Goal: Task Accomplishment & Management: Contribute content

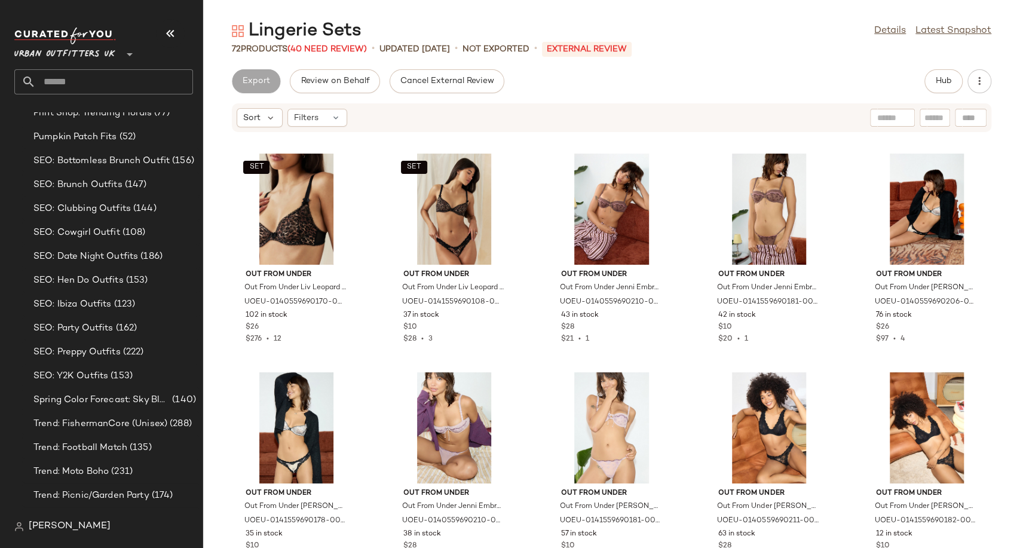
scroll to position [3564, 0]
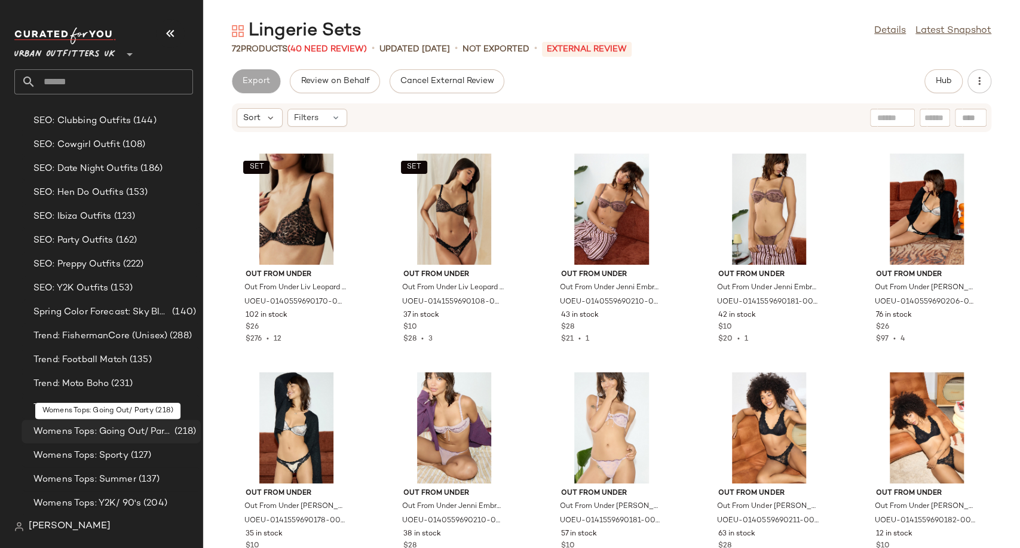
click at [101, 434] on span "Womens Tops: Going Out/ Party" at bounding box center [102, 432] width 139 height 14
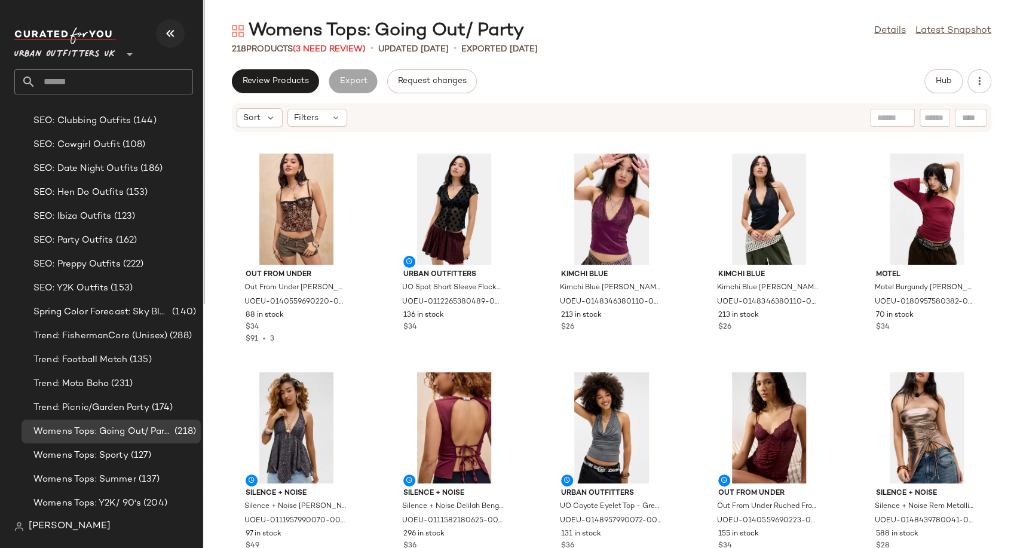
click at [165, 31] on icon "button" at bounding box center [170, 33] width 14 height 14
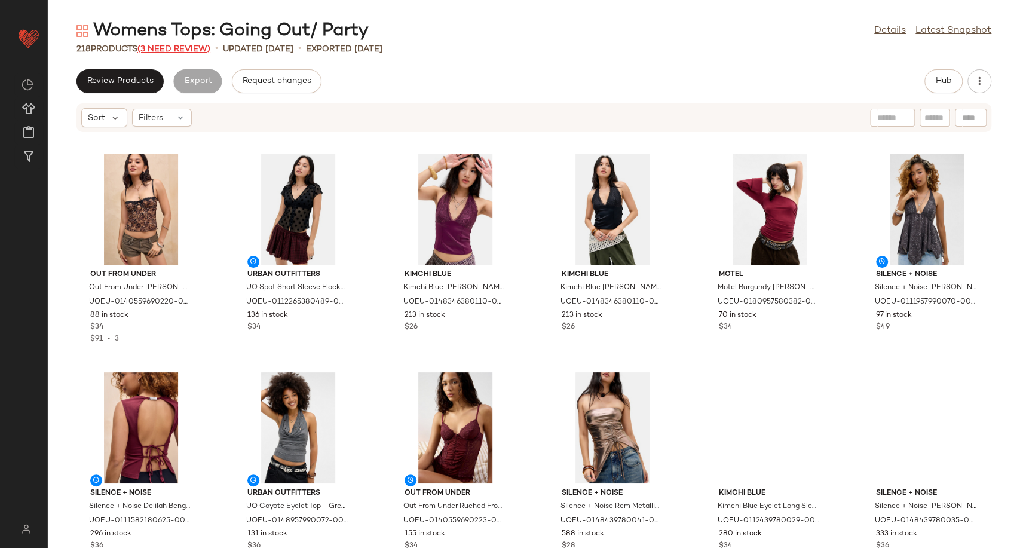
click at [187, 51] on span "(3 Need Review)" at bounding box center [173, 49] width 73 height 9
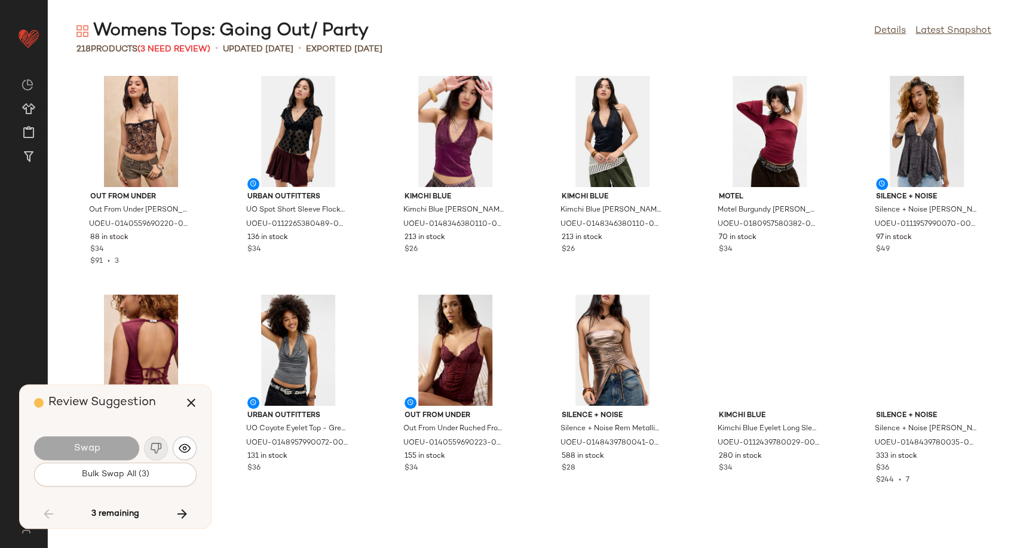
scroll to position [3061, 0]
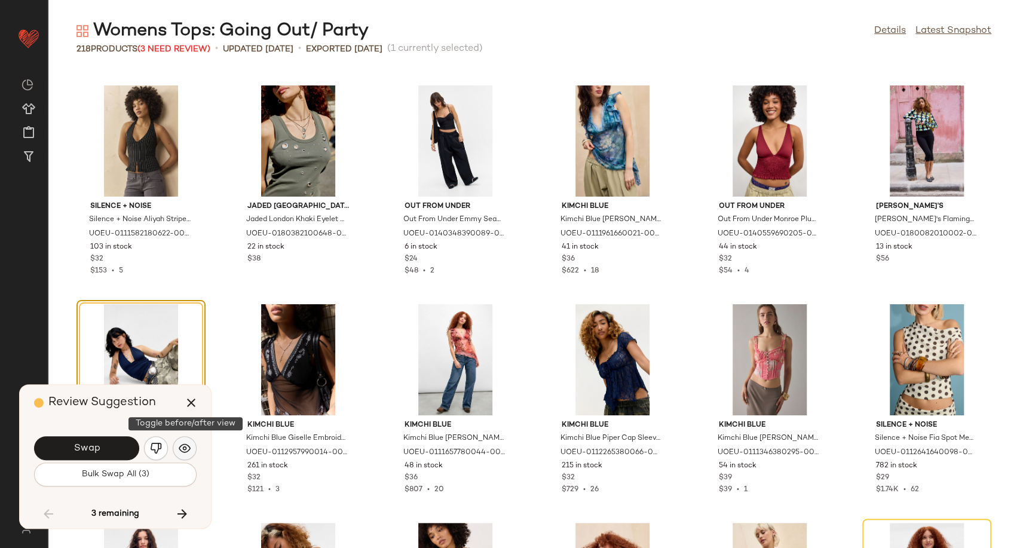
click at [186, 449] on img "button" at bounding box center [185, 448] width 12 height 12
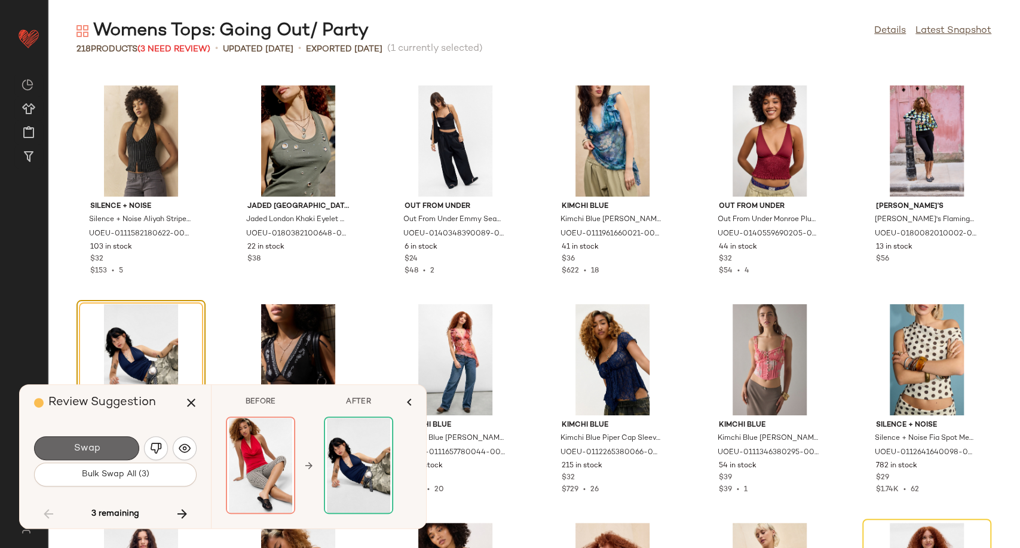
click at [111, 453] on button "Swap" at bounding box center [86, 448] width 105 height 24
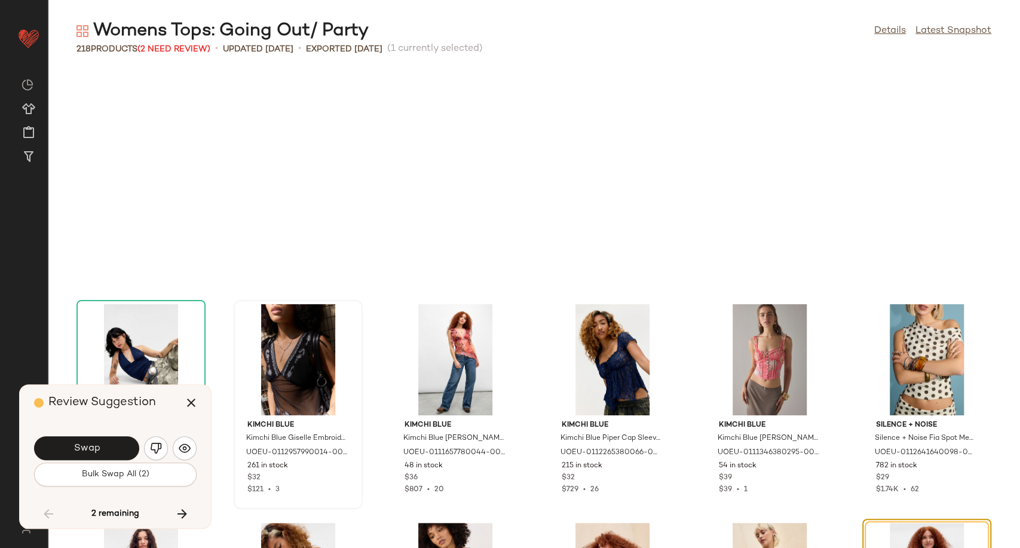
scroll to position [3279, 0]
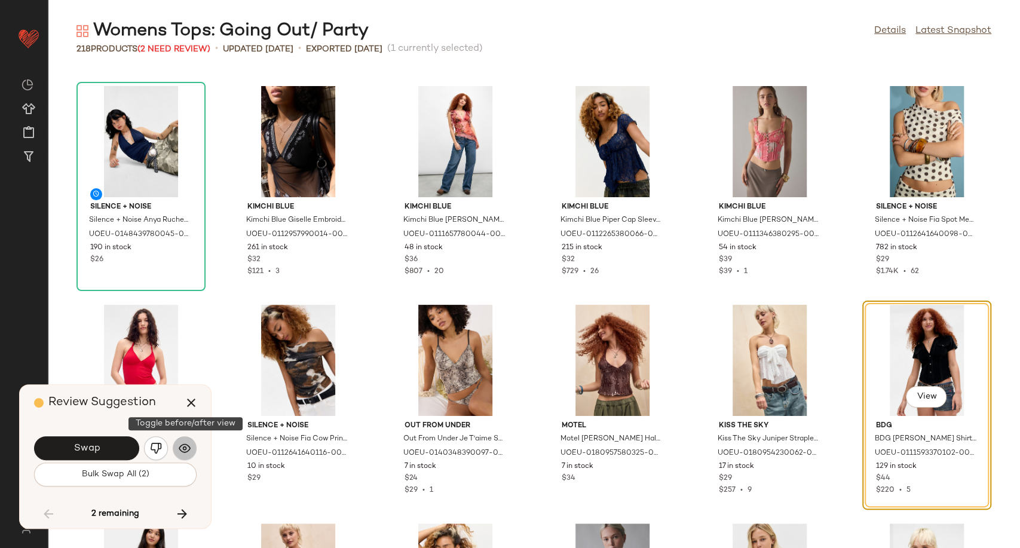
click at [180, 451] on img "button" at bounding box center [185, 448] width 12 height 12
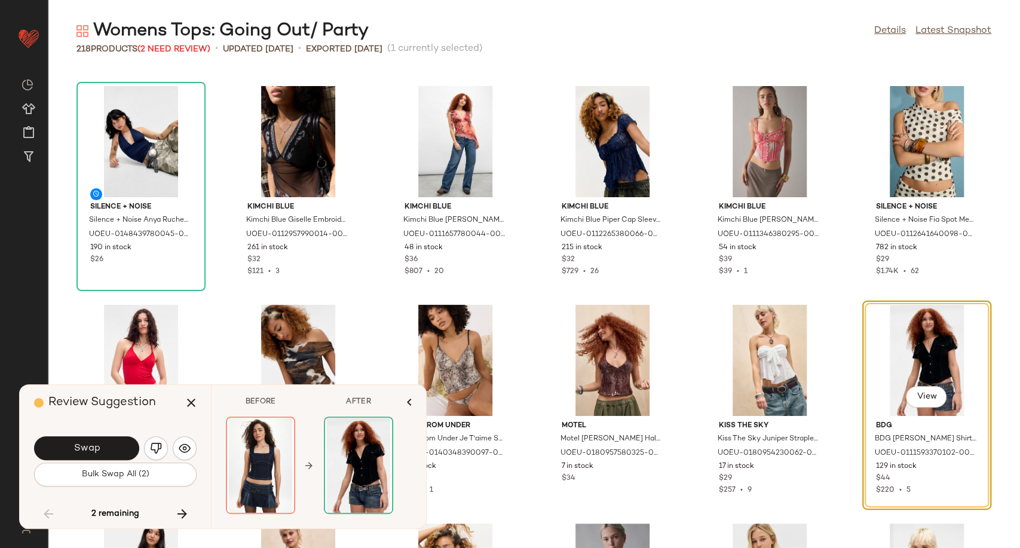
click at [531, 316] on div "Silence + Noise Silence + Noise Anya Ruched Halterneck Top - Navy L at Urban Ou…" at bounding box center [534, 308] width 972 height 479
click at [158, 456] on button "button" at bounding box center [156, 448] width 24 height 24
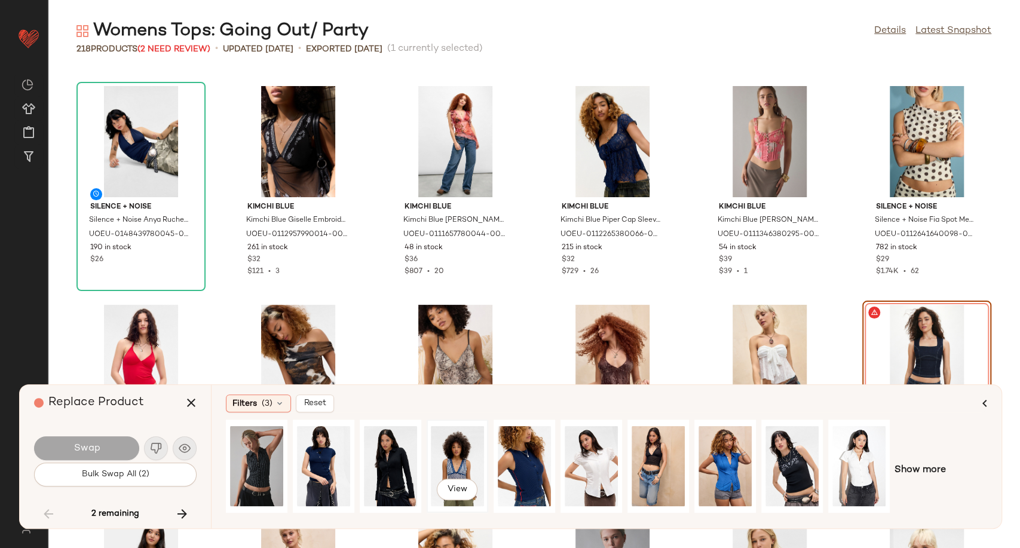
click at [452, 469] on div "View" at bounding box center [457, 466] width 53 height 85
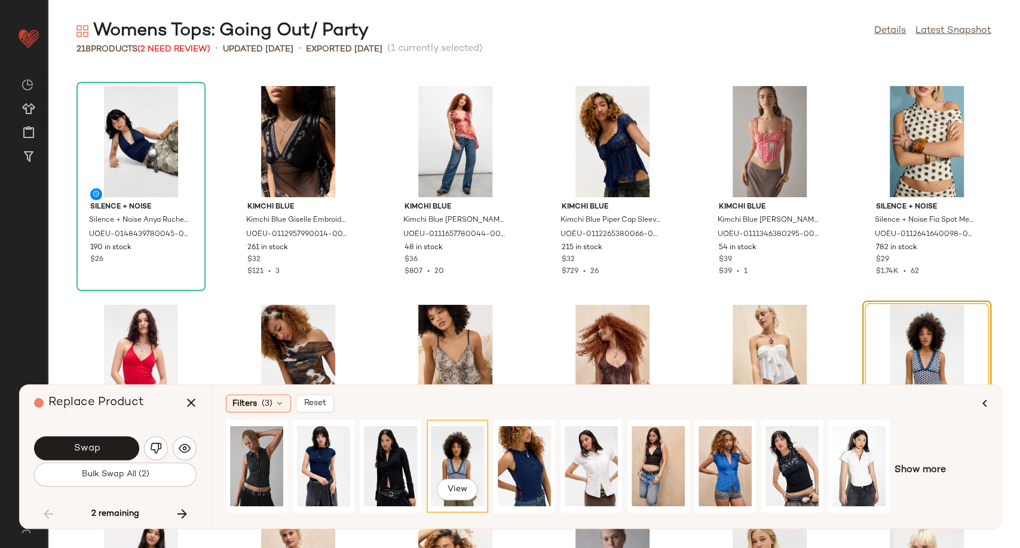
scroll to position [3413, 0]
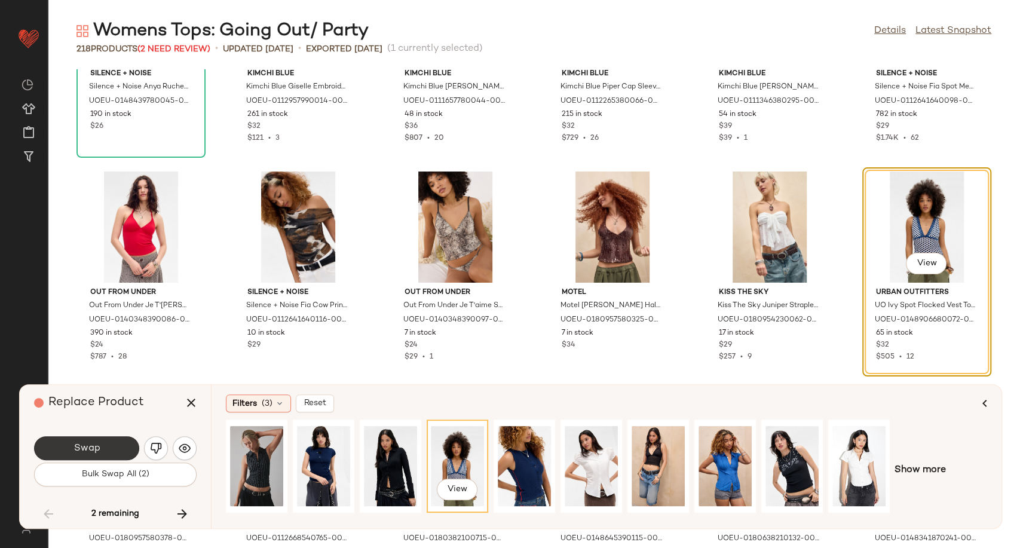
click at [81, 449] on span "Swap" at bounding box center [86, 448] width 27 height 11
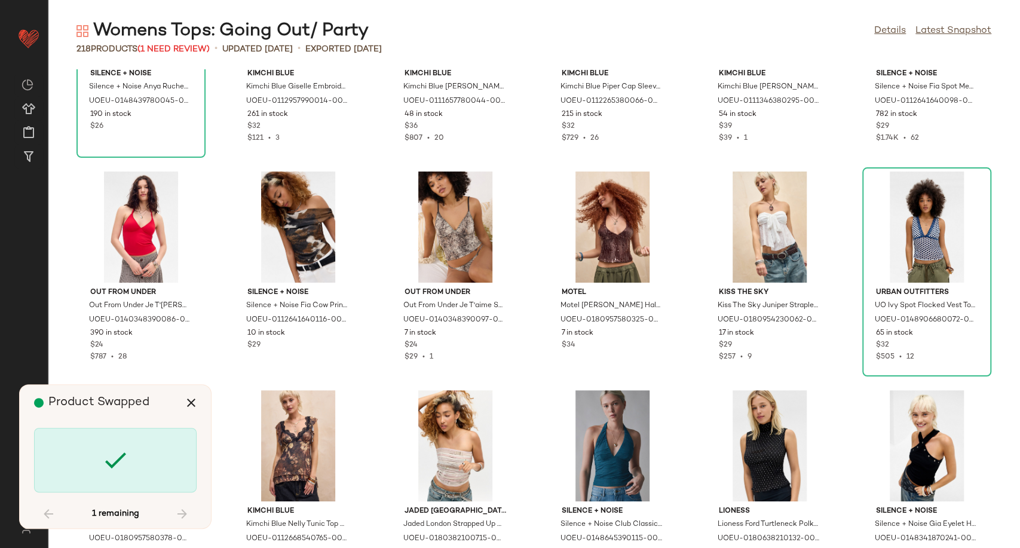
scroll to position [6997, 0]
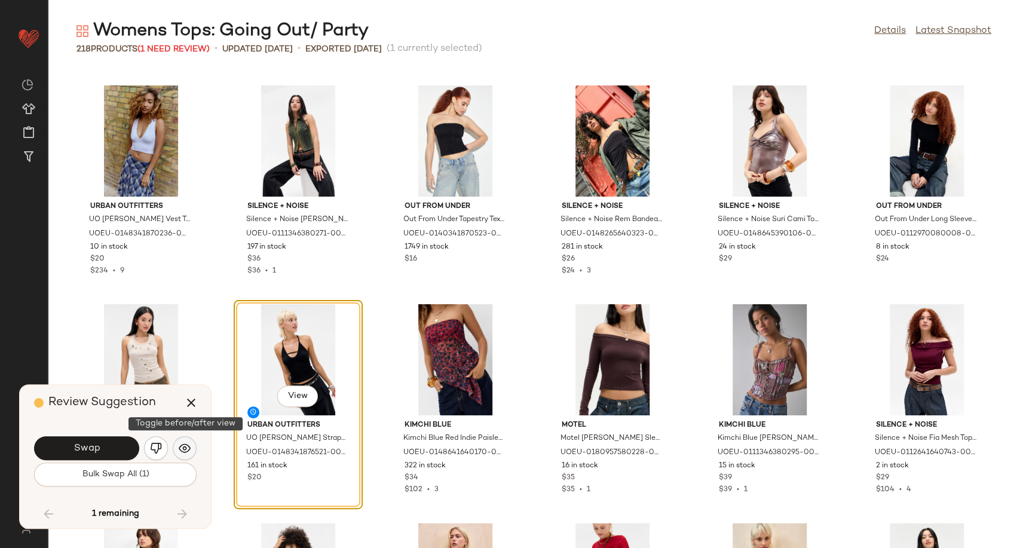
click at [181, 451] on img "button" at bounding box center [185, 448] width 12 height 12
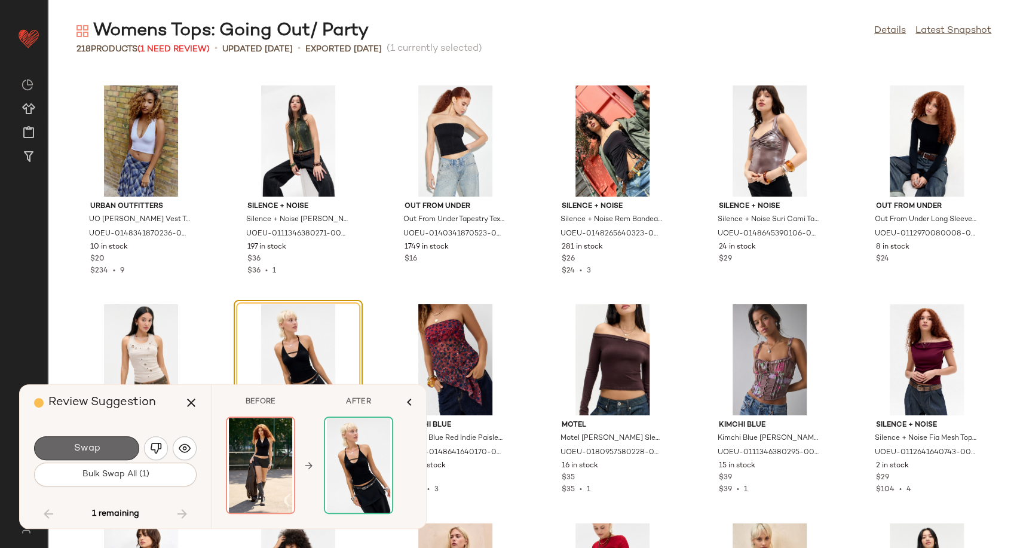
click at [129, 447] on button "Swap" at bounding box center [86, 448] width 105 height 24
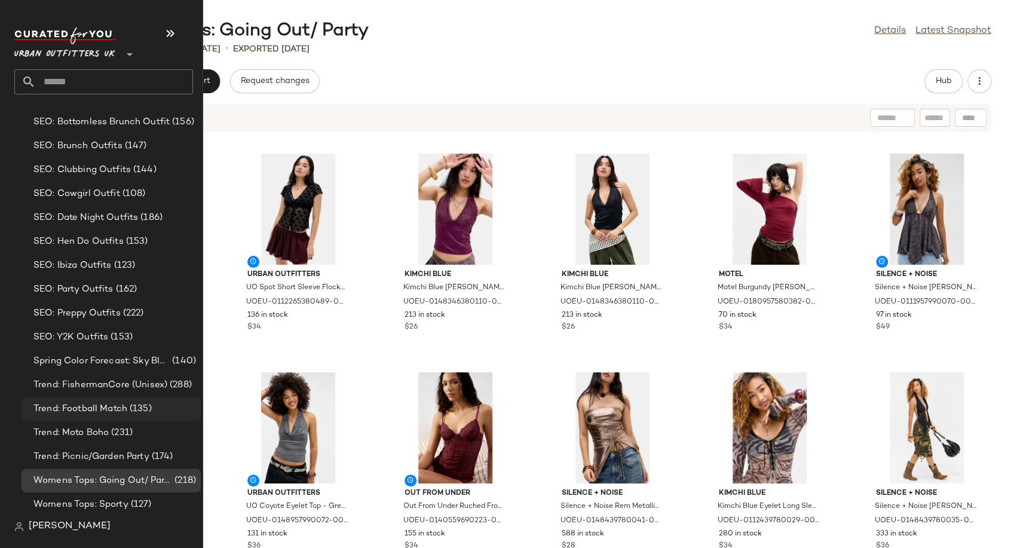
scroll to position [3564, 0]
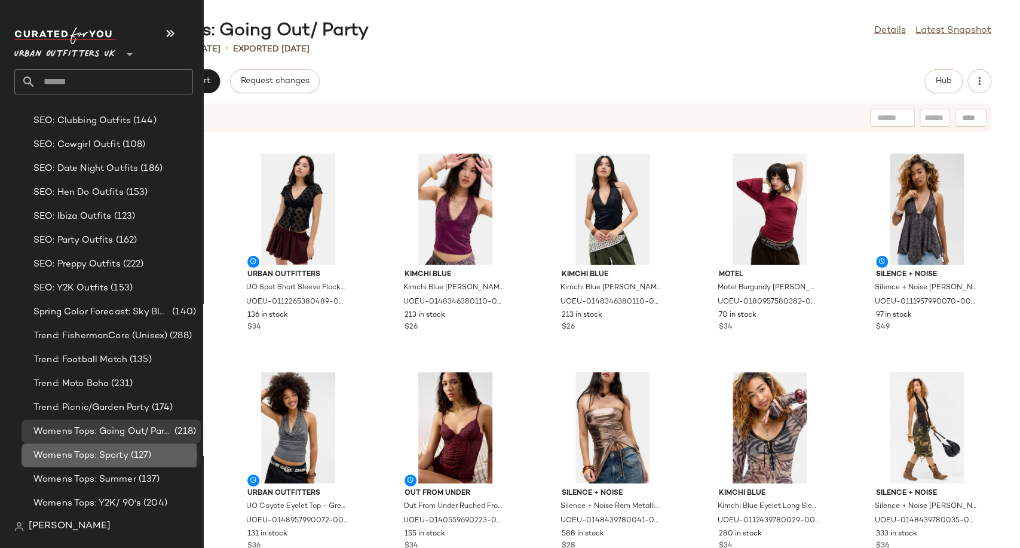
click at [81, 455] on span "Womens Tops: Sporty" at bounding box center [80, 456] width 95 height 14
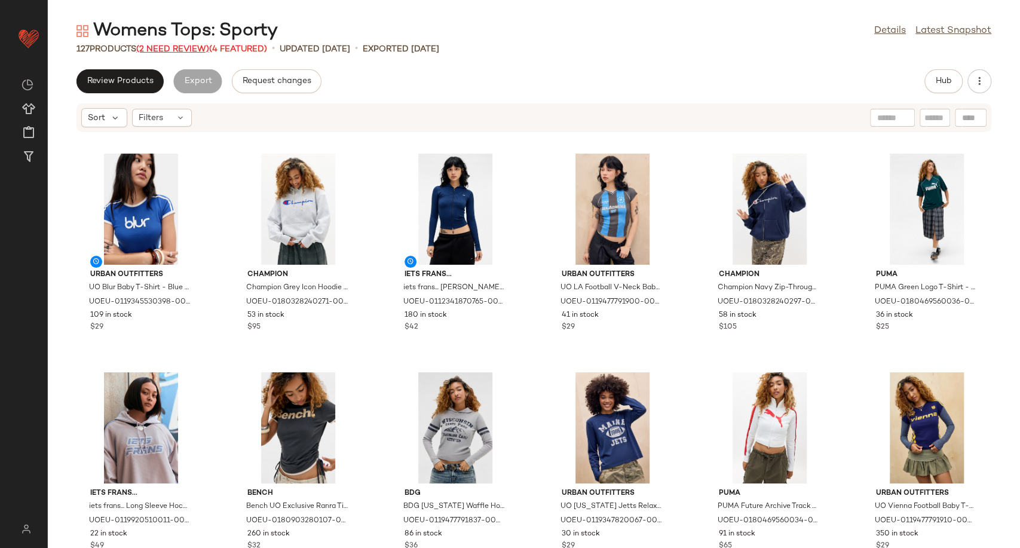
click at [187, 53] on span "(2 Need Review)" at bounding box center [172, 49] width 73 height 9
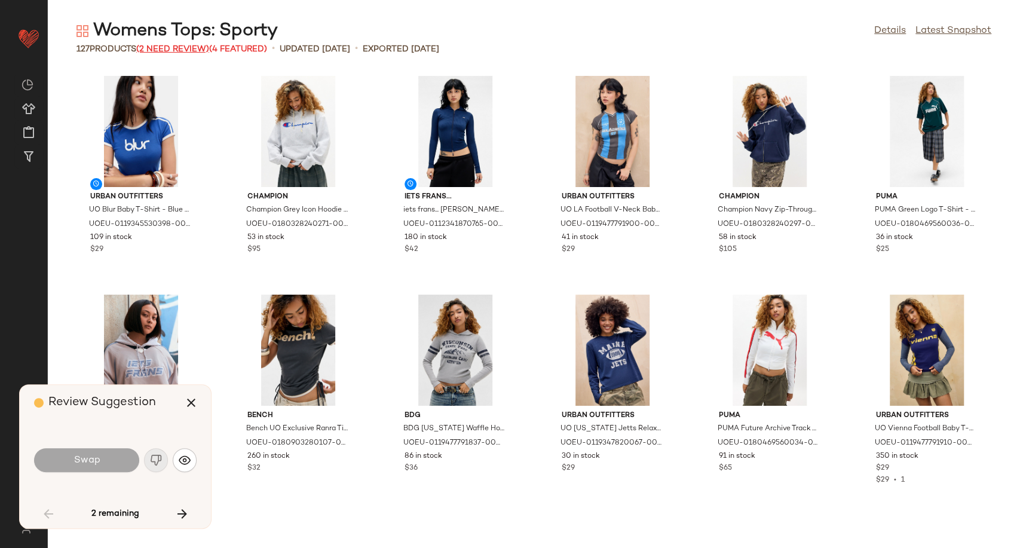
scroll to position [1530, 0]
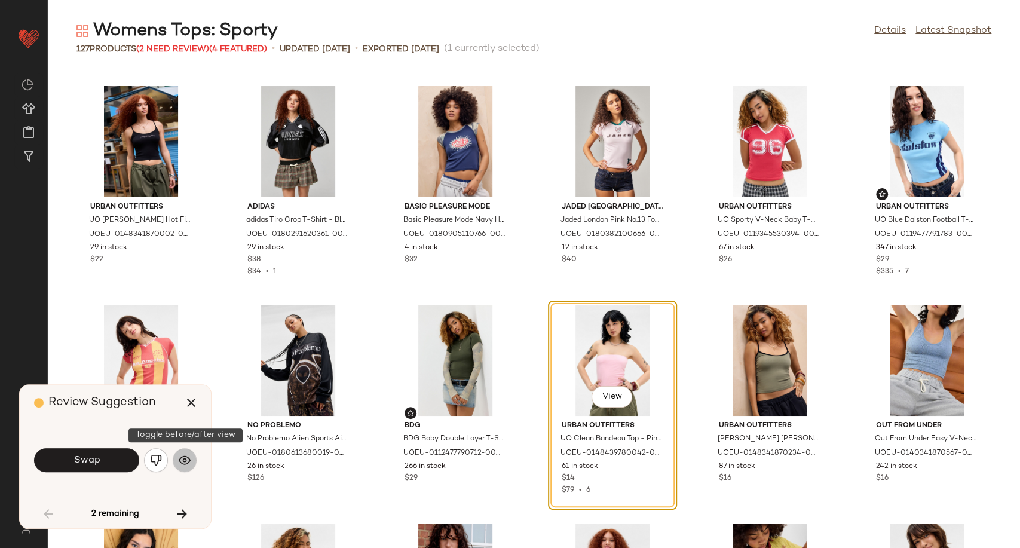
click at [186, 459] on img "button" at bounding box center [185, 460] width 12 height 12
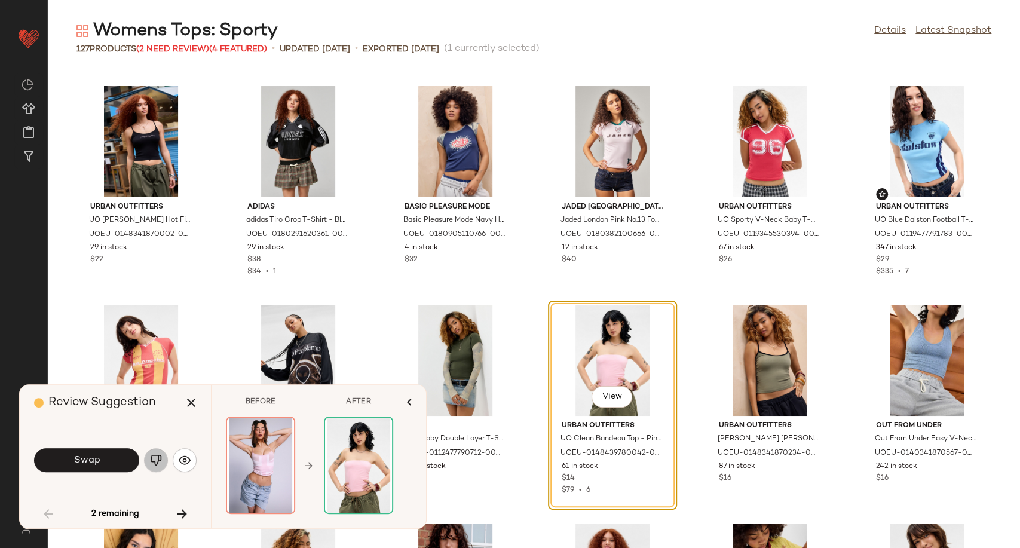
click at [155, 462] on img "button" at bounding box center [156, 460] width 12 height 12
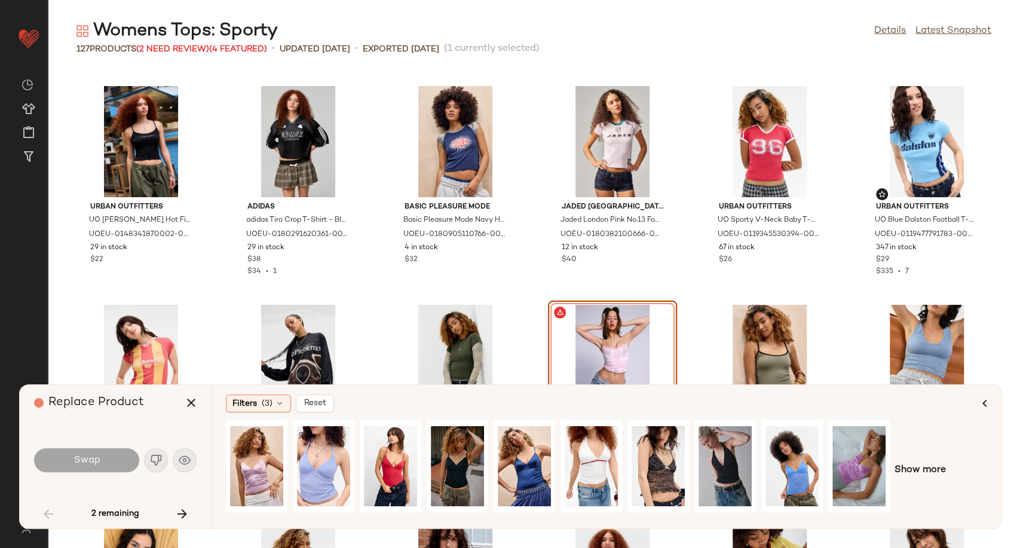
click at [945, 470] on div "Show more" at bounding box center [606, 470] width 761 height 102
click at [931, 467] on span "Show more" at bounding box center [919, 470] width 51 height 14
drag, startPoint x: 606, startPoint y: 514, endPoint x: 616, endPoint y: 514, distance: 10.2
click at [616, 514] on div at bounding box center [590, 470] width 728 height 102
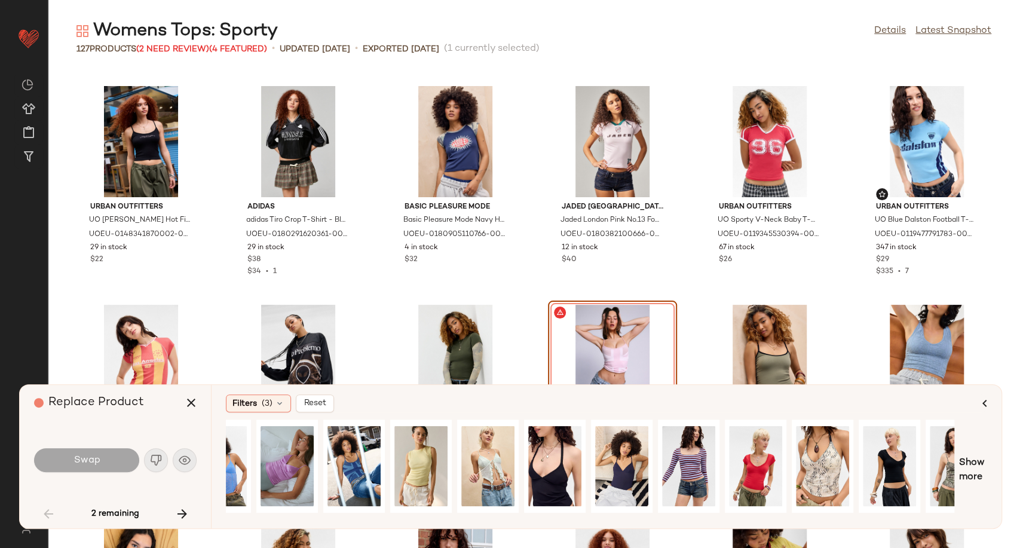
scroll to position [0, 604]
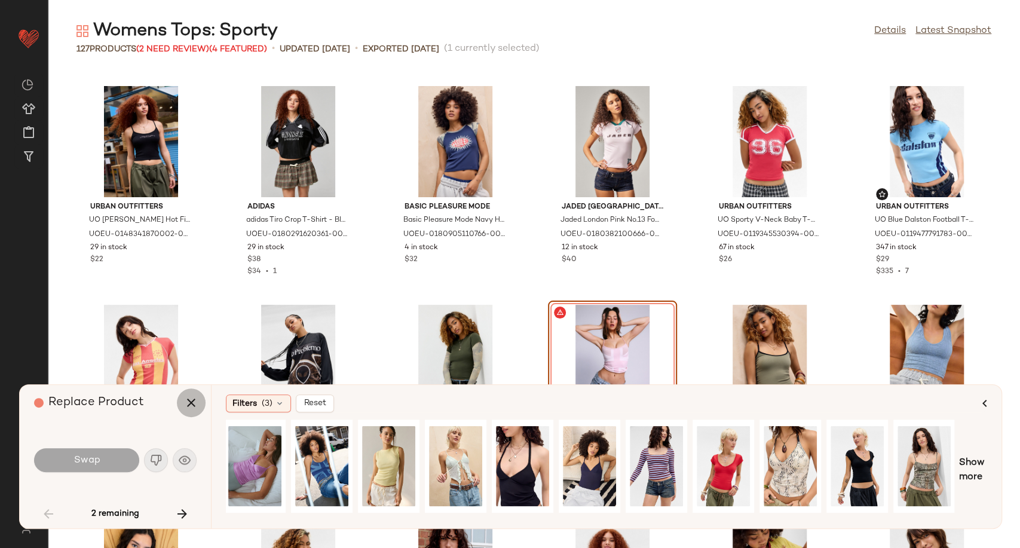
click at [192, 401] on icon "button" at bounding box center [191, 403] width 14 height 14
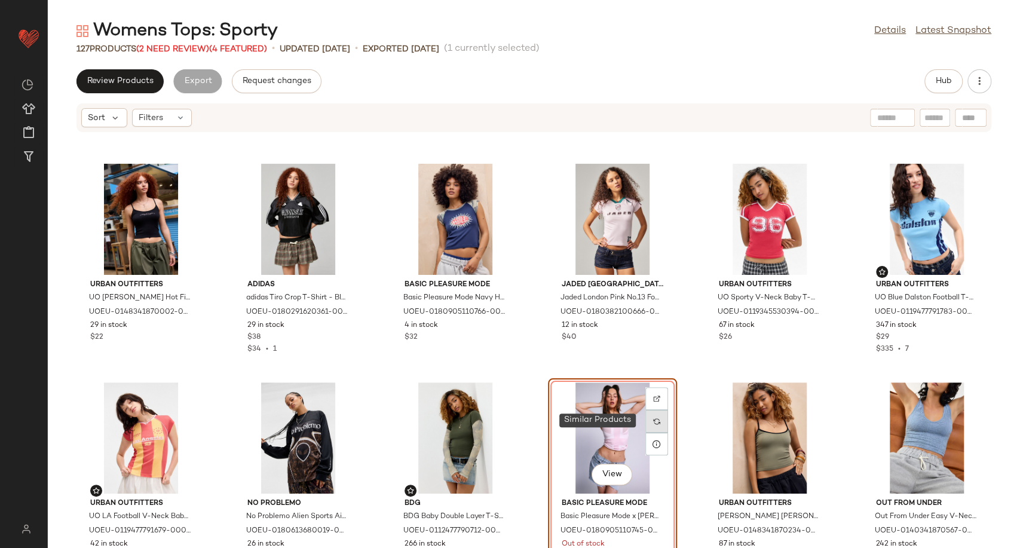
click at [658, 419] on div at bounding box center [656, 421] width 23 height 23
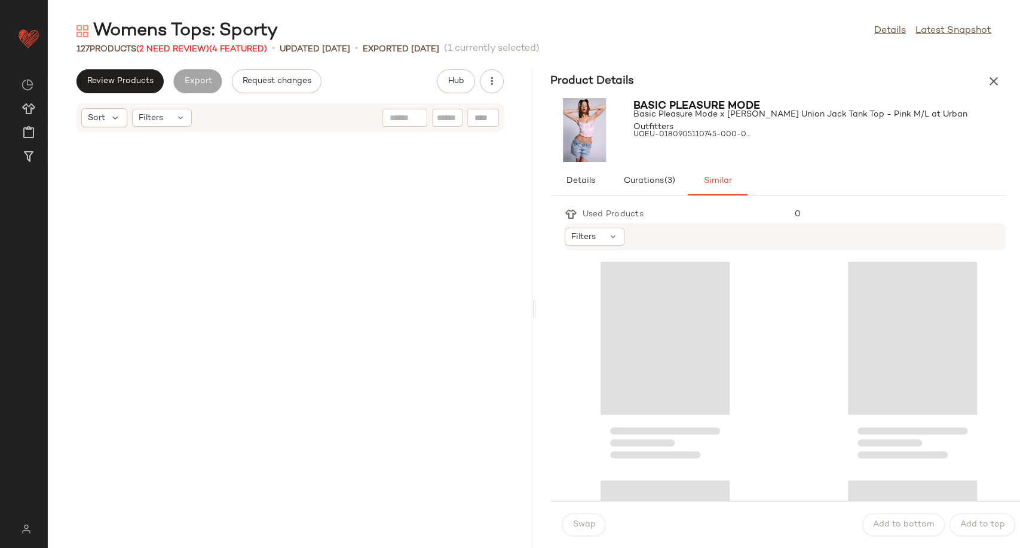
scroll to position [3717, 0]
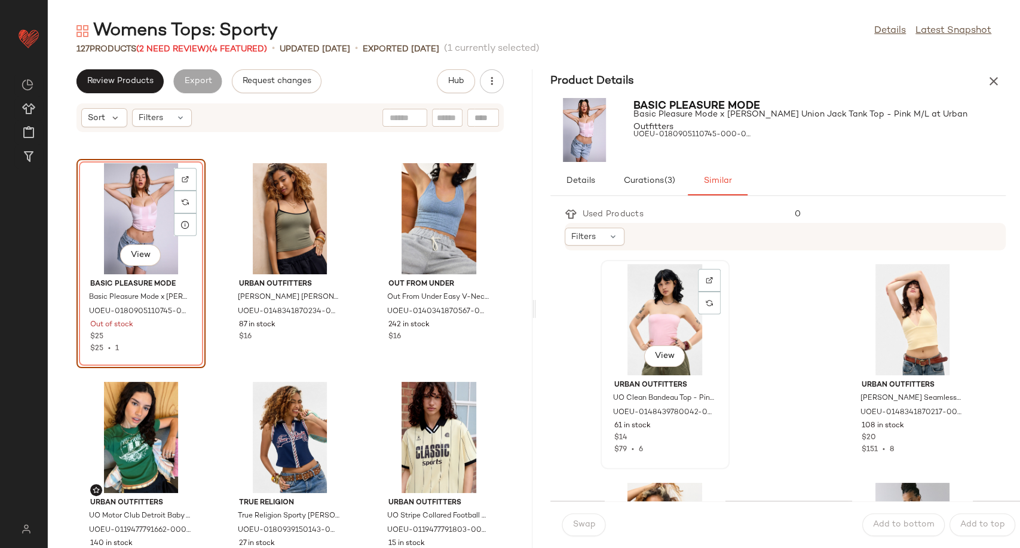
click at [679, 294] on div "View" at bounding box center [665, 319] width 121 height 111
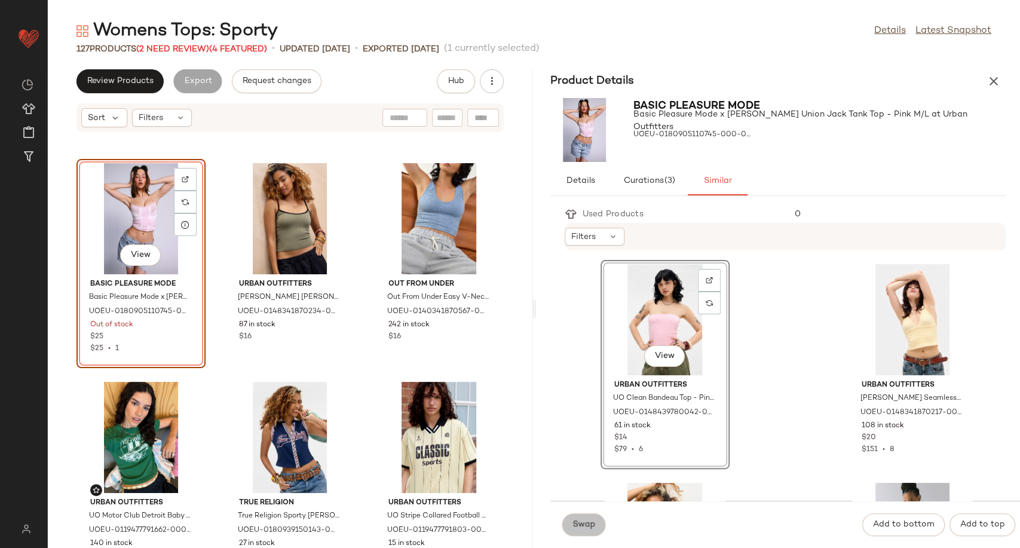
click at [595, 524] on button "Swap" at bounding box center [584, 524] width 44 height 23
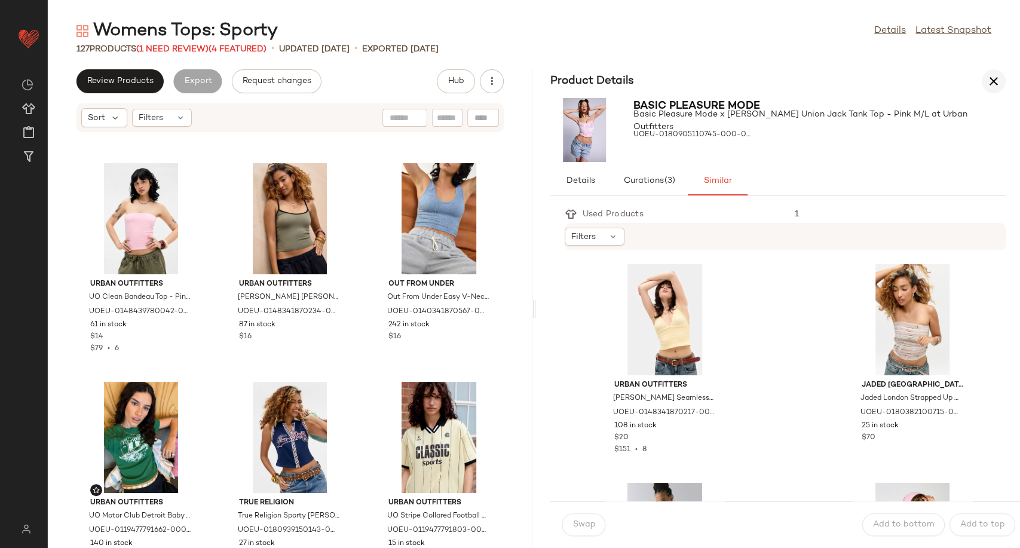
click at [994, 81] on icon "button" at bounding box center [993, 81] width 14 height 14
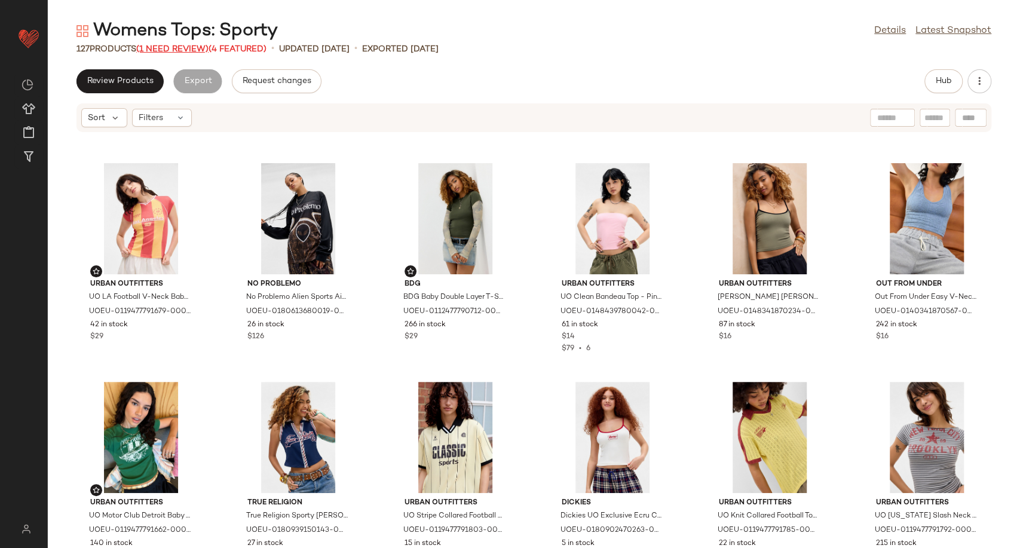
click at [186, 49] on span "(1 Need Review)" at bounding box center [172, 49] width 72 height 9
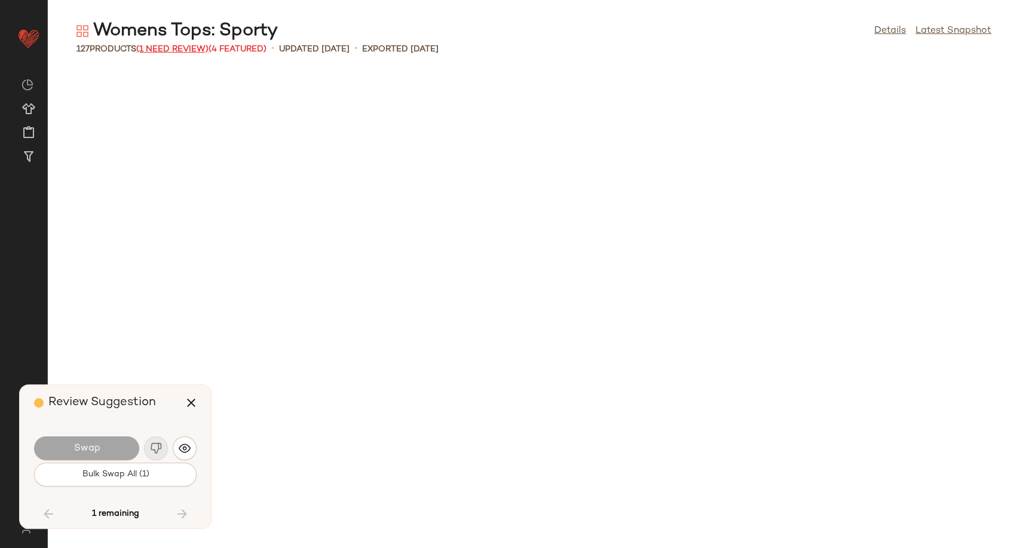
scroll to position [3717, 0]
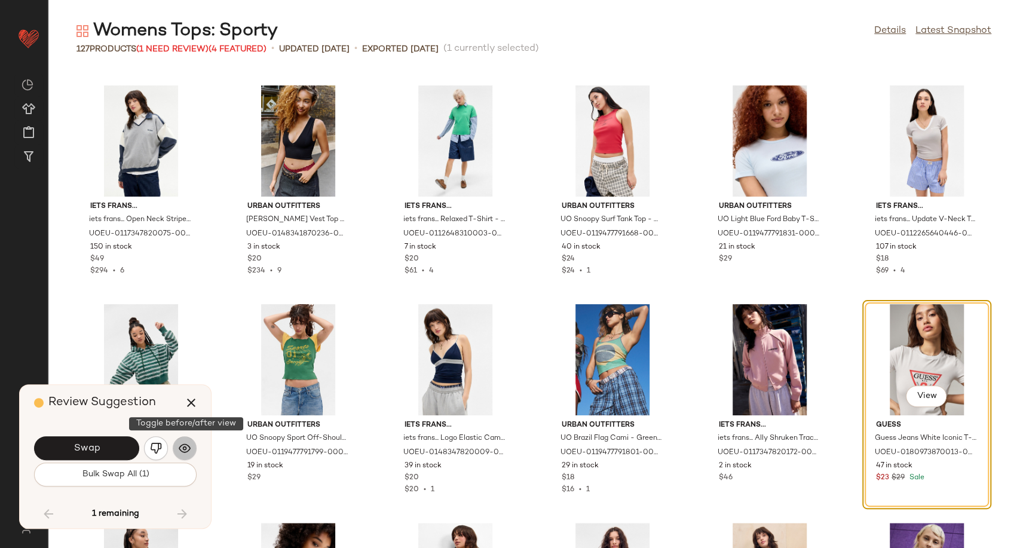
click at [189, 445] on img "button" at bounding box center [185, 448] width 12 height 12
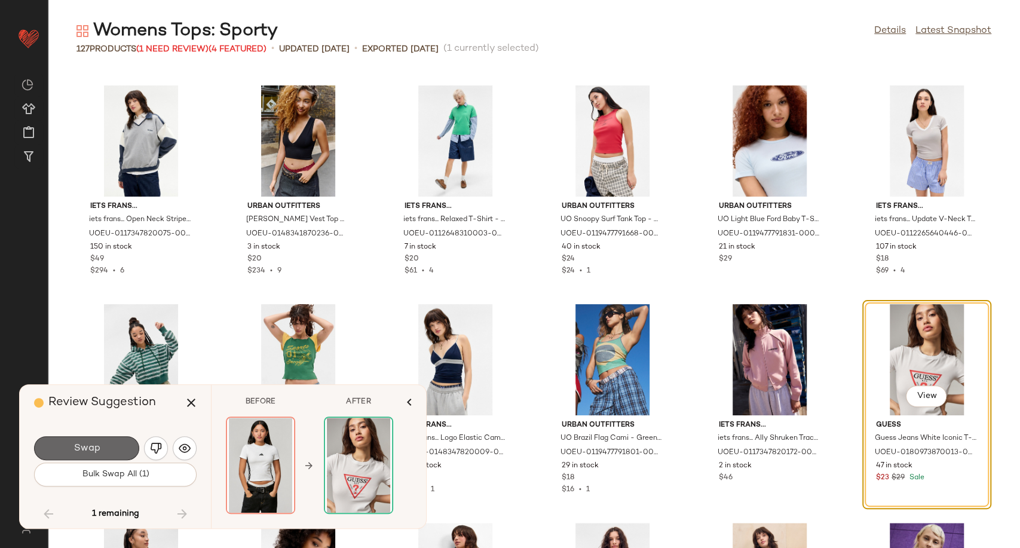
click at [103, 452] on button "Swap" at bounding box center [86, 448] width 105 height 24
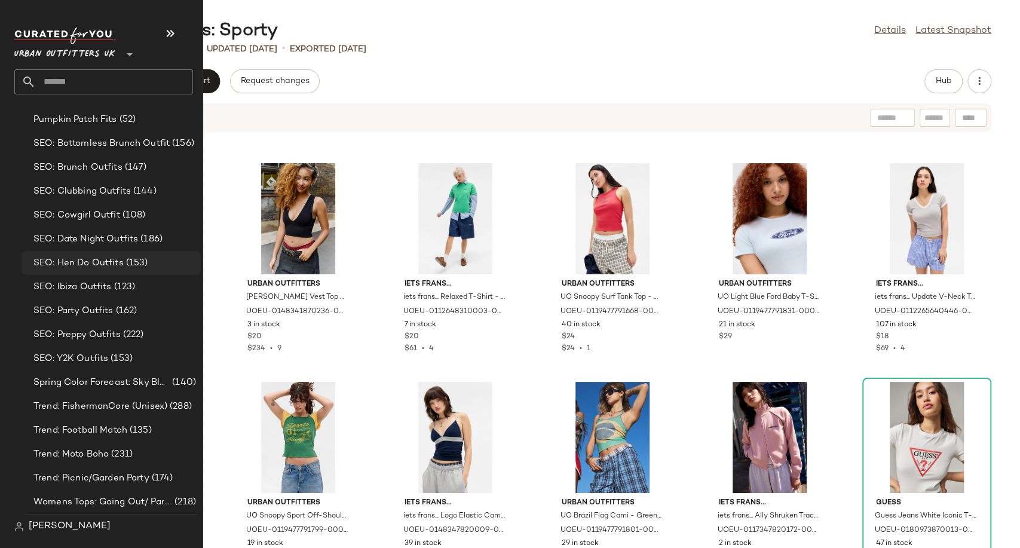
scroll to position [3564, 0]
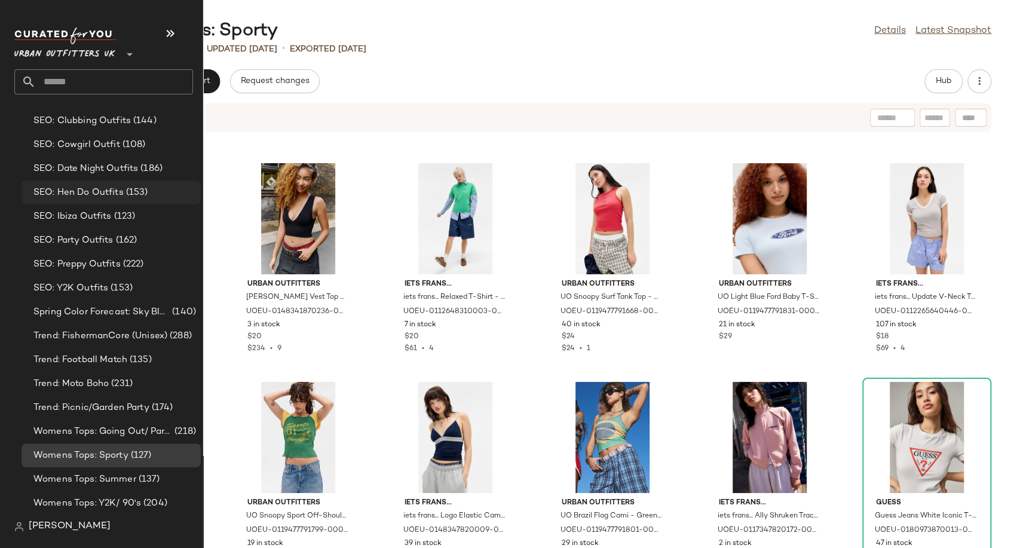
click at [68, 478] on span "Womens Tops: Summer" at bounding box center [84, 480] width 103 height 14
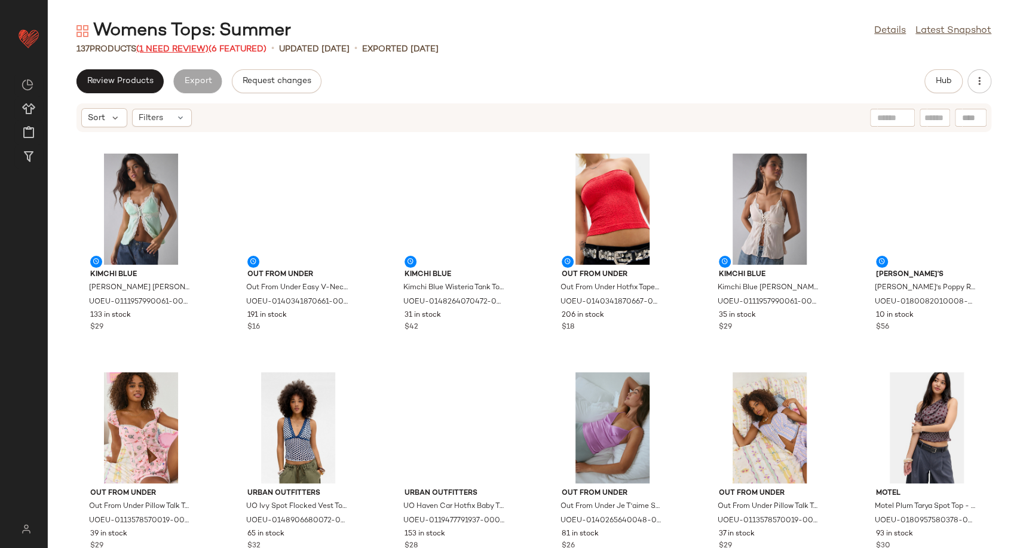
click at [168, 48] on span "(1 Need Review)" at bounding box center [172, 49] width 72 height 9
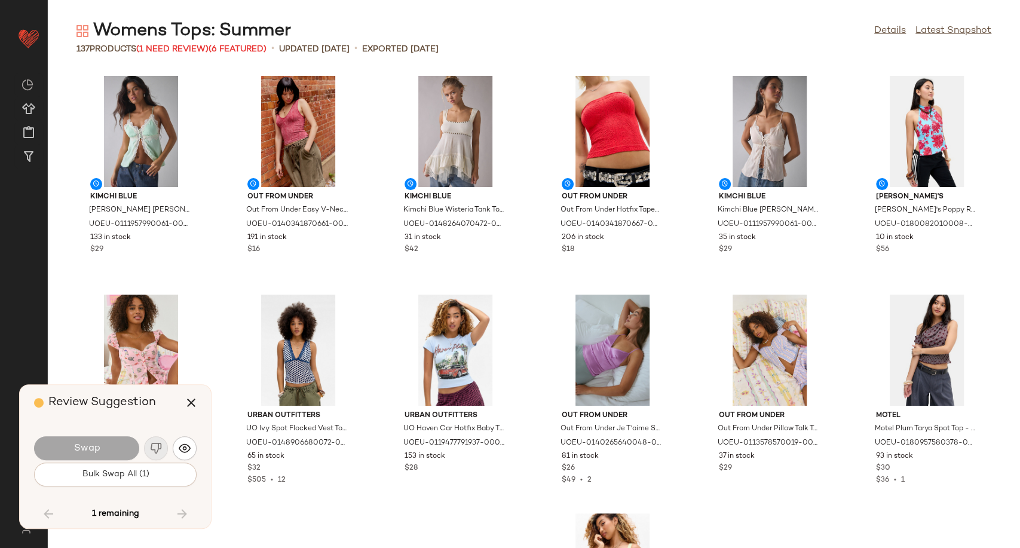
scroll to position [4154, 0]
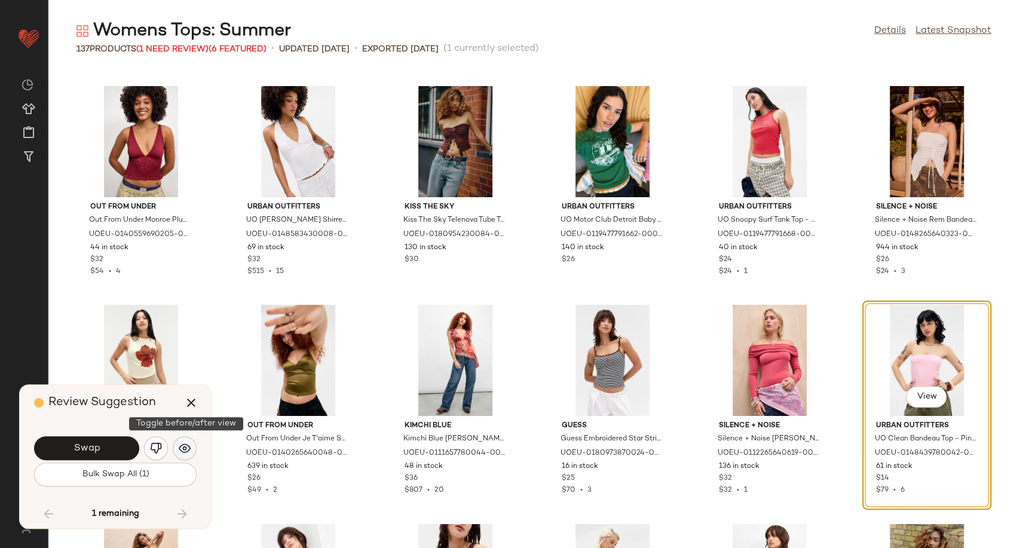
click at [183, 452] on img "button" at bounding box center [185, 448] width 12 height 12
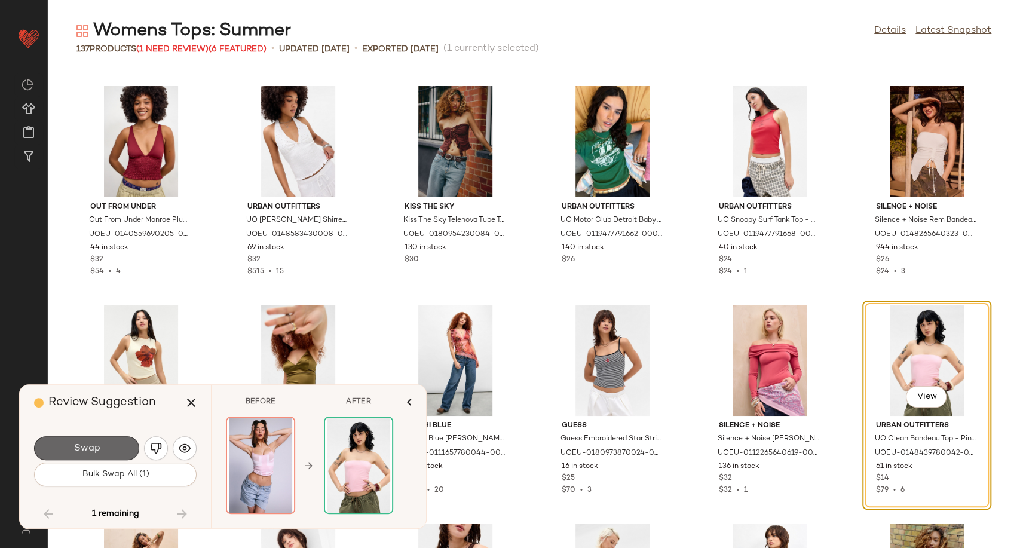
click at [80, 446] on span "Swap" at bounding box center [86, 448] width 27 height 11
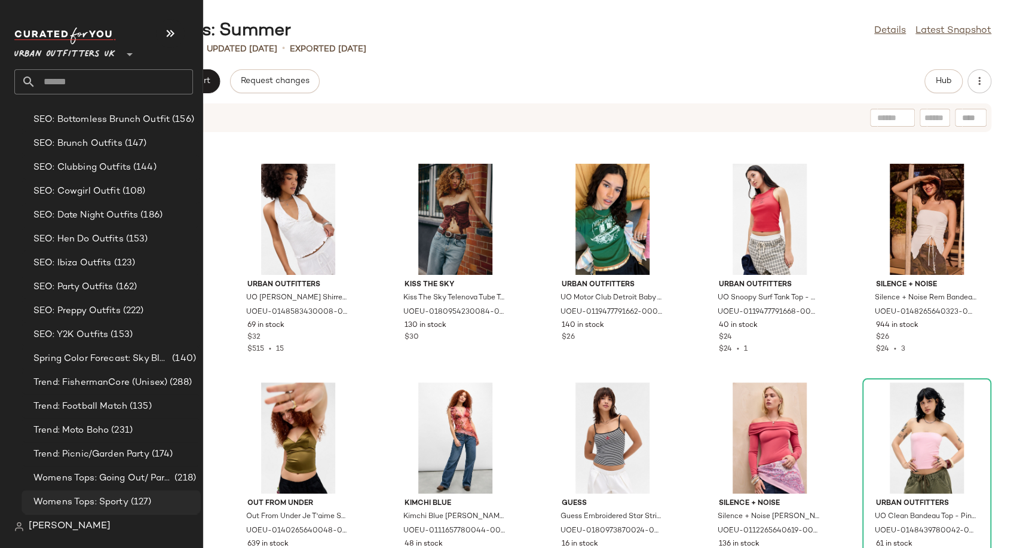
scroll to position [3564, 0]
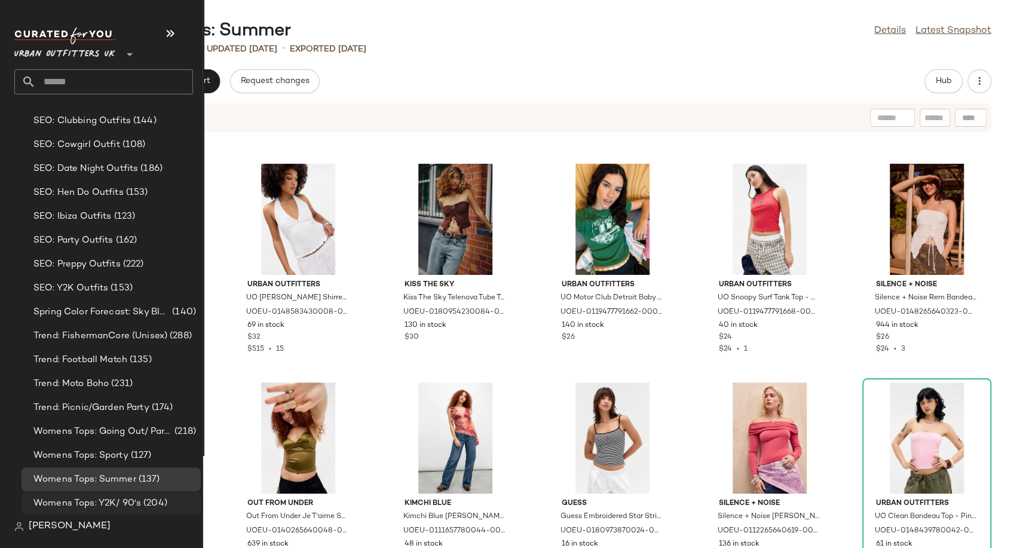
click at [67, 508] on span "Womens Tops: Y2K/ 90's" at bounding box center [87, 503] width 108 height 14
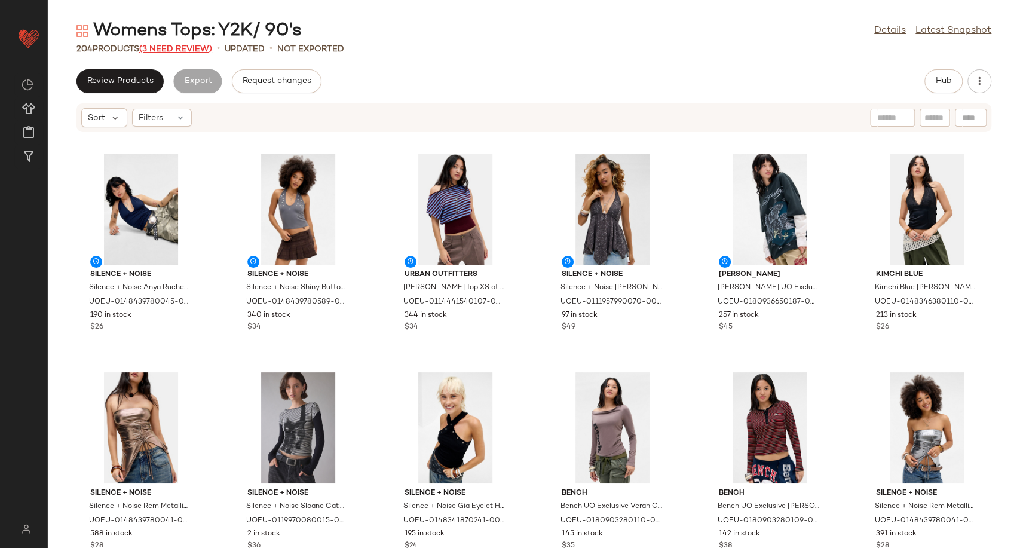
click at [173, 50] on span "(3 Need Review)" at bounding box center [175, 49] width 73 height 9
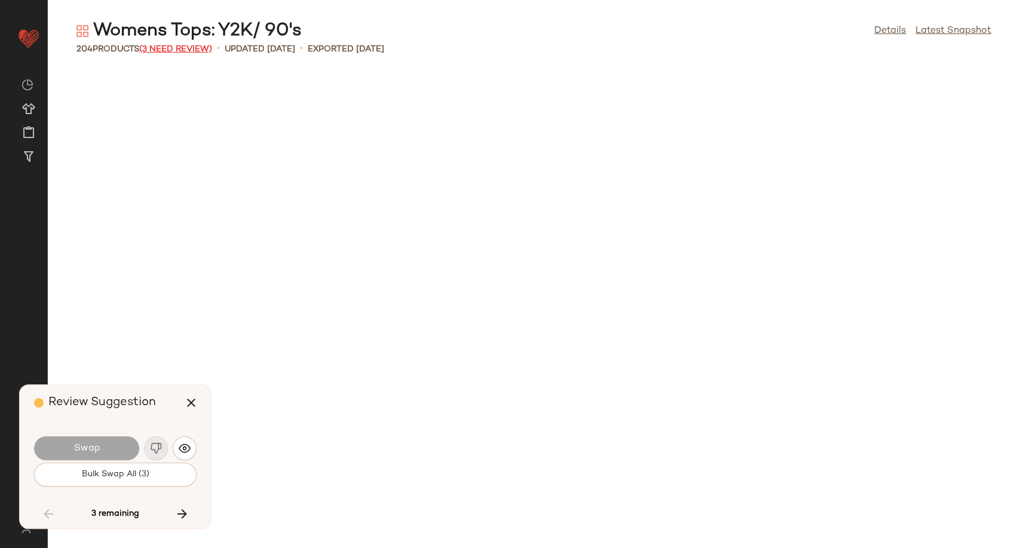
scroll to position [3499, 0]
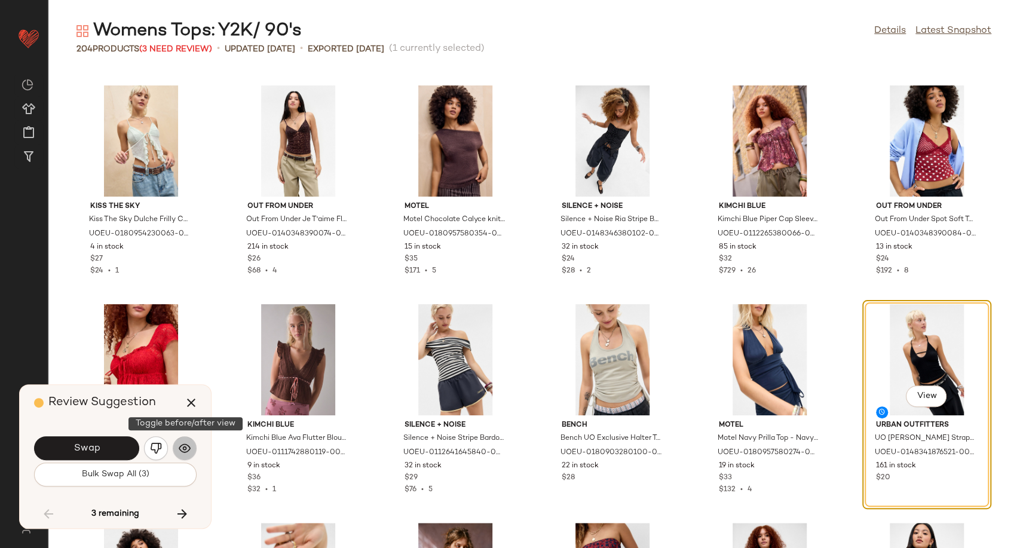
click at [183, 449] on img "button" at bounding box center [185, 448] width 12 height 12
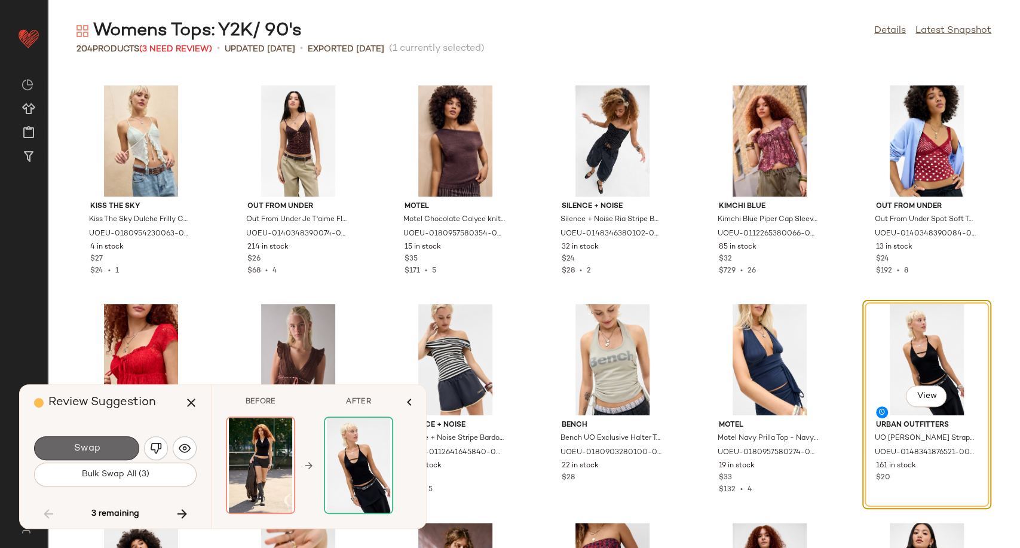
click at [104, 455] on button "Swap" at bounding box center [86, 448] width 105 height 24
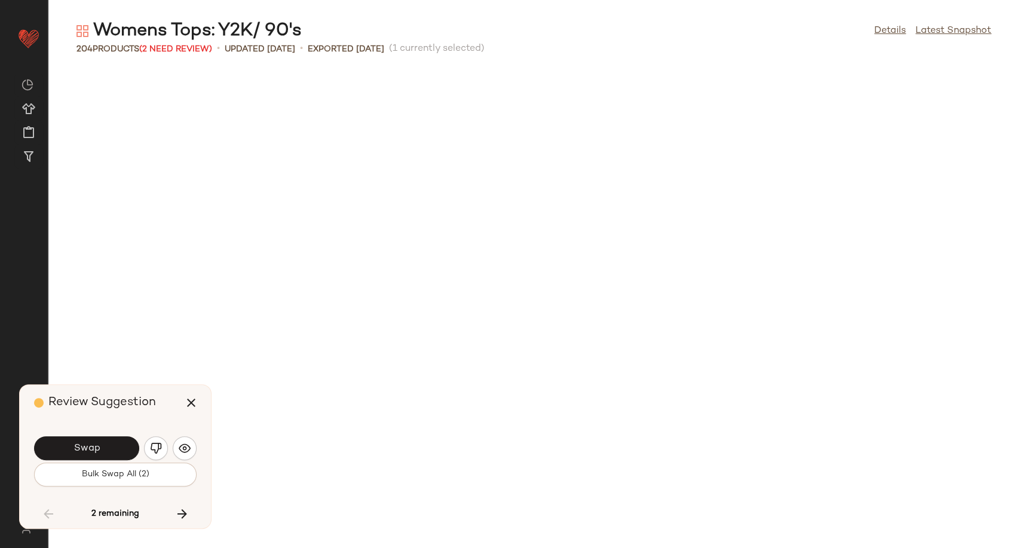
scroll to position [4154, 0]
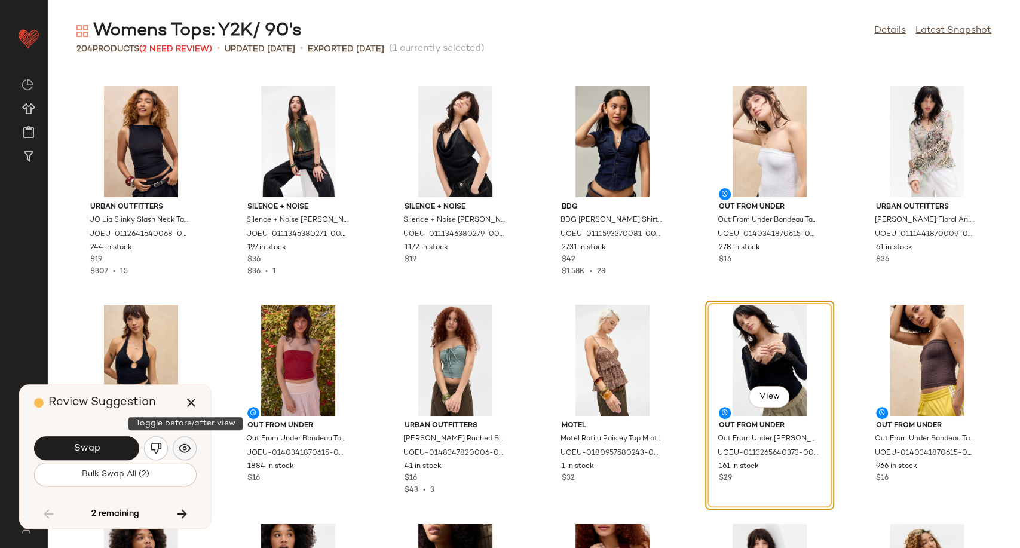
click at [182, 446] on img "button" at bounding box center [185, 448] width 12 height 12
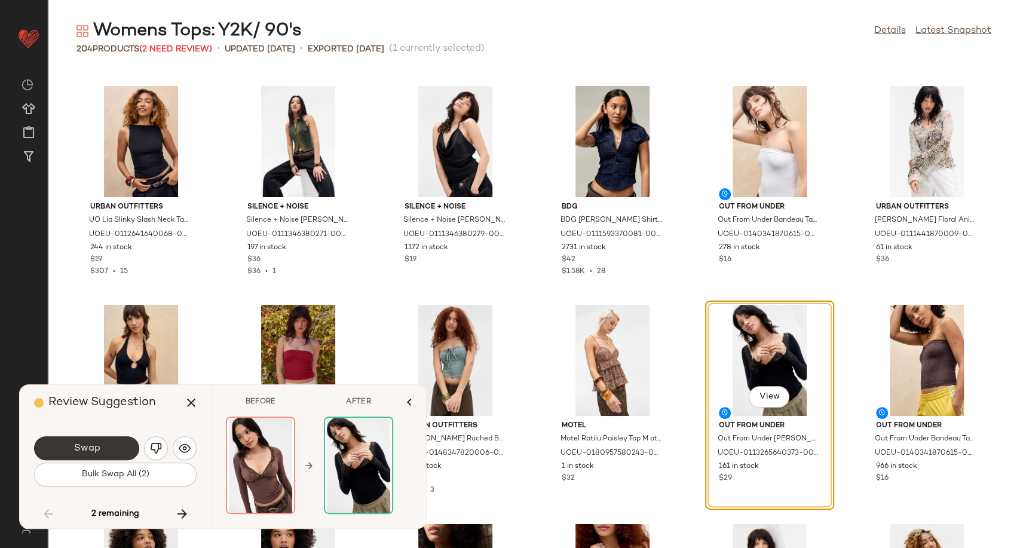
click at [115, 453] on button "Swap" at bounding box center [86, 448] width 105 height 24
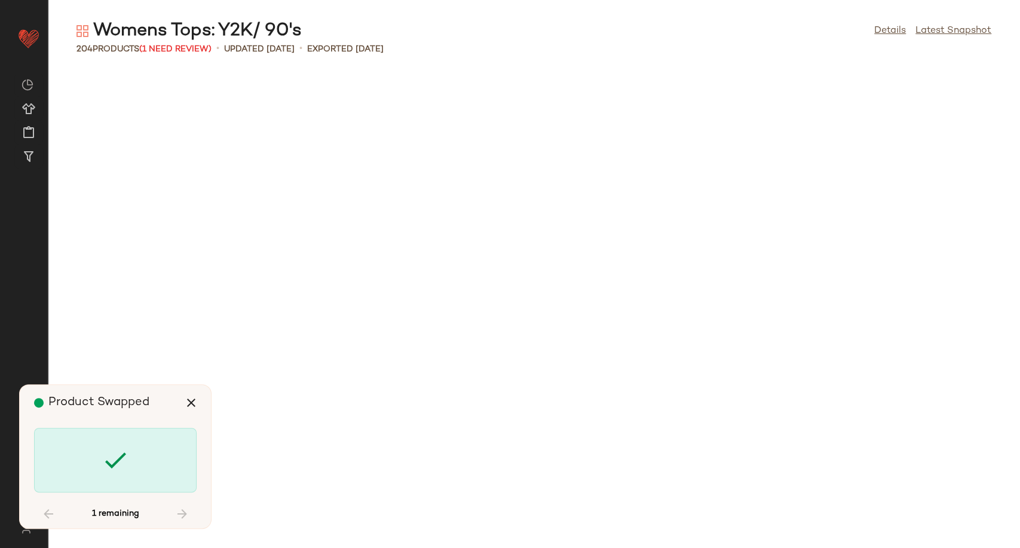
scroll to position [6778, 0]
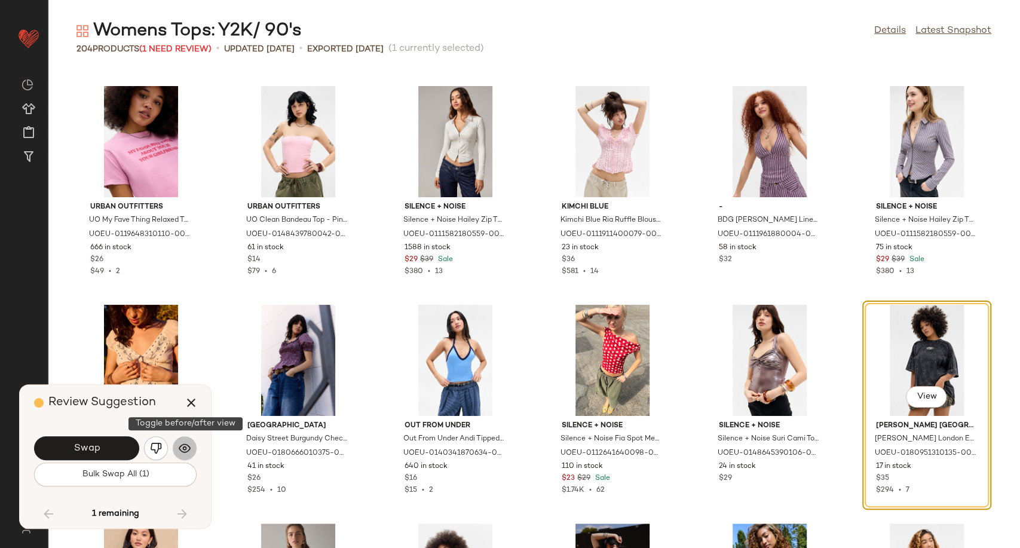
click at [190, 450] on img "button" at bounding box center [185, 448] width 12 height 12
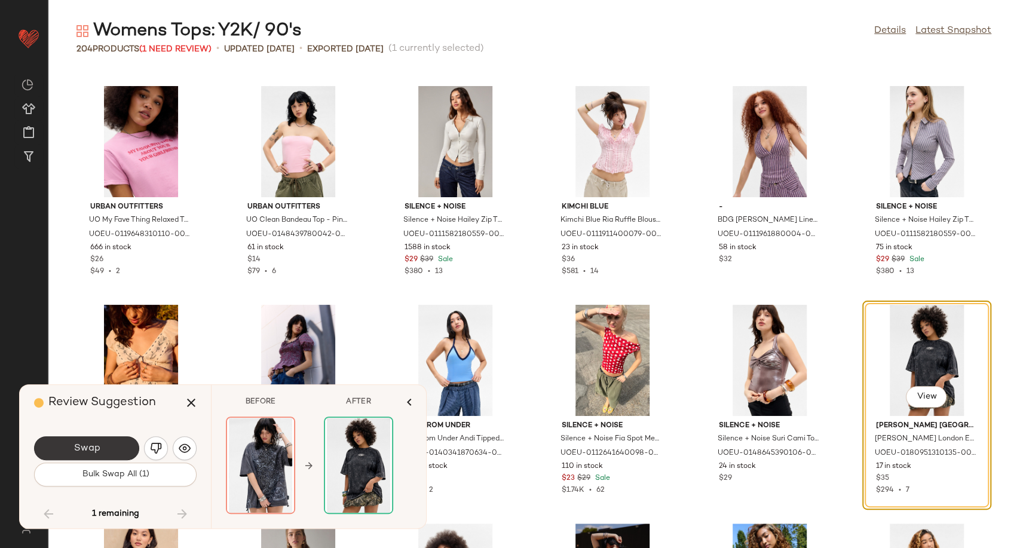
click at [93, 450] on span "Swap" at bounding box center [86, 448] width 27 height 11
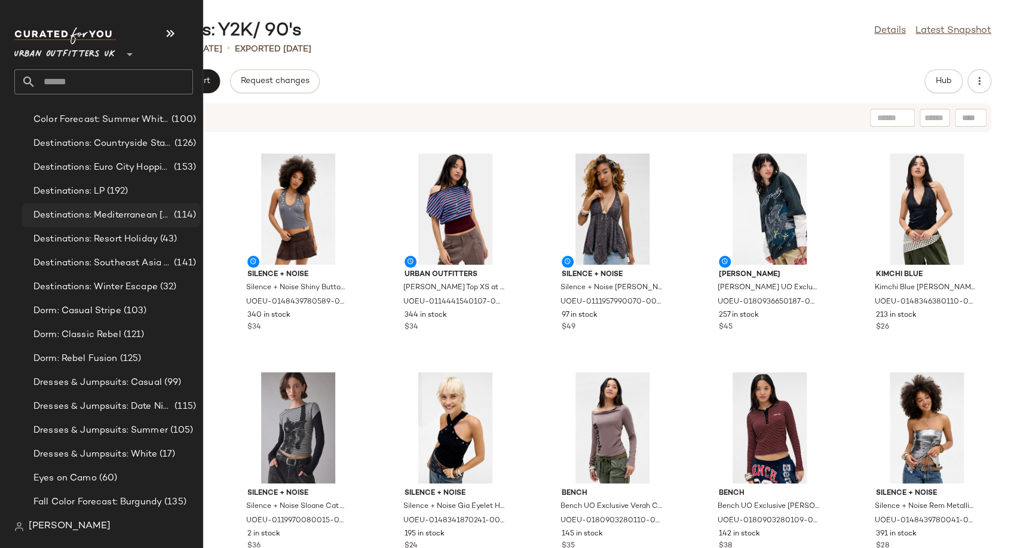
scroll to position [2568, 0]
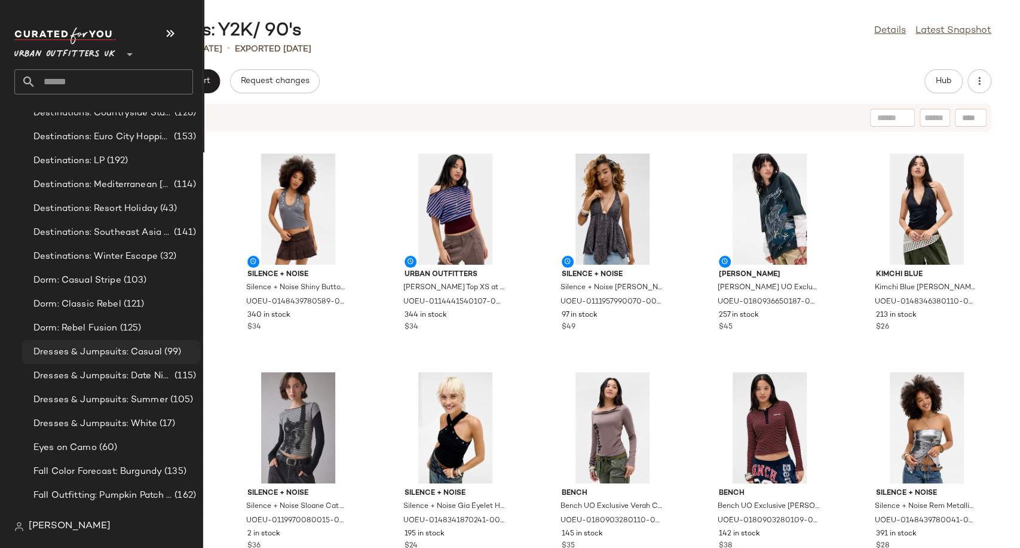
click at [87, 352] on span "Dresses & Jumpsuits: Casual" at bounding box center [97, 352] width 128 height 14
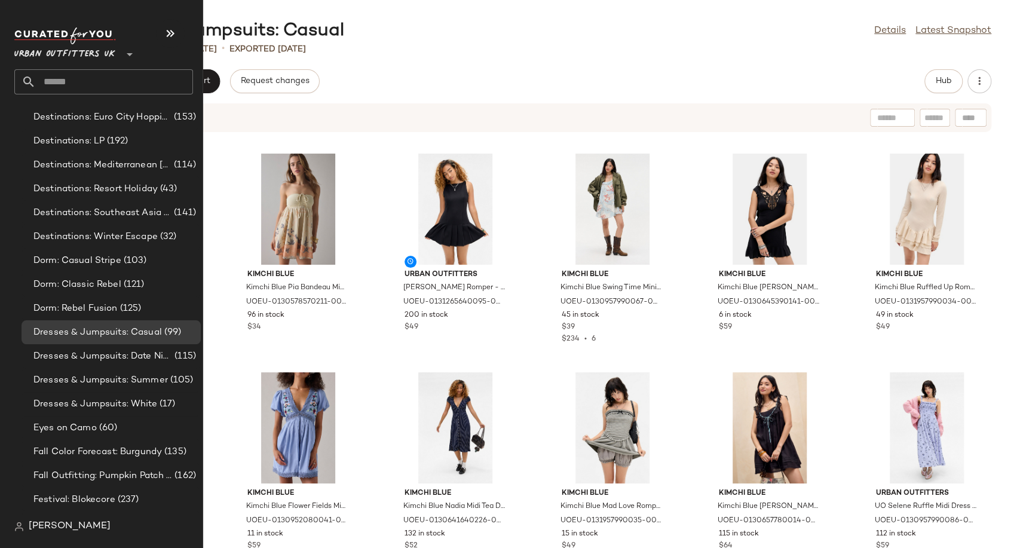
scroll to position [2589, 0]
click at [79, 358] on span "Dresses & Jumpsuits: Date Night/ Night Out" at bounding box center [102, 356] width 139 height 14
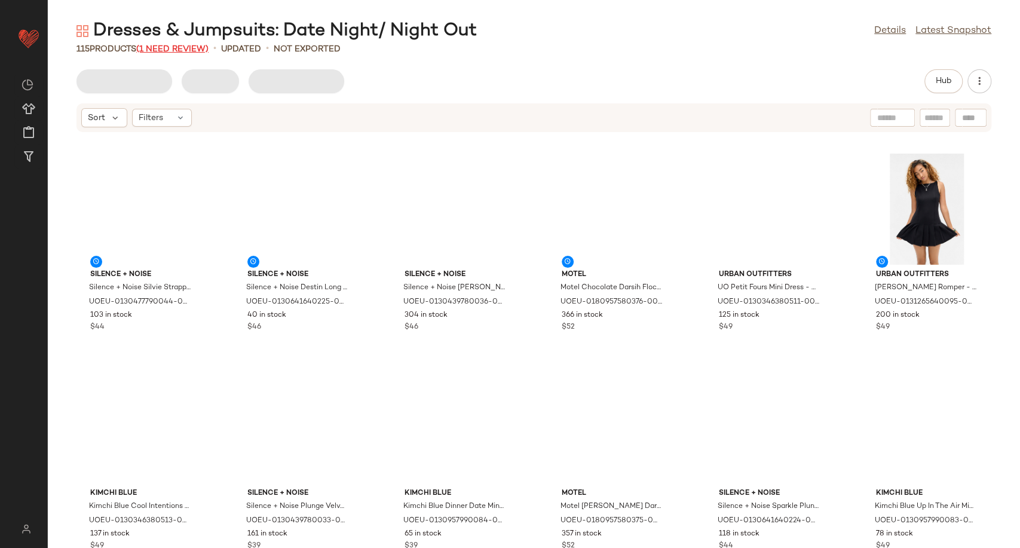
click at [195, 48] on span "(1 Need Review)" at bounding box center [172, 49] width 72 height 9
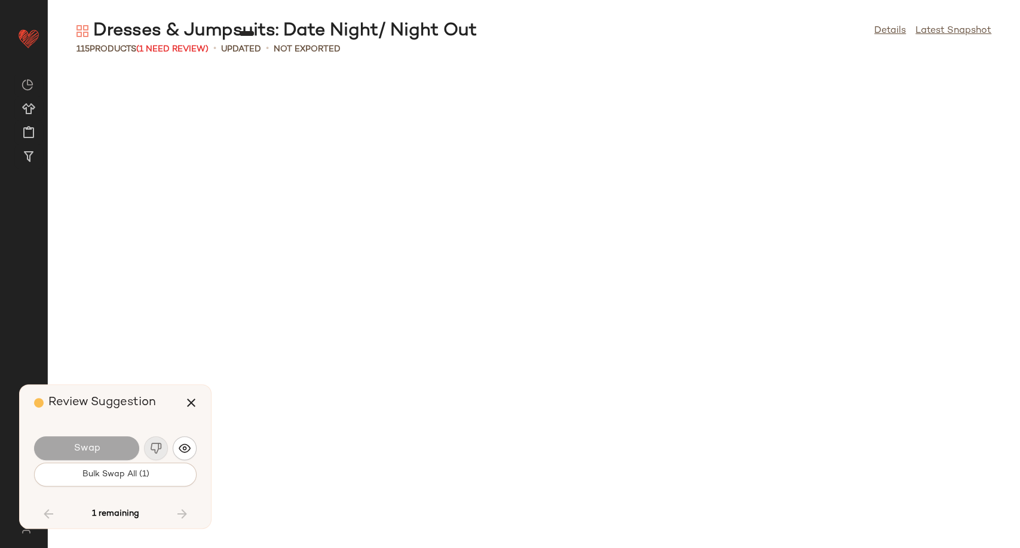
scroll to position [2624, 0]
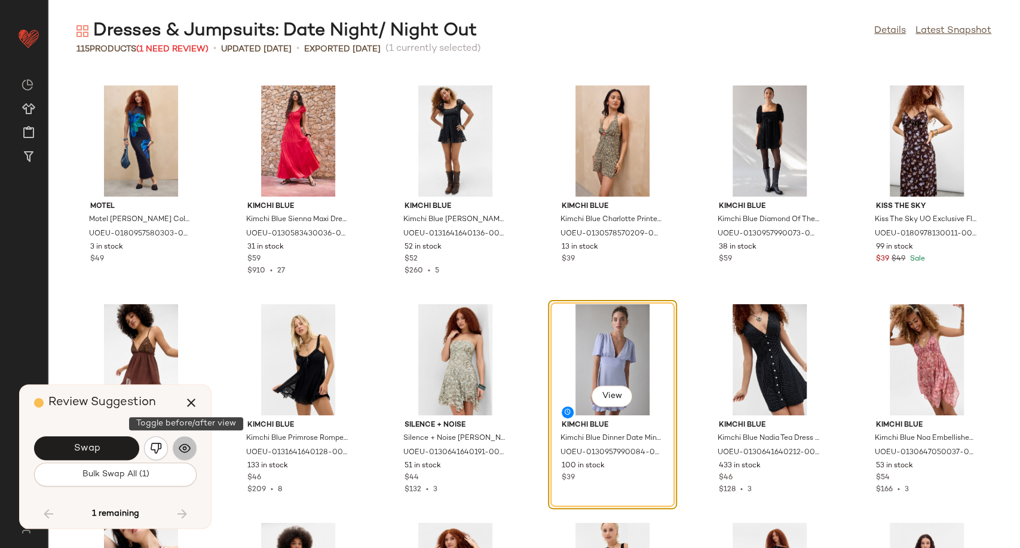
click at [177, 450] on button "button" at bounding box center [185, 448] width 24 height 24
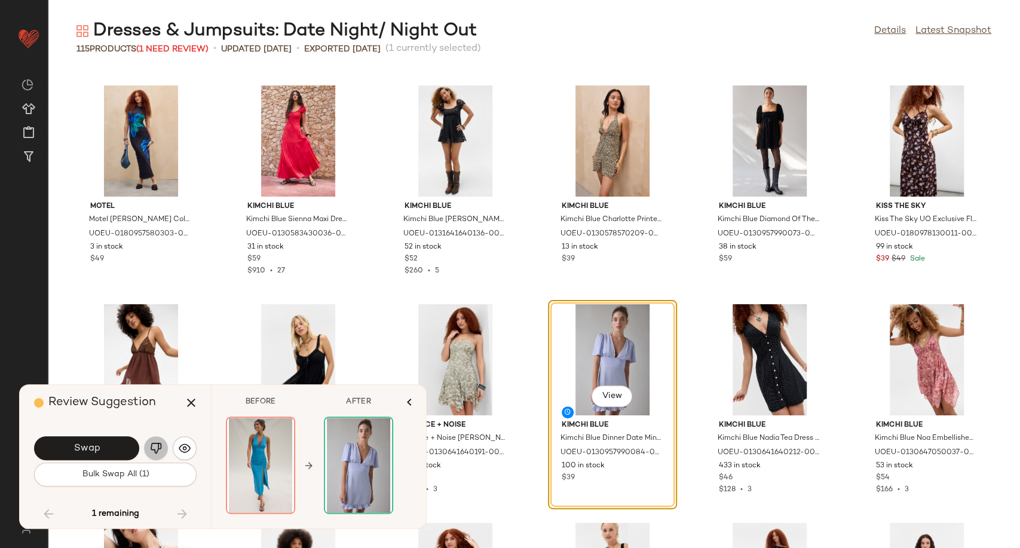
click at [152, 447] on img "button" at bounding box center [156, 448] width 12 height 12
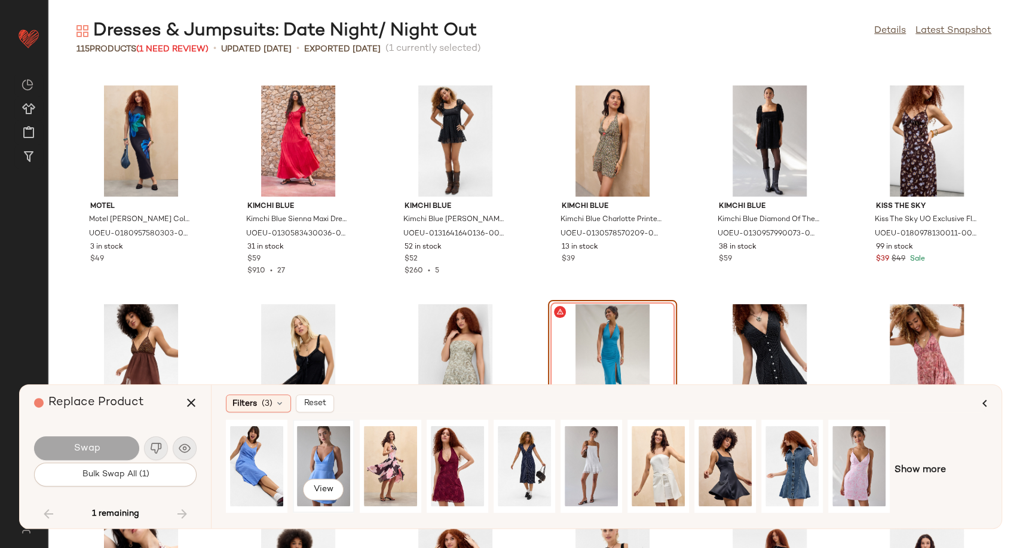
click at [329, 463] on div "View" at bounding box center [323, 466] width 53 height 85
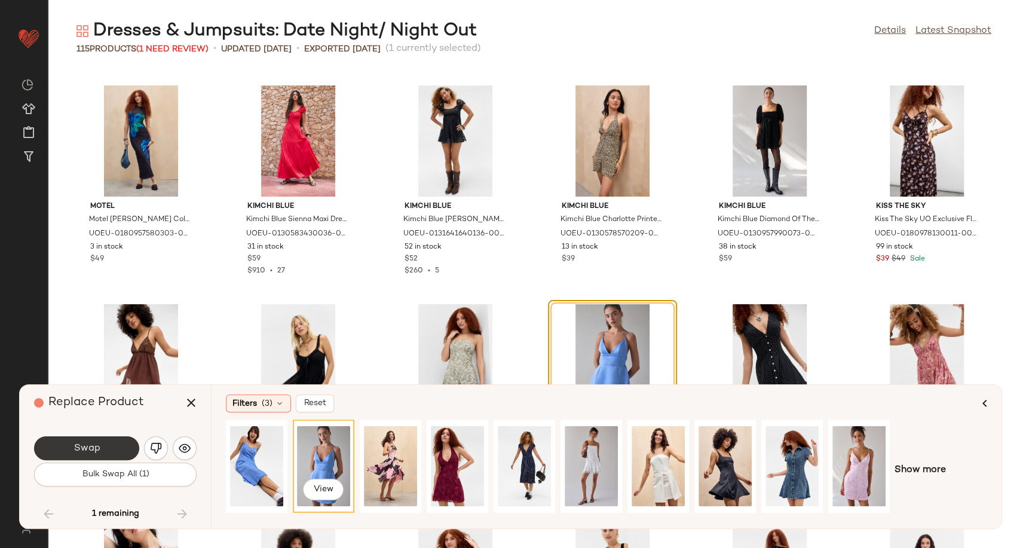
click at [117, 445] on button "Swap" at bounding box center [86, 448] width 105 height 24
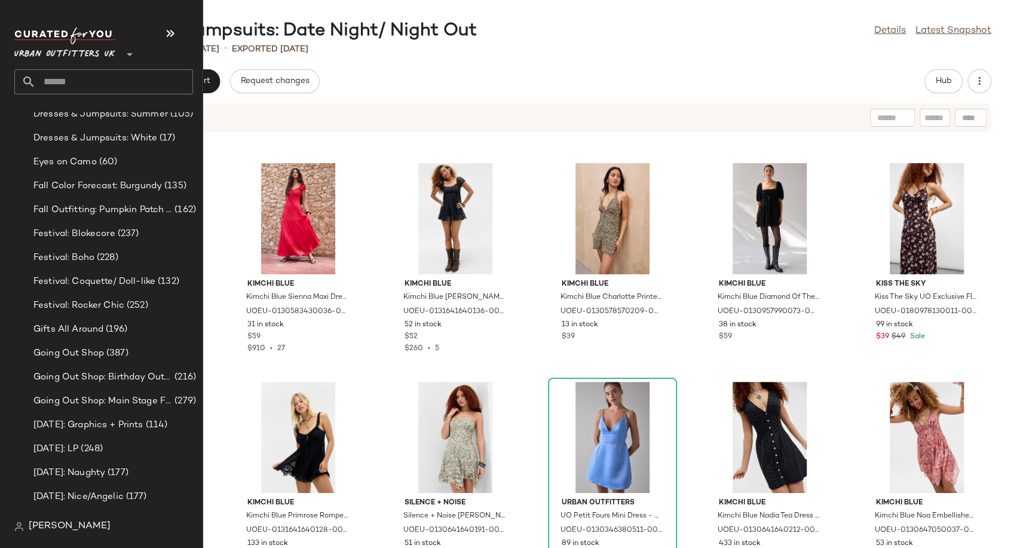
scroll to position [2589, 0]
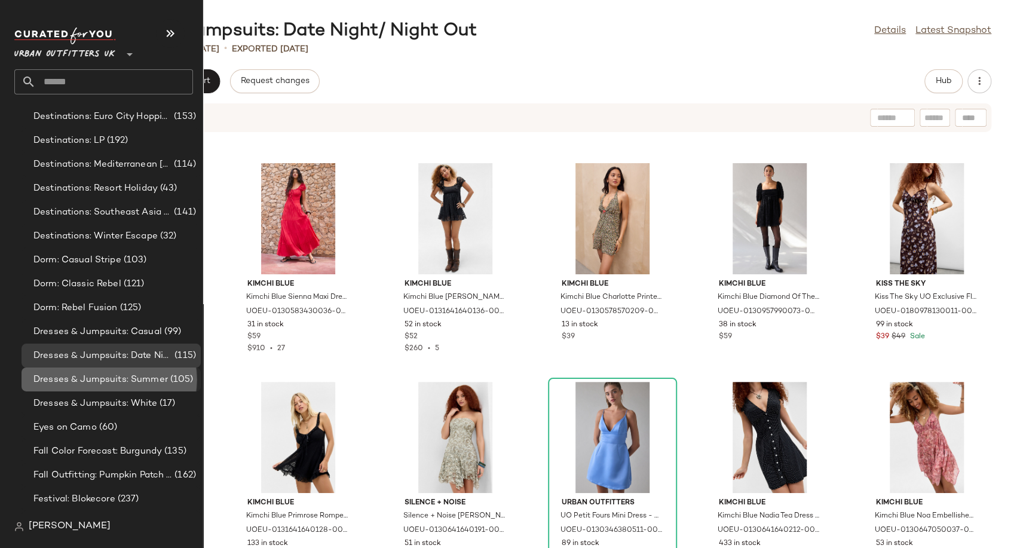
click at [111, 379] on span "Dresses & Jumpsuits: Summer" at bounding box center [100, 380] width 134 height 14
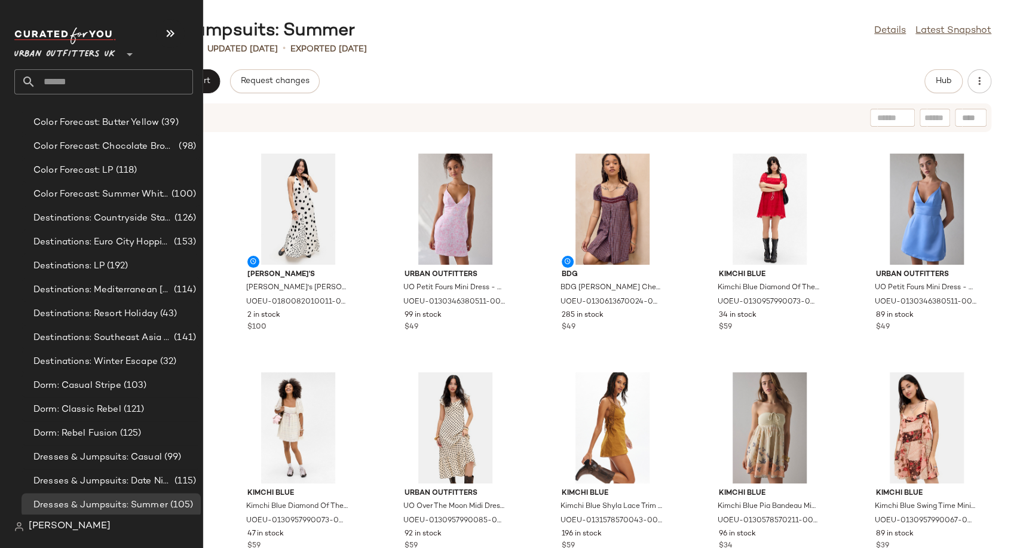
scroll to position [2589, 0]
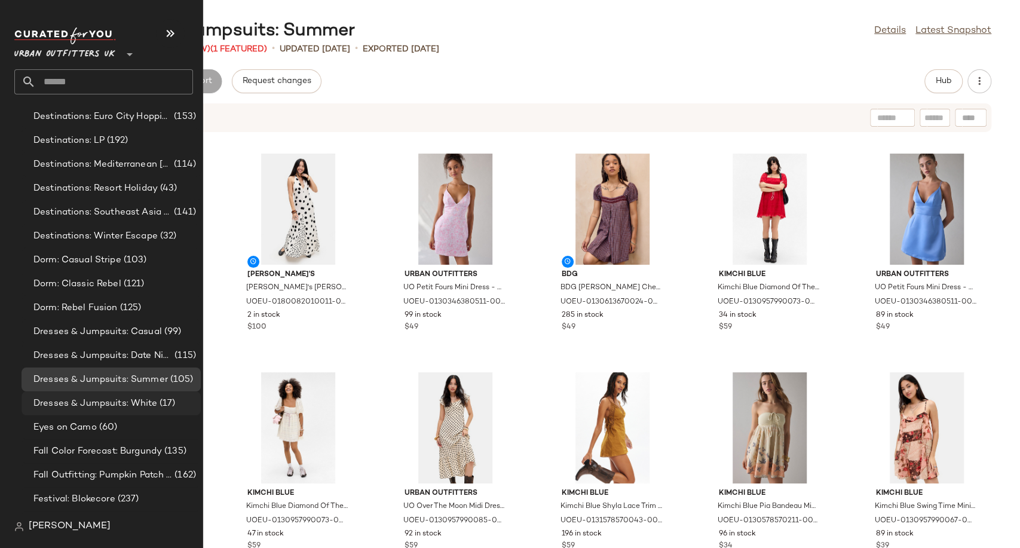
click at [93, 403] on span "Dresses & Jumpsuits: White" at bounding box center [95, 404] width 124 height 14
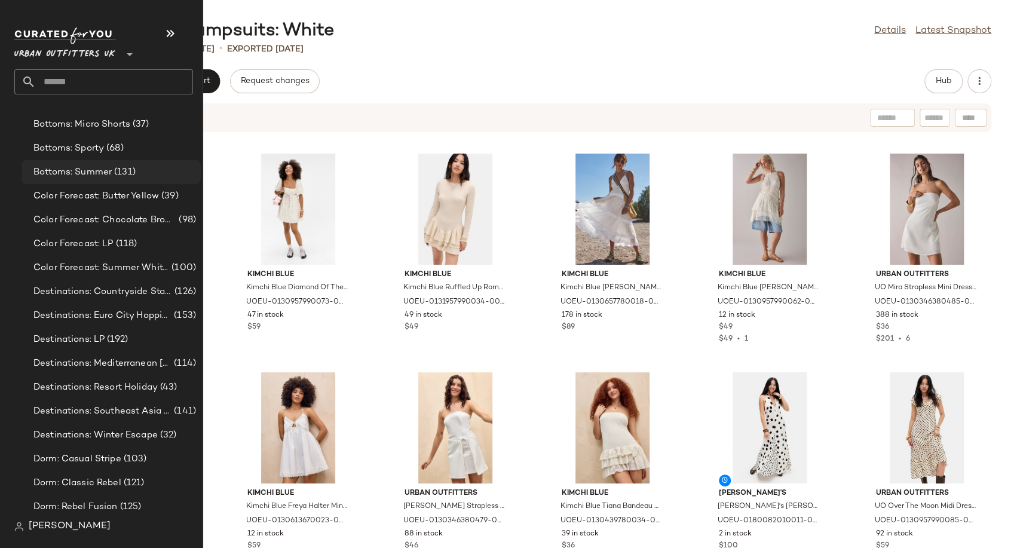
scroll to position [2854, 0]
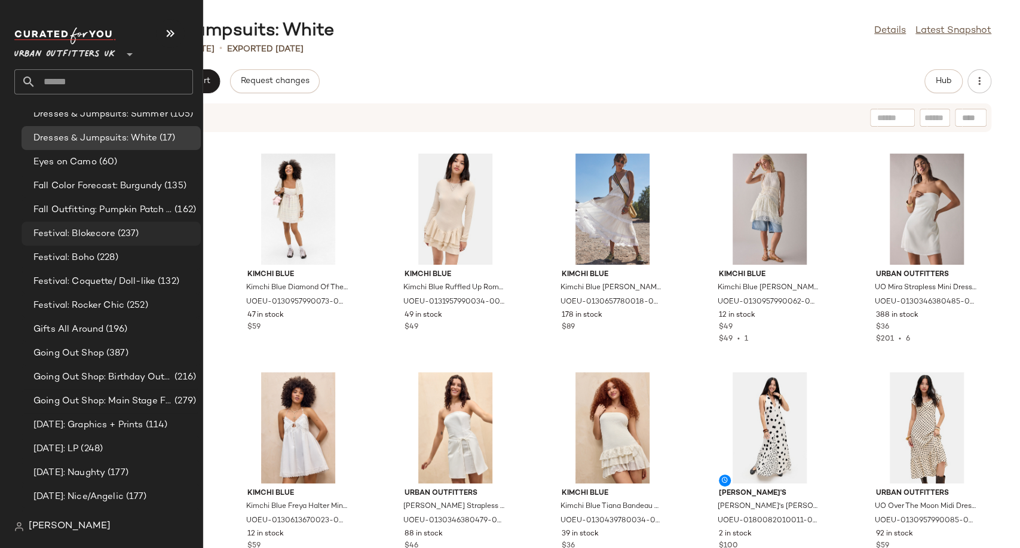
click at [89, 228] on span "Festival: Blokecore" at bounding box center [74, 234] width 82 height 14
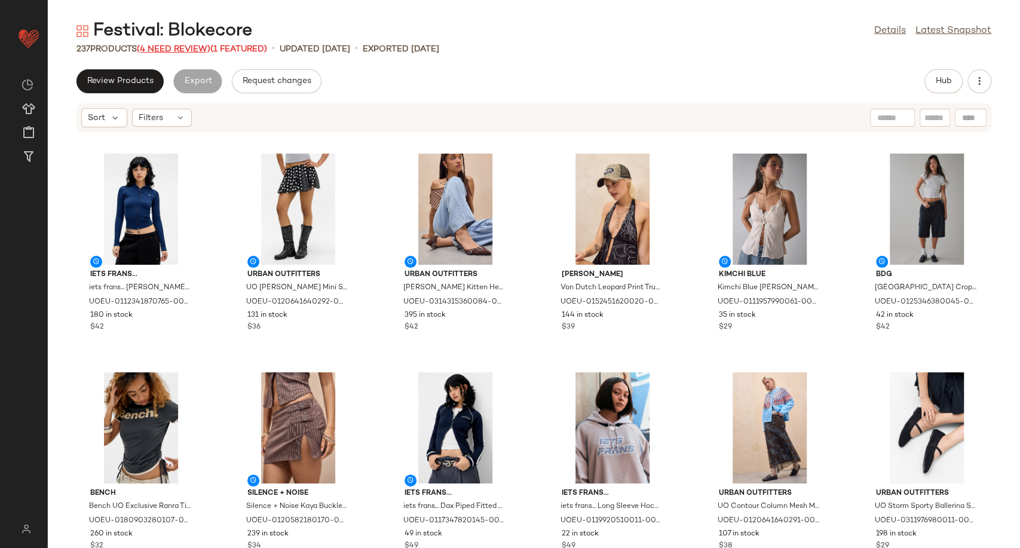
click at [180, 50] on span "(4 Need Review)" at bounding box center [173, 49] width 73 height 9
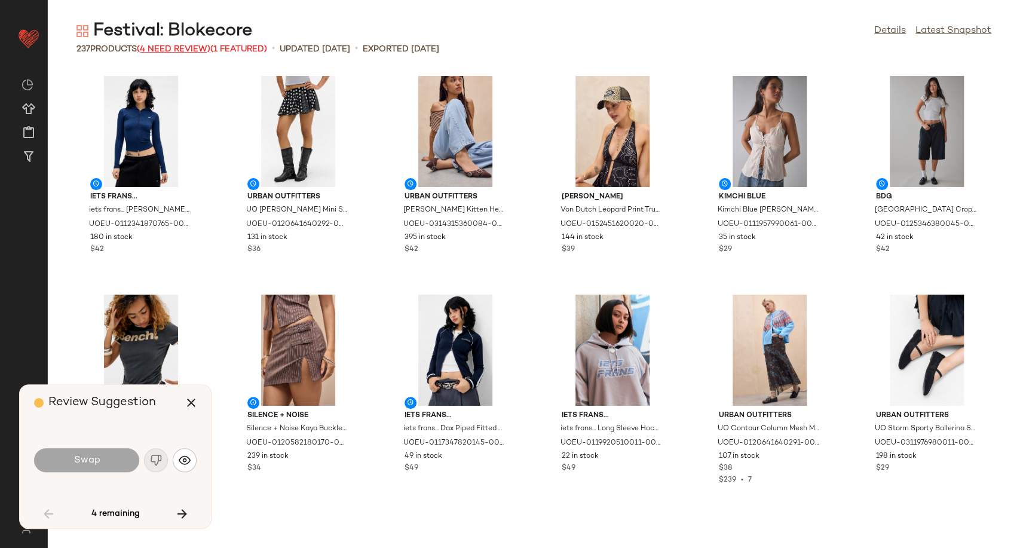
scroll to position [665, 0]
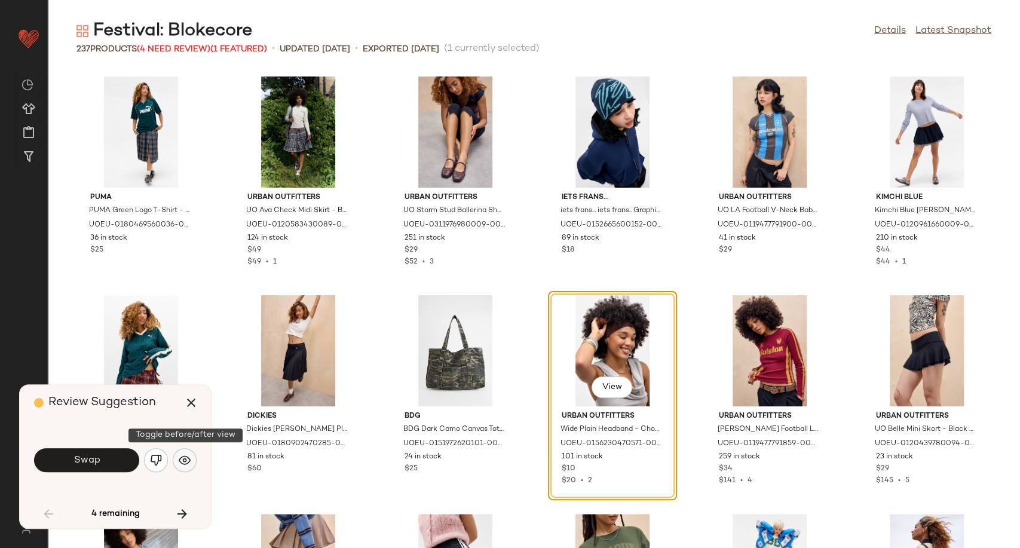
click at [180, 458] on img "button" at bounding box center [185, 460] width 12 height 12
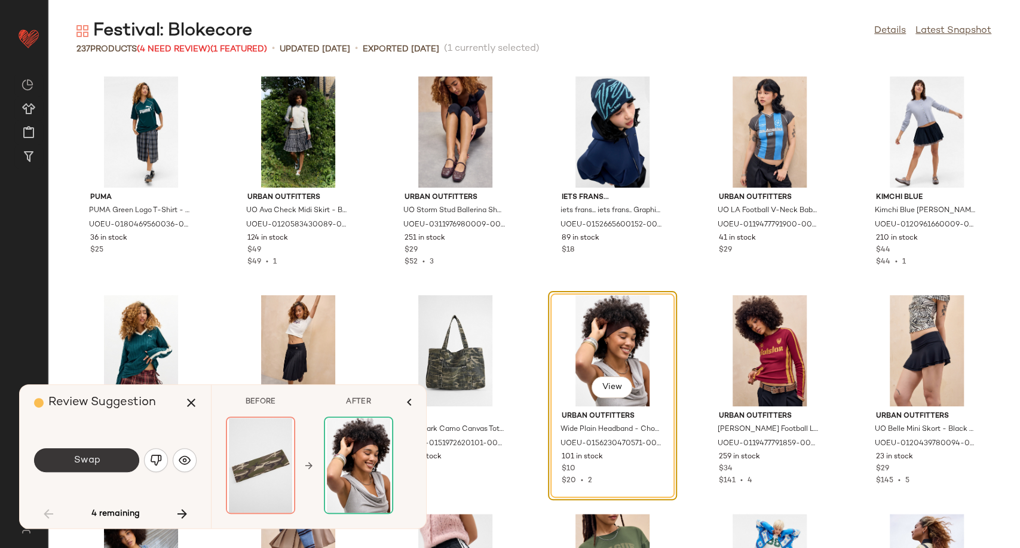
click at [113, 458] on button "Swap" at bounding box center [86, 460] width 105 height 24
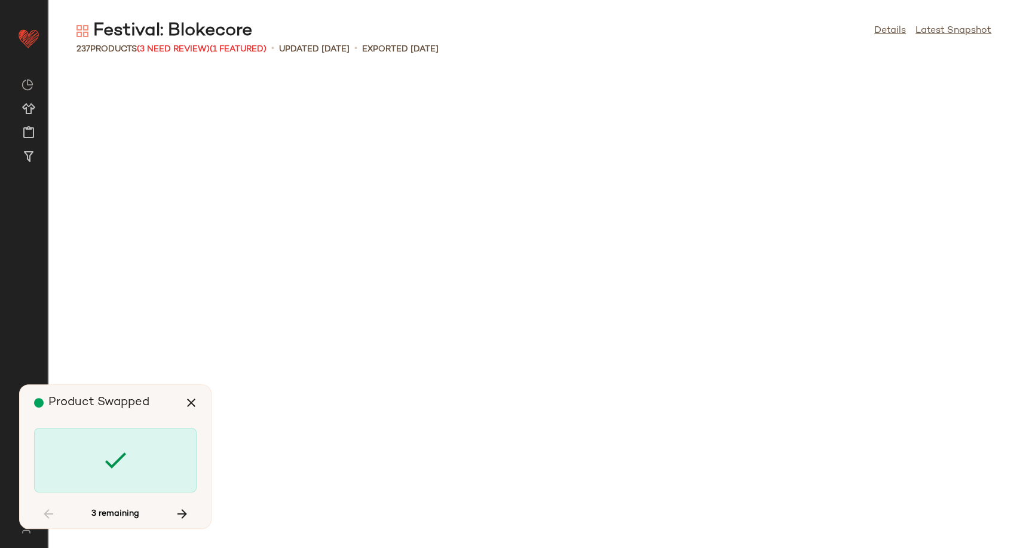
scroll to position [1968, 0]
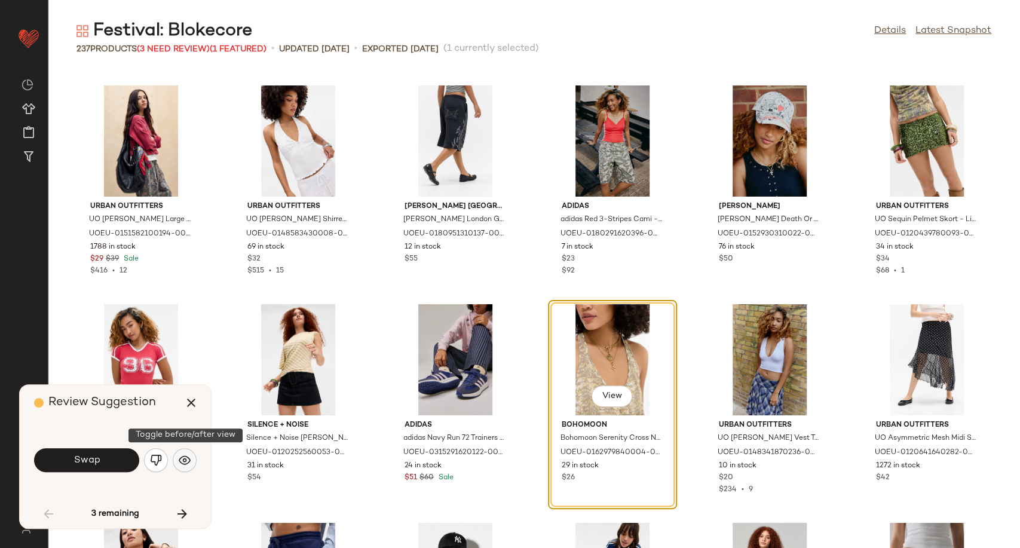
click at [186, 455] on img "button" at bounding box center [185, 460] width 12 height 12
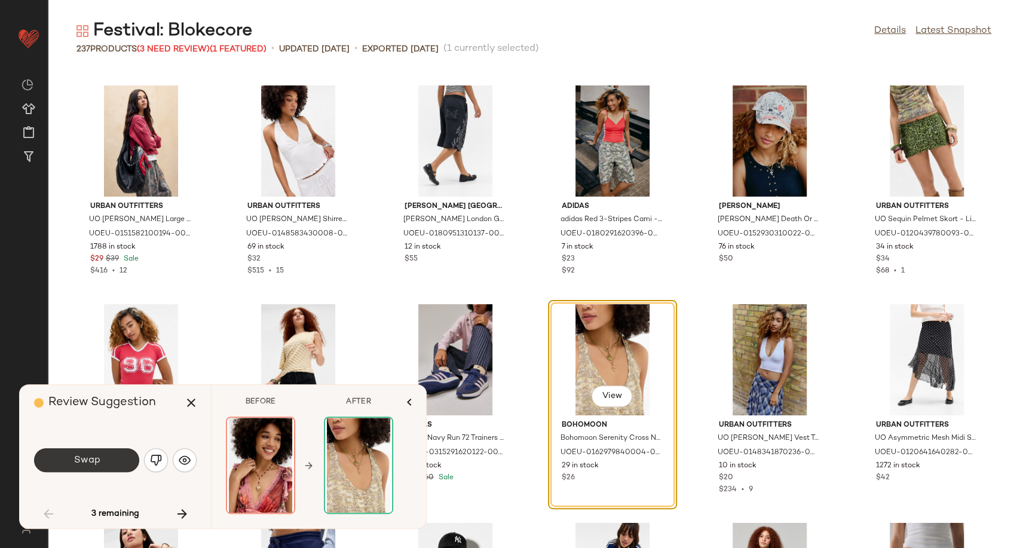
click at [100, 458] on button "Swap" at bounding box center [86, 460] width 105 height 24
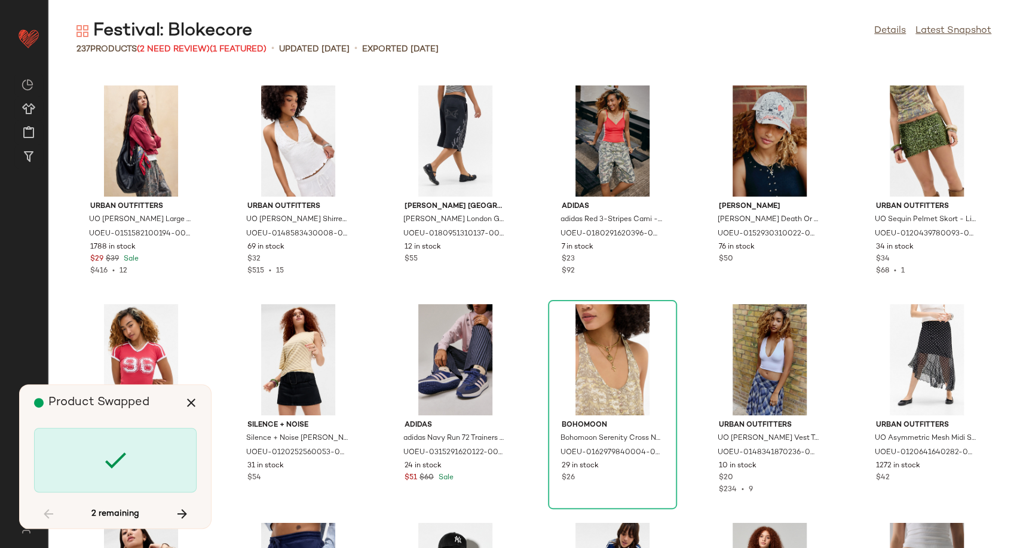
scroll to position [6123, 0]
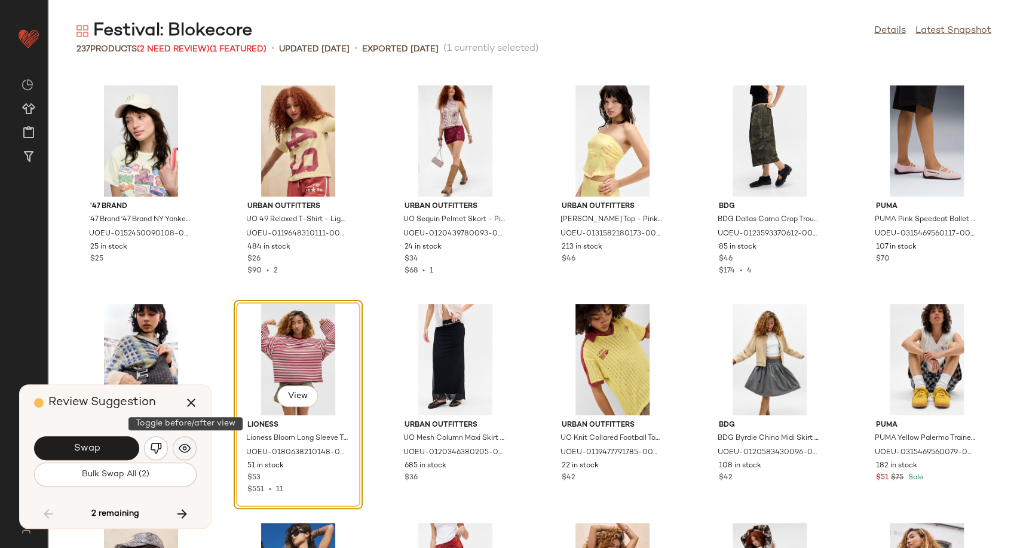
click at [176, 449] on button "button" at bounding box center [185, 448] width 24 height 24
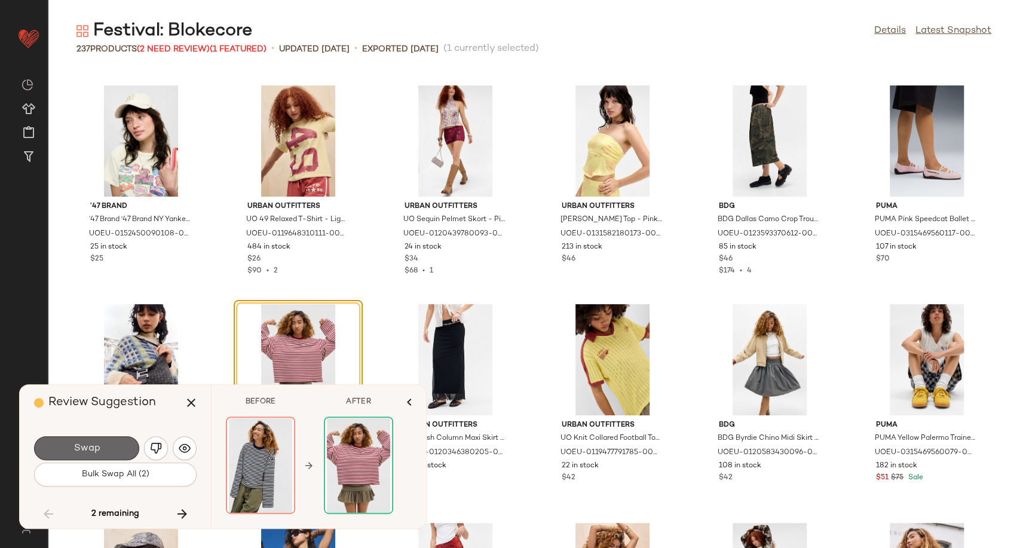
click at [100, 442] on button "Swap" at bounding box center [86, 448] width 105 height 24
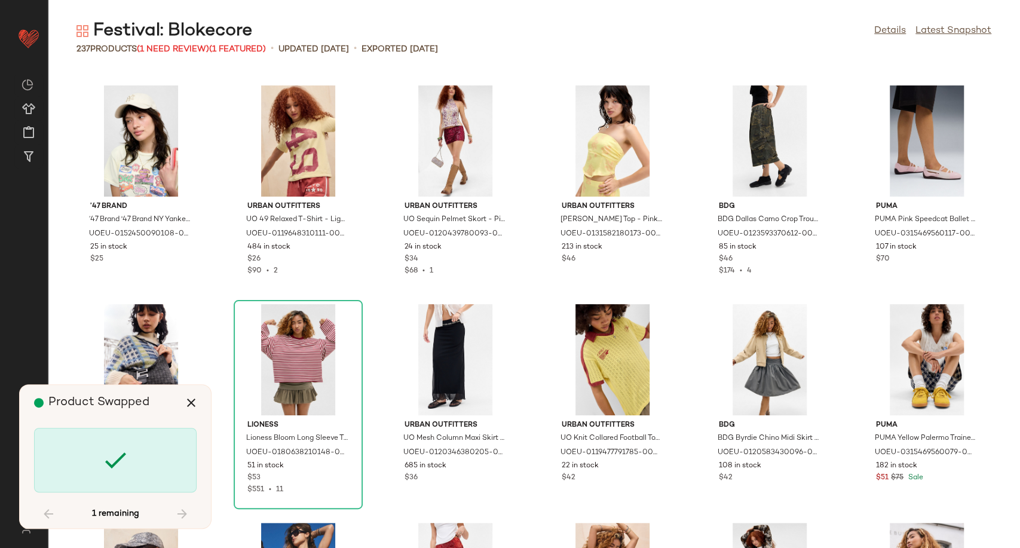
scroll to position [6778, 0]
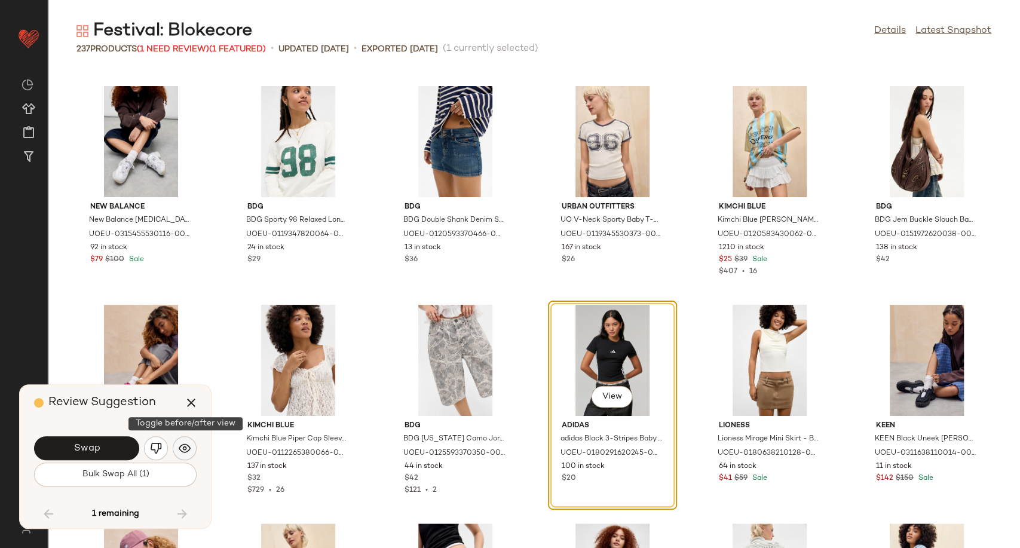
click at [189, 447] on img "button" at bounding box center [185, 448] width 12 height 12
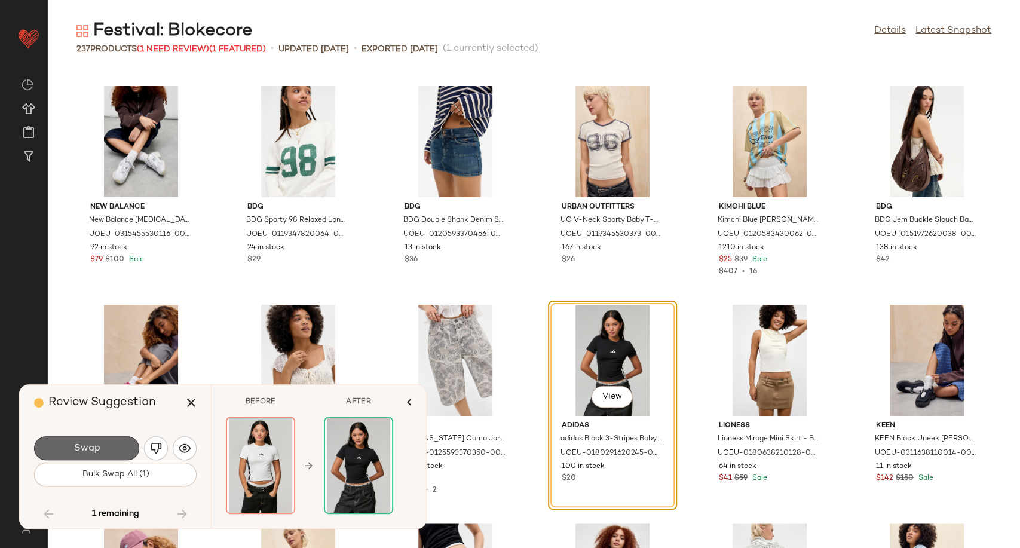
click at [118, 446] on button "Swap" at bounding box center [86, 448] width 105 height 24
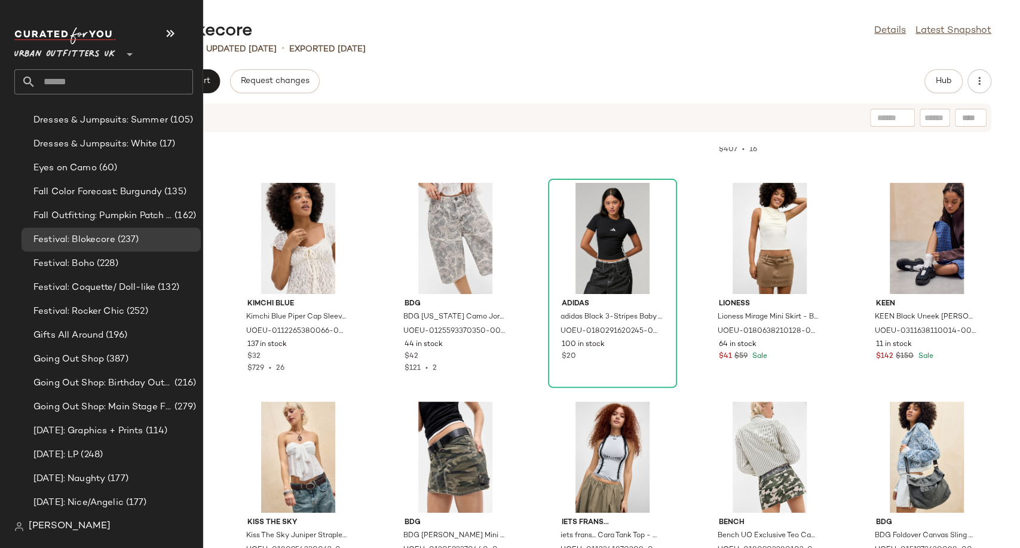
scroll to position [2854, 0]
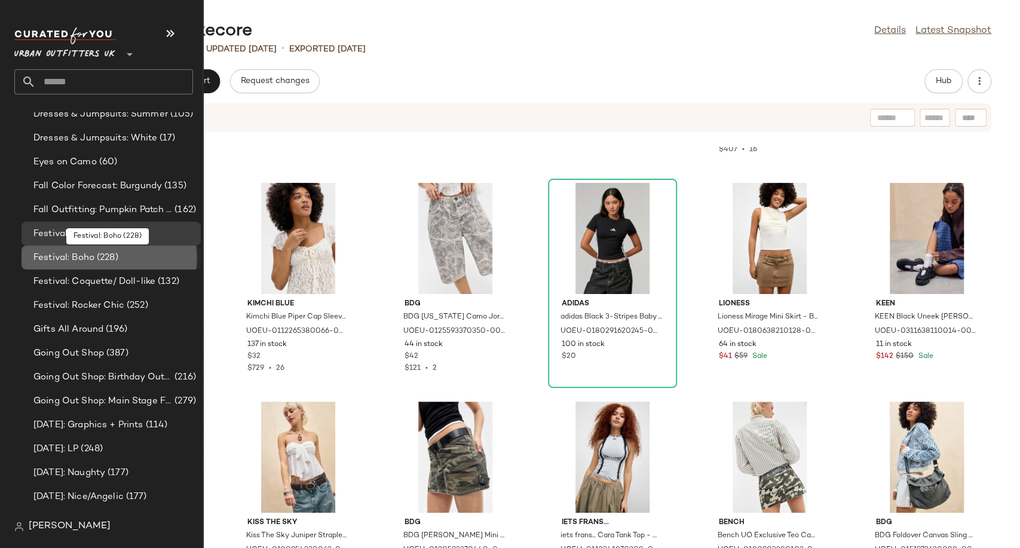
click at [76, 255] on span "Festival: Boho" at bounding box center [63, 258] width 61 height 14
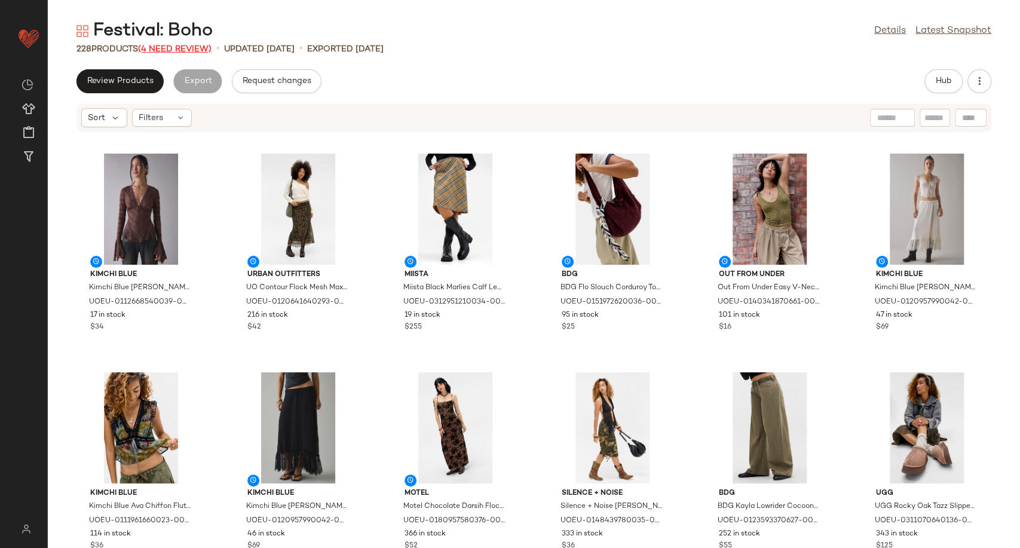
click at [183, 48] on span "(4 Need Review)" at bounding box center [174, 49] width 73 height 9
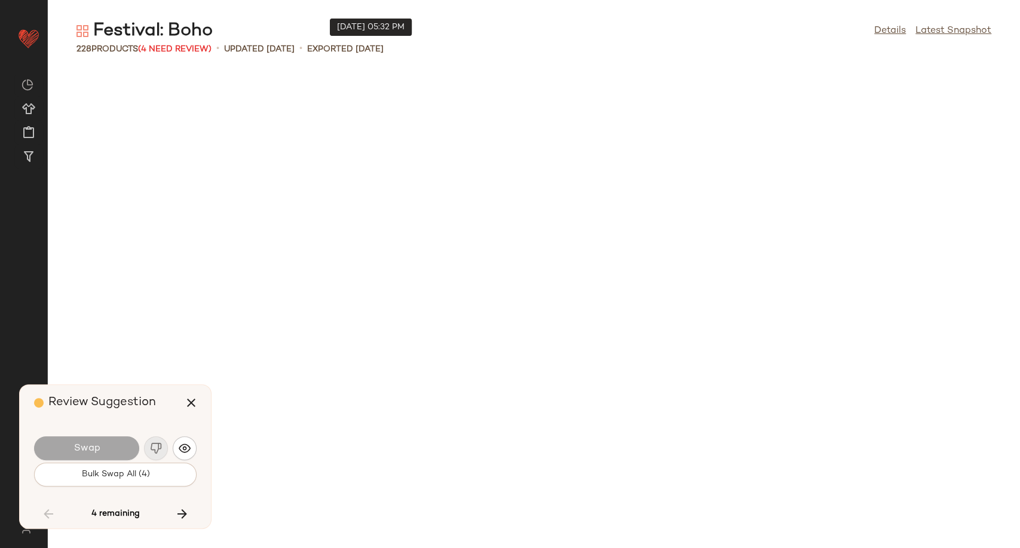
scroll to position [3061, 0]
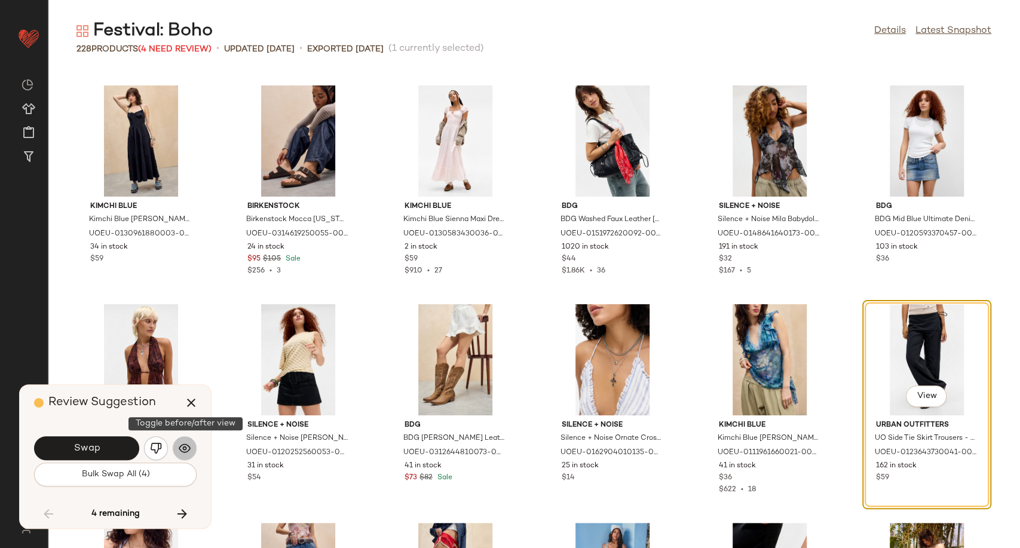
click at [186, 446] on img "button" at bounding box center [185, 448] width 12 height 12
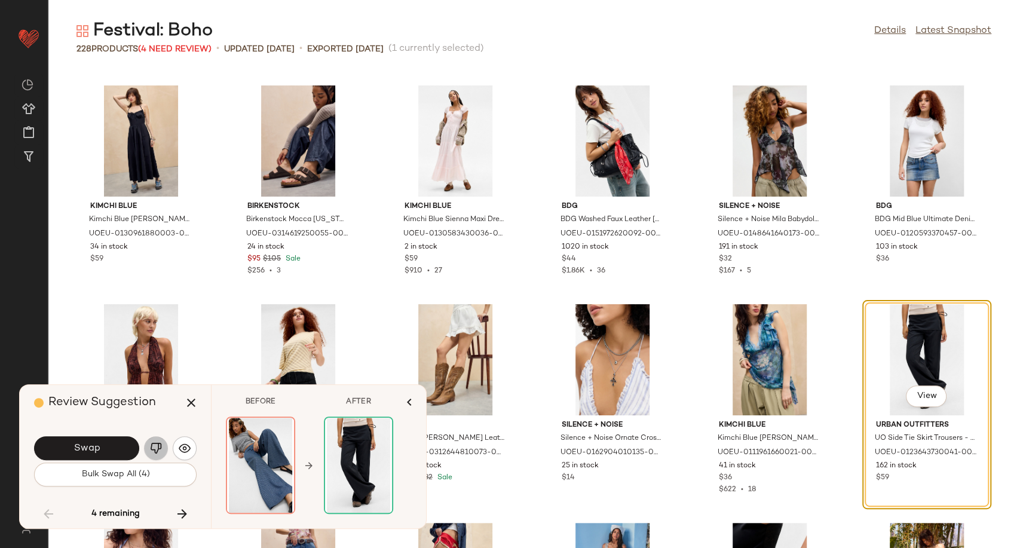
click at [157, 450] on img "button" at bounding box center [156, 448] width 12 height 12
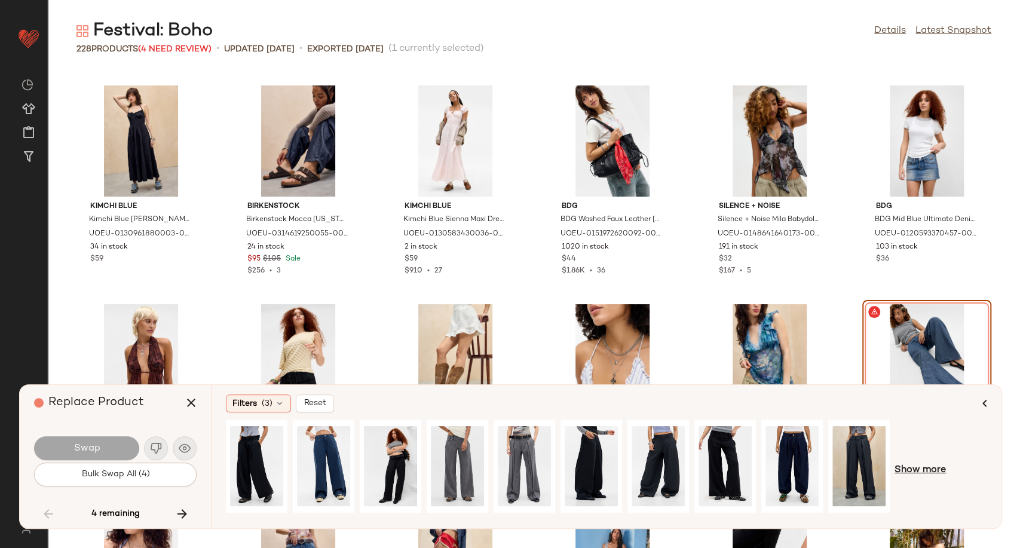
click at [921, 471] on span "Show more" at bounding box center [919, 470] width 51 height 14
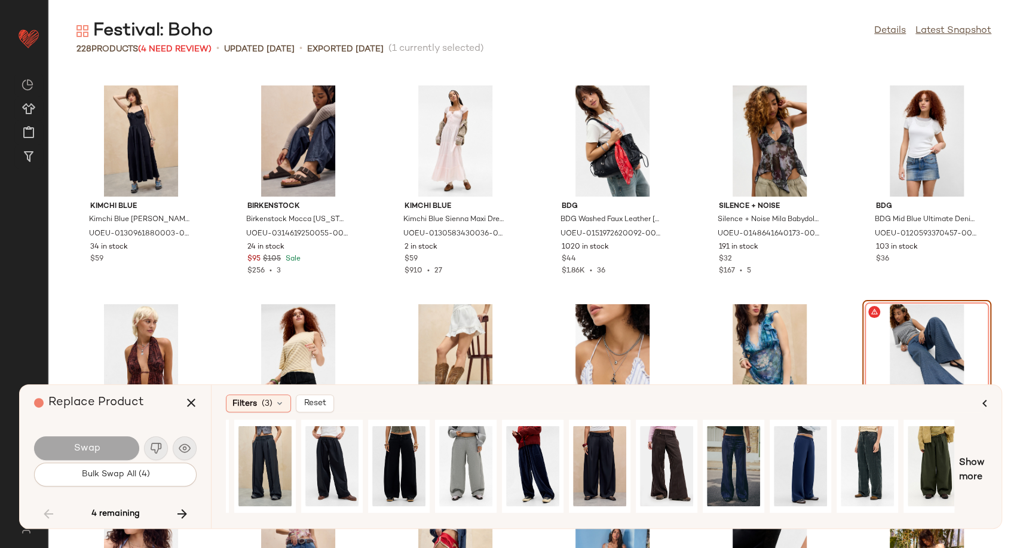
scroll to position [0, 604]
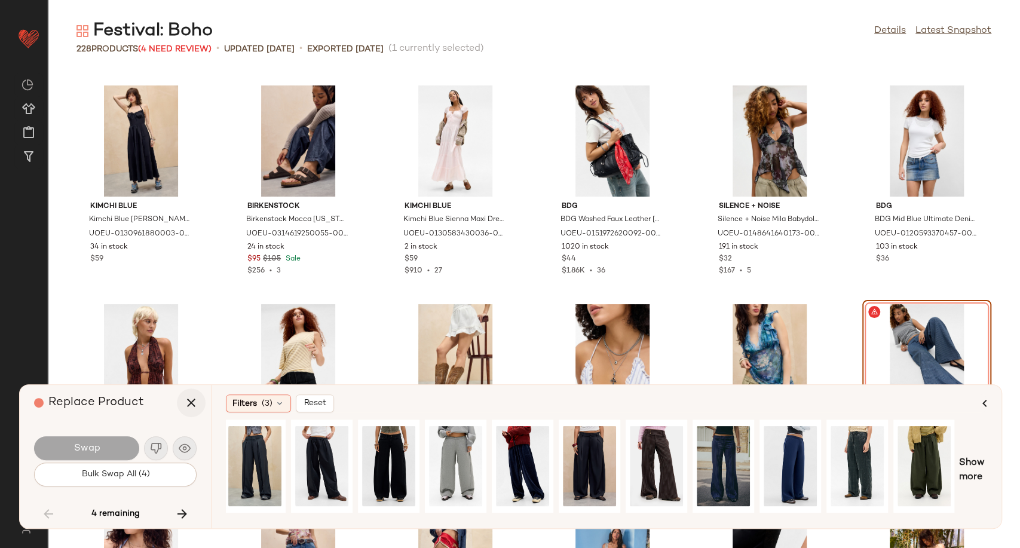
click at [193, 398] on icon "button" at bounding box center [191, 403] width 14 height 14
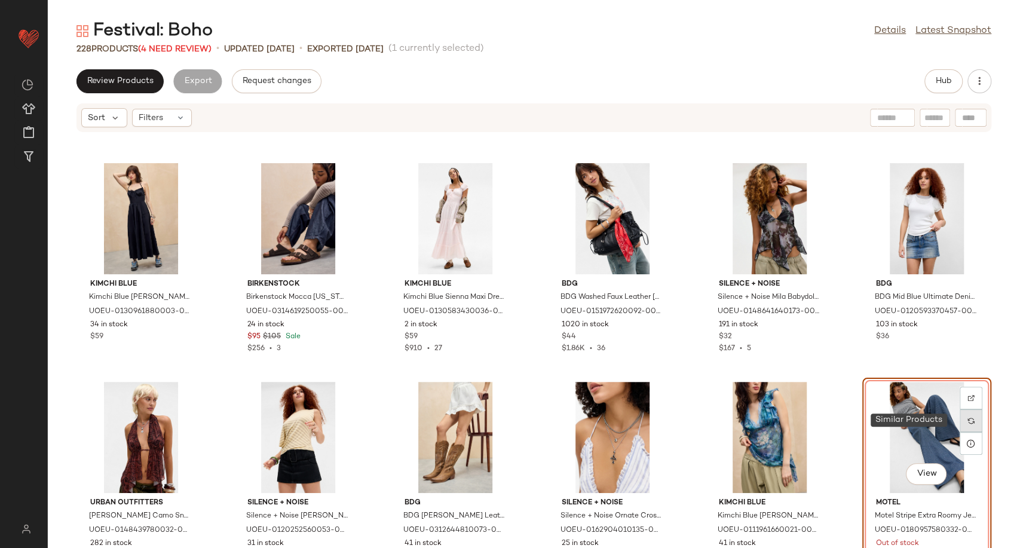
click at [967, 423] on img at bounding box center [970, 420] width 7 height 7
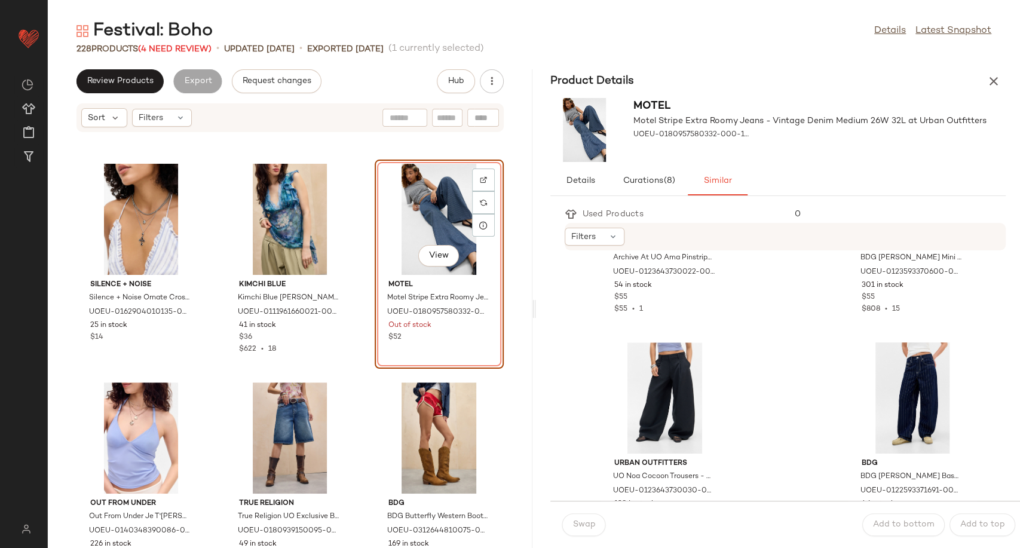
scroll to position [1195, 0]
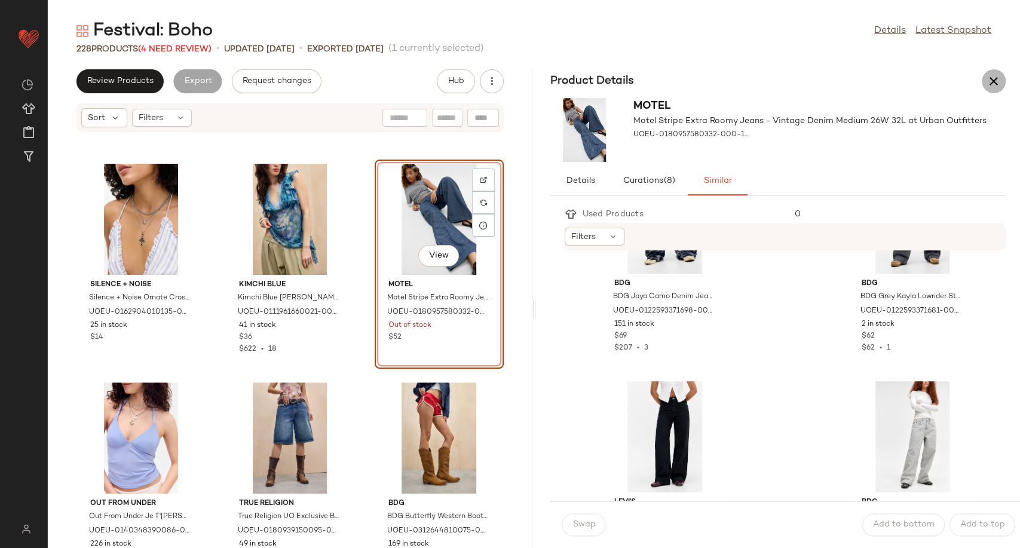
click at [992, 82] on icon "button" at bounding box center [993, 81] width 14 height 14
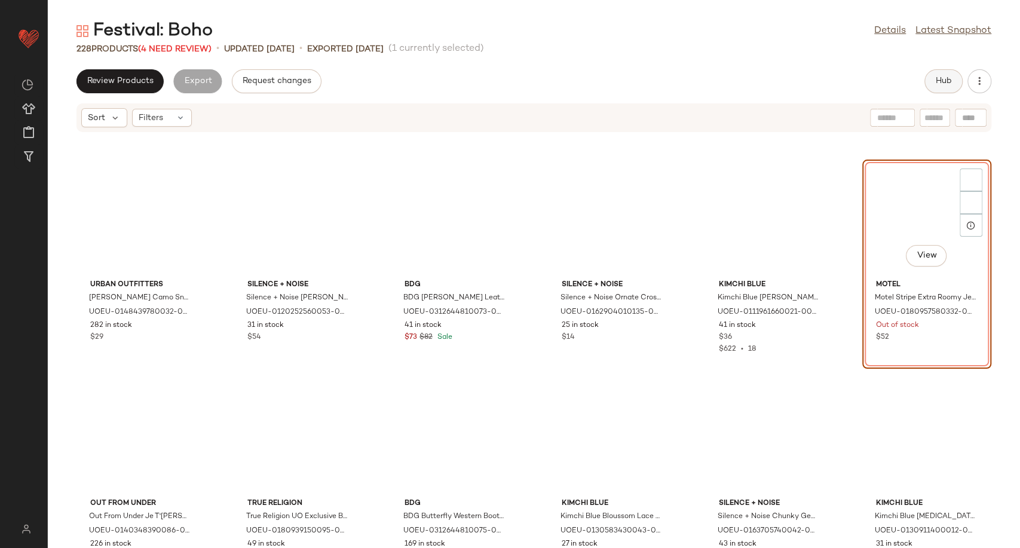
click at [940, 80] on span "Hub" at bounding box center [943, 81] width 17 height 10
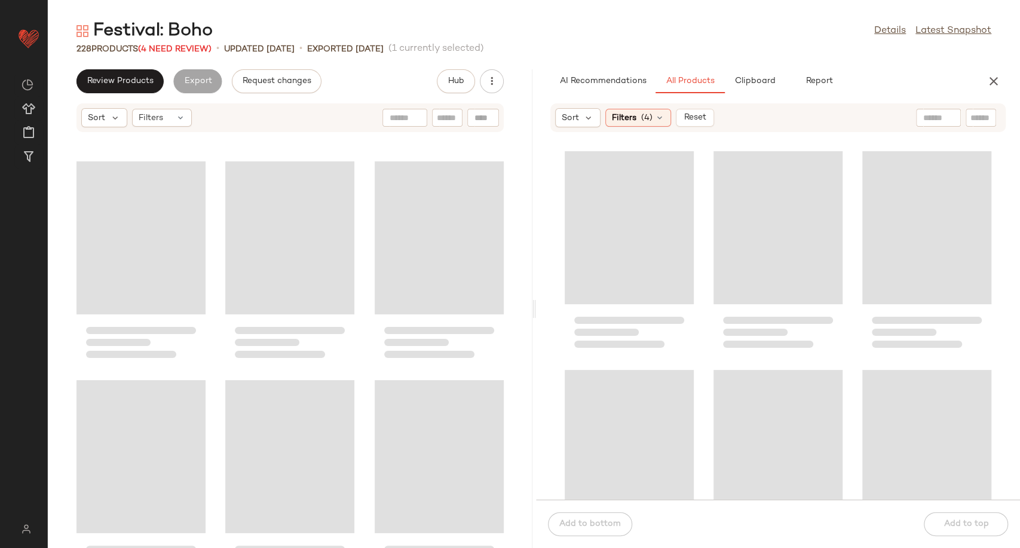
scroll to position [6778, 0]
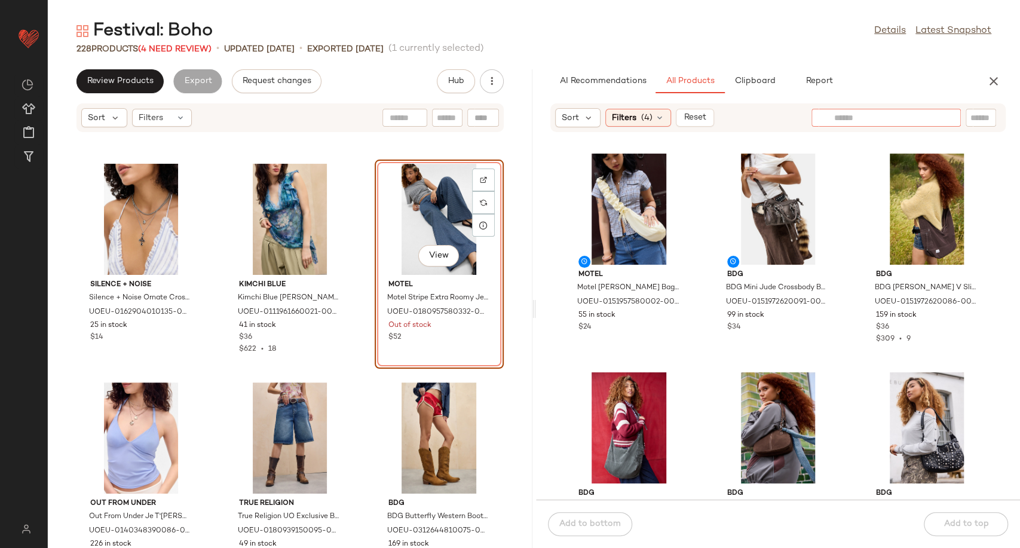
click at [937, 118] on input "text" at bounding box center [886, 118] width 104 height 13
type input "**********"
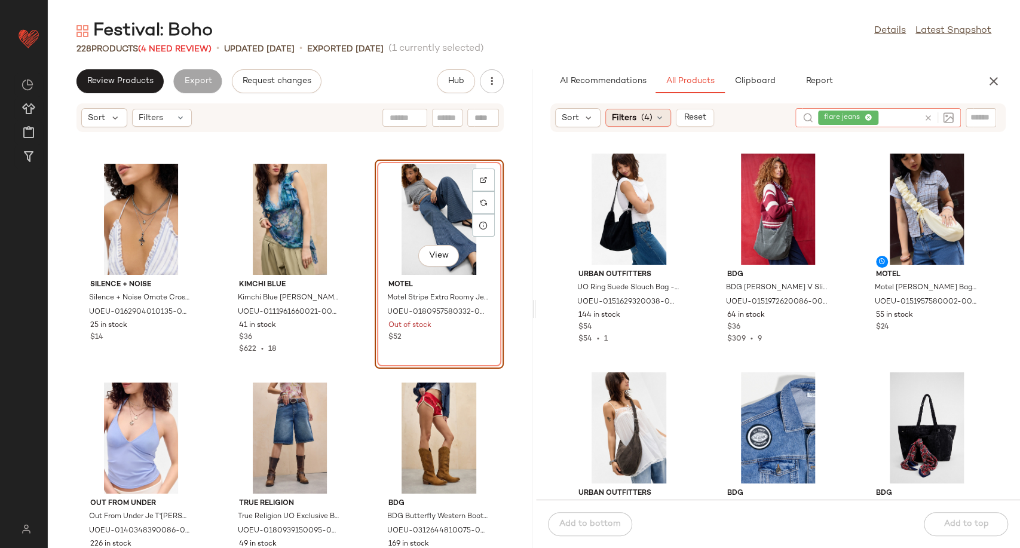
click at [663, 117] on icon at bounding box center [660, 118] width 10 height 10
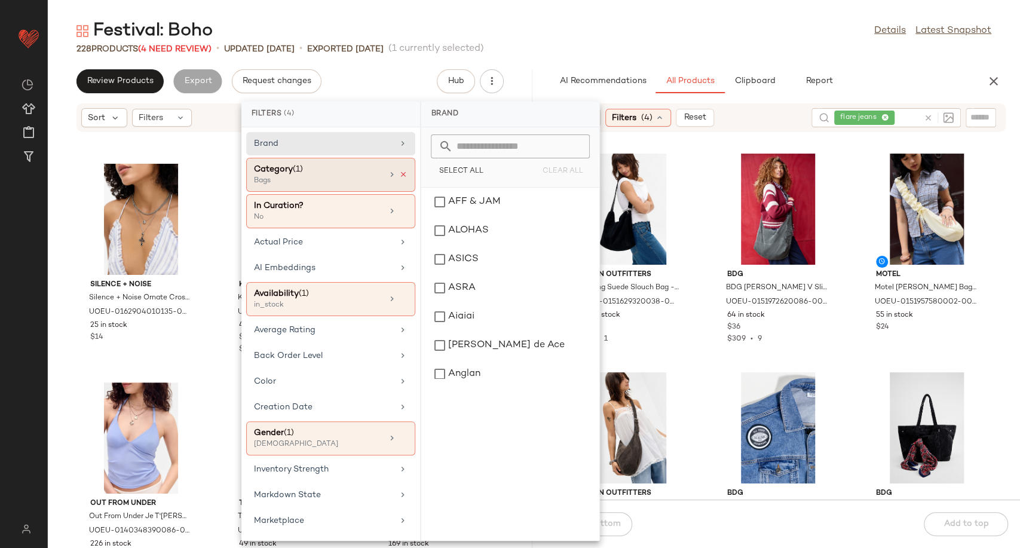
click at [399, 173] on icon at bounding box center [403, 174] width 8 height 8
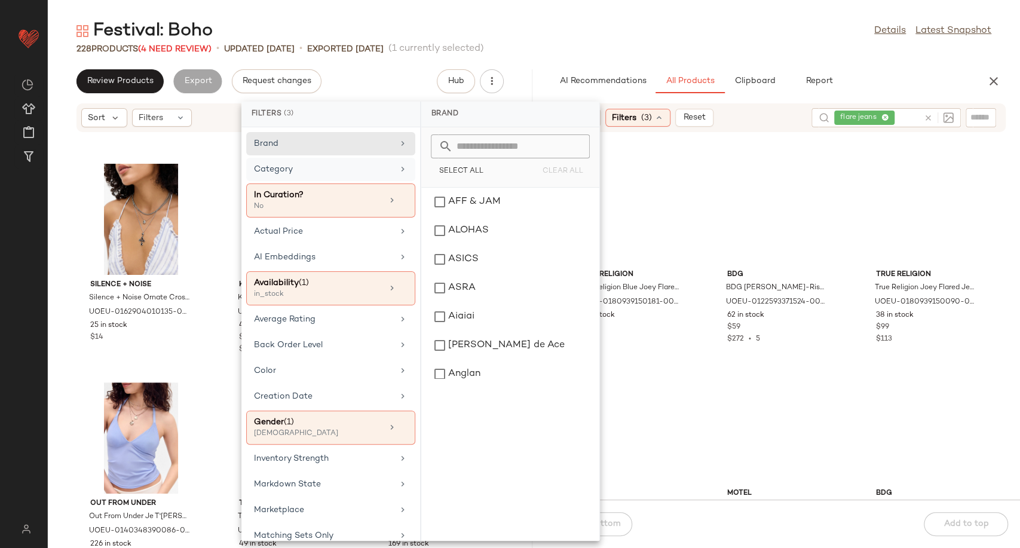
click at [706, 240] on div "True Religion True Religion Blue Joey Flared Jeans - Light Blue 30 at Urban Out…" at bounding box center [778, 323] width 485 height 352
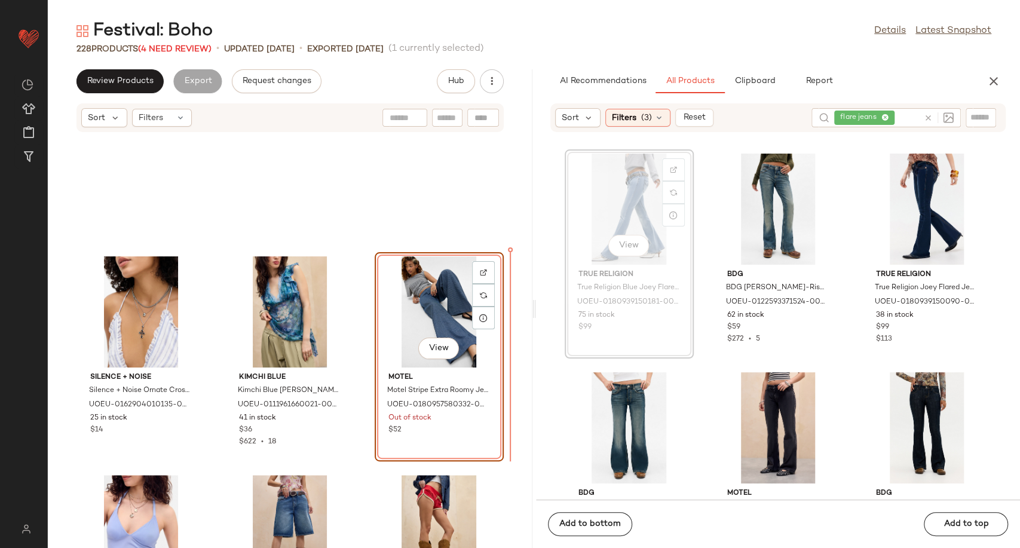
scroll to position [6684, 0]
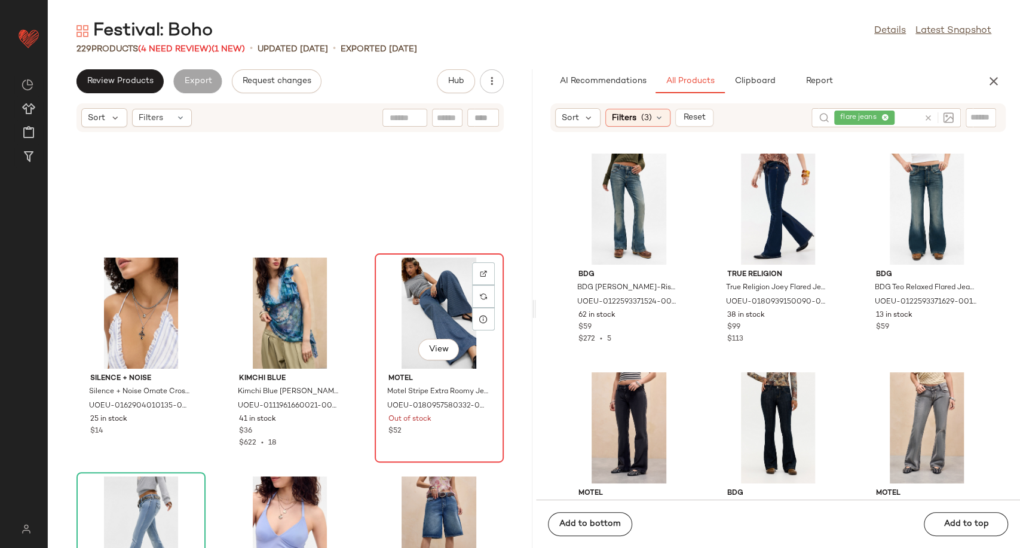
click at [425, 312] on div "View" at bounding box center [439, 313] width 121 height 111
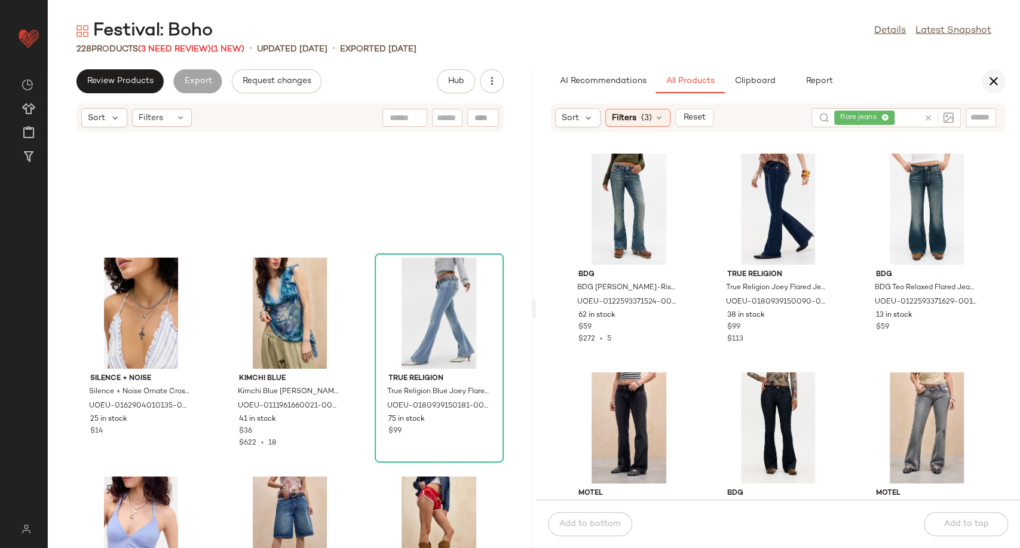
click at [989, 86] on icon "button" at bounding box center [993, 81] width 14 height 14
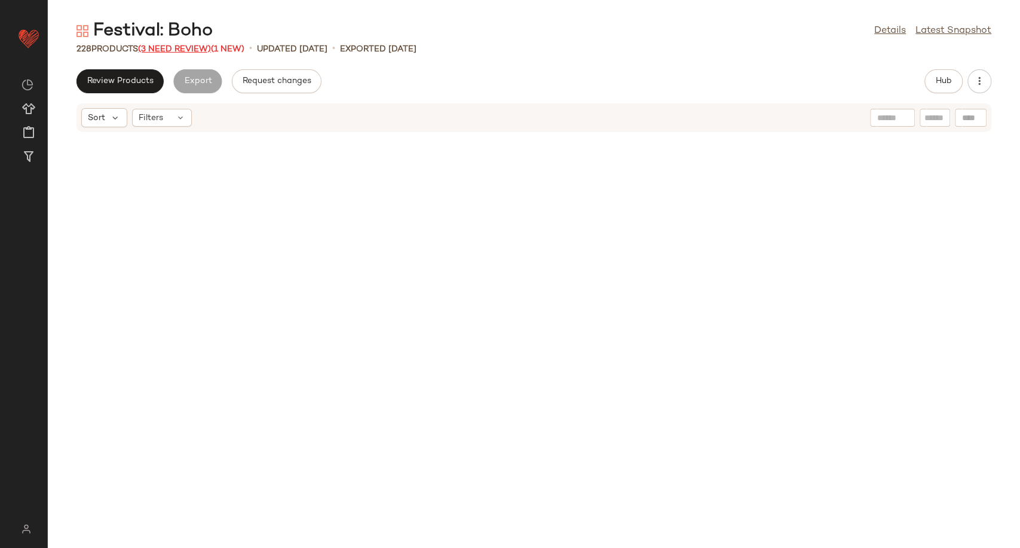
click at [167, 47] on span "(3 Need Review)" at bounding box center [174, 49] width 73 height 9
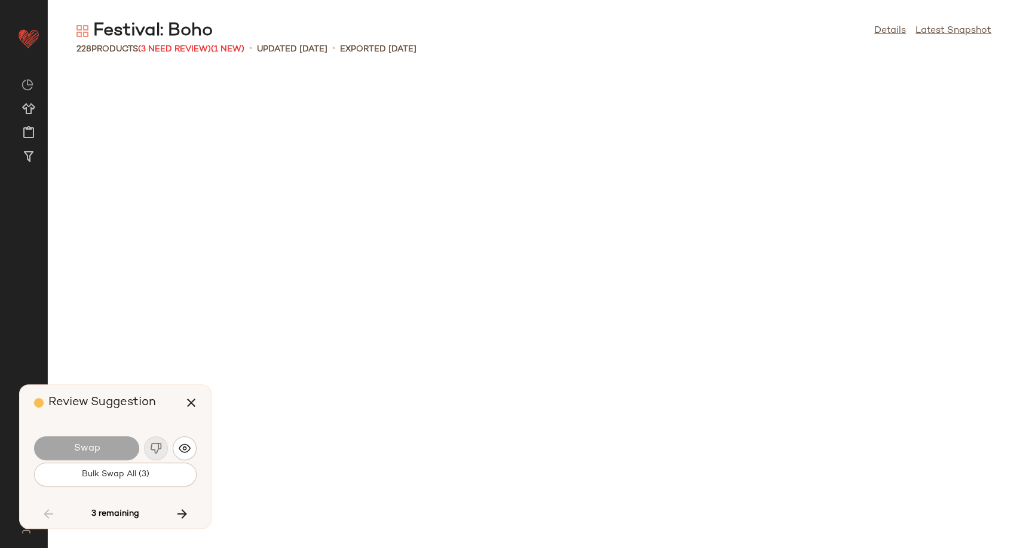
scroll to position [4154, 0]
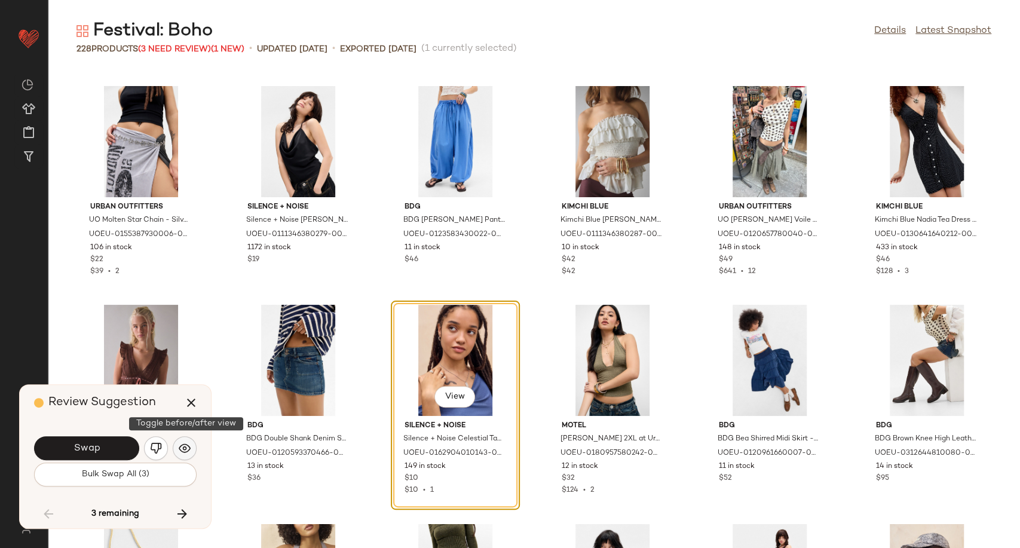
click at [179, 450] on img "button" at bounding box center [185, 448] width 12 height 12
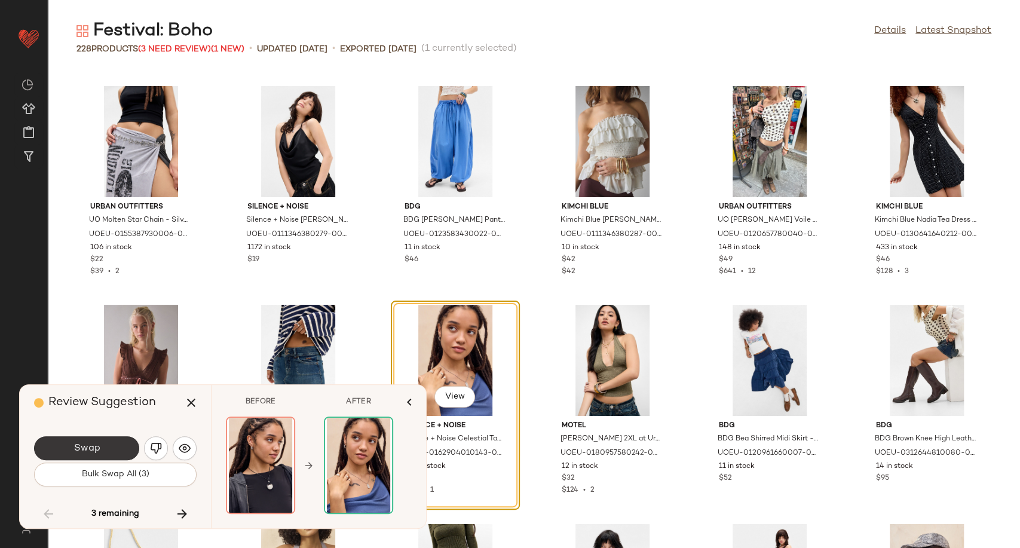
click at [105, 450] on button "Swap" at bounding box center [86, 448] width 105 height 24
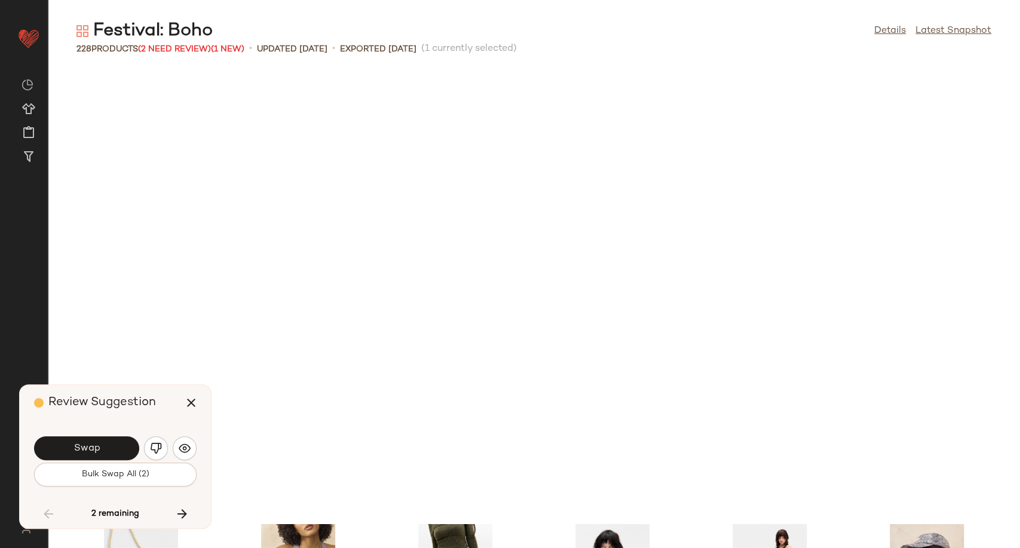
scroll to position [4592, 0]
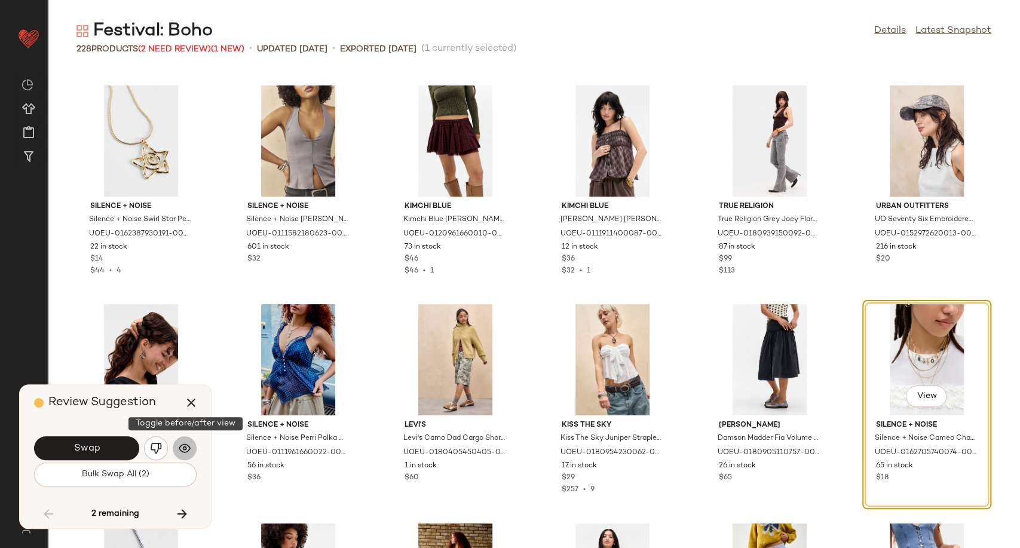
click at [182, 452] on img "button" at bounding box center [185, 448] width 12 height 12
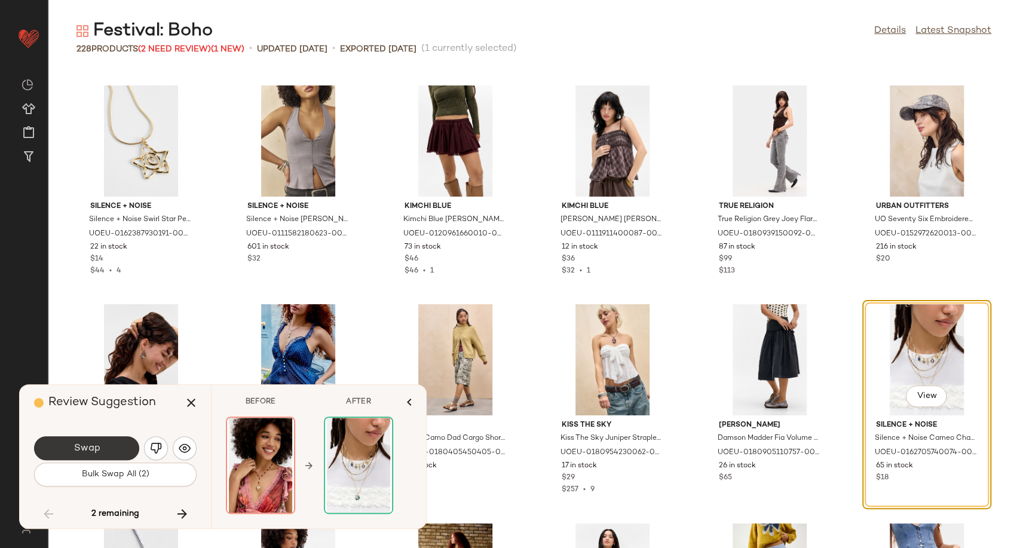
click at [102, 452] on button "Swap" at bounding box center [86, 448] width 105 height 24
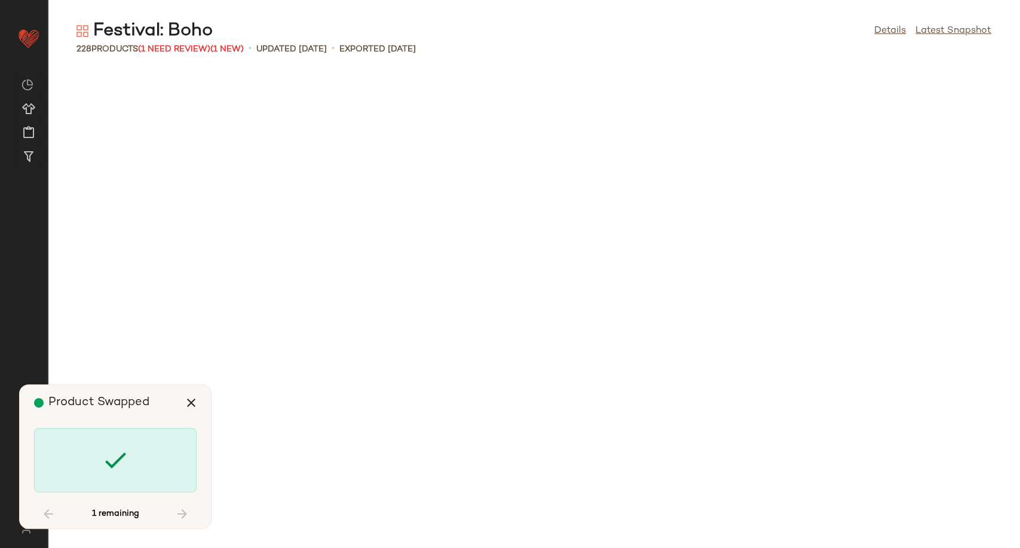
scroll to position [6778, 0]
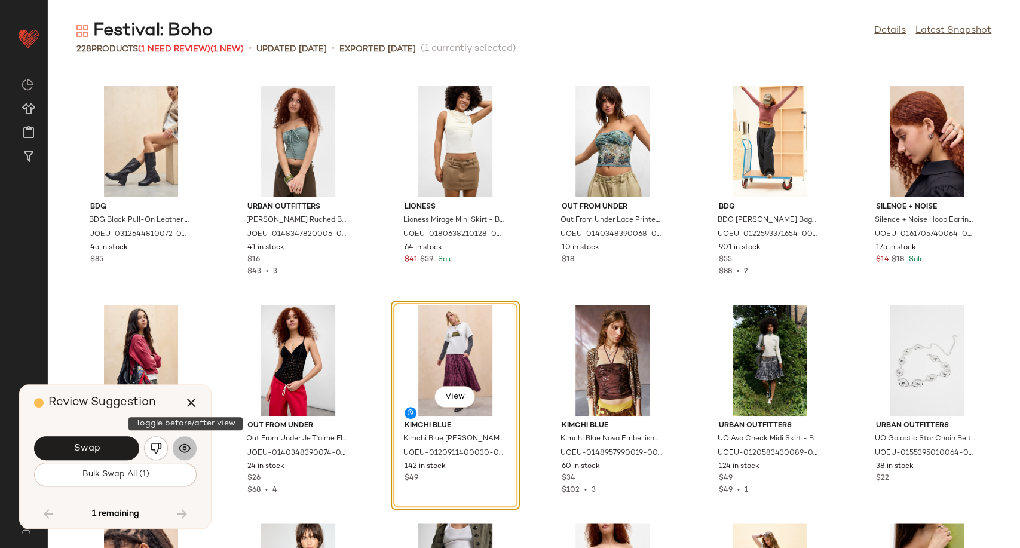
click at [183, 449] on img "button" at bounding box center [185, 448] width 12 height 12
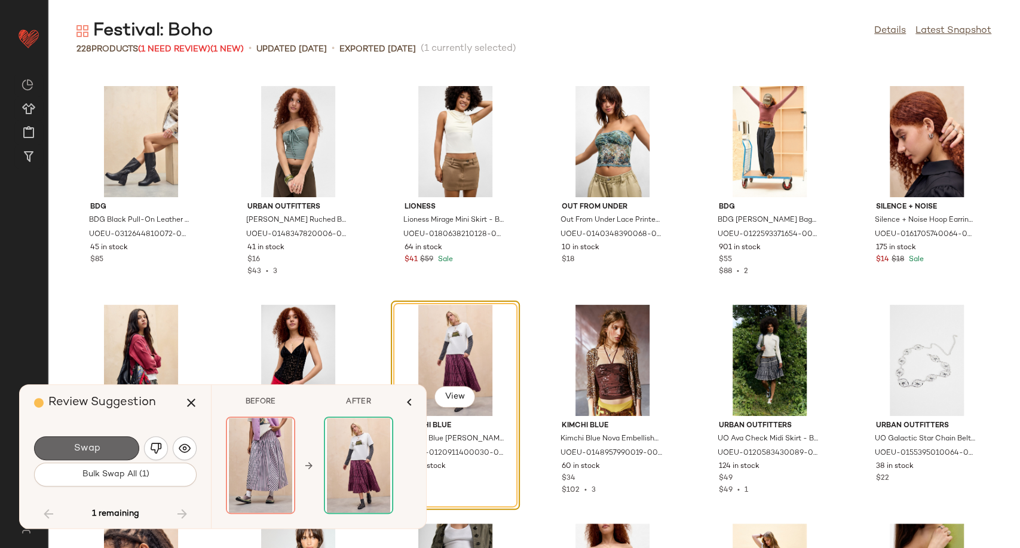
click at [119, 453] on button "Swap" at bounding box center [86, 448] width 105 height 24
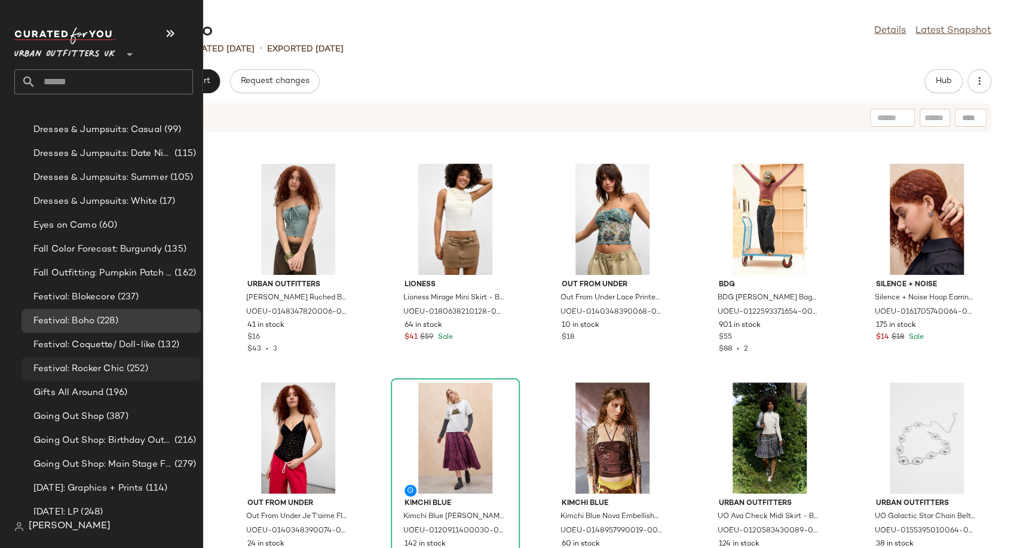
scroll to position [2788, 0]
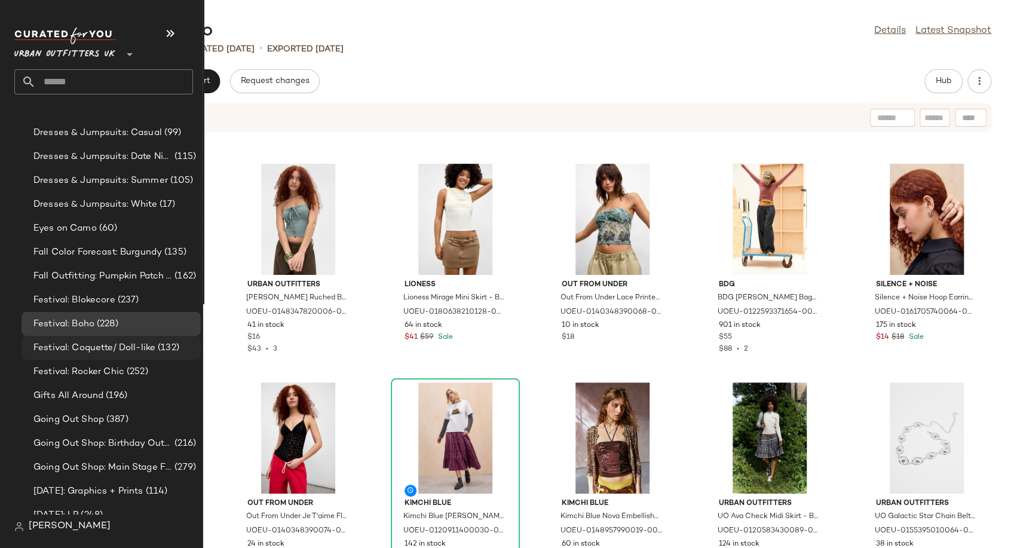
click at [100, 341] on span "Festival: Coquette/ Doll-like" at bounding box center [94, 348] width 122 height 14
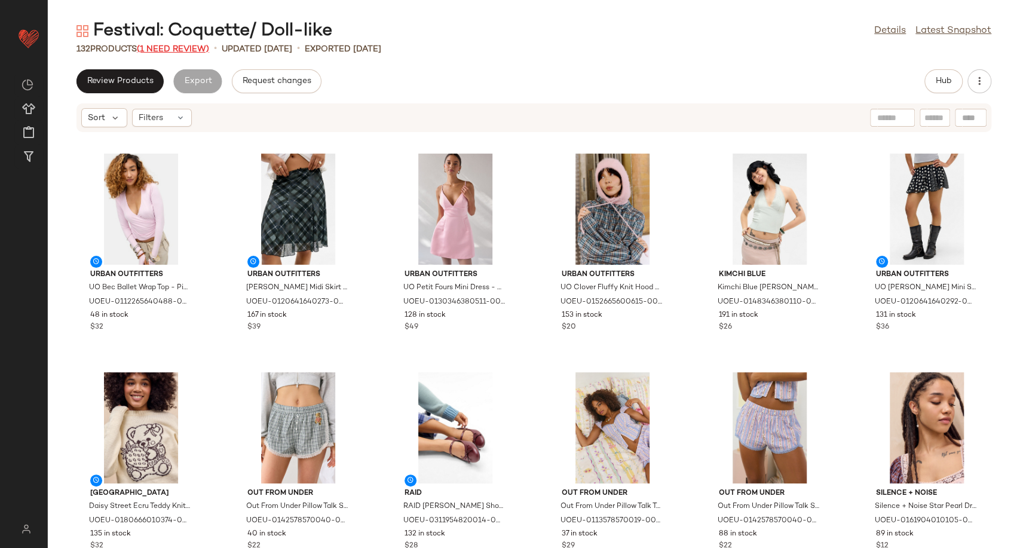
click at [188, 45] on span "(1 Need Review)" at bounding box center [173, 49] width 72 height 9
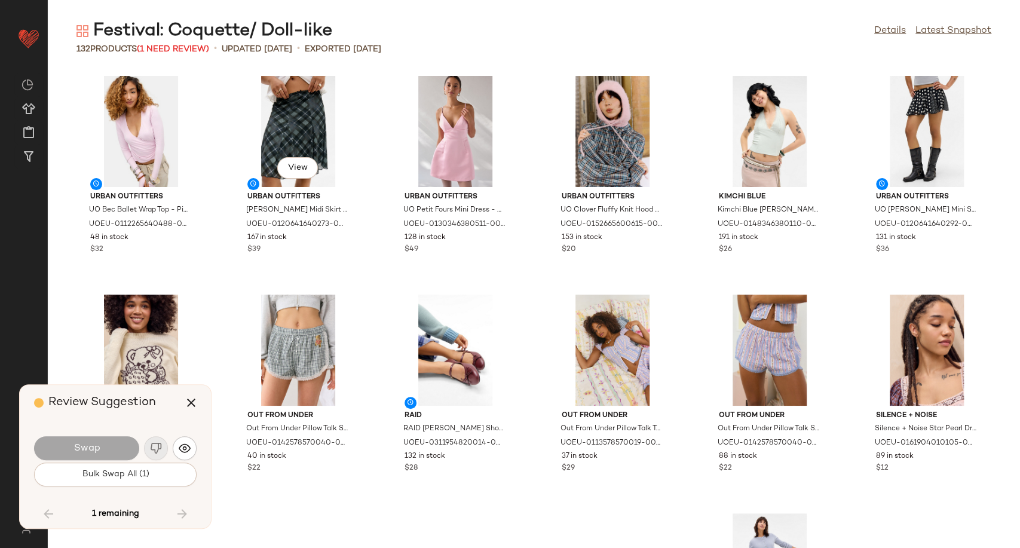
scroll to position [2405, 0]
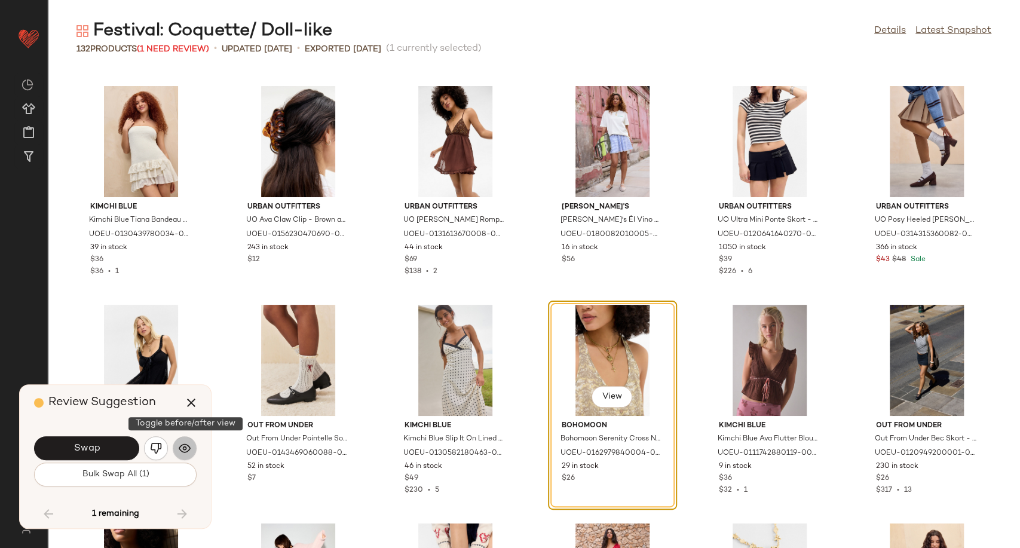
click at [182, 437] on button "button" at bounding box center [185, 448] width 24 height 24
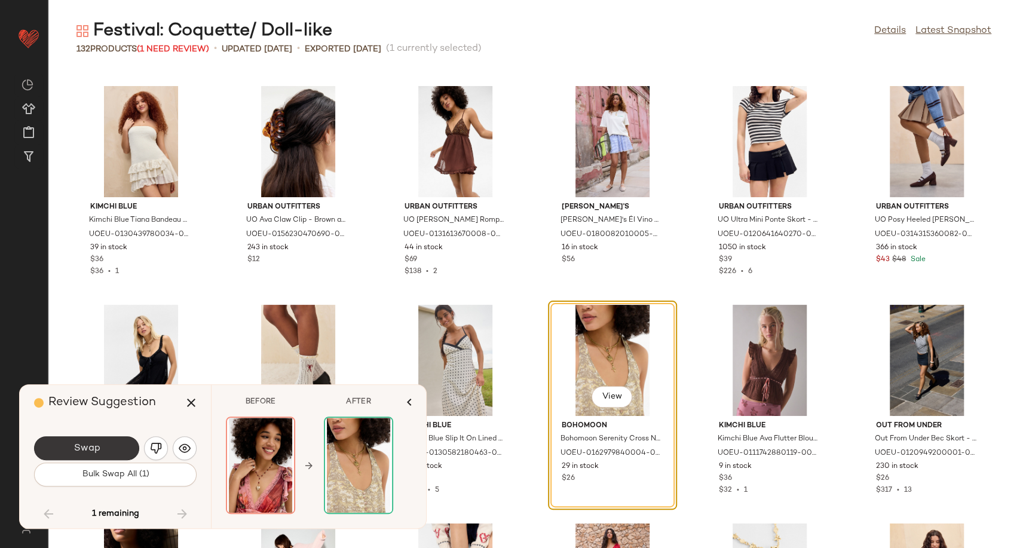
click at [117, 453] on button "Swap" at bounding box center [86, 448] width 105 height 24
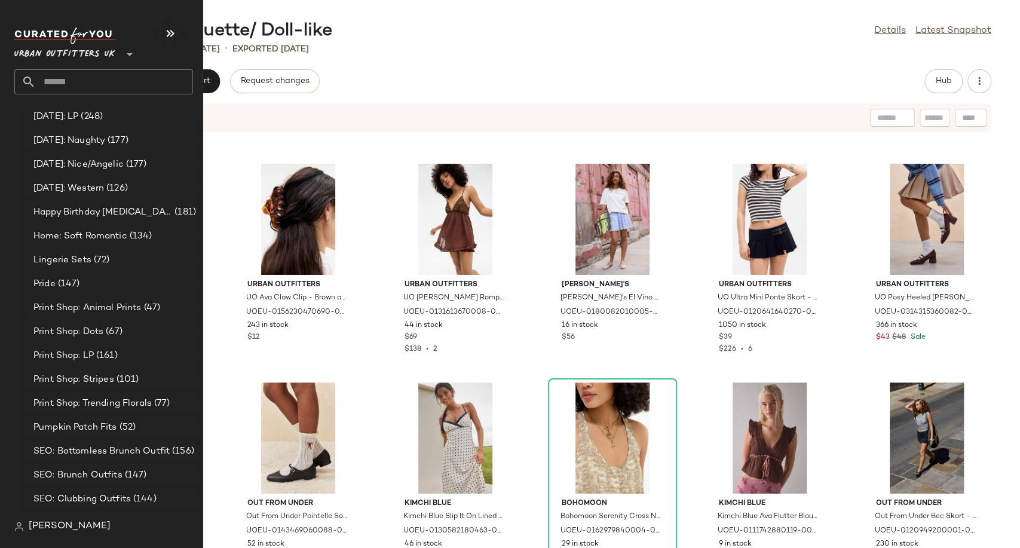
scroll to position [2854, 0]
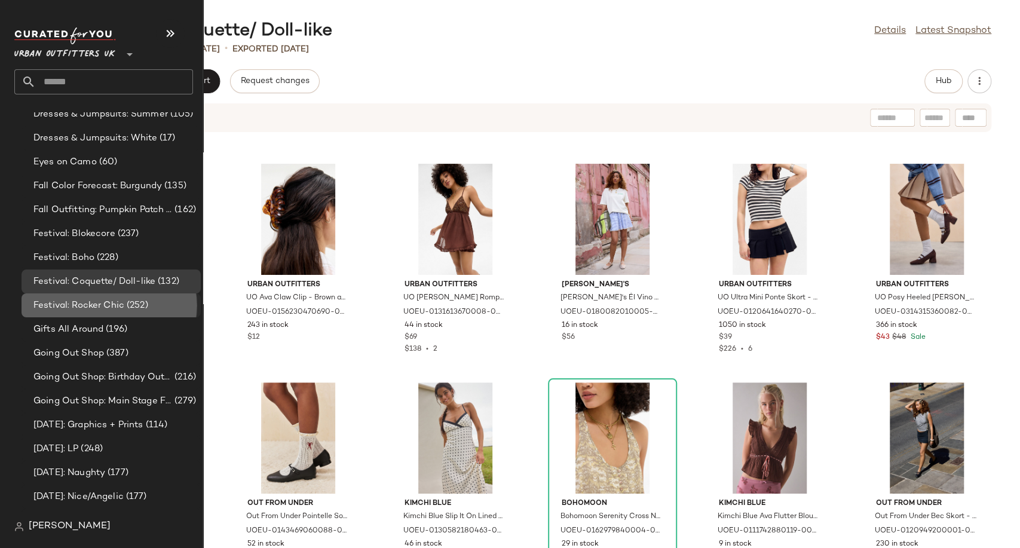
click at [68, 299] on span "Festival: Rocker Chic" at bounding box center [78, 306] width 91 height 14
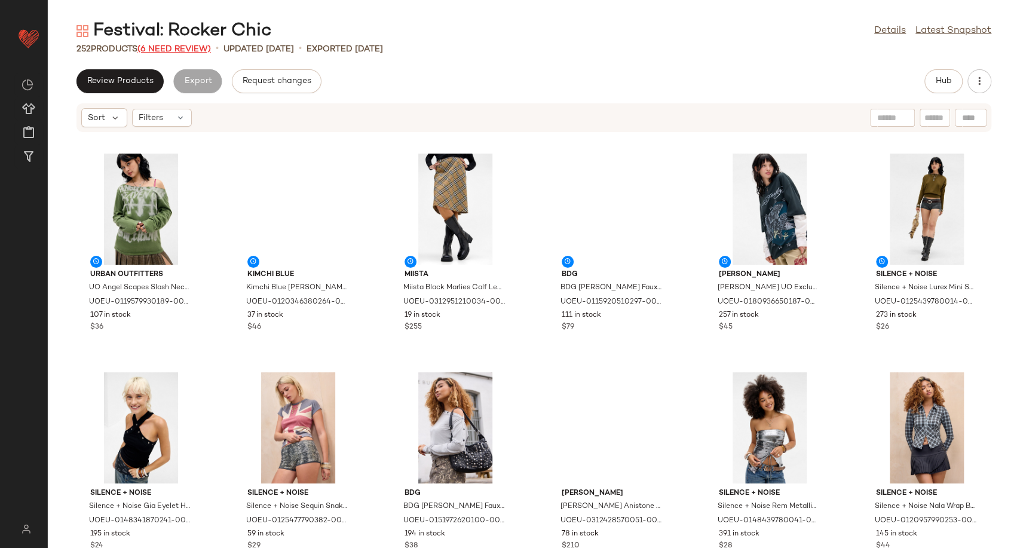
click at [183, 45] on span "(6 Need Review)" at bounding box center [173, 49] width 73 height 9
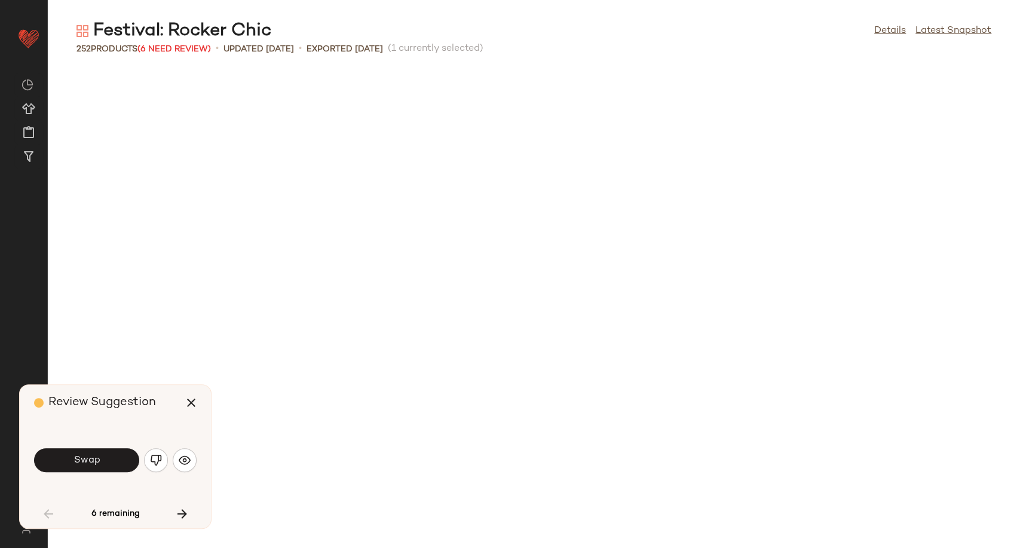
scroll to position [665, 0]
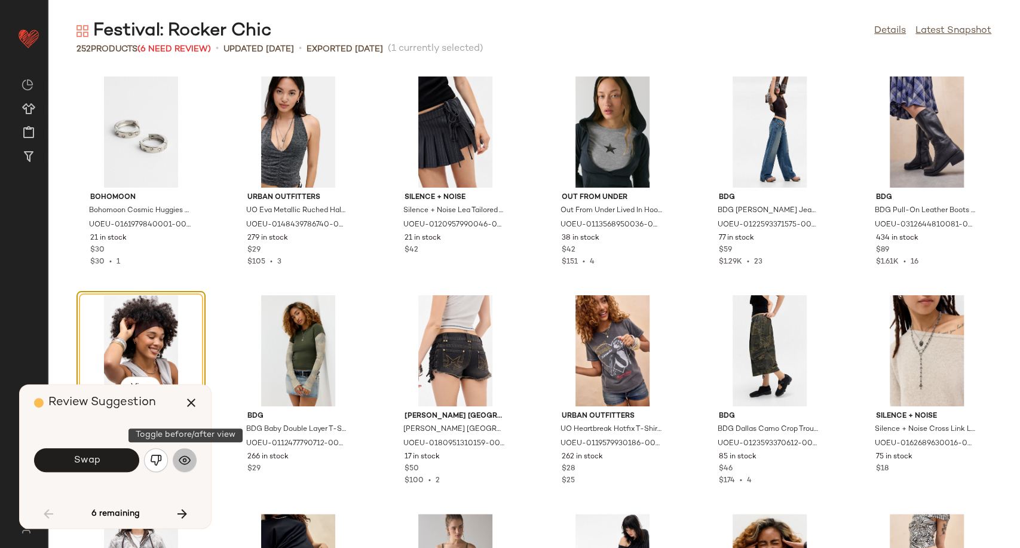
click at [183, 463] on img "button" at bounding box center [185, 460] width 12 height 12
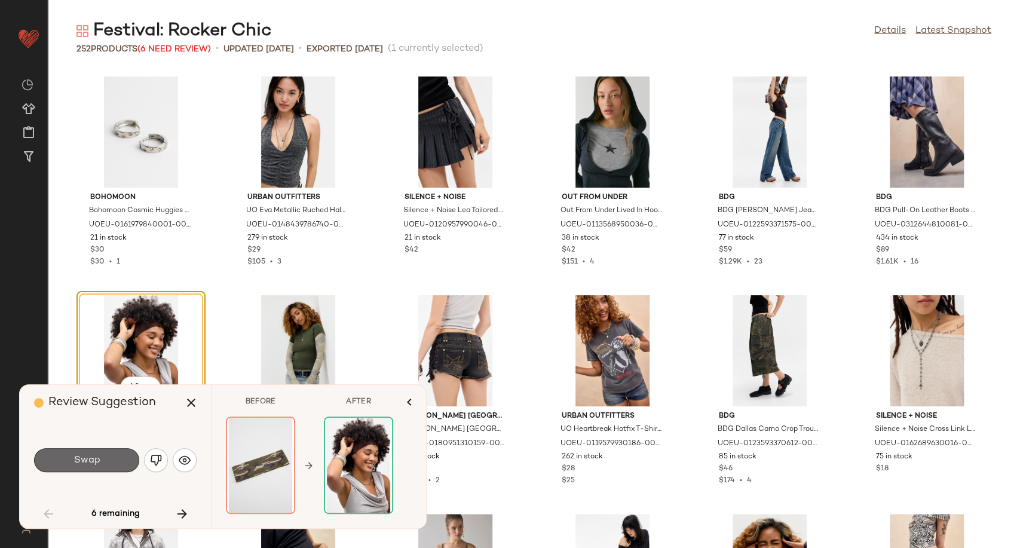
click at [105, 464] on button "Swap" at bounding box center [86, 460] width 105 height 24
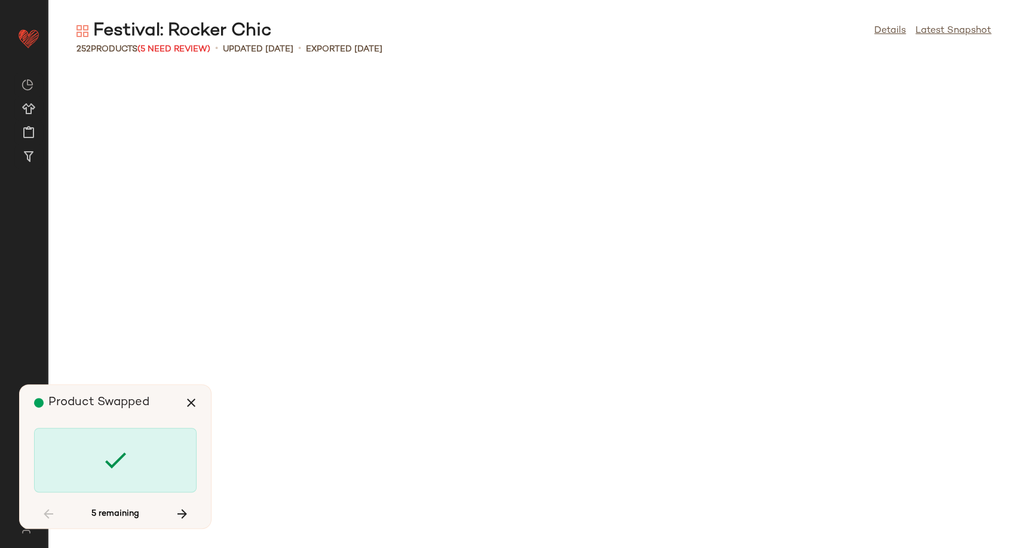
scroll to position [3279, 0]
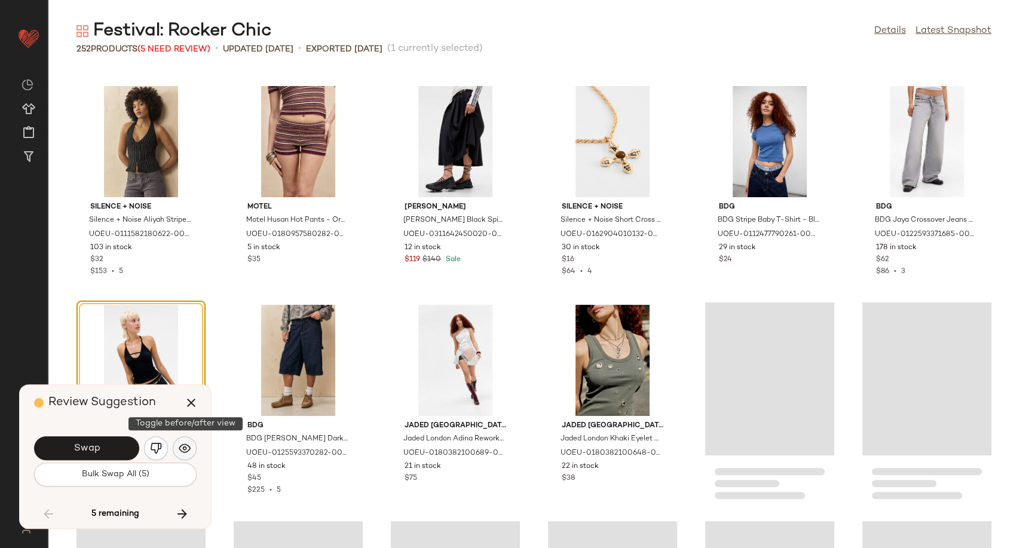
click at [186, 452] on img "button" at bounding box center [185, 448] width 12 height 12
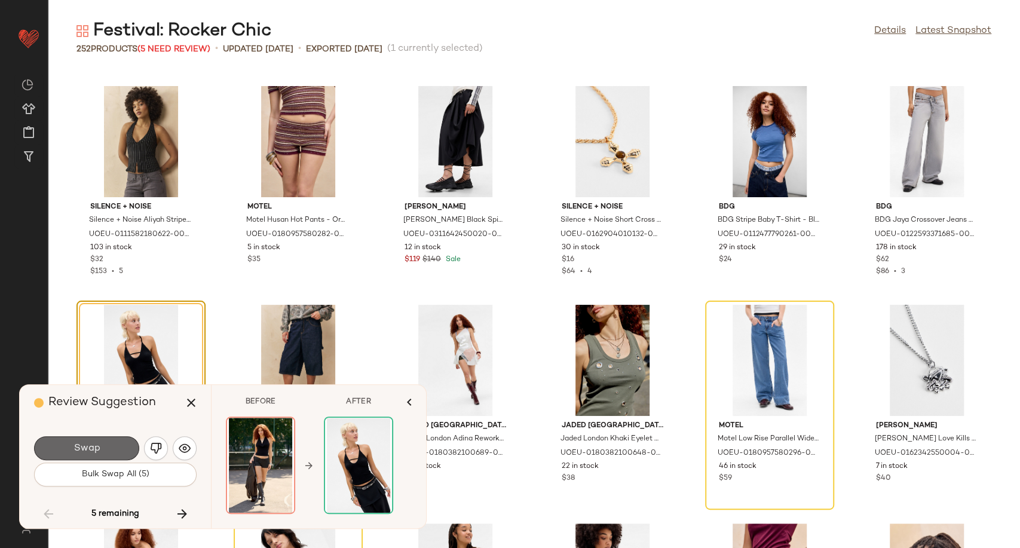
click at [74, 439] on button "Swap" at bounding box center [86, 448] width 105 height 24
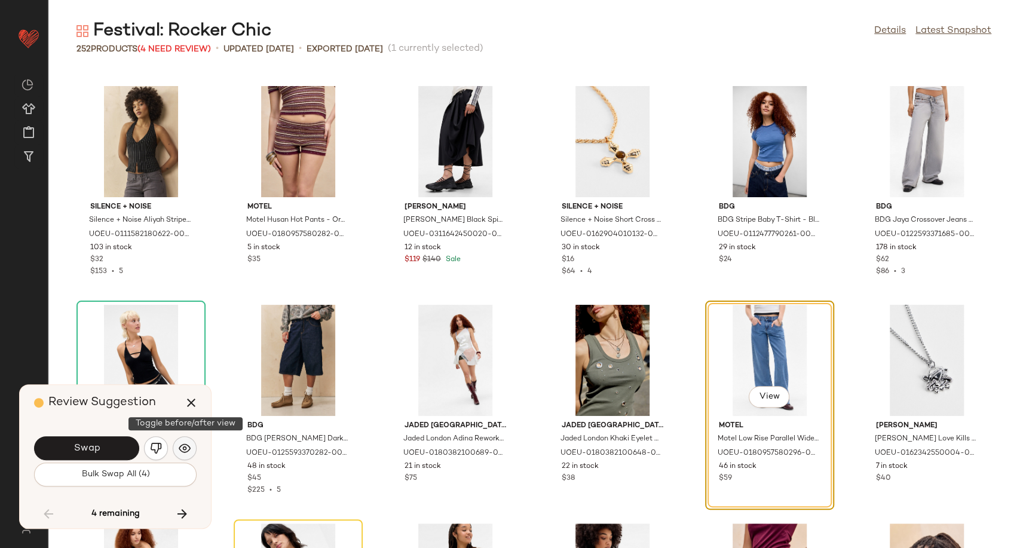
click at [186, 447] on img "button" at bounding box center [185, 448] width 12 height 12
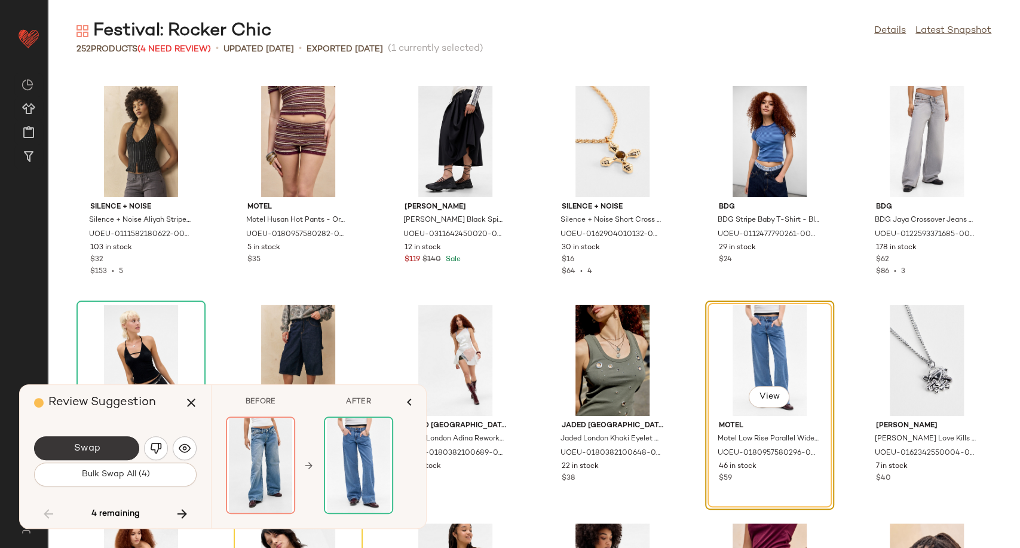
click at [71, 446] on button "Swap" at bounding box center [86, 448] width 105 height 24
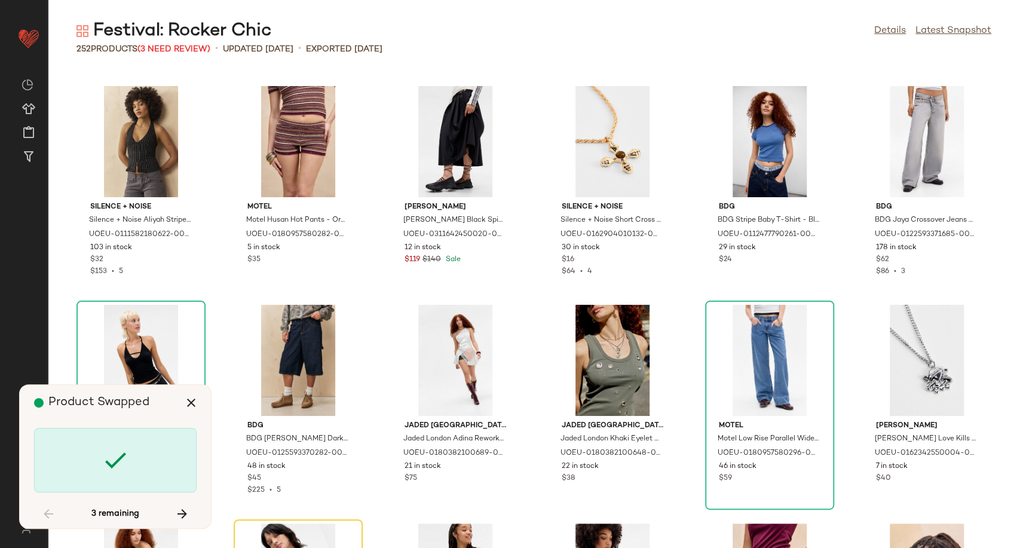
scroll to position [3499, 0]
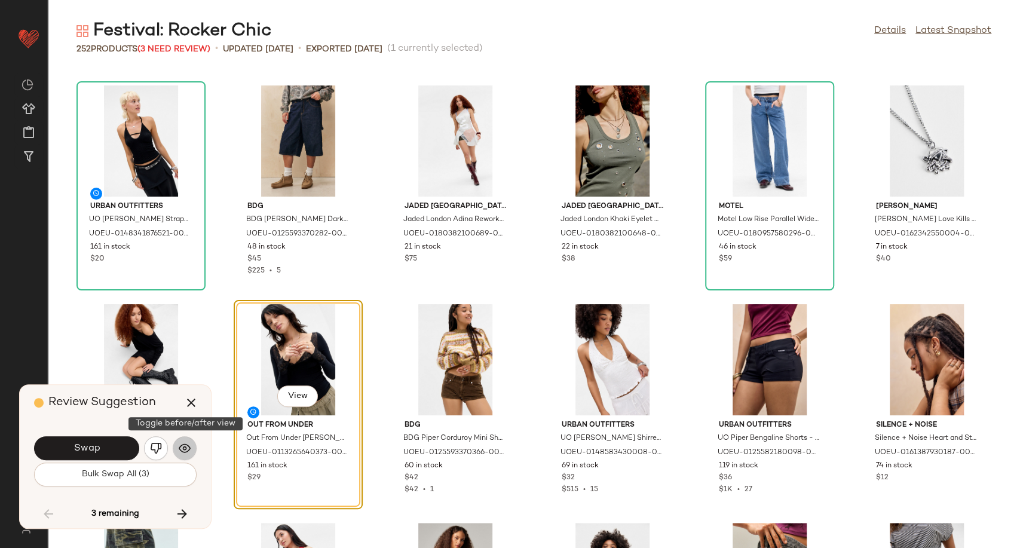
click at [189, 449] on img "button" at bounding box center [185, 448] width 12 height 12
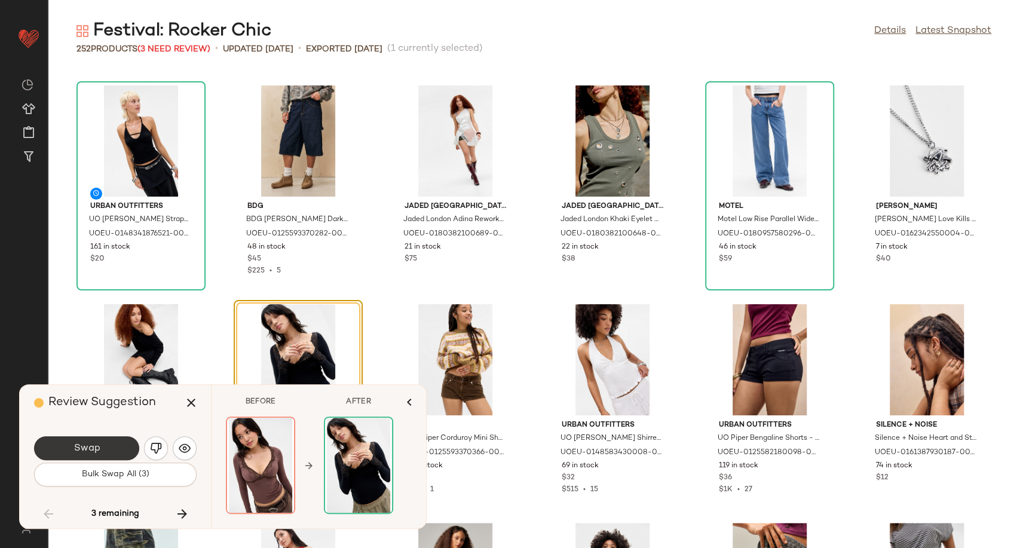
click at [108, 449] on button "Swap" at bounding box center [86, 448] width 105 height 24
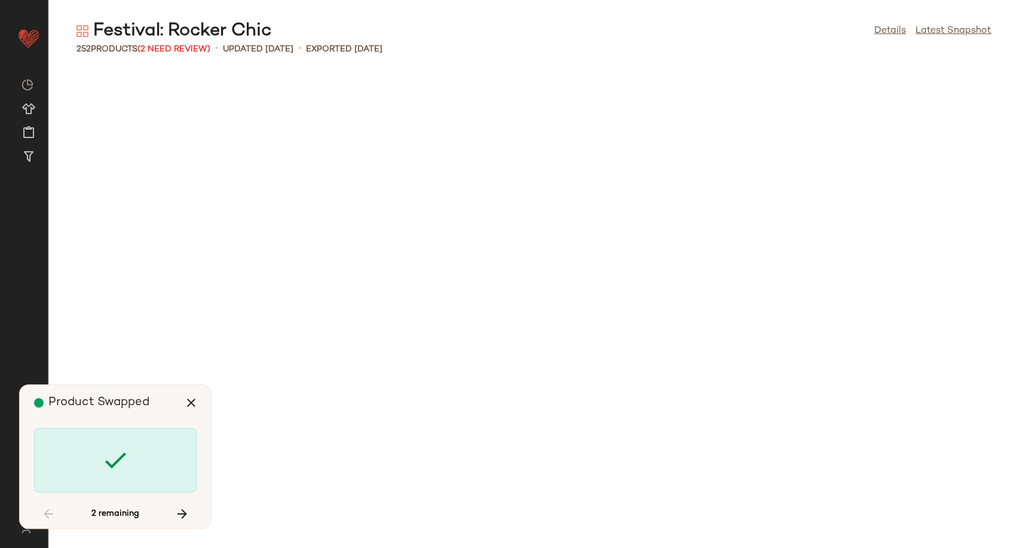
scroll to position [4592, 0]
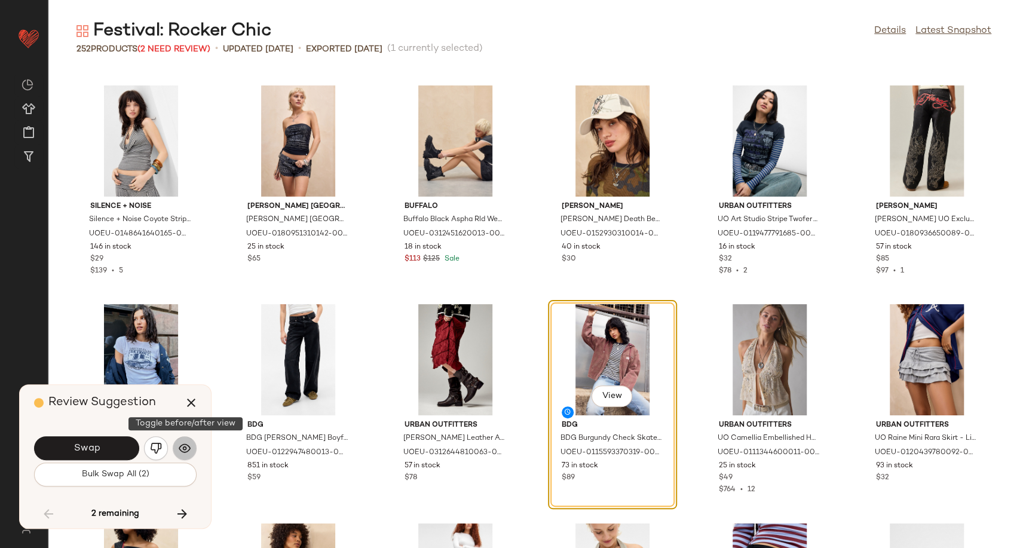
click at [186, 450] on img "button" at bounding box center [185, 448] width 12 height 12
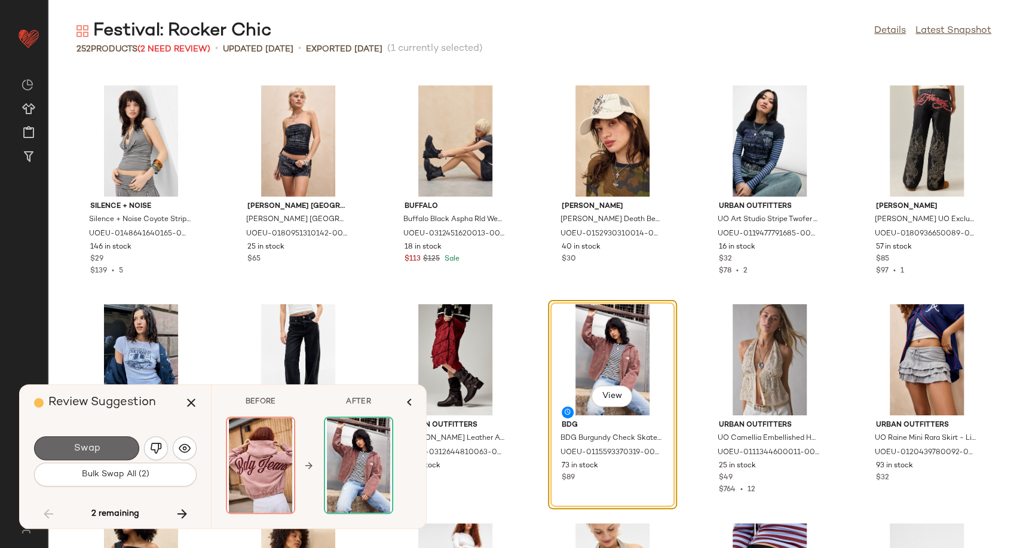
click at [84, 453] on span "Swap" at bounding box center [86, 448] width 27 height 11
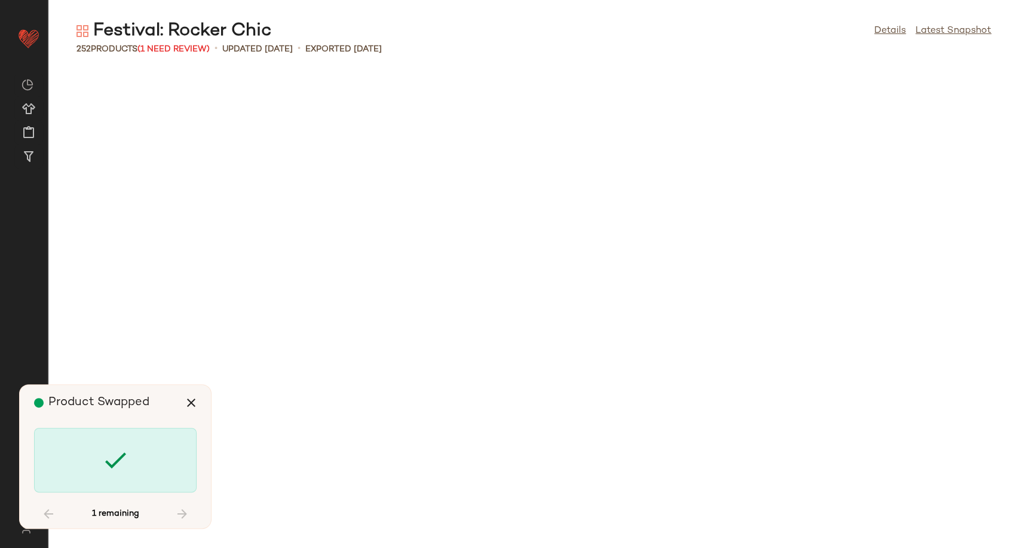
scroll to position [7653, 0]
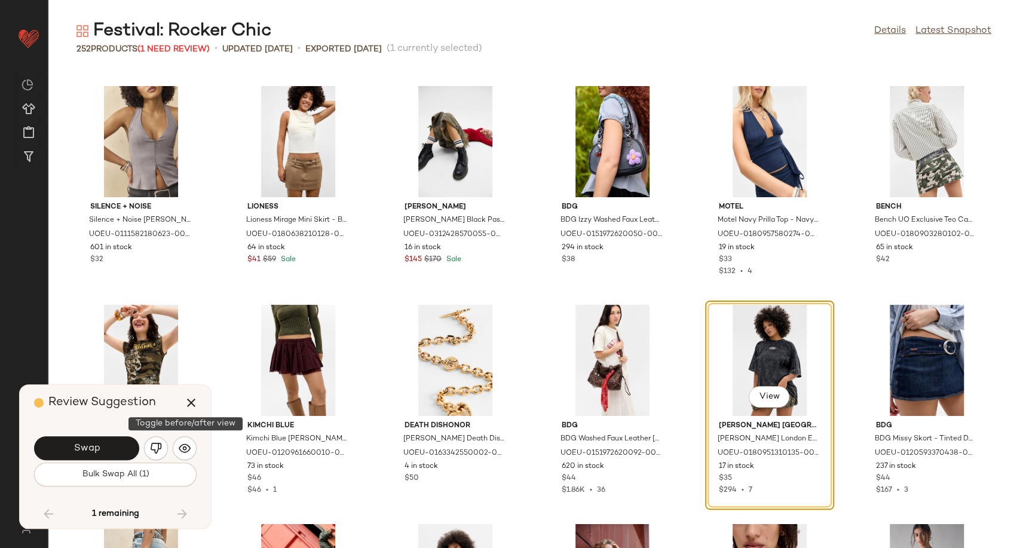
click at [184, 452] on img "button" at bounding box center [185, 448] width 12 height 12
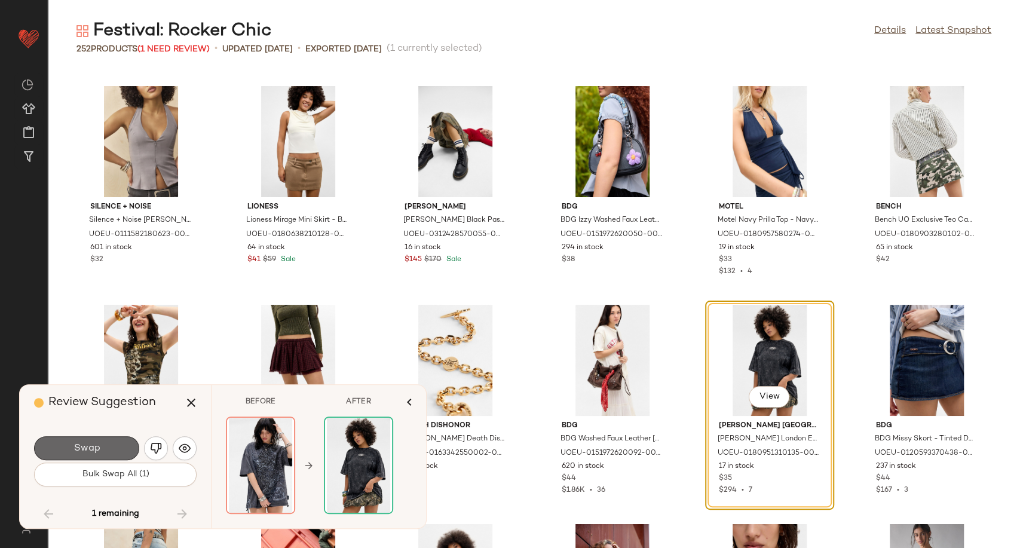
click at [97, 450] on span "Swap" at bounding box center [86, 448] width 27 height 11
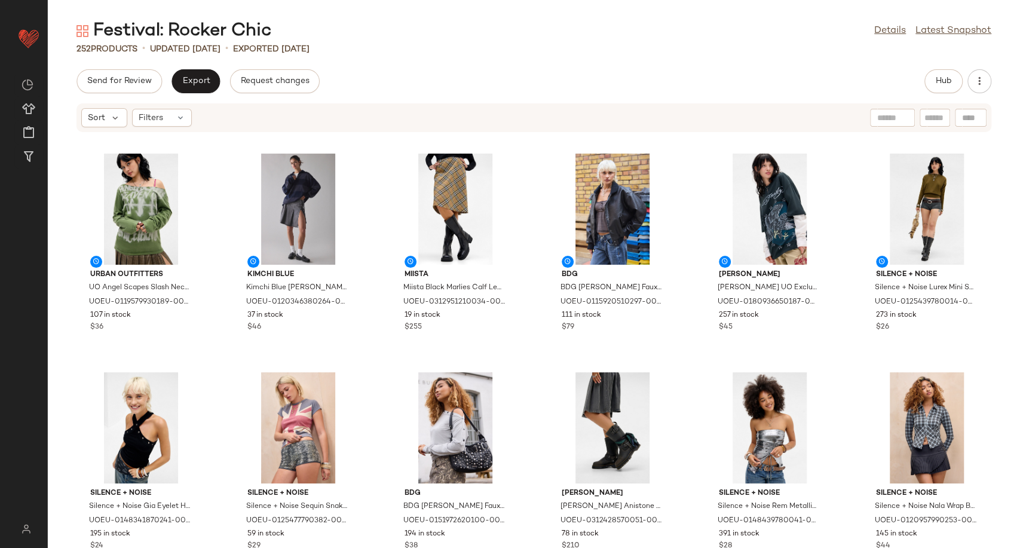
click at [559, 97] on div "Send for Review Export Request changes Hub Sort Filters Urban Outfitters UO Ang…" at bounding box center [534, 308] width 972 height 479
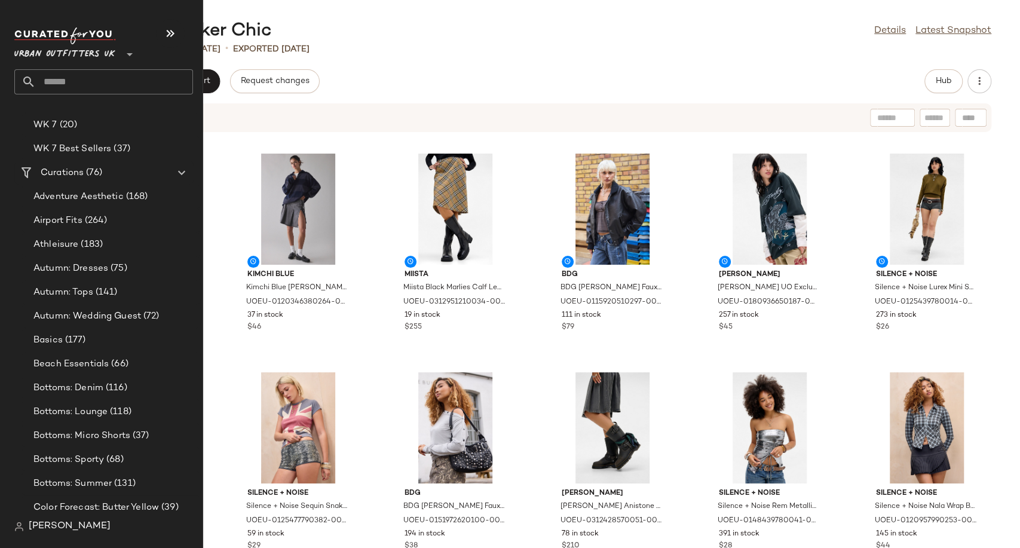
scroll to position [2058, 0]
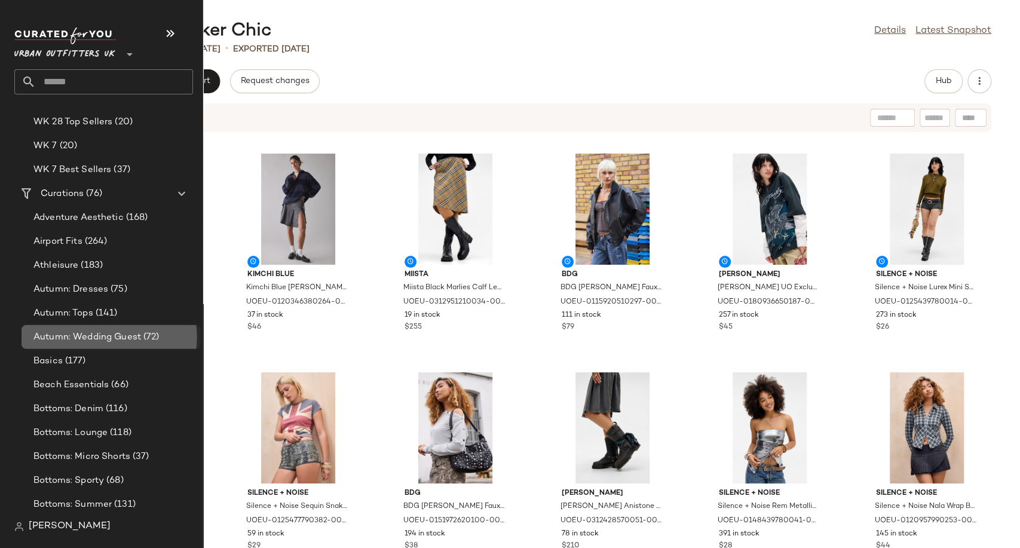
click at [92, 342] on span "Autumn: Wedding Guest" at bounding box center [87, 337] width 108 height 14
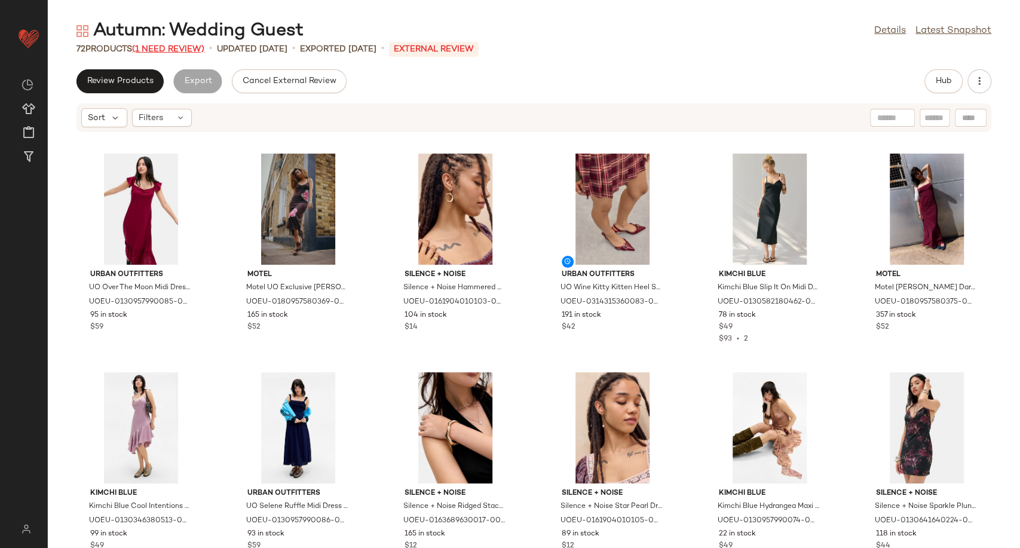
click at [163, 47] on span "(1 Need Review)" at bounding box center [168, 49] width 72 height 9
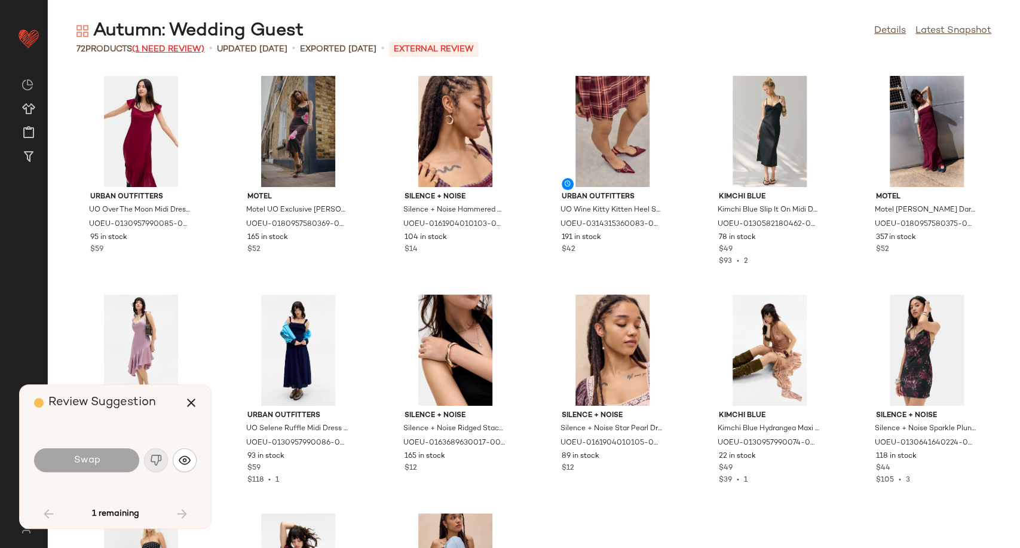
scroll to position [1749, 0]
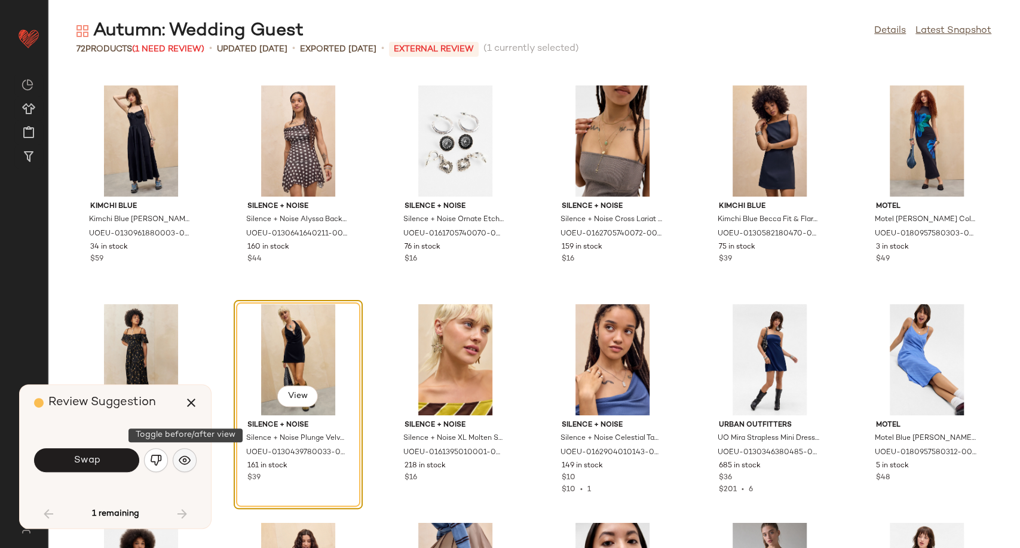
click at [190, 460] on img "button" at bounding box center [185, 460] width 12 height 12
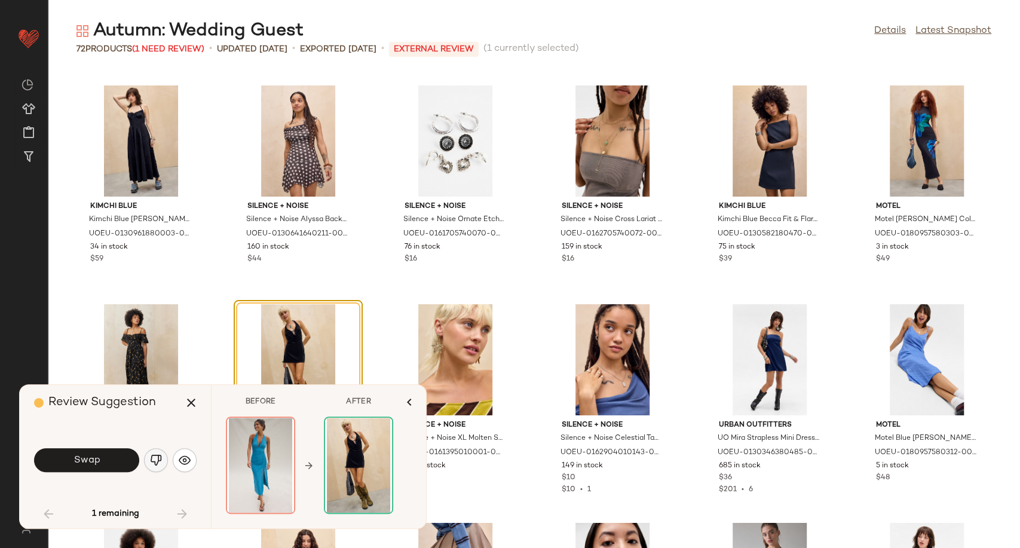
click at [161, 459] on img "button" at bounding box center [156, 460] width 12 height 12
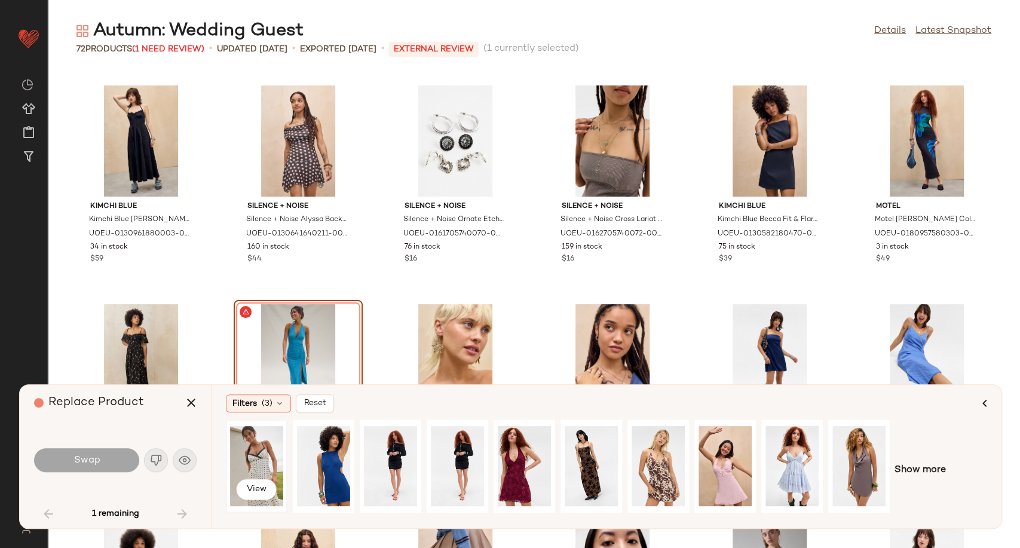
click at [255, 459] on div "View" at bounding box center [256, 466] width 53 height 85
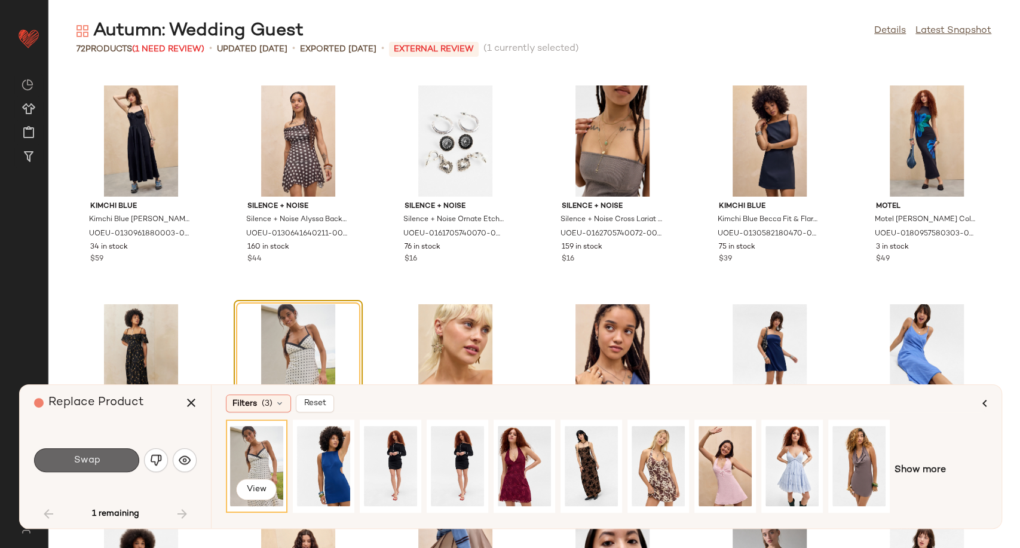
click at [130, 461] on button "Swap" at bounding box center [86, 460] width 105 height 24
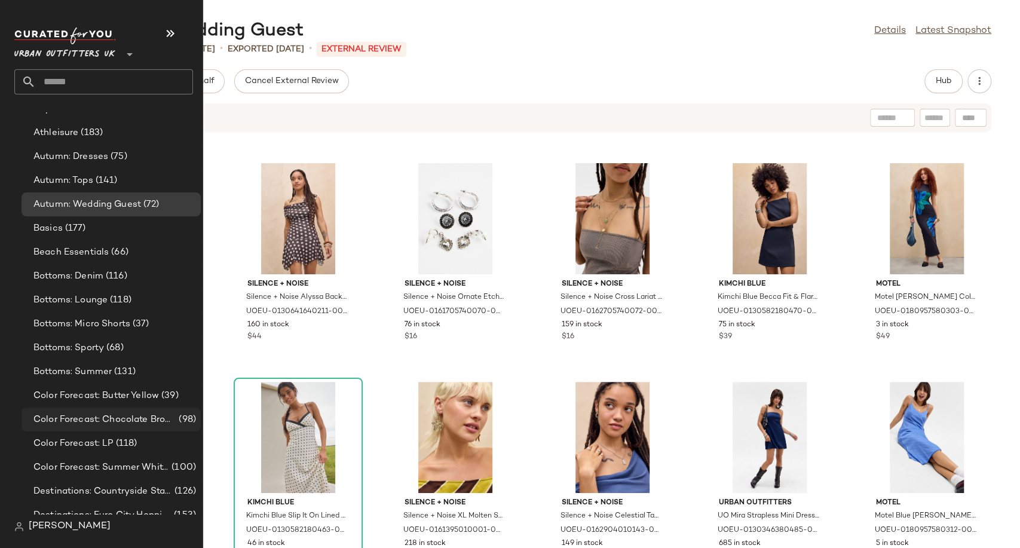
scroll to position [2257, 0]
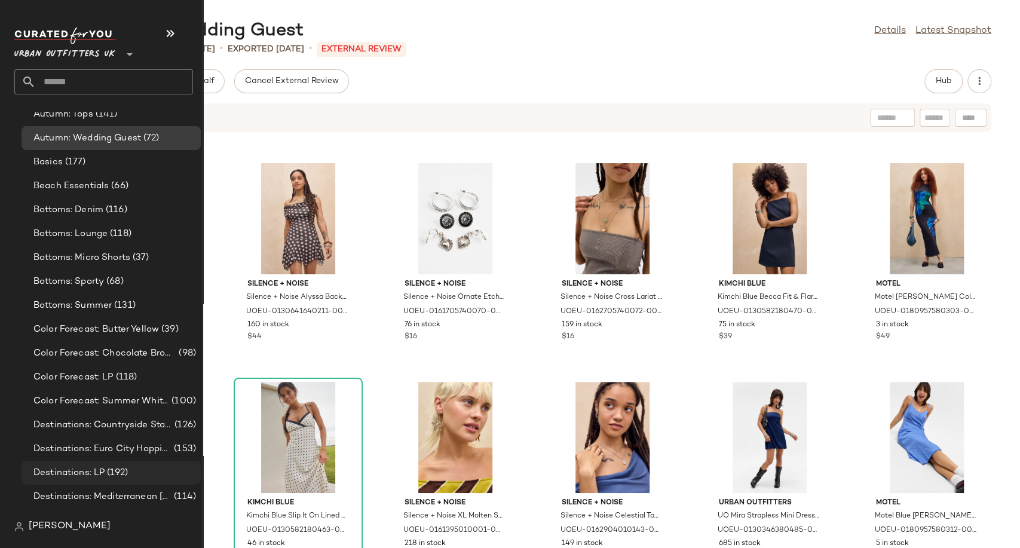
click at [109, 477] on span "(192)" at bounding box center [116, 473] width 23 height 14
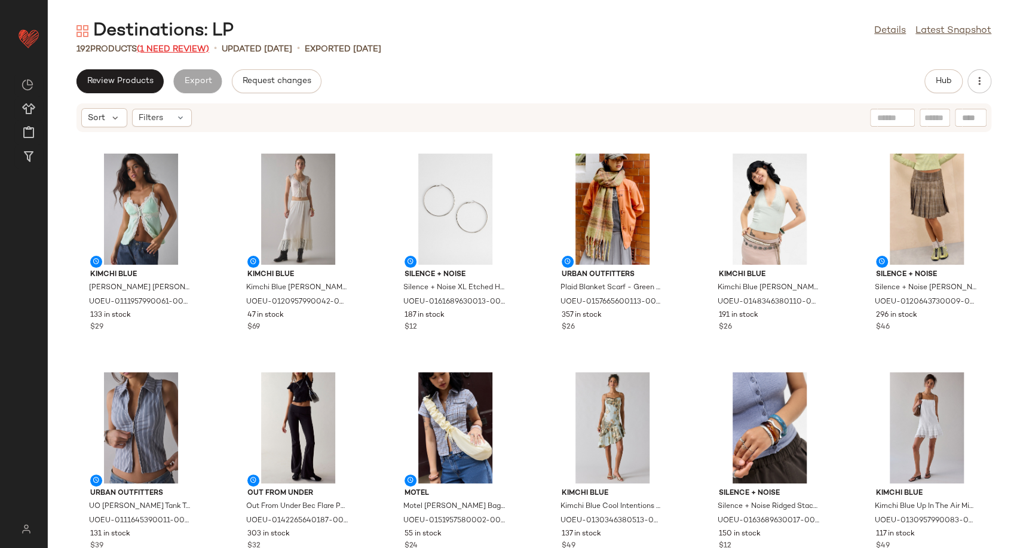
click at [173, 50] on span "(1 Need Review)" at bounding box center [173, 49] width 72 height 9
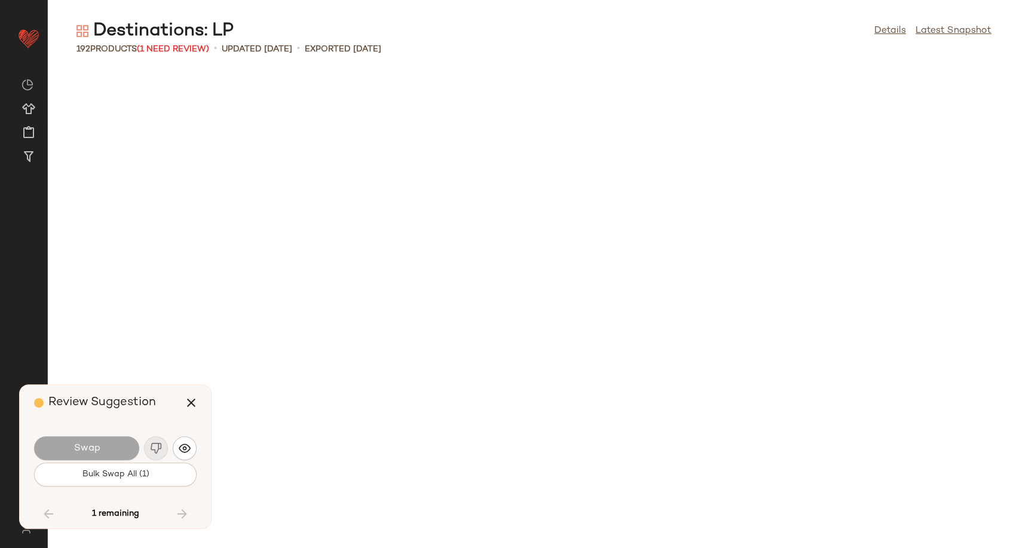
scroll to position [5685, 0]
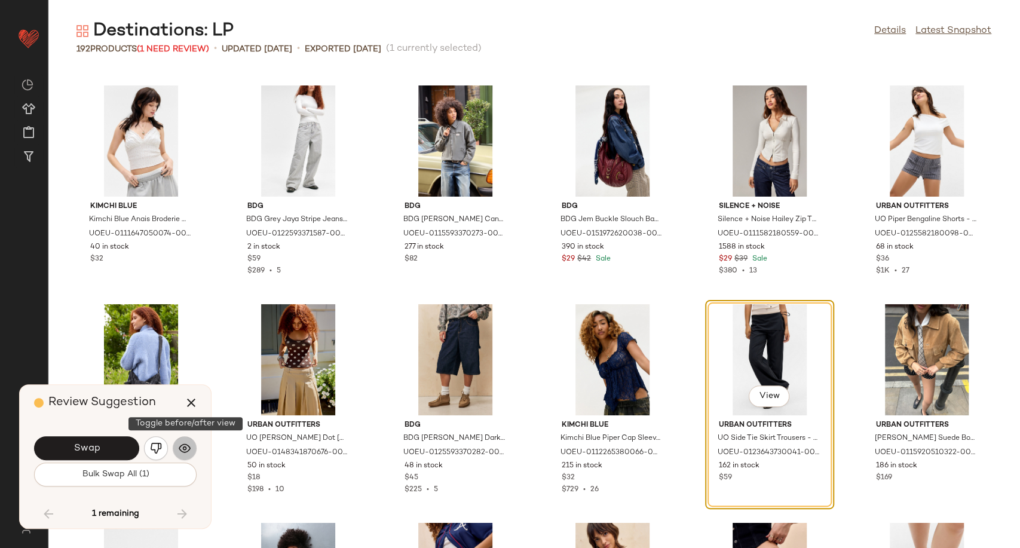
click at [182, 445] on img "button" at bounding box center [185, 448] width 12 height 12
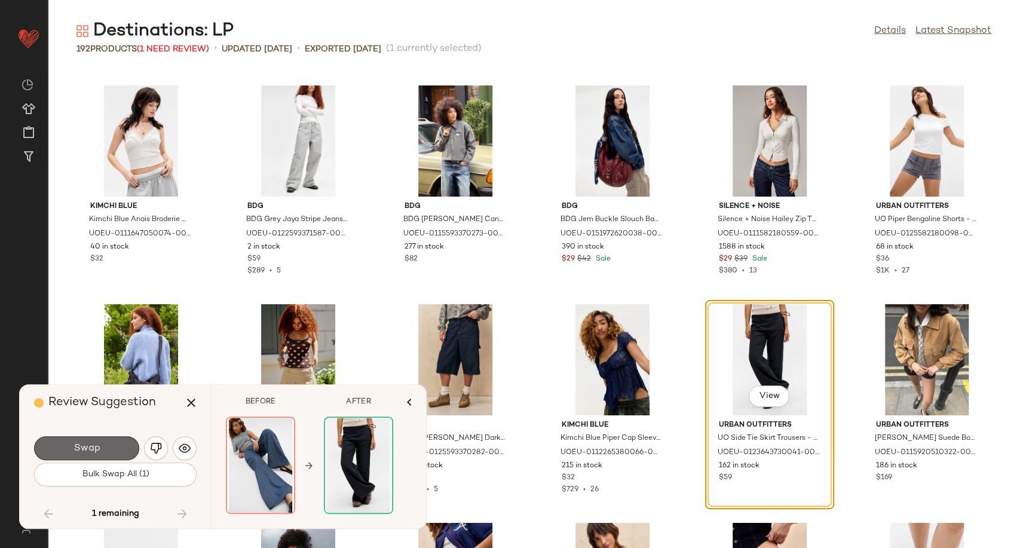
click at [94, 440] on button "Swap" at bounding box center [86, 448] width 105 height 24
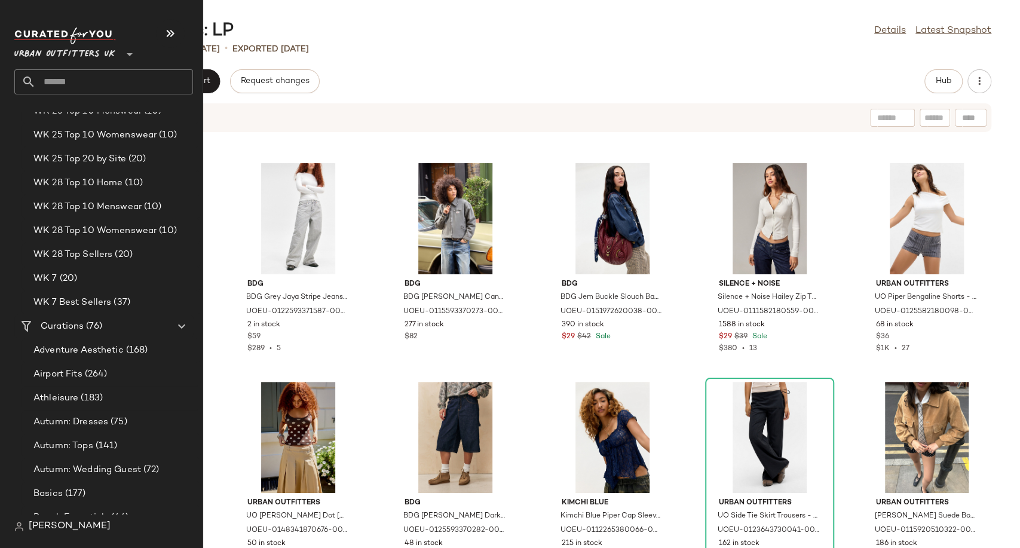
scroll to position [2390, 0]
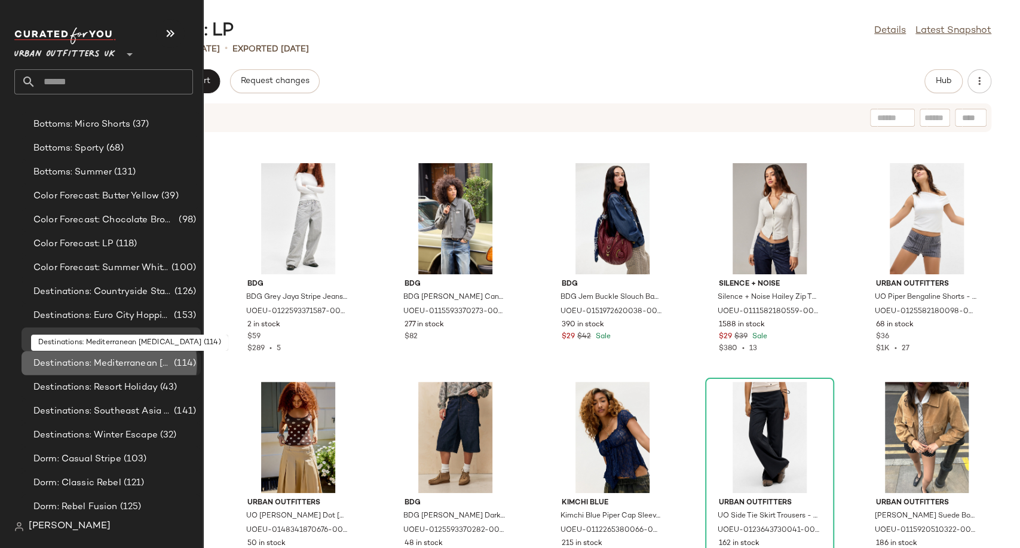
click at [86, 364] on span "Destinations: Mediterranean [MEDICAL_DATA]" at bounding box center [102, 364] width 138 height 14
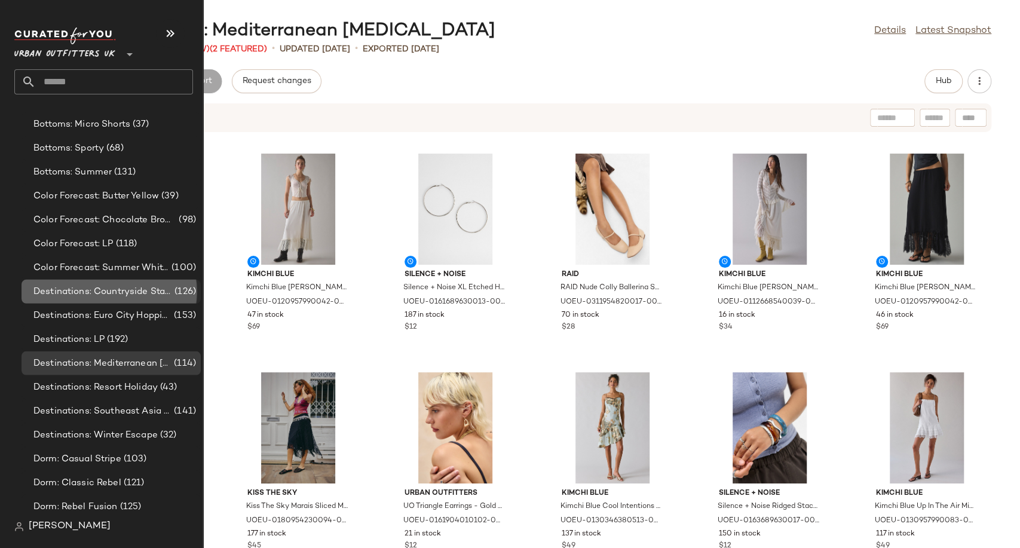
click at [103, 290] on span "Destinations: Countryside Staycation" at bounding box center [102, 292] width 139 height 14
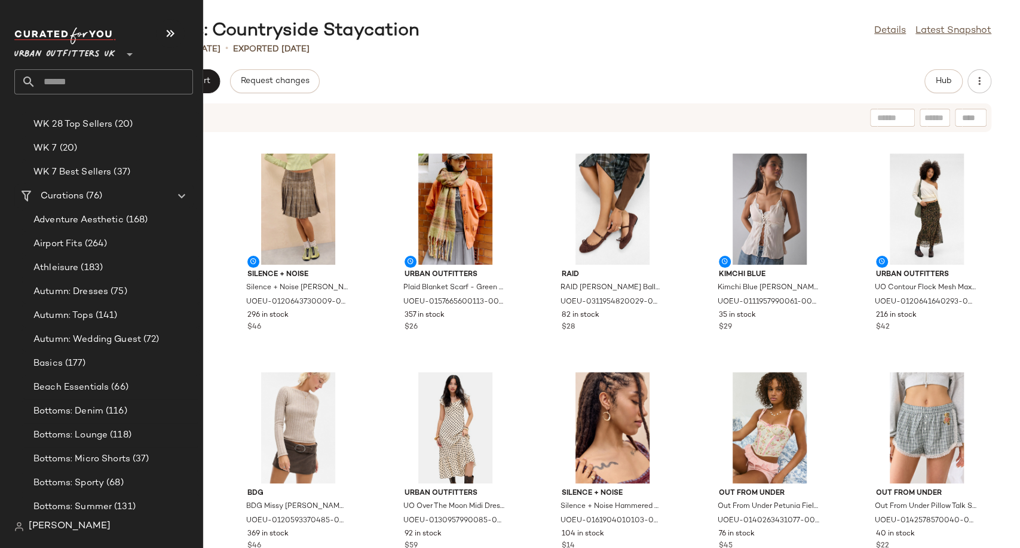
scroll to position [2257, 0]
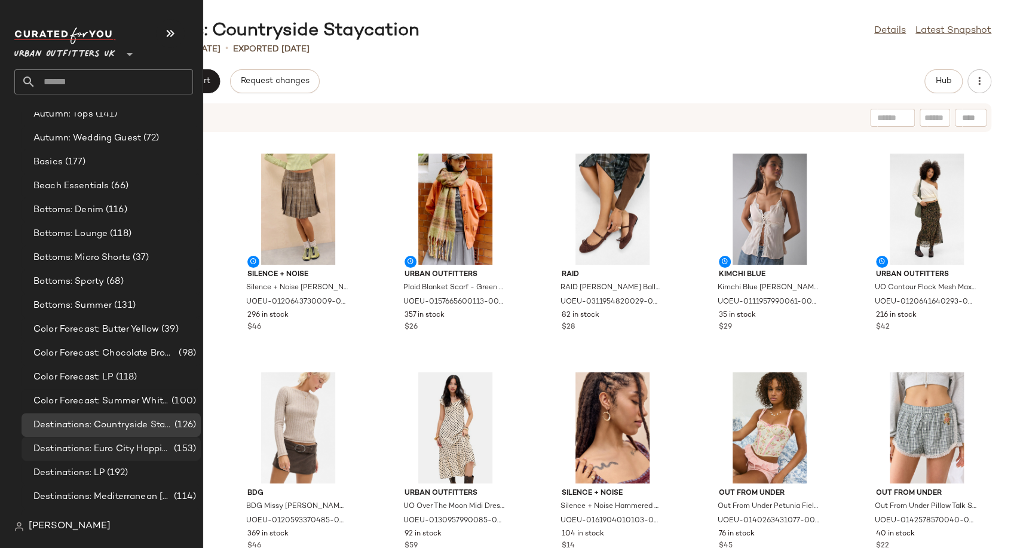
click at [111, 450] on span "Destinations: Euro City Hopping" at bounding box center [102, 449] width 138 height 14
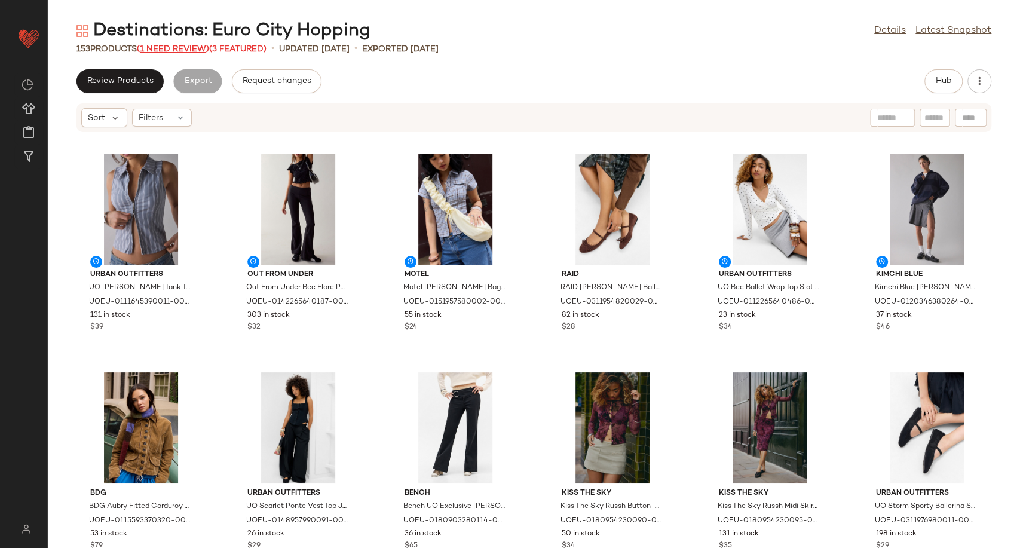
click at [192, 48] on span "(1 Need Review)" at bounding box center [173, 49] width 72 height 9
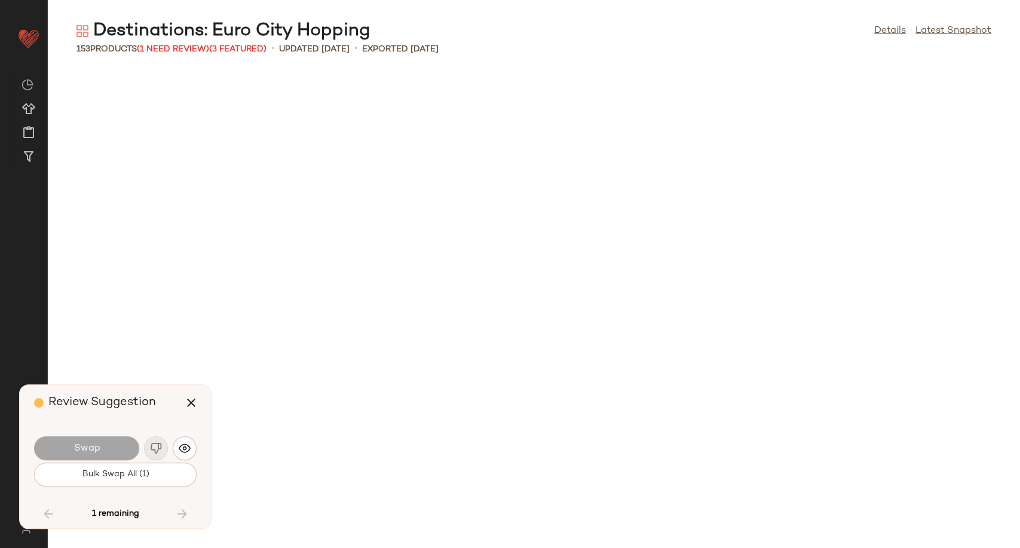
scroll to position [2405, 0]
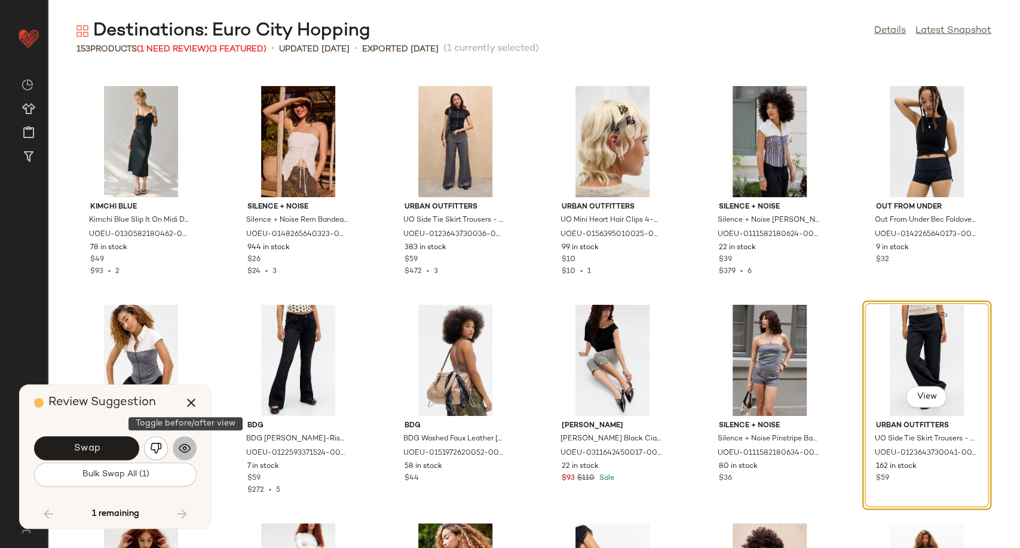
click at [182, 454] on img "button" at bounding box center [185, 448] width 12 height 12
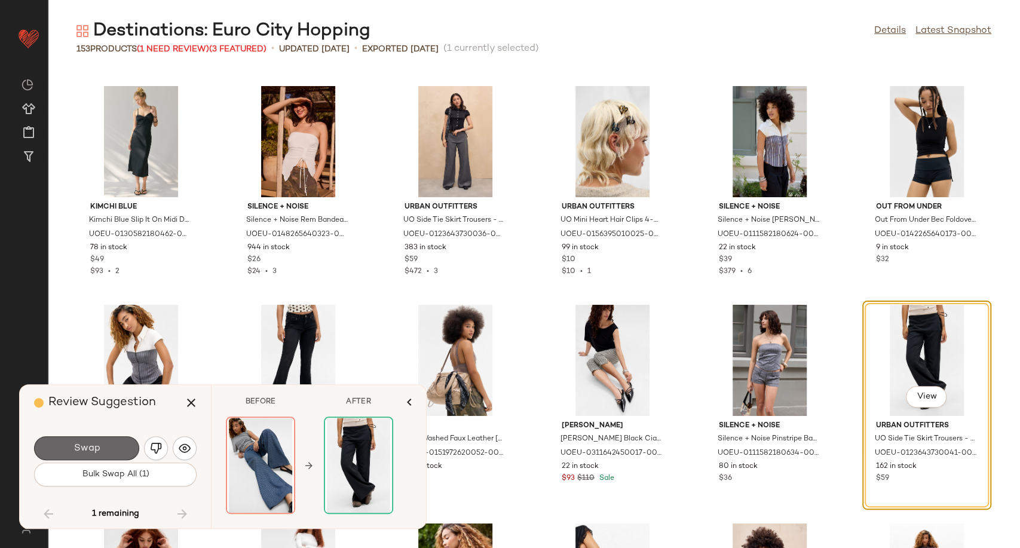
click at [126, 445] on button "Swap" at bounding box center [86, 448] width 105 height 24
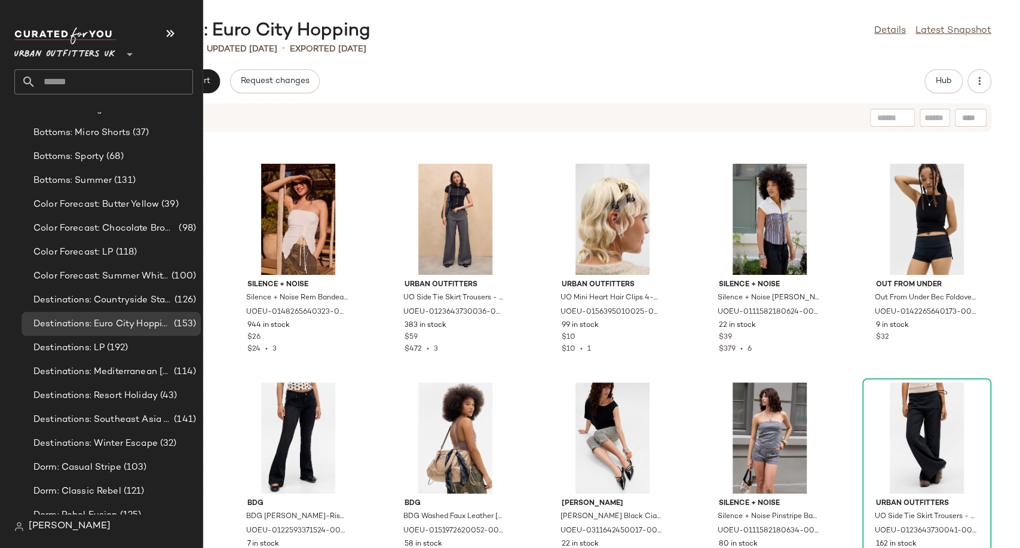
scroll to position [2522, 0]
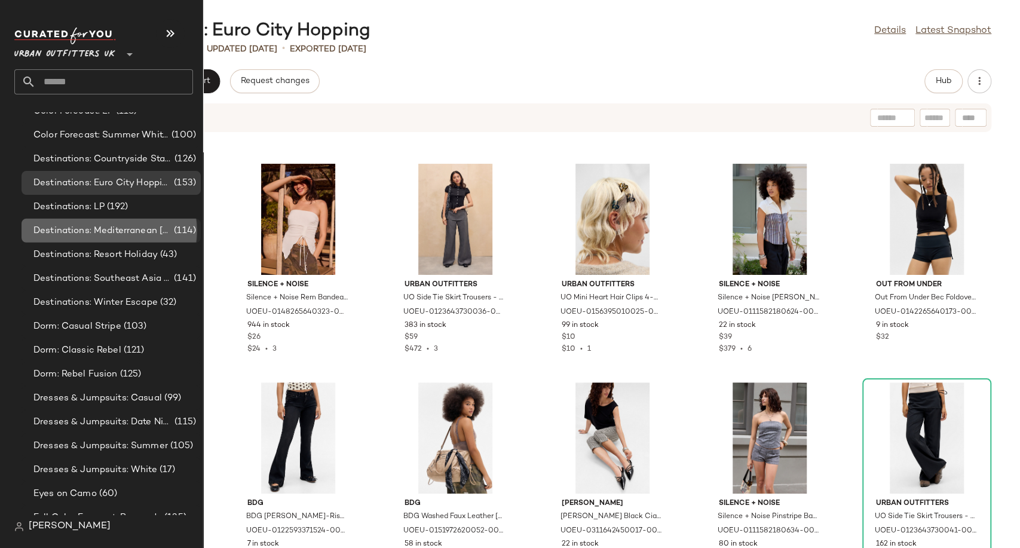
click at [88, 229] on span "Destinations: Mediterranean [MEDICAL_DATA]" at bounding box center [102, 231] width 138 height 14
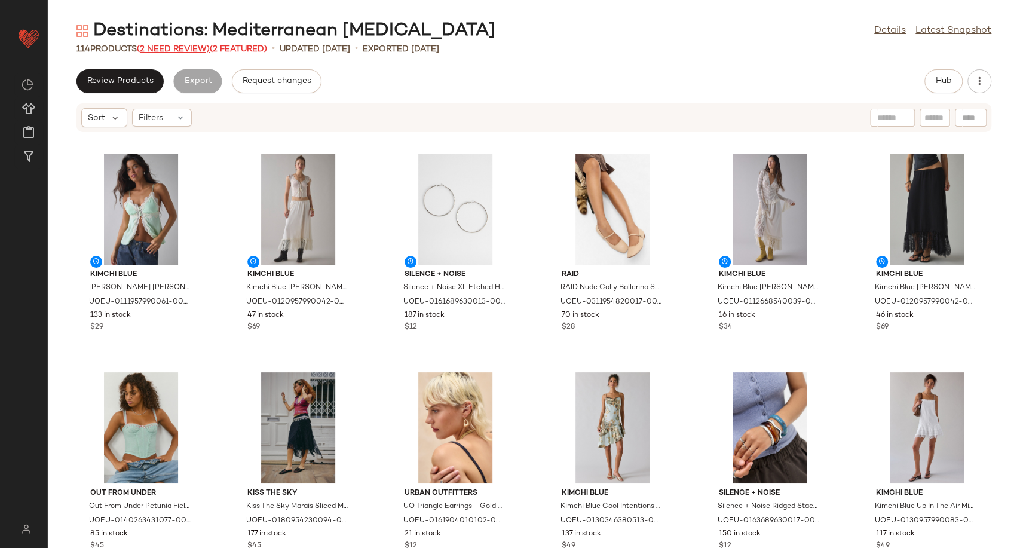
click at [192, 45] on span "(2 Need Review)" at bounding box center [173, 49] width 73 height 9
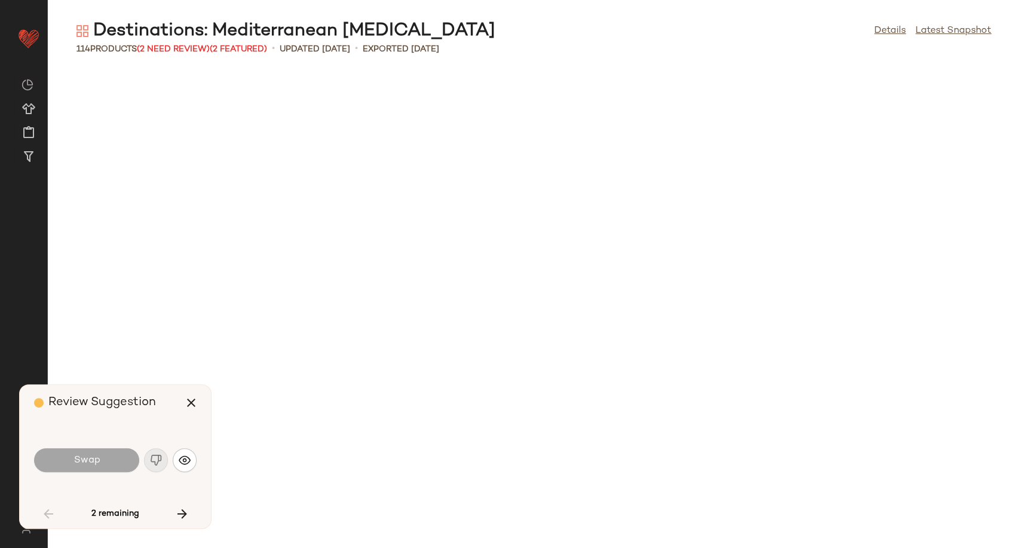
scroll to position [2187, 0]
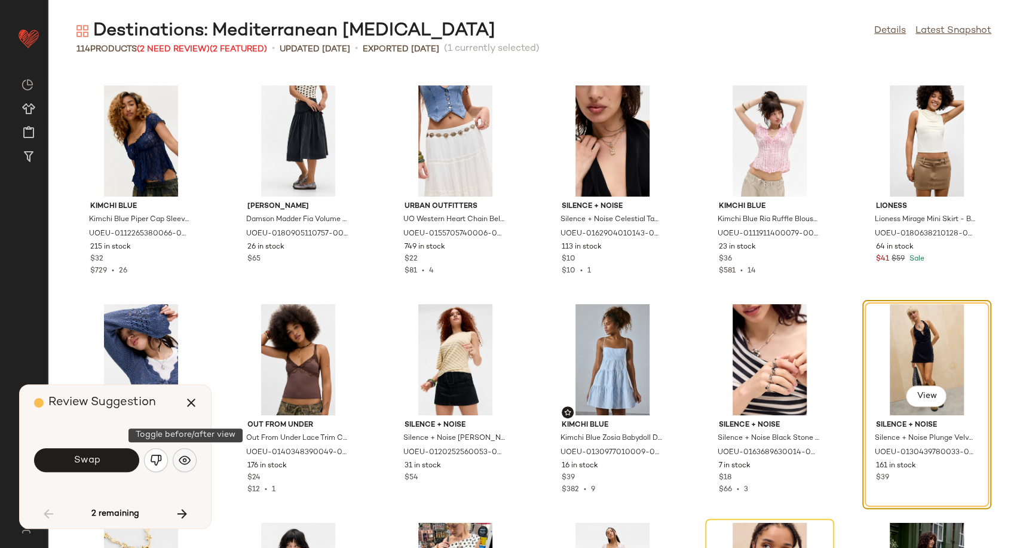
click at [180, 465] on img "button" at bounding box center [185, 460] width 12 height 12
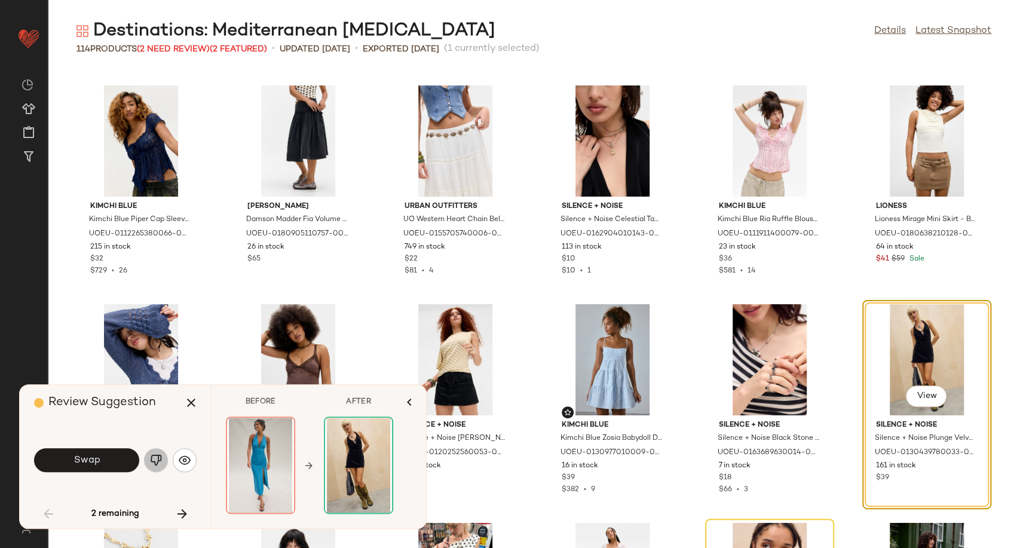
click at [149, 465] on button "button" at bounding box center [156, 460] width 24 height 24
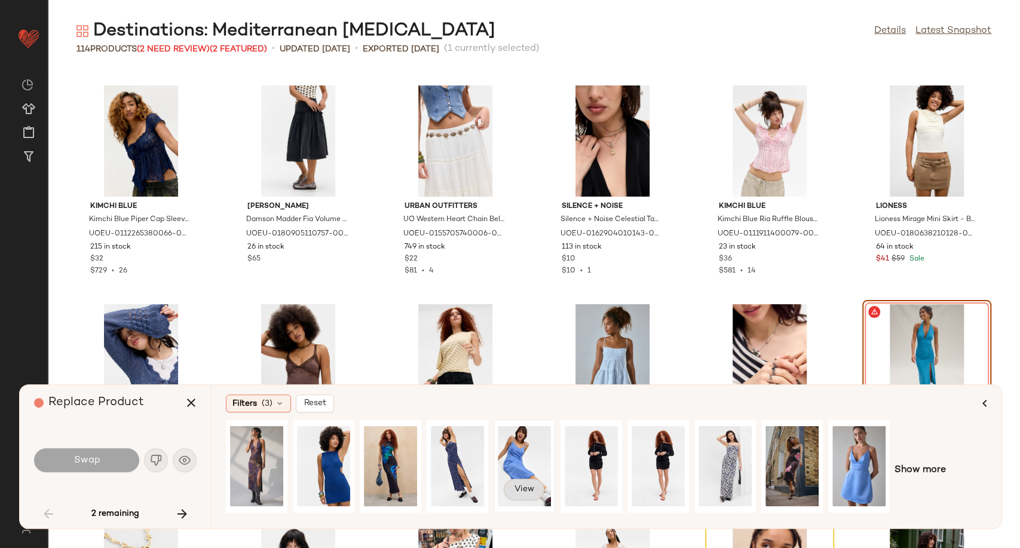
click at [525, 491] on span "View" at bounding box center [524, 490] width 20 height 10
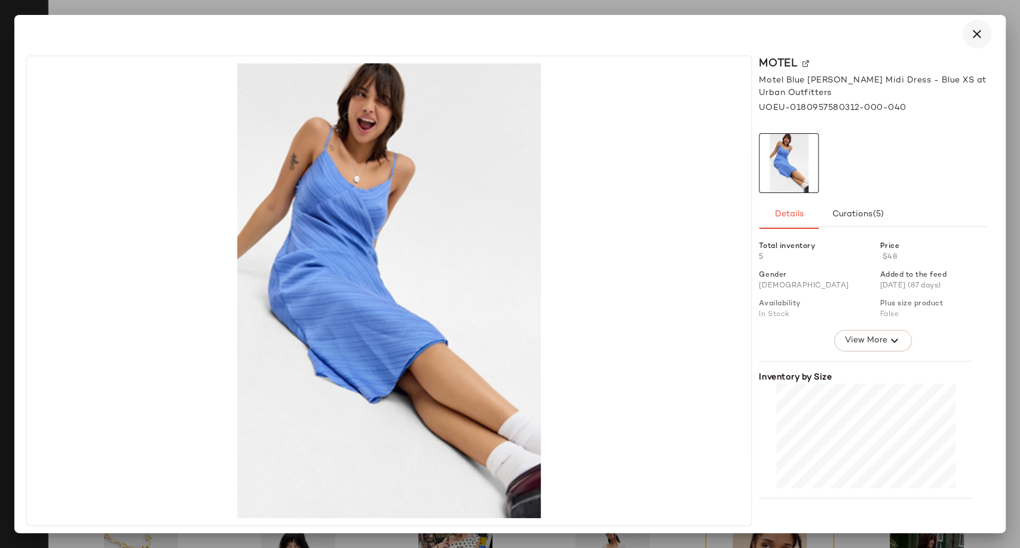
click at [965, 32] on button "button" at bounding box center [976, 34] width 29 height 29
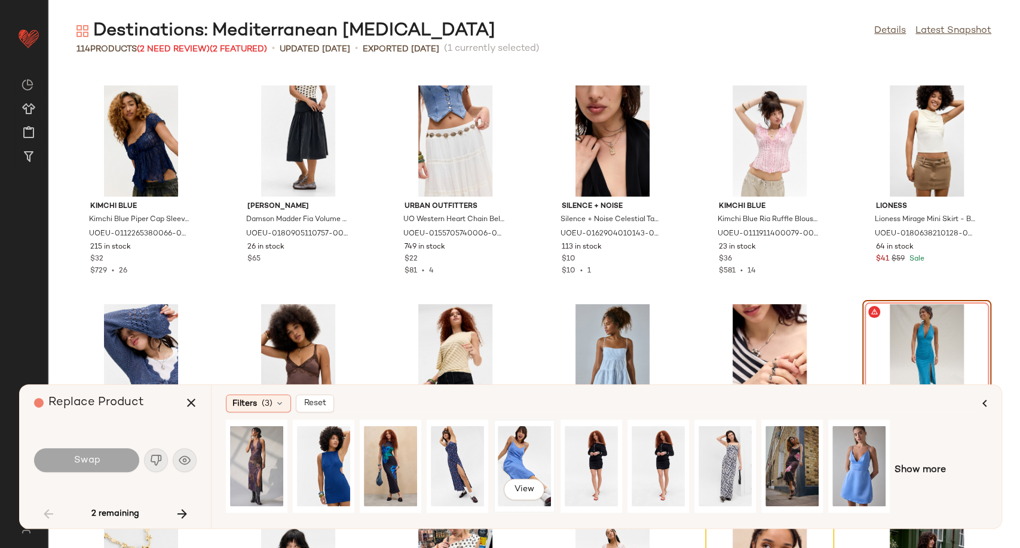
click at [549, 452] on div "View" at bounding box center [524, 466] width 53 height 85
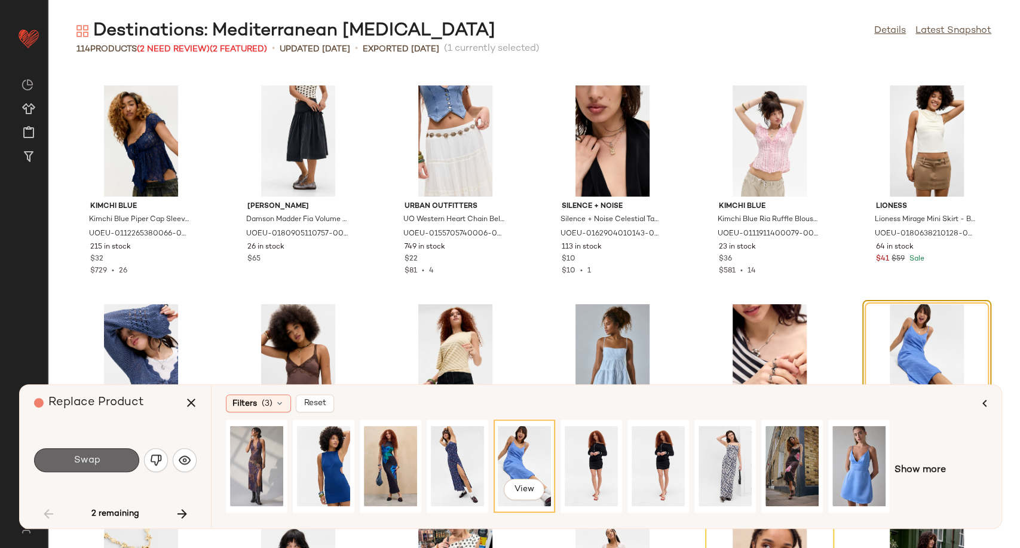
click at [97, 452] on button "Swap" at bounding box center [86, 460] width 105 height 24
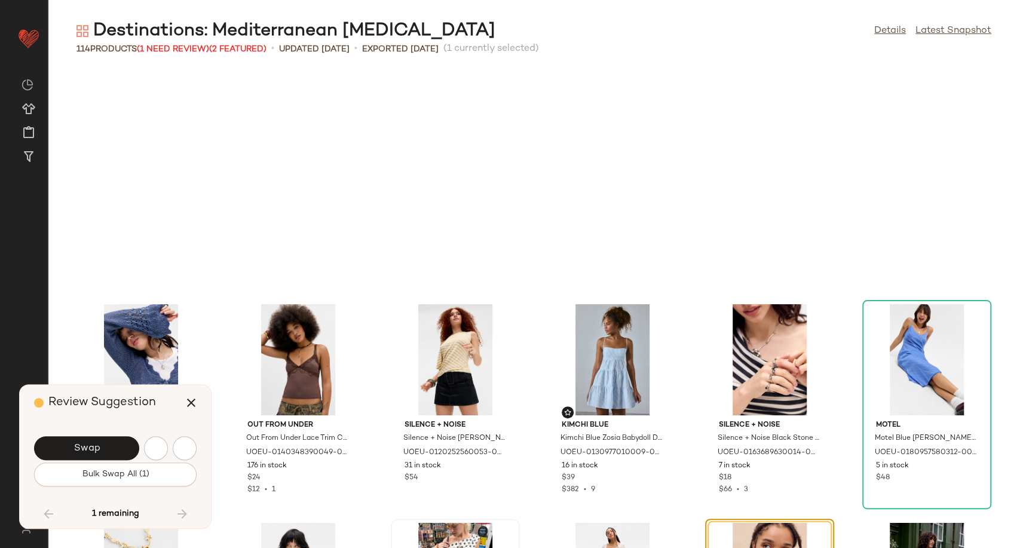
scroll to position [2405, 0]
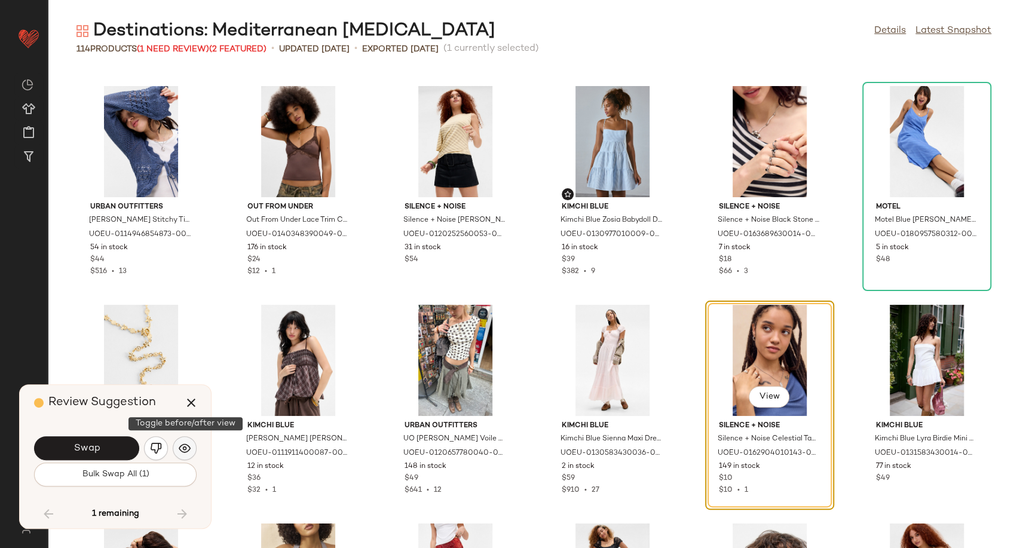
click at [183, 447] on img "button" at bounding box center [185, 448] width 12 height 12
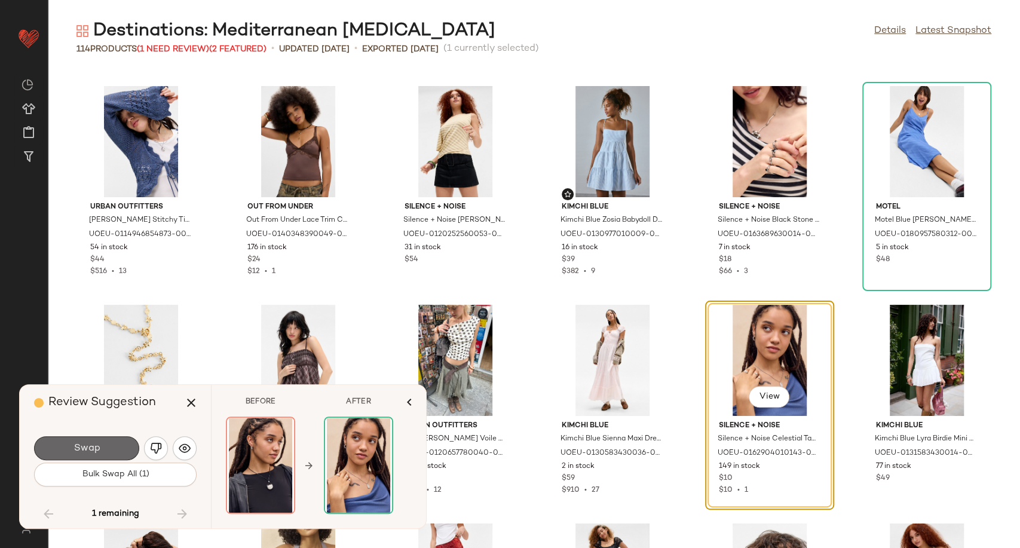
click at [105, 454] on button "Swap" at bounding box center [86, 448] width 105 height 24
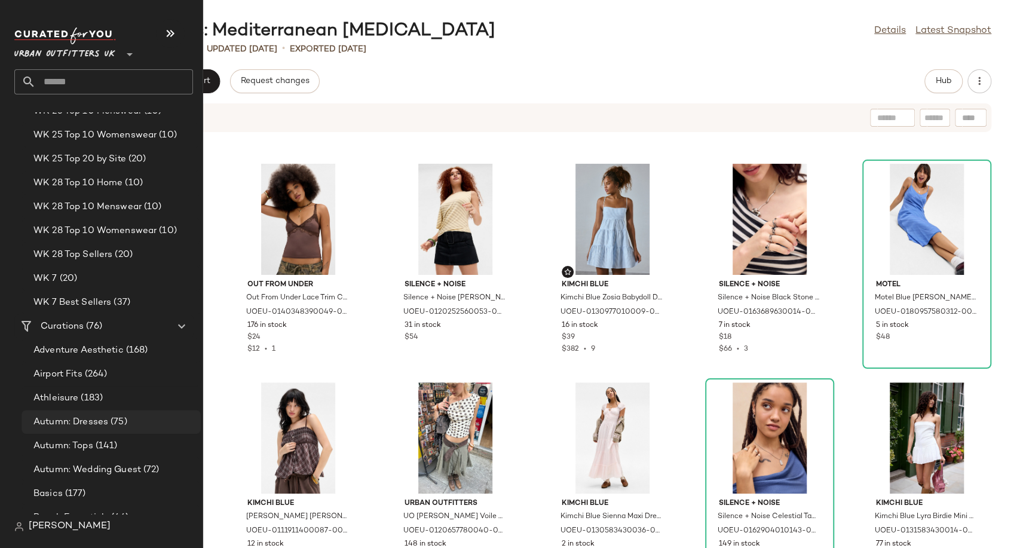
scroll to position [2390, 0]
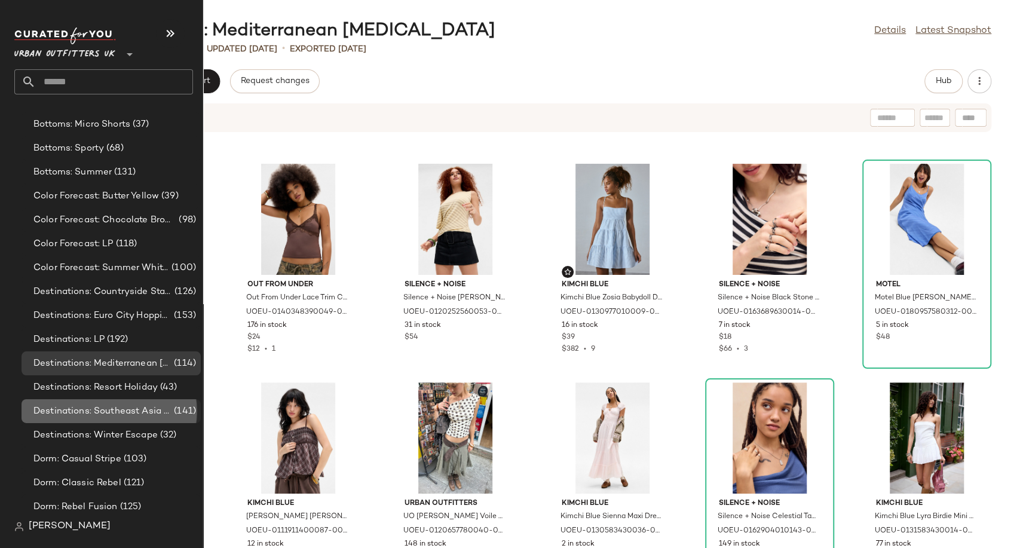
click at [86, 417] on span "Destinations: Southeast Asia Adventures" at bounding box center [102, 411] width 138 height 14
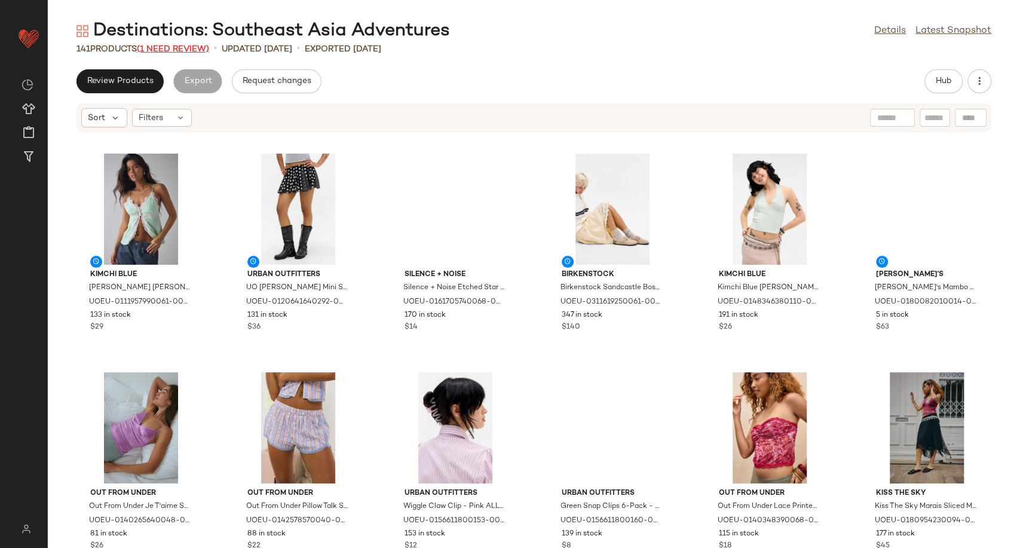
click at [191, 49] on span "(1 Need Review)" at bounding box center [173, 49] width 72 height 9
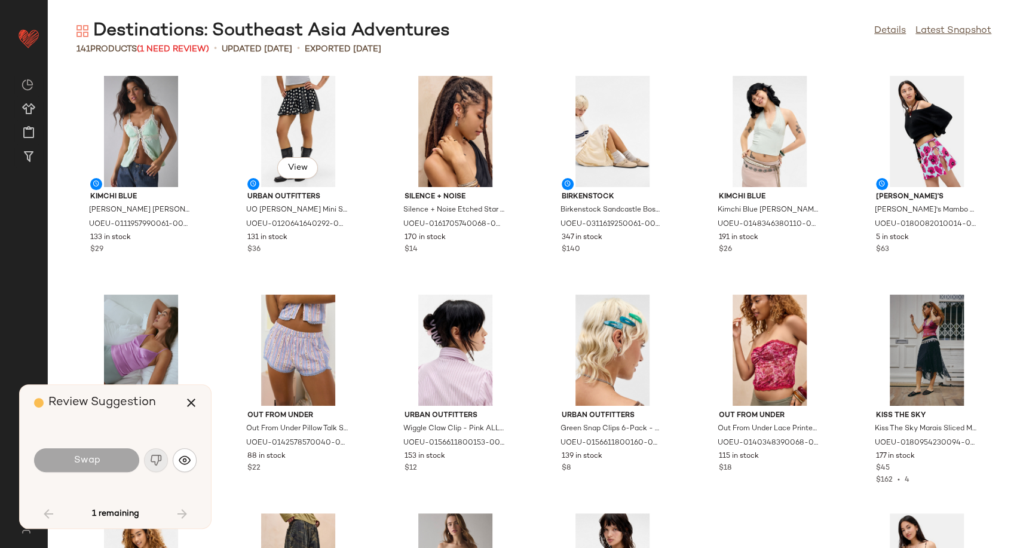
scroll to position [665, 0]
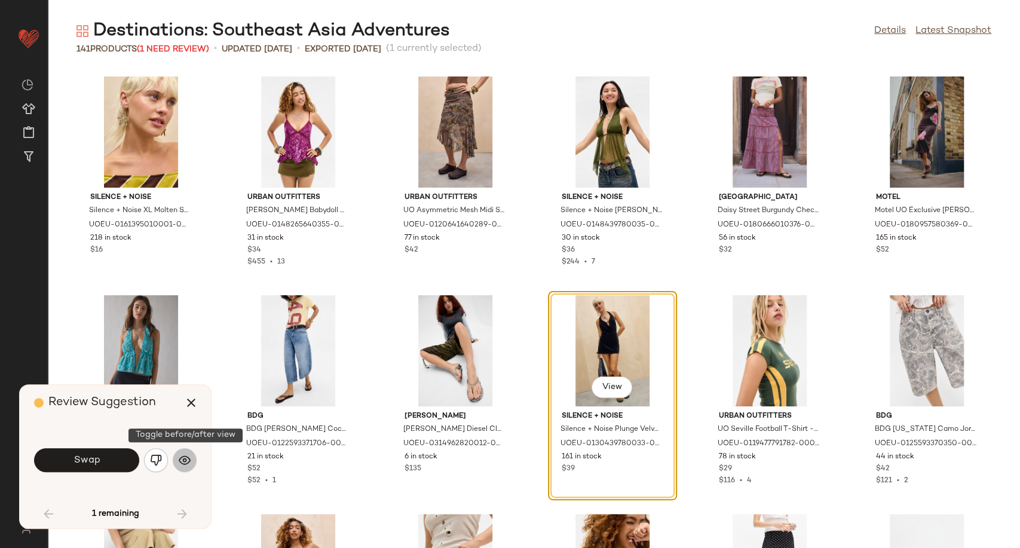
click at [185, 455] on img "button" at bounding box center [185, 460] width 12 height 12
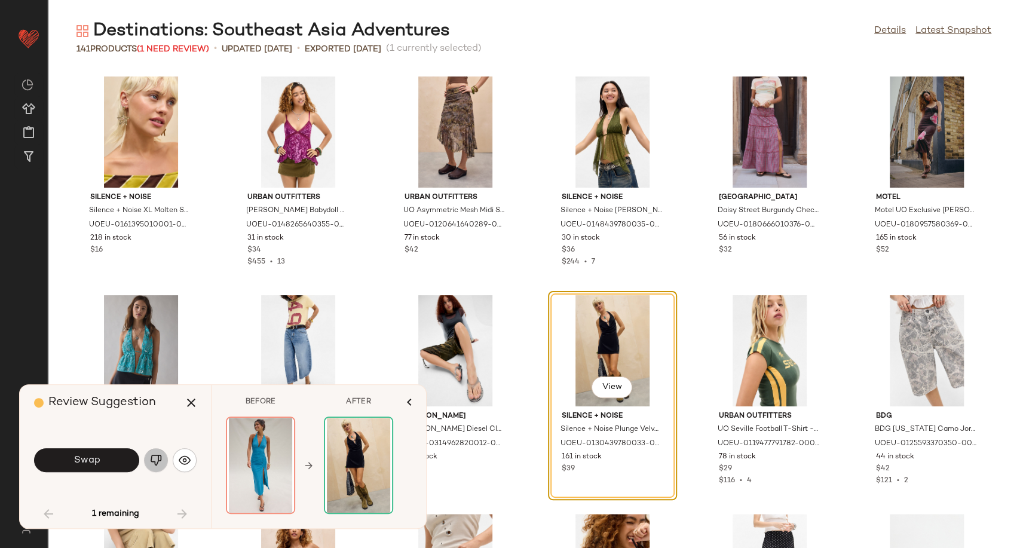
click at [154, 462] on img "button" at bounding box center [156, 460] width 12 height 12
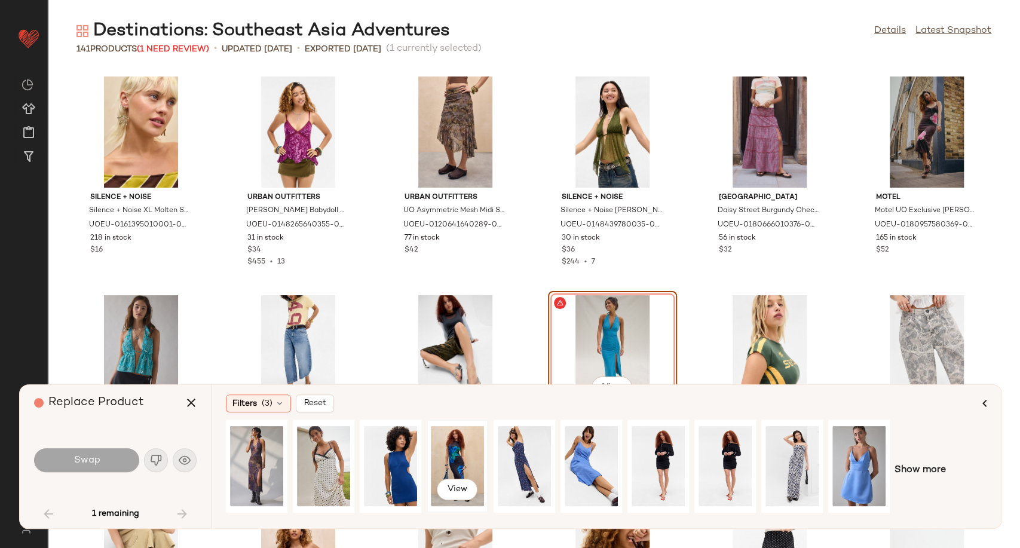
click at [456, 455] on div "View" at bounding box center [457, 466] width 53 height 85
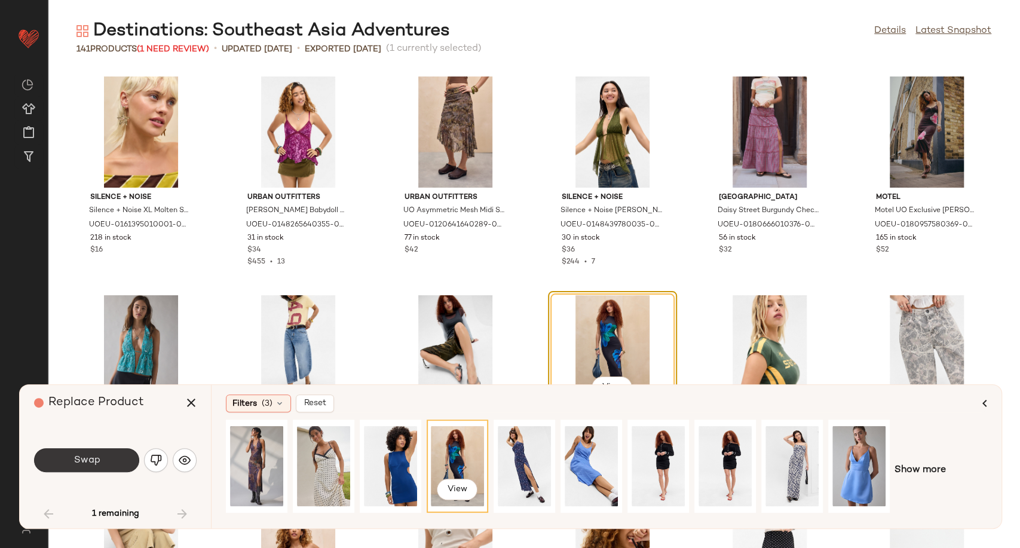
click at [76, 457] on span "Swap" at bounding box center [86, 460] width 27 height 11
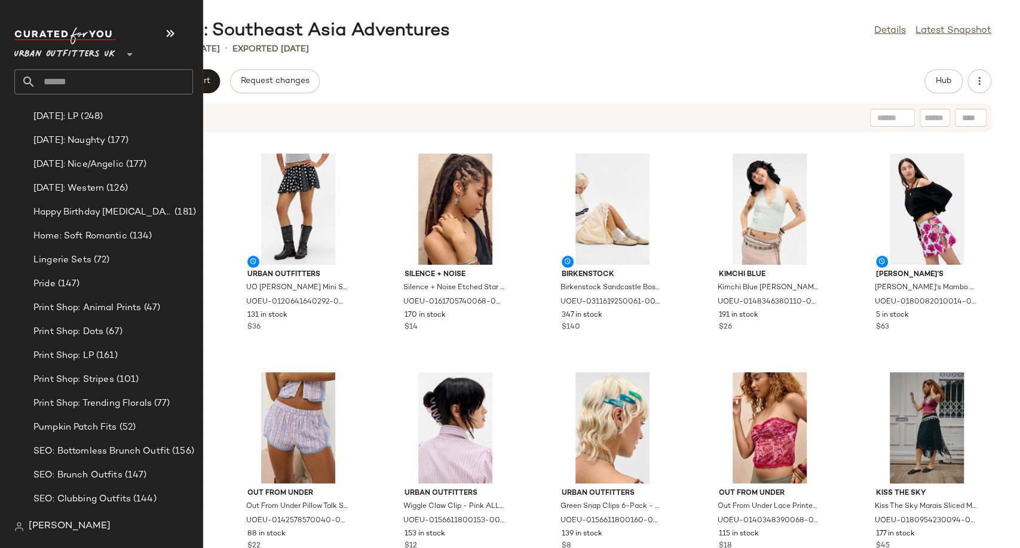
scroll to position [3564, 0]
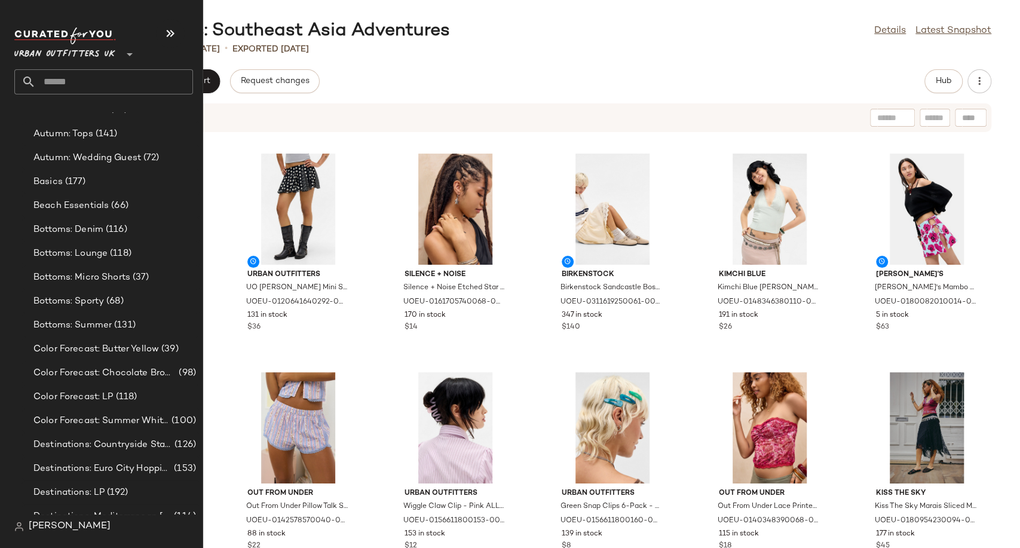
scroll to position [2303, 0]
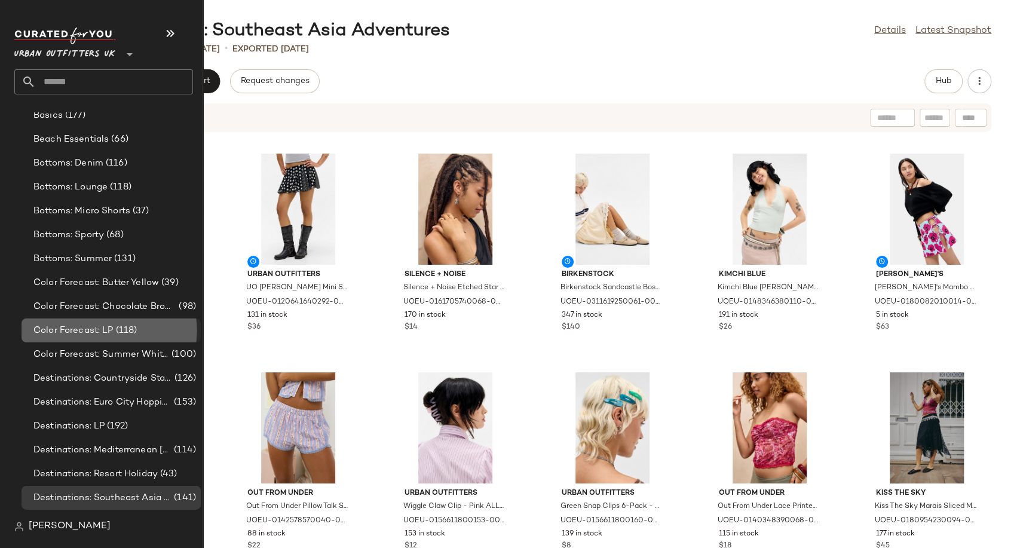
click at [97, 324] on span "Color Forecast: LP" at bounding box center [73, 331] width 80 height 14
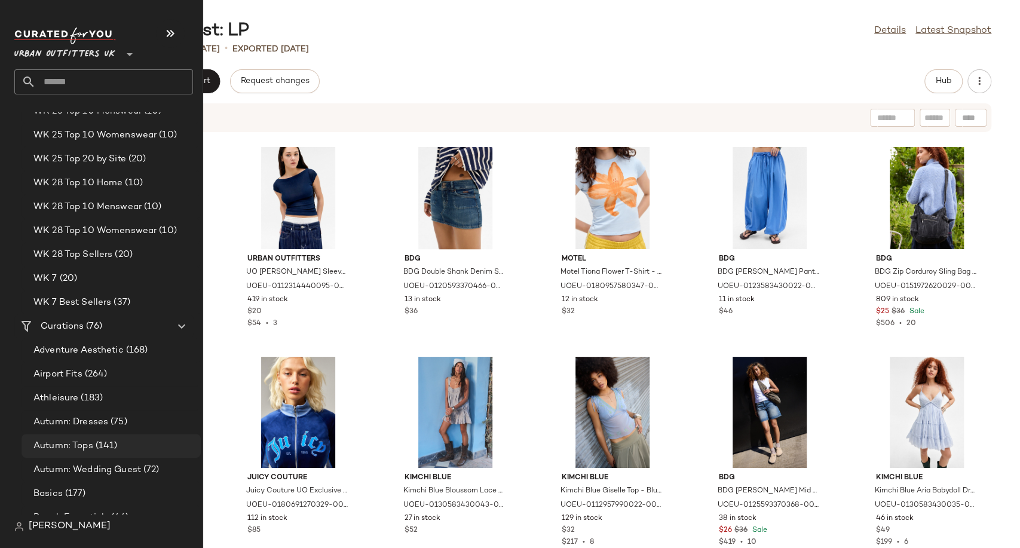
scroll to position [2323, 0]
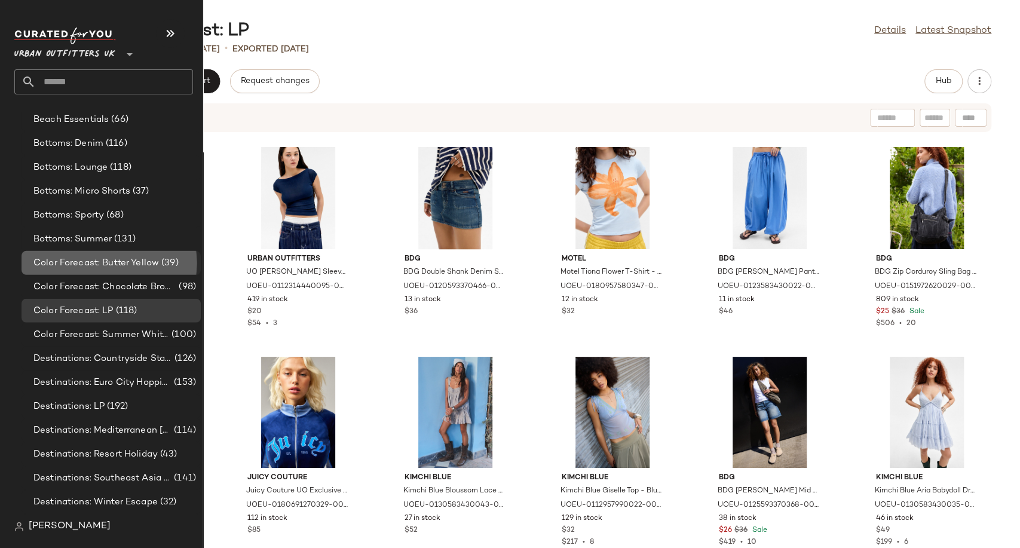
click at [130, 263] on span "Color Forecast: Butter Yellow" at bounding box center [95, 263] width 125 height 14
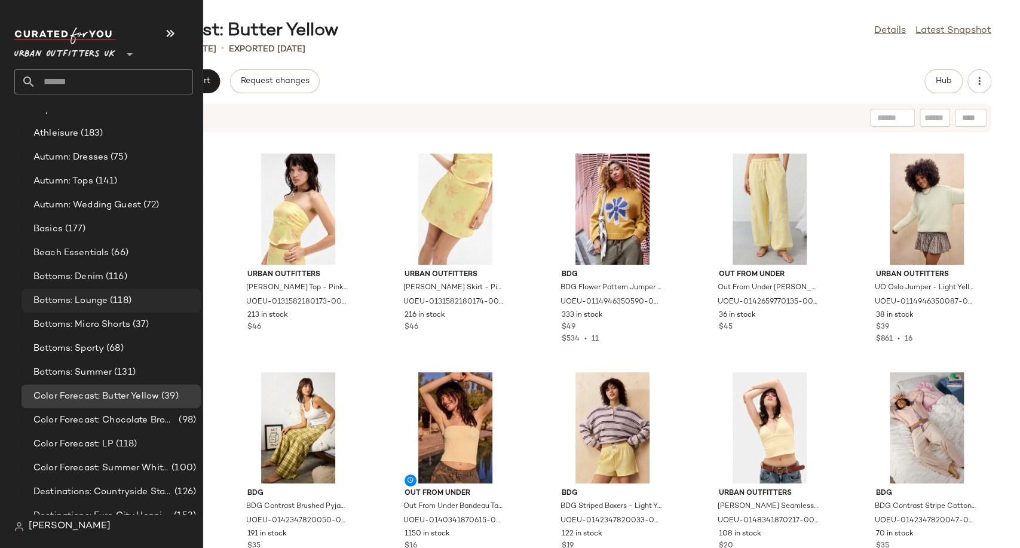
scroll to position [2257, 0]
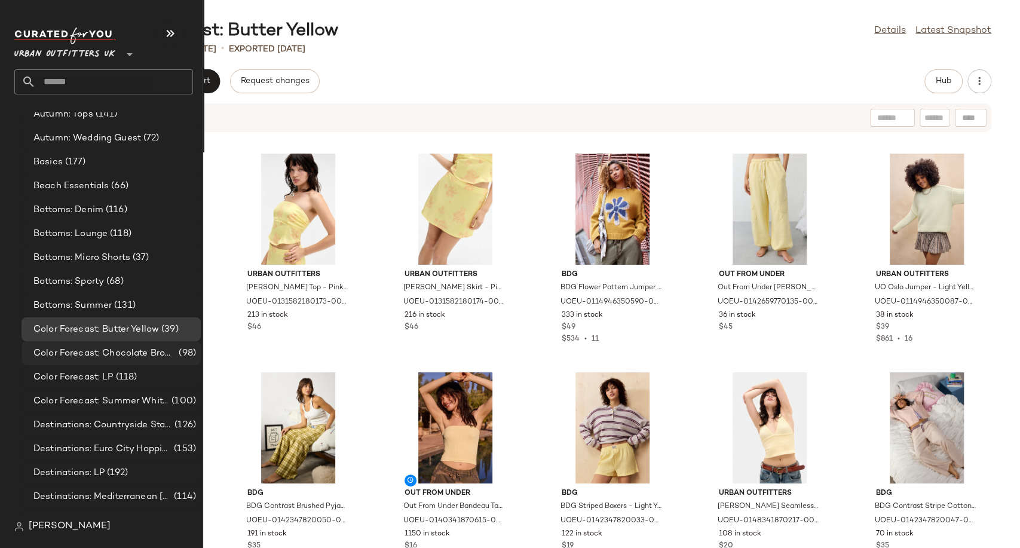
click at [94, 353] on span "Color Forecast: Chocolate Brown" at bounding box center [104, 354] width 143 height 14
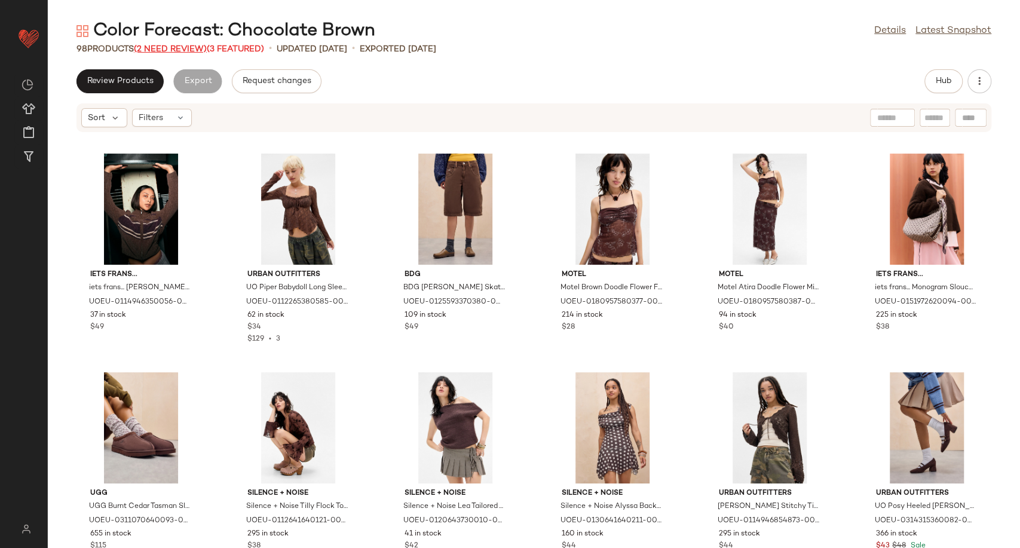
click at [166, 50] on span "(2 Need Review)" at bounding box center [170, 49] width 73 height 9
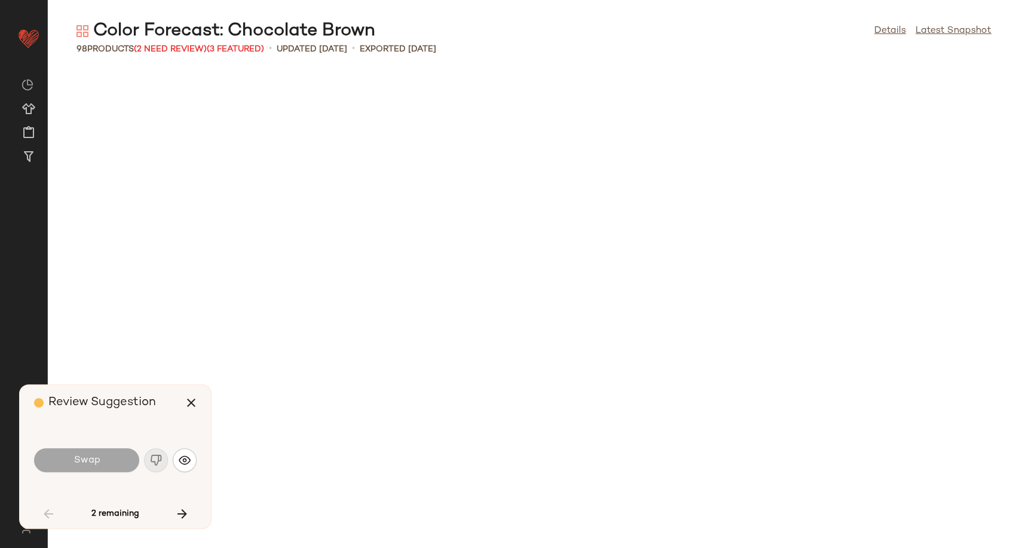
scroll to position [2405, 0]
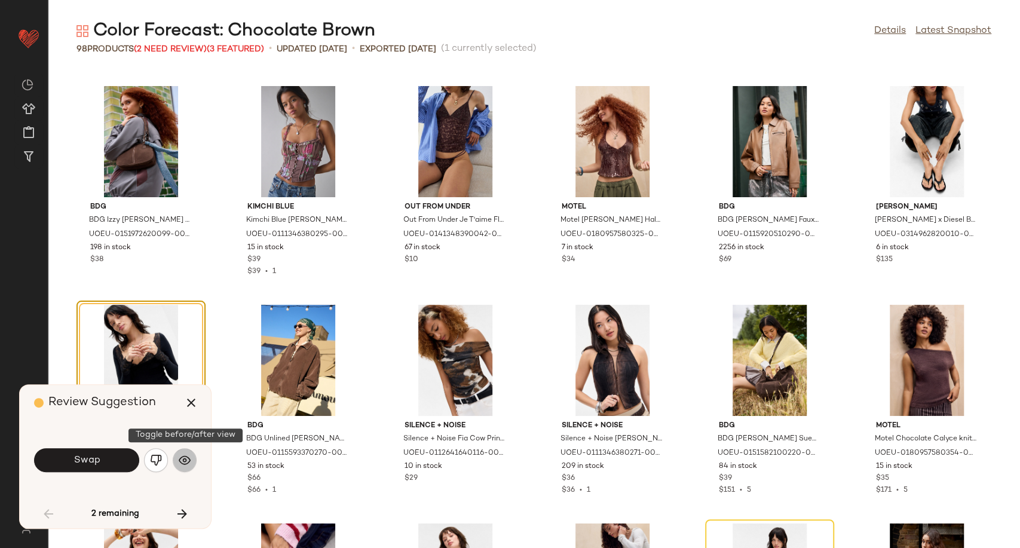
click at [178, 467] on button "button" at bounding box center [185, 460] width 24 height 24
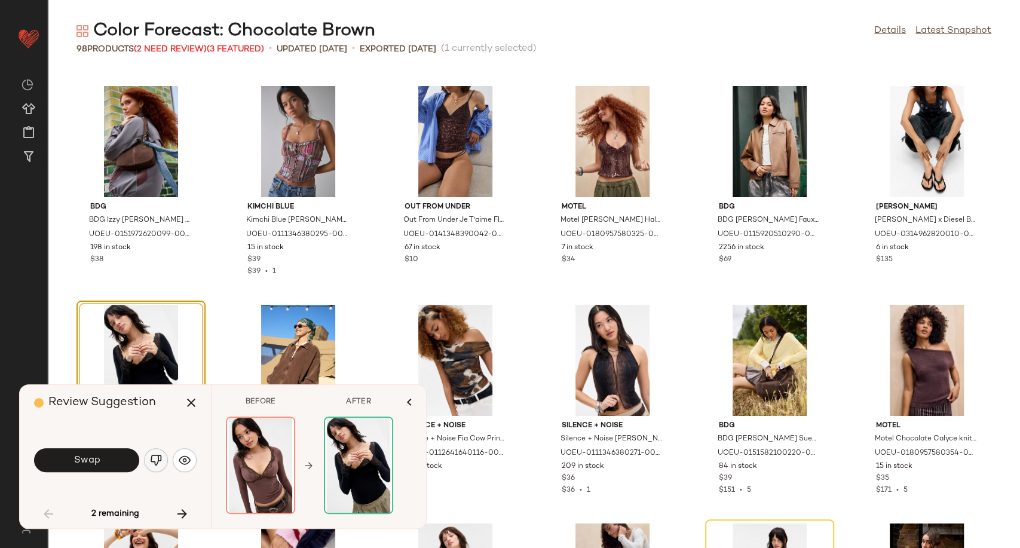
click at [162, 458] on button "button" at bounding box center [156, 460] width 24 height 24
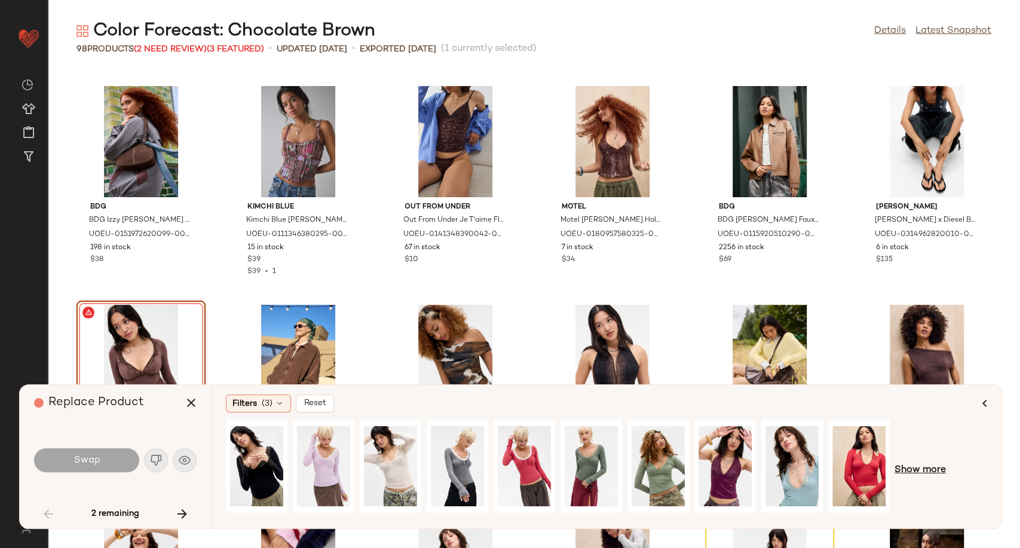
click at [918, 471] on span "Show more" at bounding box center [919, 470] width 51 height 14
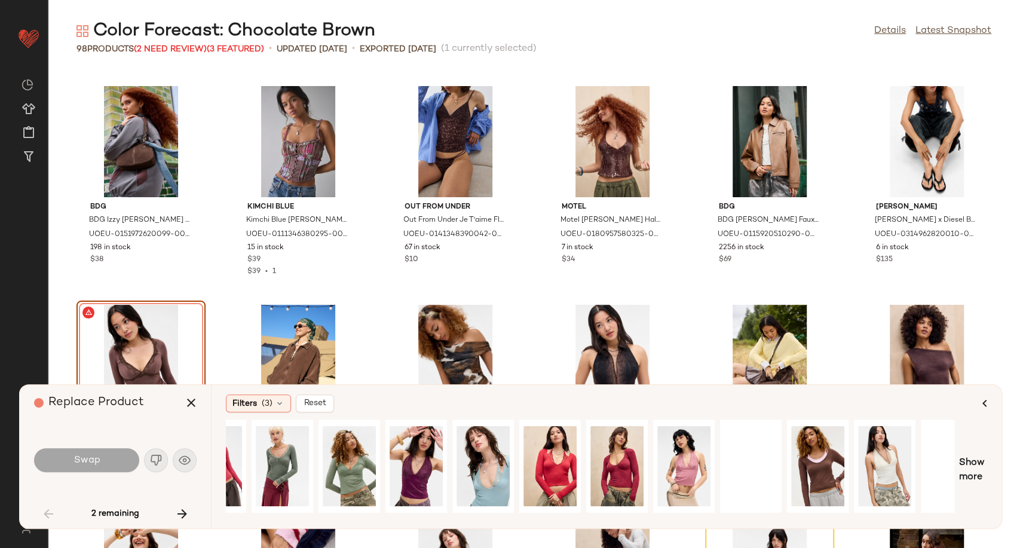
scroll to position [0, 376]
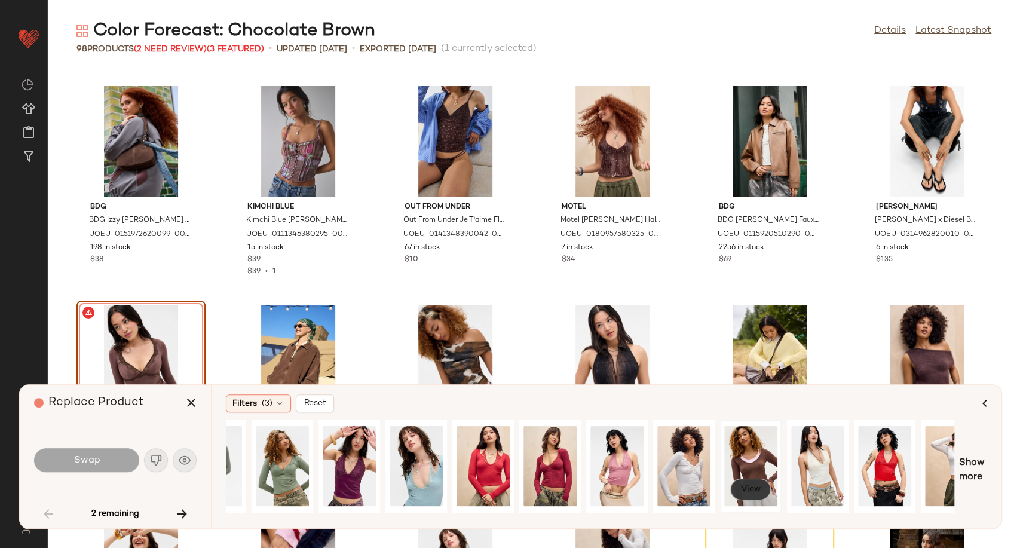
click at [747, 491] on span "View" at bounding box center [750, 490] width 20 height 10
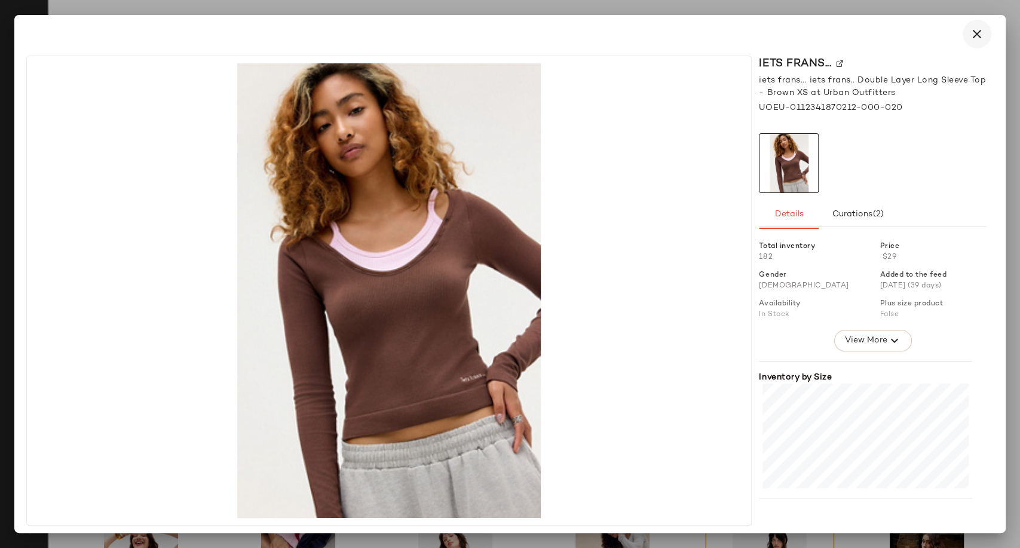
click at [972, 39] on icon "button" at bounding box center [977, 34] width 14 height 14
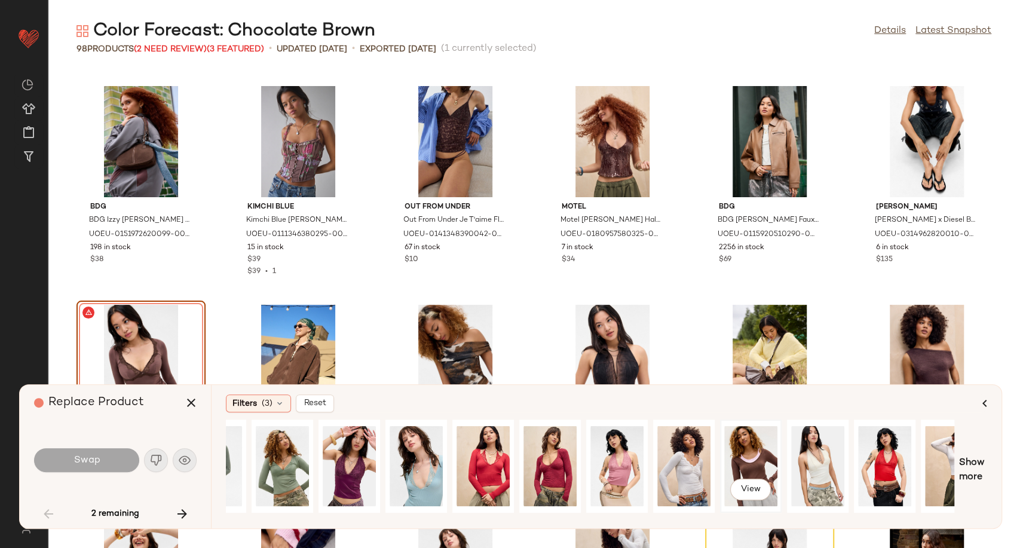
click at [739, 446] on div "View" at bounding box center [750, 466] width 53 height 85
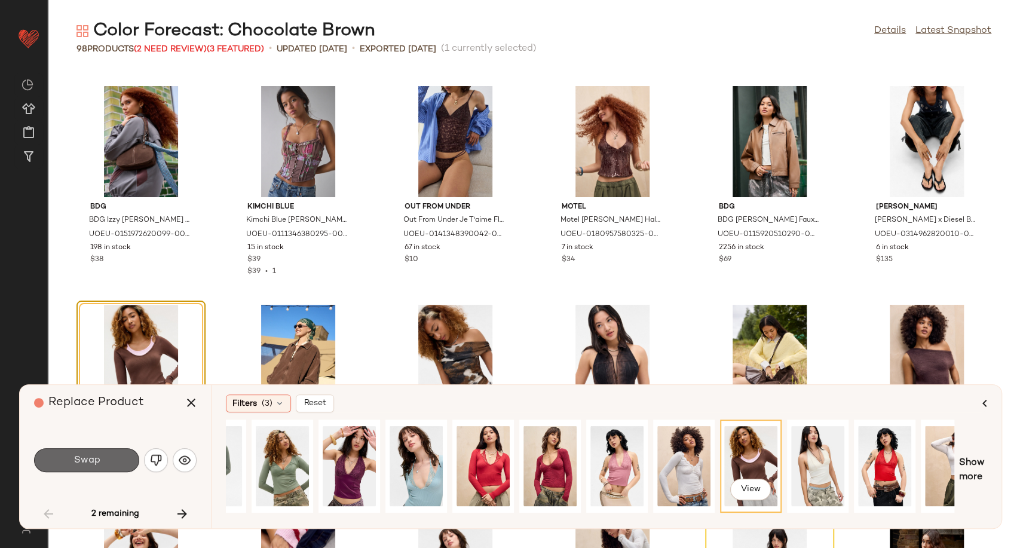
click at [110, 464] on button "Swap" at bounding box center [86, 460] width 105 height 24
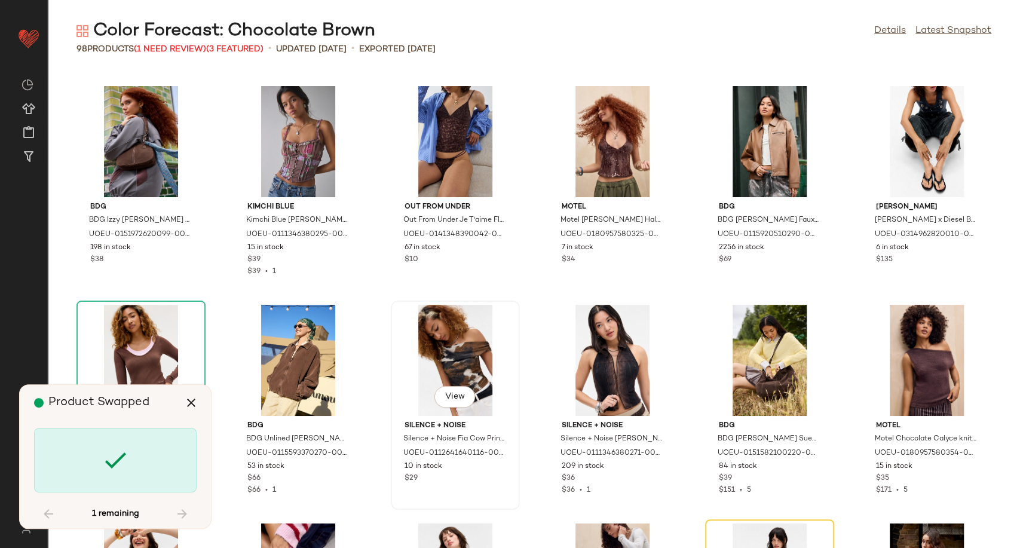
scroll to position [2624, 0]
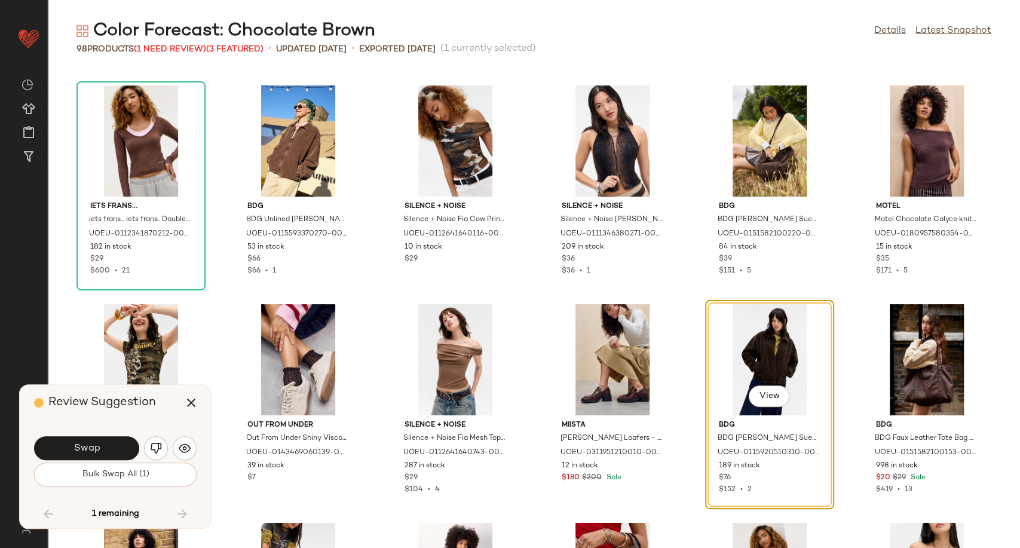
click at [173, 455] on div "Swap" at bounding box center [115, 448] width 163 height 29
click at [174, 453] on button "button" at bounding box center [185, 448] width 24 height 24
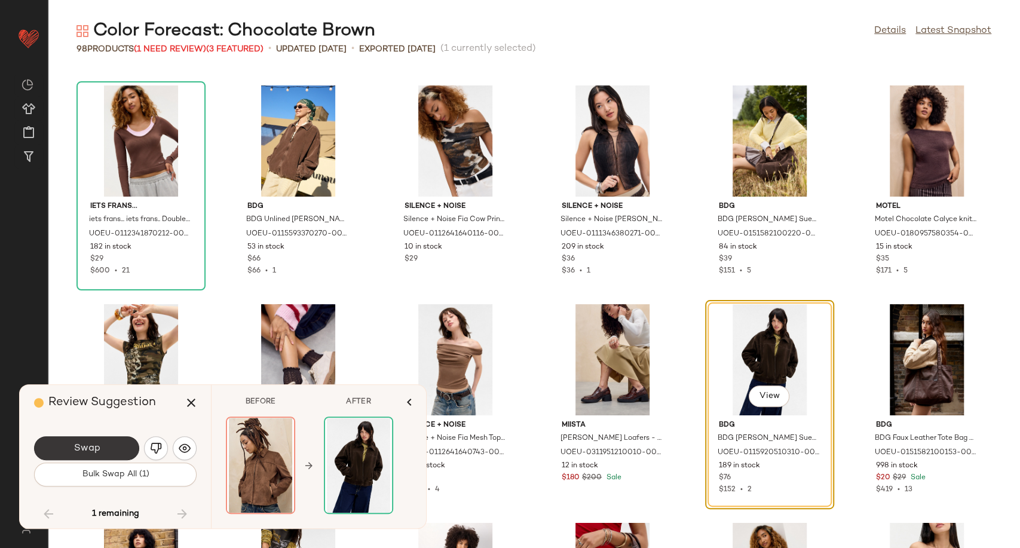
click at [127, 447] on button "Swap" at bounding box center [86, 448] width 105 height 24
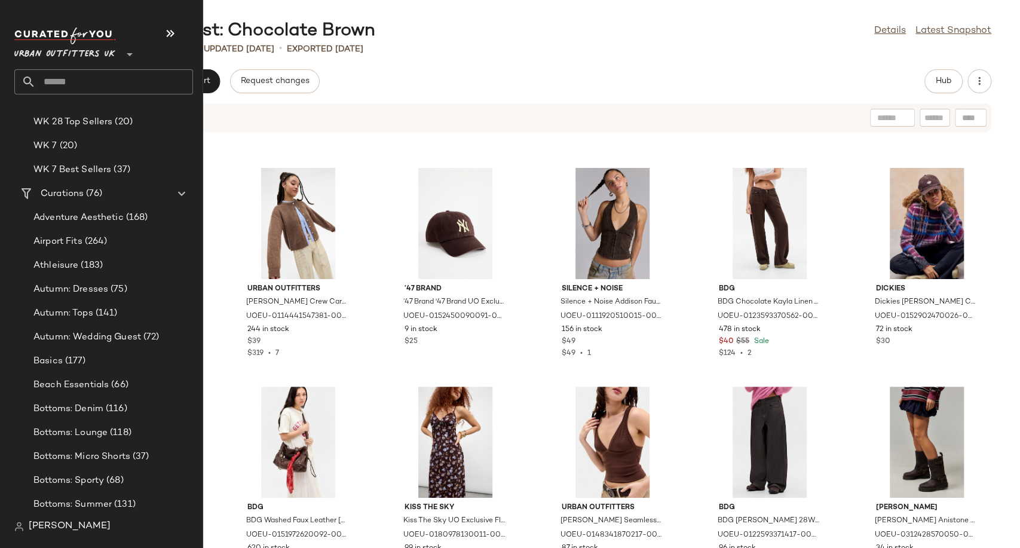
scroll to position [2390, 0]
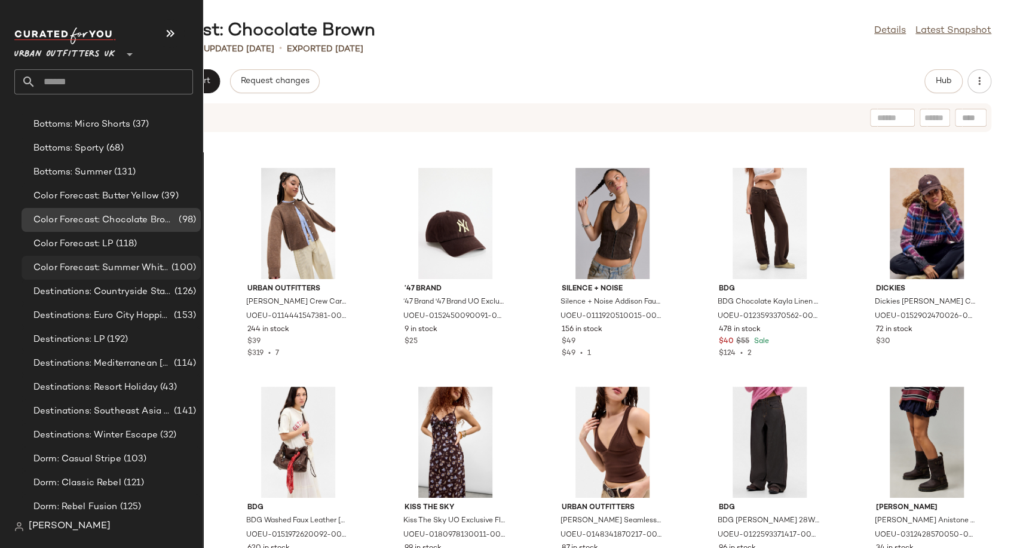
click at [112, 264] on span "Color Forecast: Summer Whites" at bounding box center [101, 268] width 136 height 14
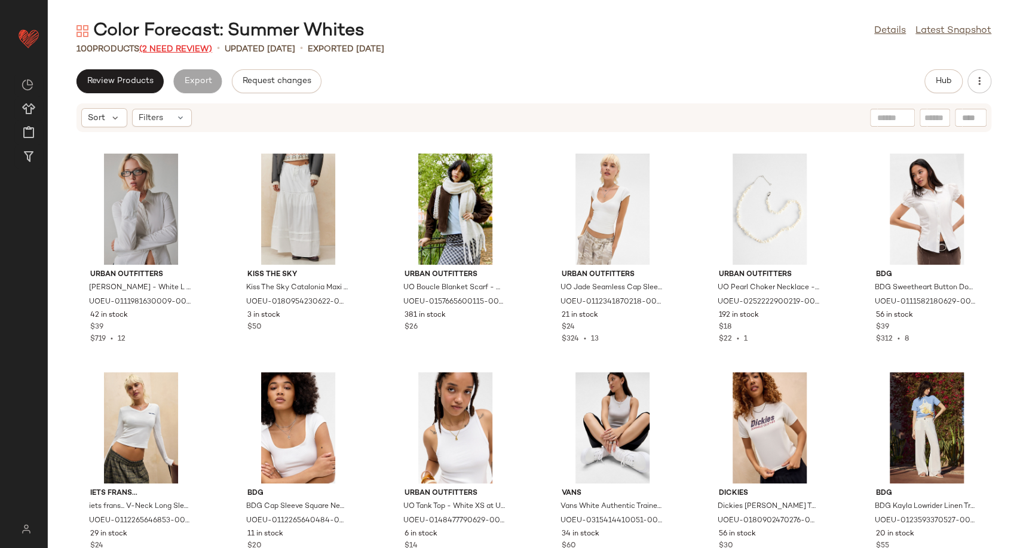
click at [185, 45] on span "(2 Need Review)" at bounding box center [175, 49] width 73 height 9
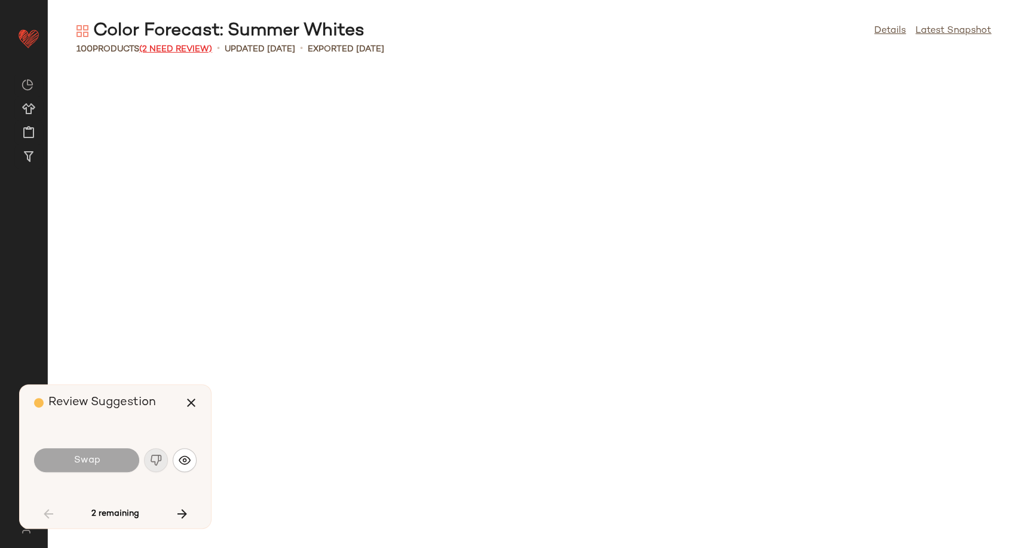
scroll to position [1749, 0]
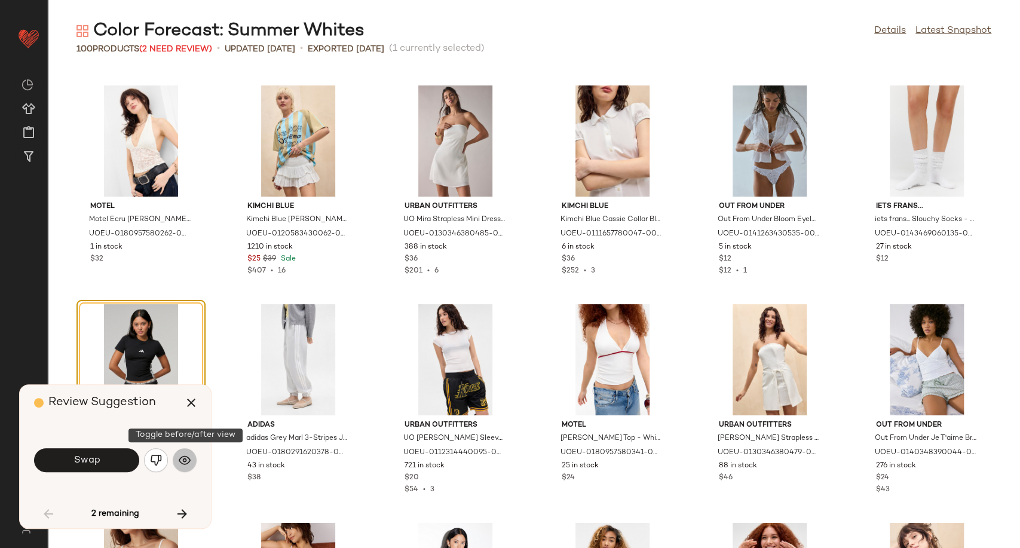
click at [189, 461] on img "button" at bounding box center [185, 460] width 12 height 12
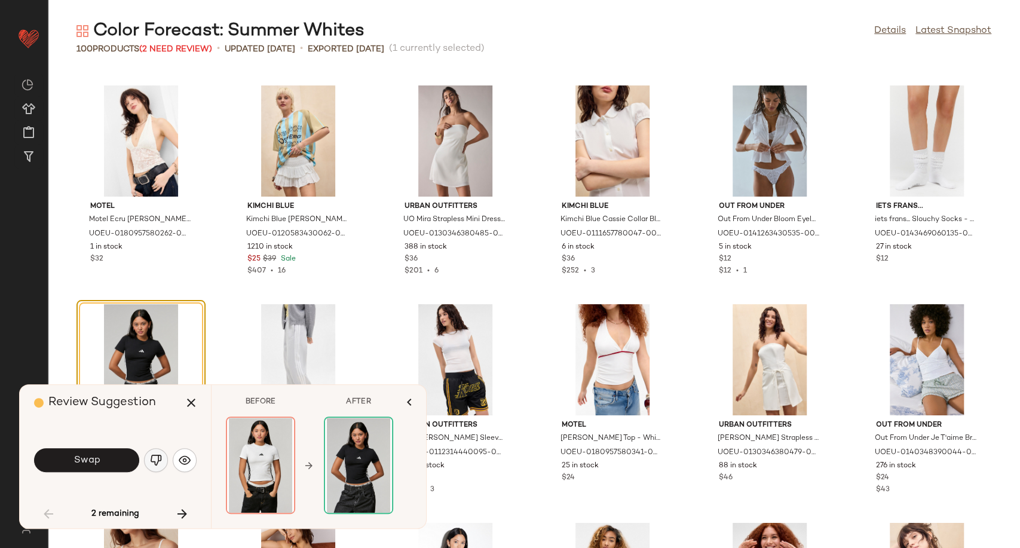
click at [158, 461] on img "button" at bounding box center [156, 460] width 12 height 12
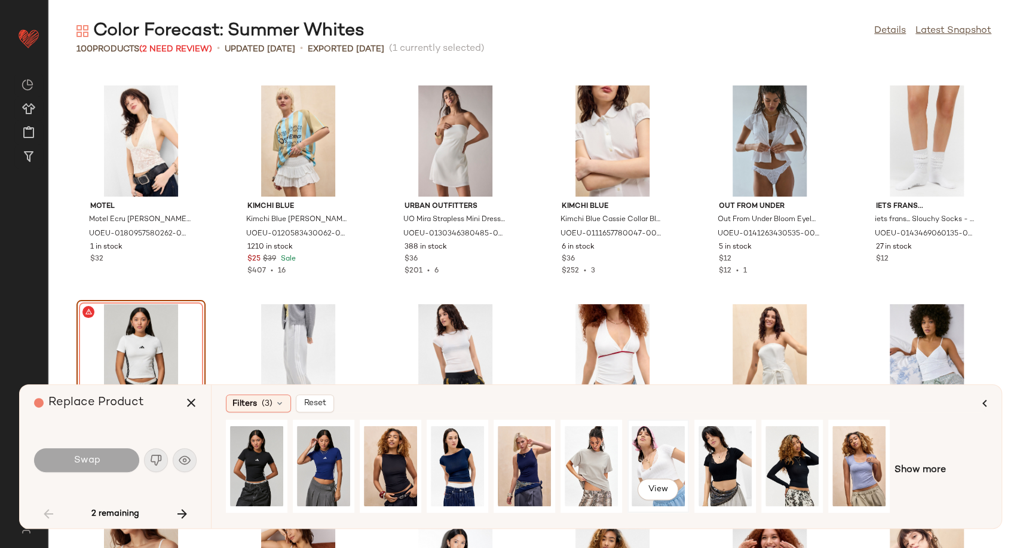
click at [662, 475] on div "View" at bounding box center [658, 466] width 53 height 85
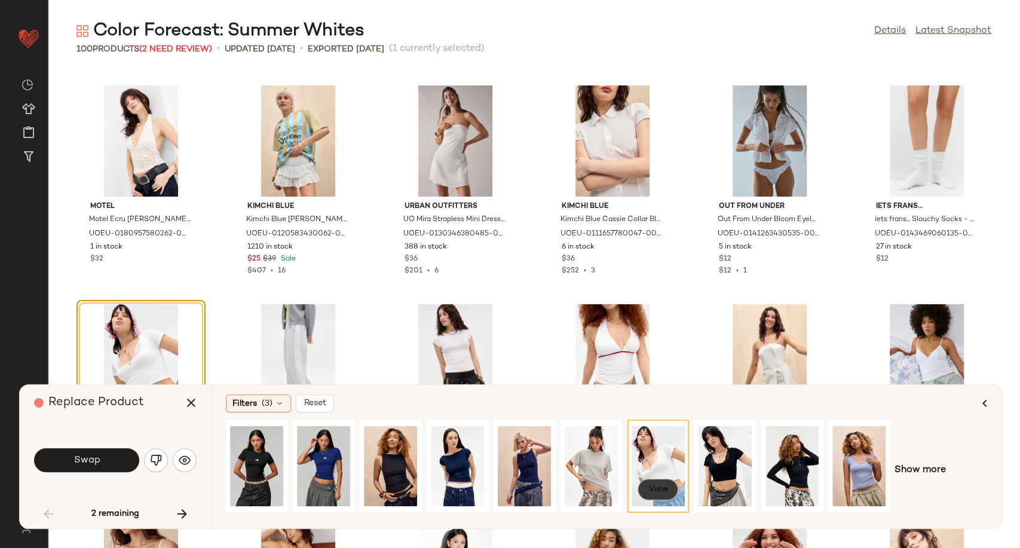
click at [652, 480] on button "View" at bounding box center [657, 490] width 41 height 22
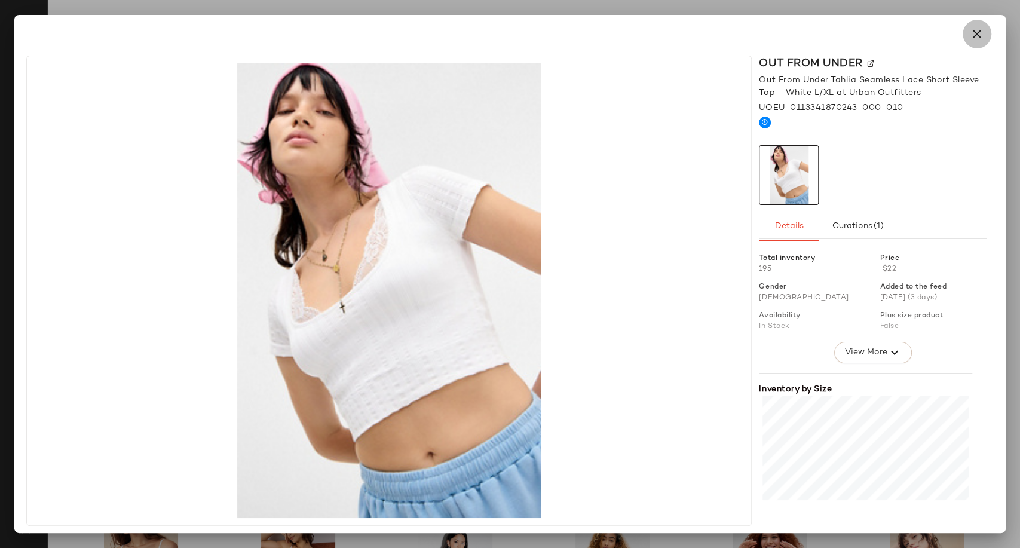
click at [986, 32] on button "button" at bounding box center [976, 34] width 29 height 29
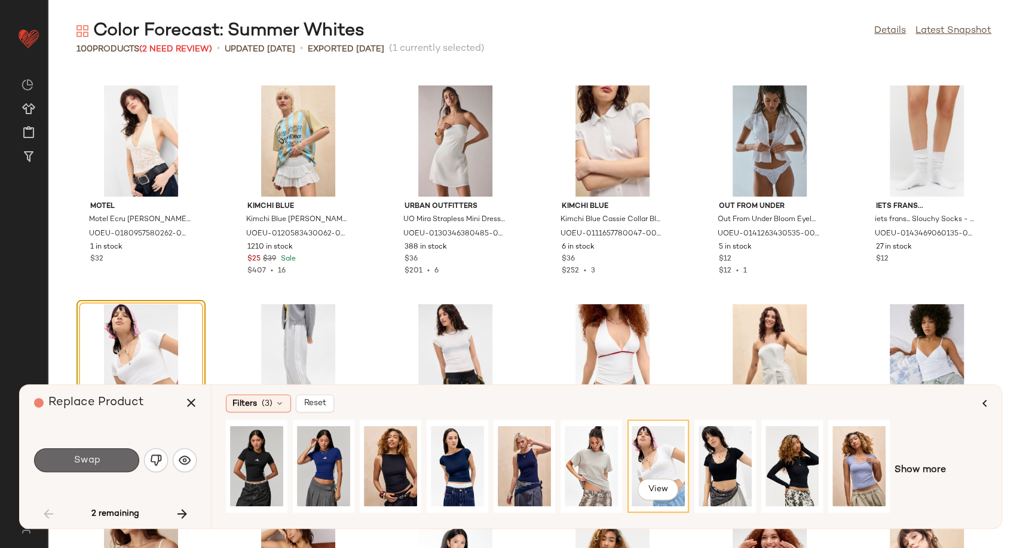
click at [114, 463] on button "Swap" at bounding box center [86, 460] width 105 height 24
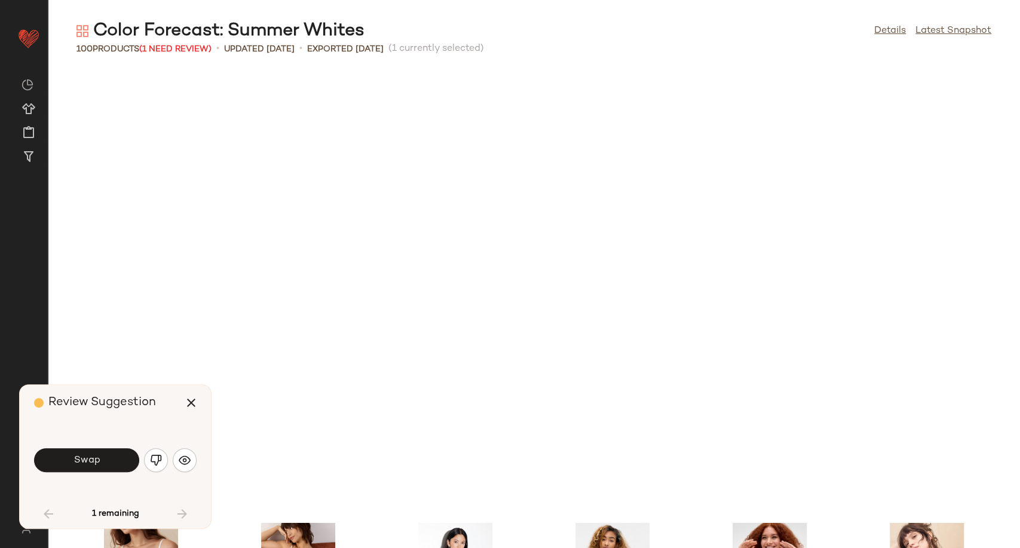
scroll to position [2187, 0]
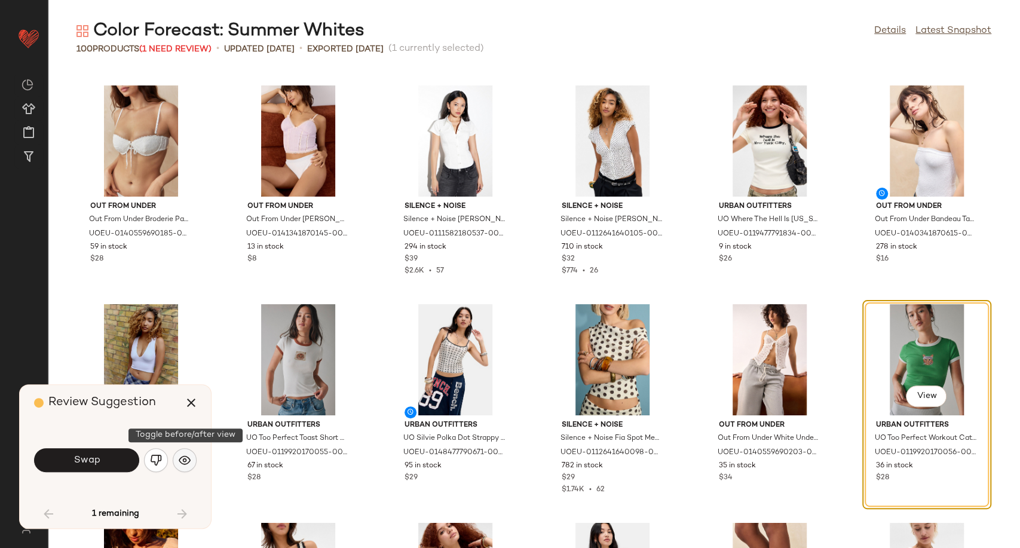
click at [186, 456] on img "button" at bounding box center [185, 460] width 12 height 12
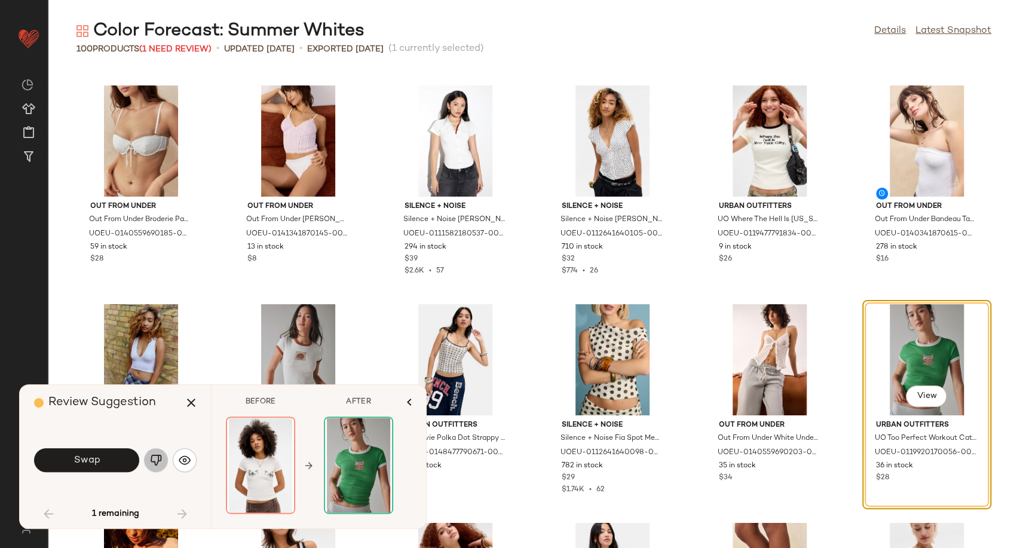
click at [163, 456] on button "button" at bounding box center [156, 460] width 24 height 24
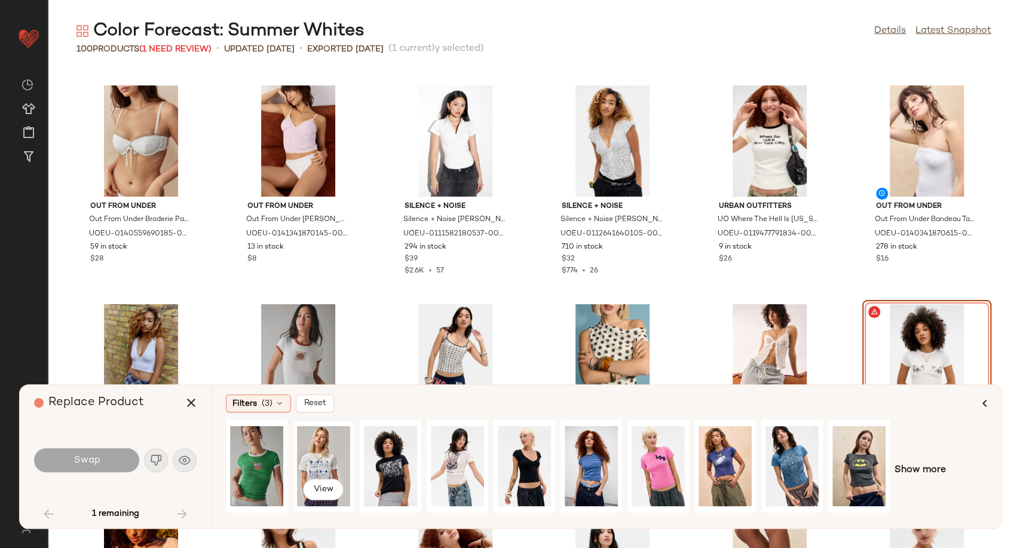
click at [318, 463] on div "View" at bounding box center [323, 466] width 53 height 85
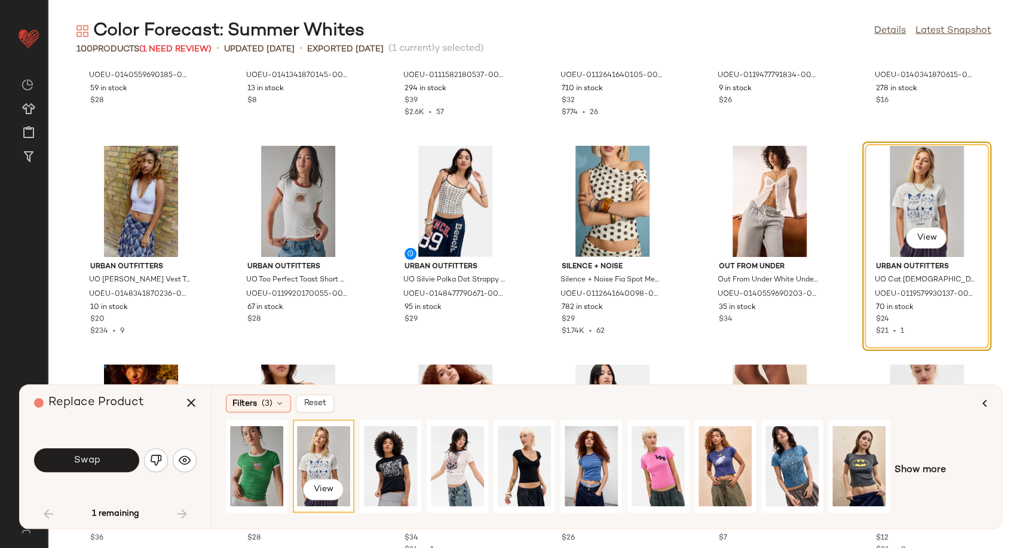
scroll to position [2386, 0]
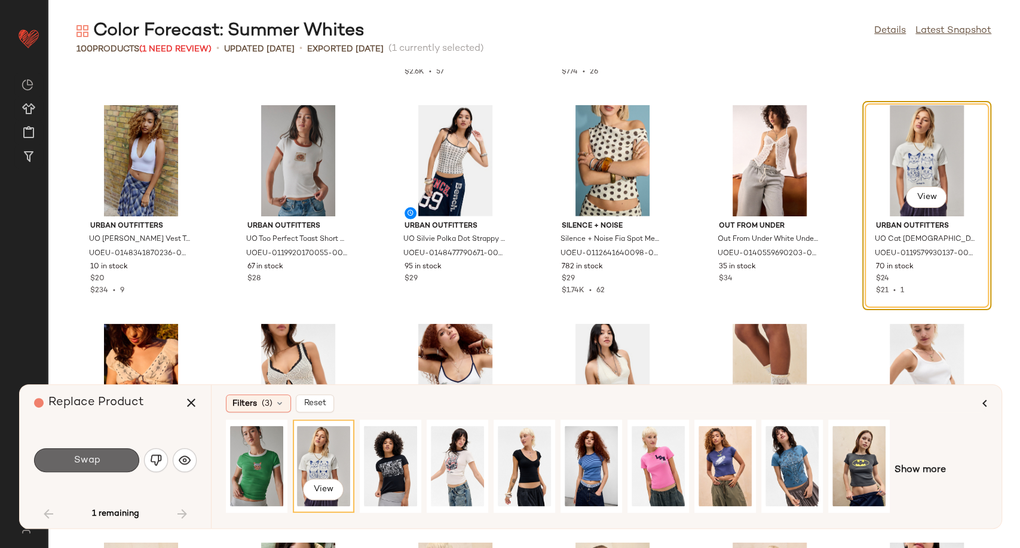
click at [106, 465] on button "Swap" at bounding box center [86, 460] width 105 height 24
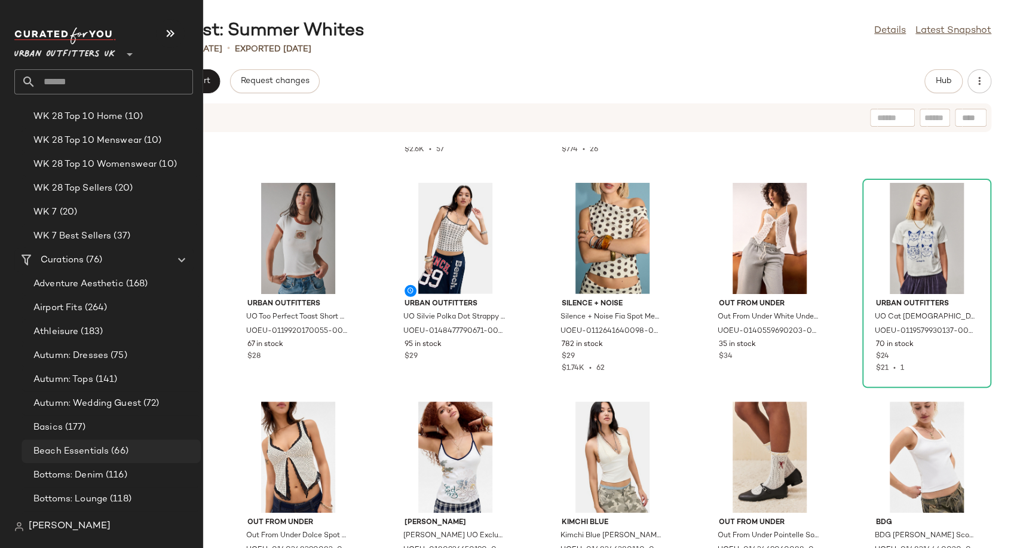
scroll to position [2323, 0]
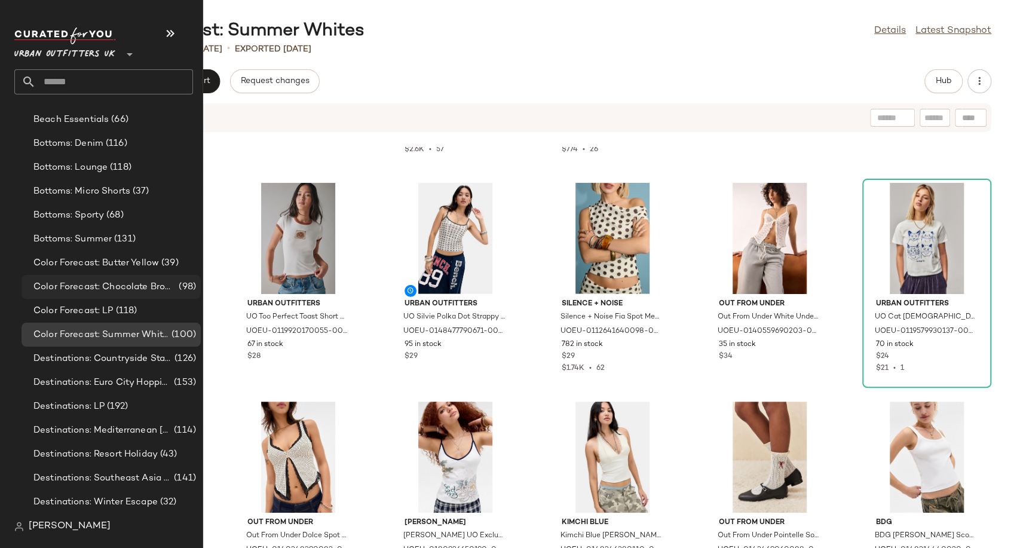
click at [118, 284] on span "Color Forecast: Chocolate Brown" at bounding box center [104, 287] width 143 height 14
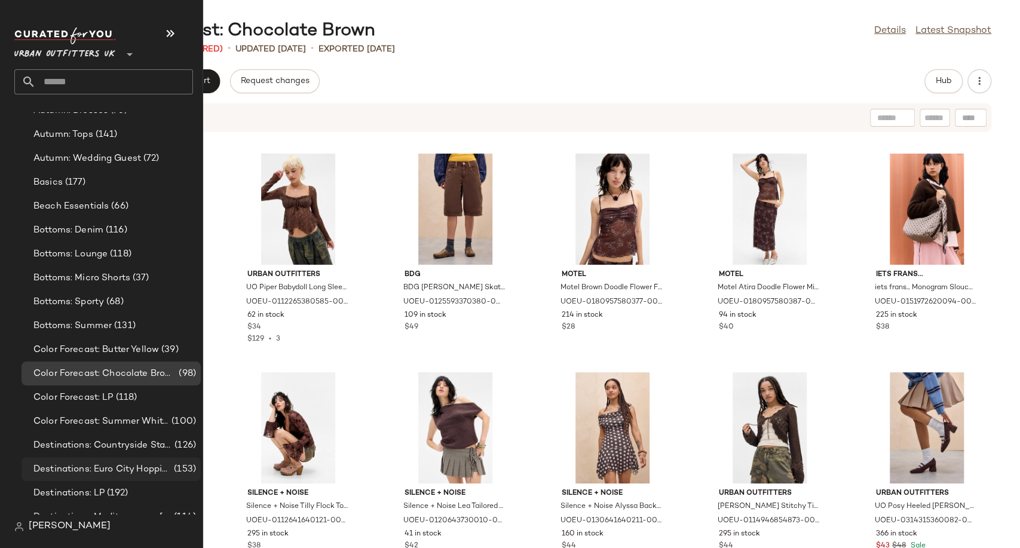
scroll to position [2323, 0]
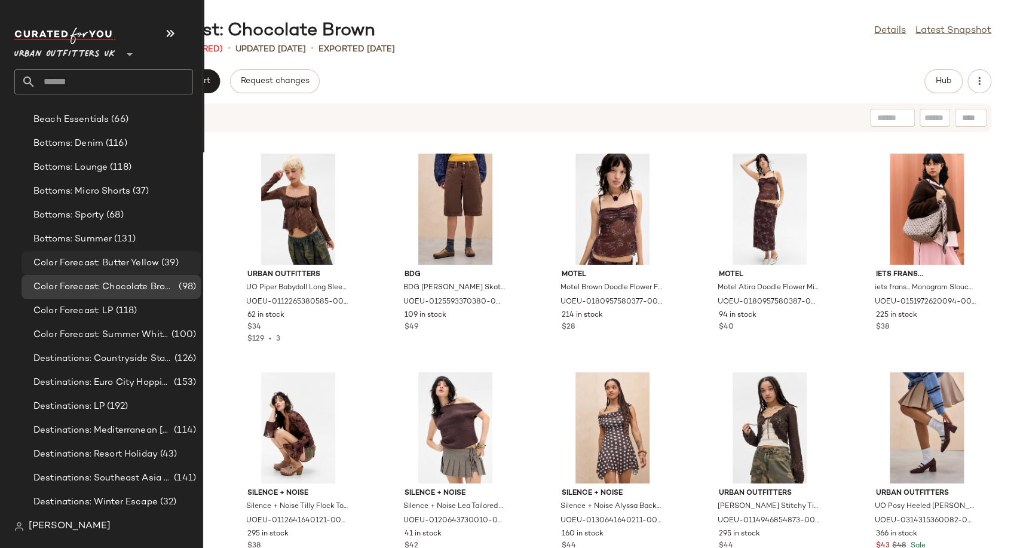
click at [90, 266] on span "Color Forecast: Butter Yellow" at bounding box center [95, 263] width 125 height 14
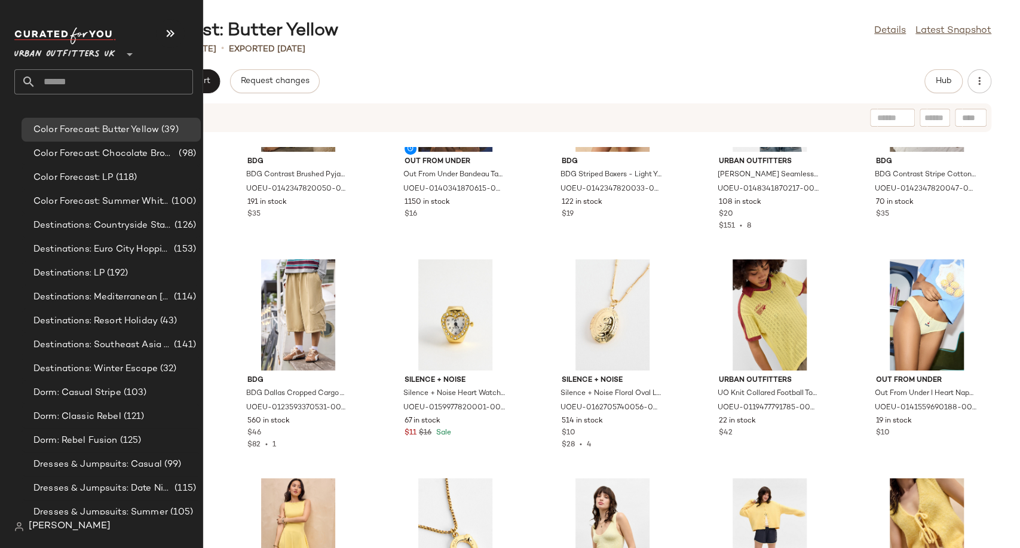
scroll to position [2257, 0]
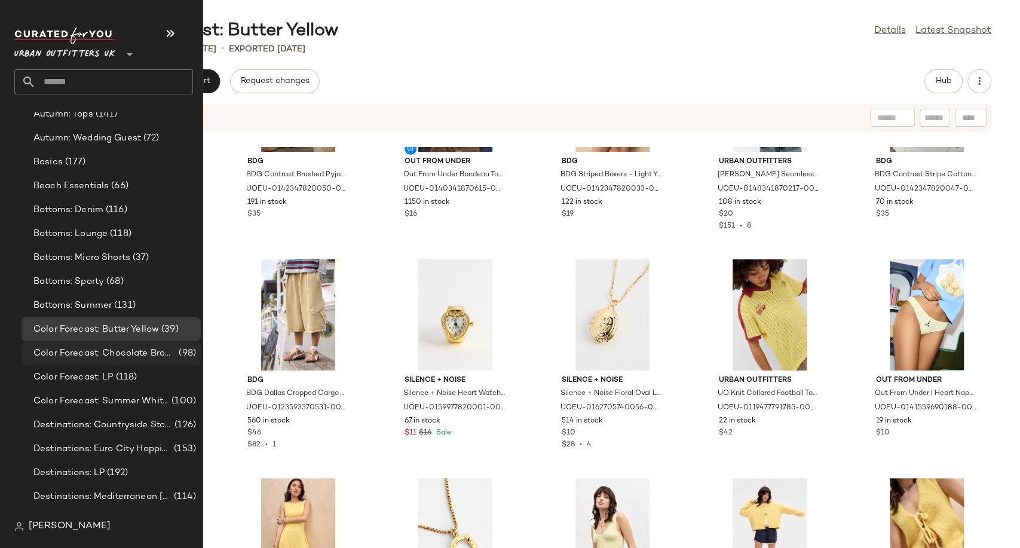
click at [122, 358] on span "Color Forecast: Chocolate Brown" at bounding box center [104, 354] width 143 height 14
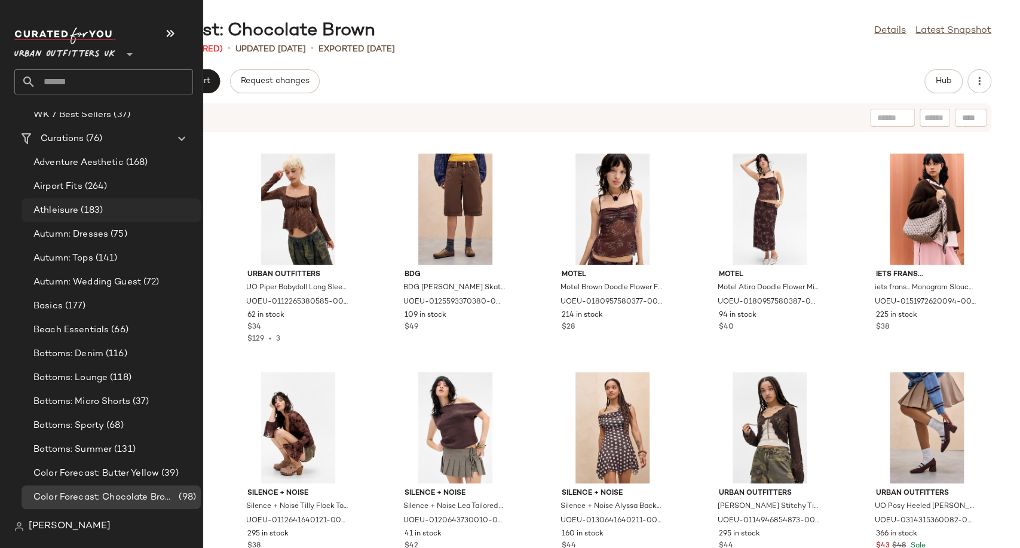
scroll to position [2190, 0]
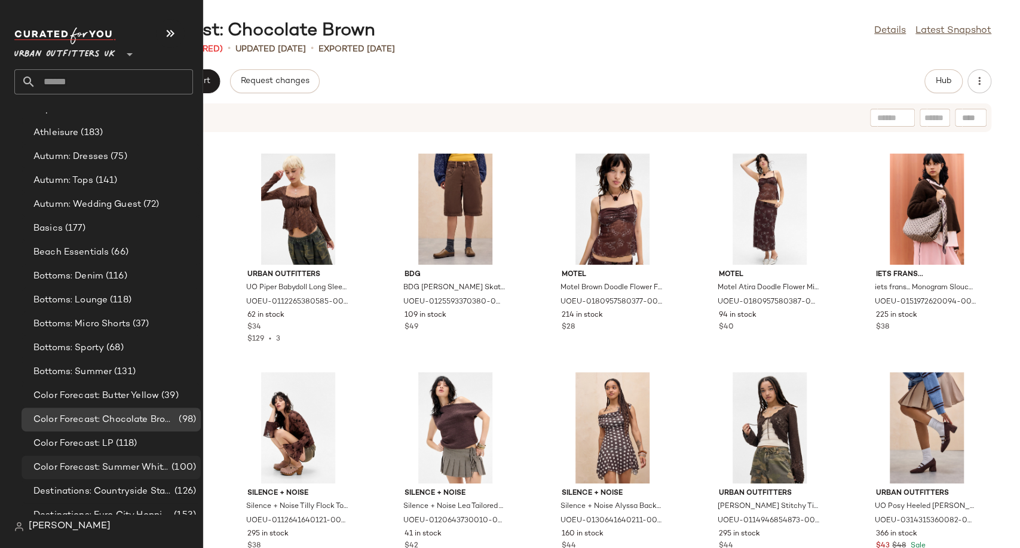
click at [138, 467] on span "Color Forecast: Summer Whites" at bounding box center [101, 468] width 136 height 14
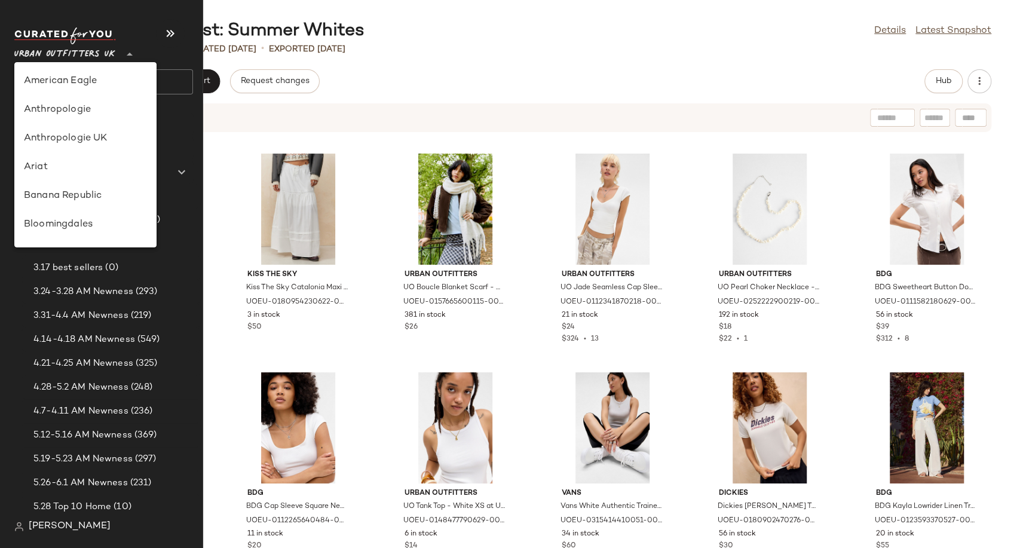
click at [91, 49] on span "Urban Outfitters UK" at bounding box center [64, 52] width 101 height 22
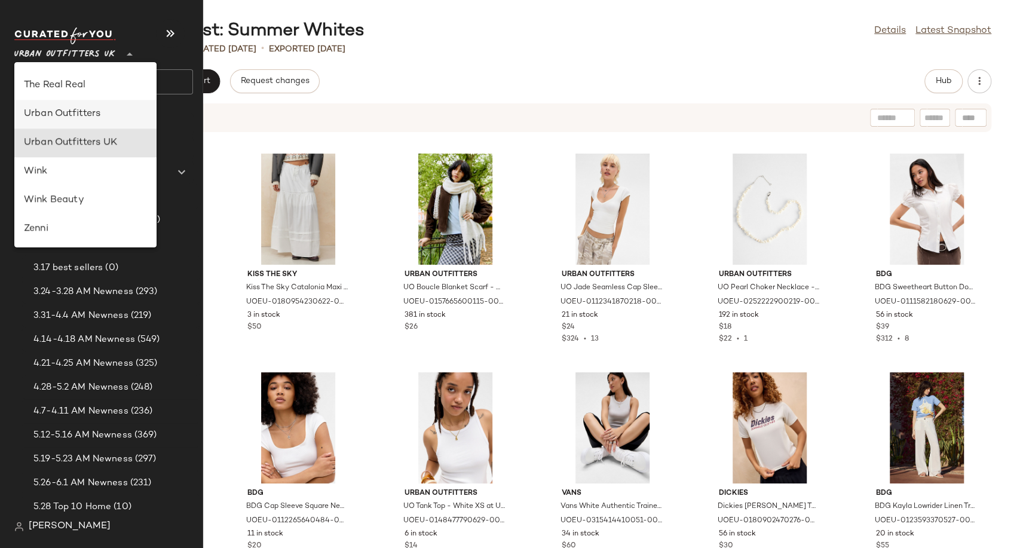
click at [100, 117] on div "Urban Outfitters" at bounding box center [85, 114] width 123 height 14
type input "**"
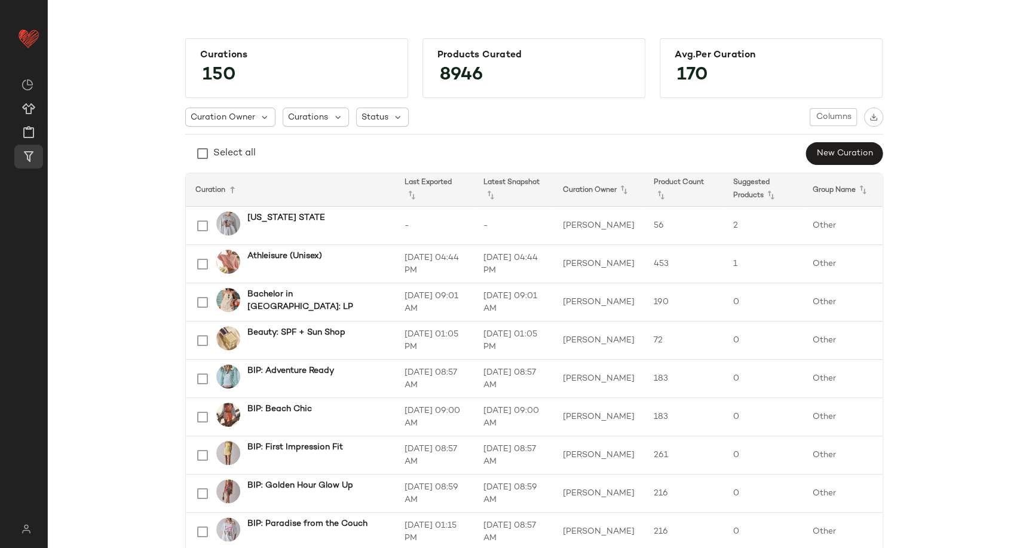
click at [397, 142] on div "Select all New Curation" at bounding box center [534, 154] width 698 height 24
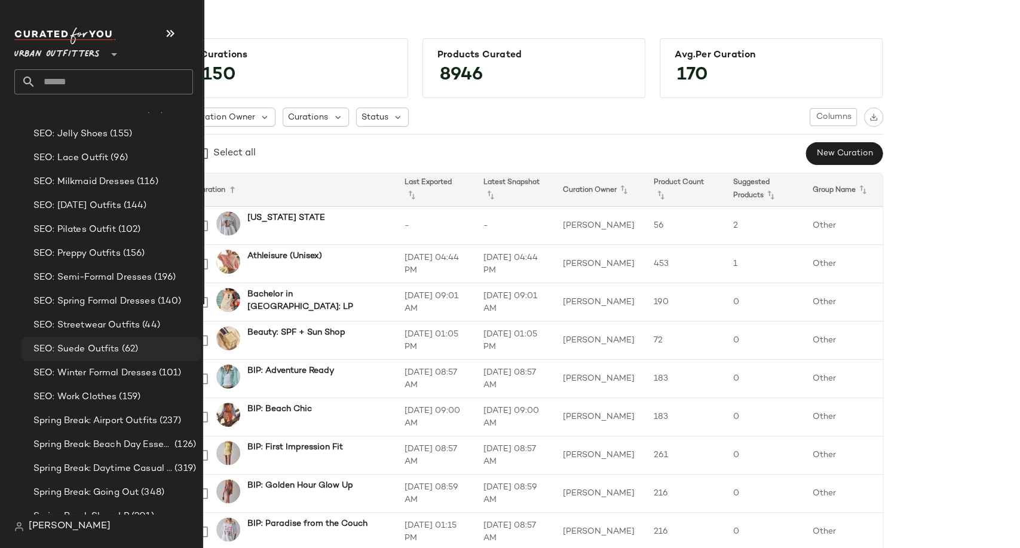
scroll to position [2931, 0]
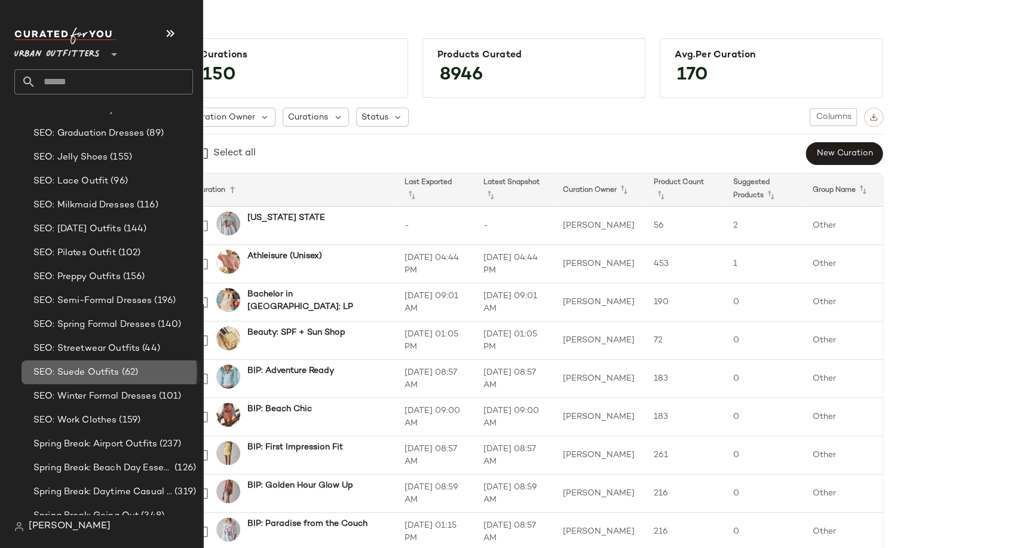
click at [81, 374] on span "SEO: Suede Outfits" at bounding box center [76, 373] width 86 height 14
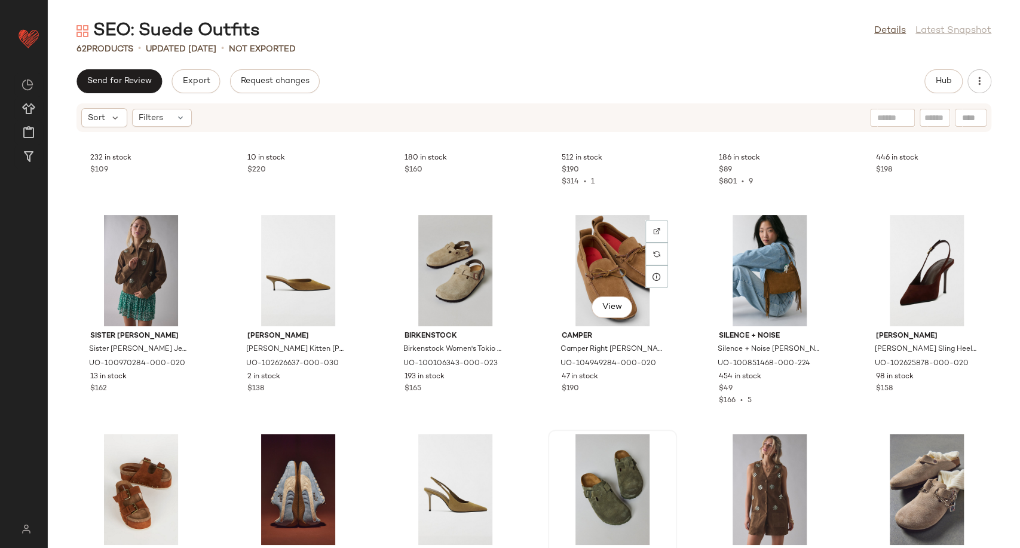
scroll to position [474, 0]
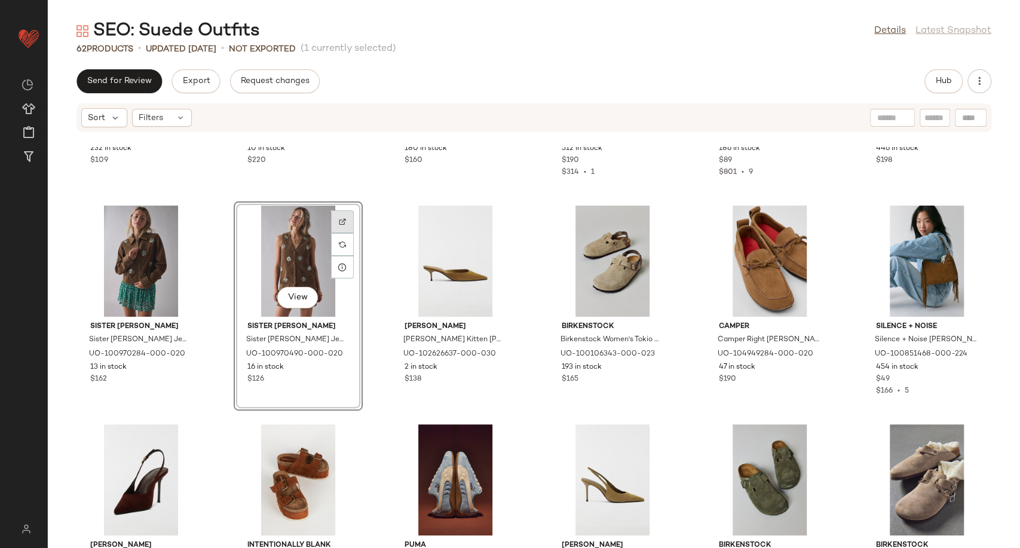
scroll to position [275, 0]
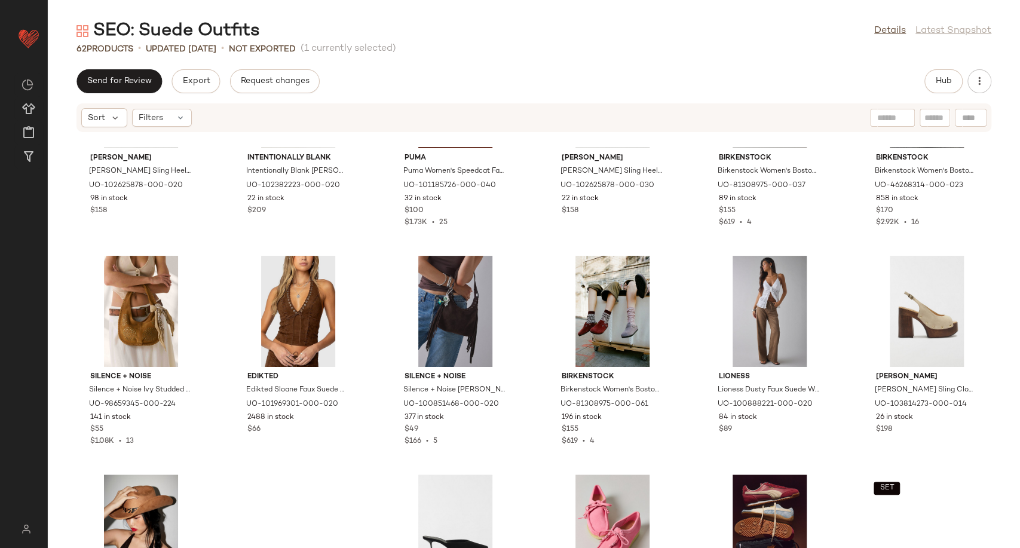
scroll to position [806, 0]
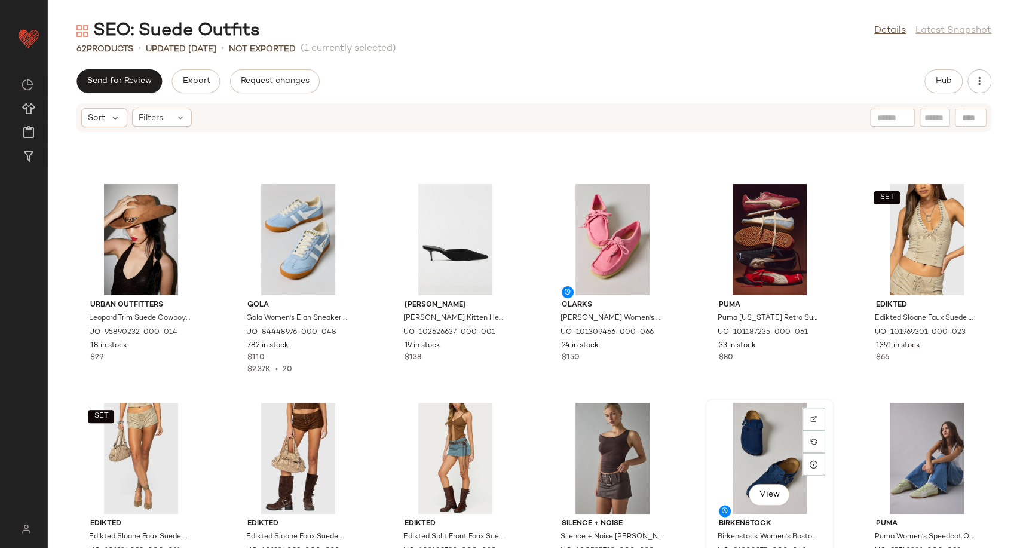
scroll to position [1005, 0]
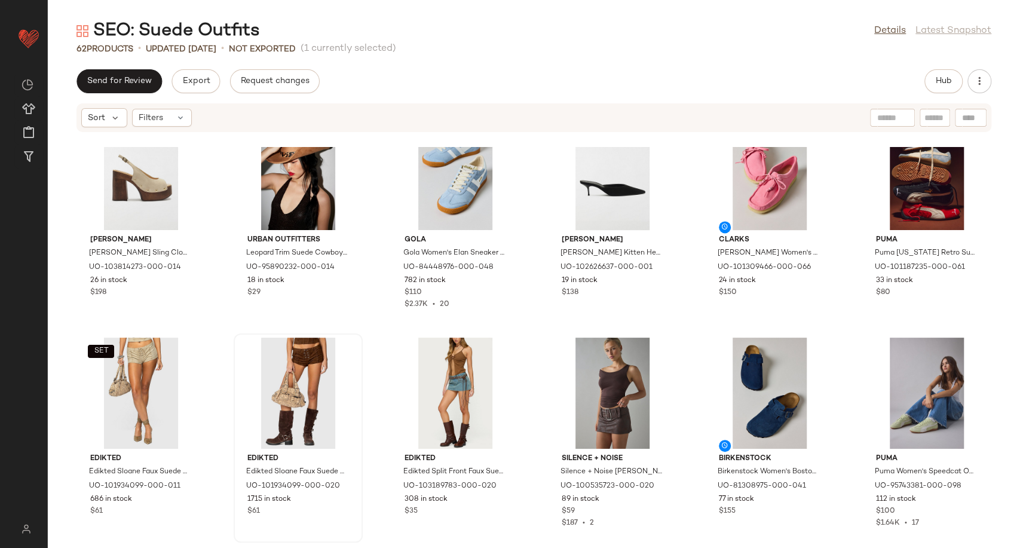
scroll to position [1138, 0]
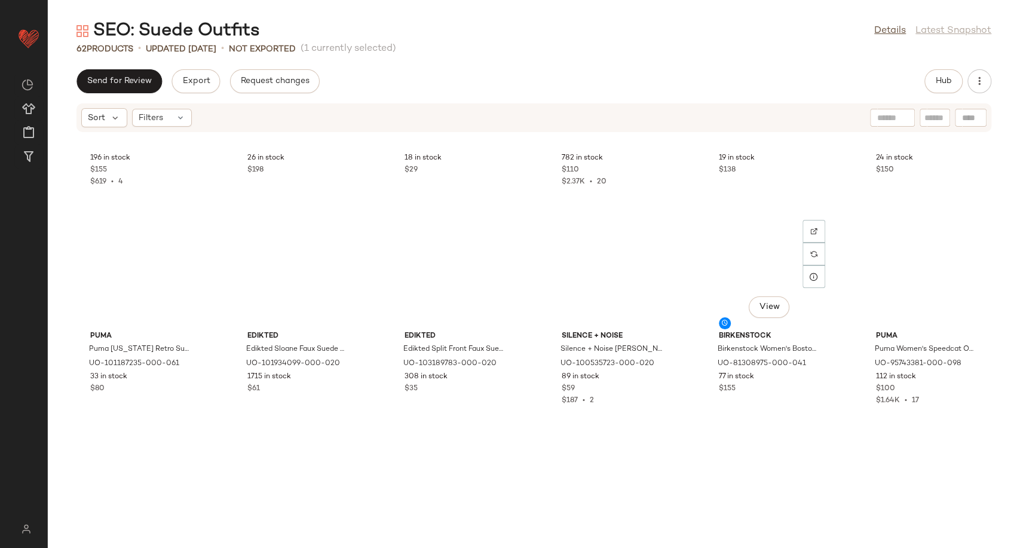
scroll to position [1271, 0]
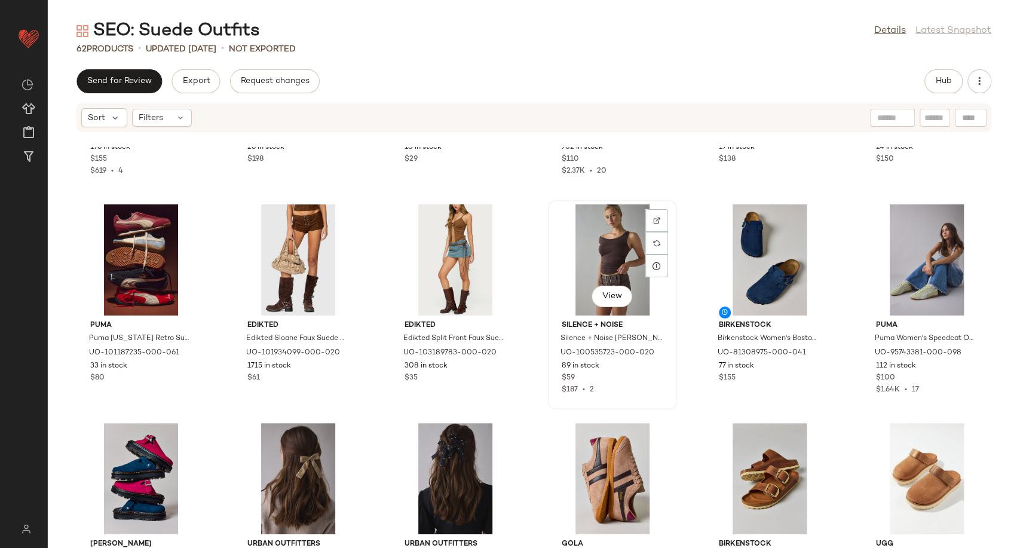
click at [616, 260] on div "View" at bounding box center [612, 259] width 121 height 111
click at [434, 255] on div "View" at bounding box center [455, 259] width 121 height 111
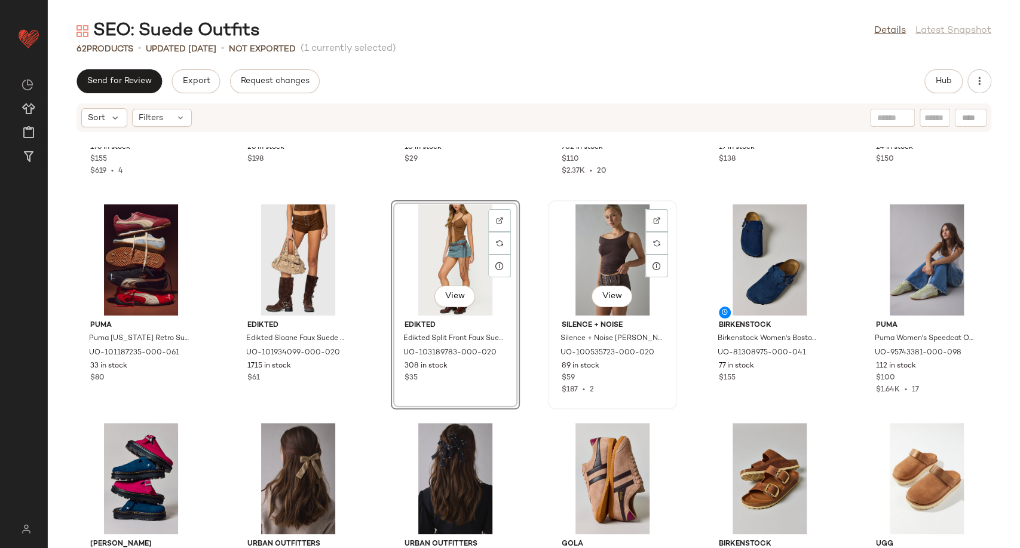
click at [607, 252] on div "View" at bounding box center [612, 259] width 121 height 111
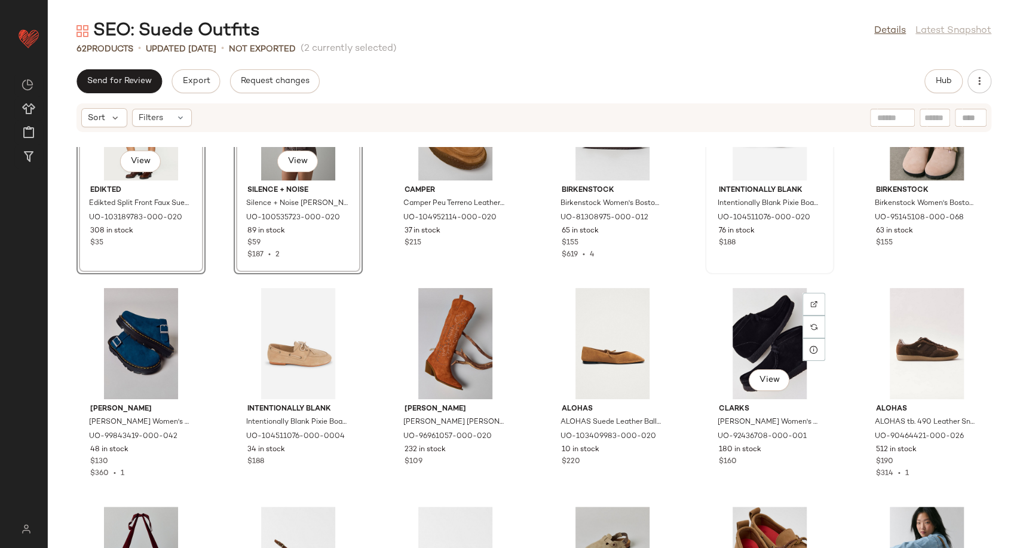
scroll to position [341, 0]
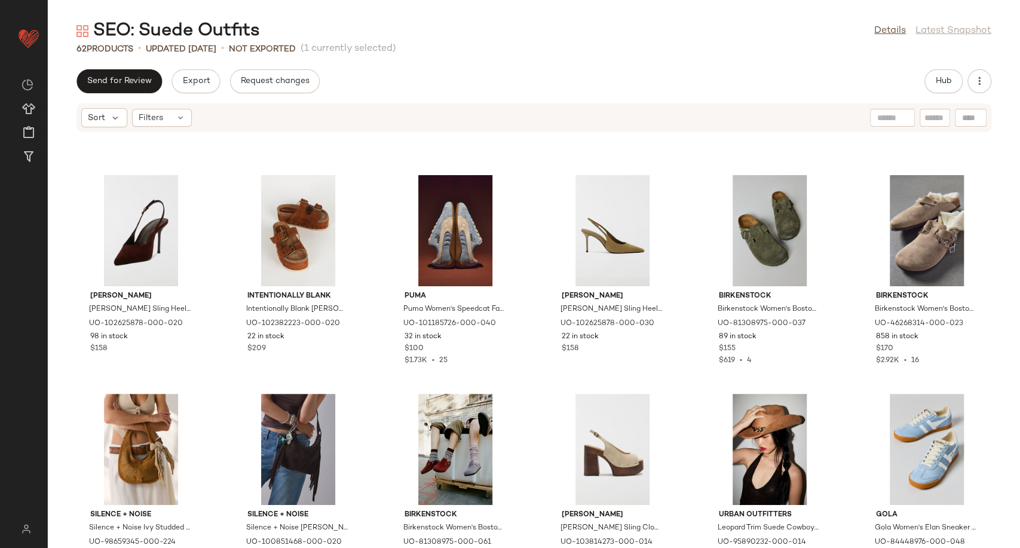
scroll to position [1005, 0]
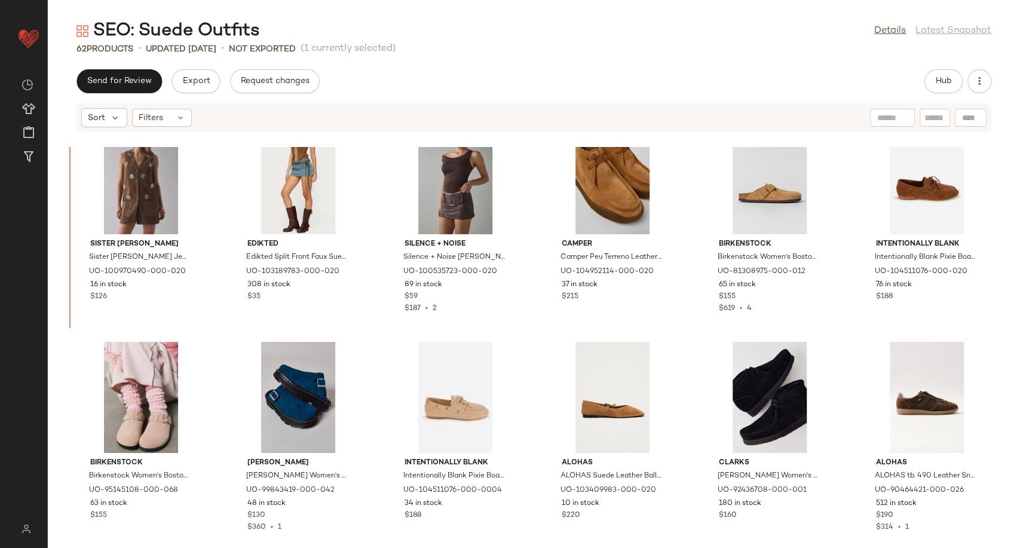
scroll to position [229, 0]
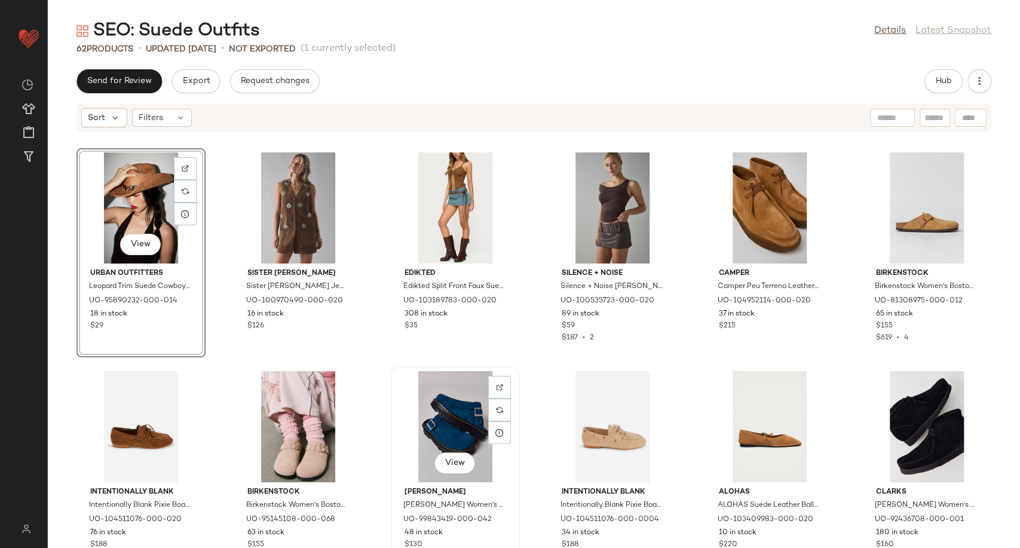
scroll to position [429, 0]
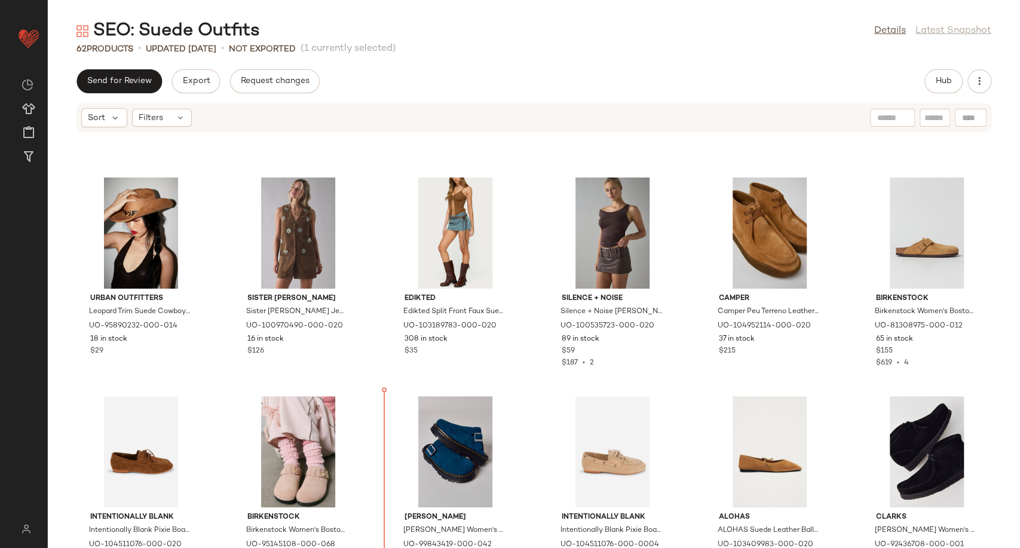
scroll to position [142, 0]
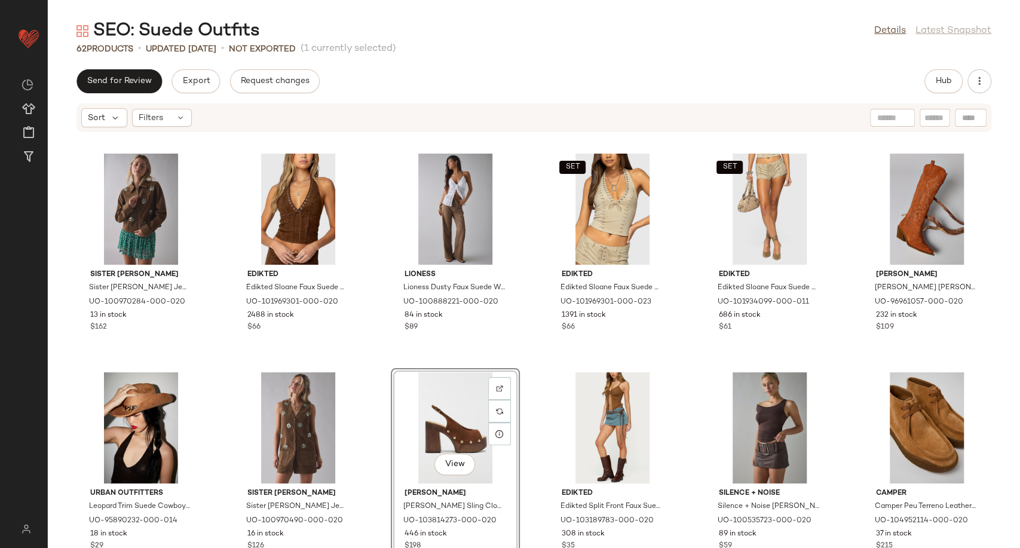
click at [687, 451] on div "Sister Jane Sister Jane Budding Jewel Embellished Faux Suede Jacket in Brown, W…" at bounding box center [534, 347] width 972 height 401
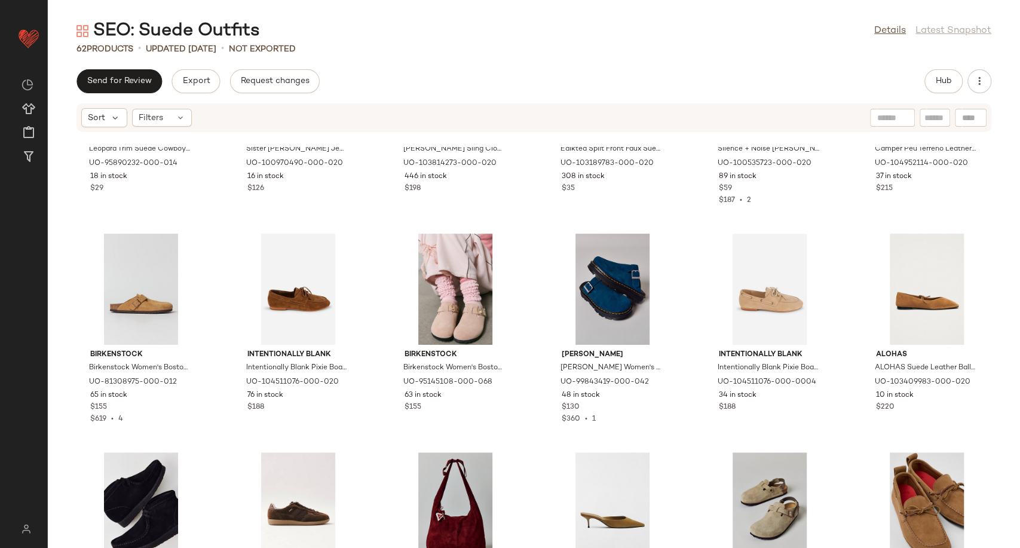
scroll to position [474, 0]
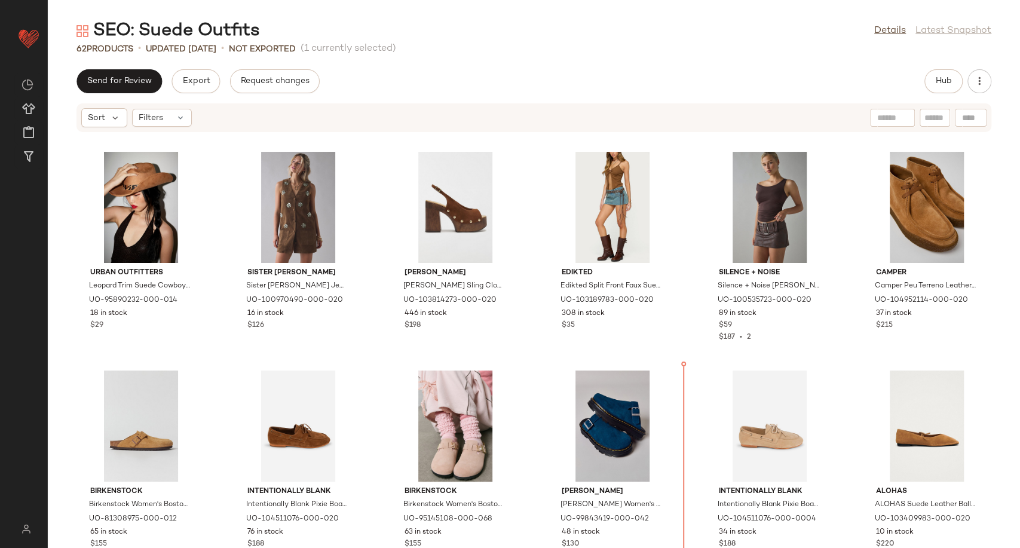
scroll to position [163, 0]
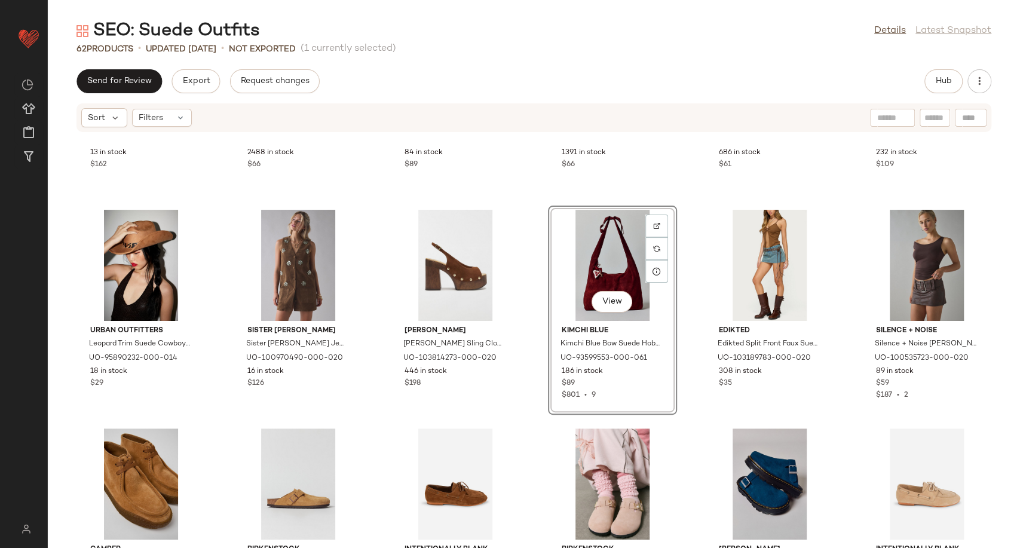
click at [528, 369] on div "Sister Jane Sister Jane Budding Jewel Embellished Faux Suede Jacket in Brown, W…" at bounding box center [534, 347] width 972 height 401
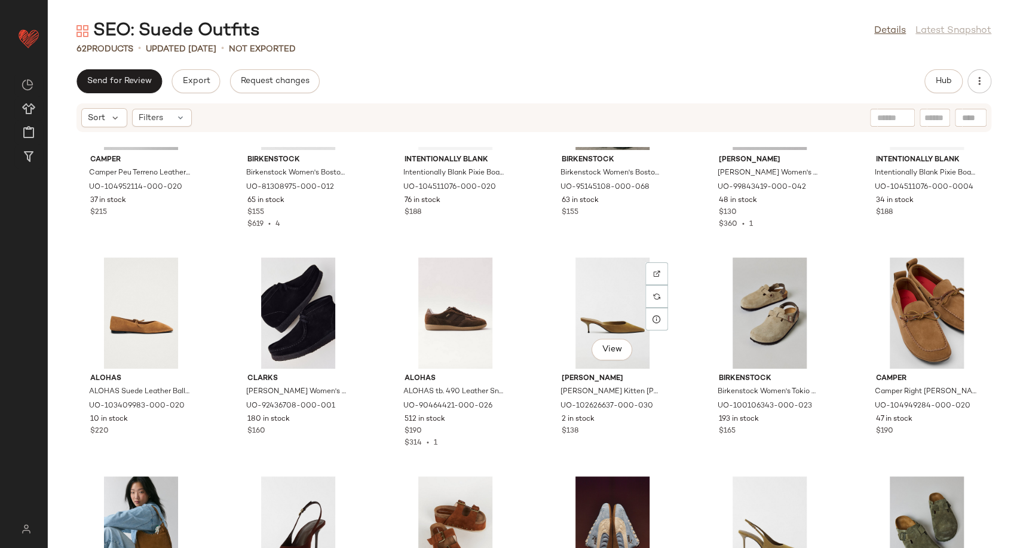
scroll to position [607, 0]
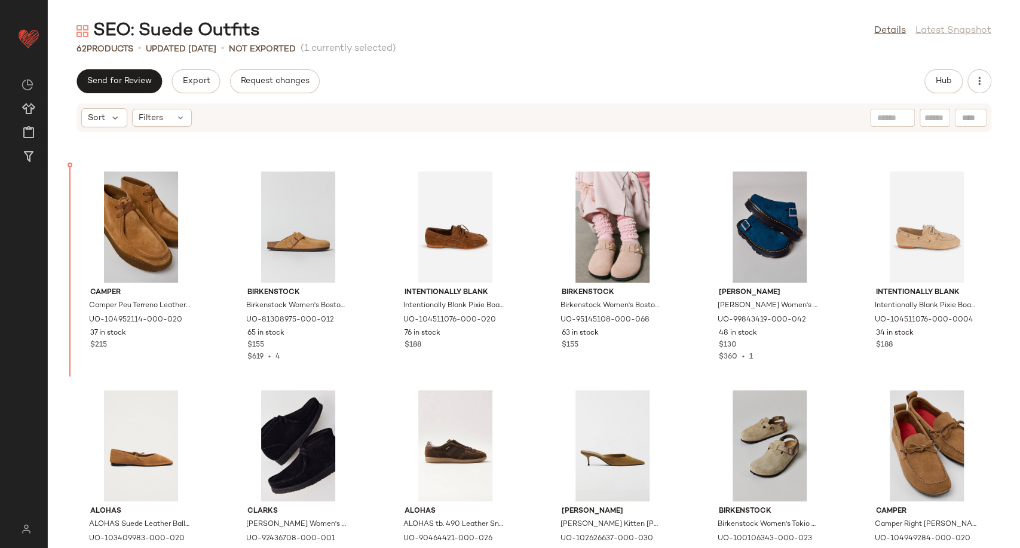
scroll to position [397, 0]
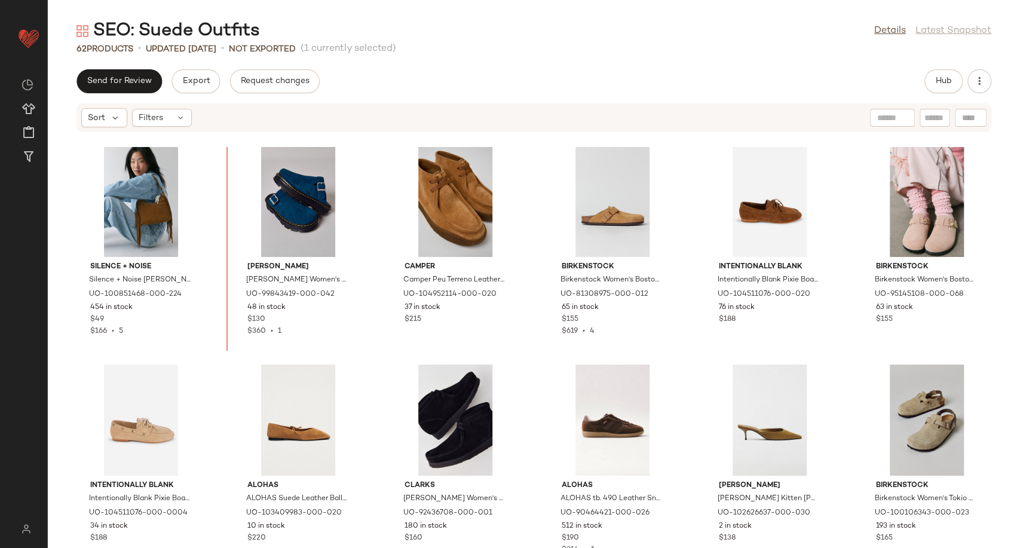
scroll to position [432, 0]
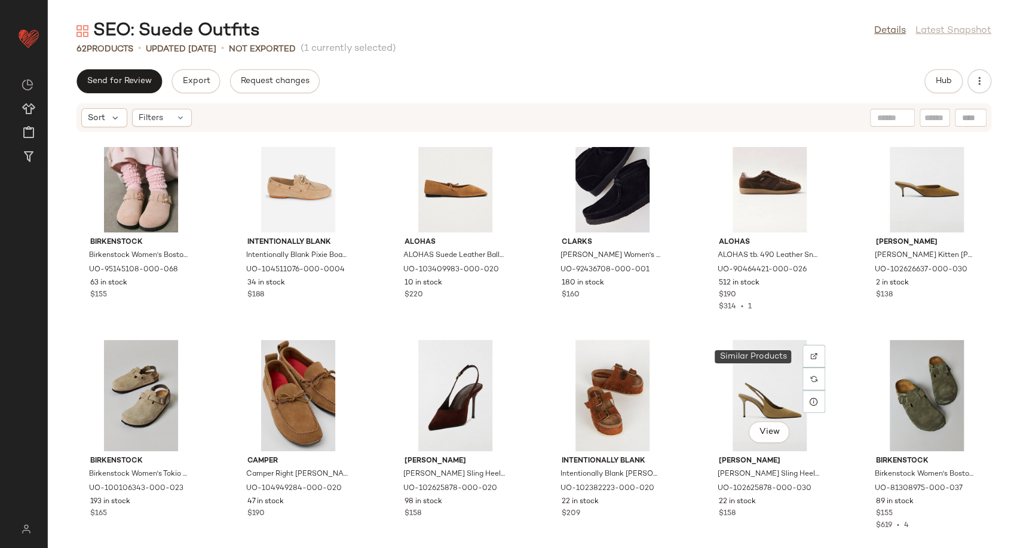
scroll to position [963, 0]
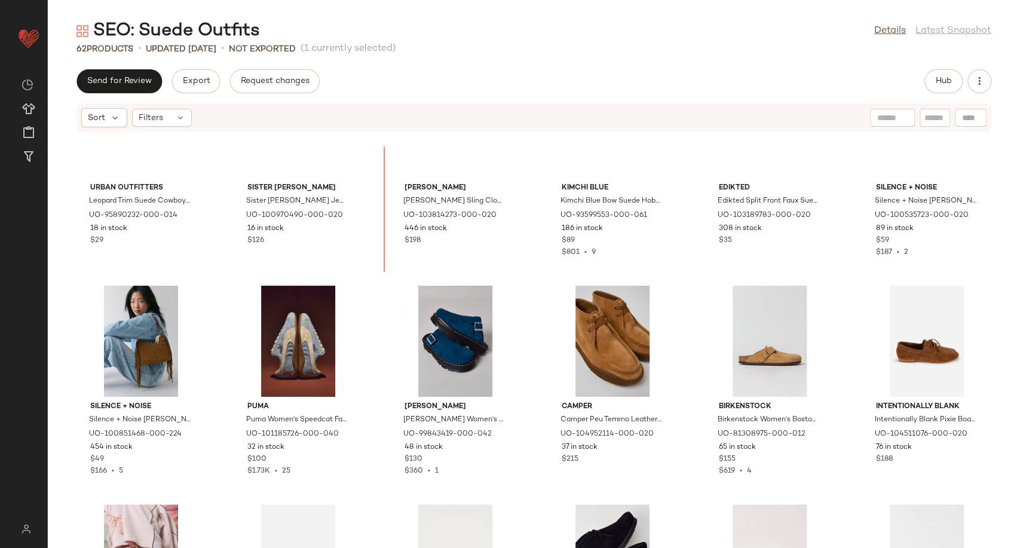
scroll to position [311, 0]
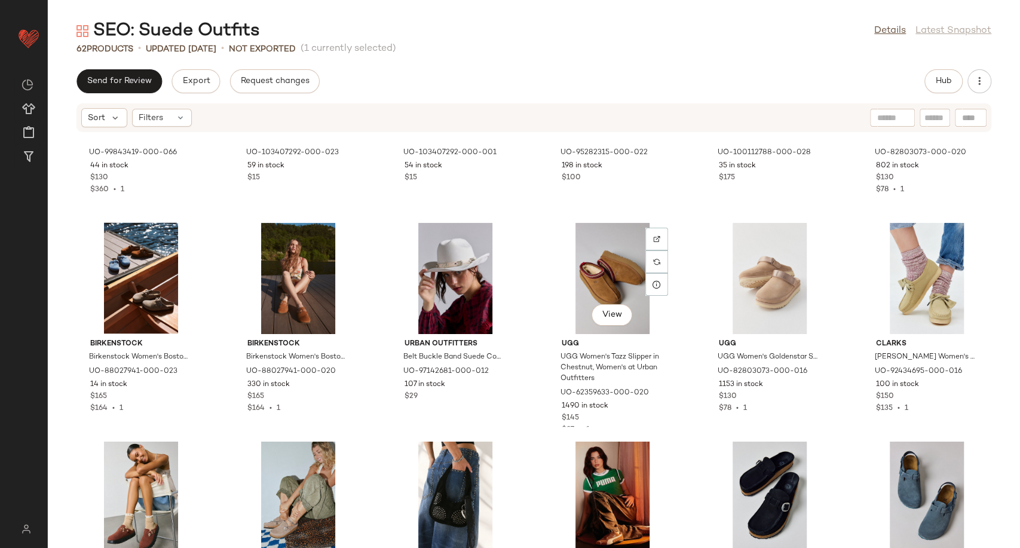
scroll to position [1704, 0]
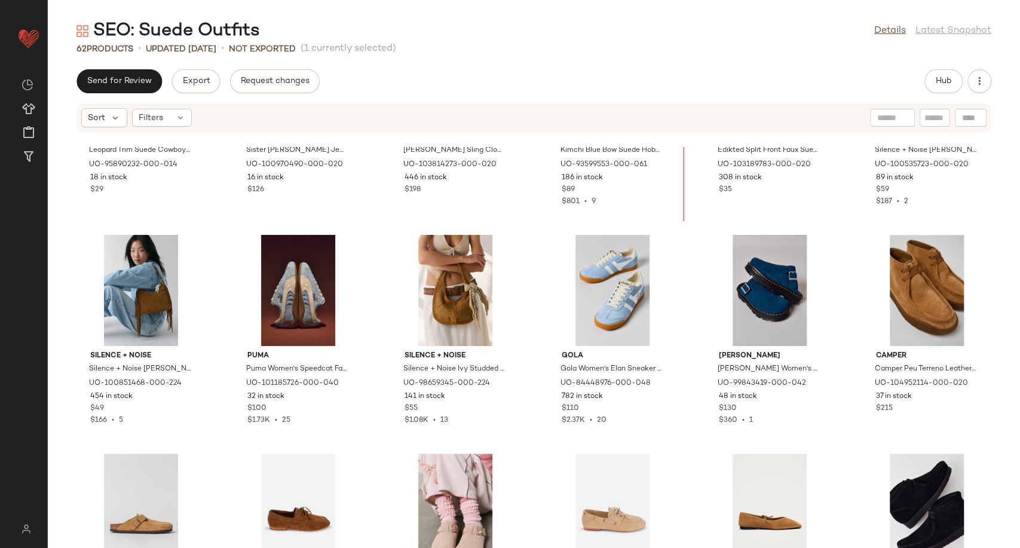
scroll to position [326, 0]
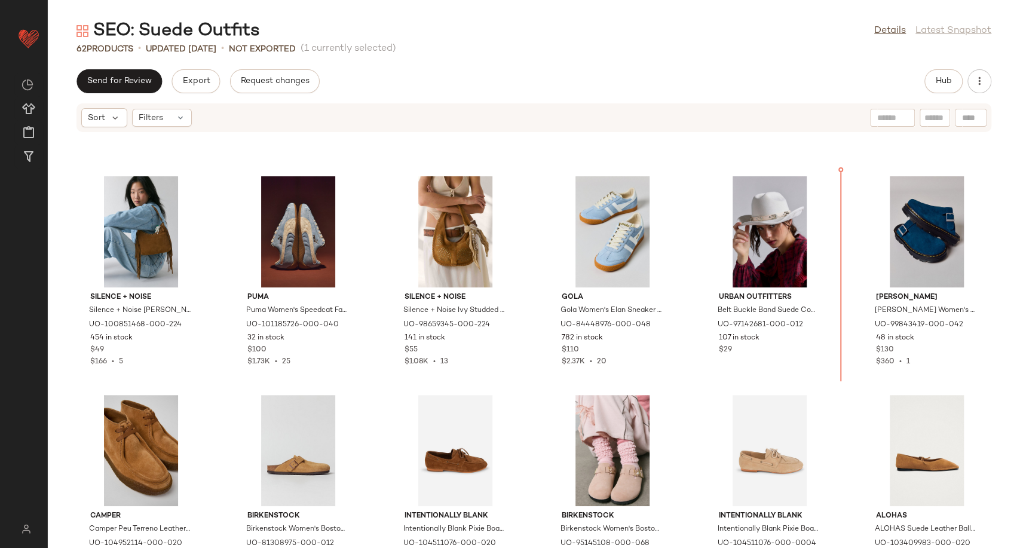
scroll to position [412, 0]
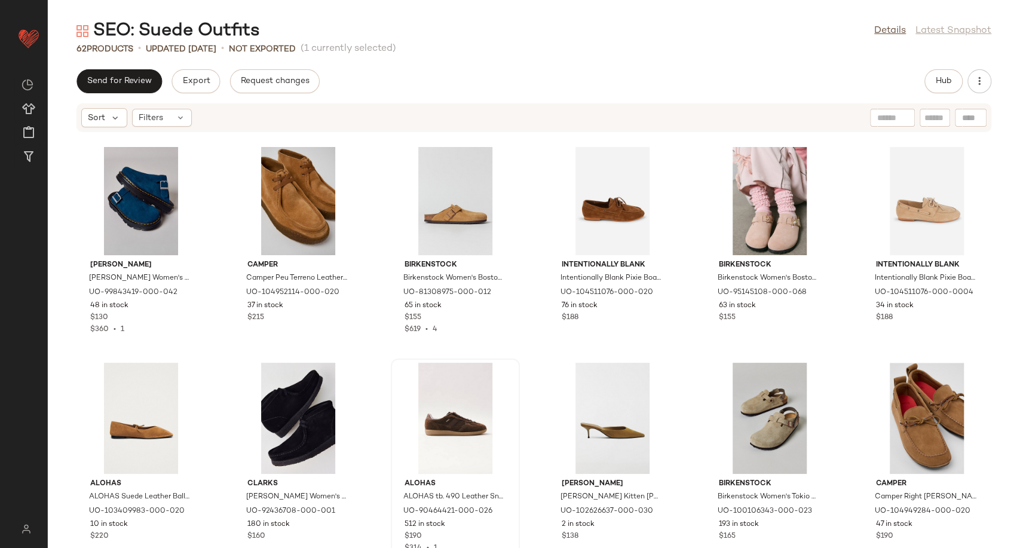
scroll to position [678, 0]
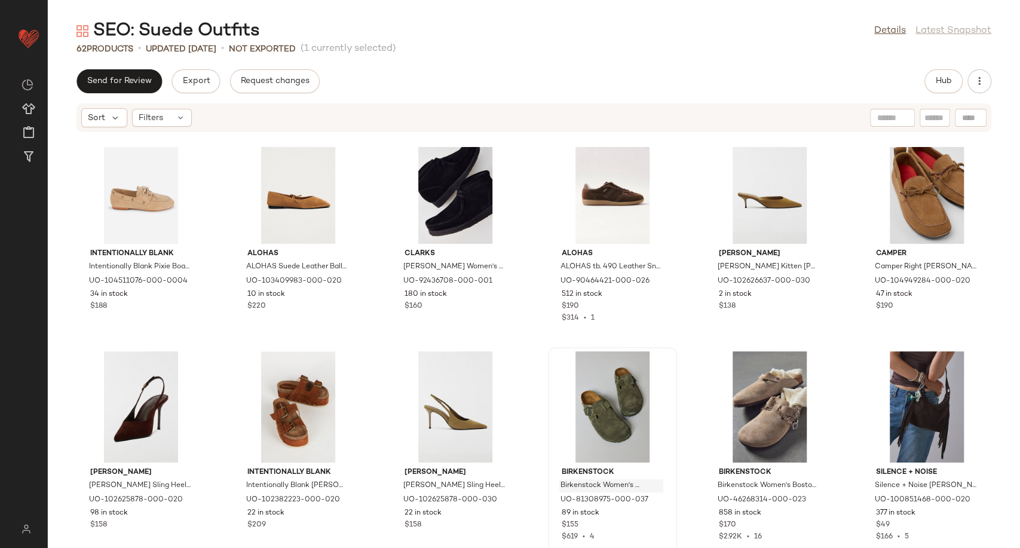
scroll to position [1009, 0]
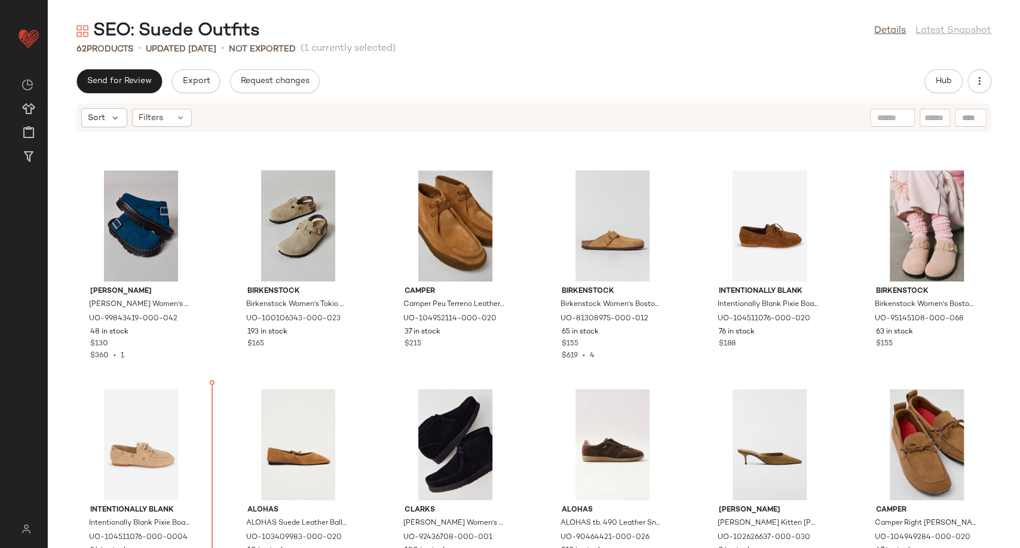
scroll to position [612, 0]
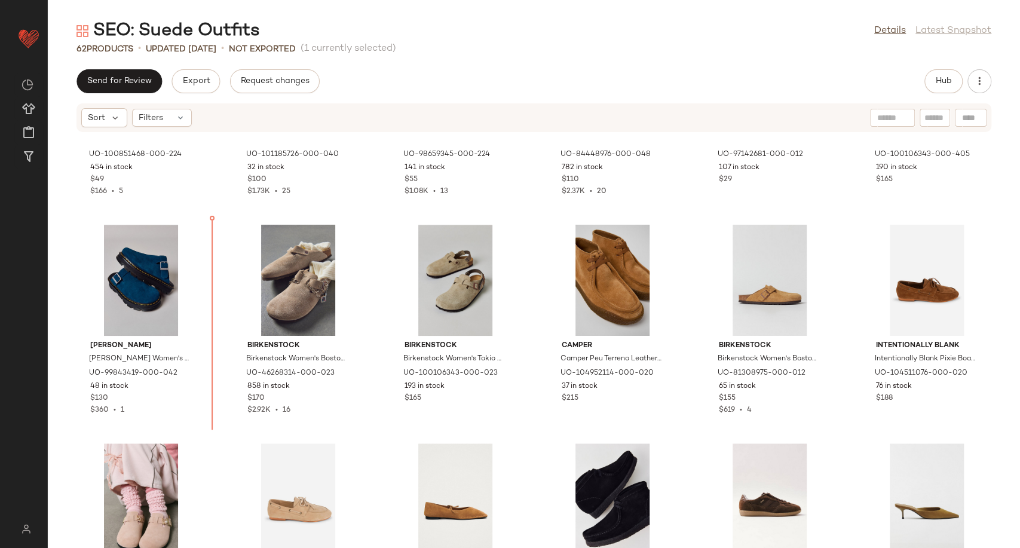
scroll to position [547, 0]
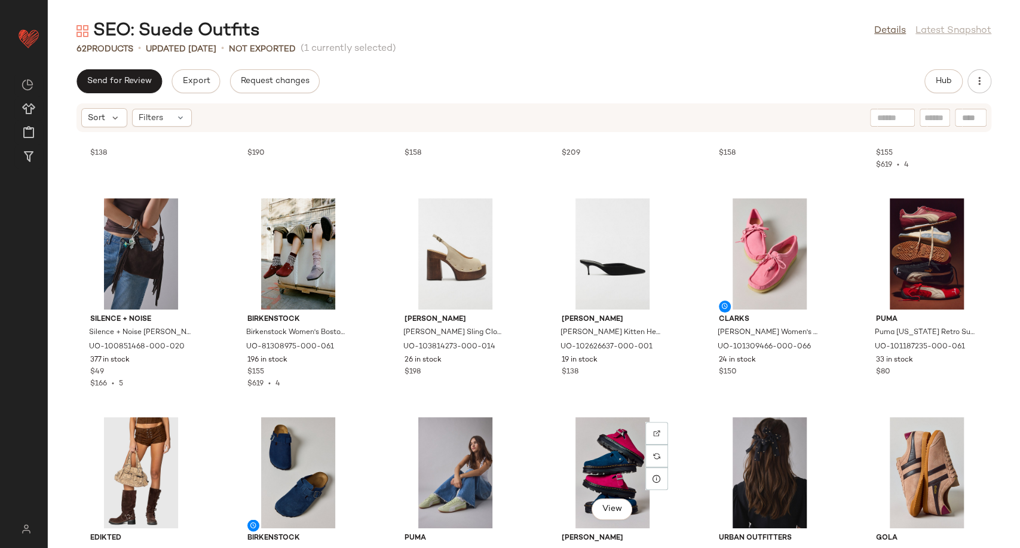
scroll to position [1543, 0]
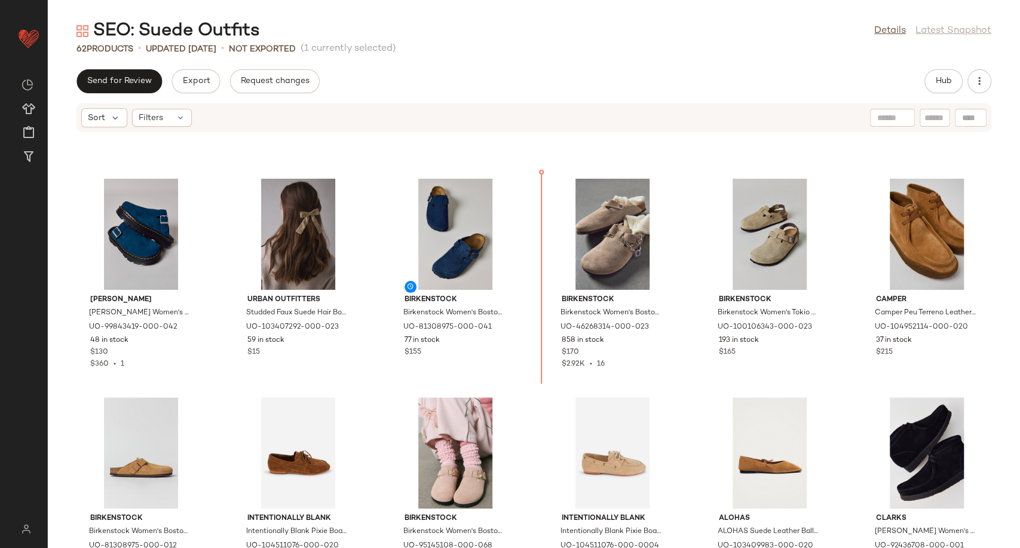
scroll to position [578, 0]
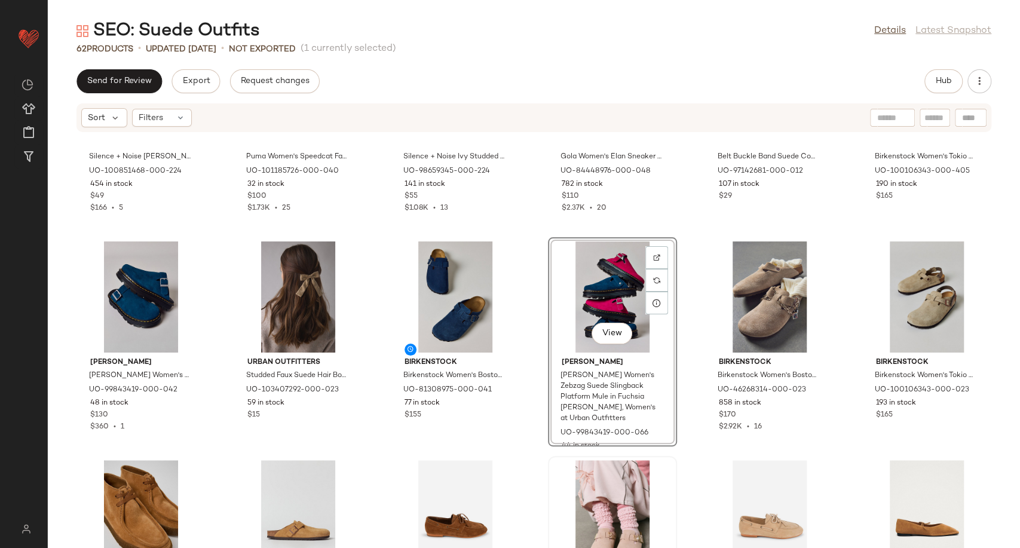
scroll to position [843, 0]
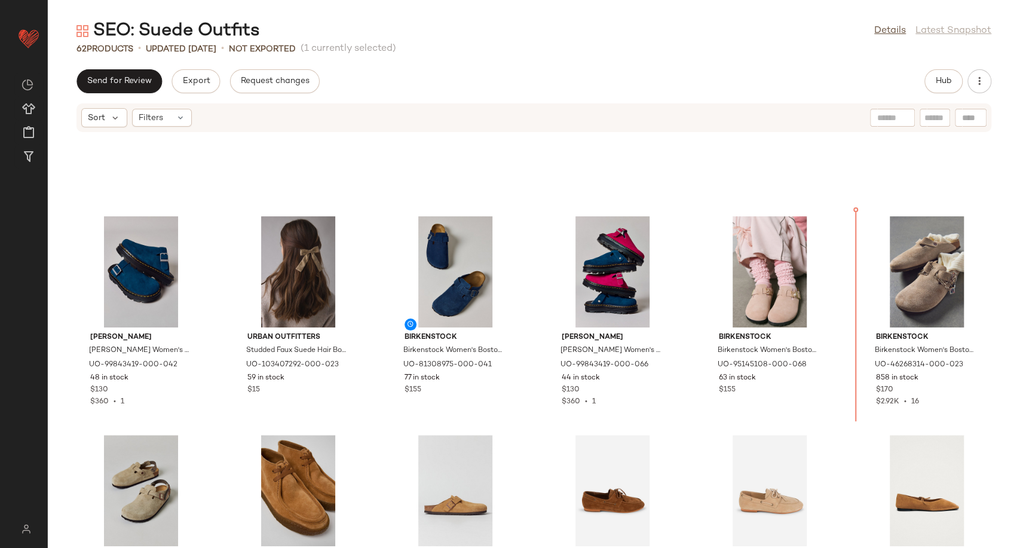
scroll to position [602, 0]
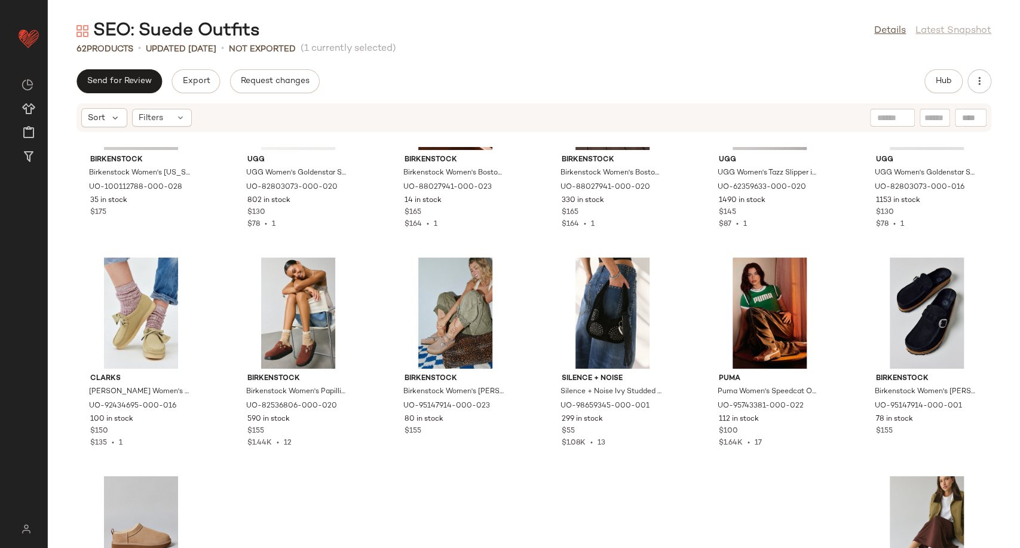
scroll to position [1675, 0]
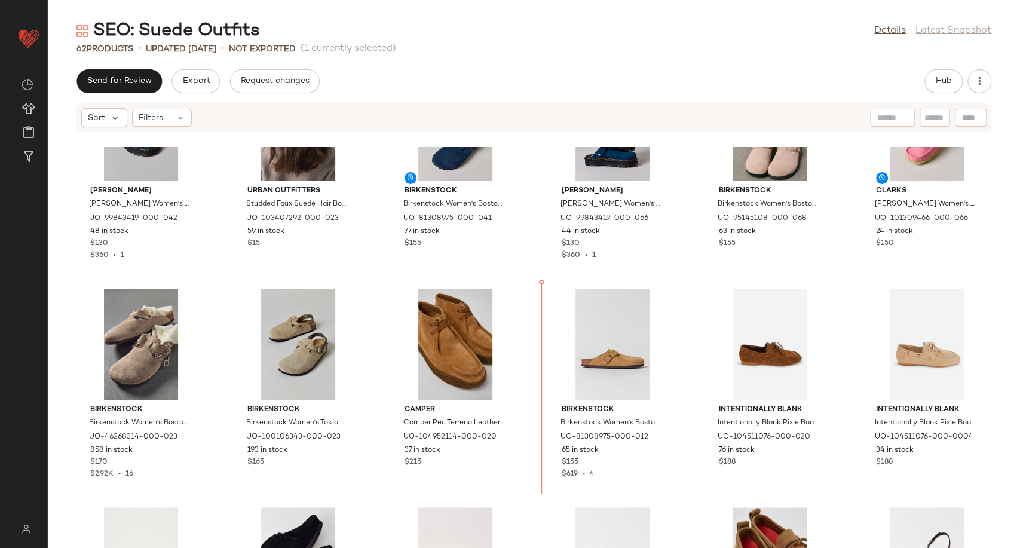
scroll to position [746, 0]
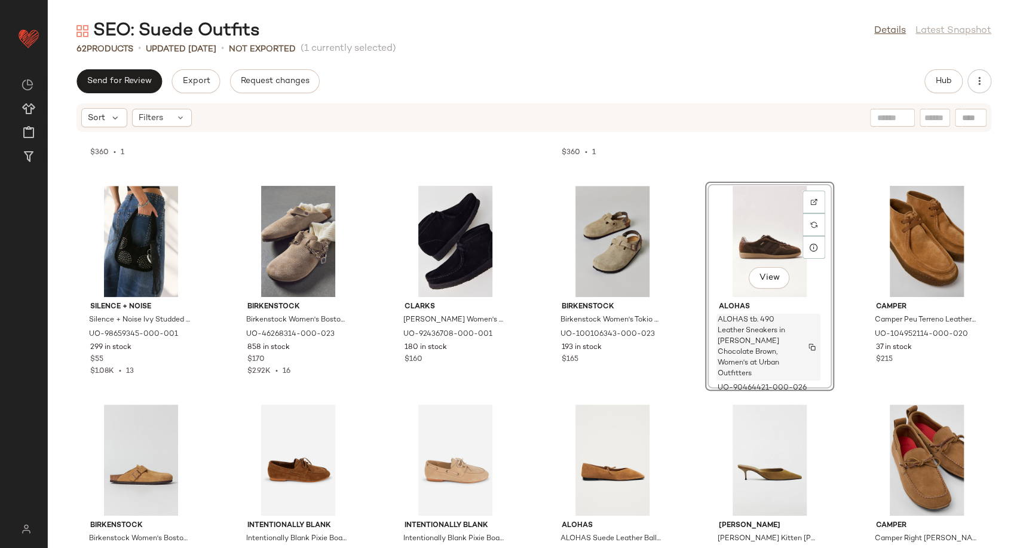
scroll to position [1118, 0]
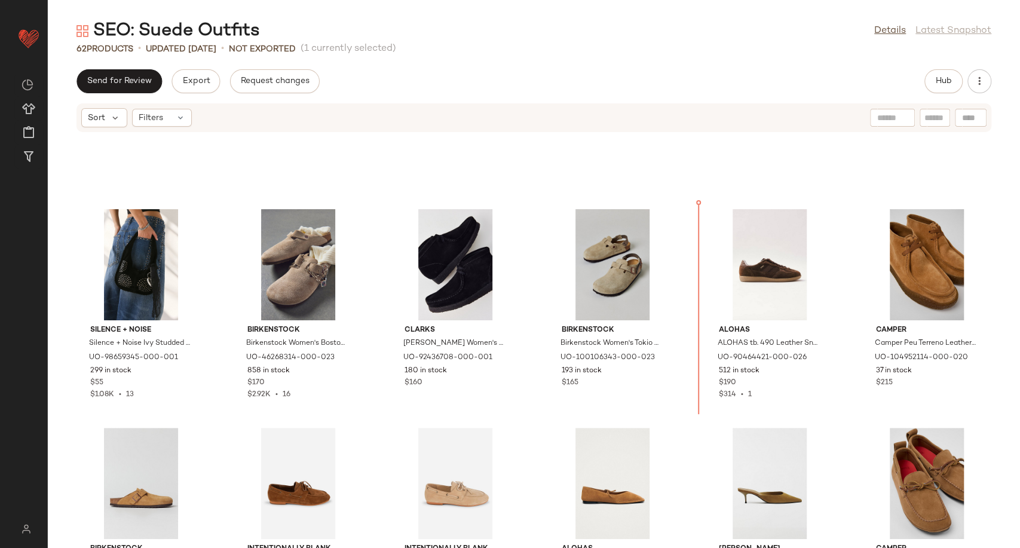
scroll to position [802, 0]
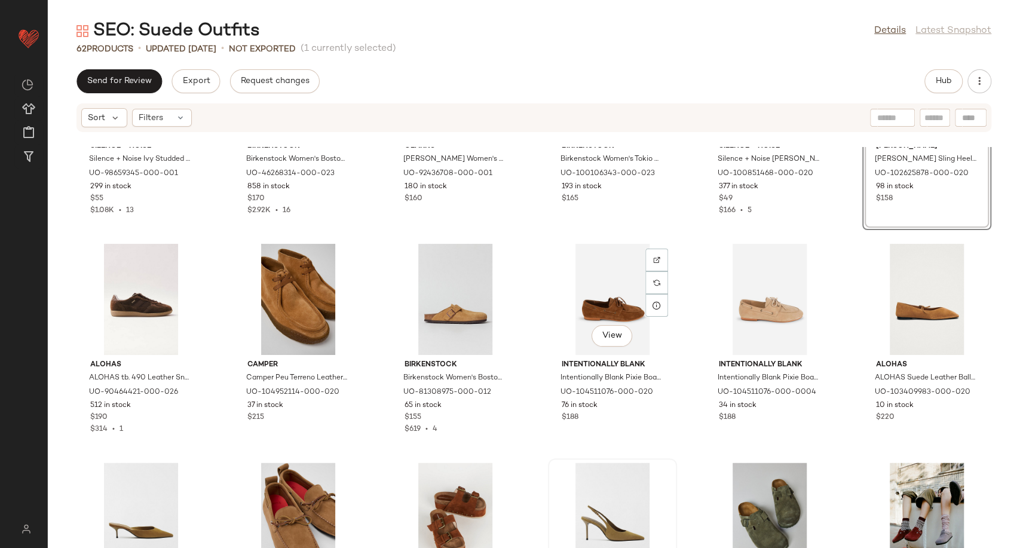
scroll to position [1130, 0]
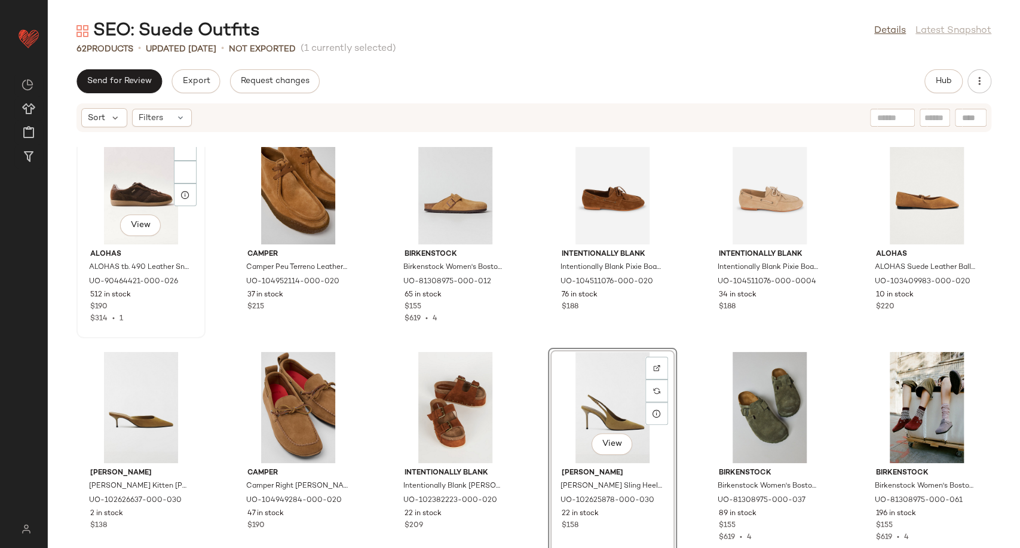
scroll to position [1120, 0]
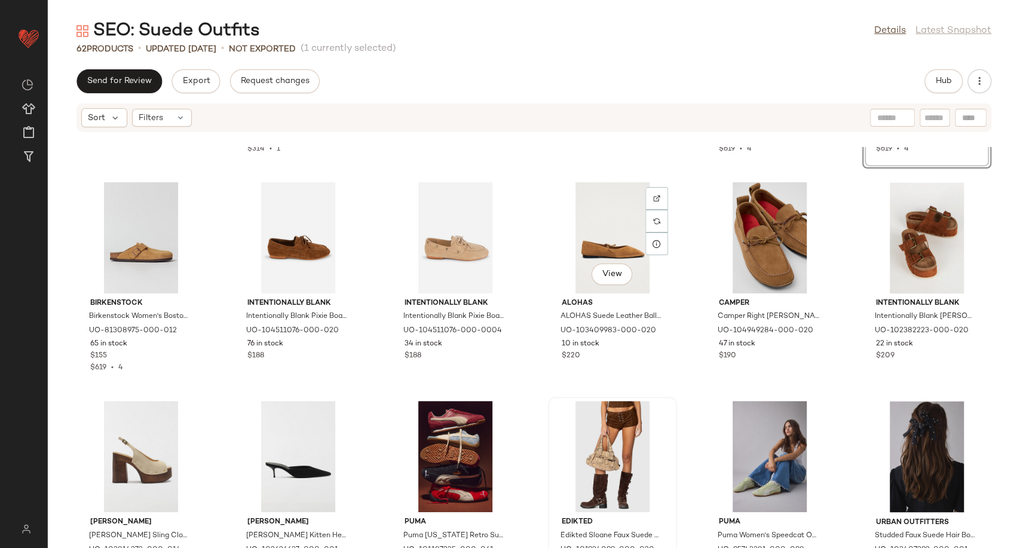
scroll to position [1319, 0]
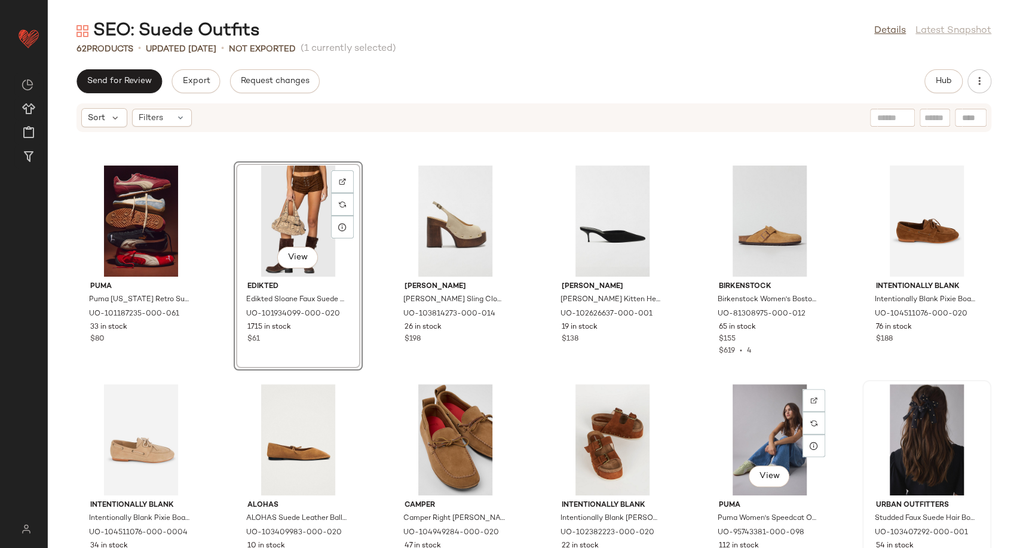
scroll to position [1296, 0]
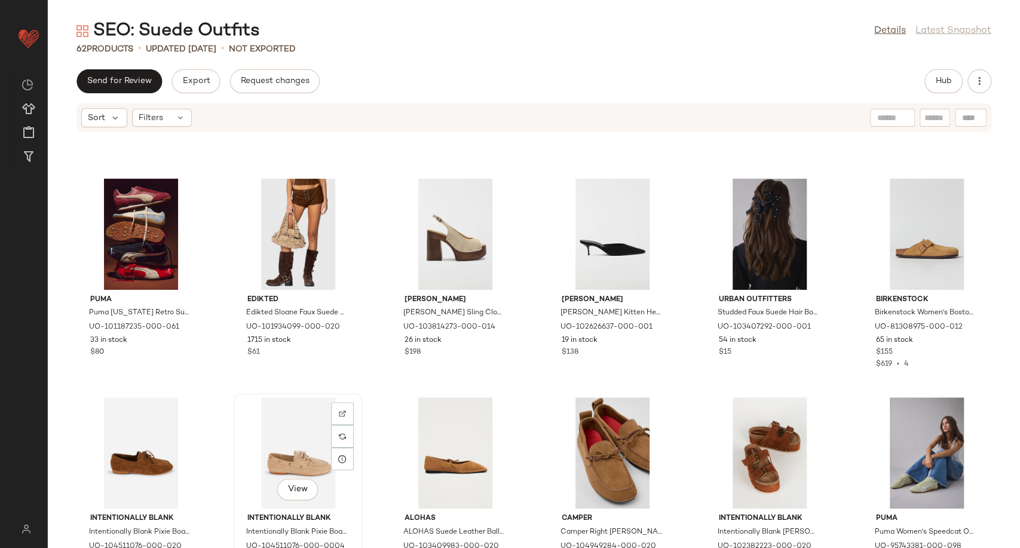
scroll to position [1297, 0]
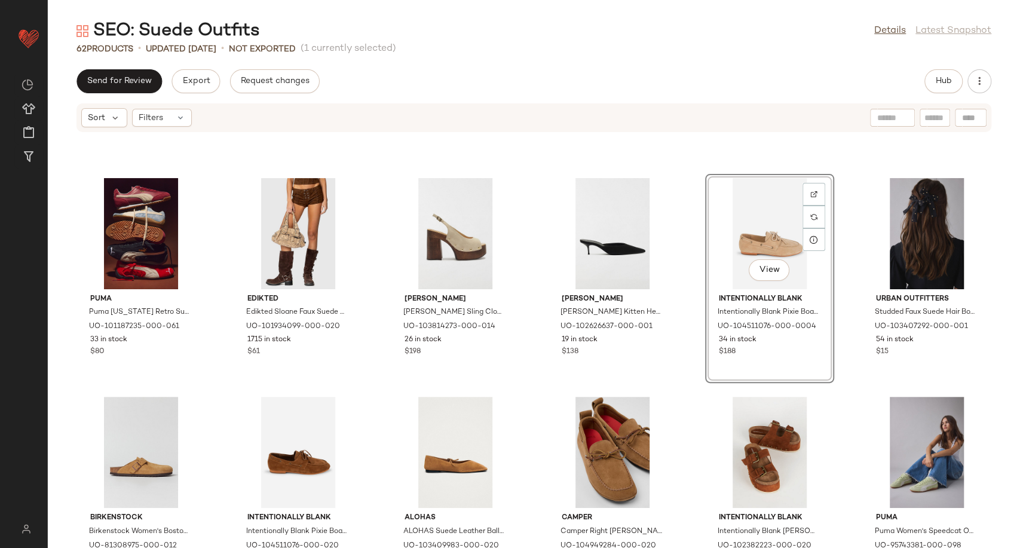
scroll to position [1430, 0]
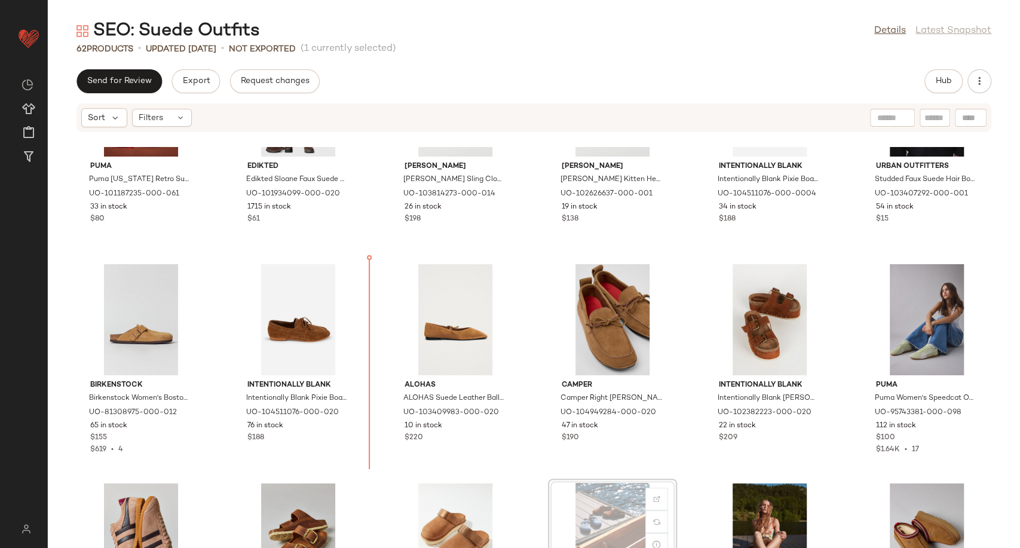
scroll to position [1433, 0]
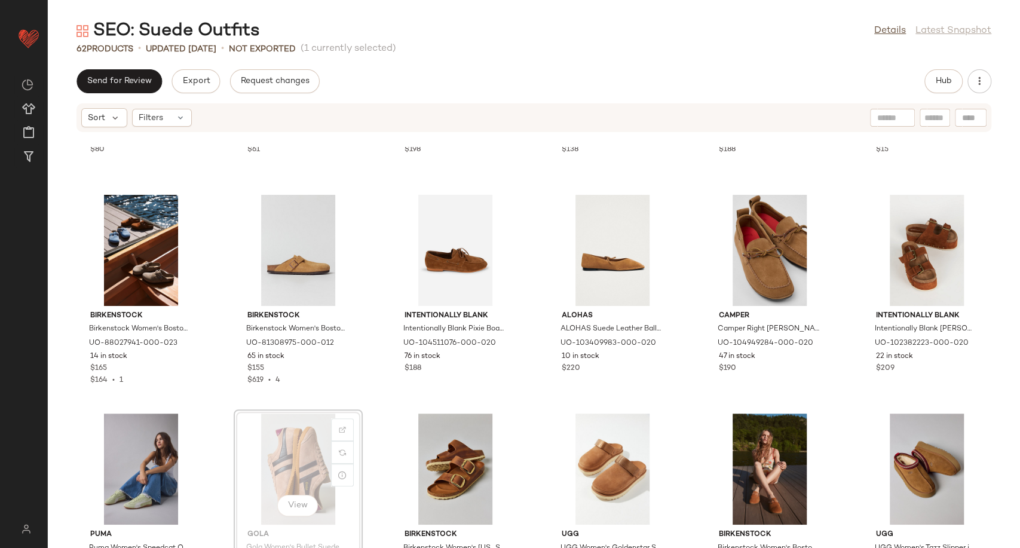
scroll to position [1500, 0]
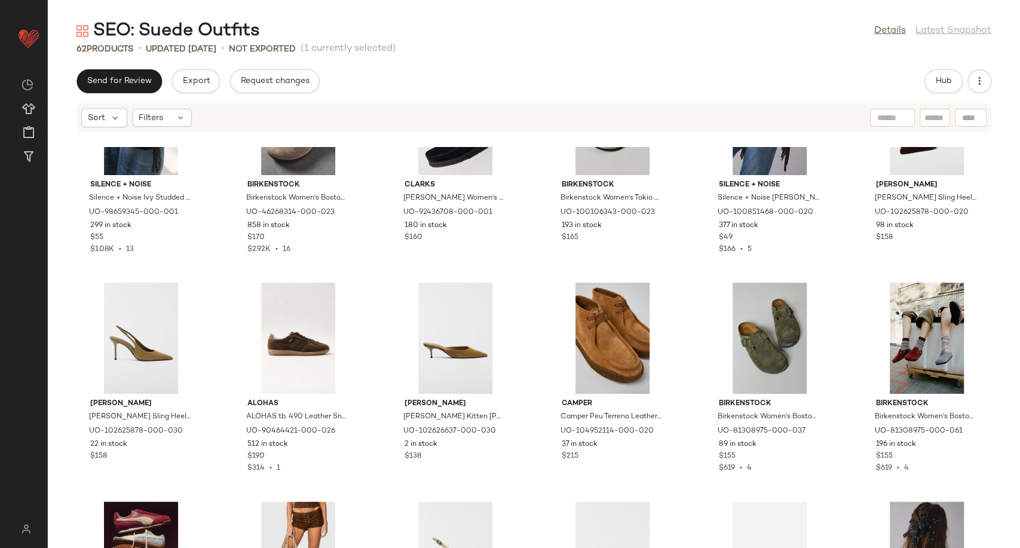
scroll to position [919, 0]
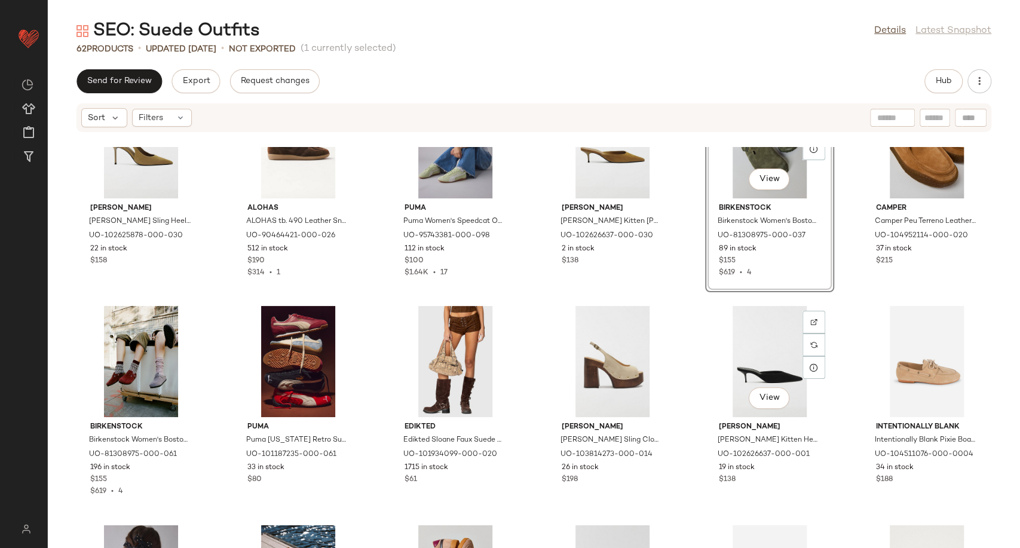
scroll to position [1185, 0]
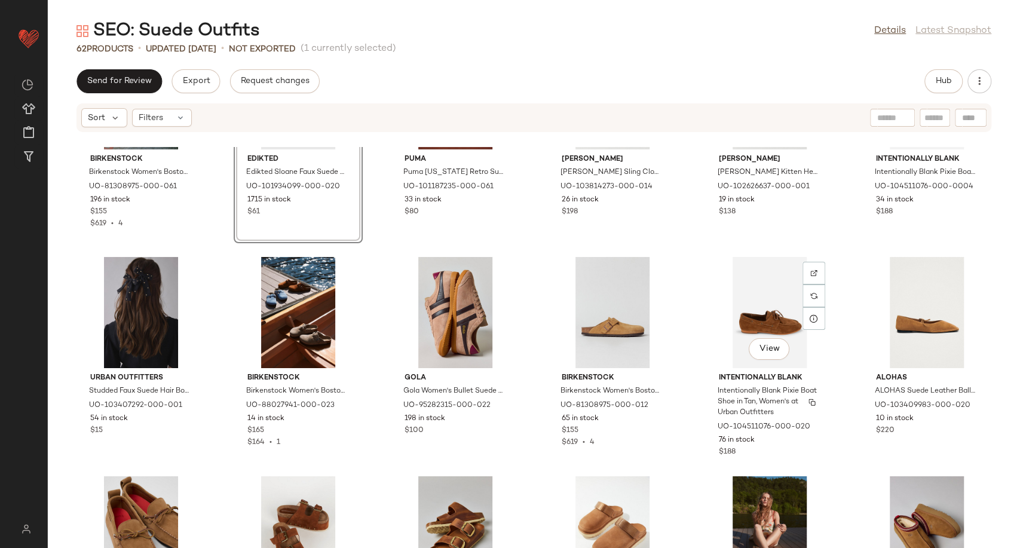
scroll to position [1450, 0]
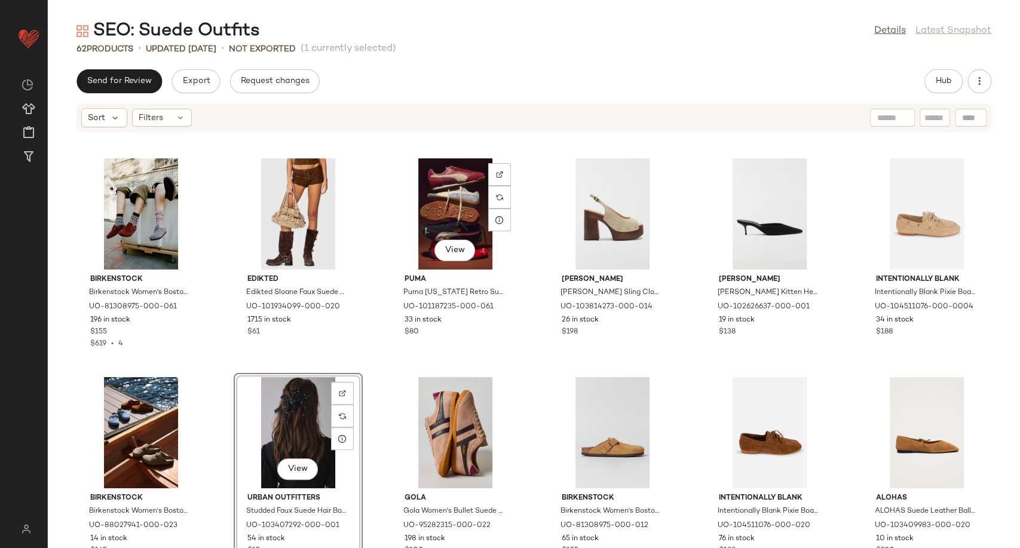
scroll to position [1317, 0]
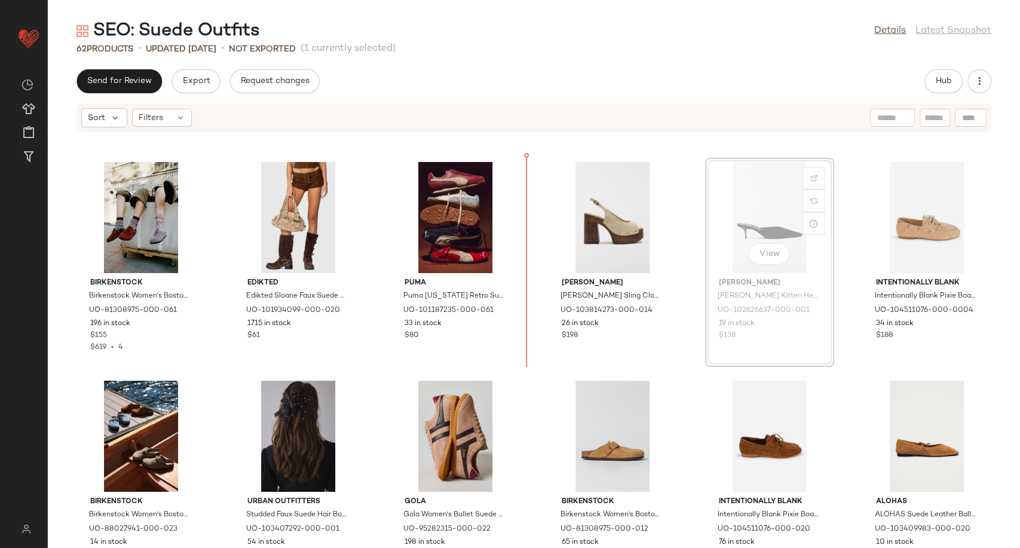
scroll to position [1310, 0]
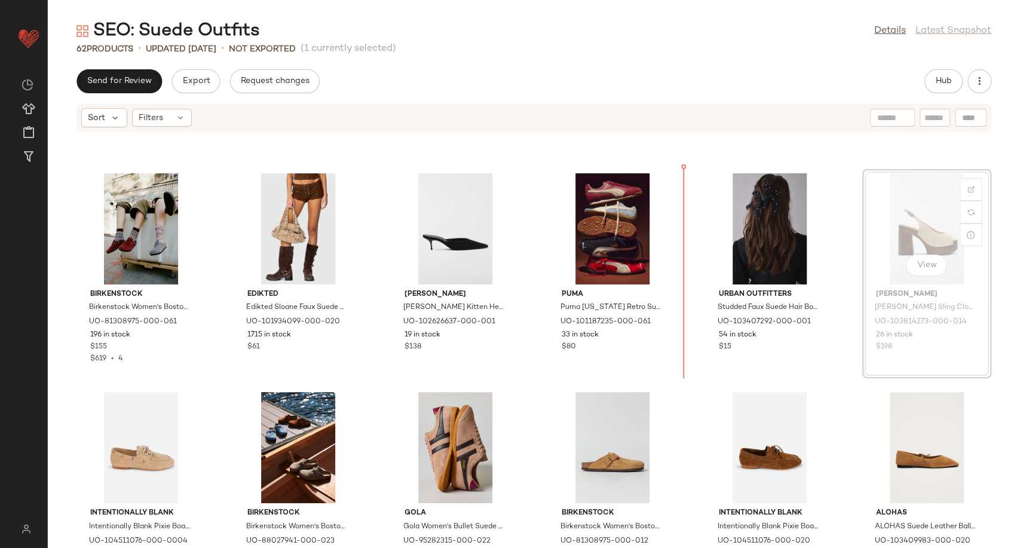
scroll to position [1301, 0]
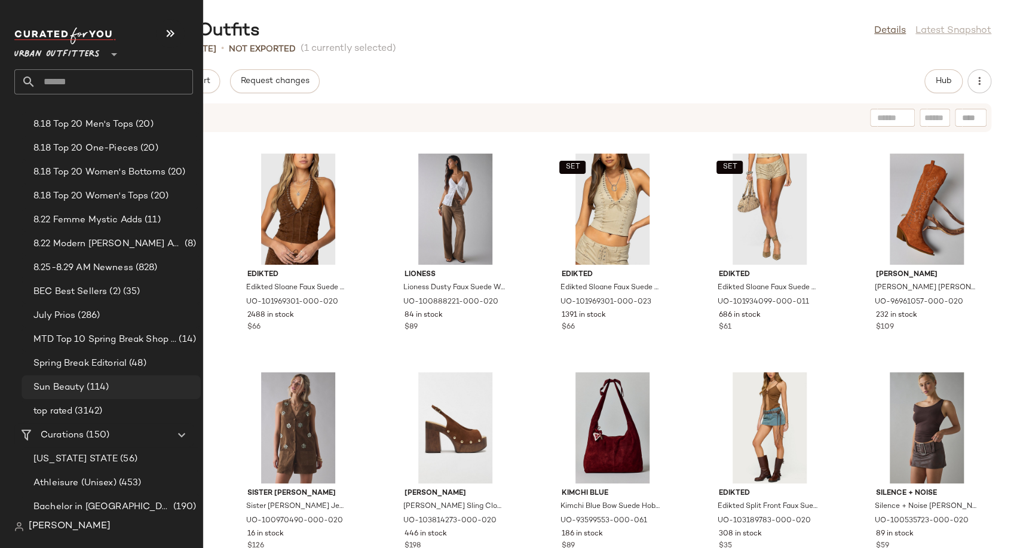
scroll to position [332, 0]
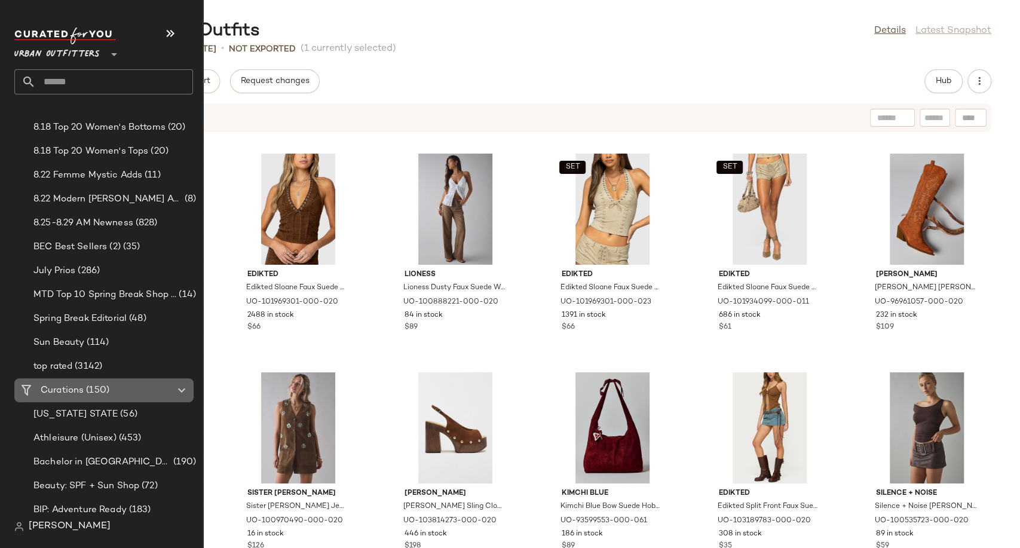
click at [81, 385] on span "Curations" at bounding box center [62, 391] width 43 height 14
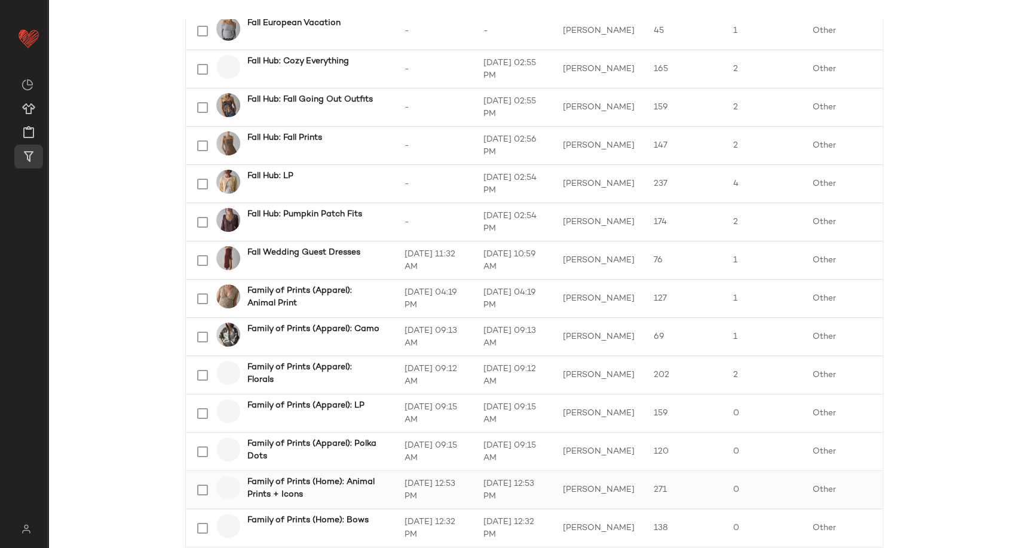
scroll to position [1640, 0]
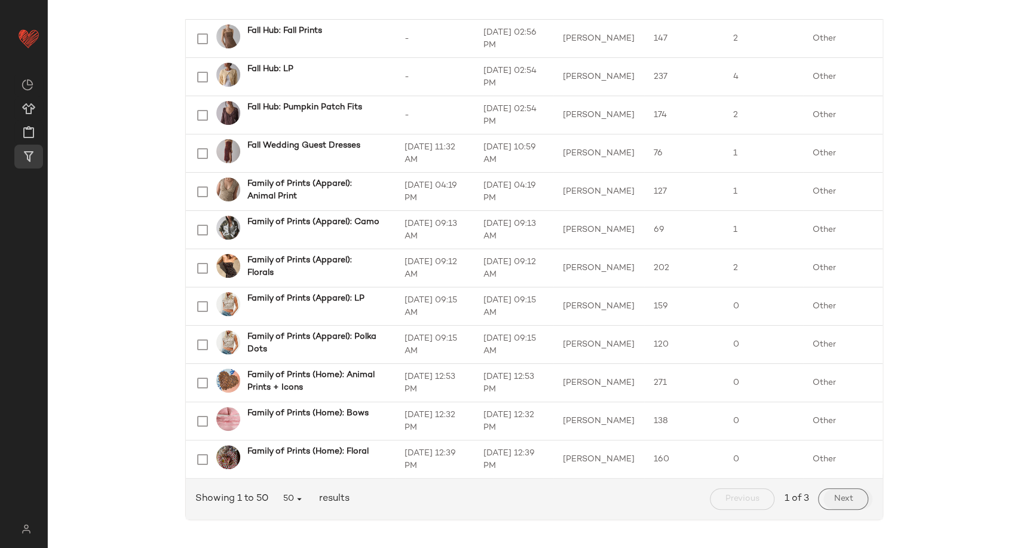
click at [842, 501] on span "Next" at bounding box center [843, 499] width 20 height 10
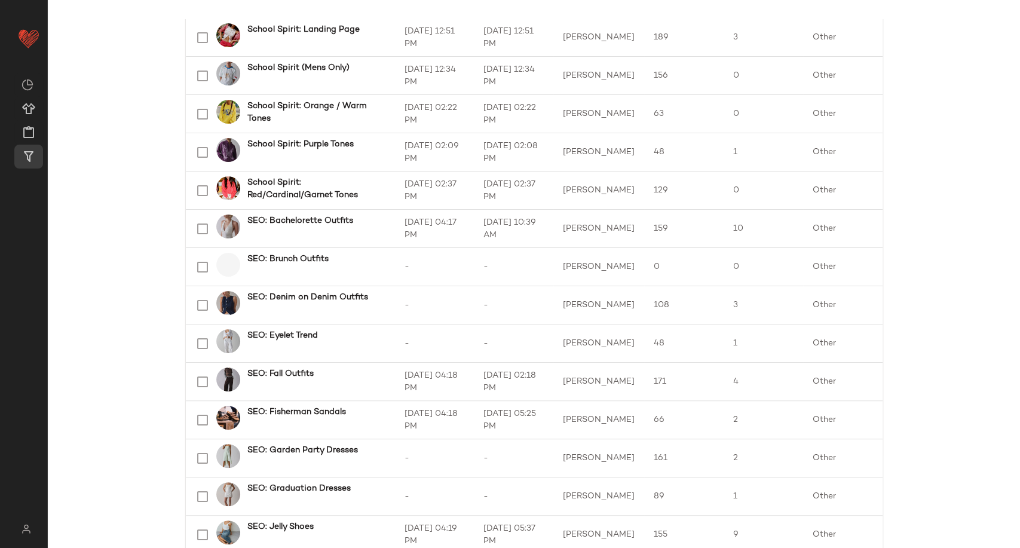
scroll to position [1640, 0]
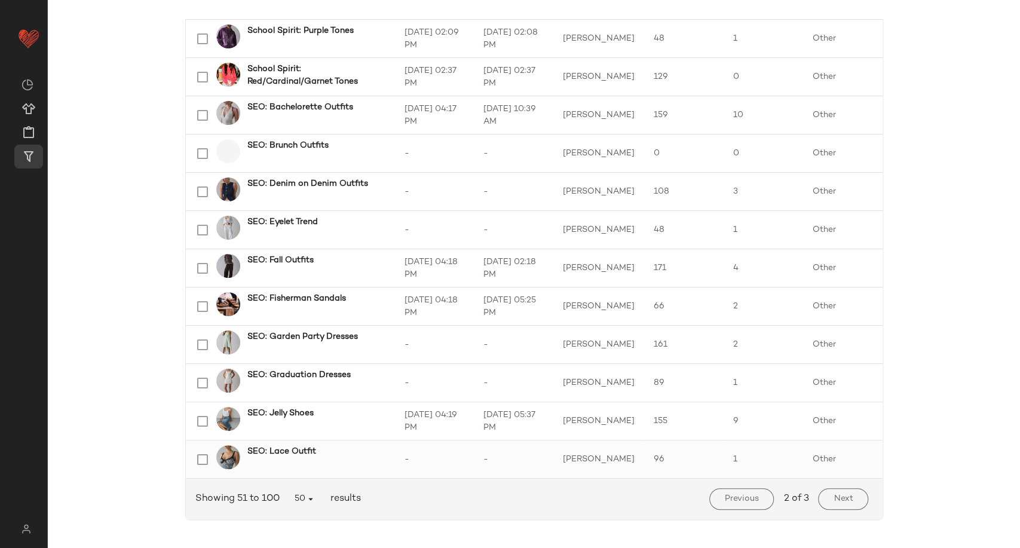
click at [283, 450] on b "SEO: Lace Outfit" at bounding box center [281, 451] width 69 height 13
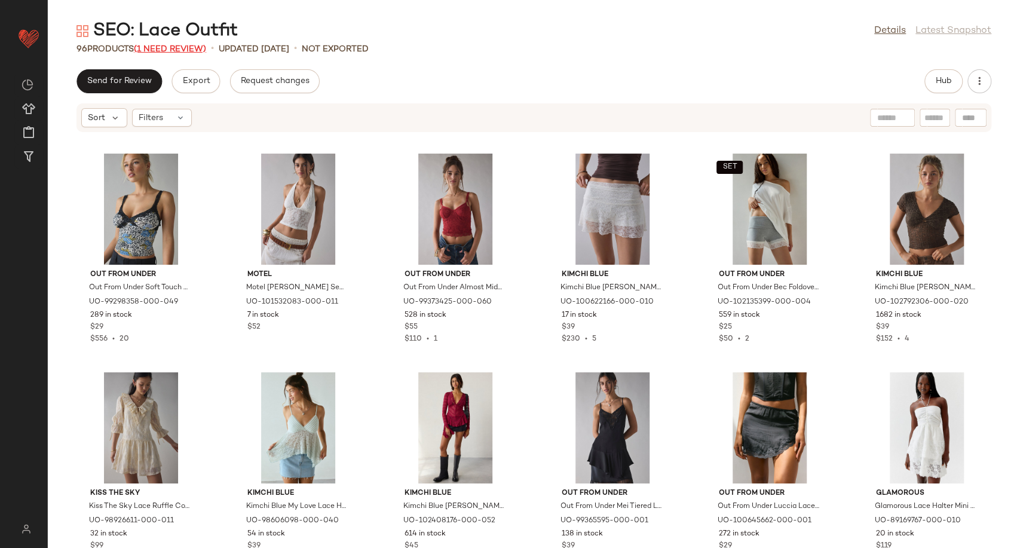
click at [158, 51] on span "(1 Need Review)" at bounding box center [170, 49] width 72 height 9
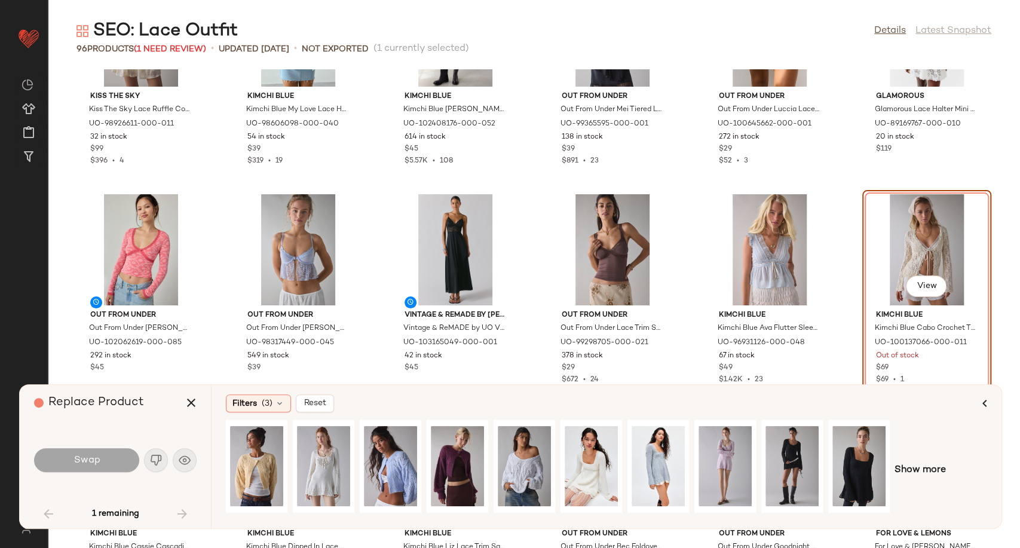
scroll to position [407, 0]
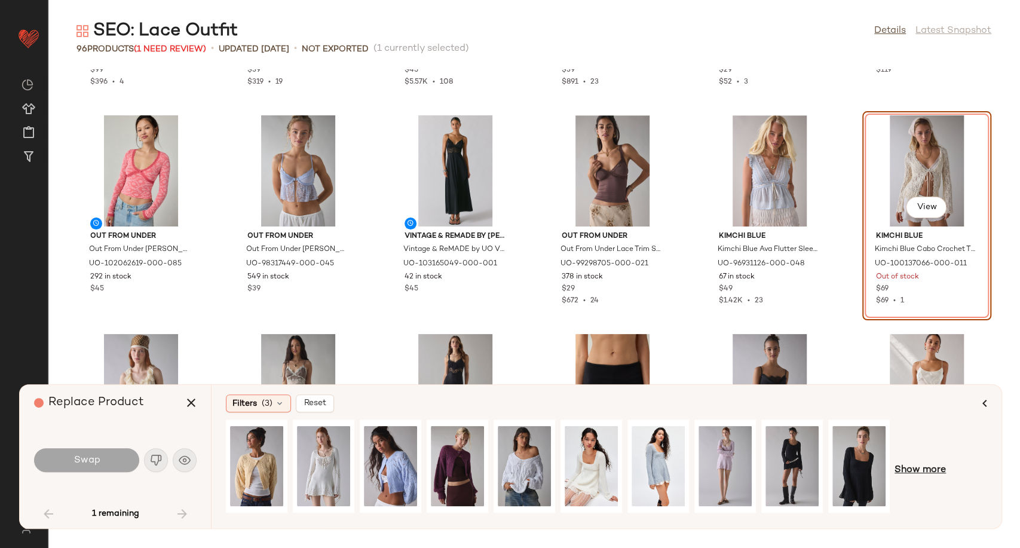
click at [928, 477] on span "Show more" at bounding box center [919, 470] width 51 height 14
drag, startPoint x: 583, startPoint y: 521, endPoint x: 611, endPoint y: 519, distance: 28.2
click at [611, 519] on div "Filters (3) Reset Show more" at bounding box center [606, 456] width 790 height 143
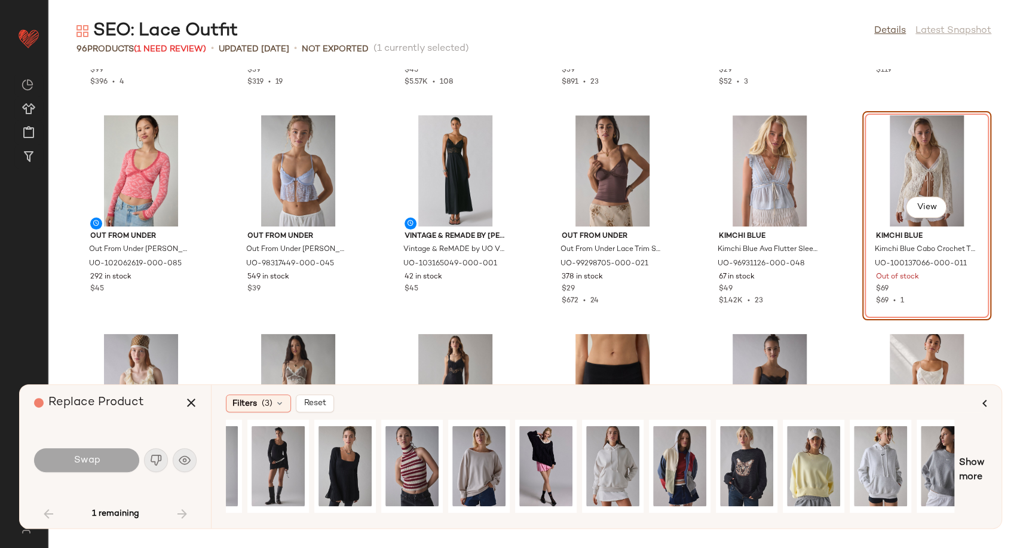
scroll to position [0, 604]
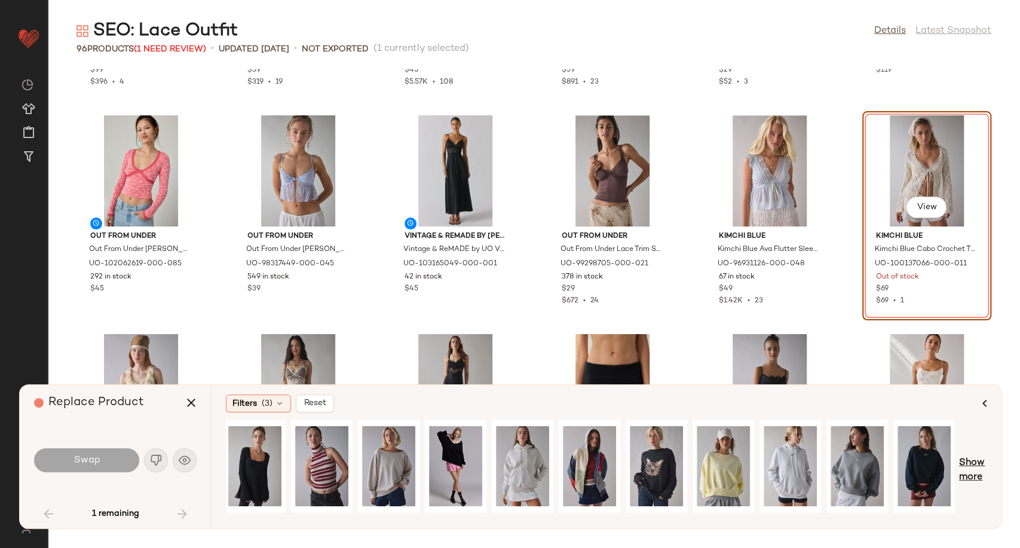
click at [970, 462] on span "Show more" at bounding box center [973, 470] width 28 height 29
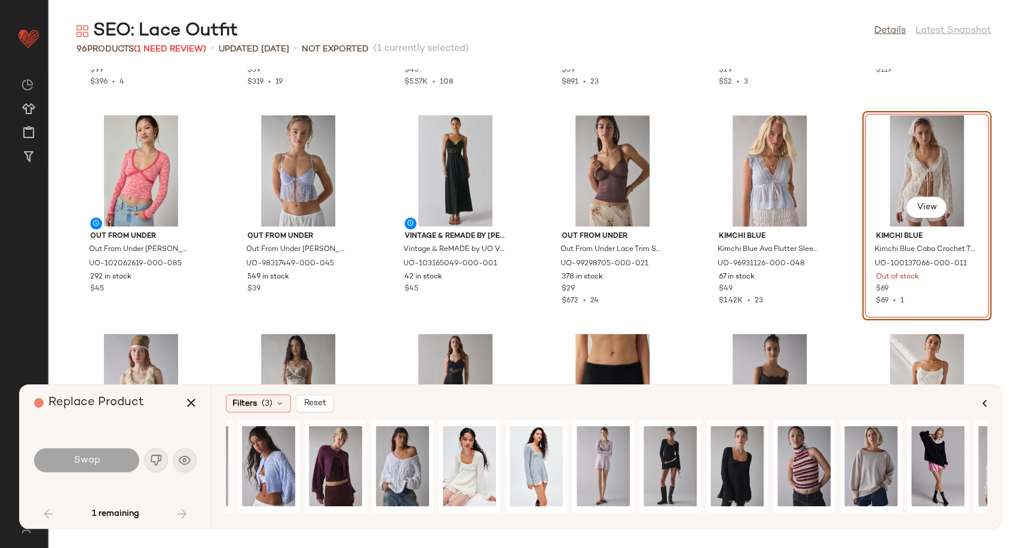
scroll to position [0, 0]
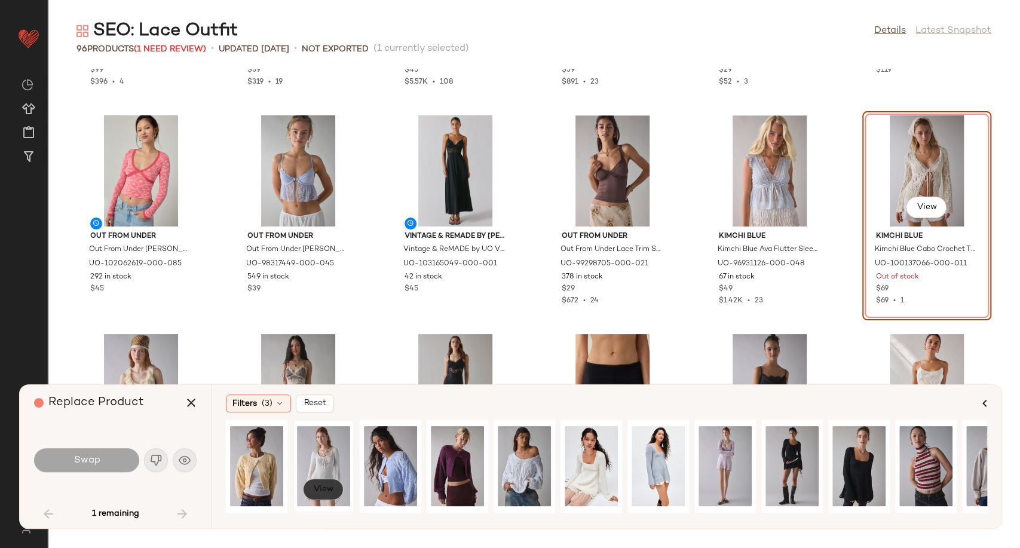
click at [326, 491] on span "View" at bounding box center [323, 490] width 20 height 10
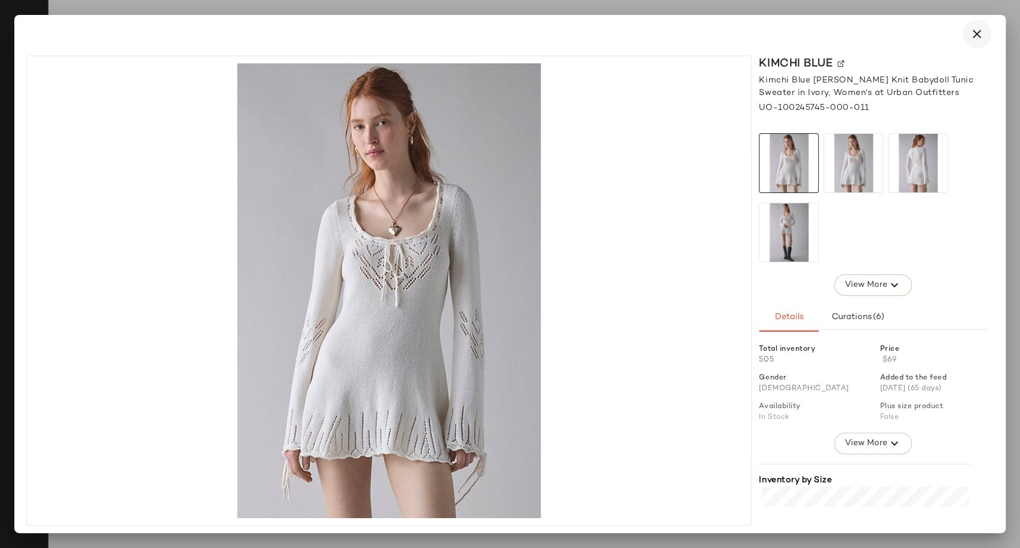
click at [976, 35] on icon "button" at bounding box center [977, 34] width 14 height 14
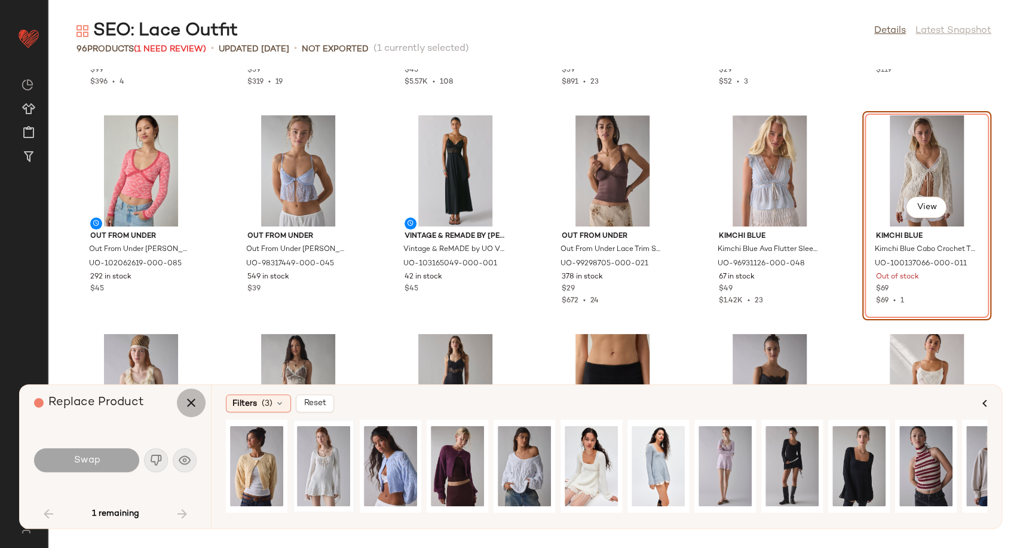
click at [183, 402] on button "button" at bounding box center [191, 402] width 29 height 29
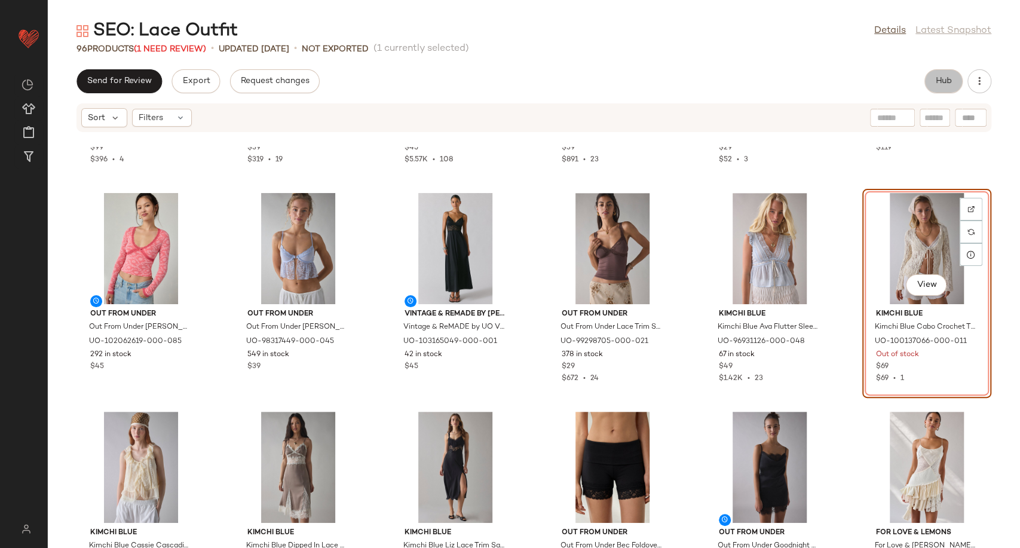
click at [949, 82] on span "Hub" at bounding box center [943, 81] width 17 height 10
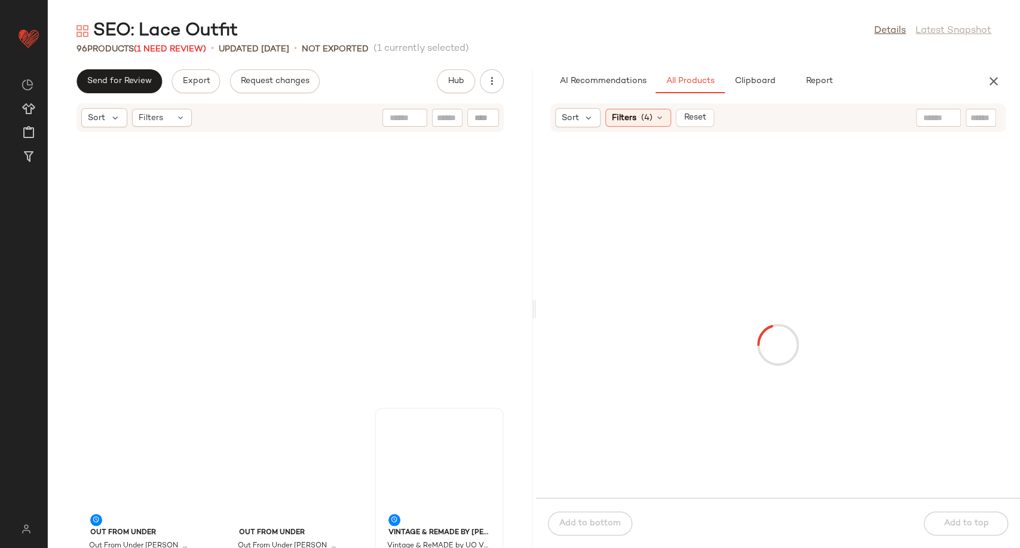
scroll to position [875, 0]
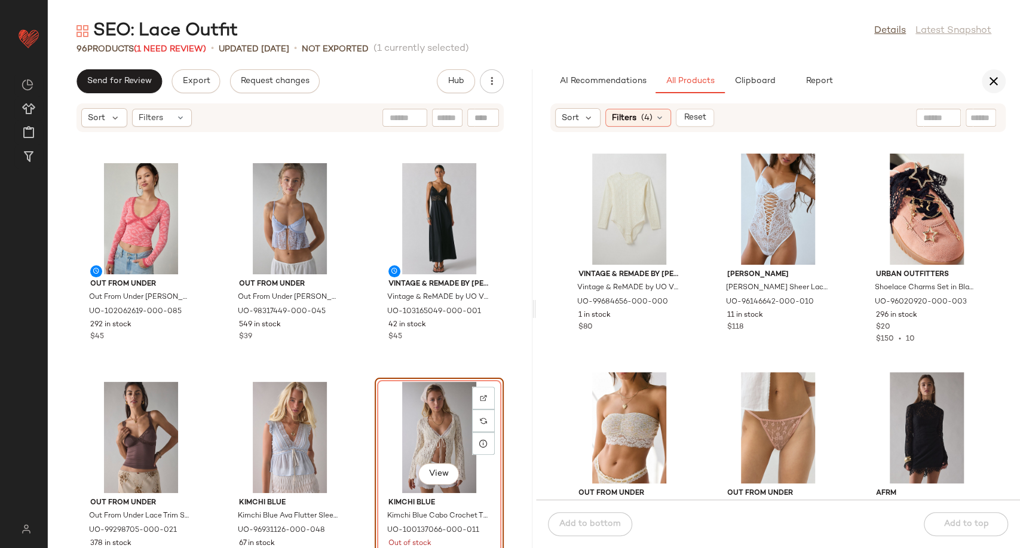
click at [992, 82] on icon "button" at bounding box center [993, 81] width 14 height 14
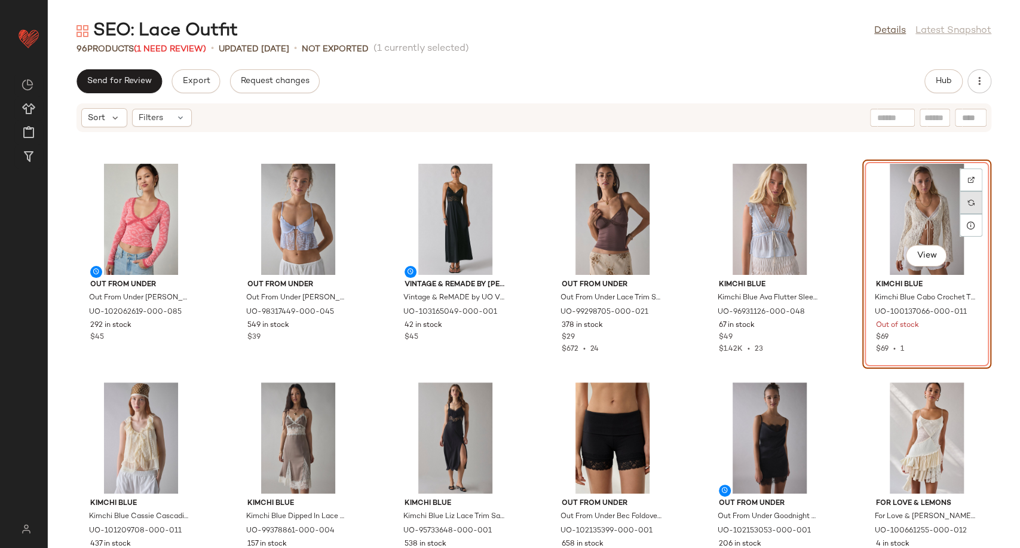
scroll to position [437, 0]
click at [971, 200] on div at bounding box center [971, 202] width 23 height 23
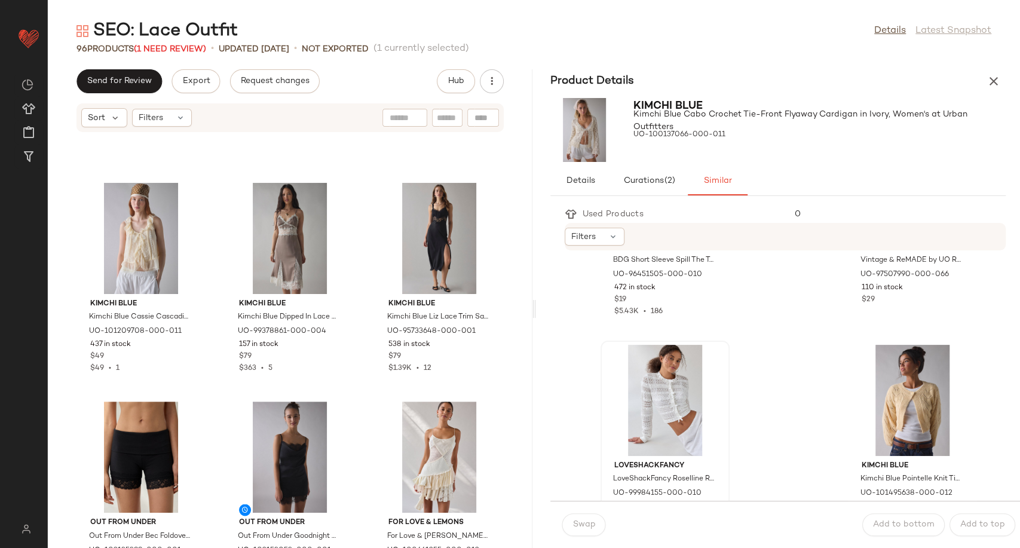
scroll to position [133, 0]
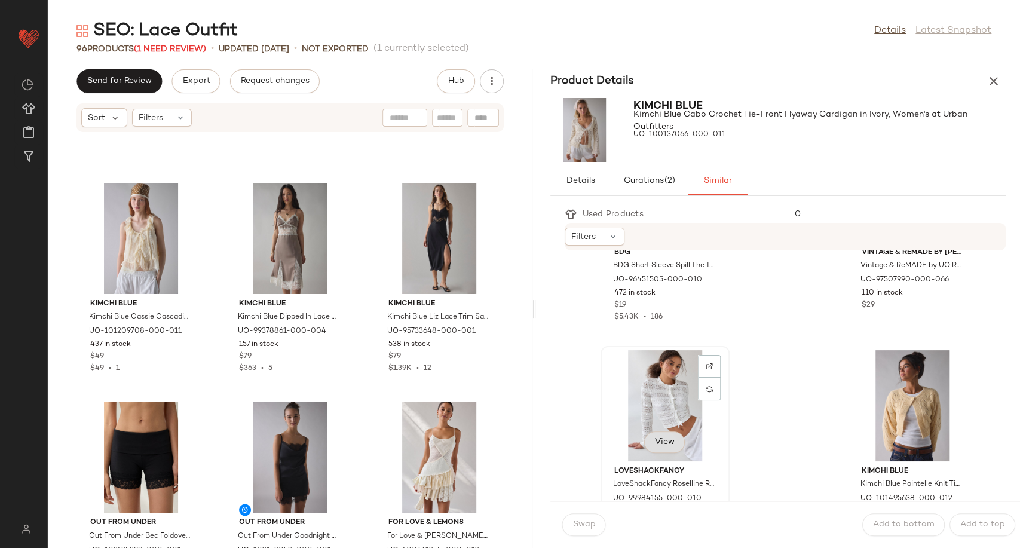
click at [660, 443] on span "View" at bounding box center [664, 442] width 20 height 10
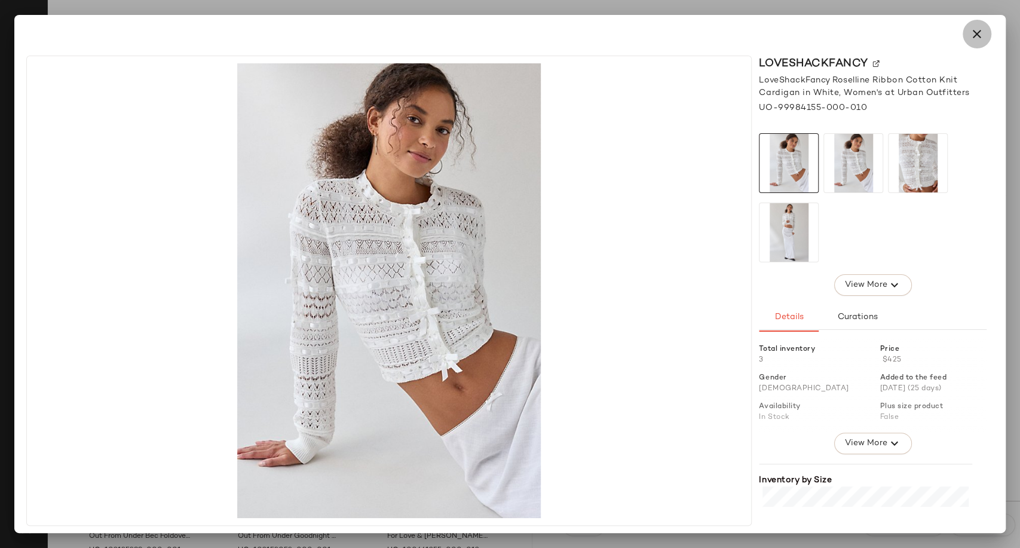
click at [977, 34] on icon "button" at bounding box center [977, 34] width 14 height 14
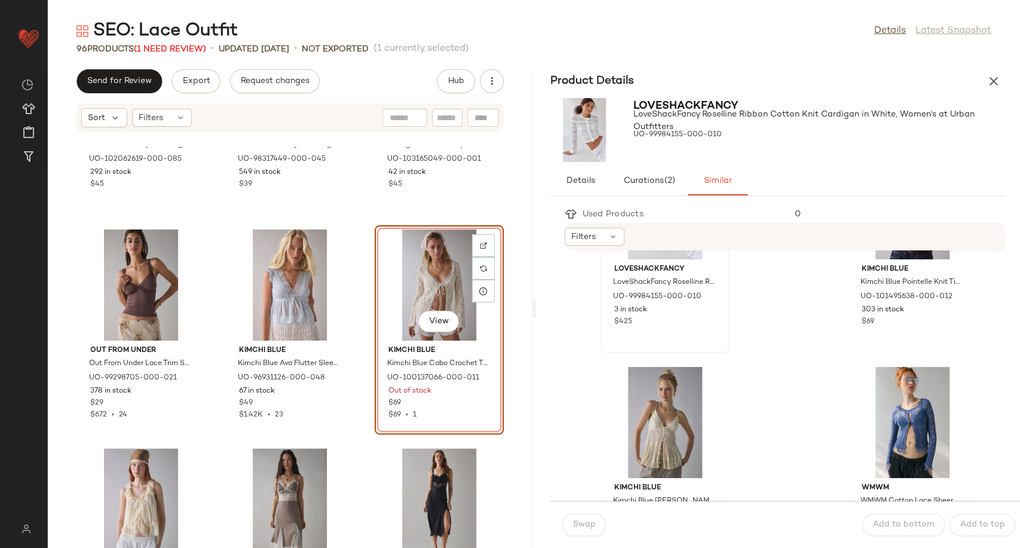
scroll to position [136, 0]
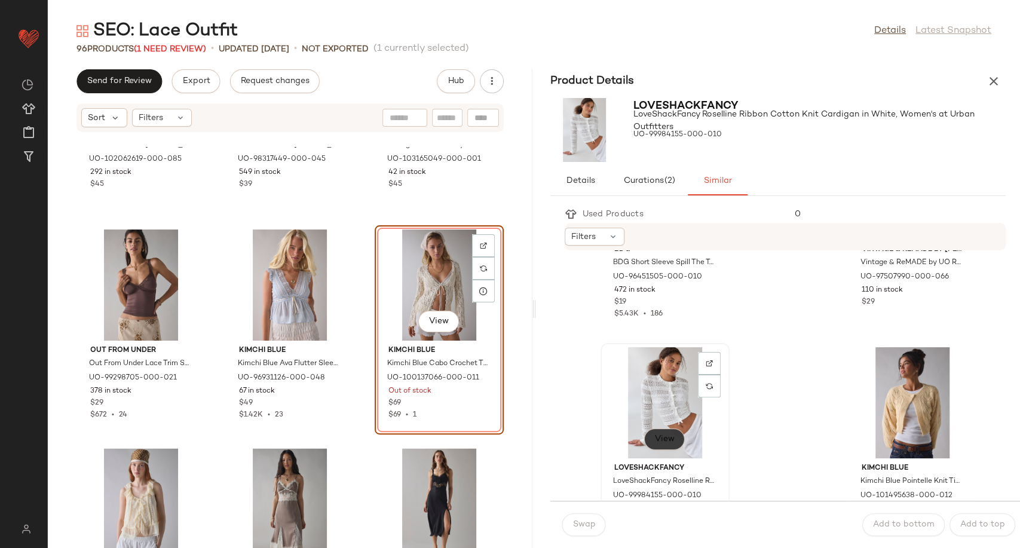
click at [650, 428] on button "View" at bounding box center [664, 439] width 41 height 22
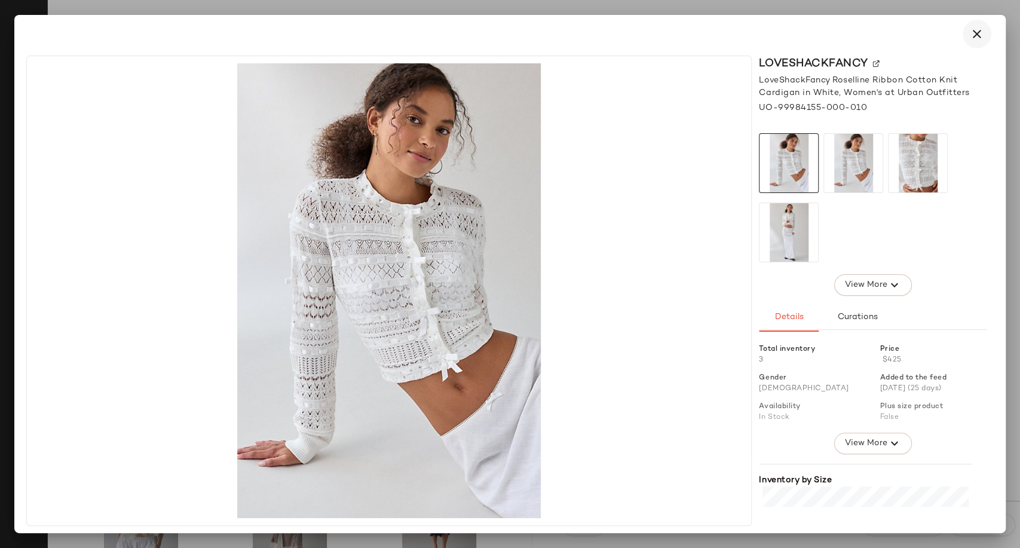
click at [970, 41] on button "button" at bounding box center [976, 34] width 29 height 29
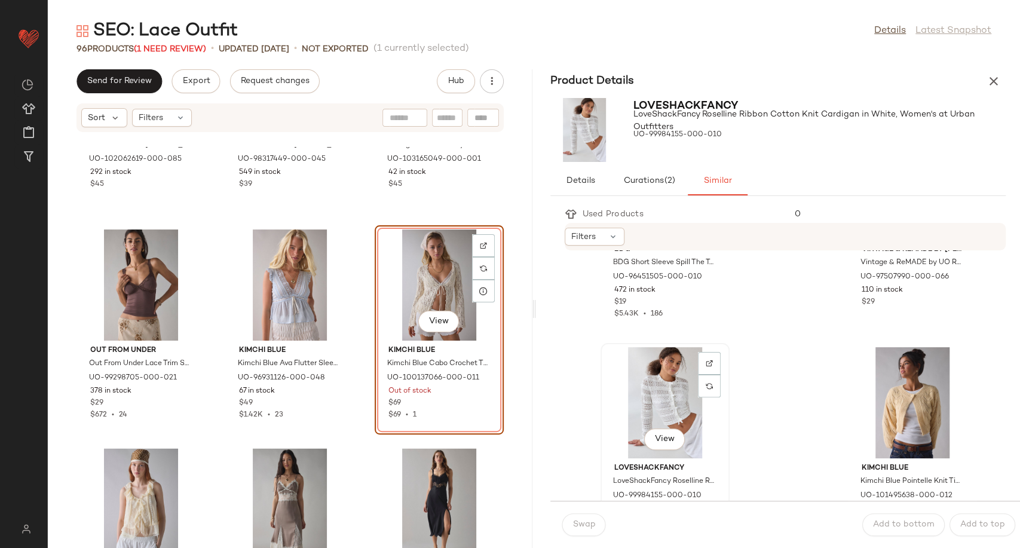
click at [647, 371] on div "View" at bounding box center [665, 402] width 121 height 111
click at [588, 528] on span "Swap" at bounding box center [583, 525] width 23 height 10
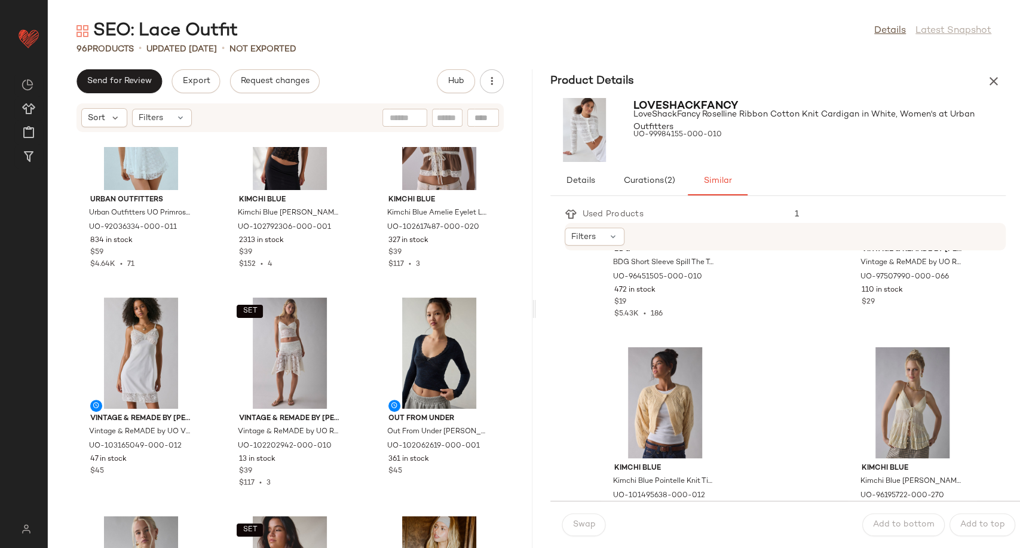
scroll to position [3063, 0]
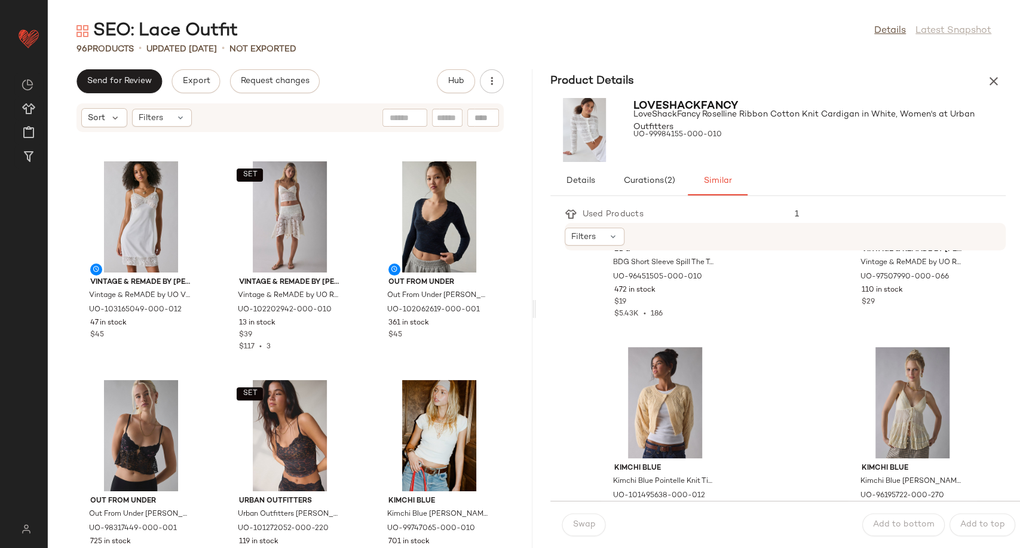
click at [979, 87] on div "Product Details" at bounding box center [778, 81] width 485 height 24
click at [995, 82] on icon "button" at bounding box center [993, 81] width 14 height 14
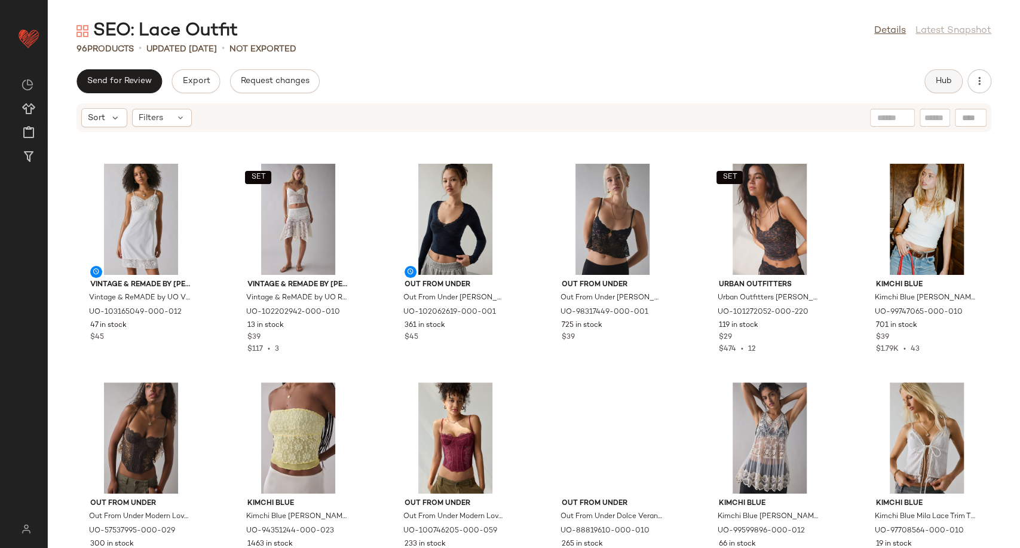
click at [945, 82] on span "Hub" at bounding box center [943, 81] width 17 height 10
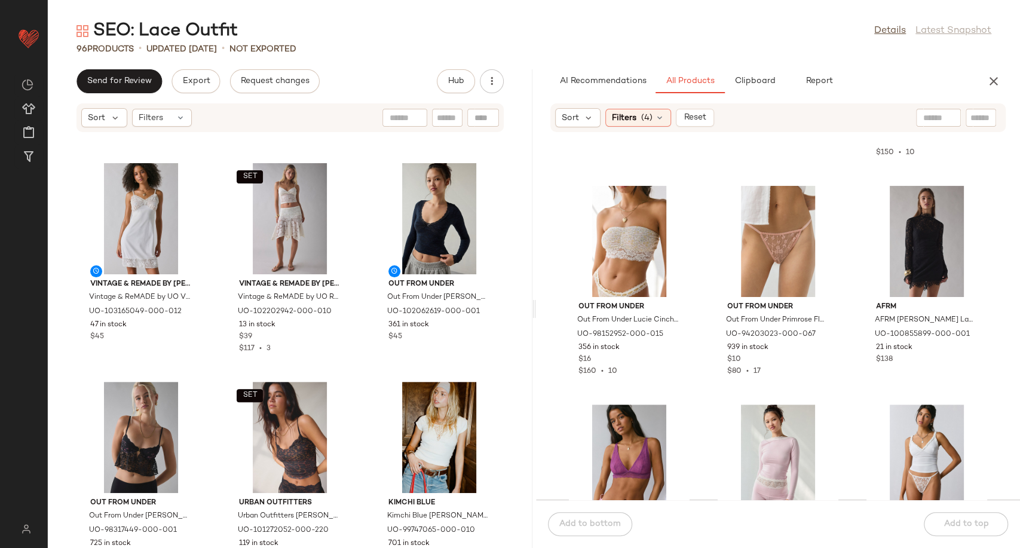
scroll to position [66, 0]
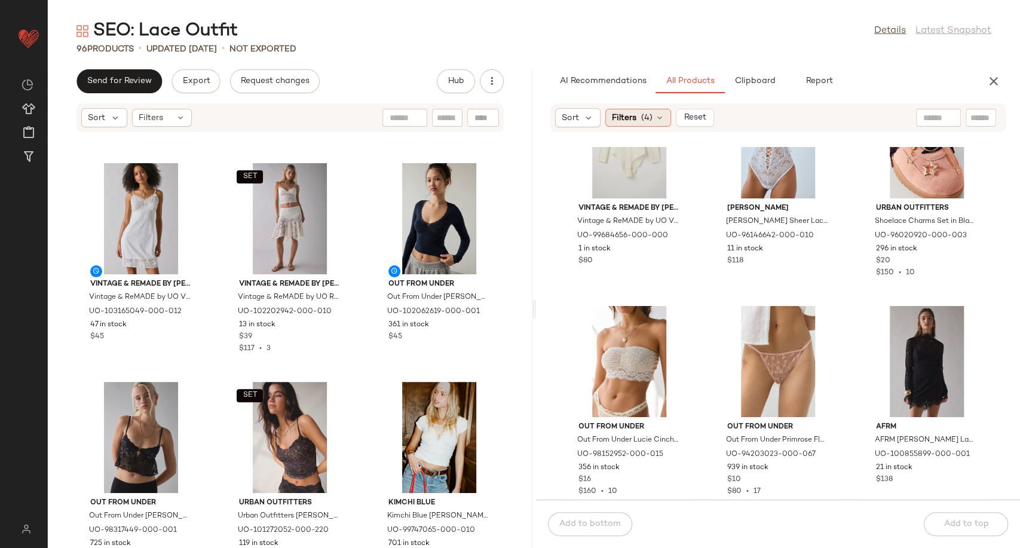
click at [655, 118] on icon at bounding box center [660, 118] width 10 height 10
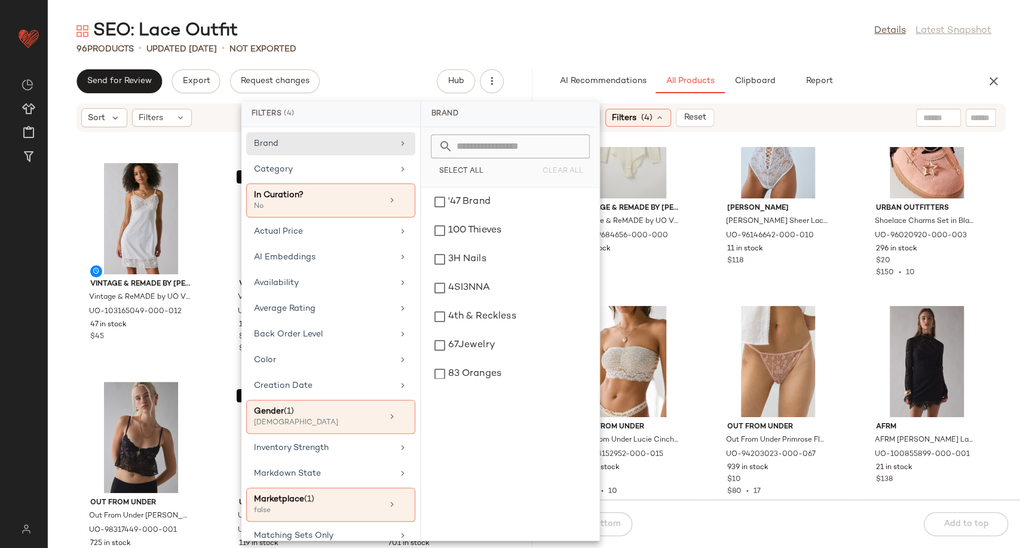
click at [693, 299] on div "Vintage & ReMADE by UO Vintage & ReMADE by UO Vintage By Madalyn Newell Lace Lo…" at bounding box center [778, 323] width 485 height 352
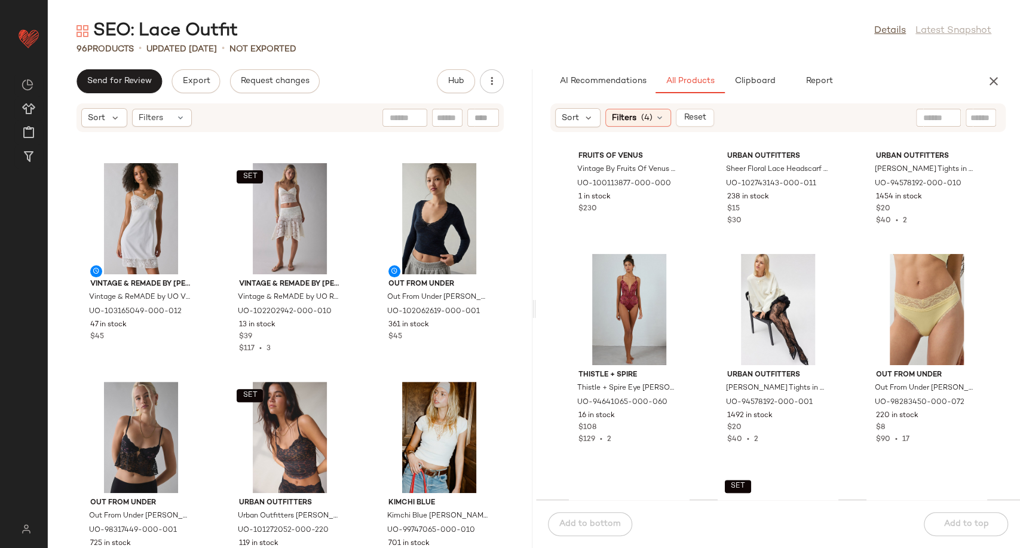
scroll to position [806, 0]
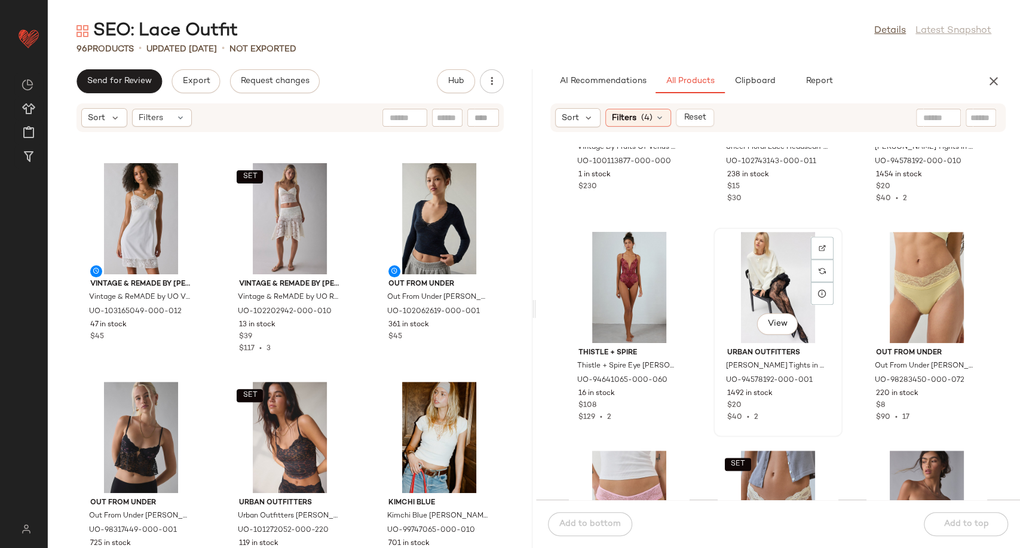
click at [756, 275] on div "View" at bounding box center [778, 287] width 121 height 111
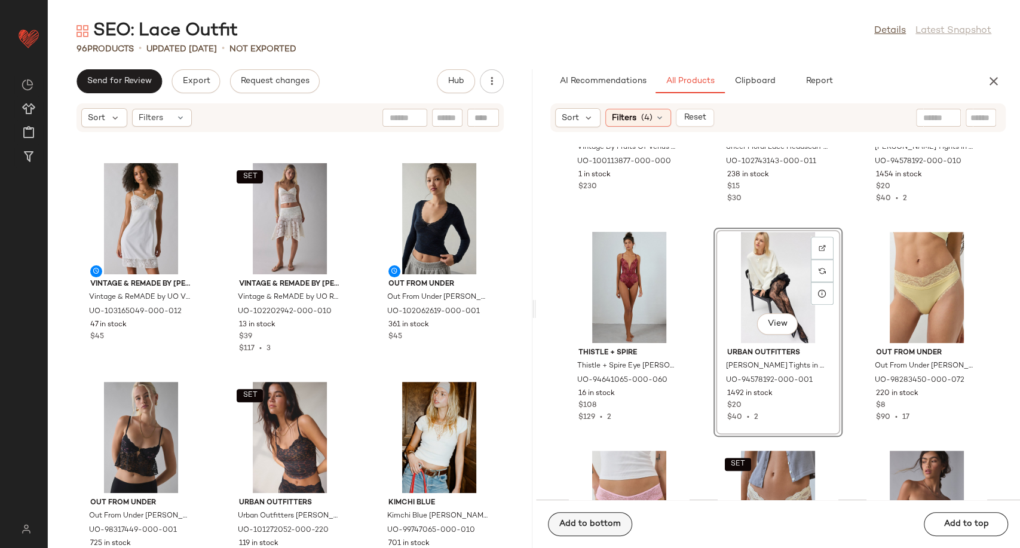
click at [618, 522] on span "Add to bottom" at bounding box center [590, 524] width 62 height 10
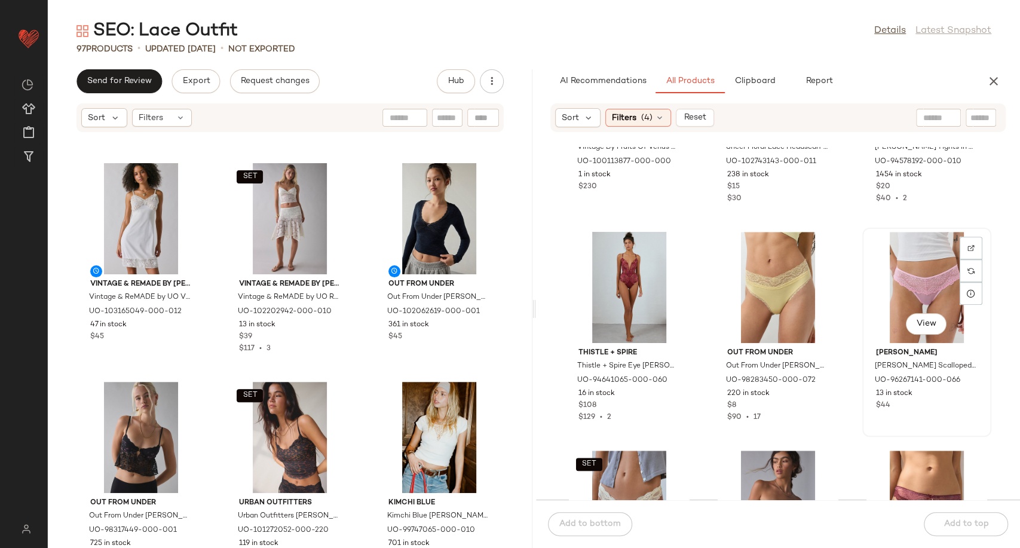
scroll to position [939, 0]
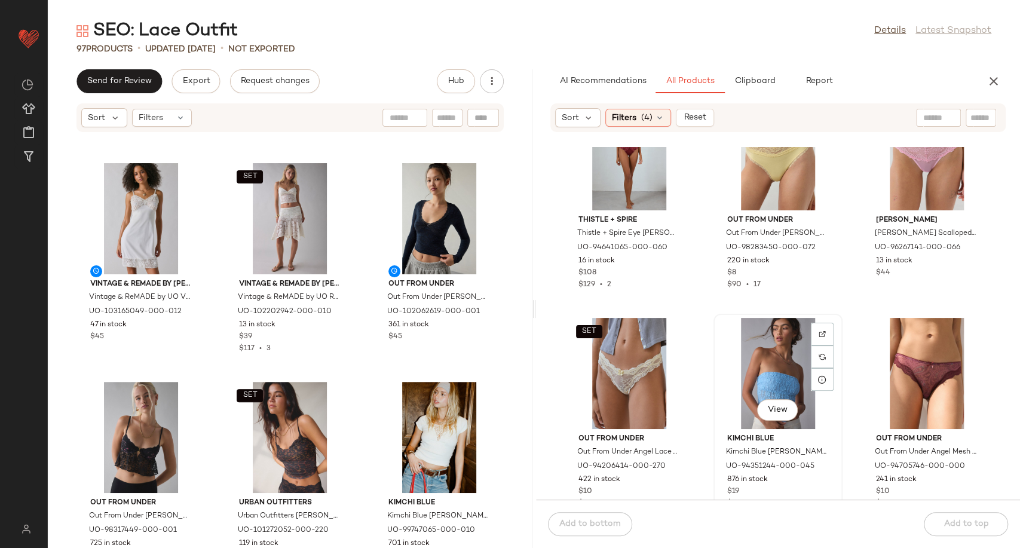
click at [771, 367] on div "View" at bounding box center [778, 373] width 121 height 111
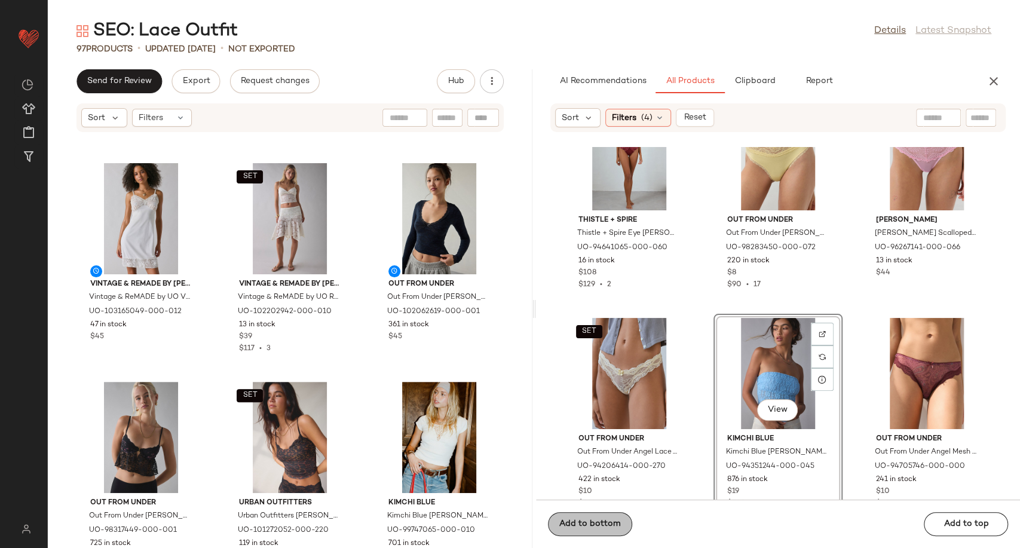
click at [591, 534] on button "Add to bottom" at bounding box center [590, 524] width 84 height 24
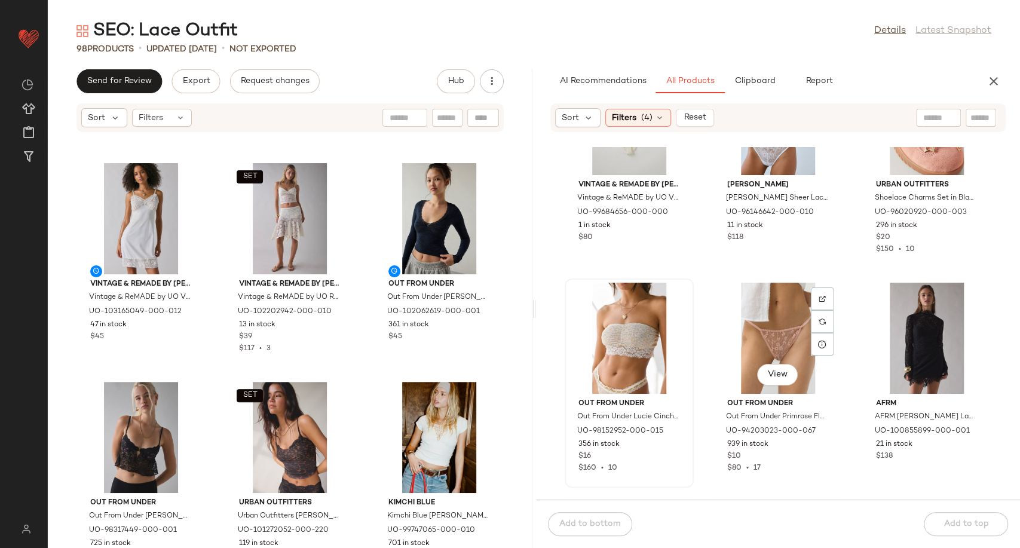
scroll to position [66, 0]
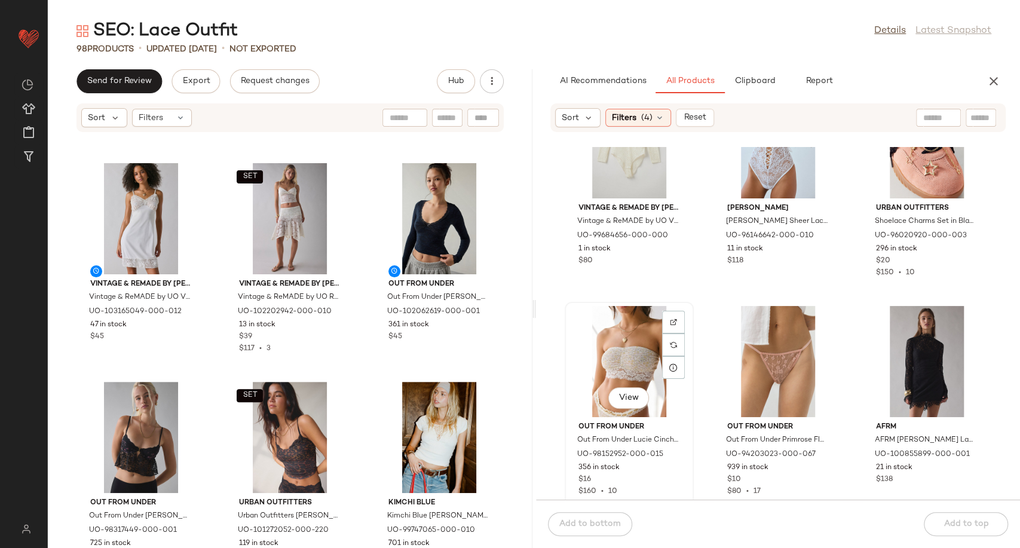
click at [614, 360] on div "View" at bounding box center [629, 361] width 121 height 111
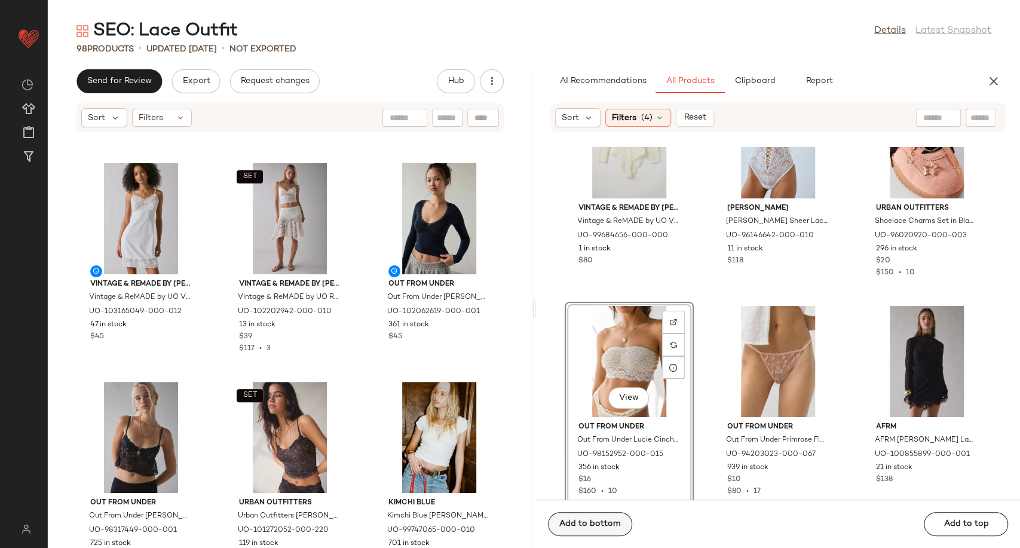
click at [608, 525] on div "Add to bottom Add to top" at bounding box center [778, 523] width 485 height 48
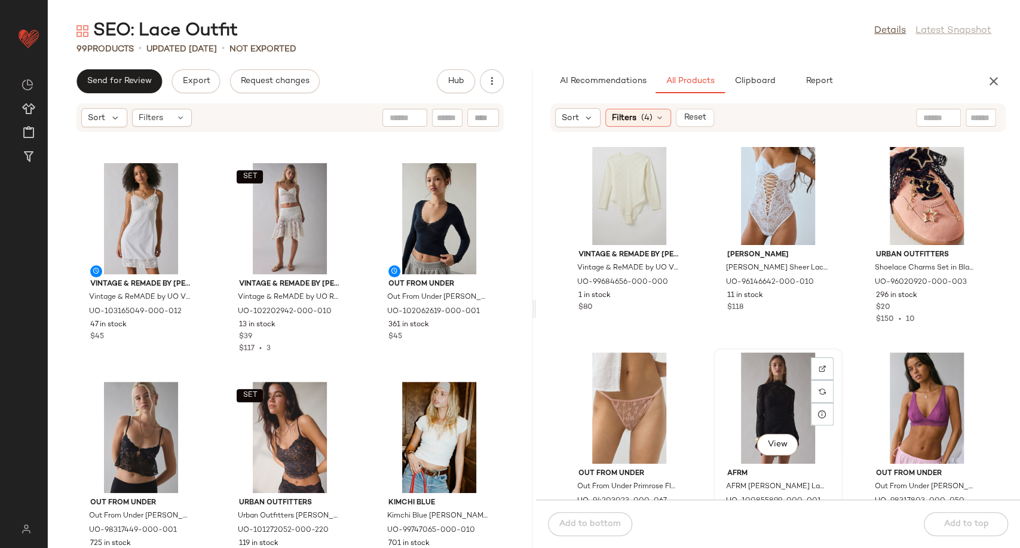
scroll to position [0, 0]
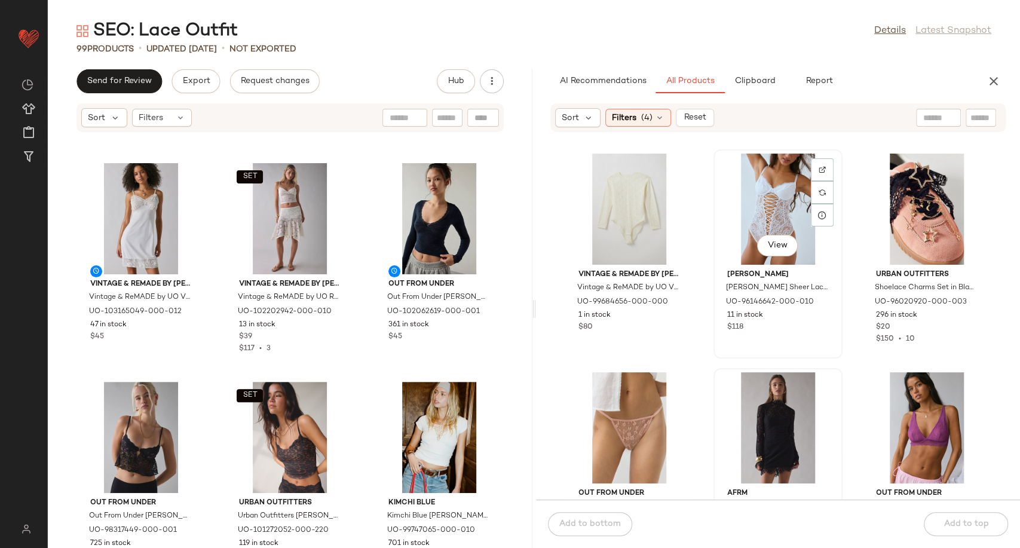
click at [758, 213] on div "View" at bounding box center [778, 209] width 121 height 111
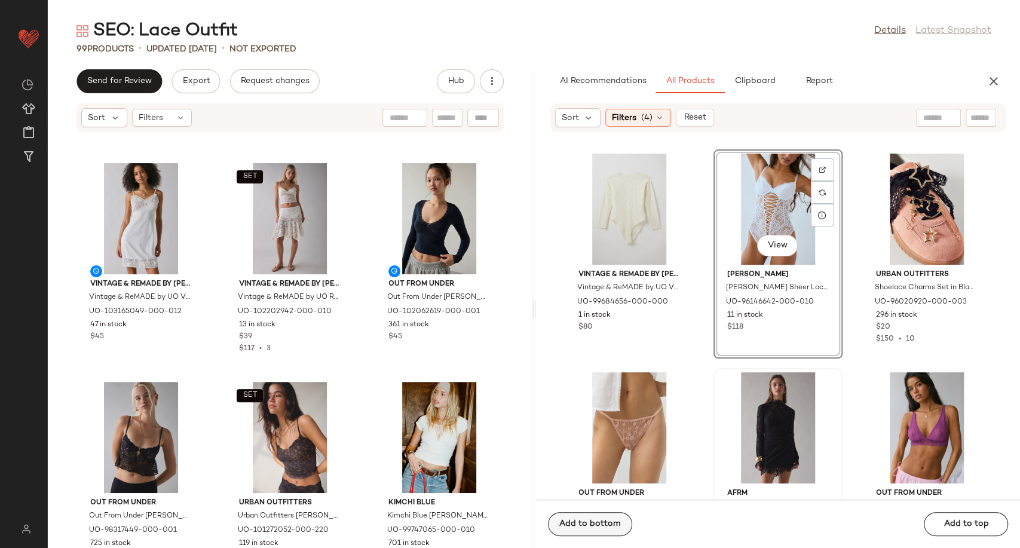
click at [611, 519] on span "Add to bottom" at bounding box center [590, 524] width 62 height 10
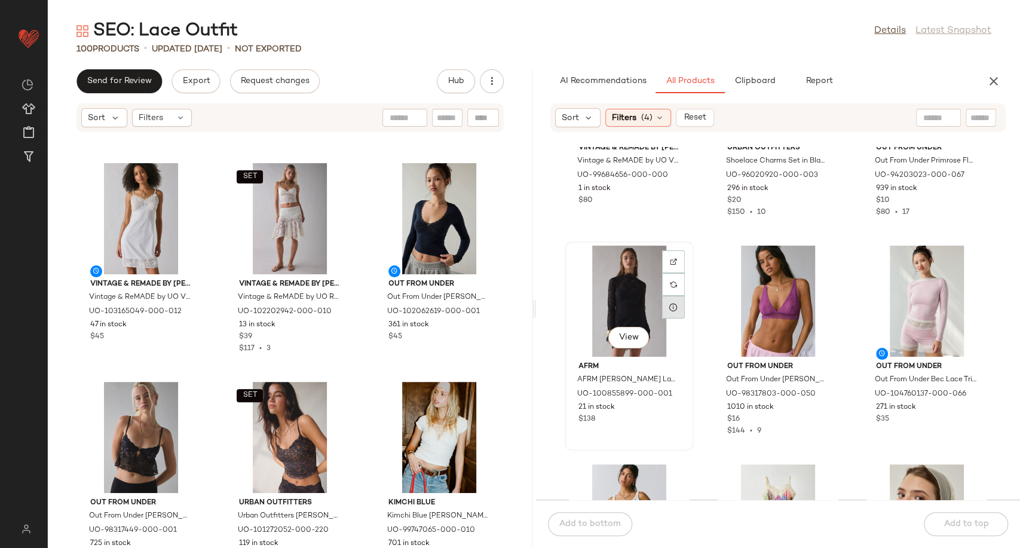
scroll to position [133, 0]
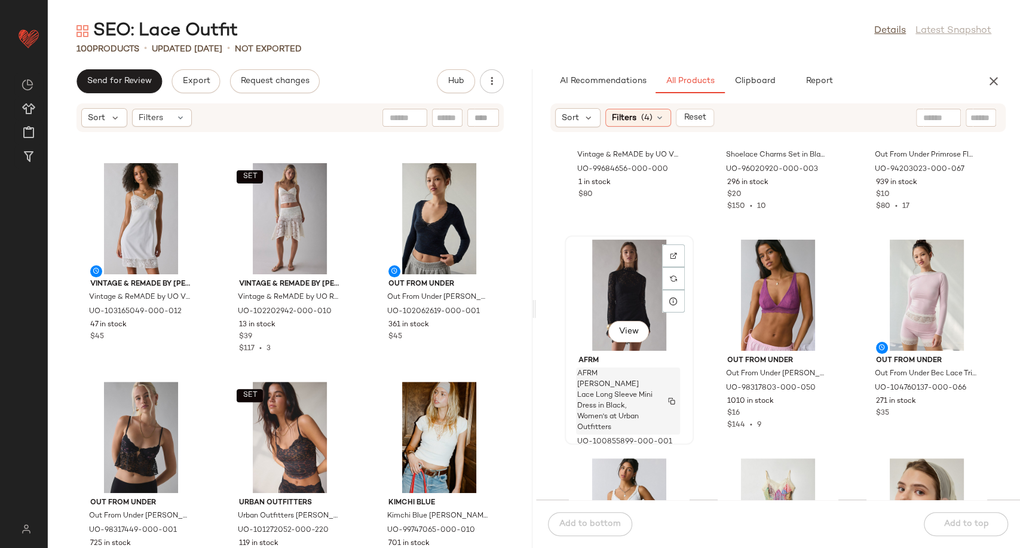
click at [636, 388] on span "AFRM Irene Black Lace Long Sleeve Mini Dress in Black, Women's at Urban Outfitt…" at bounding box center [616, 401] width 79 height 65
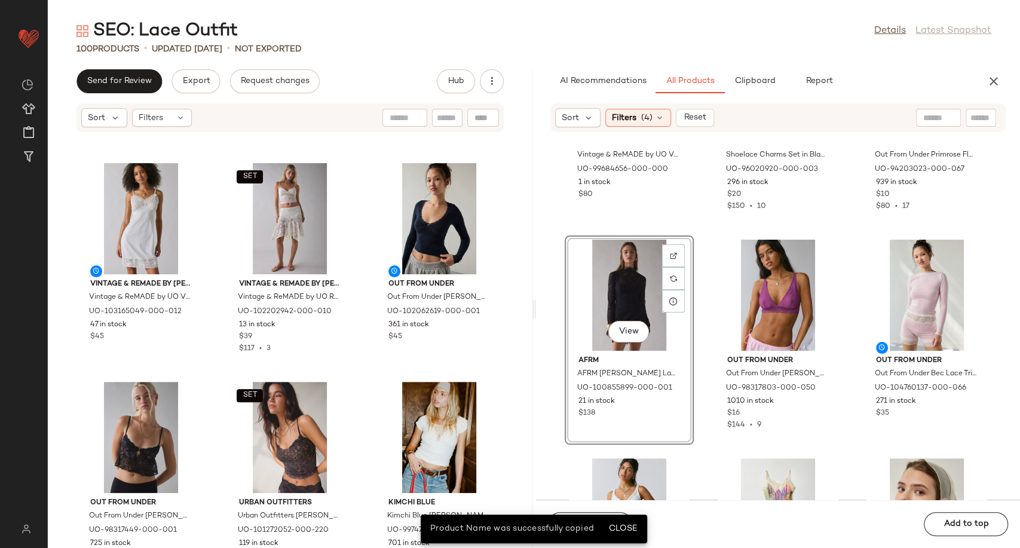
click at [636, 295] on div "View" at bounding box center [629, 295] width 121 height 111
click at [627, 529] on span "Close" at bounding box center [622, 529] width 29 height 10
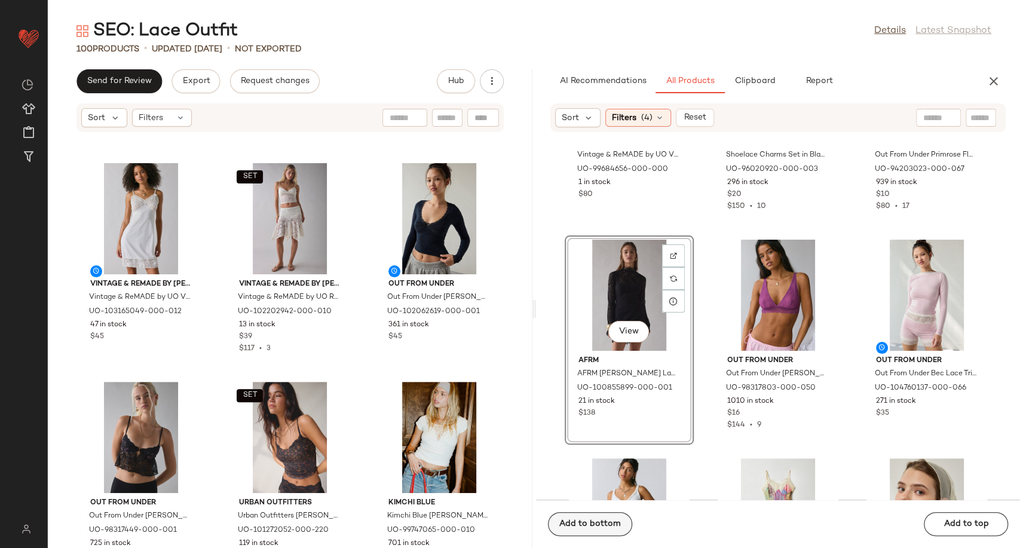
click at [615, 522] on span "Add to bottom" at bounding box center [590, 524] width 62 height 10
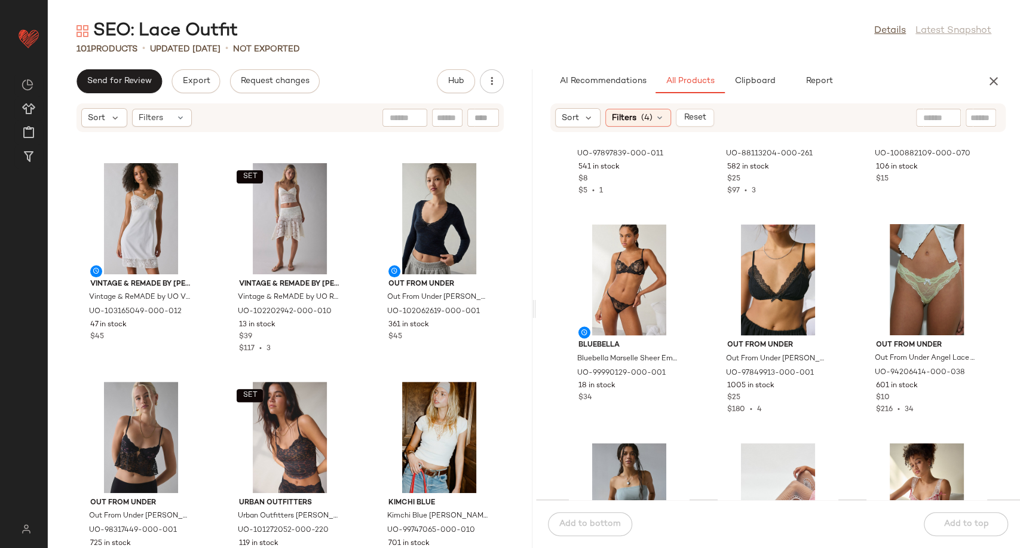
scroll to position [1669, 0]
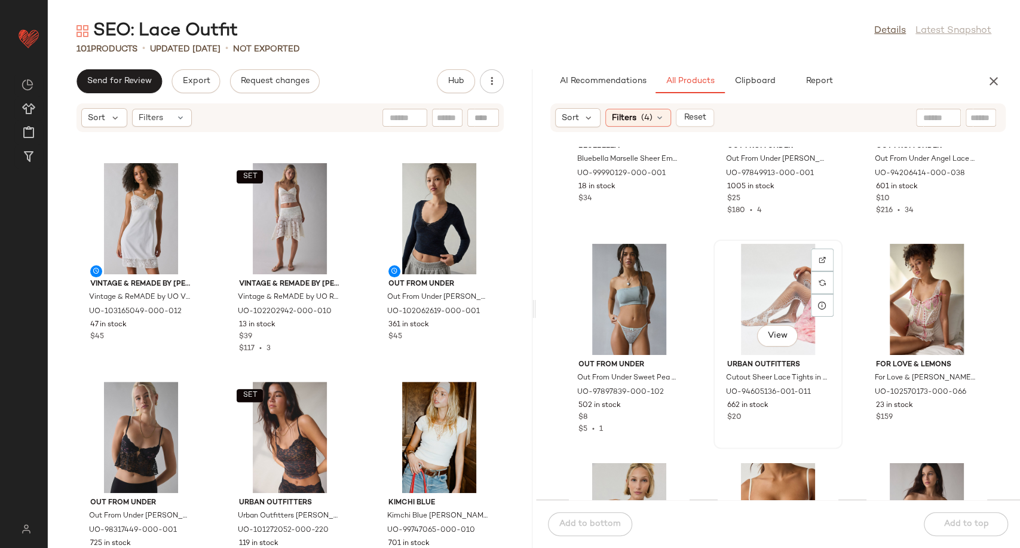
click at [753, 303] on div "View" at bounding box center [778, 299] width 121 height 111
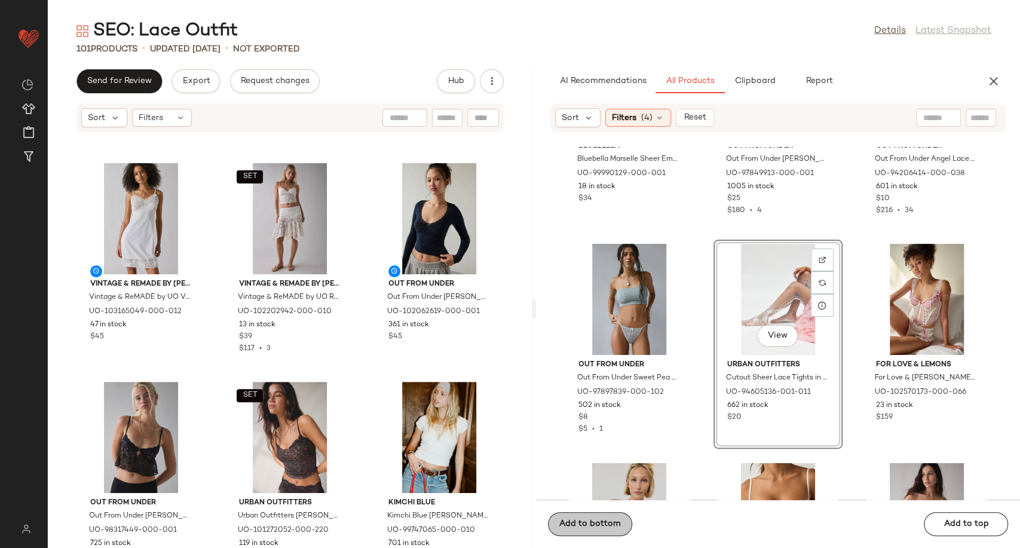
drag, startPoint x: 618, startPoint y: 522, endPoint x: 630, endPoint y: 511, distance: 16.5
click at [617, 522] on span "Add to bottom" at bounding box center [590, 524] width 62 height 10
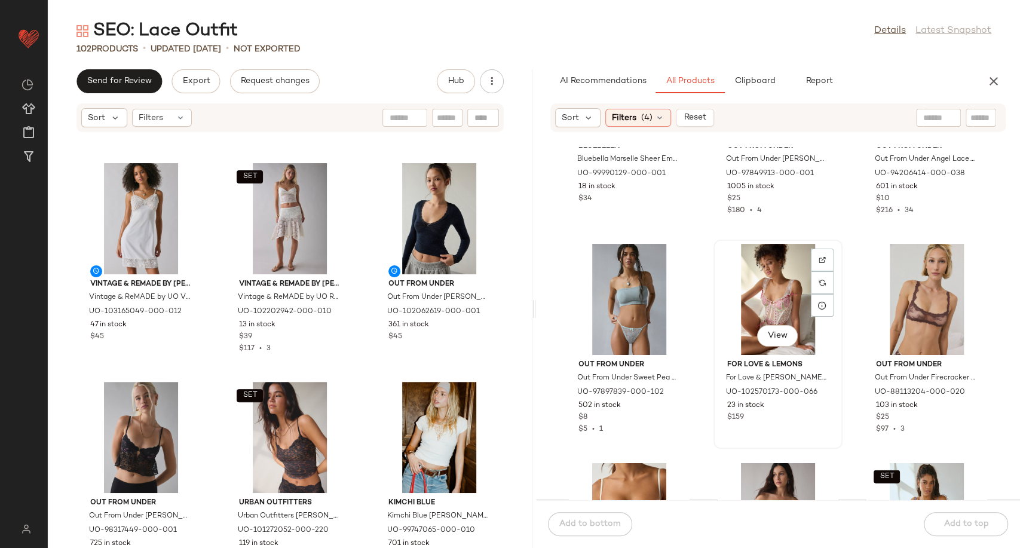
click at [767, 287] on div "View" at bounding box center [778, 299] width 121 height 111
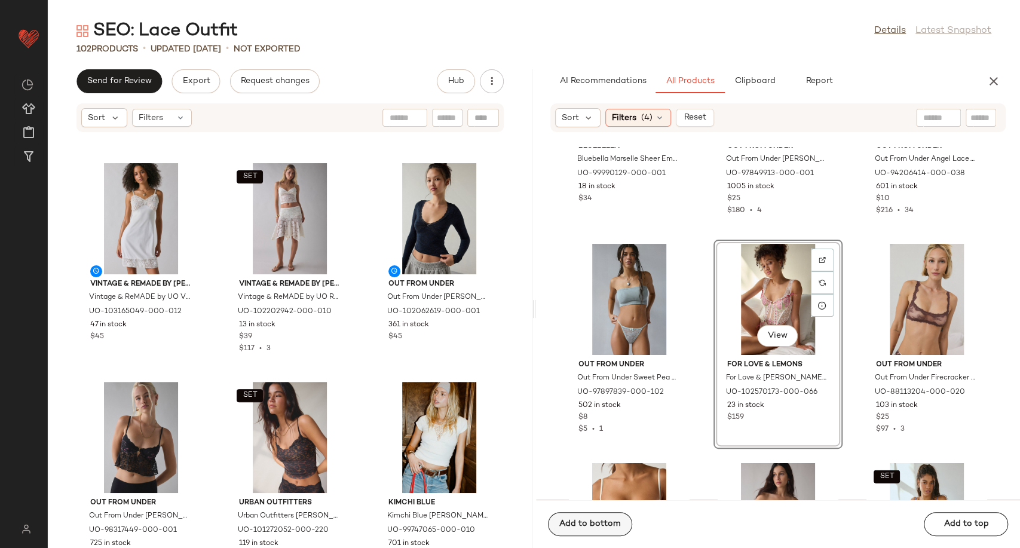
click at [607, 529] on button "Add to bottom" at bounding box center [590, 524] width 84 height 24
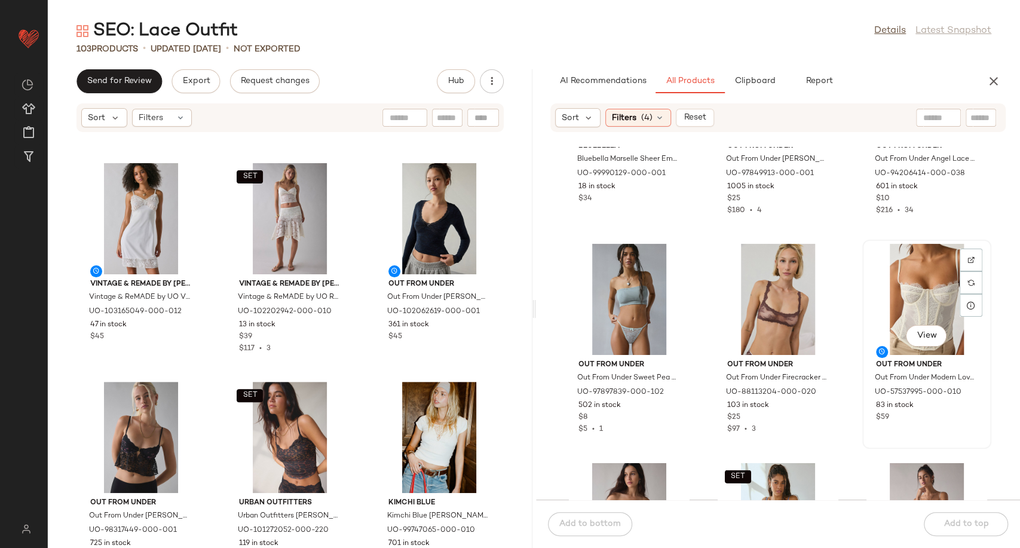
click at [890, 292] on div "View" at bounding box center [926, 299] width 121 height 111
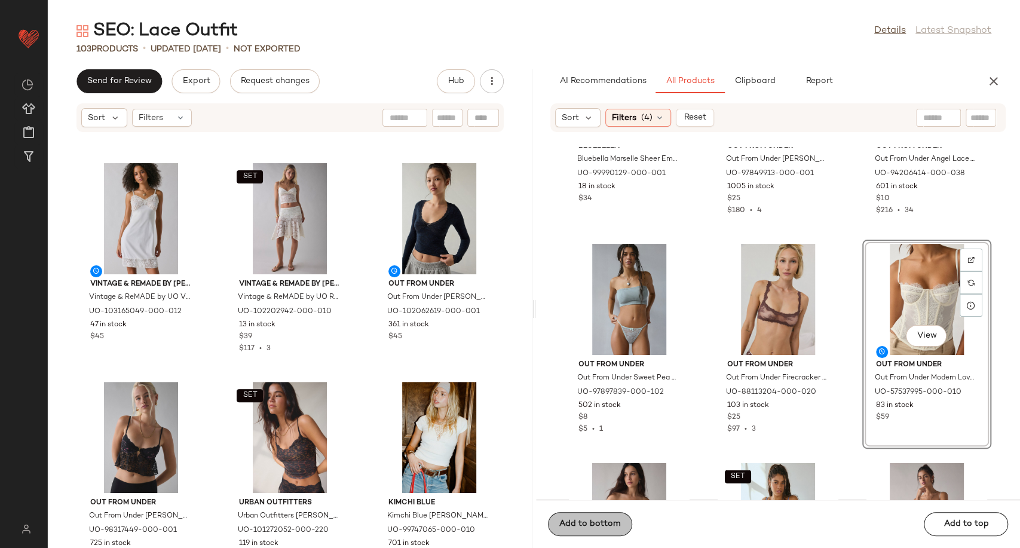
click at [621, 514] on button "Add to bottom" at bounding box center [590, 524] width 84 height 24
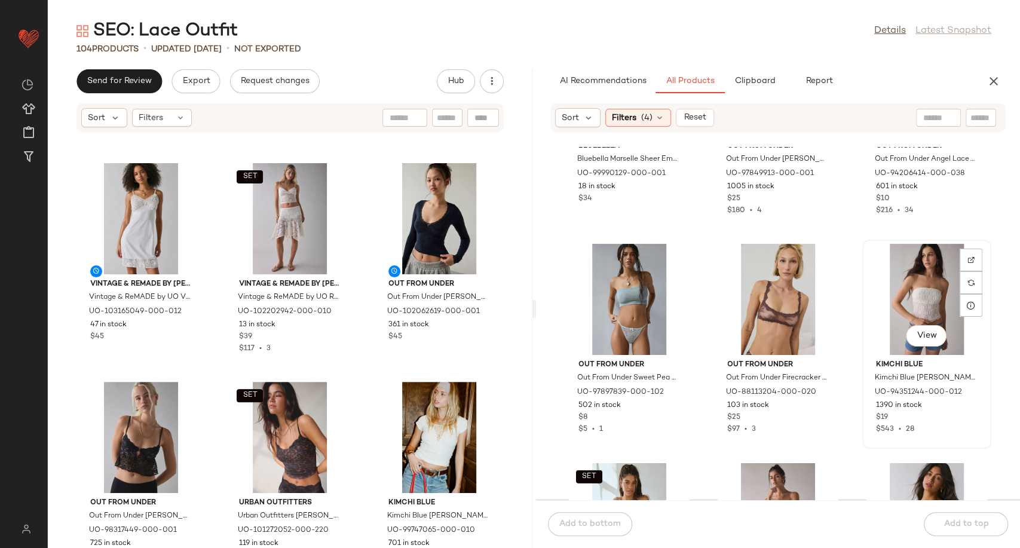
click at [892, 306] on div "View" at bounding box center [926, 299] width 121 height 111
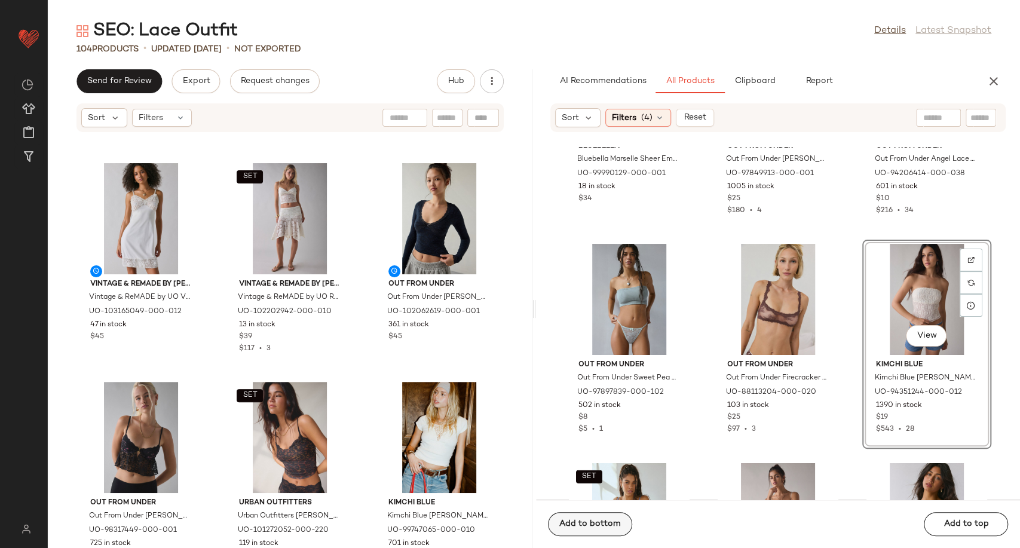
click at [593, 524] on span "Add to bottom" at bounding box center [590, 524] width 62 height 10
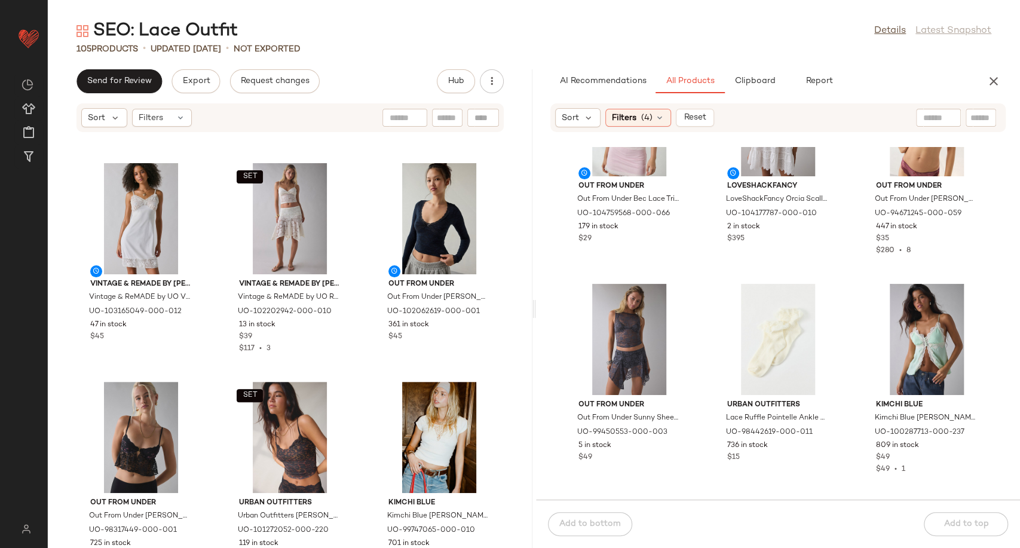
scroll to position [2731, 0]
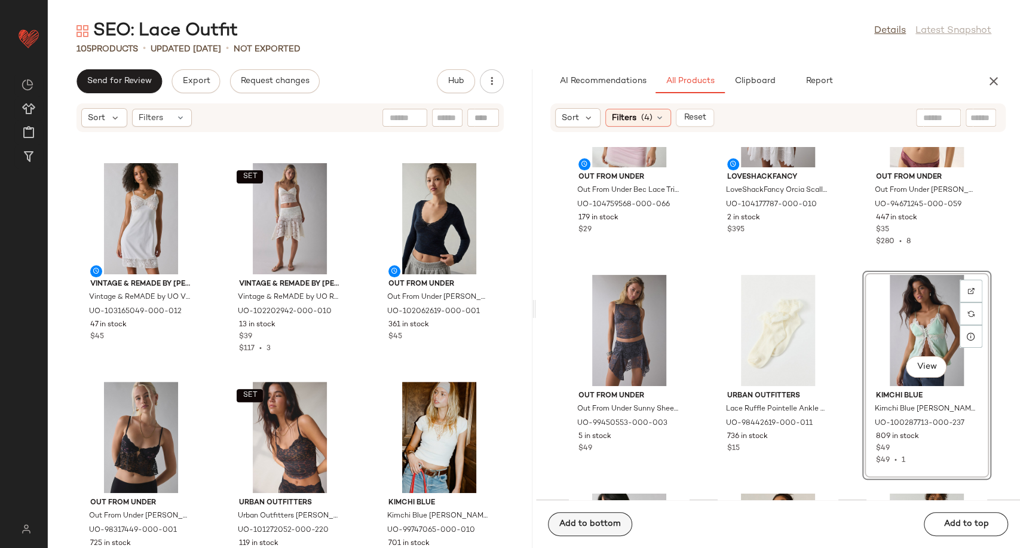
click at [580, 519] on span "Add to bottom" at bounding box center [590, 524] width 62 height 10
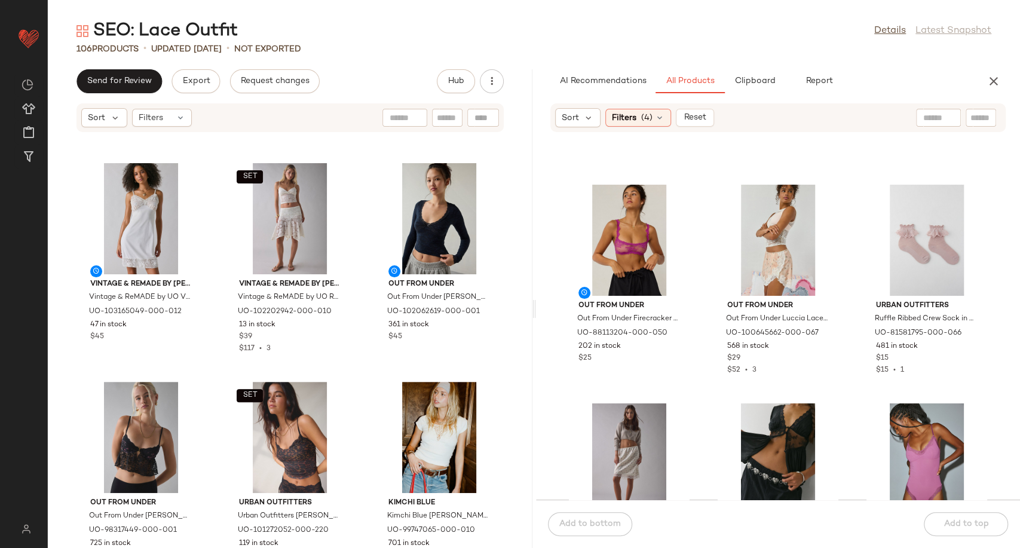
scroll to position [2997, 0]
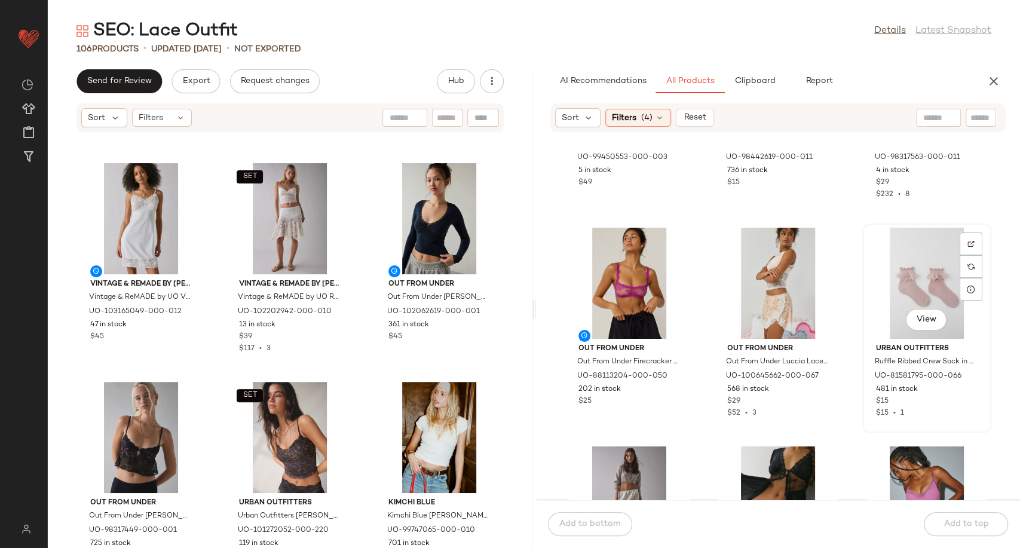
click at [895, 288] on div "View" at bounding box center [926, 283] width 121 height 111
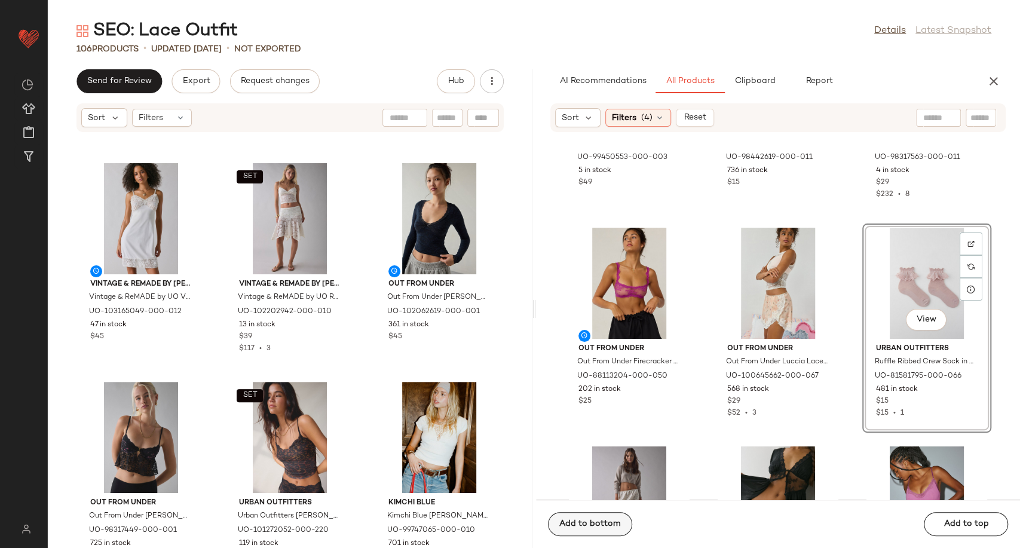
click at [568, 521] on span "Add to bottom" at bounding box center [590, 524] width 62 height 10
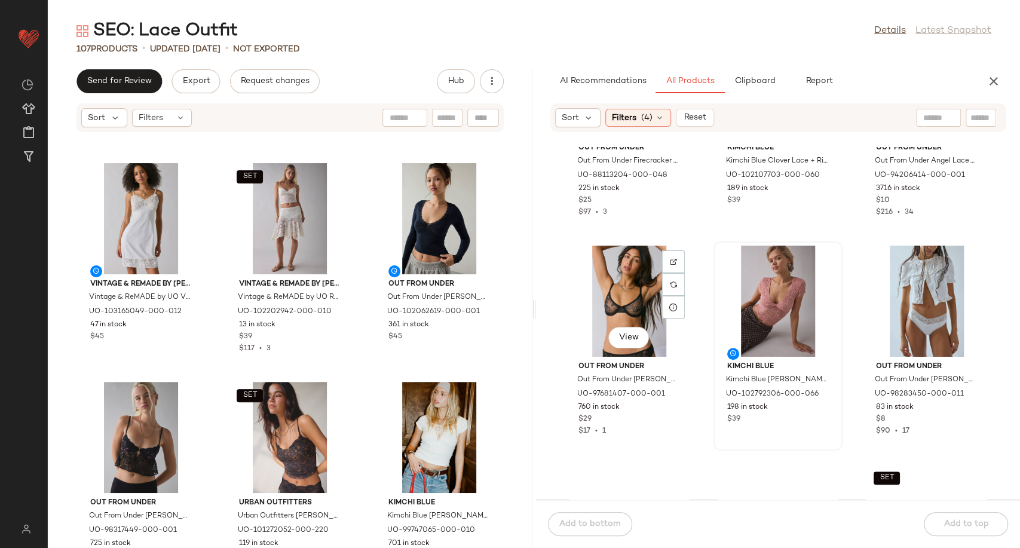
scroll to position [3661, 0]
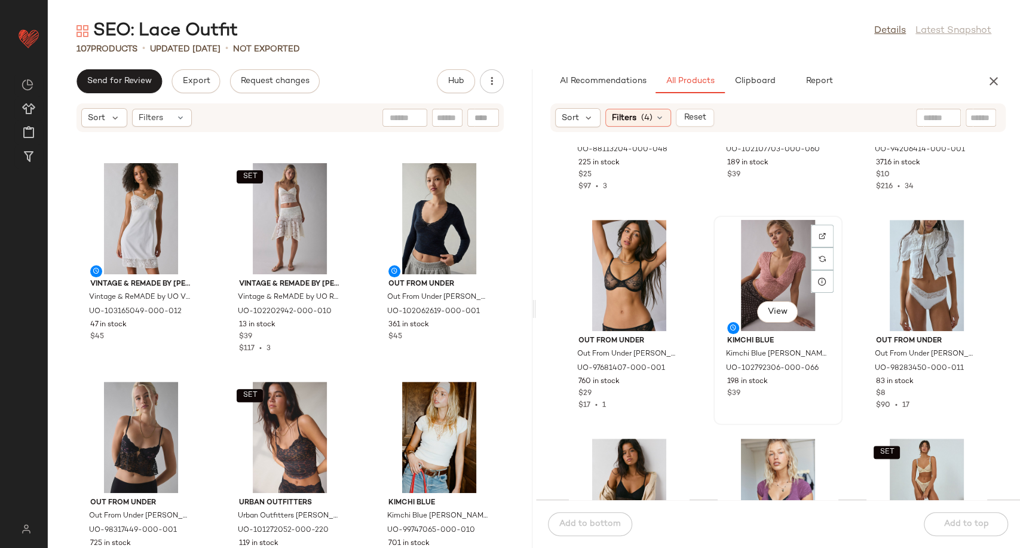
click at [765, 264] on div "View" at bounding box center [778, 275] width 121 height 111
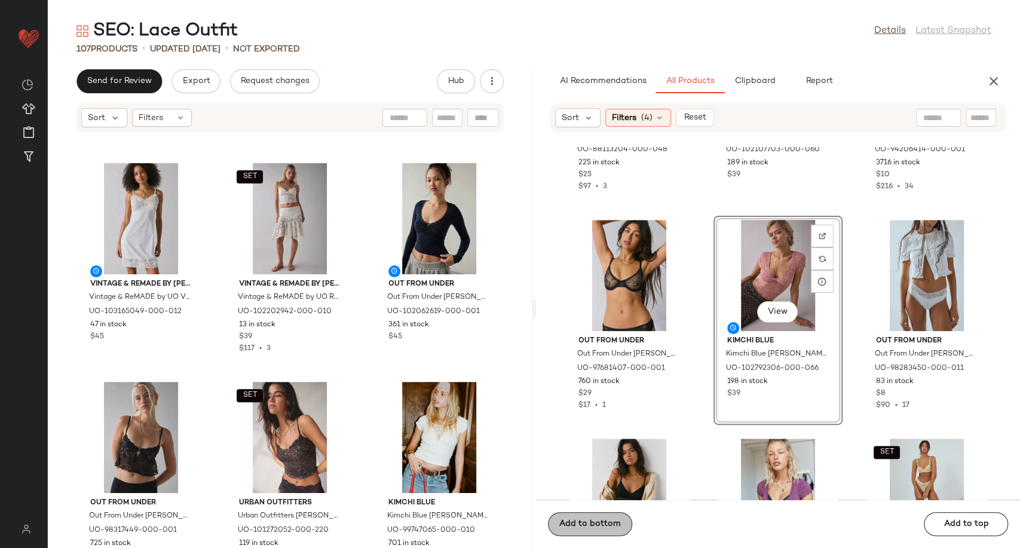
click at [613, 521] on span "Add to bottom" at bounding box center [590, 524] width 62 height 10
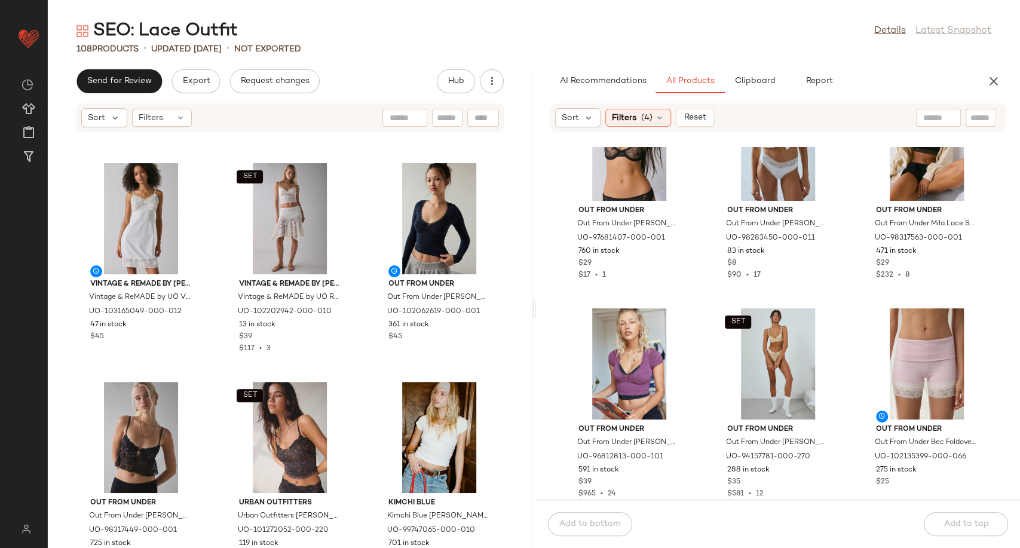
scroll to position [3793, 0]
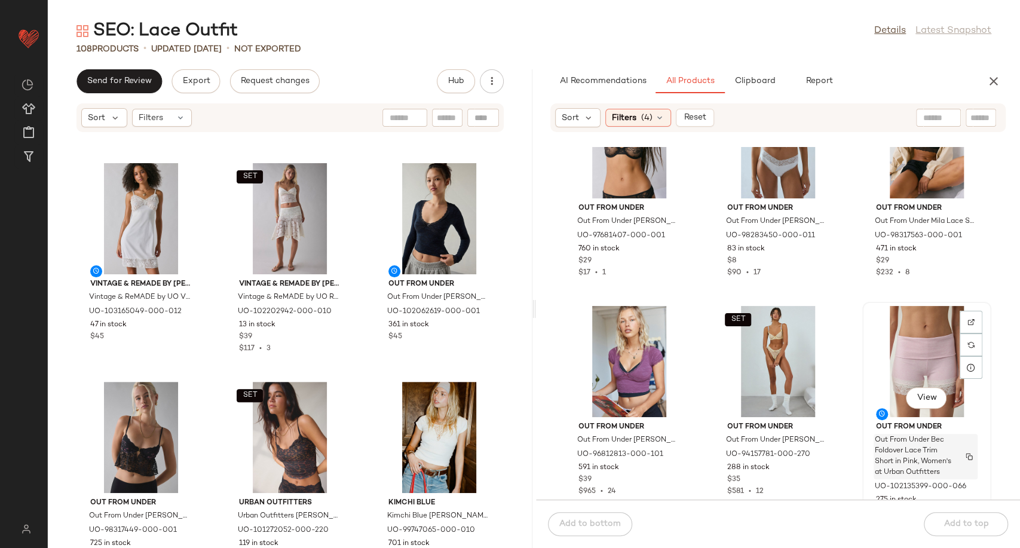
click at [926, 455] on span "Out From Under Bec Foldover Lace Trim Short in Pink, Women's at Urban Outfitters" at bounding box center [914, 456] width 79 height 43
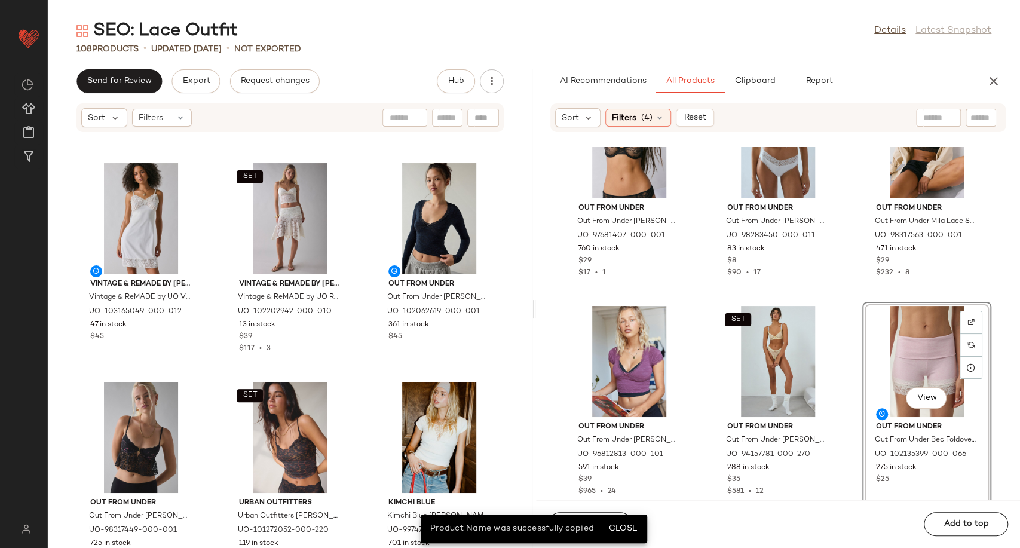
click at [908, 357] on div "View" at bounding box center [926, 361] width 121 height 111
click at [620, 529] on span "Close" at bounding box center [622, 529] width 29 height 10
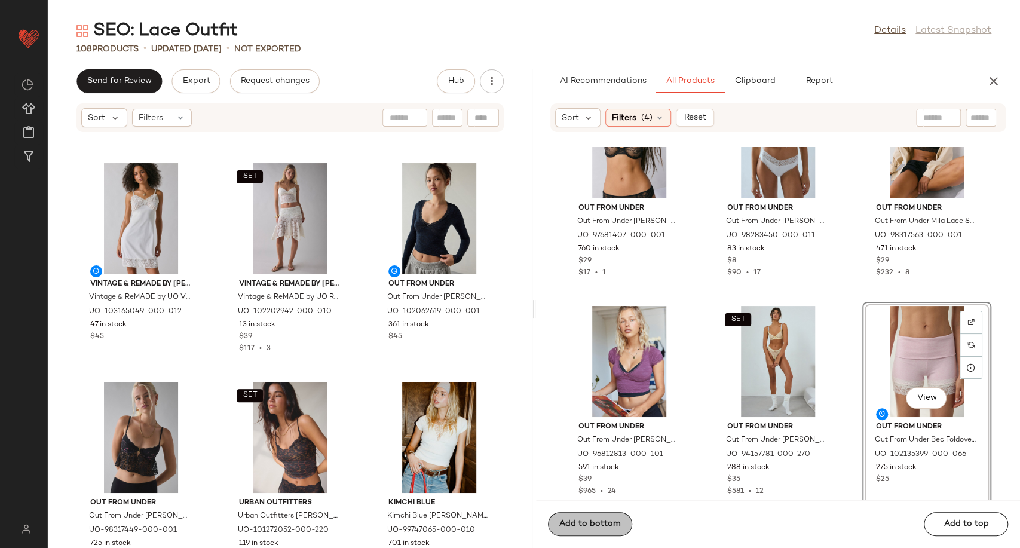
click at [609, 520] on span "Add to bottom" at bounding box center [590, 524] width 62 height 10
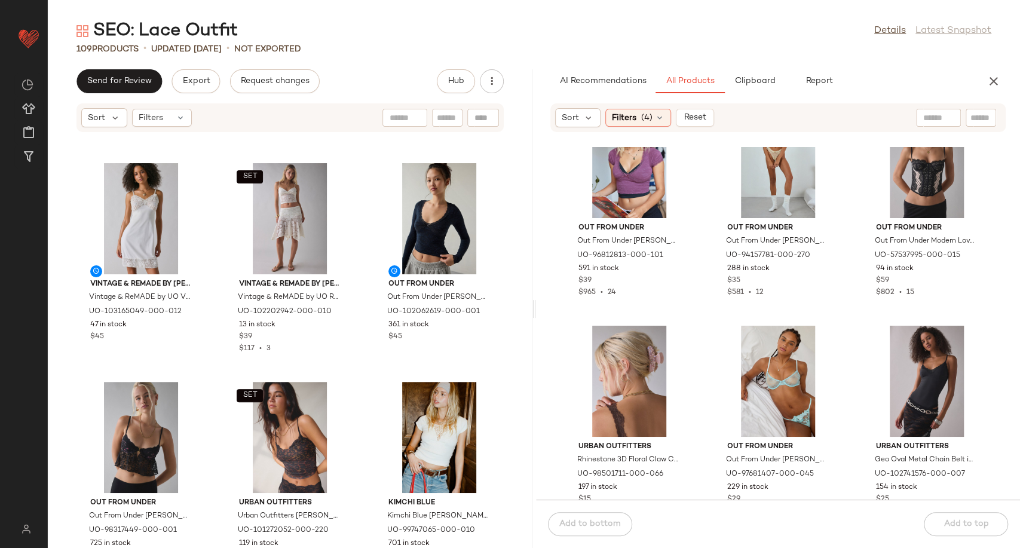
scroll to position [3860, 0]
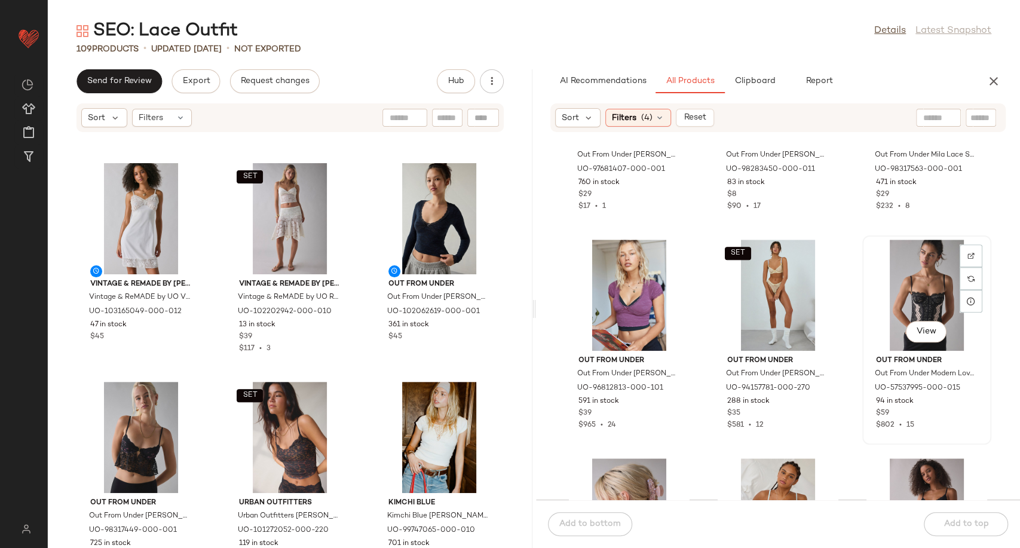
click at [903, 289] on div "View" at bounding box center [926, 295] width 121 height 111
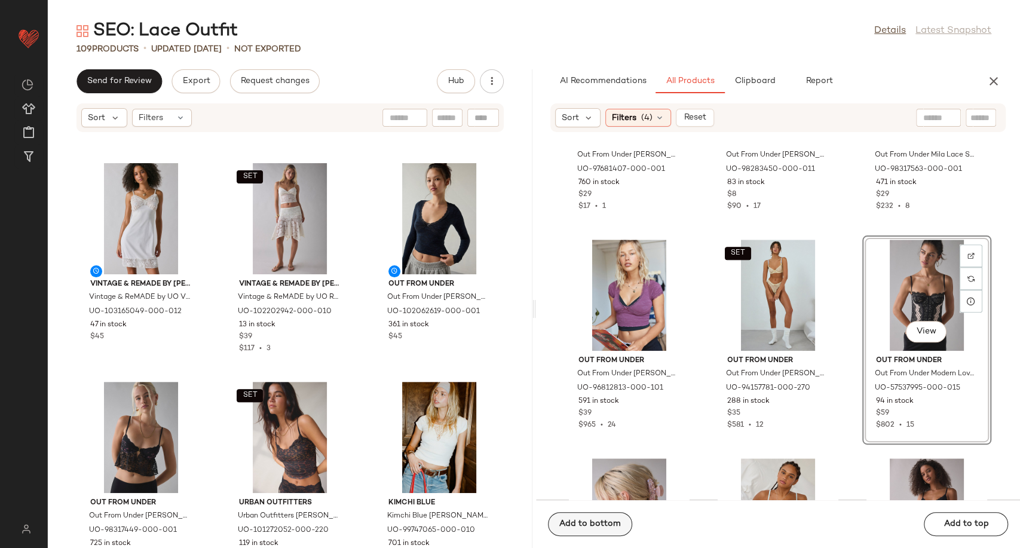
click at [612, 517] on button "Add to bottom" at bounding box center [590, 524] width 84 height 24
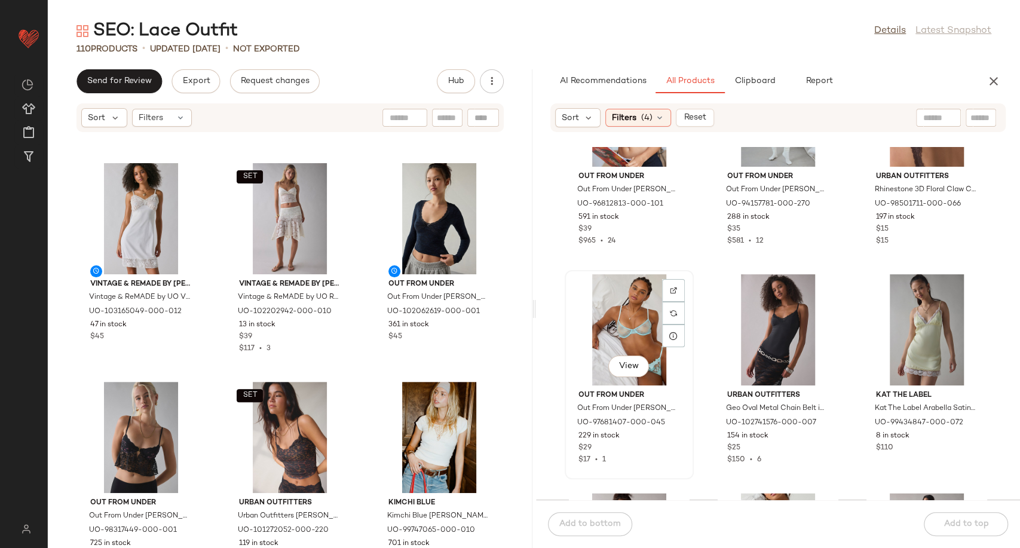
scroll to position [4059, 0]
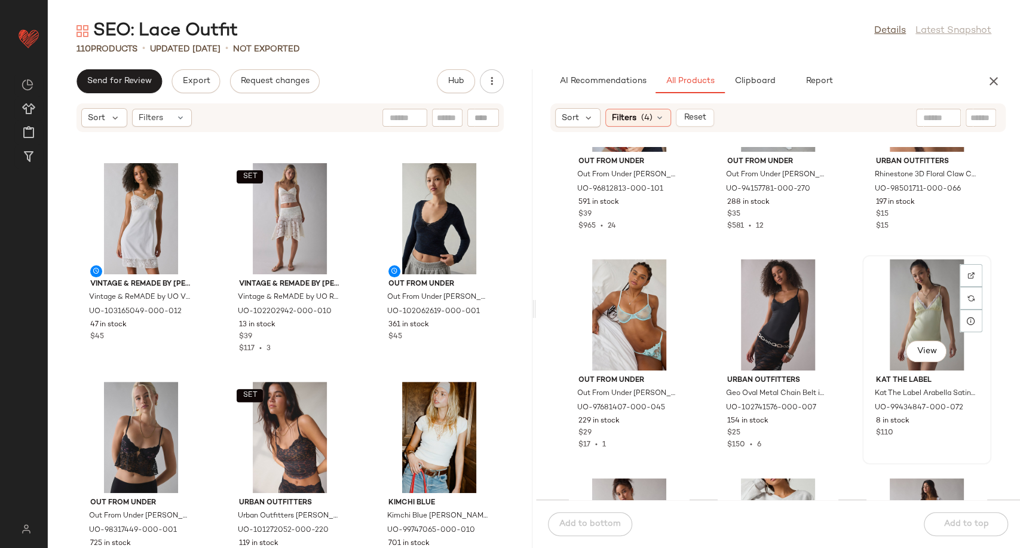
click at [899, 335] on div "View" at bounding box center [926, 314] width 121 height 111
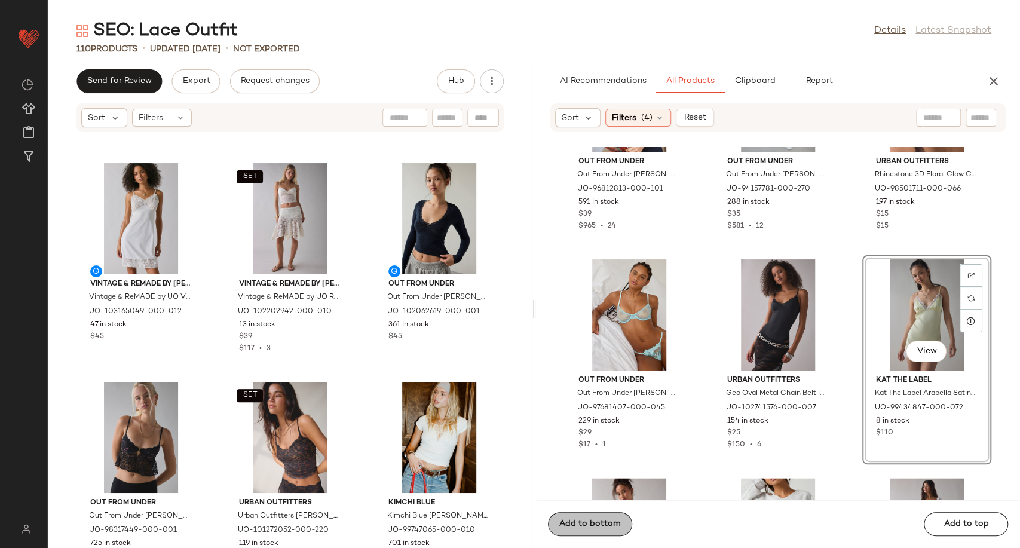
click at [614, 525] on span "Add to bottom" at bounding box center [590, 524] width 62 height 10
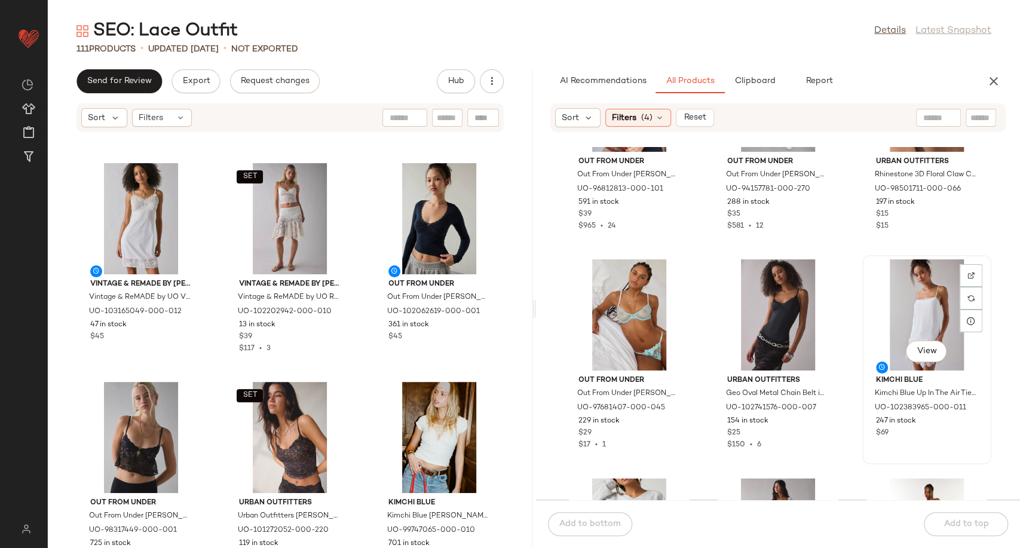
click at [881, 322] on div "View" at bounding box center [926, 314] width 121 height 111
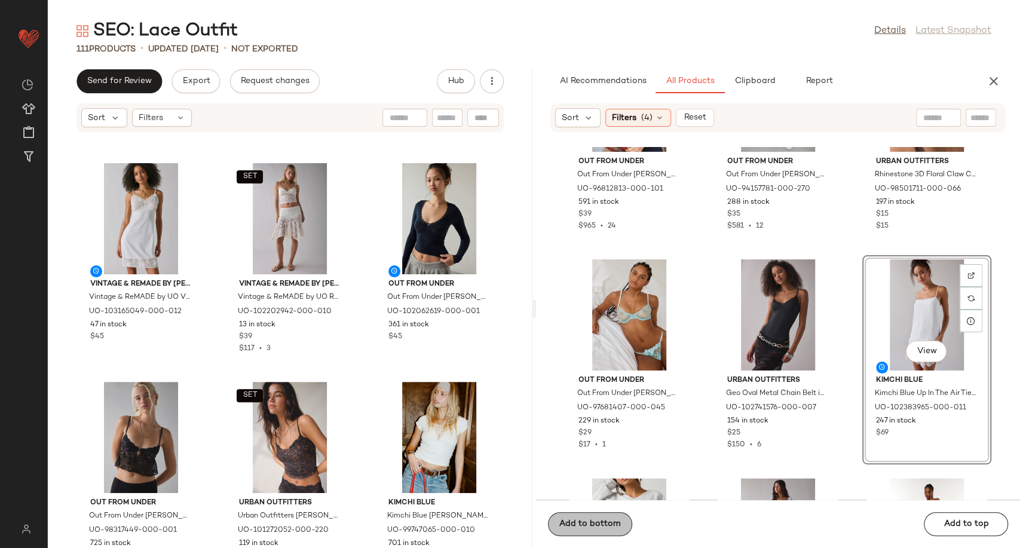
click at [594, 527] on span "Add to bottom" at bounding box center [590, 524] width 62 height 10
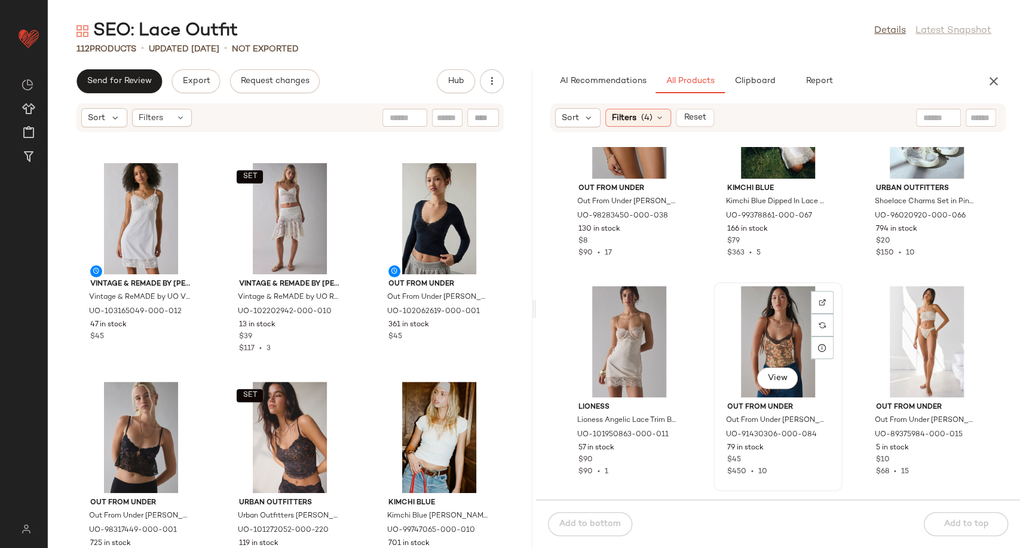
scroll to position [4988, 0]
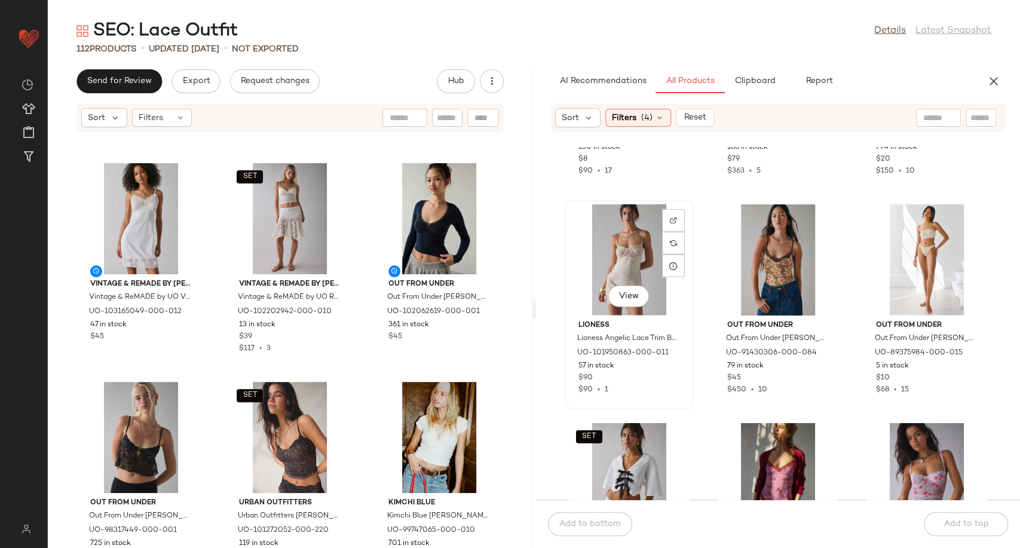
click at [624, 243] on div "View" at bounding box center [629, 259] width 121 height 111
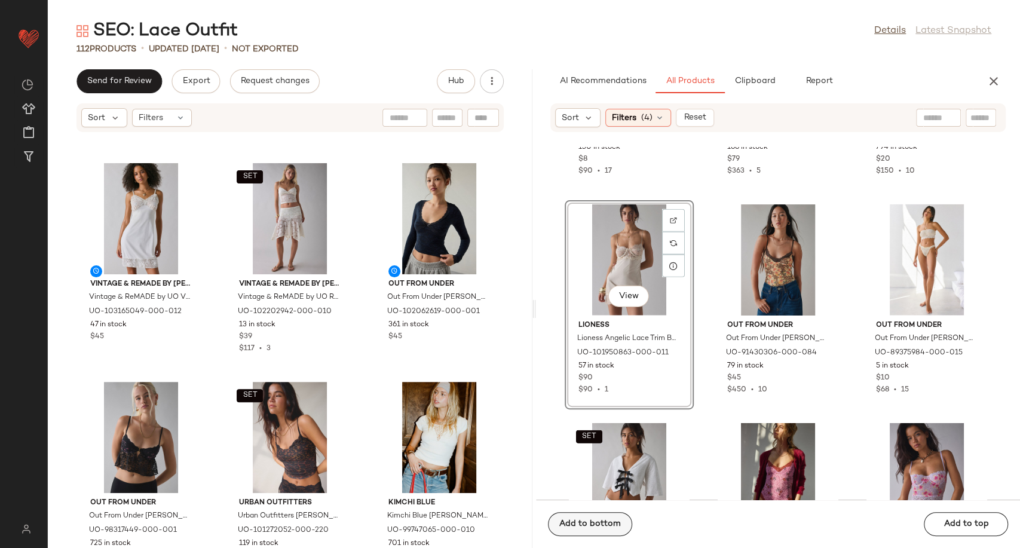
click at [586, 526] on span "Add to bottom" at bounding box center [590, 524] width 62 height 10
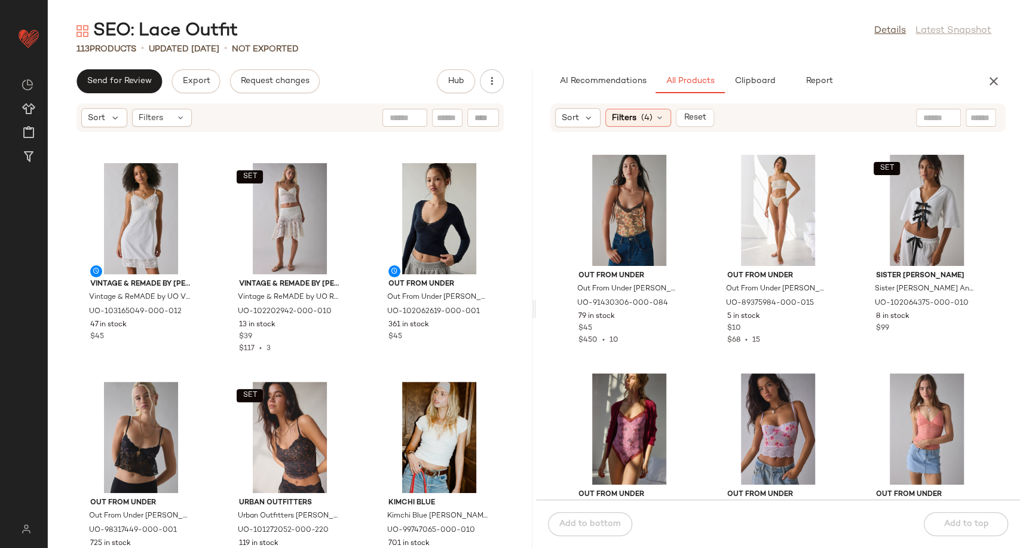
scroll to position [5121, 0]
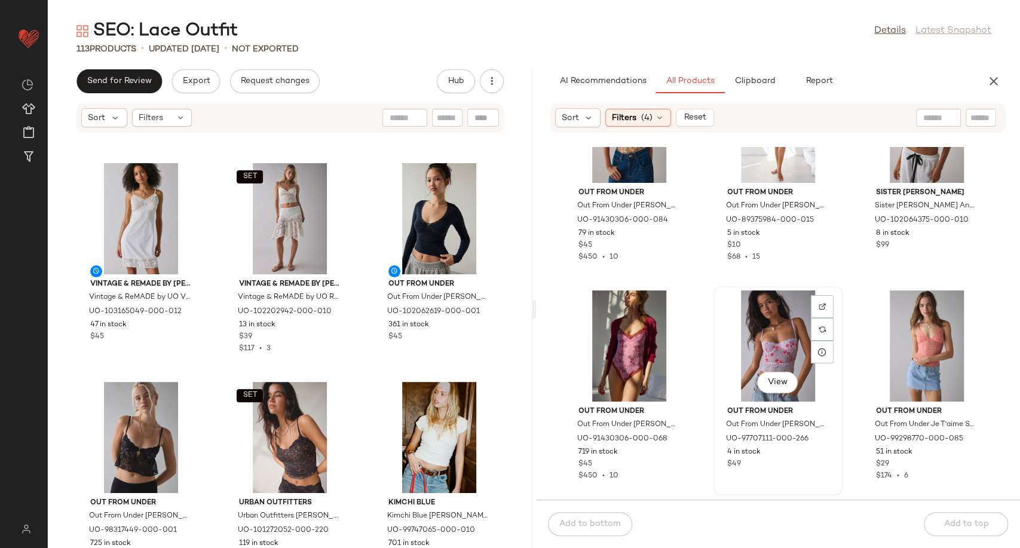
click at [772, 332] on div "View" at bounding box center [778, 345] width 121 height 111
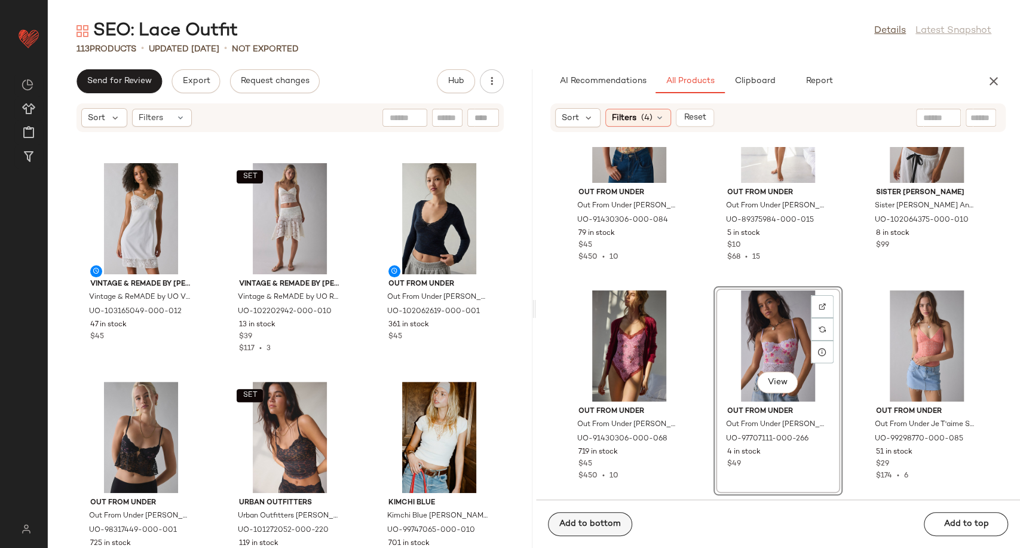
click at [590, 527] on span "Add to bottom" at bounding box center [590, 524] width 62 height 10
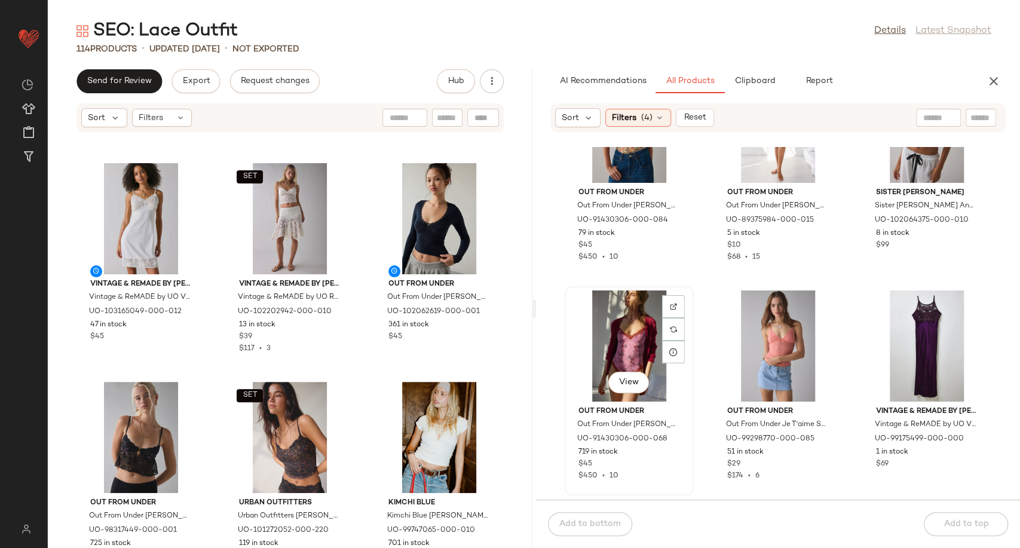
click at [611, 326] on div "View" at bounding box center [629, 345] width 121 height 111
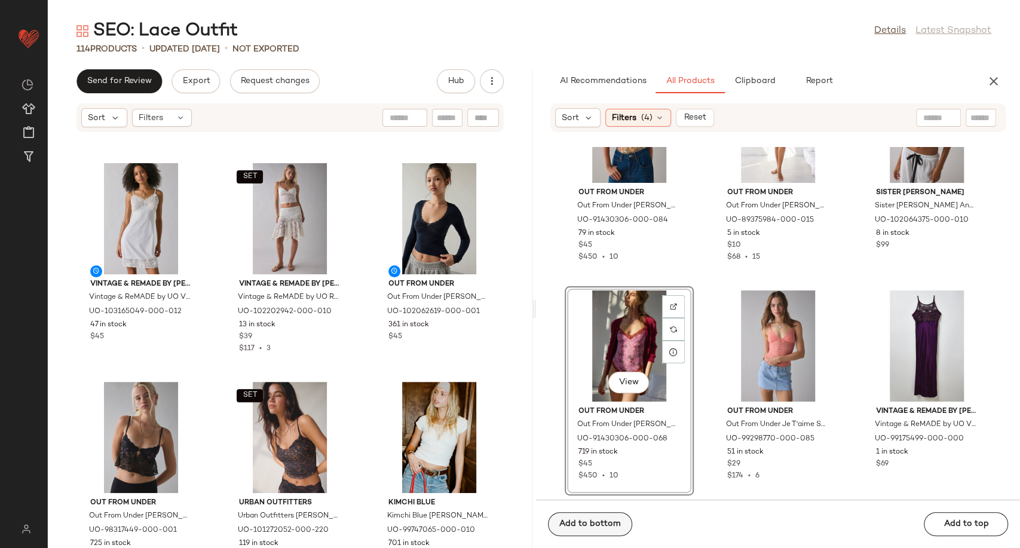
click at [594, 532] on button "Add to bottom" at bounding box center [590, 524] width 84 height 24
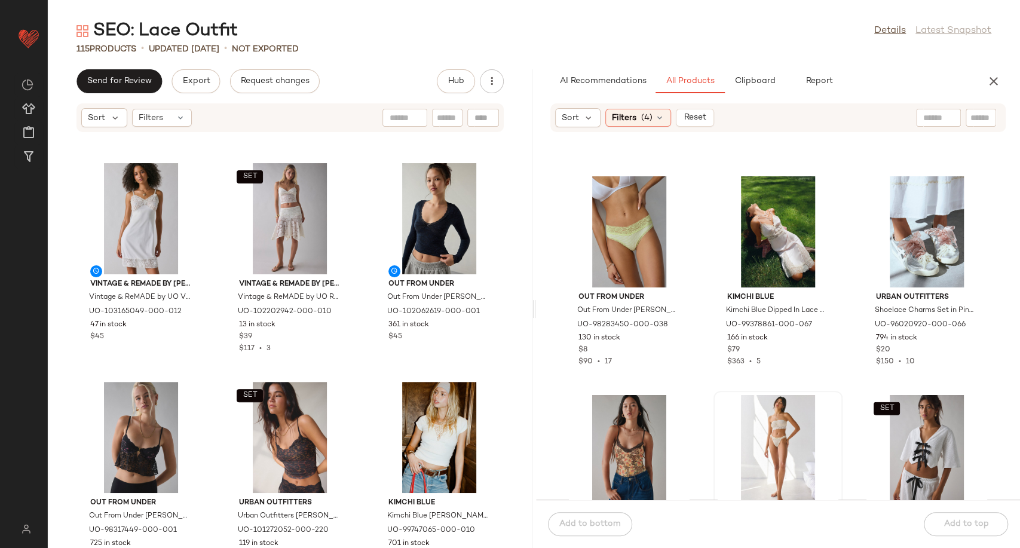
scroll to position [4922, 0]
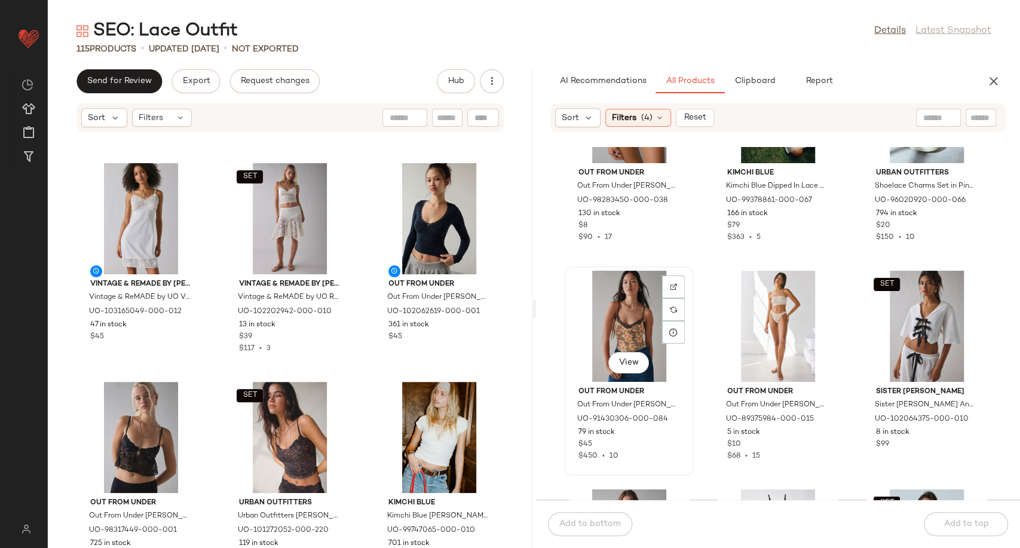
click at [634, 310] on div "View" at bounding box center [629, 326] width 121 height 111
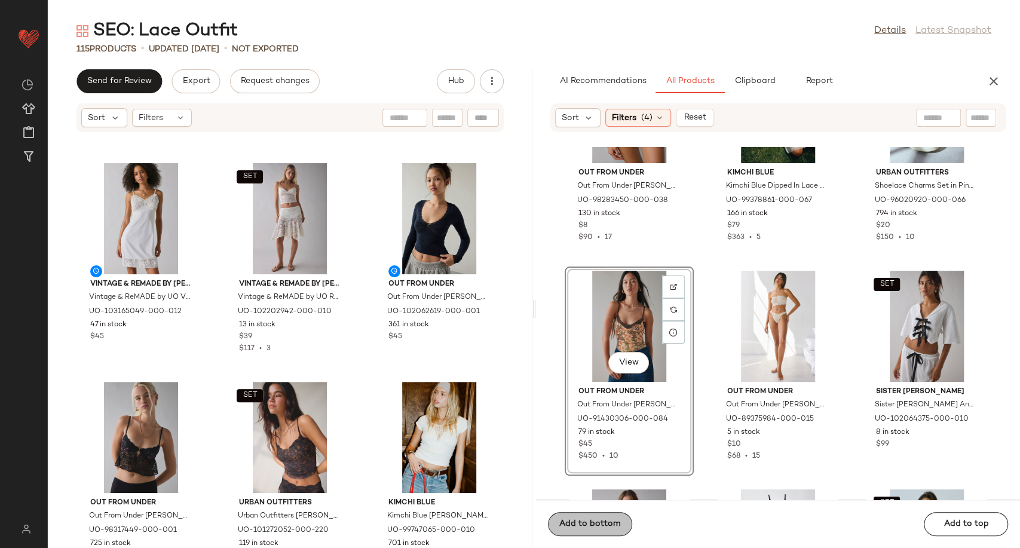
click at [585, 526] on span "Add to bottom" at bounding box center [590, 524] width 62 height 10
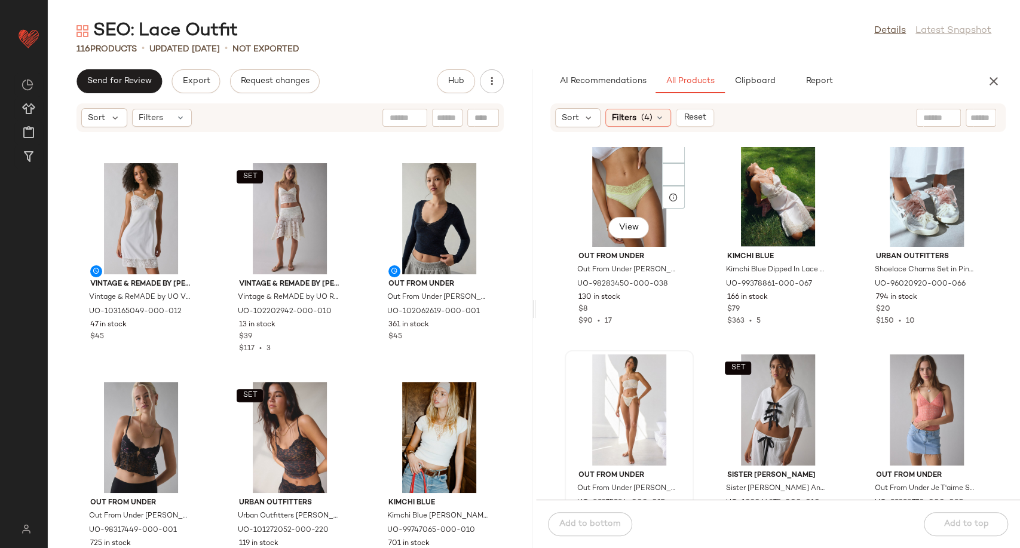
scroll to position [4722, 0]
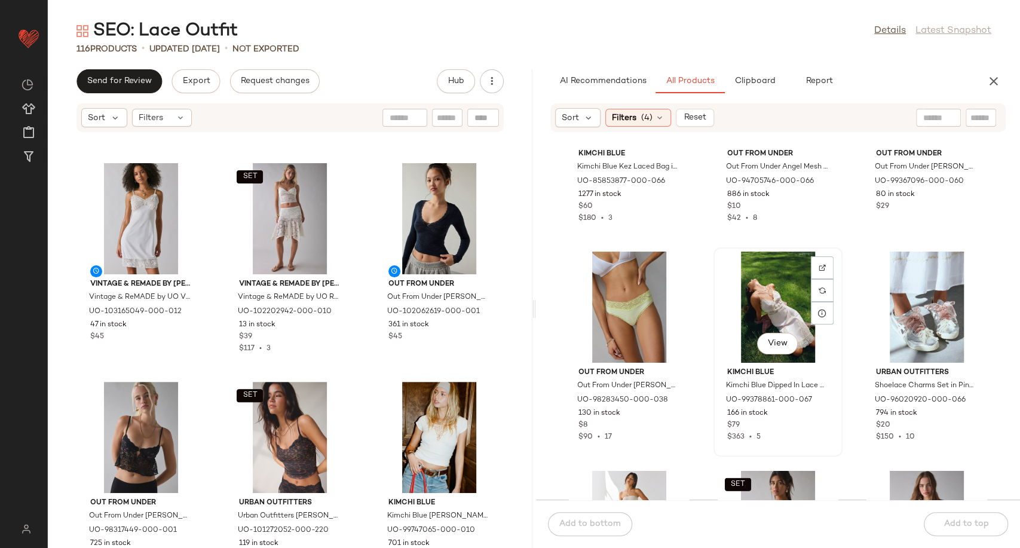
click at [752, 301] on div "View" at bounding box center [778, 307] width 121 height 111
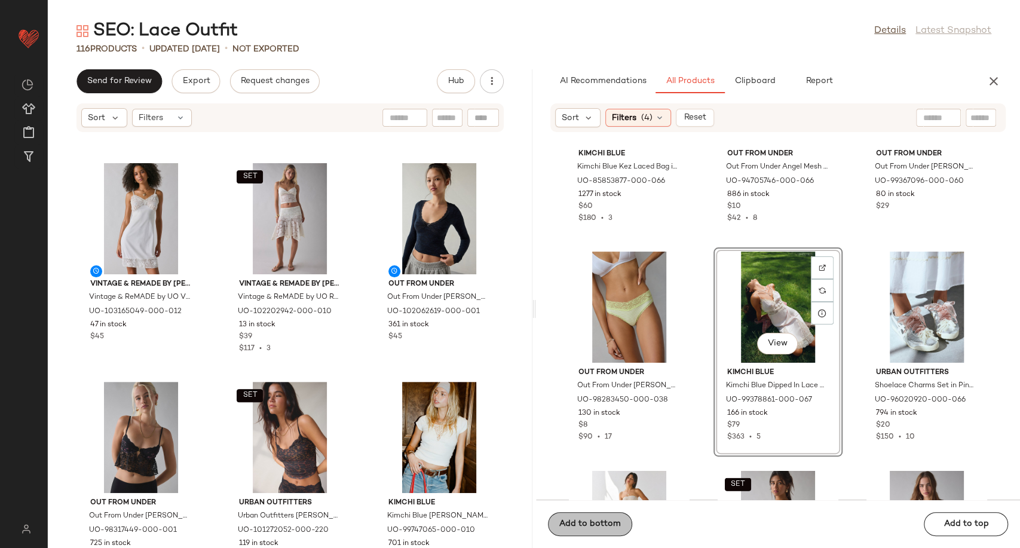
click at [591, 526] on span "Add to bottom" at bounding box center [590, 524] width 62 height 10
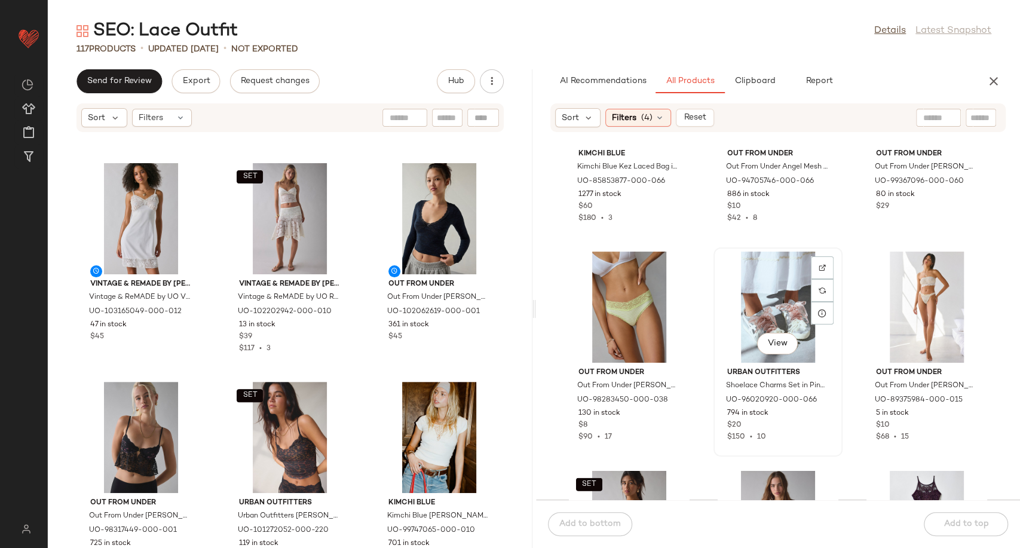
click at [761, 305] on div "View" at bounding box center [778, 307] width 121 height 111
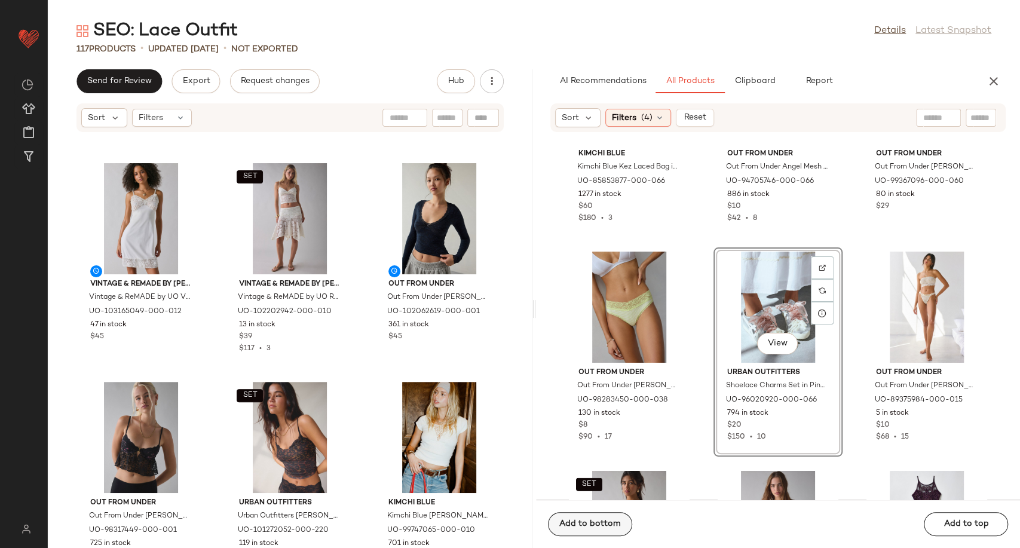
click at [607, 520] on span "Add to bottom" at bounding box center [590, 524] width 62 height 10
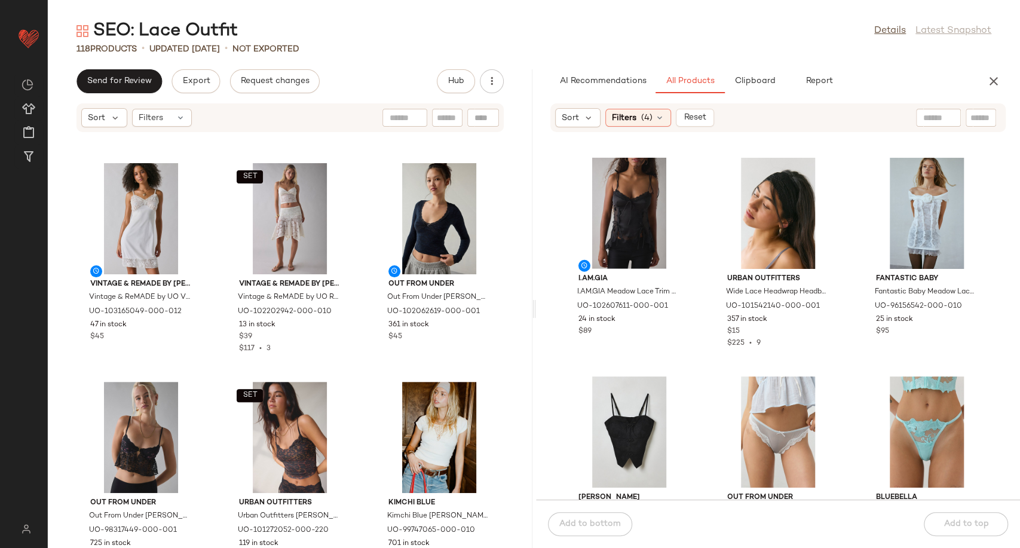
scroll to position [5187, 0]
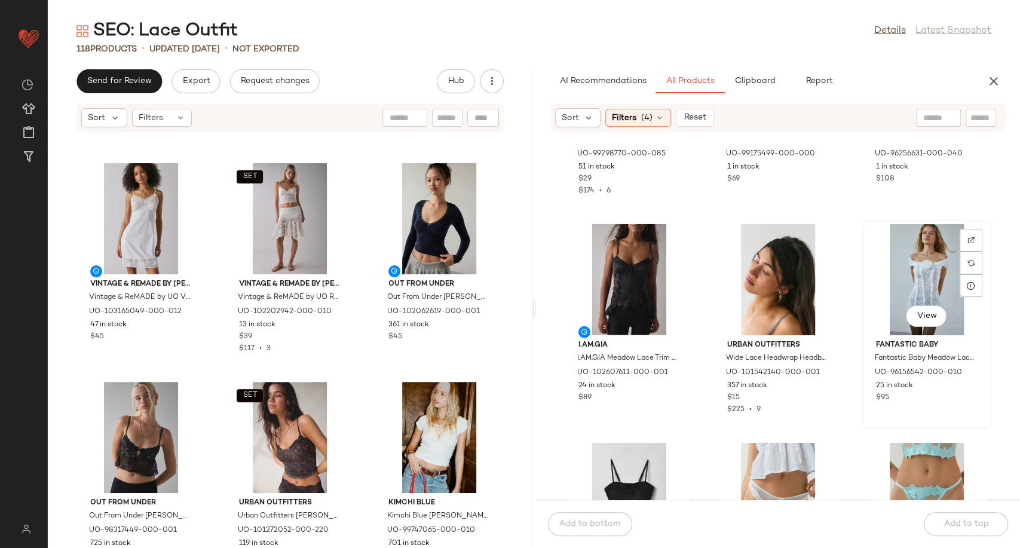
click at [916, 253] on div "View" at bounding box center [926, 279] width 121 height 111
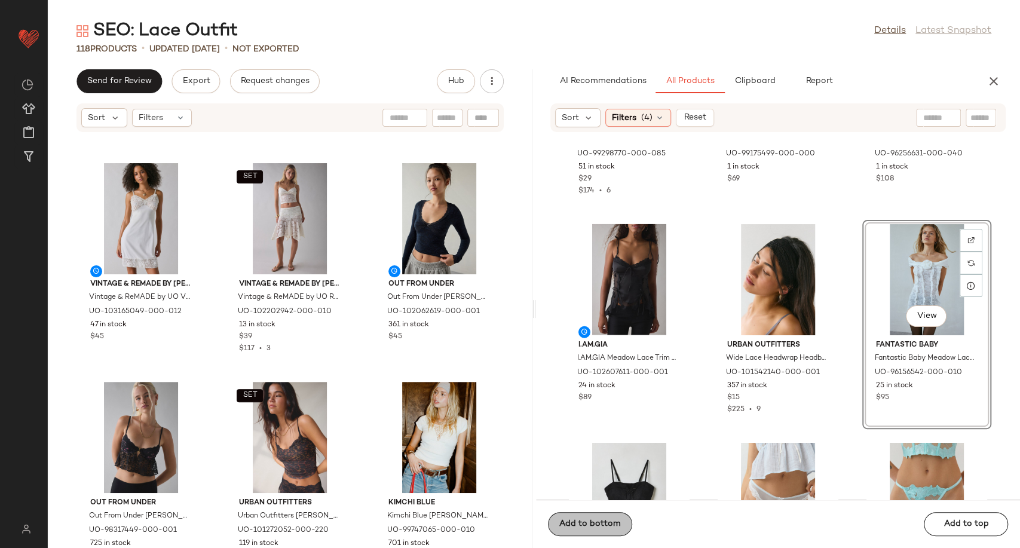
click at [590, 523] on span "Add to bottom" at bounding box center [590, 524] width 62 height 10
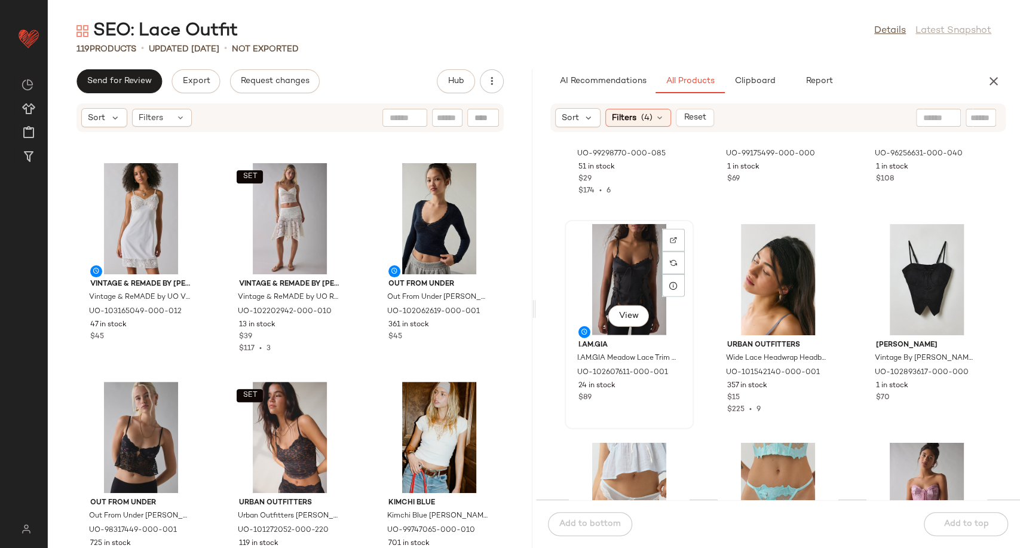
click at [624, 275] on div "View" at bounding box center [629, 279] width 121 height 111
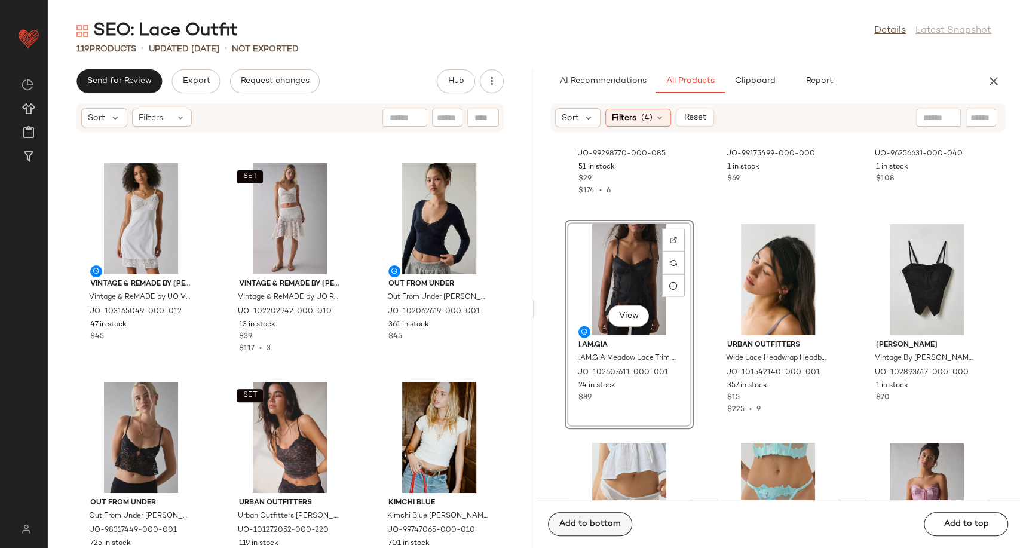
click at [594, 522] on span "Add to bottom" at bounding box center [590, 524] width 62 height 10
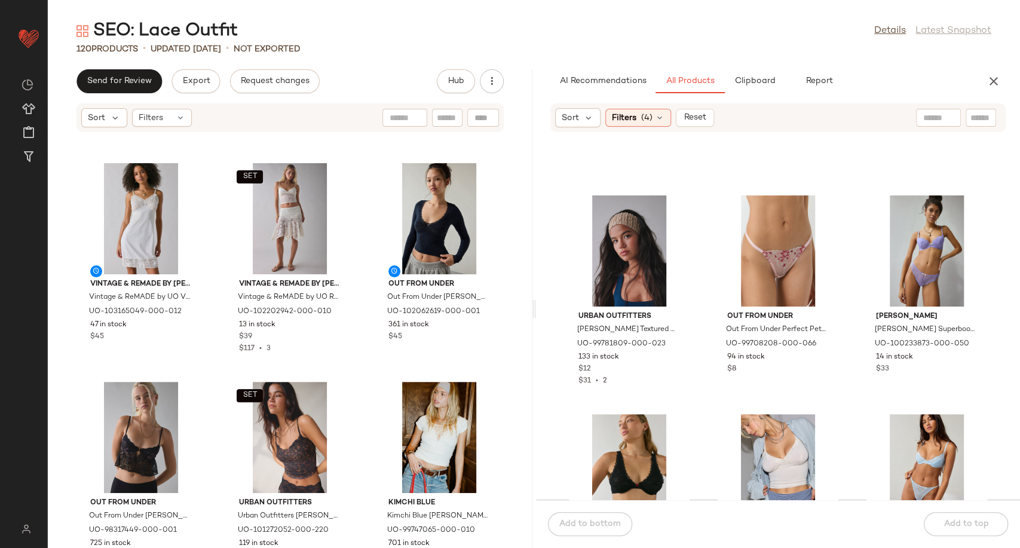
scroll to position [6714, 0]
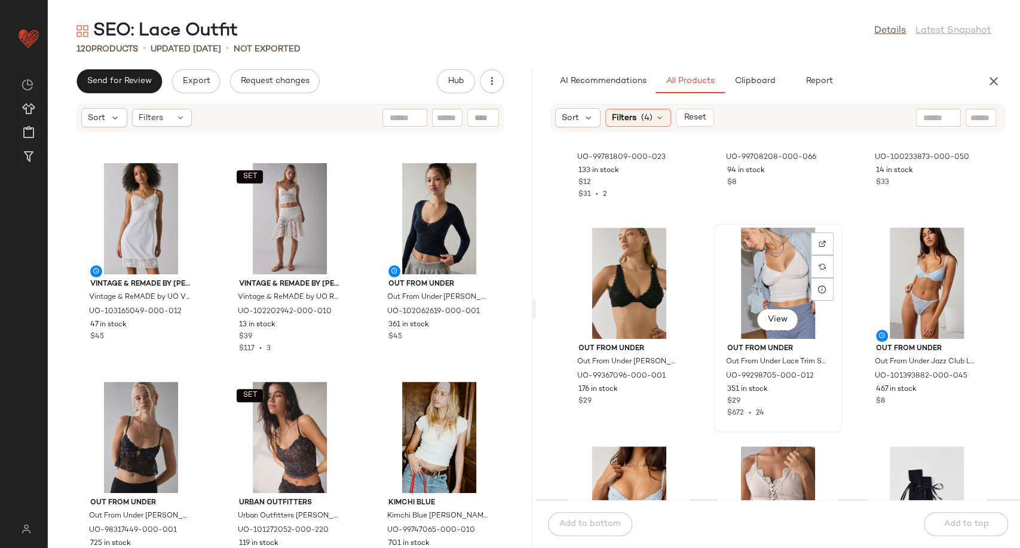
click at [751, 275] on div "View" at bounding box center [778, 283] width 121 height 111
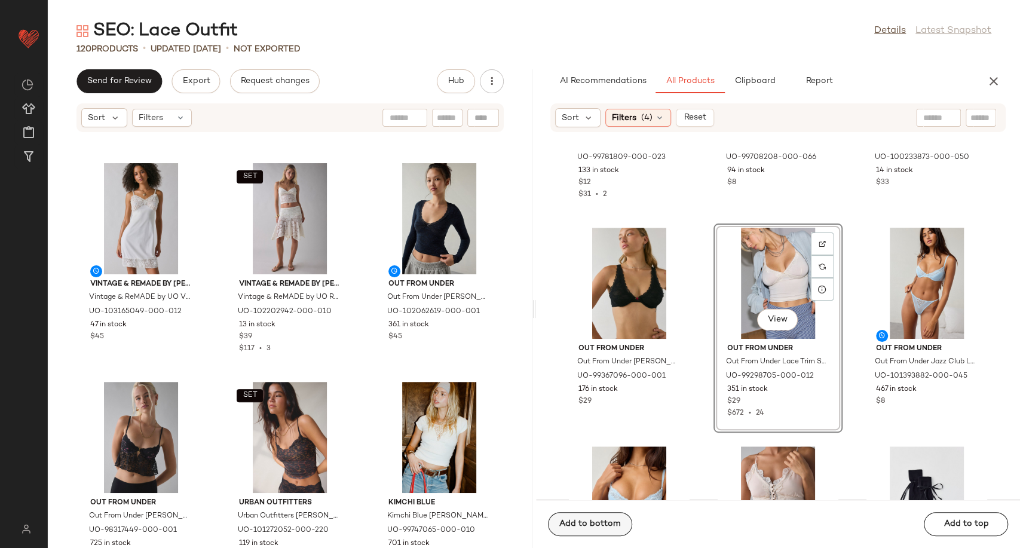
click at [583, 523] on span "Add to bottom" at bounding box center [590, 524] width 62 height 10
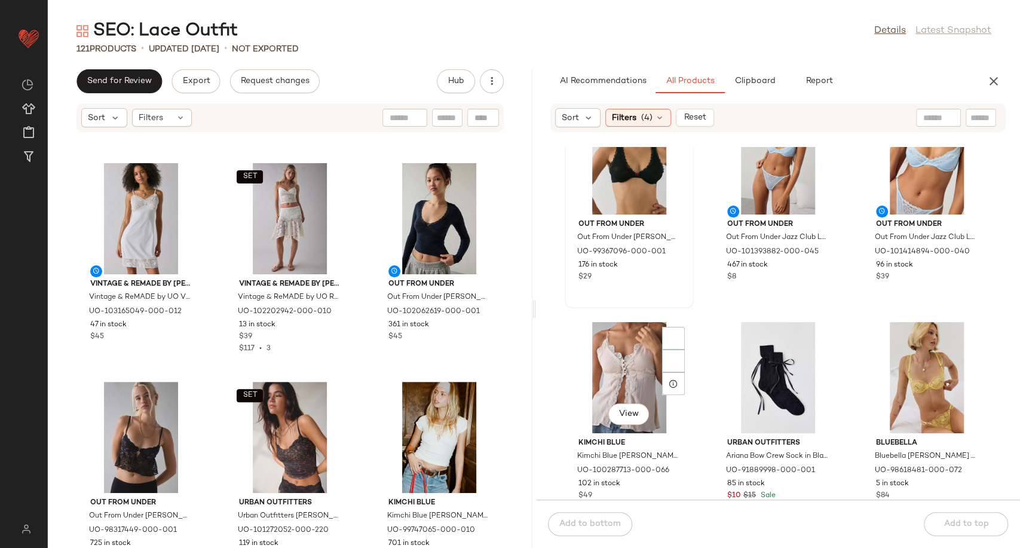
scroll to position [6847, 0]
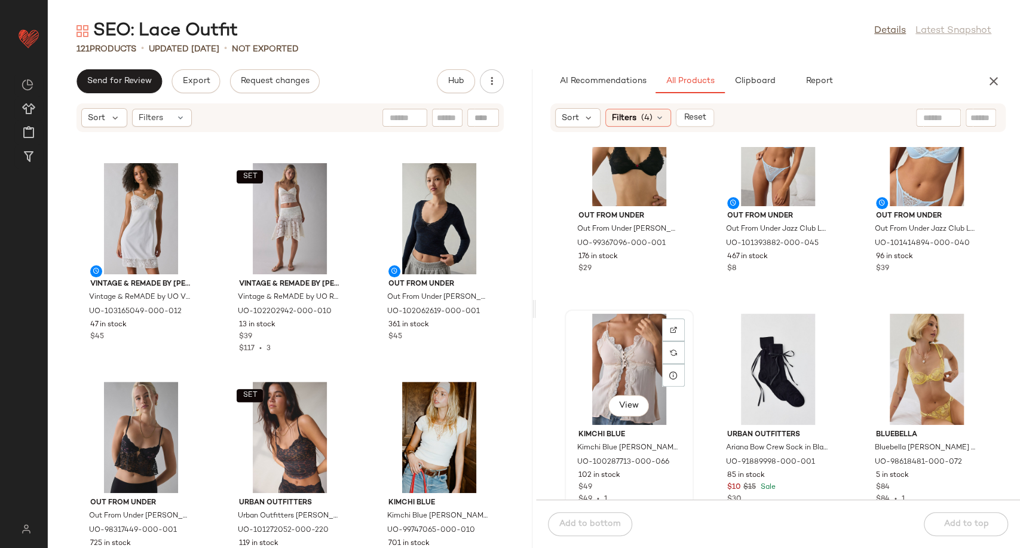
click at [609, 369] on div "View" at bounding box center [629, 369] width 121 height 111
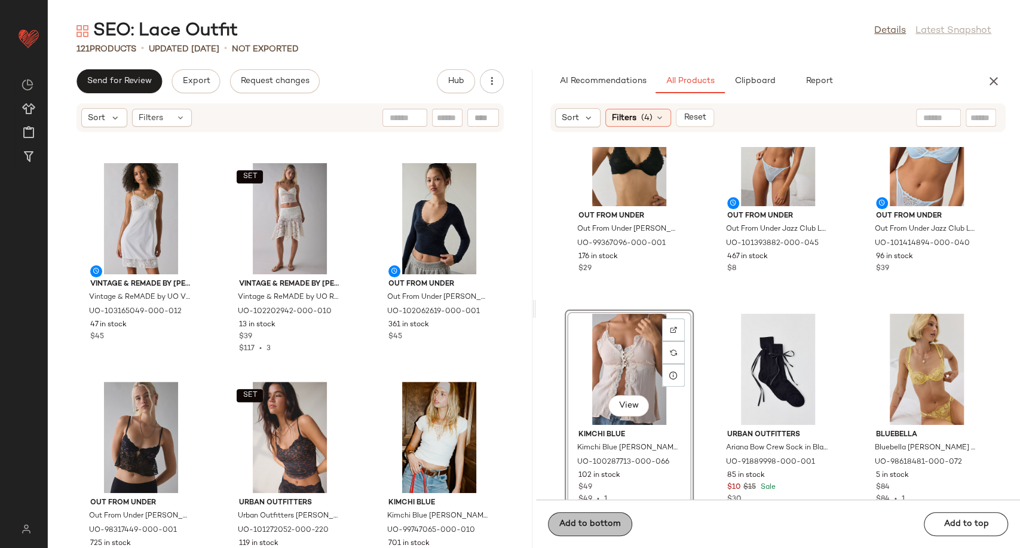
click at [591, 528] on span "Add to bottom" at bounding box center [590, 524] width 62 height 10
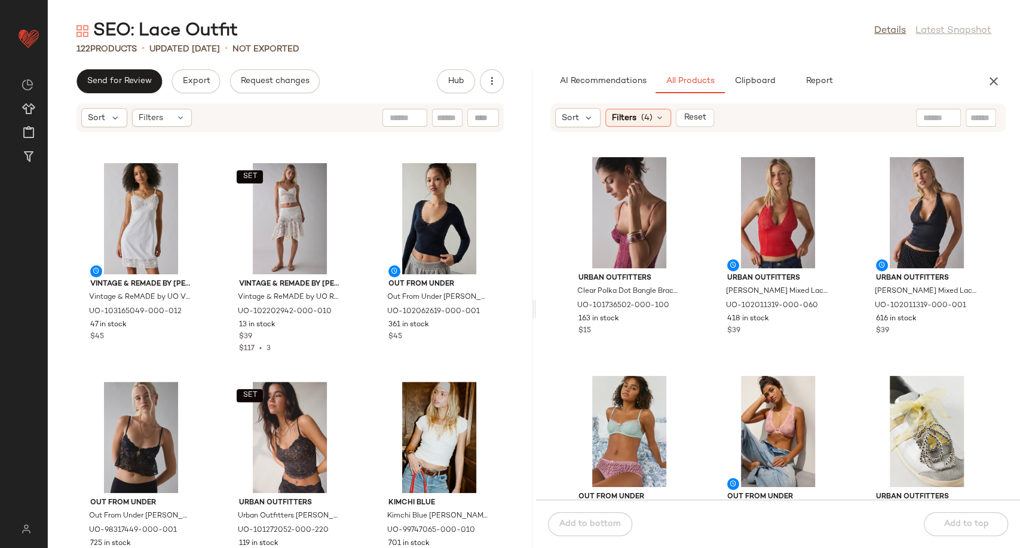
scroll to position [8904, 0]
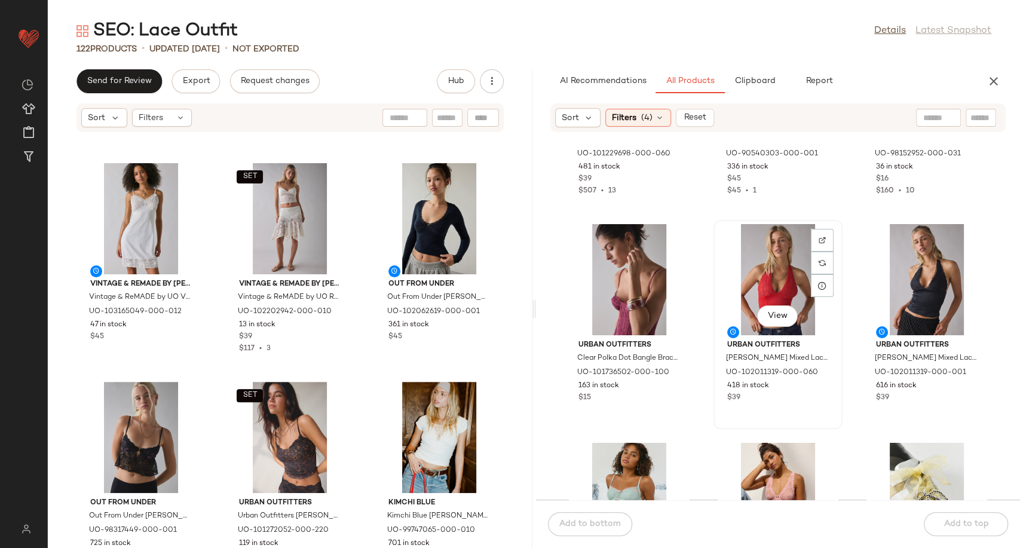
click at [779, 271] on div "View" at bounding box center [778, 279] width 121 height 111
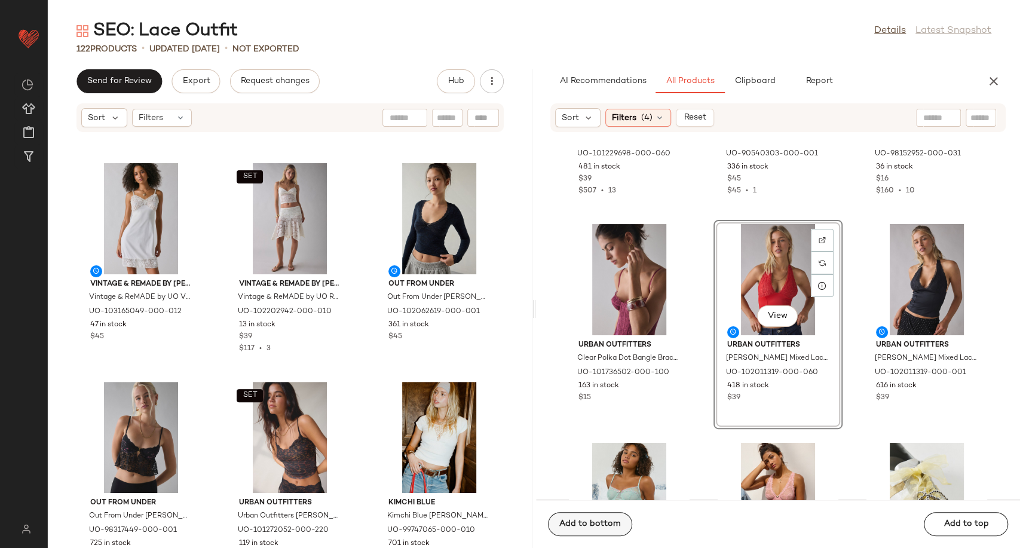
click at [598, 522] on span "Add to bottom" at bounding box center [590, 524] width 62 height 10
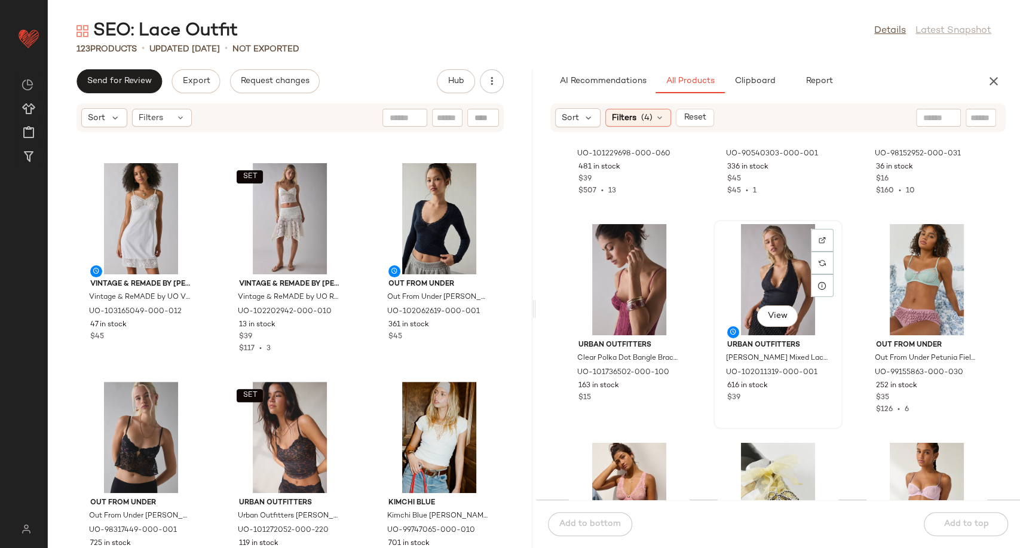
click at [778, 275] on div "View" at bounding box center [778, 279] width 121 height 111
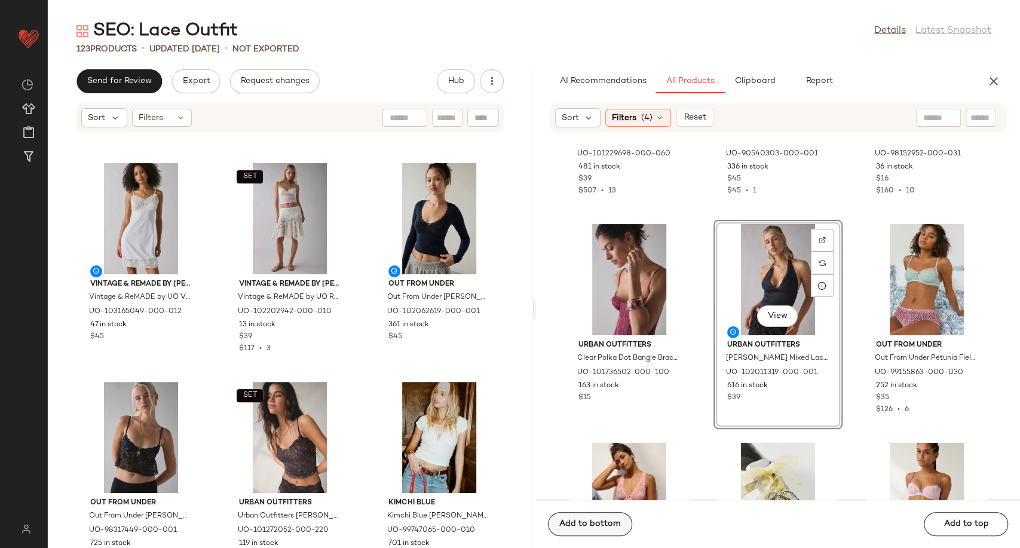
click at [596, 523] on span "Add to bottom" at bounding box center [590, 524] width 62 height 10
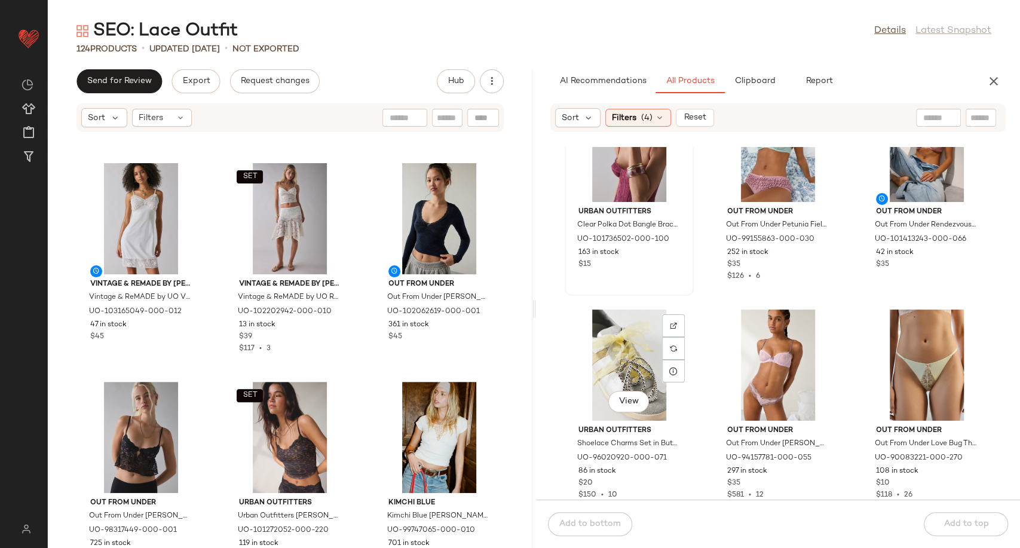
scroll to position [9004, 0]
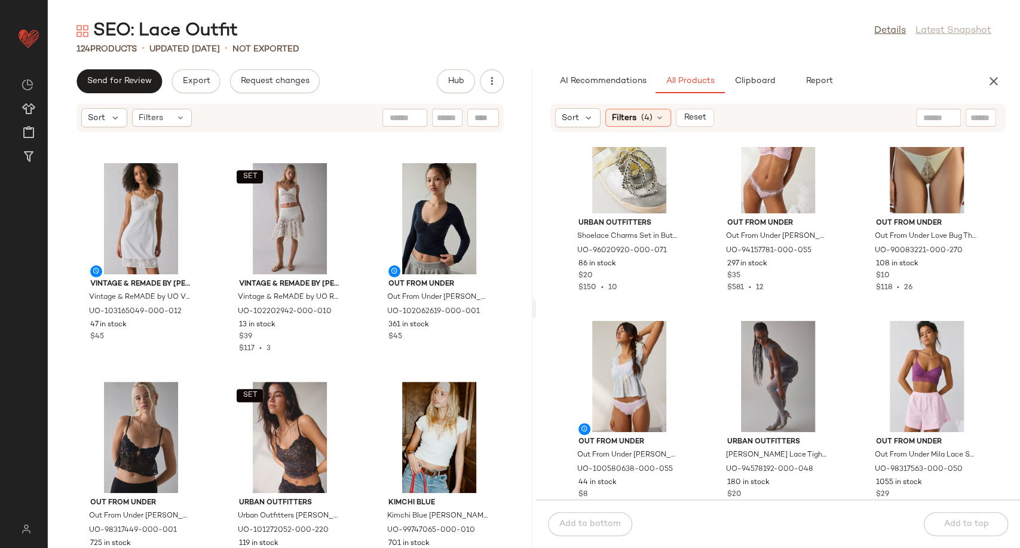
scroll to position [9303, 0]
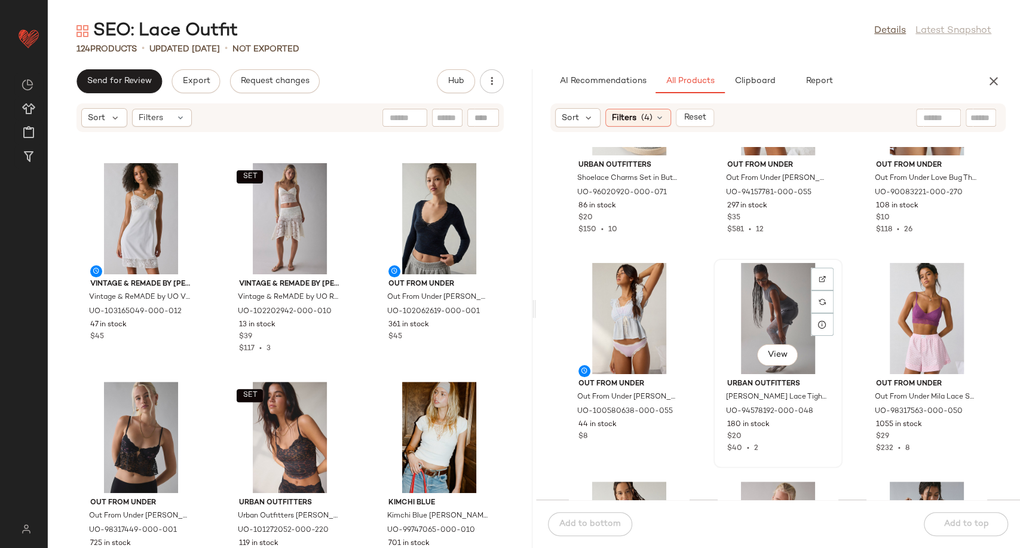
click at [770, 326] on div "View" at bounding box center [778, 318] width 121 height 111
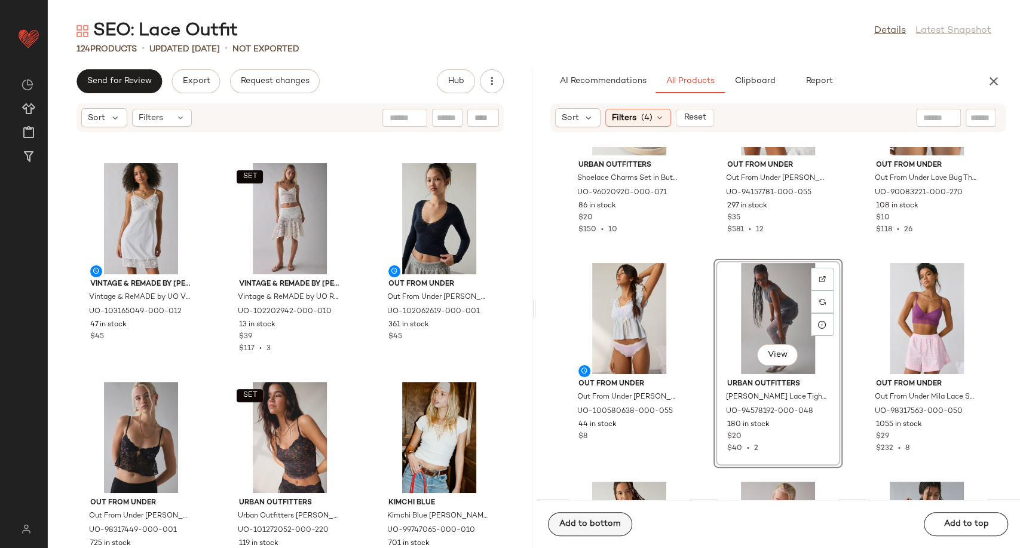
click at [604, 520] on span "Add to bottom" at bounding box center [590, 524] width 62 height 10
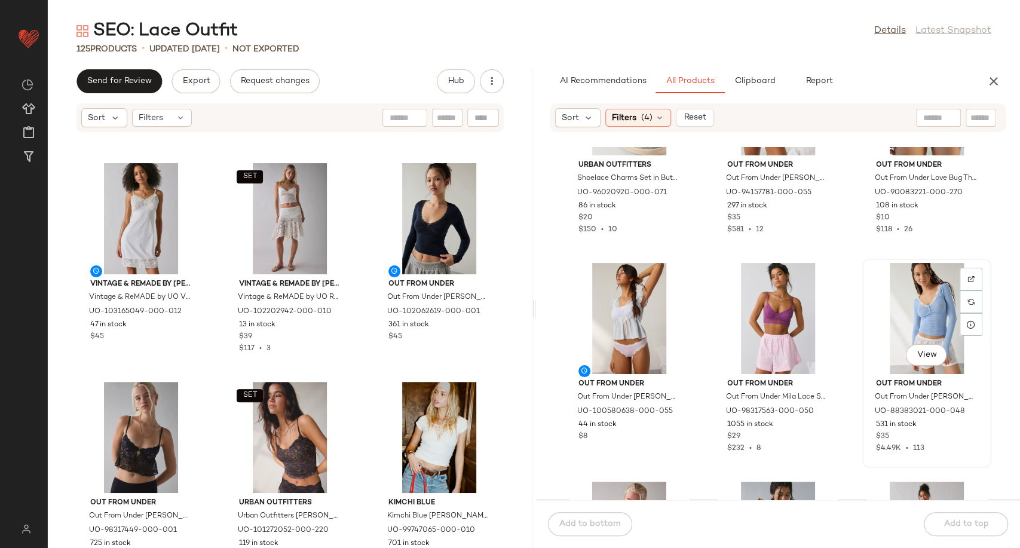
click at [926, 298] on div "View" at bounding box center [926, 318] width 121 height 111
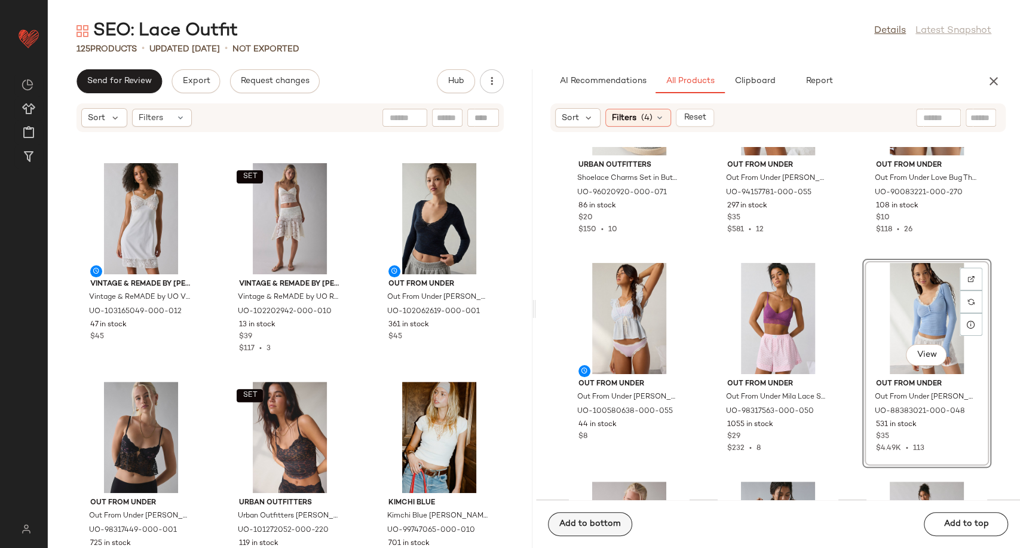
click at [612, 519] on span "Add to bottom" at bounding box center [590, 524] width 62 height 10
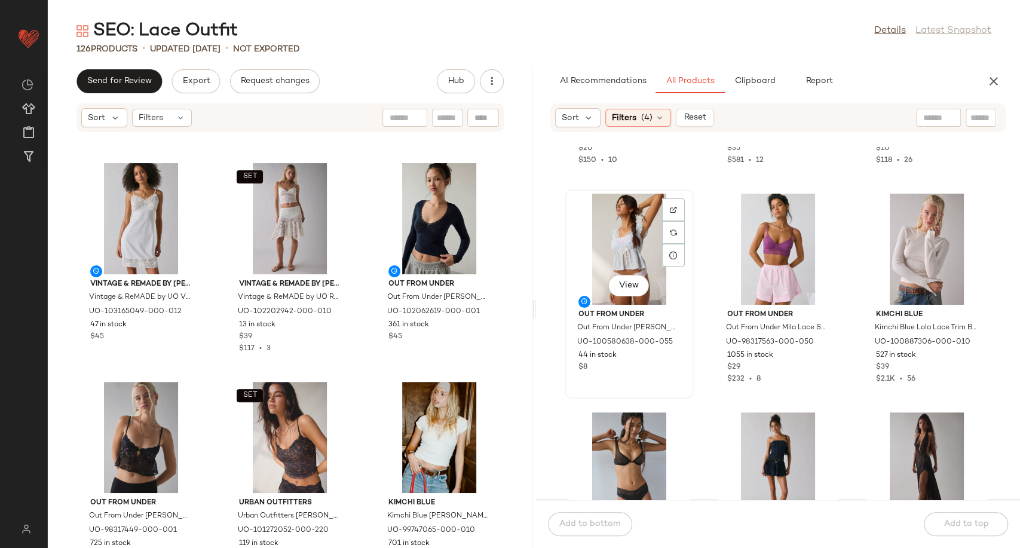
scroll to position [9502, 0]
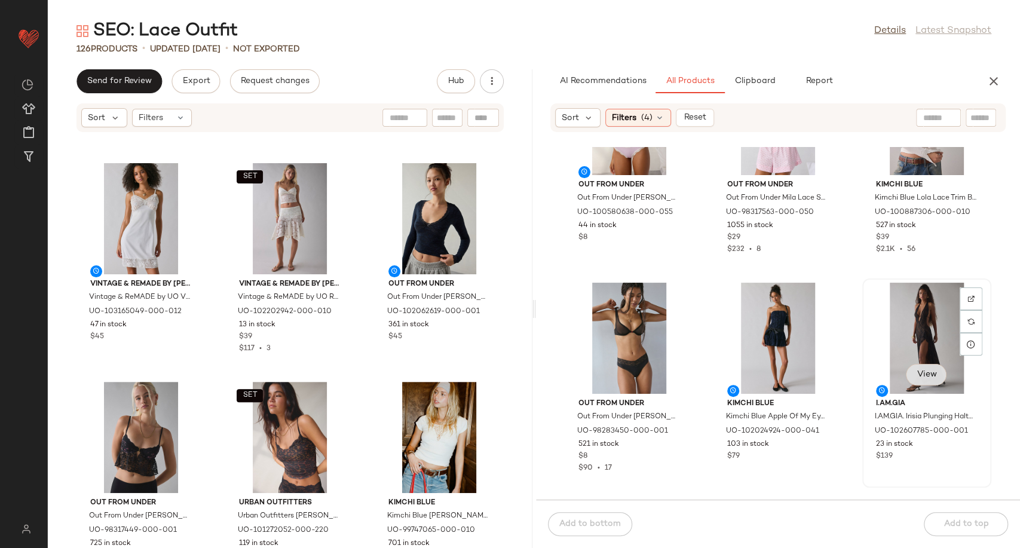
click at [916, 375] on span "View" at bounding box center [926, 375] width 20 height 10
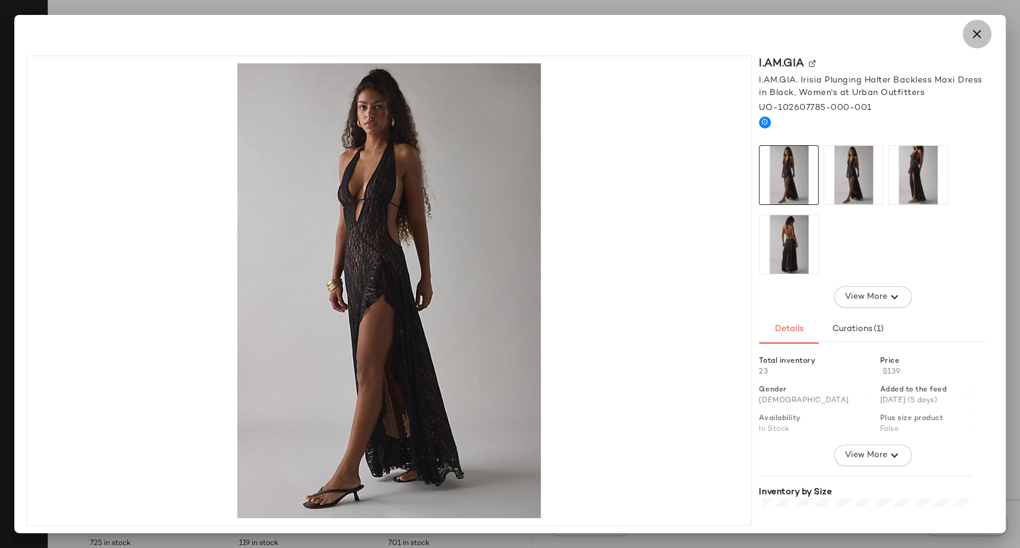
click at [978, 32] on icon "button" at bounding box center [977, 34] width 14 height 14
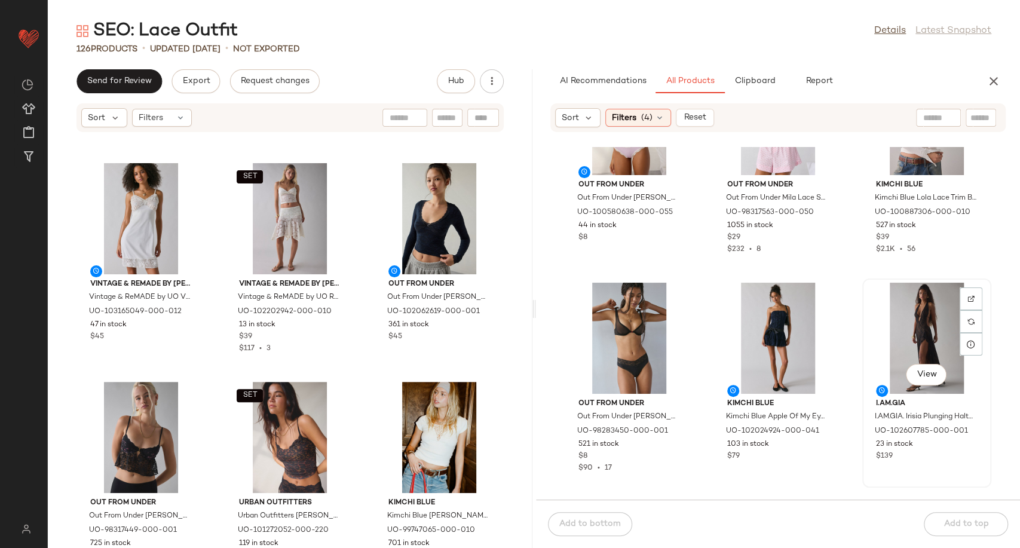
click at [927, 323] on div "View" at bounding box center [926, 338] width 121 height 111
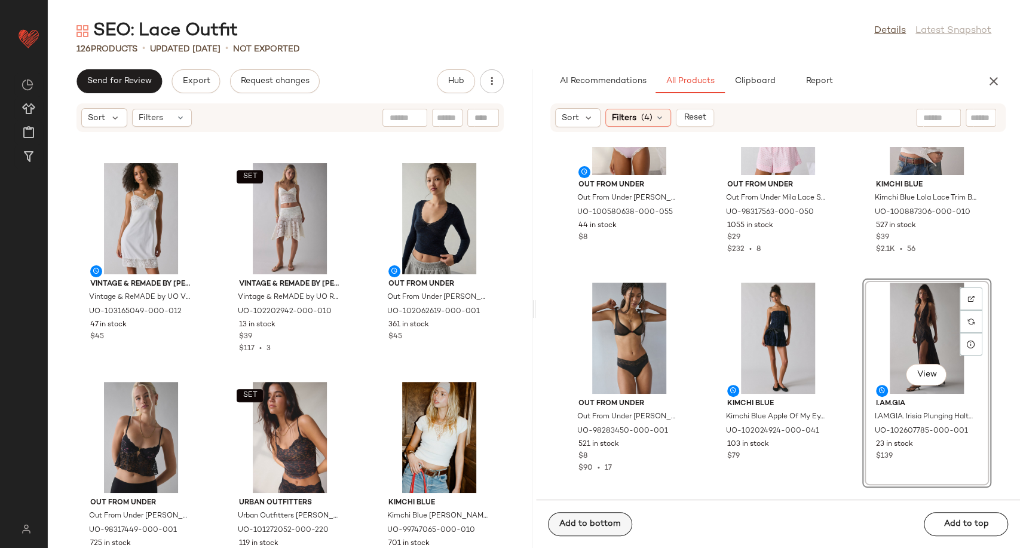
click at [602, 522] on span "Add to bottom" at bounding box center [590, 524] width 62 height 10
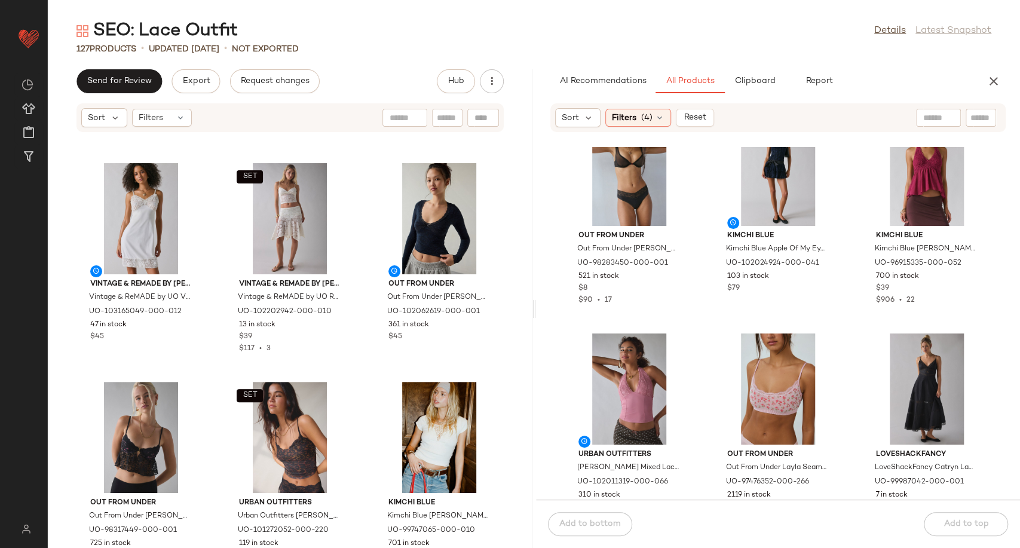
scroll to position [9834, 0]
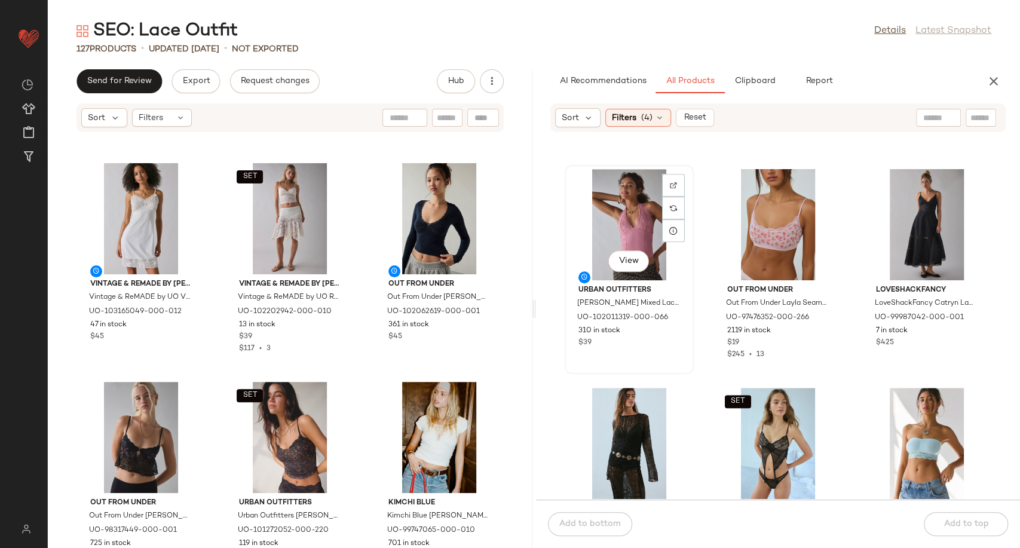
click at [611, 242] on div "View" at bounding box center [629, 224] width 121 height 111
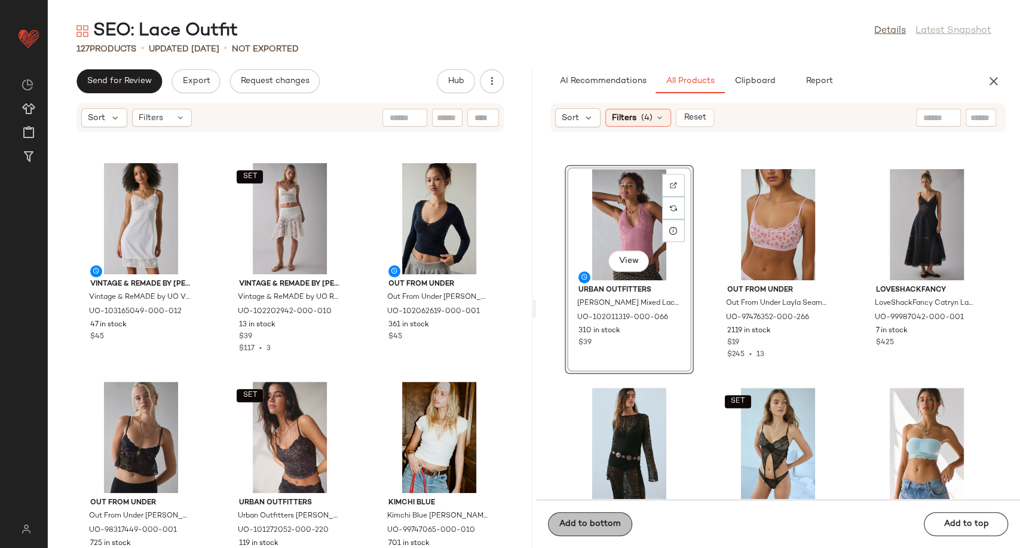
click at [565, 523] on span "Add to bottom" at bounding box center [590, 524] width 62 height 10
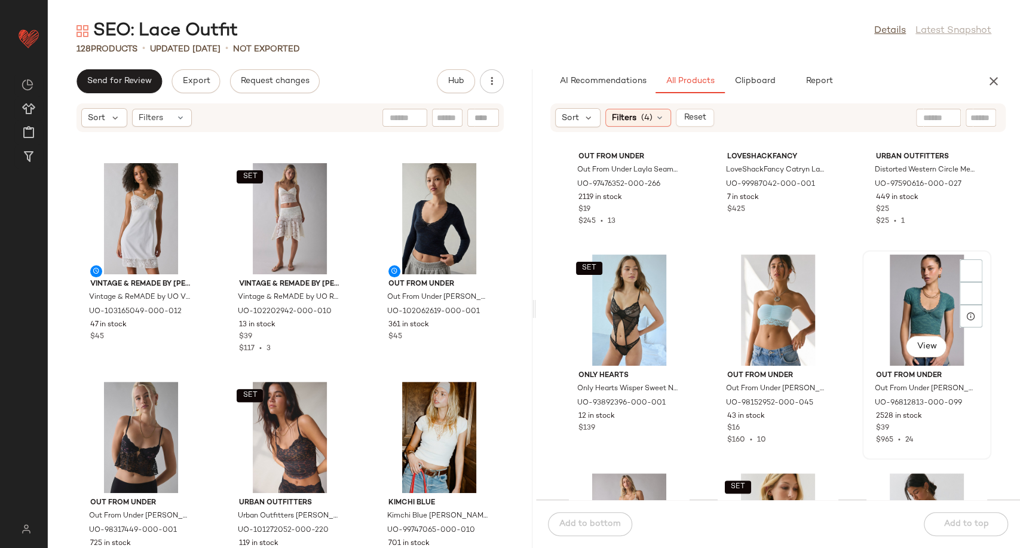
scroll to position [9967, 0]
click at [918, 310] on div "View" at bounding box center [926, 310] width 121 height 111
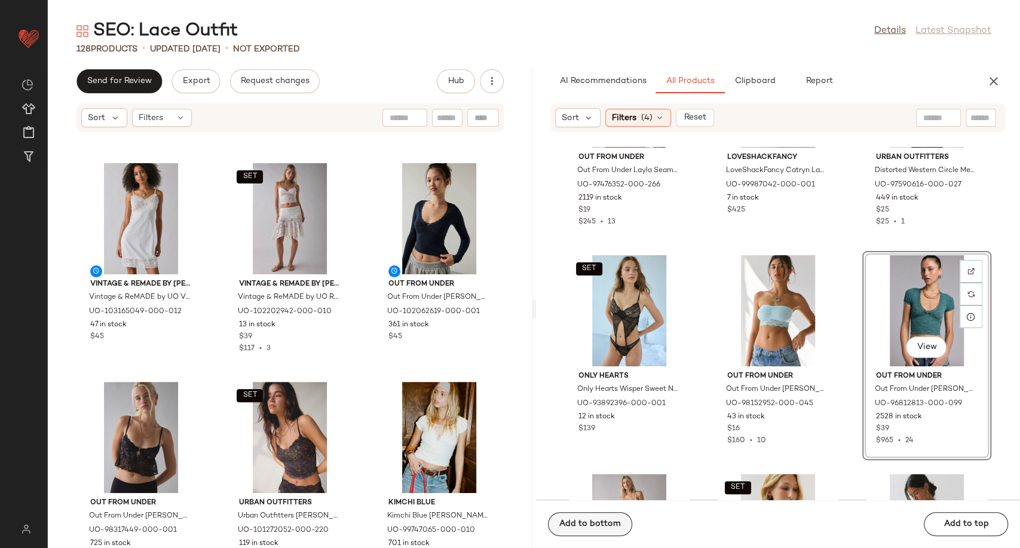
click at [574, 521] on span "Add to bottom" at bounding box center [590, 524] width 62 height 10
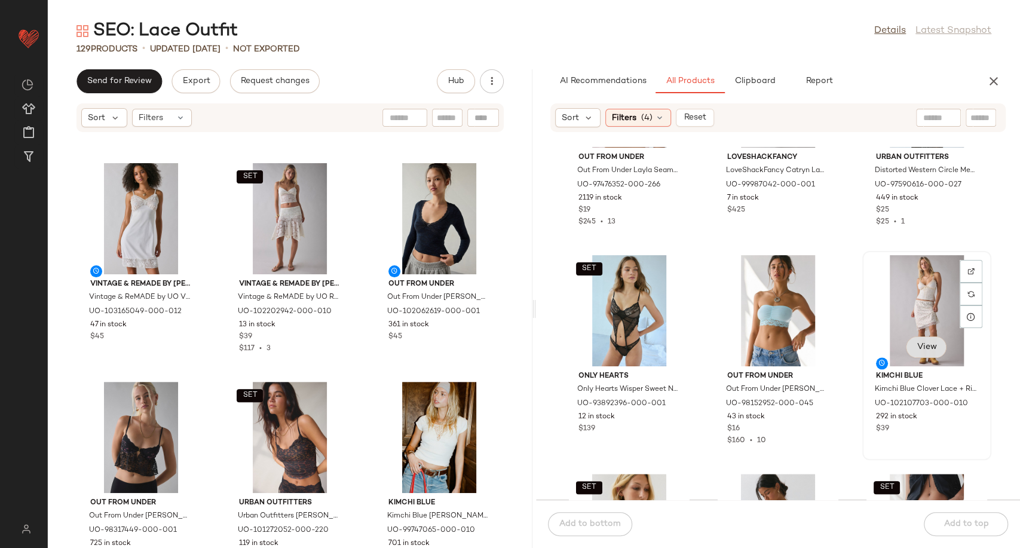
click at [924, 352] on button "View" at bounding box center [926, 347] width 41 height 22
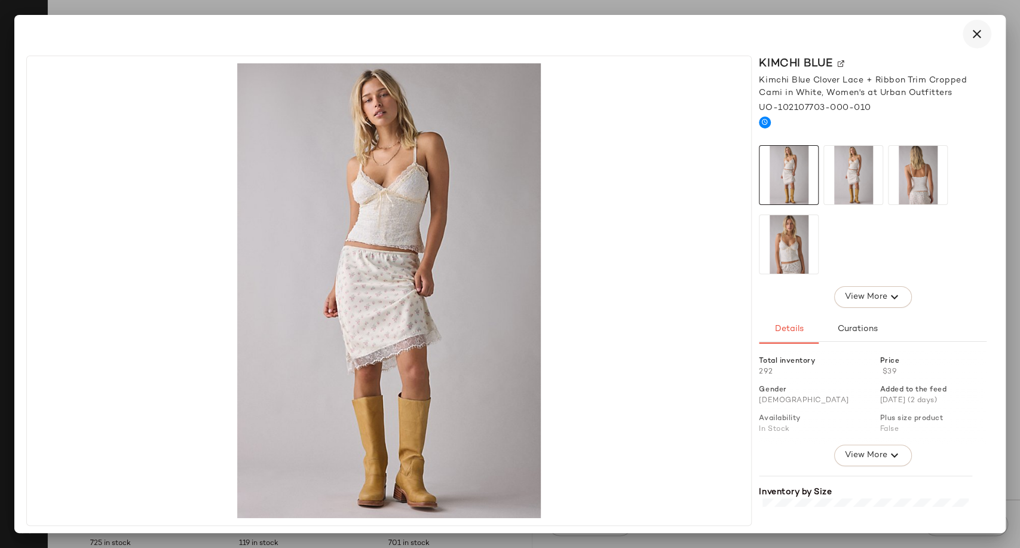
click at [973, 33] on icon "button" at bounding box center [977, 34] width 14 height 14
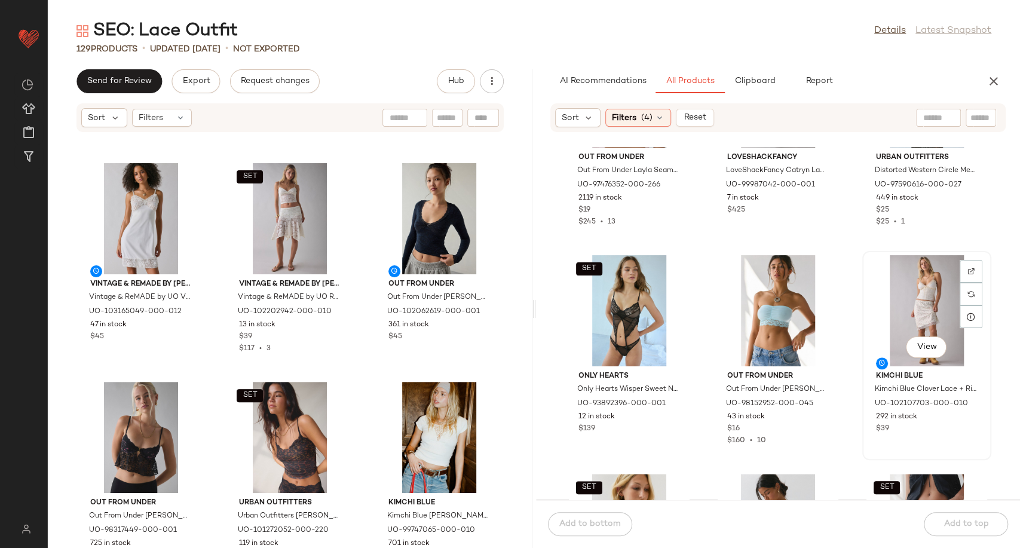
click at [925, 295] on div "View" at bounding box center [926, 310] width 121 height 111
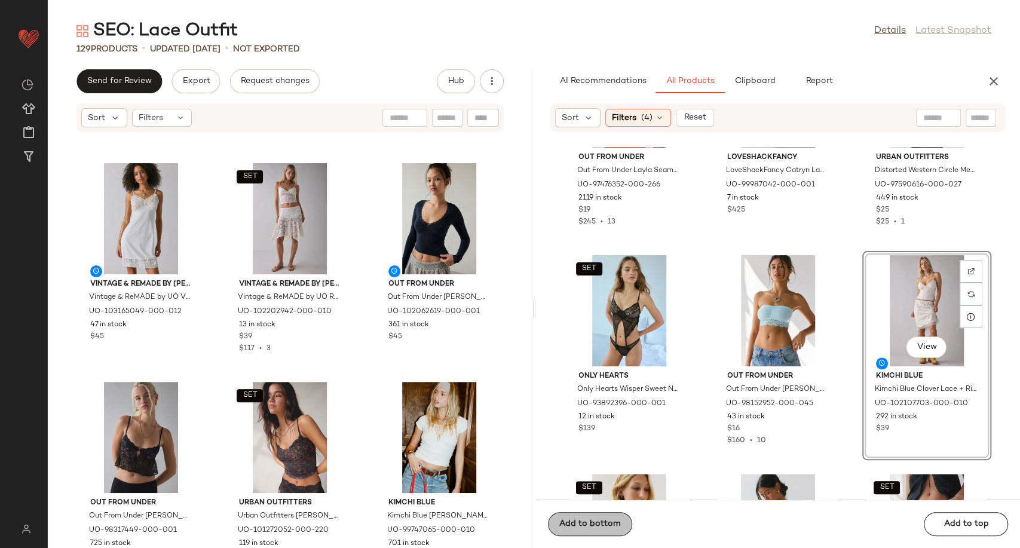
click at [596, 526] on span "Add to bottom" at bounding box center [590, 524] width 62 height 10
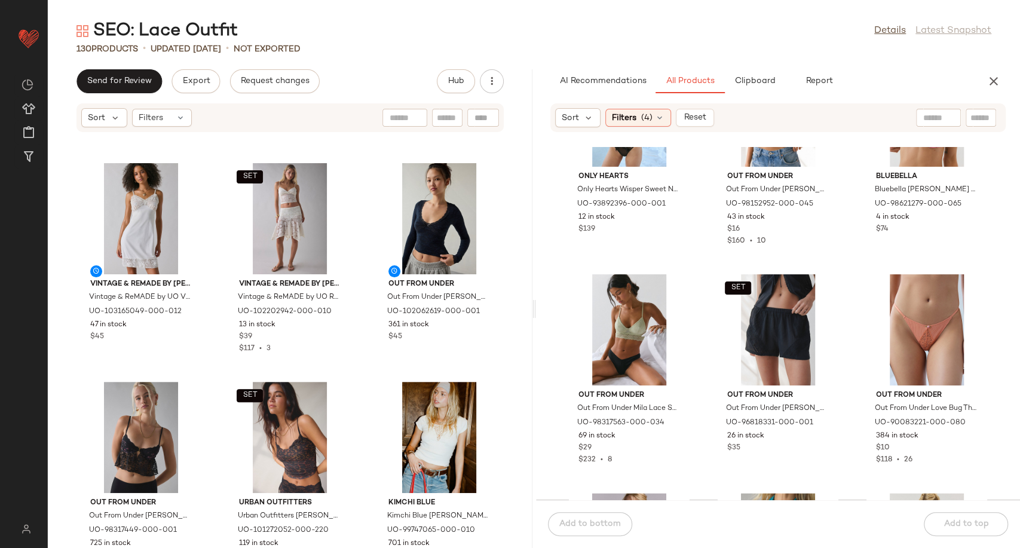
scroll to position [10432, 0]
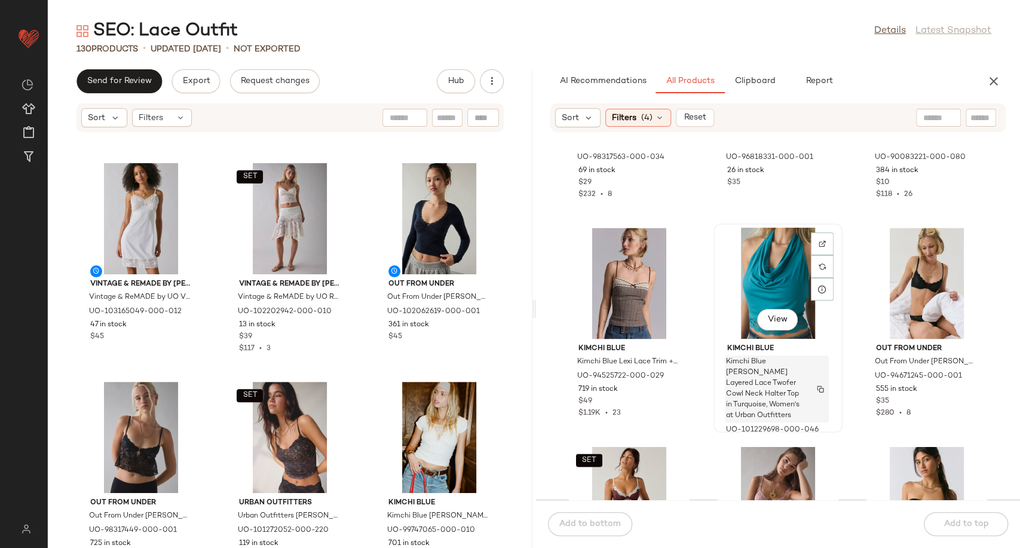
click at [781, 392] on span "Kimchi Blue Carla Layered Lace Twofer Cowl Neck Halter Top in Turquoise, Women'…" at bounding box center [765, 389] width 79 height 65
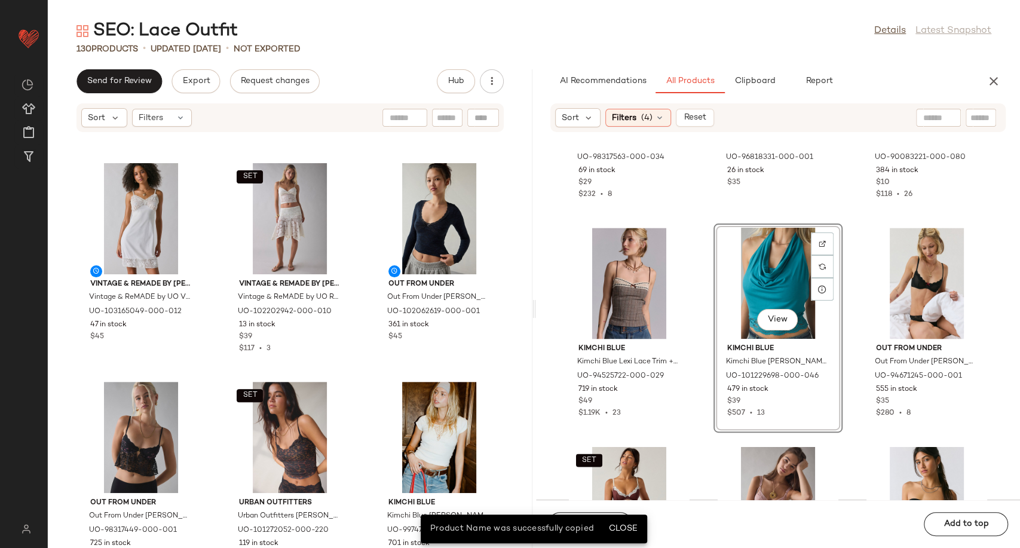
click at [737, 294] on div "View" at bounding box center [778, 283] width 121 height 111
click at [630, 522] on button "Close" at bounding box center [622, 529] width 39 height 22
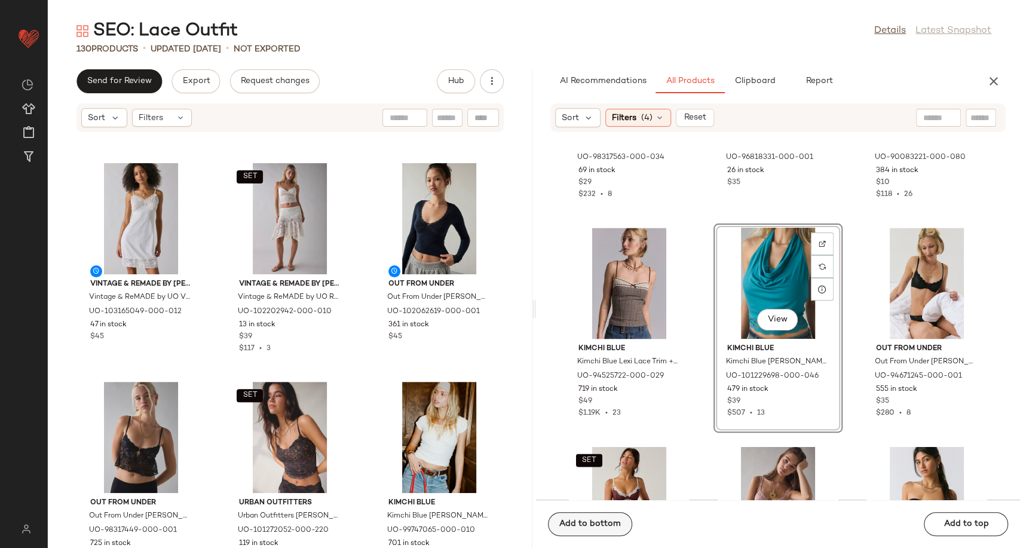
click at [605, 522] on span "Add to bottom" at bounding box center [590, 524] width 62 height 10
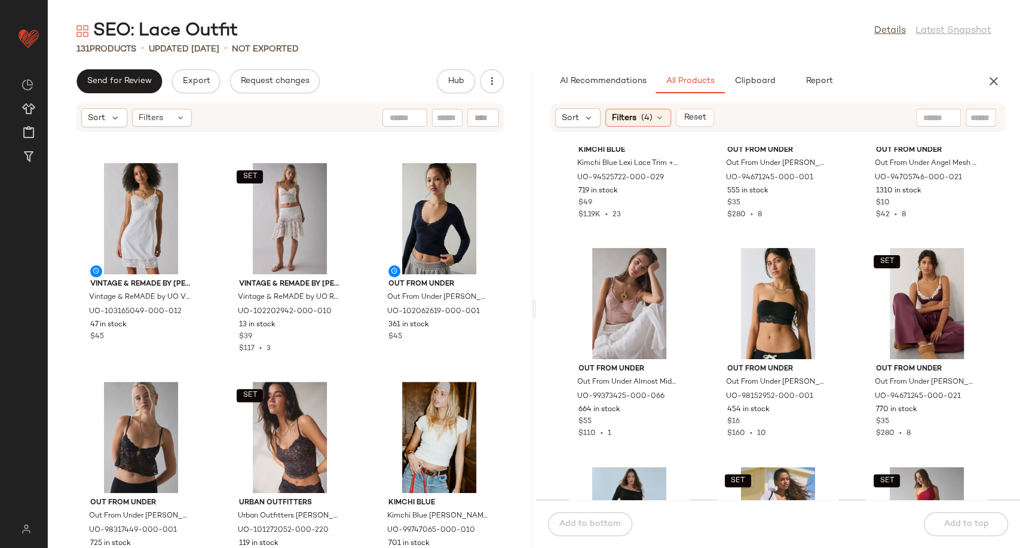
scroll to position [10631, 0]
click at [632, 296] on div "View" at bounding box center [629, 302] width 121 height 111
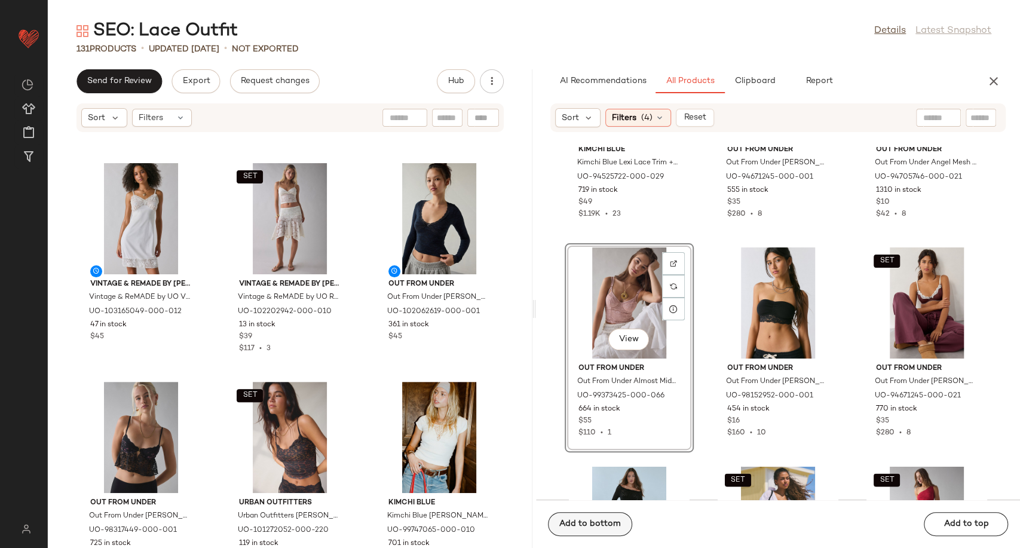
click at [602, 535] on button "Add to bottom" at bounding box center [590, 524] width 84 height 24
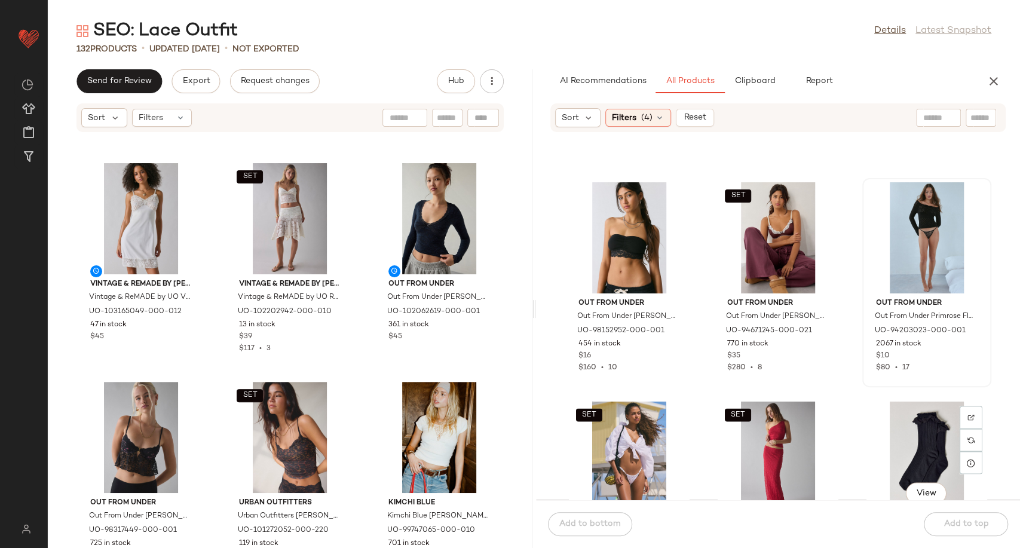
scroll to position [10830, 0]
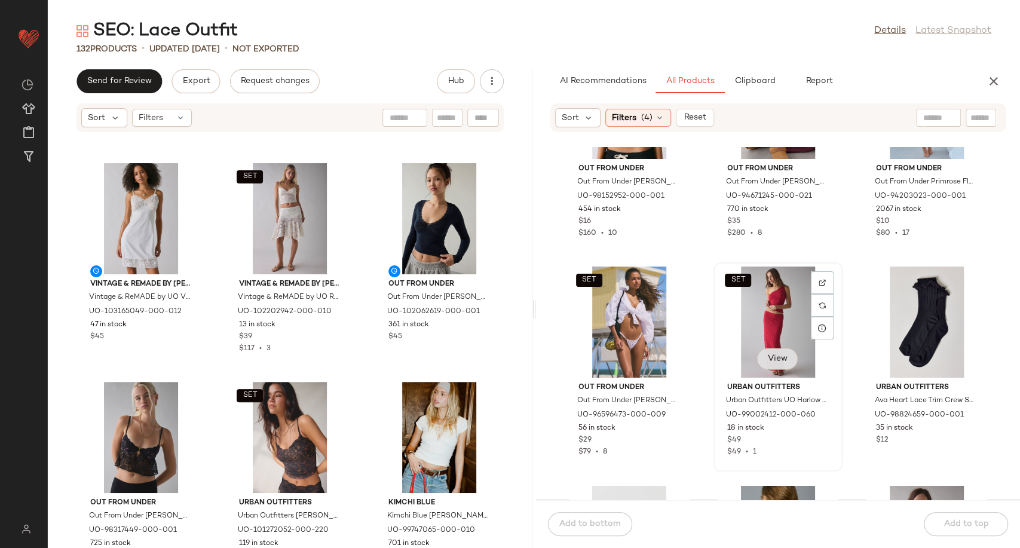
click at [775, 365] on button "View" at bounding box center [777, 359] width 41 height 22
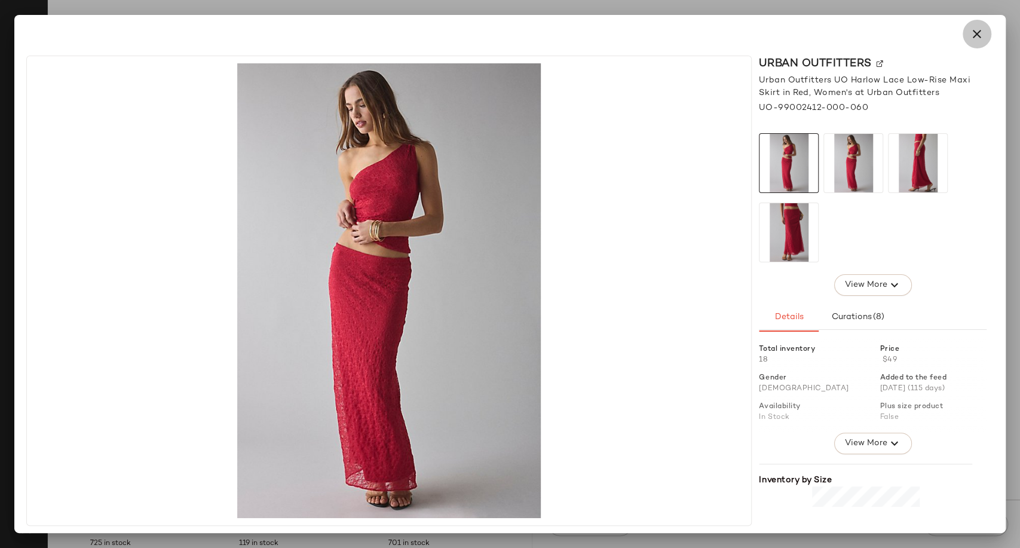
click at [976, 41] on icon "button" at bounding box center [977, 34] width 14 height 14
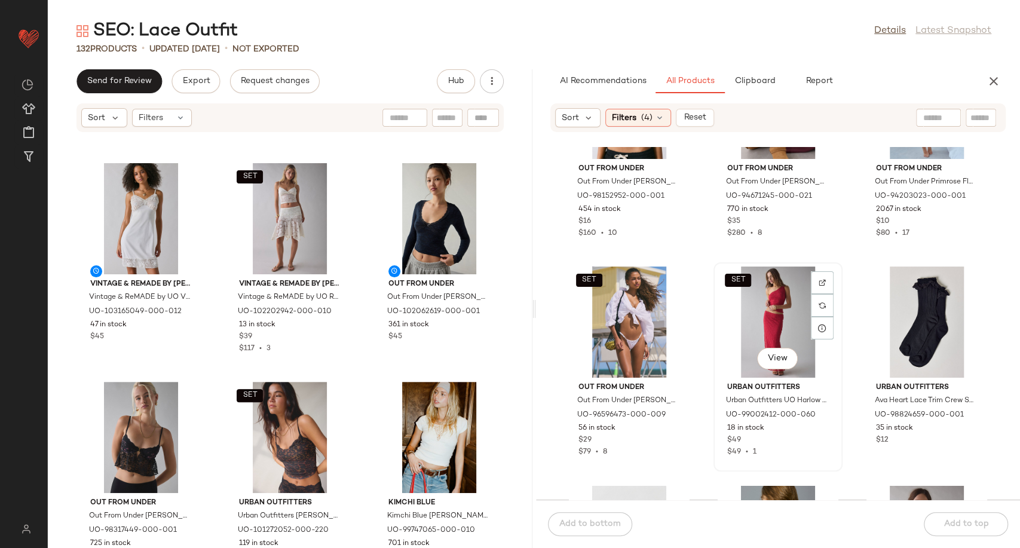
click at [771, 314] on div "SET View" at bounding box center [778, 321] width 121 height 111
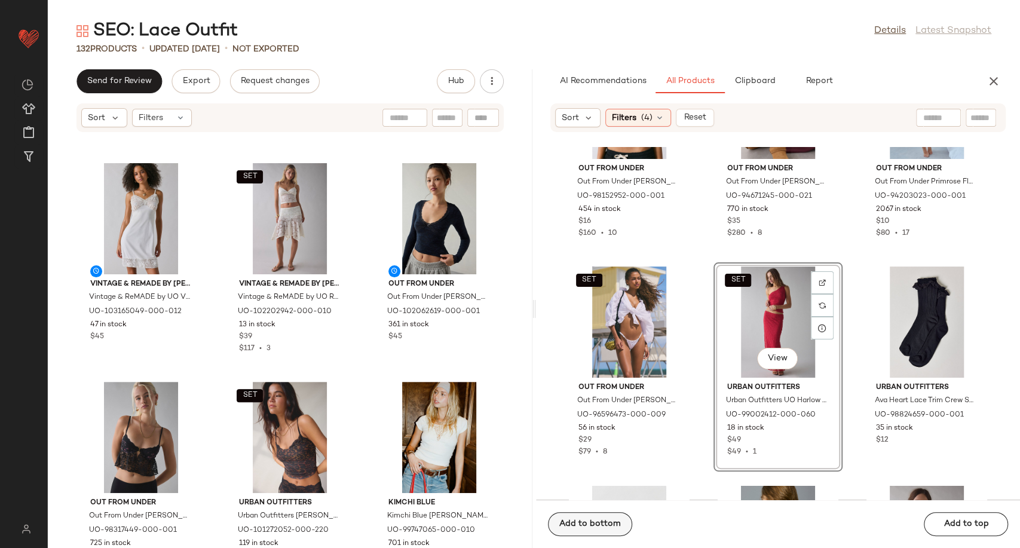
click at [615, 523] on span "Add to bottom" at bounding box center [590, 524] width 62 height 10
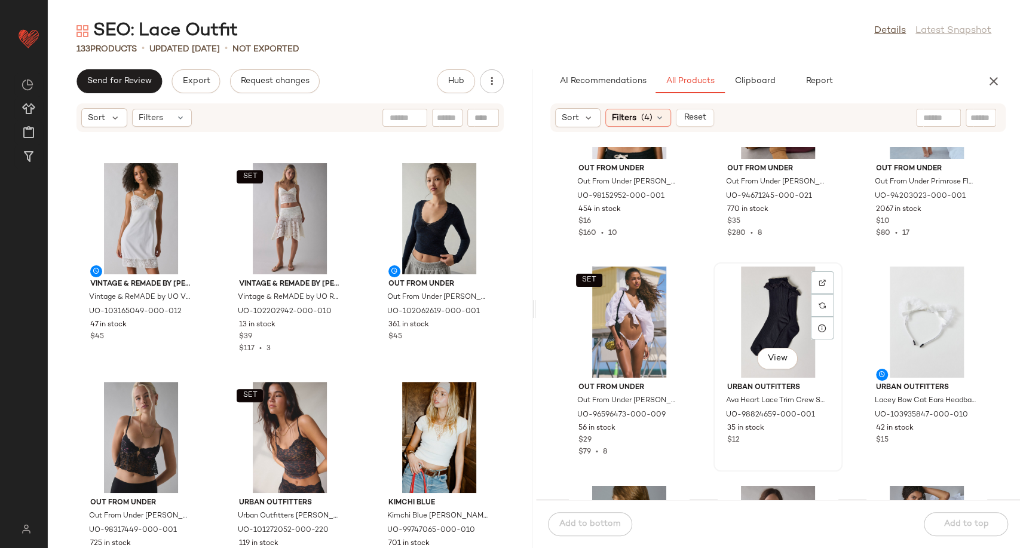
click at [765, 309] on div "View" at bounding box center [778, 321] width 121 height 111
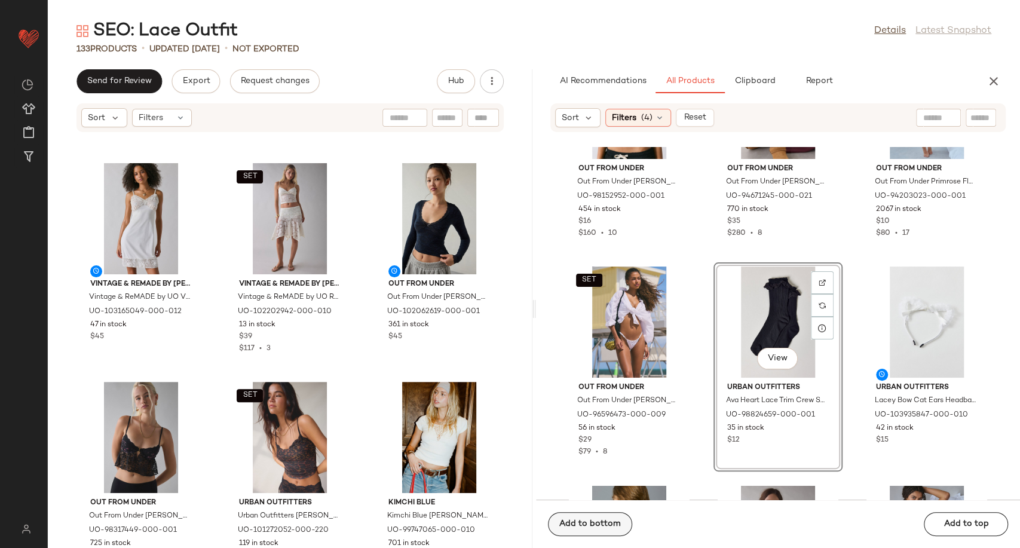
click at [612, 525] on span "Add to bottom" at bounding box center [590, 524] width 62 height 10
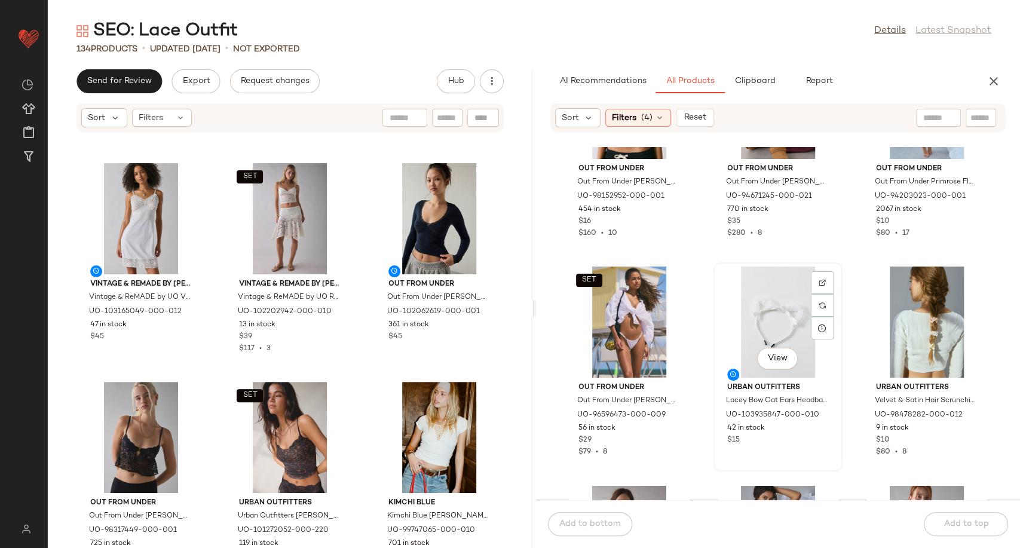
click at [765, 321] on div "View" at bounding box center [778, 321] width 121 height 111
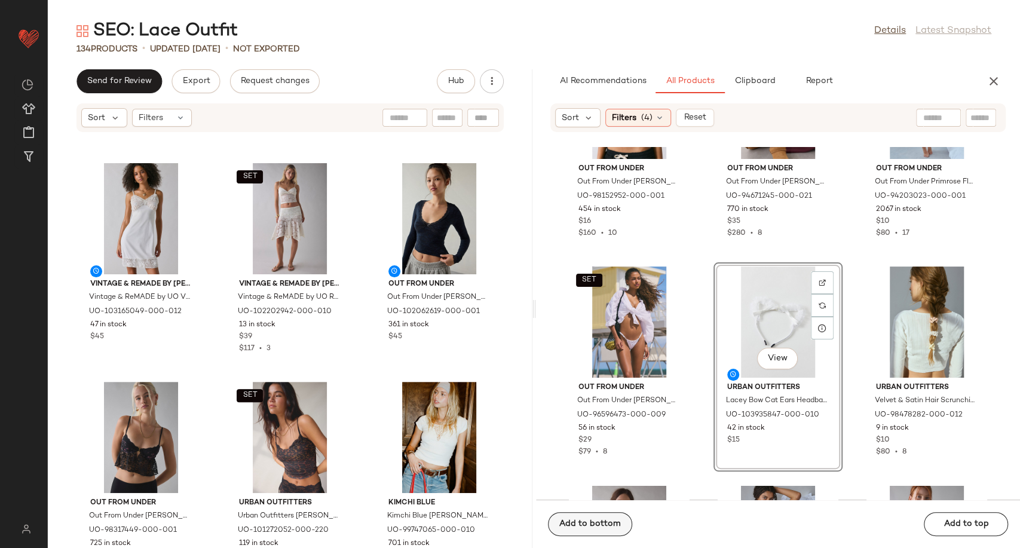
click at [617, 527] on span "Add to bottom" at bounding box center [590, 524] width 62 height 10
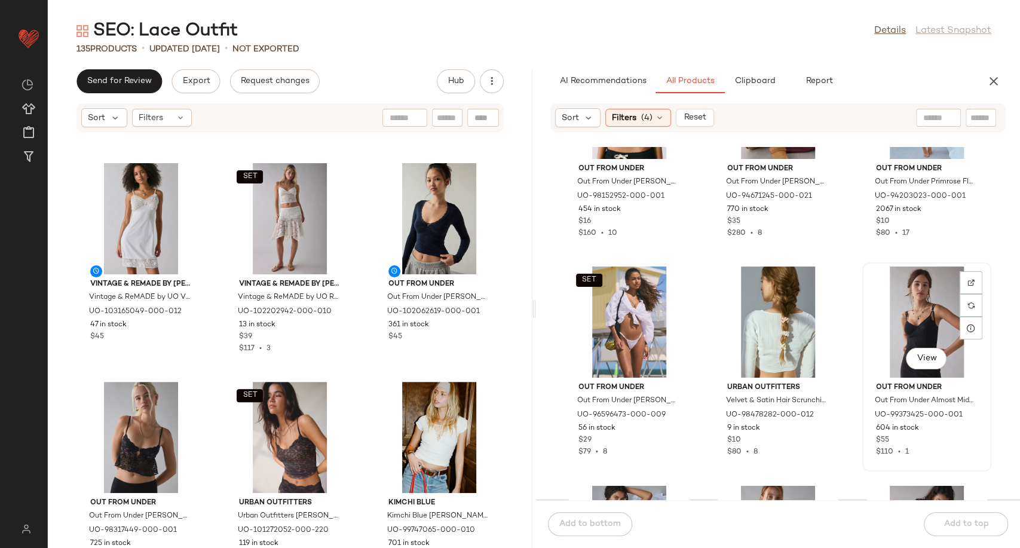
click at [905, 340] on div "View" at bounding box center [926, 321] width 121 height 111
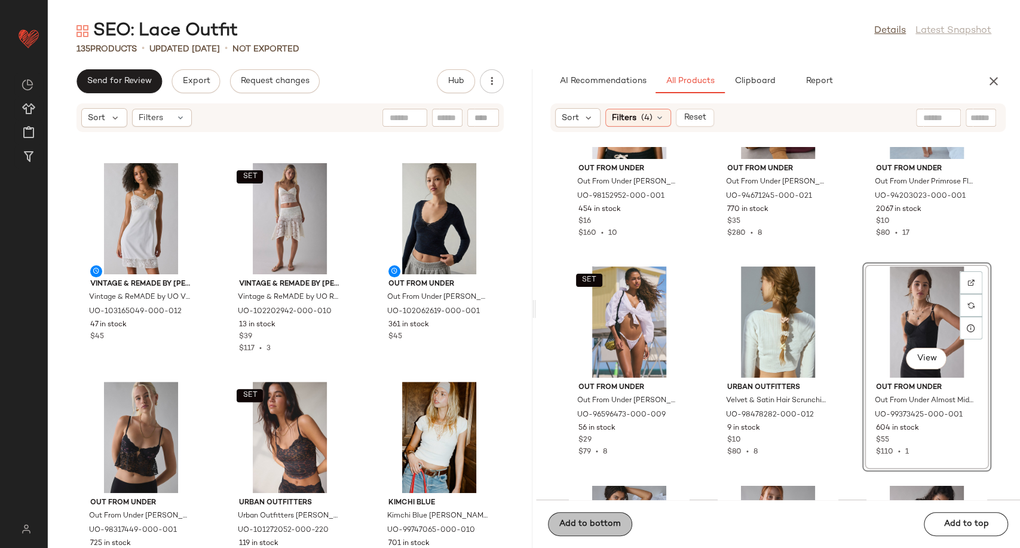
click at [613, 522] on span "Add to bottom" at bounding box center [590, 524] width 62 height 10
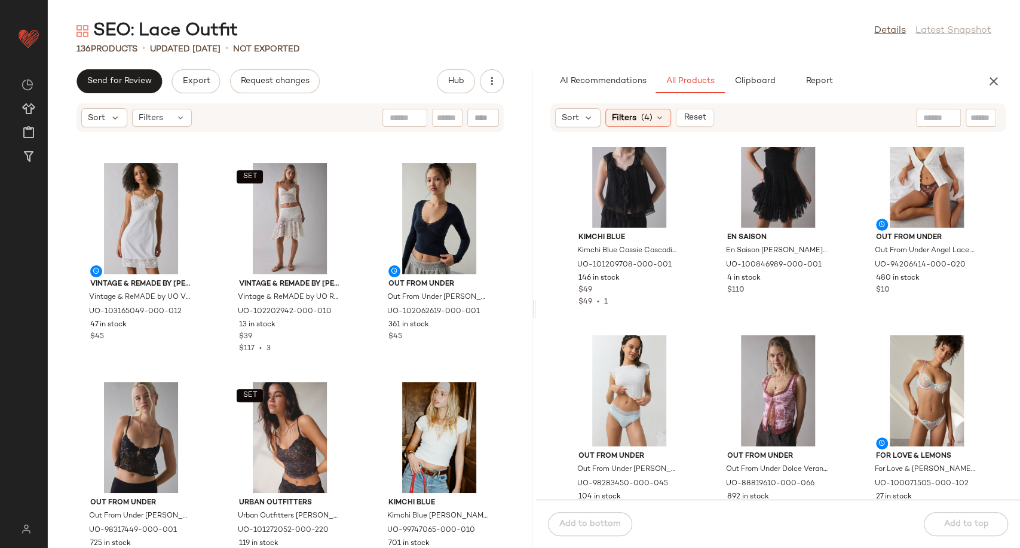
scroll to position [11361, 0]
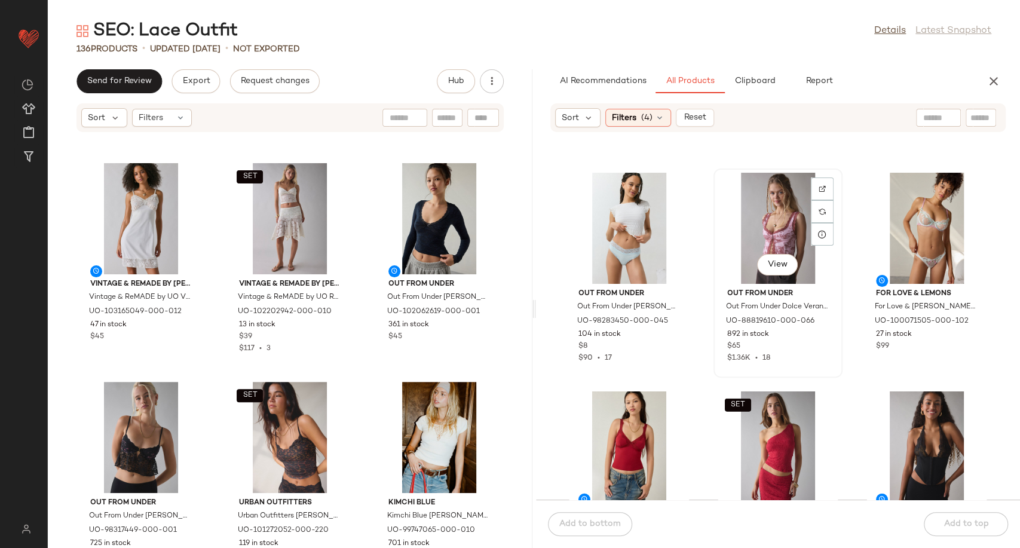
click at [771, 221] on div "View" at bounding box center [778, 228] width 121 height 111
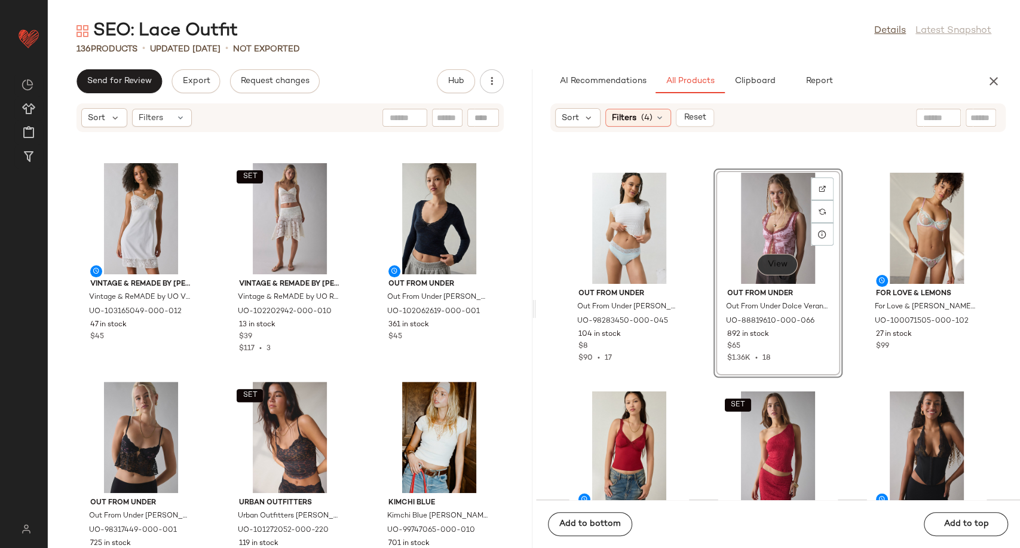
click at [778, 255] on button "View" at bounding box center [777, 265] width 41 height 22
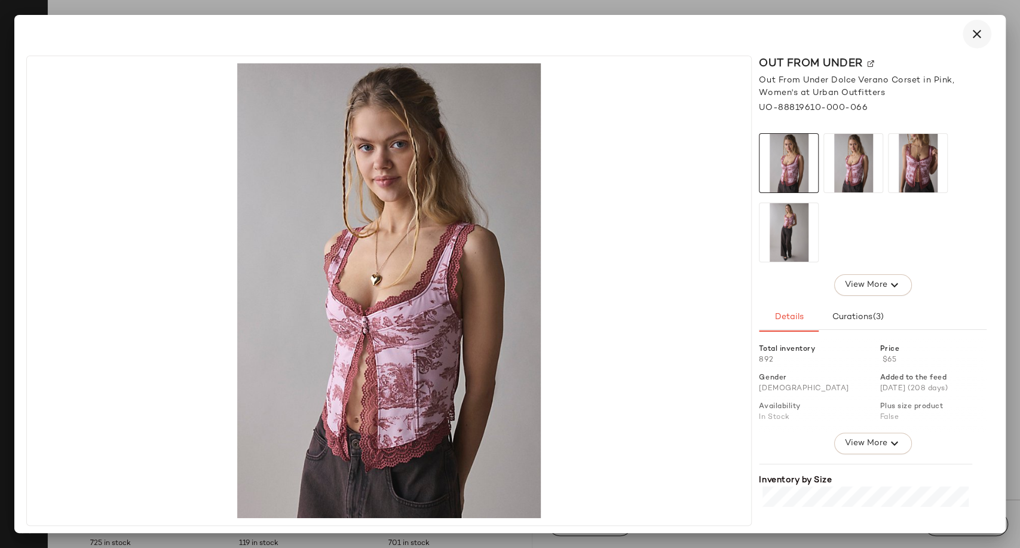
click at [980, 32] on icon "button" at bounding box center [977, 34] width 14 height 14
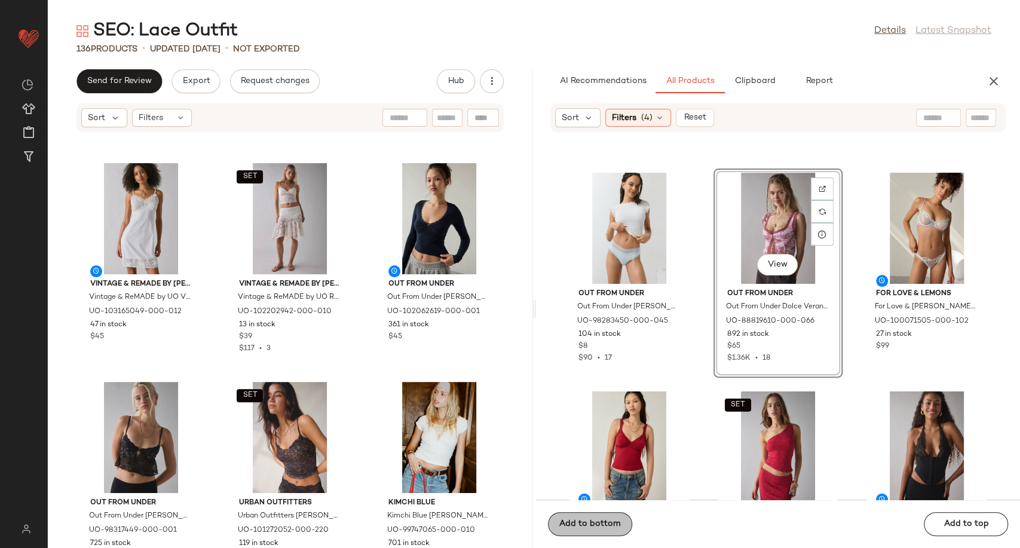
click at [597, 527] on span "Add to bottom" at bounding box center [590, 524] width 62 height 10
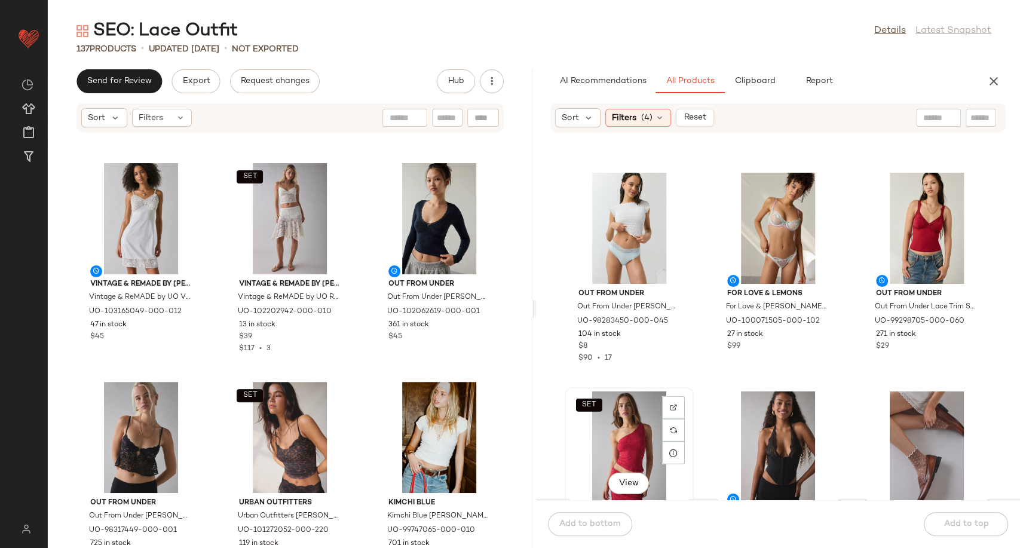
click at [610, 439] on div "SET View" at bounding box center [629, 446] width 121 height 111
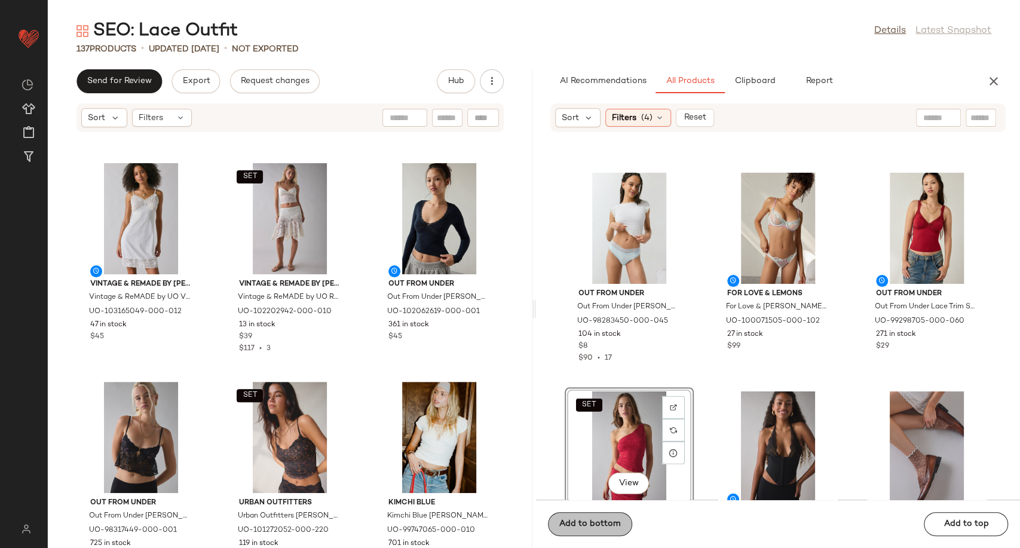
click at [589, 528] on span "Add to bottom" at bounding box center [590, 524] width 62 height 10
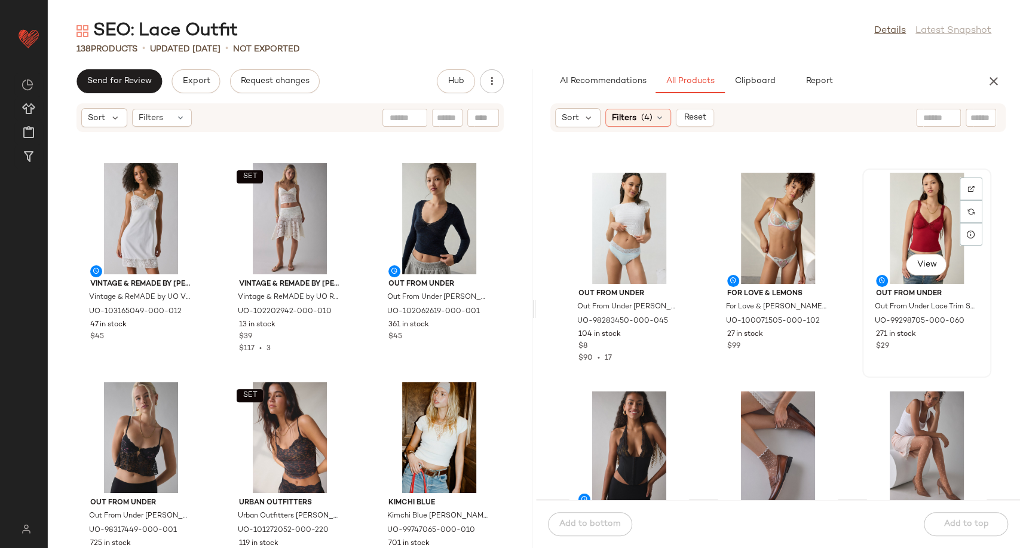
click at [915, 213] on div "View" at bounding box center [926, 228] width 121 height 111
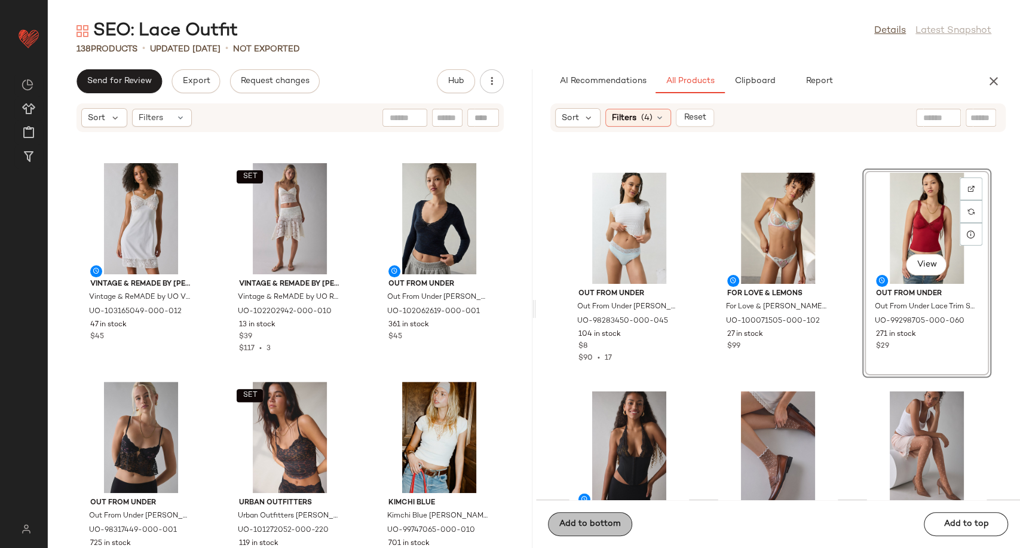
click at [604, 527] on span "Add to bottom" at bounding box center [590, 524] width 62 height 10
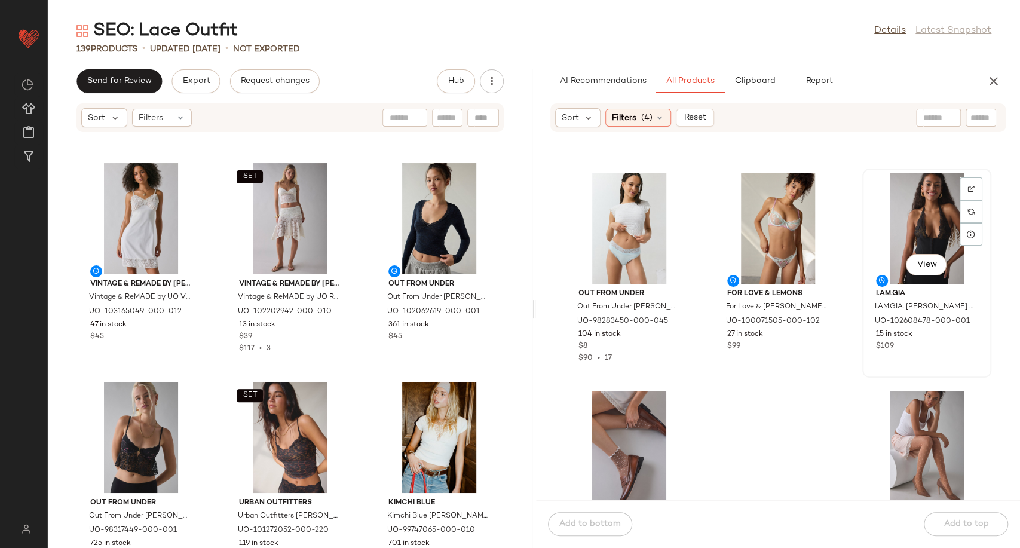
click at [899, 240] on div "View" at bounding box center [926, 228] width 121 height 111
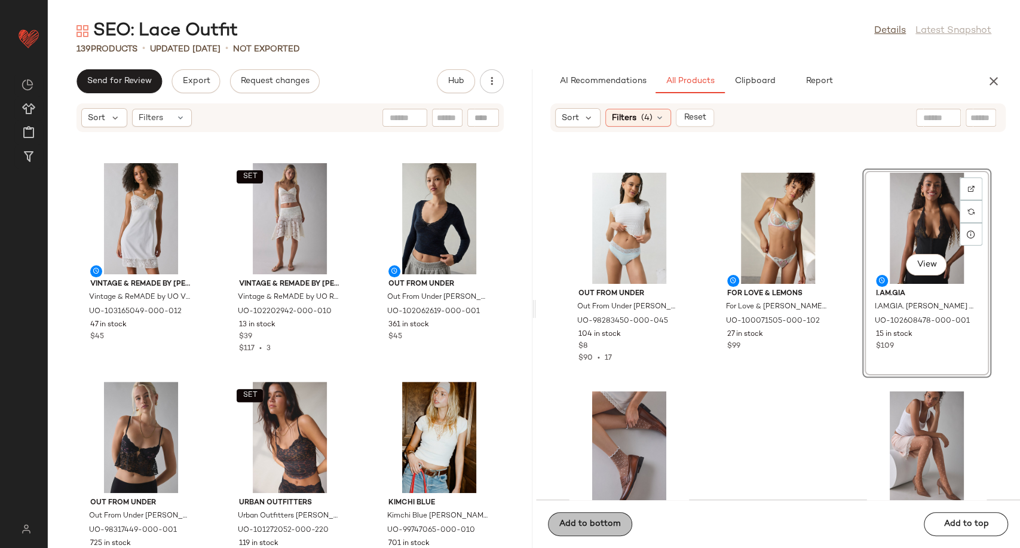
click at [606, 535] on button "Add to bottom" at bounding box center [590, 524] width 84 height 24
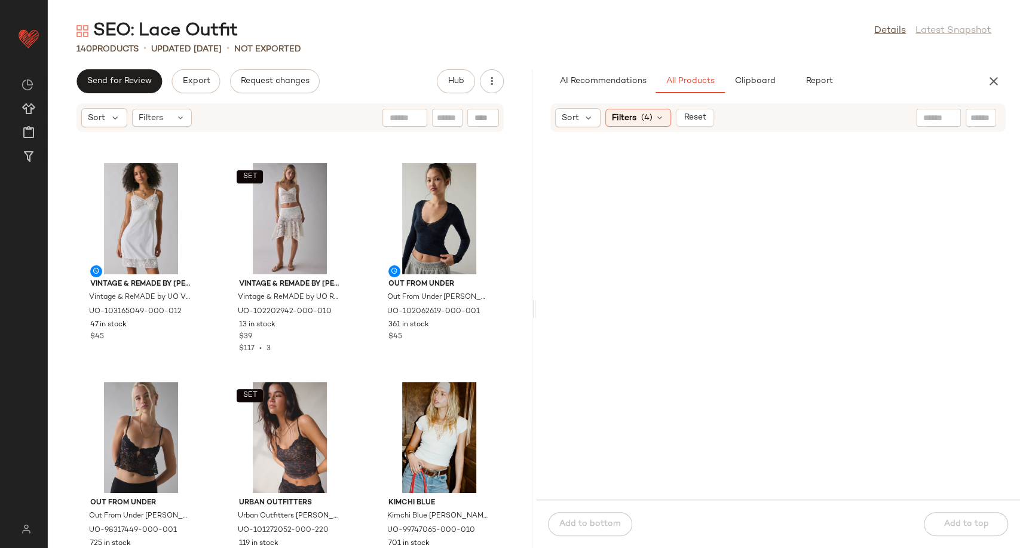
scroll to position [0, 0]
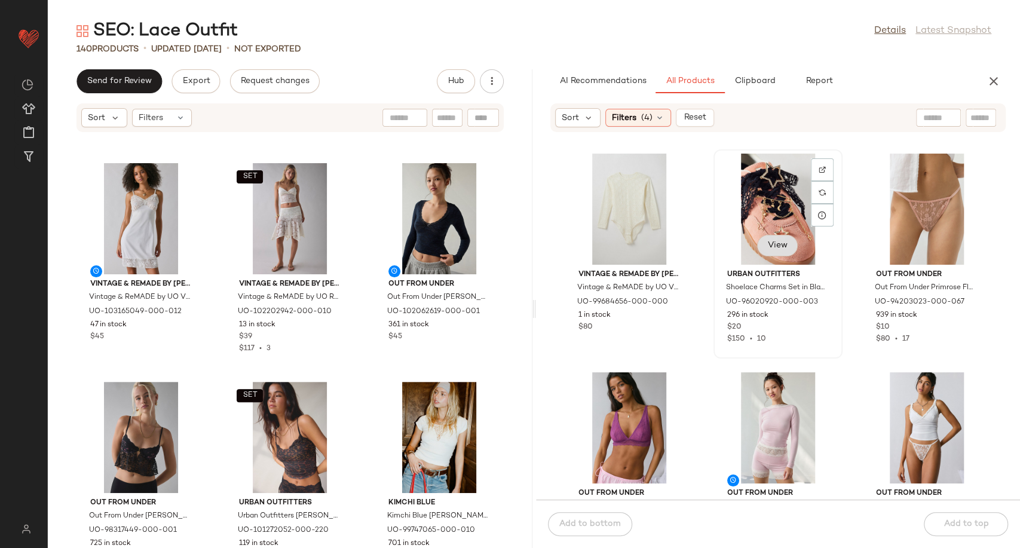
click at [783, 246] on span "View" at bounding box center [777, 246] width 20 height 10
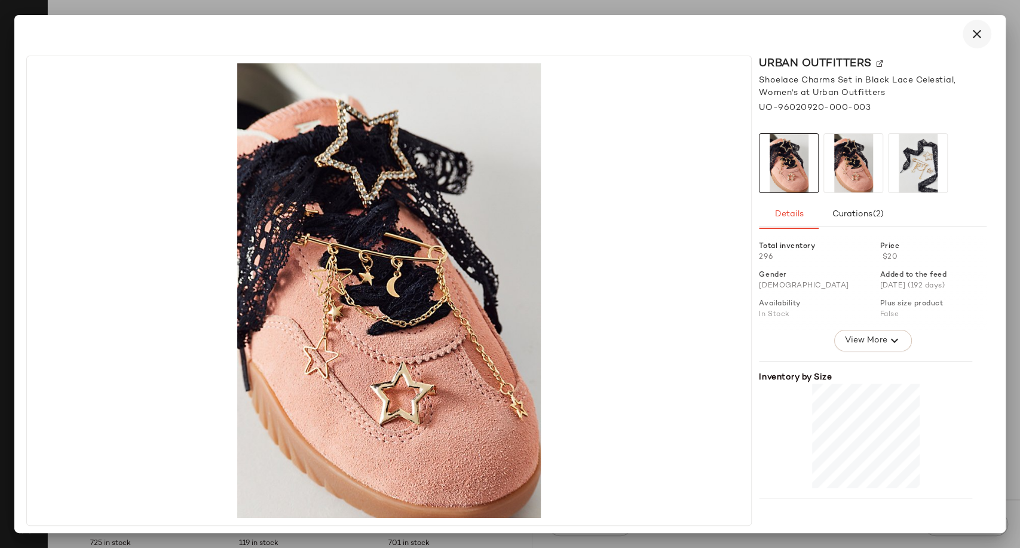
click at [973, 39] on icon "button" at bounding box center [977, 34] width 14 height 14
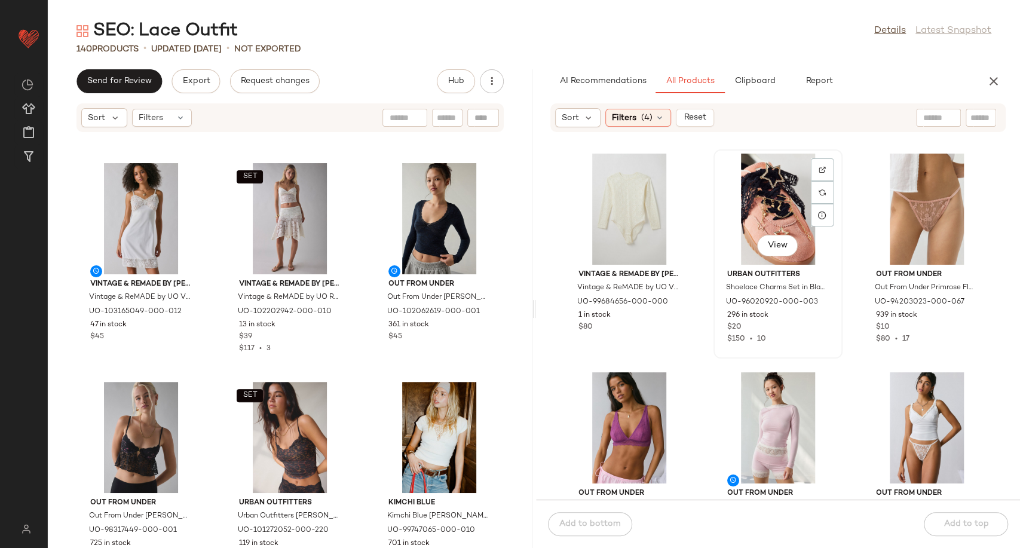
click at [760, 196] on div "View" at bounding box center [778, 209] width 121 height 111
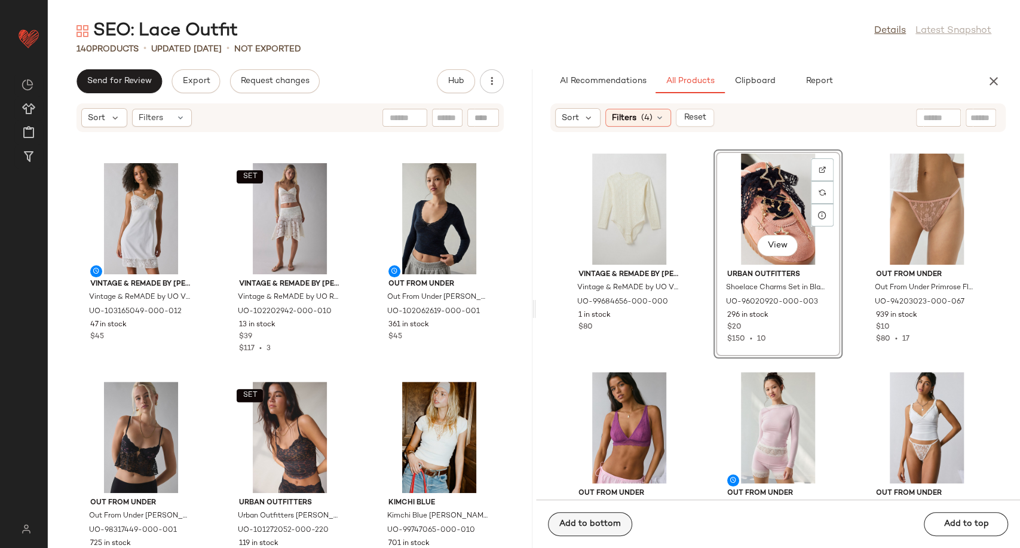
click at [591, 513] on button "Add to bottom" at bounding box center [590, 524] width 84 height 24
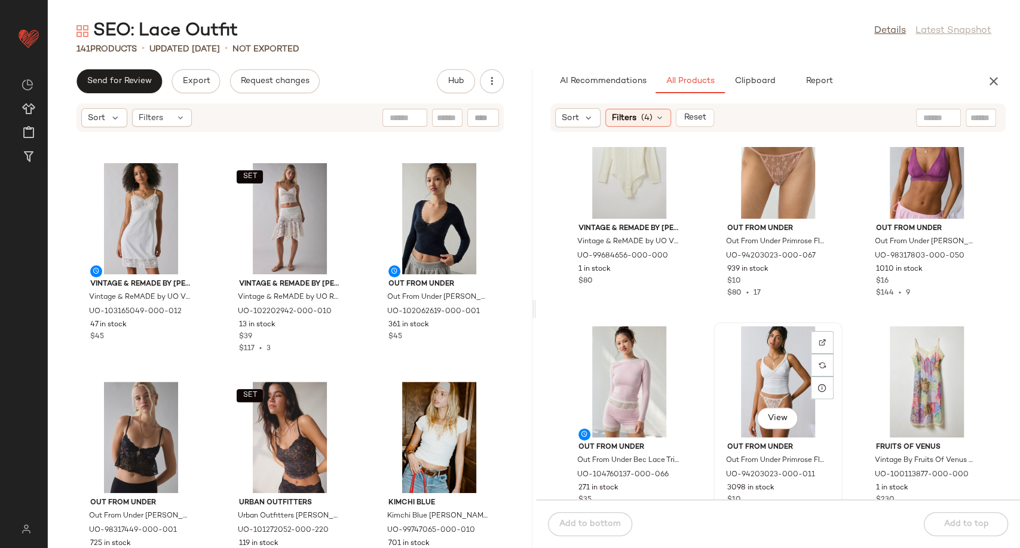
scroll to position [66, 0]
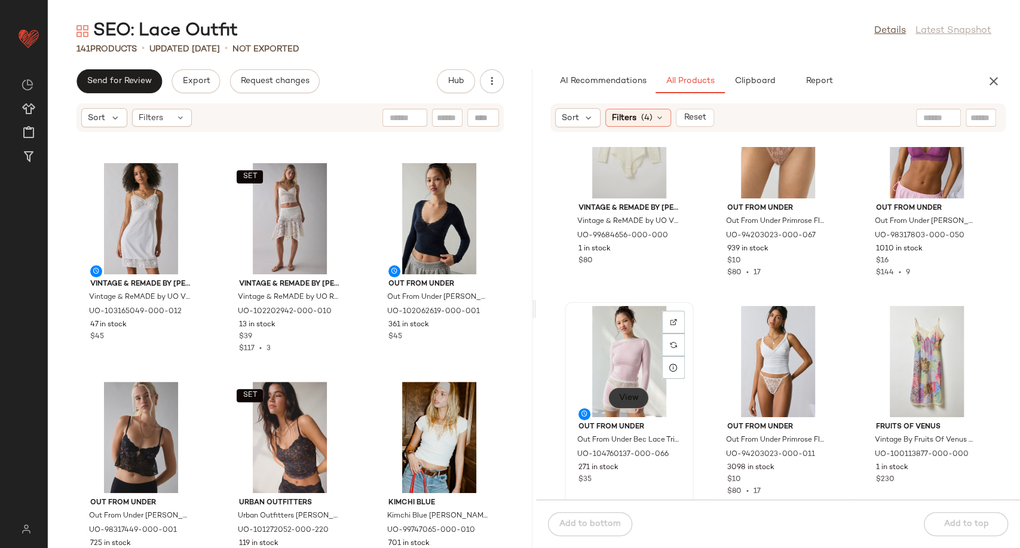
click at [631, 406] on button "View" at bounding box center [628, 398] width 41 height 22
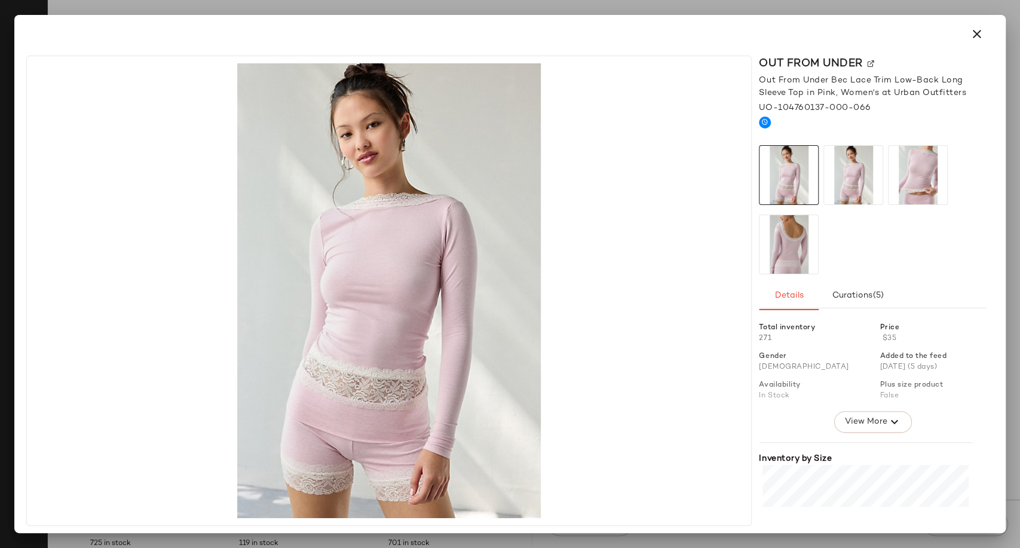
click at [804, 243] on img at bounding box center [788, 244] width 59 height 59
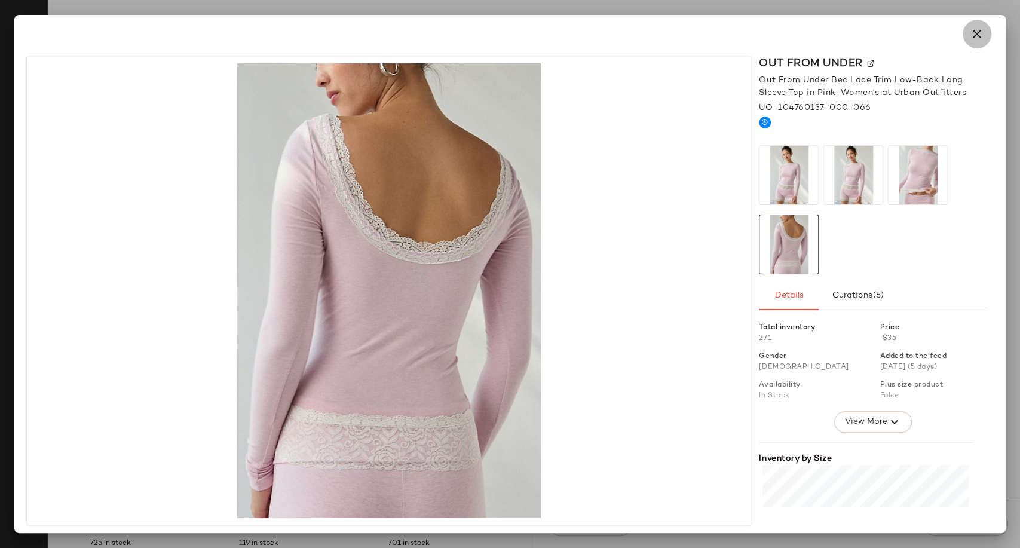
click at [971, 37] on icon "button" at bounding box center [977, 34] width 14 height 14
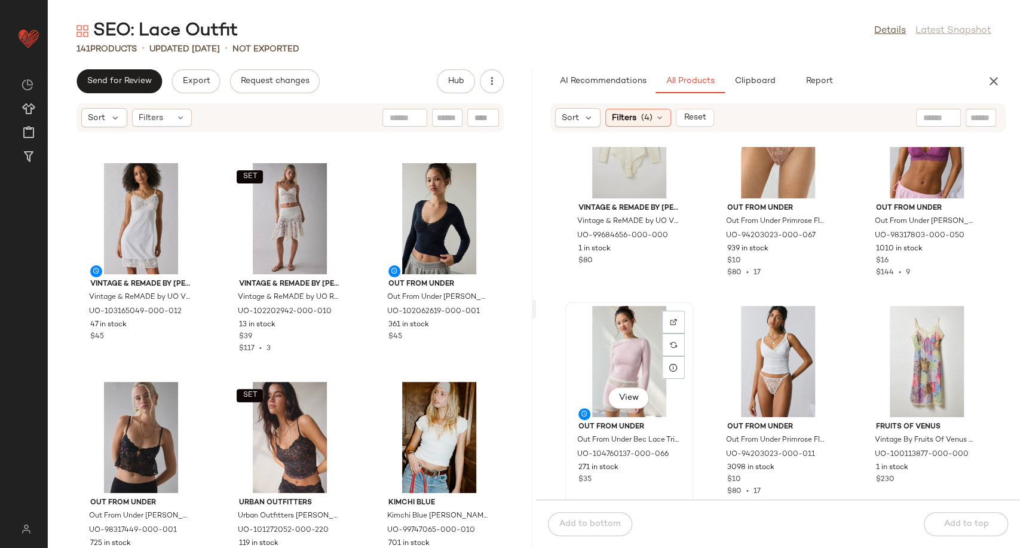
click at [628, 350] on div "View" at bounding box center [629, 361] width 121 height 111
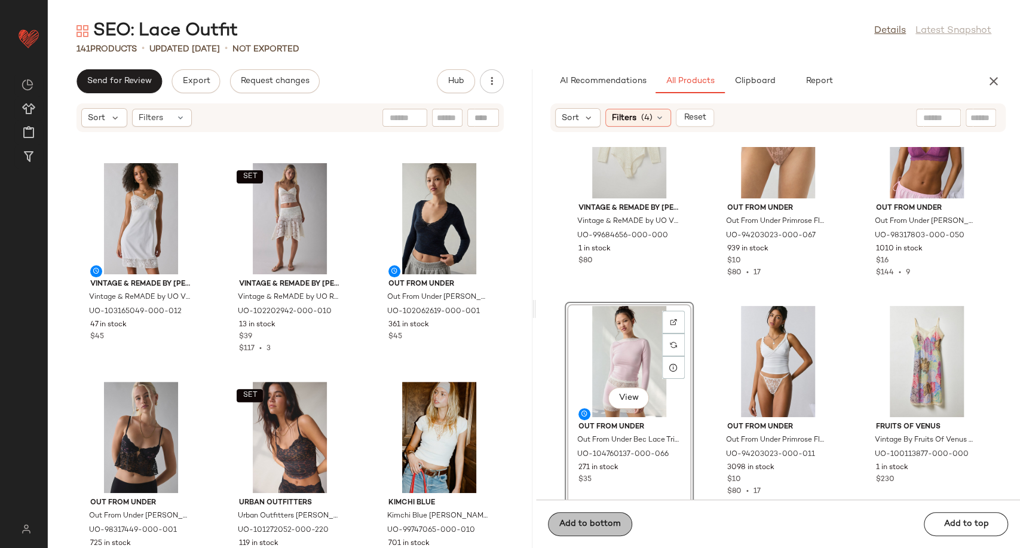
click at [583, 523] on span "Add to bottom" at bounding box center [590, 524] width 62 height 10
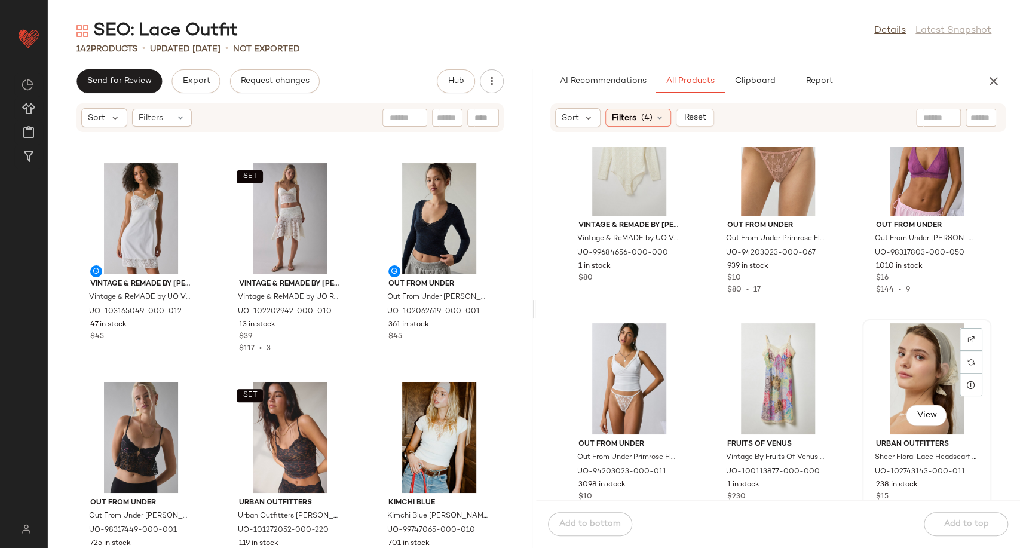
scroll to position [0, 0]
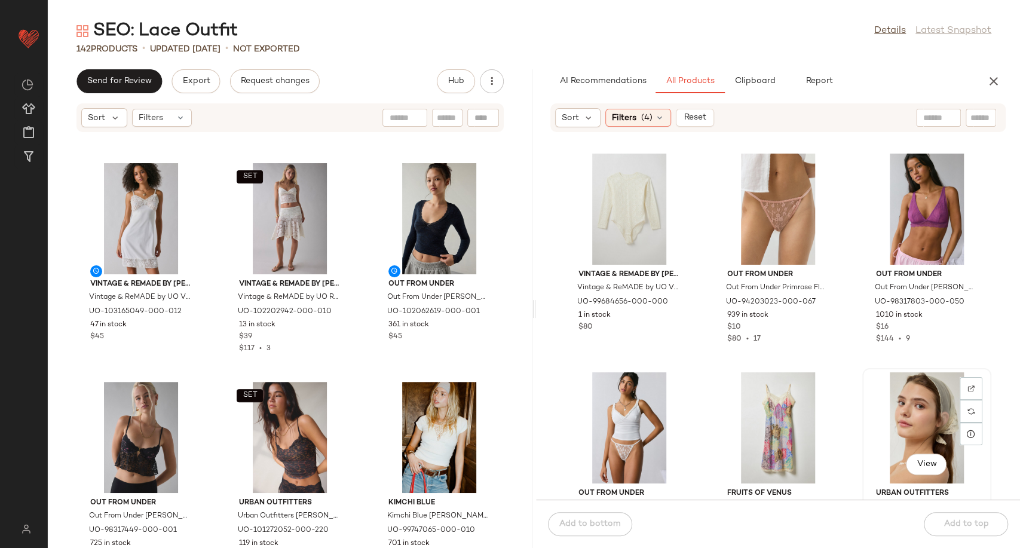
click at [907, 425] on div "View" at bounding box center [926, 427] width 121 height 111
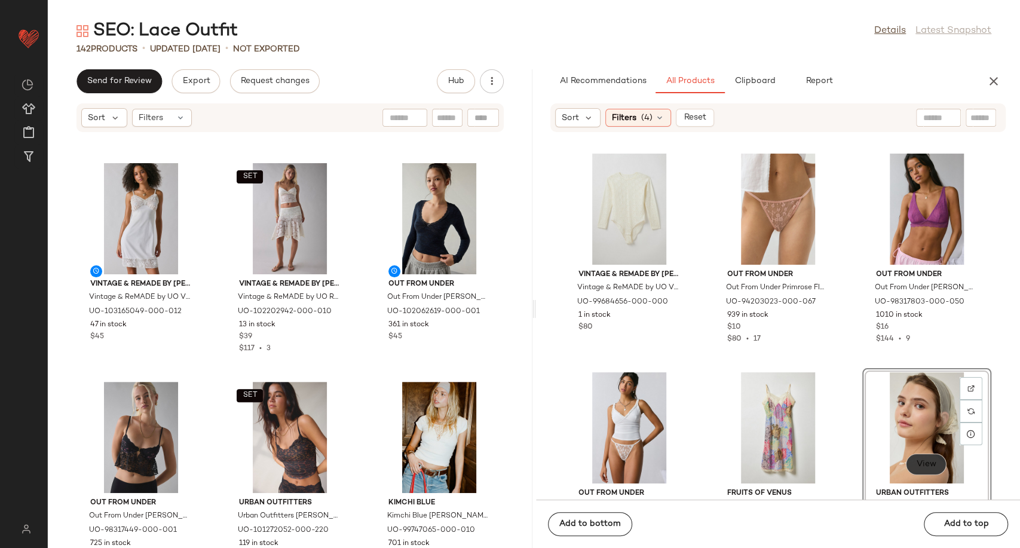
click at [919, 459] on span "View" at bounding box center [926, 464] width 20 height 10
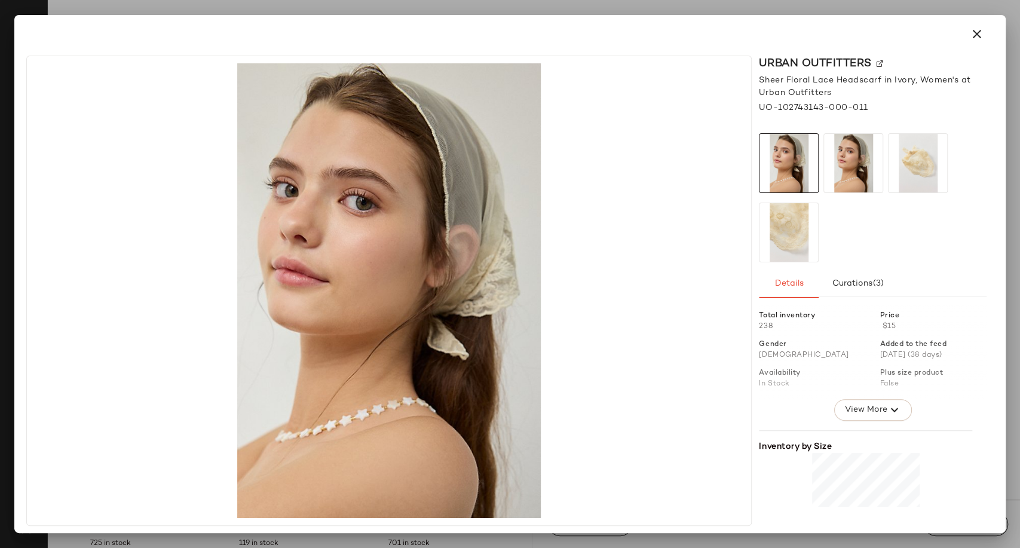
click at [804, 231] on img at bounding box center [788, 232] width 59 height 59
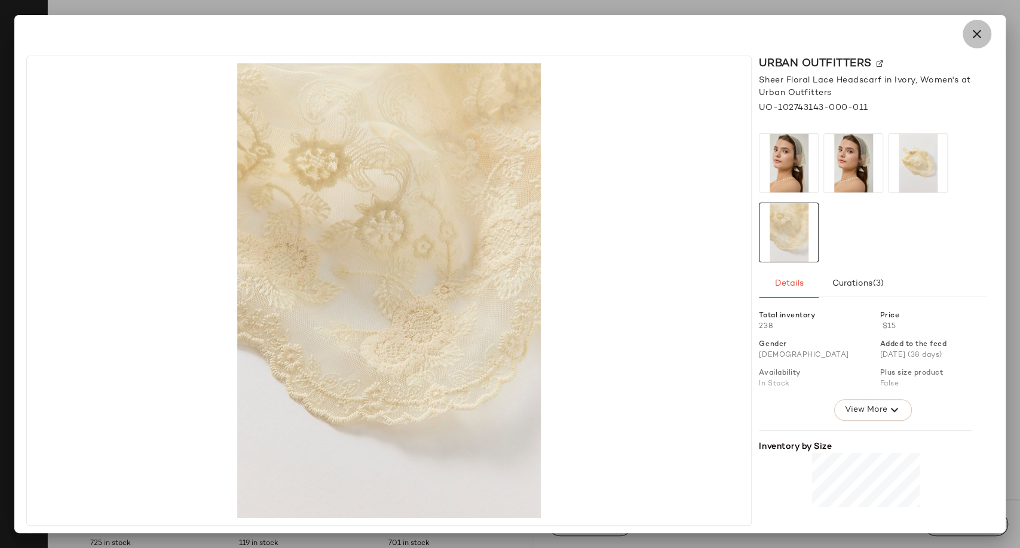
click at [973, 30] on icon "button" at bounding box center [977, 34] width 14 height 14
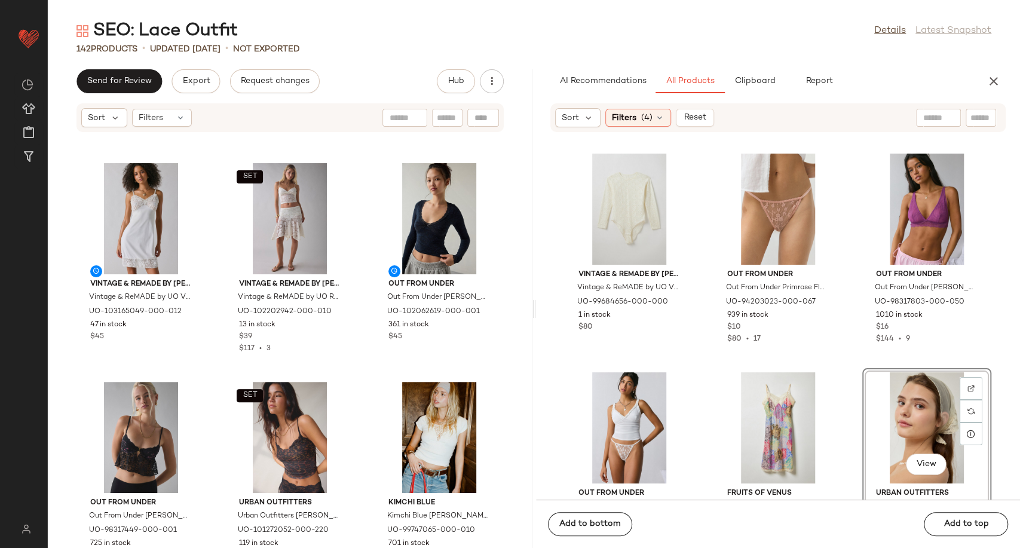
click at [902, 417] on div "View" at bounding box center [926, 427] width 121 height 111
click at [590, 529] on button "Add to bottom" at bounding box center [590, 524] width 84 height 24
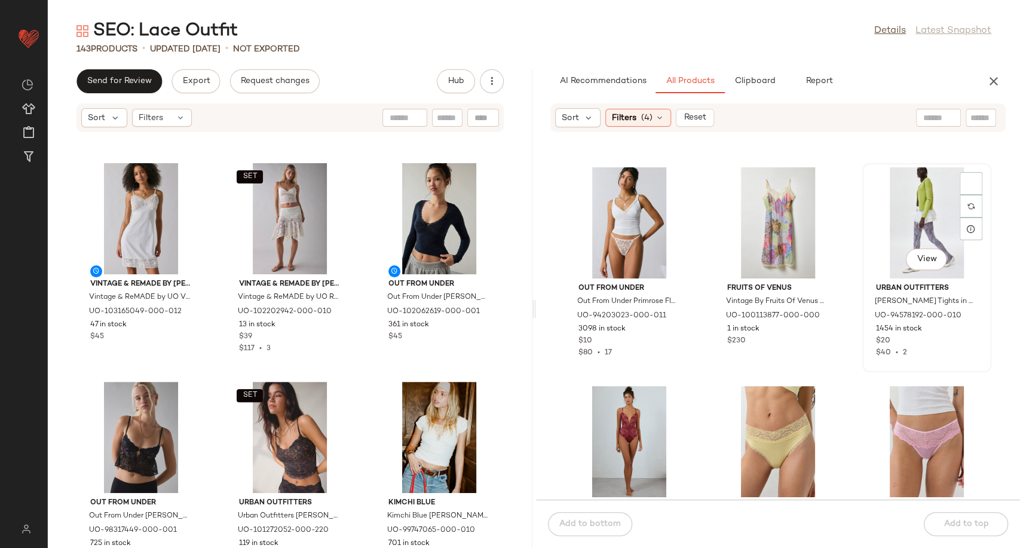
scroll to position [142, 0]
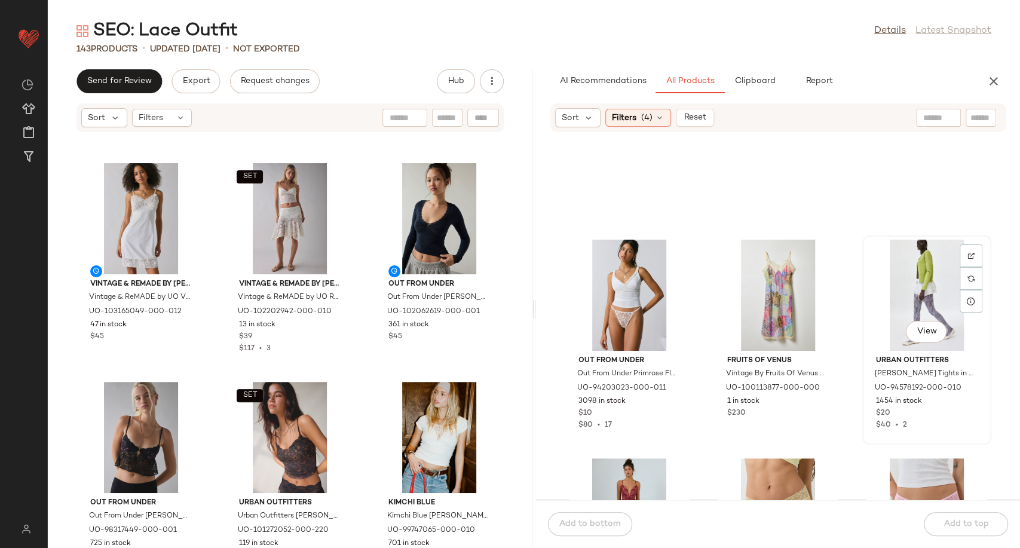
click at [927, 268] on div "View" at bounding box center [926, 295] width 121 height 111
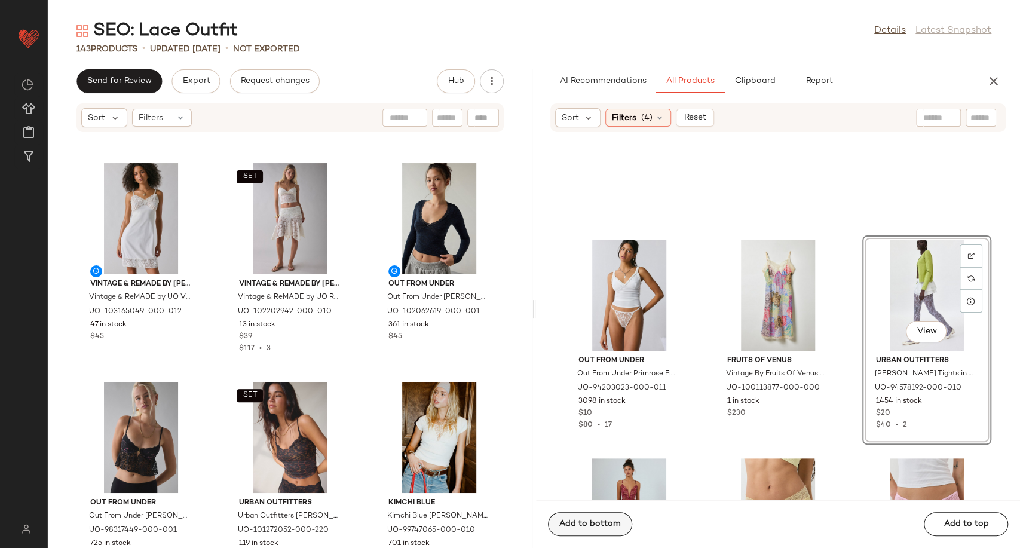
click at [617, 520] on span "Add to bottom" at bounding box center [590, 524] width 62 height 10
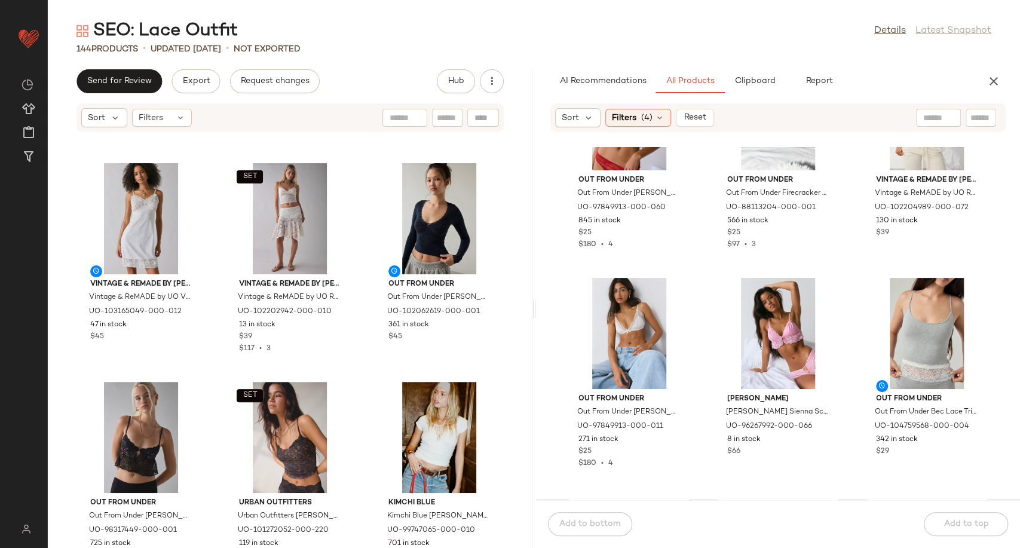
scroll to position [1935, 0]
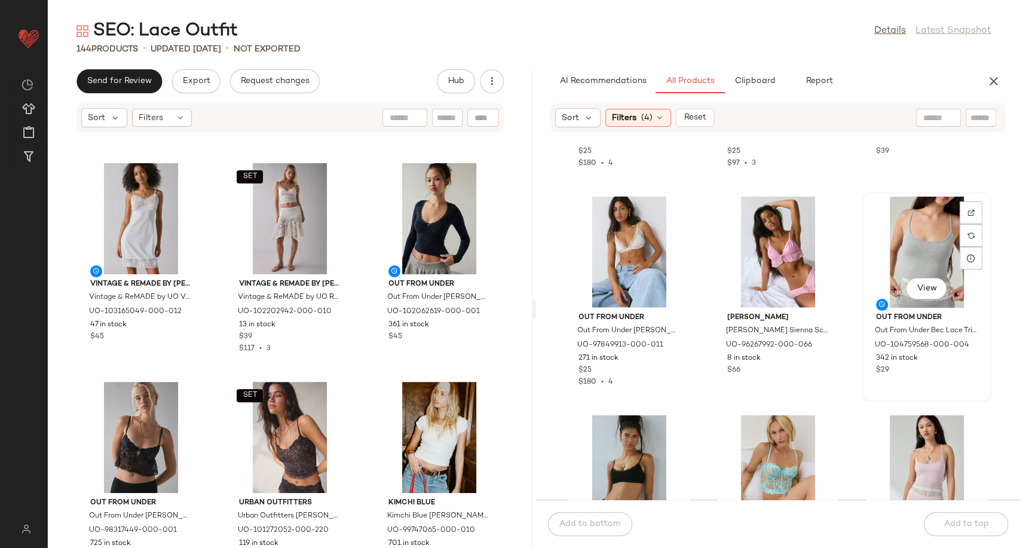
click at [929, 252] on div "View" at bounding box center [926, 252] width 121 height 111
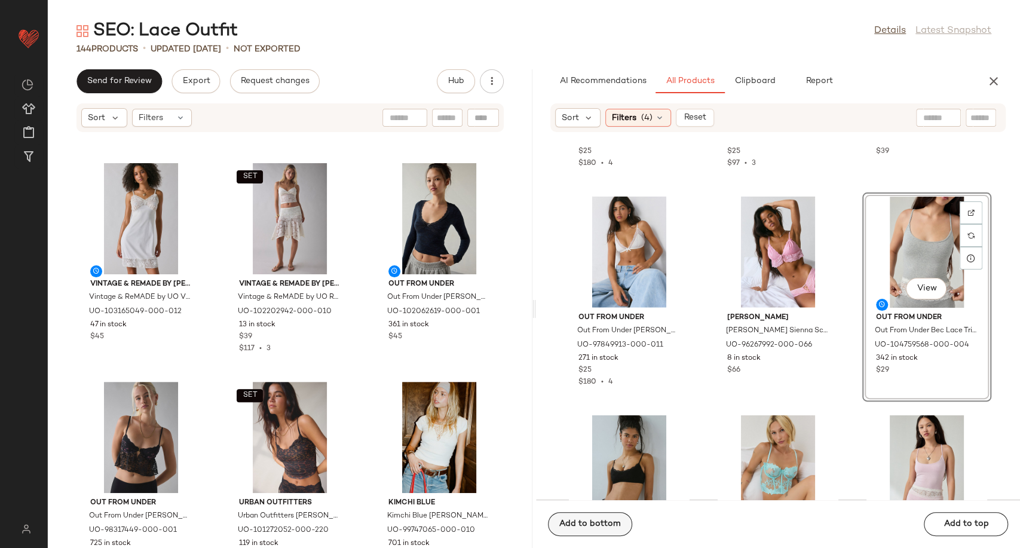
click at [593, 529] on span "Add to bottom" at bounding box center [590, 524] width 62 height 10
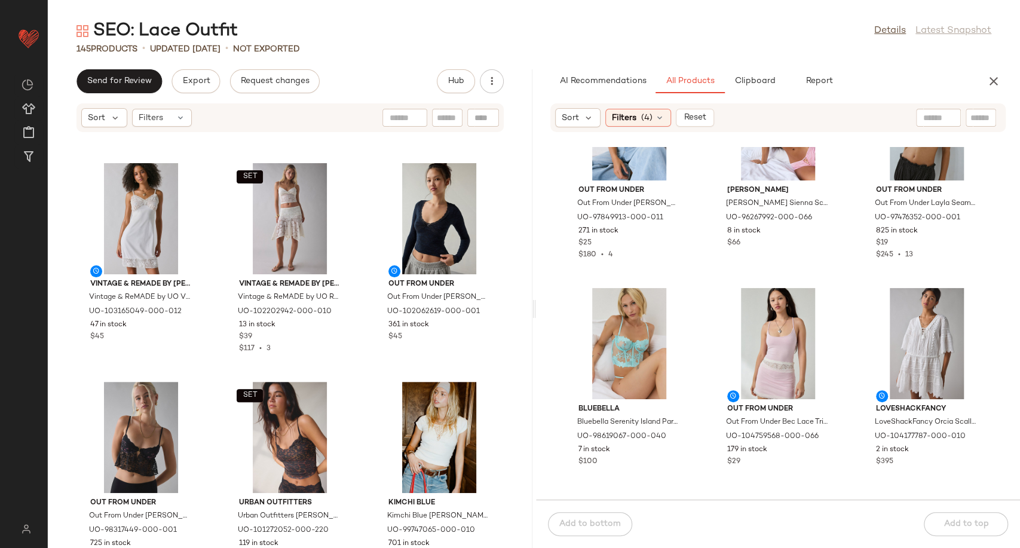
scroll to position [2067, 0]
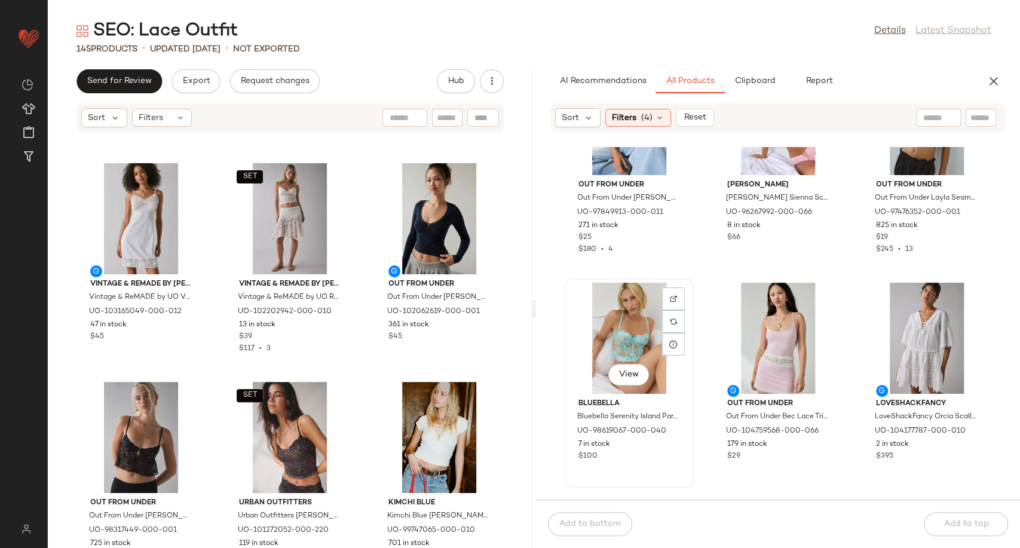
click at [621, 342] on div "View" at bounding box center [629, 338] width 121 height 111
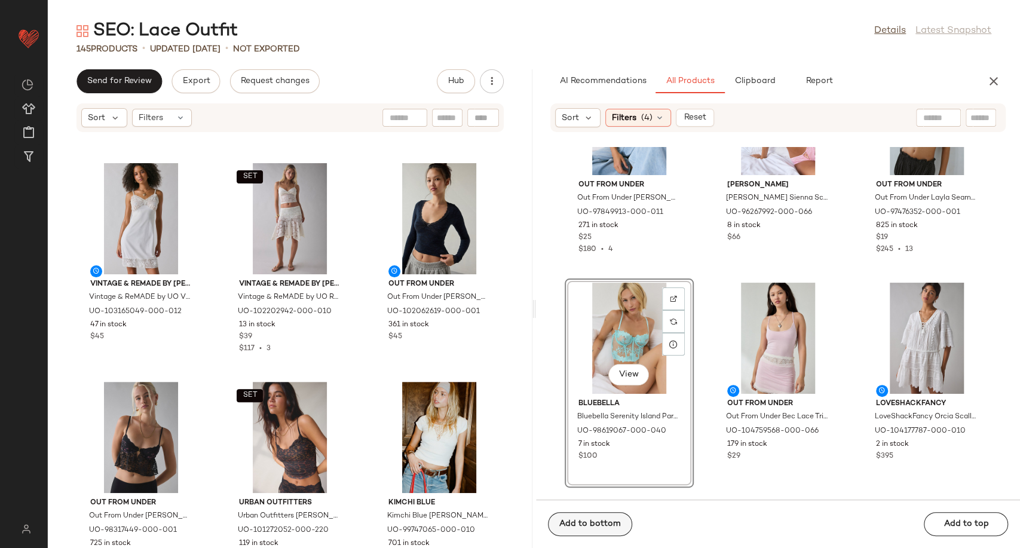
click at [583, 520] on span "Add to bottom" at bounding box center [590, 524] width 62 height 10
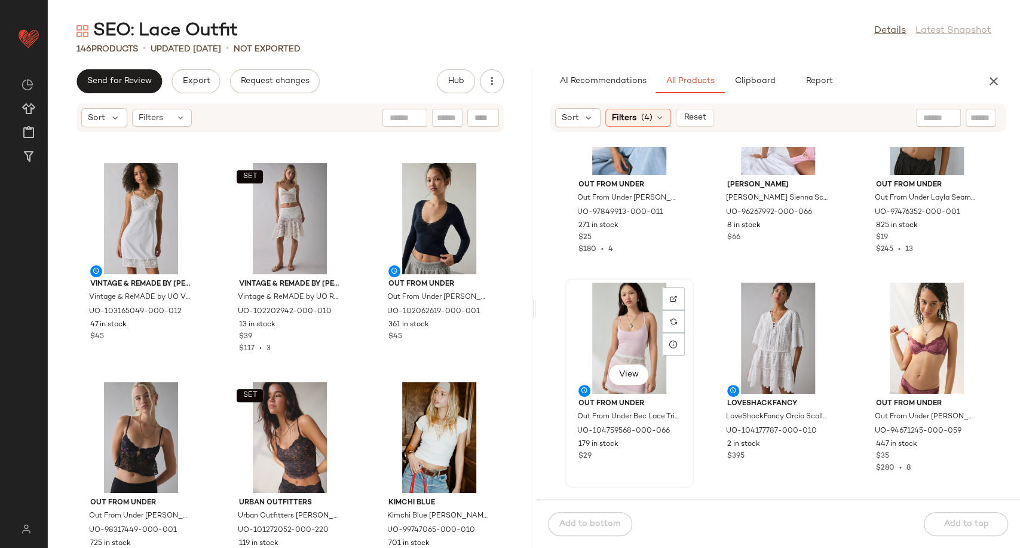
click at [615, 333] on div "View" at bounding box center [629, 338] width 121 height 111
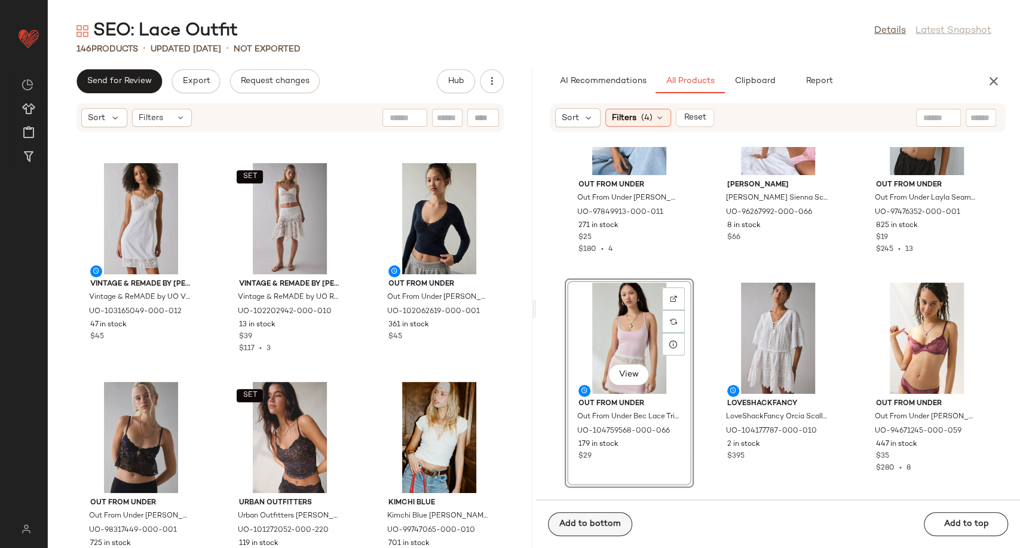
click at [612, 525] on span "Add to bottom" at bounding box center [590, 524] width 62 height 10
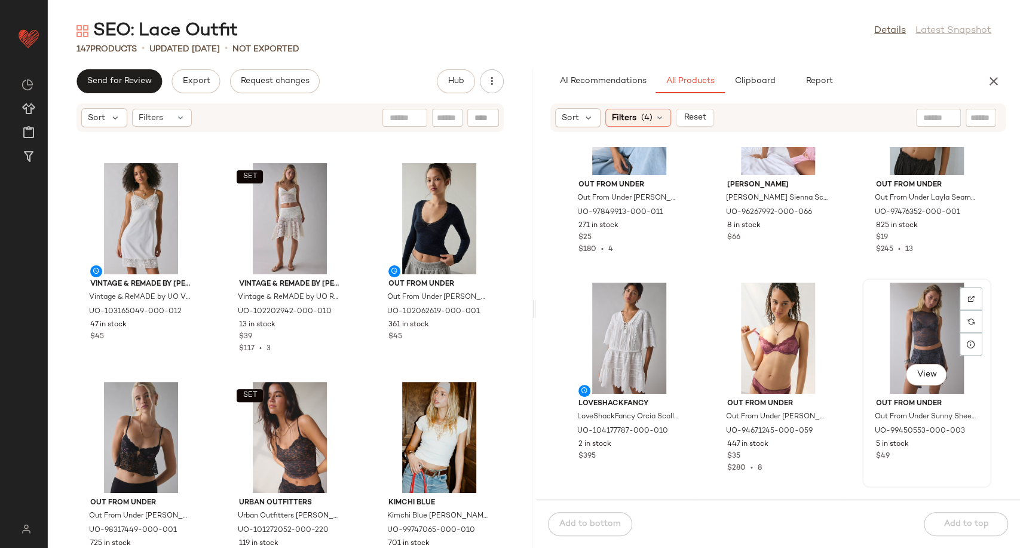
click at [907, 345] on div "View" at bounding box center [926, 338] width 121 height 111
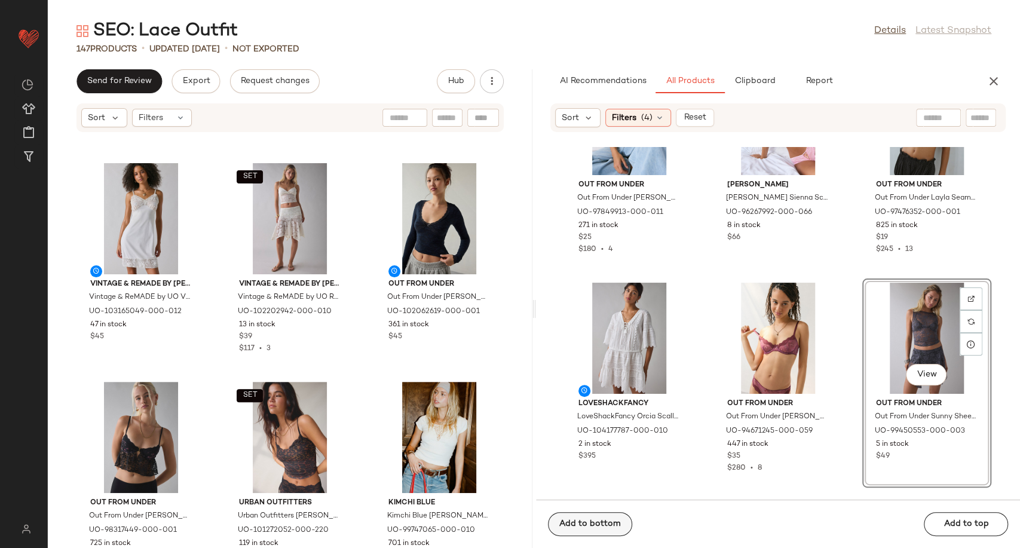
click at [608, 517] on button "Add to bottom" at bounding box center [590, 524] width 84 height 24
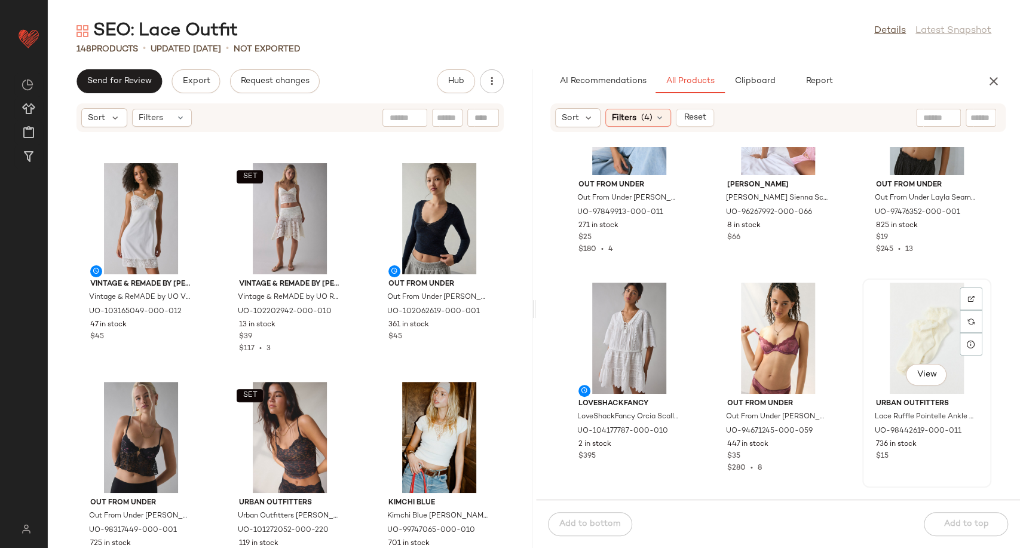
click at [903, 344] on div "View" at bounding box center [926, 338] width 121 height 111
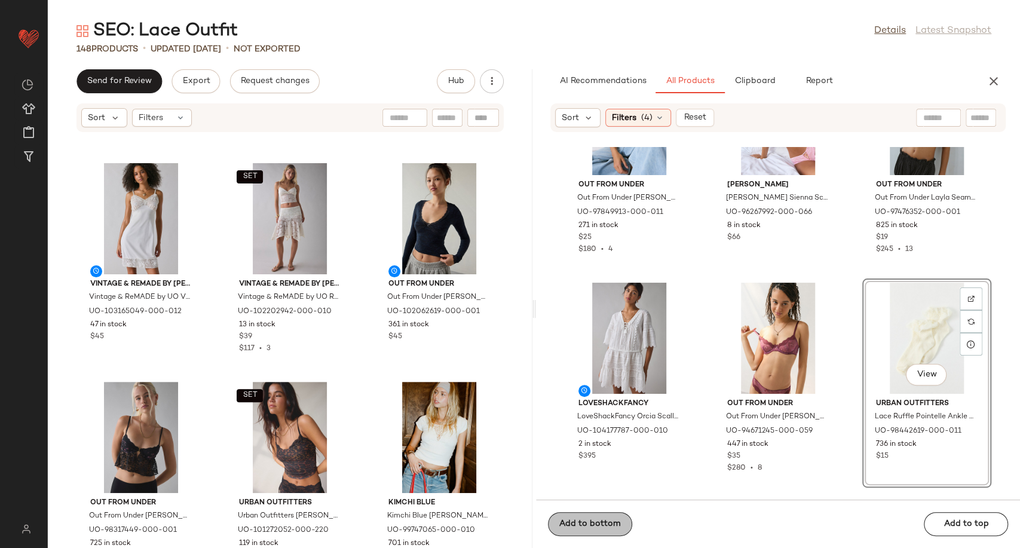
click at [585, 523] on span "Add to bottom" at bounding box center [590, 524] width 62 height 10
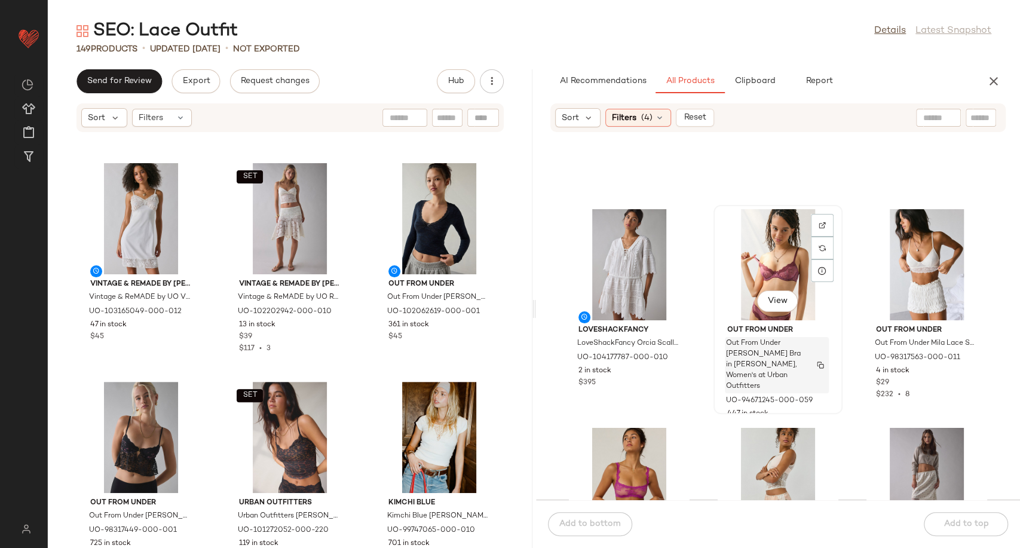
scroll to position [2266, 0]
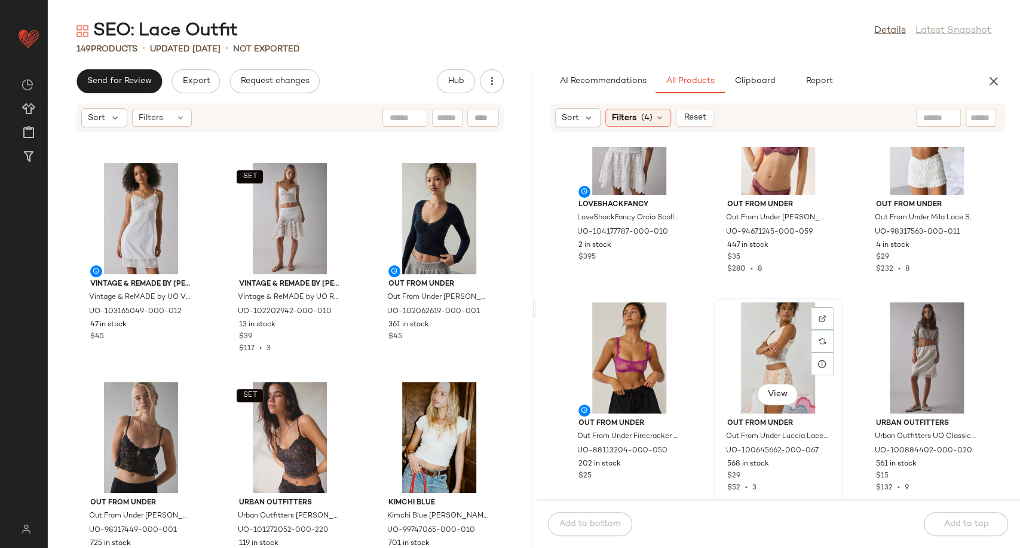
click at [766, 361] on div "View" at bounding box center [778, 357] width 121 height 111
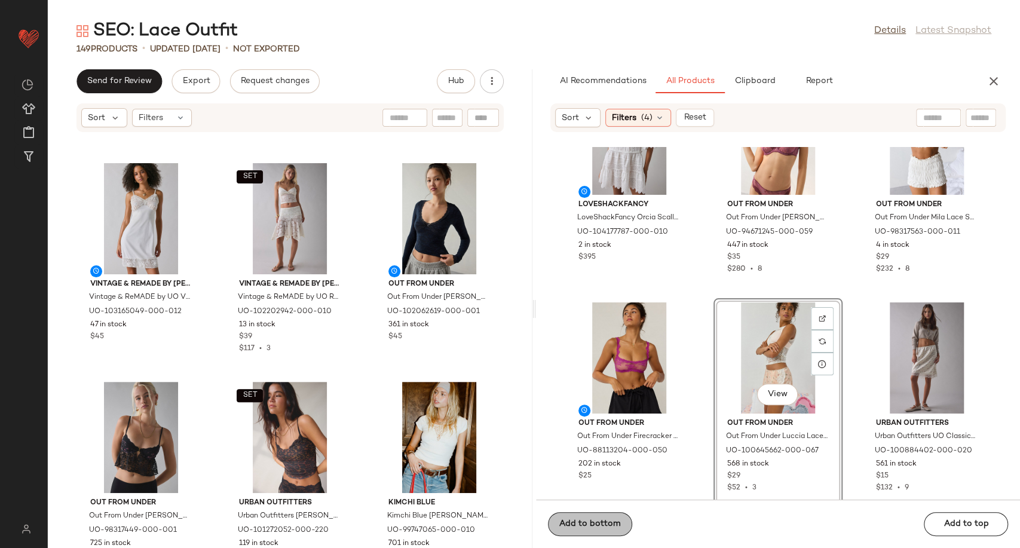
click at [619, 519] on span "Add to bottom" at bounding box center [590, 524] width 62 height 10
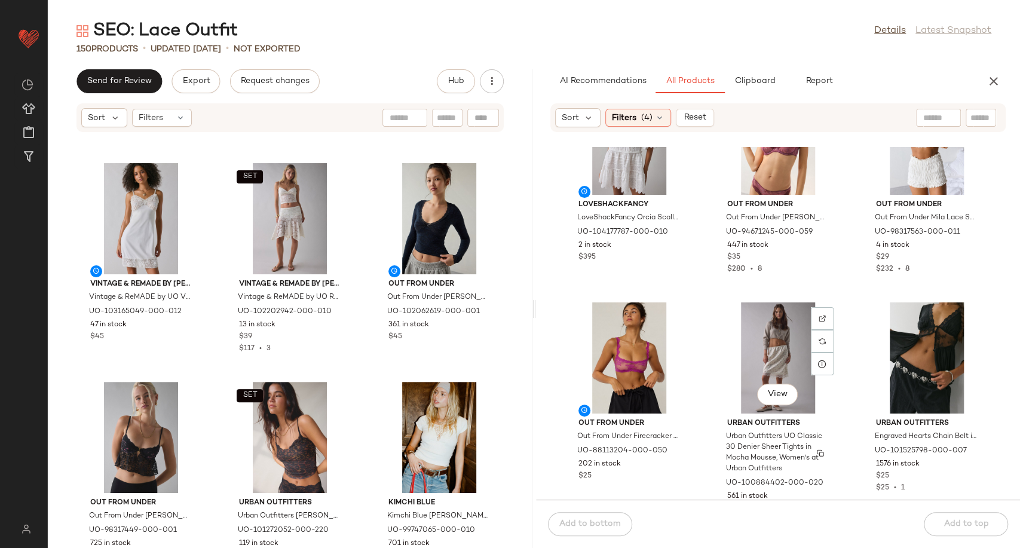
scroll to position [2466, 0]
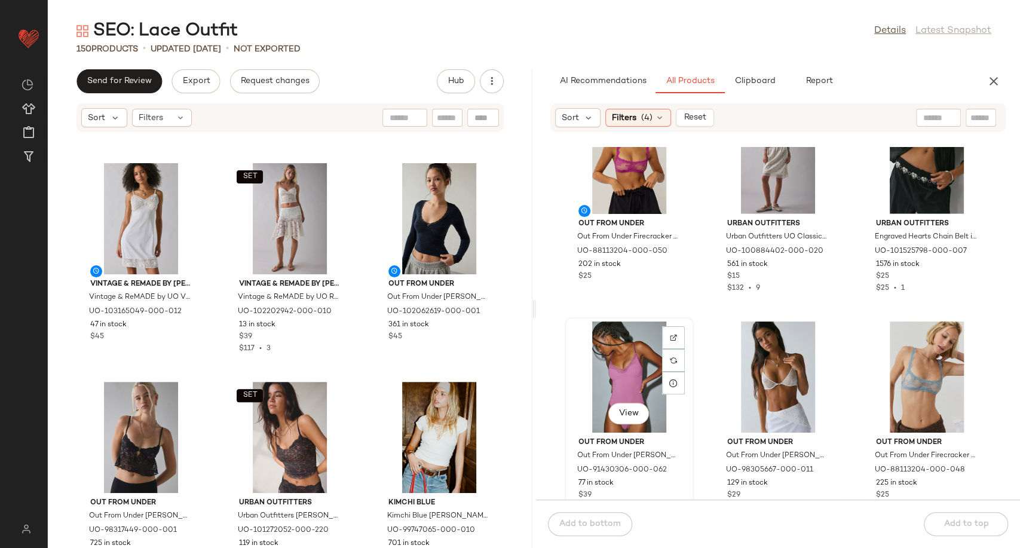
click at [614, 366] on div "View" at bounding box center [629, 376] width 121 height 111
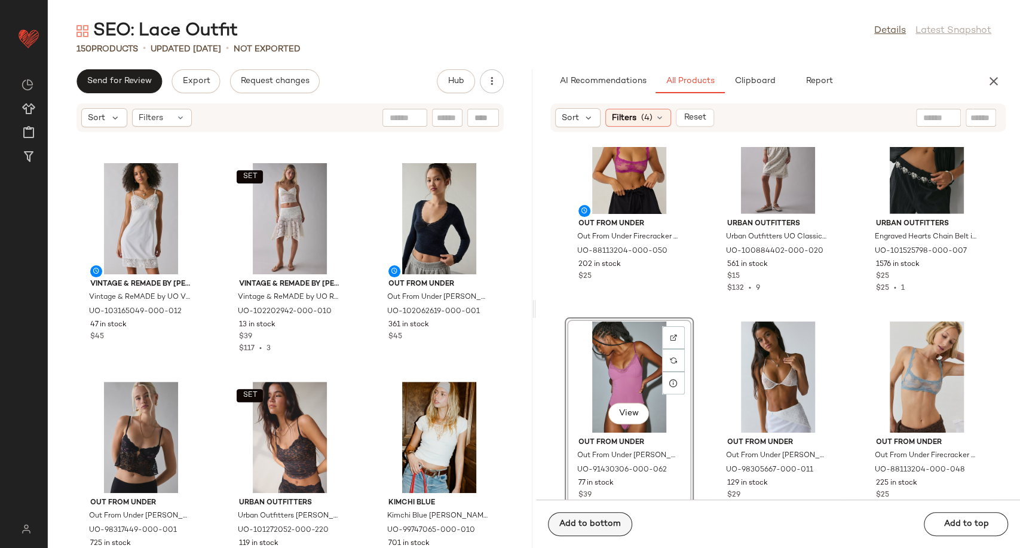
click at [617, 531] on button "Add to bottom" at bounding box center [590, 524] width 84 height 24
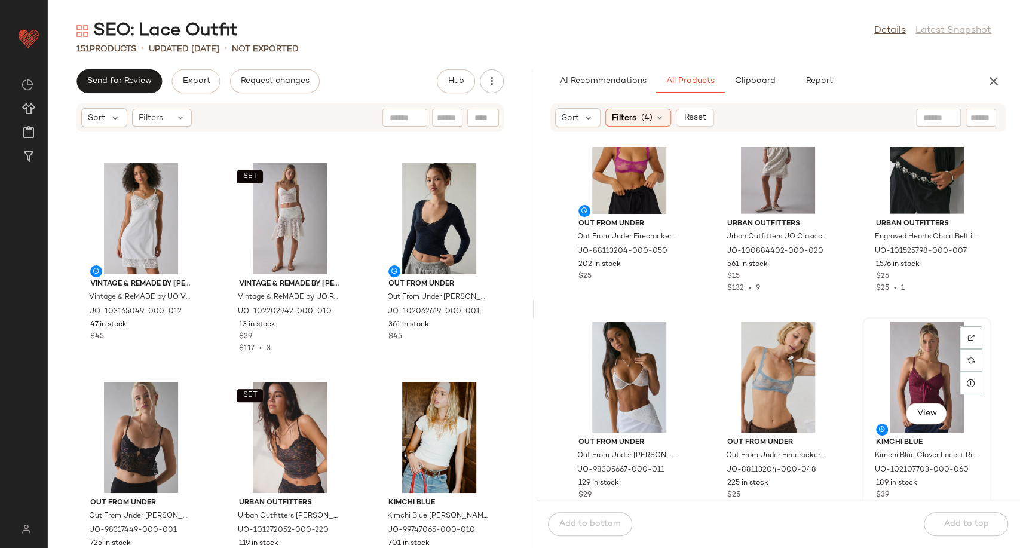
click at [914, 364] on div "View" at bounding box center [926, 376] width 121 height 111
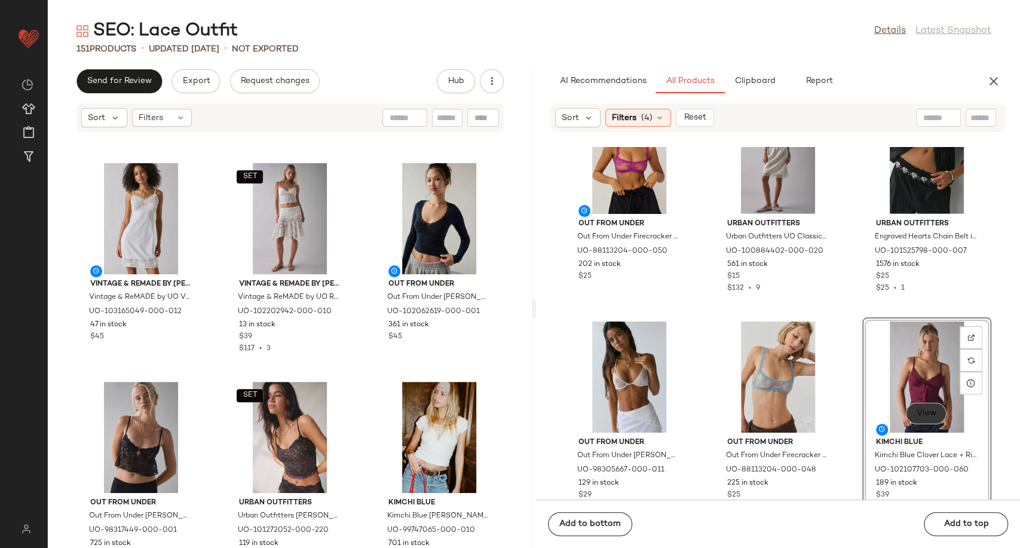
click at [916, 418] on span "View" at bounding box center [926, 414] width 20 height 10
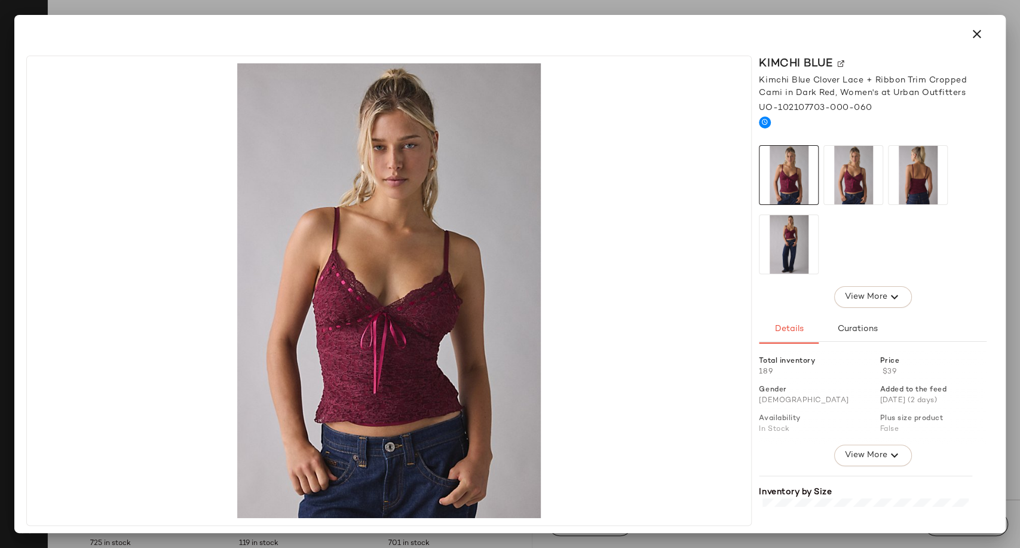
click at [984, 35] on button "button" at bounding box center [976, 34] width 29 height 29
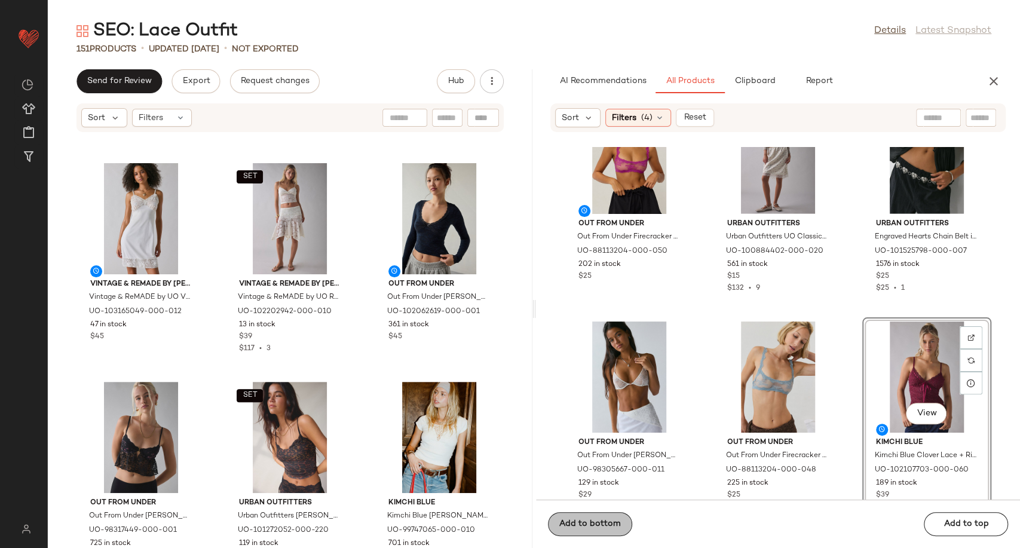
click at [578, 530] on button "Add to bottom" at bounding box center [590, 524] width 84 height 24
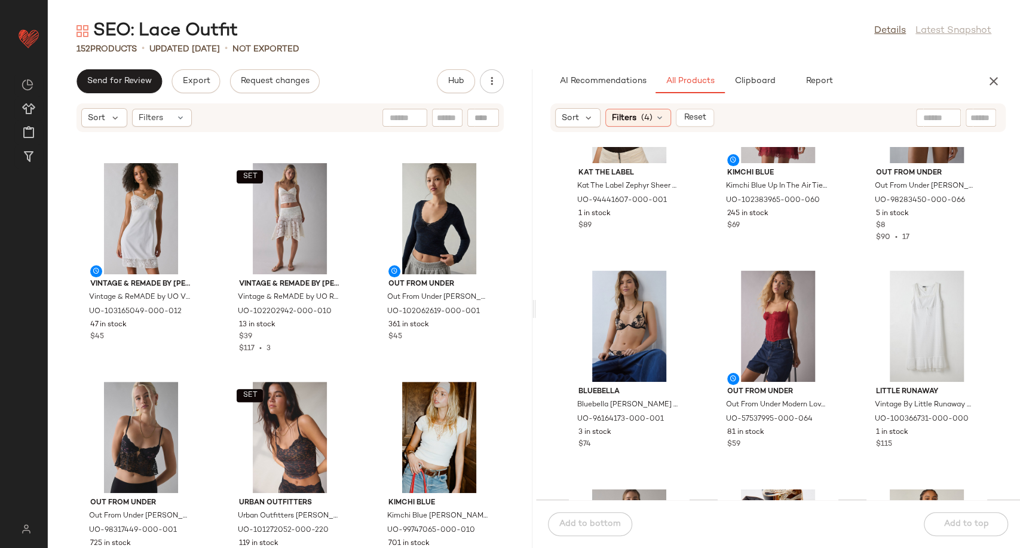
scroll to position [4722, 0]
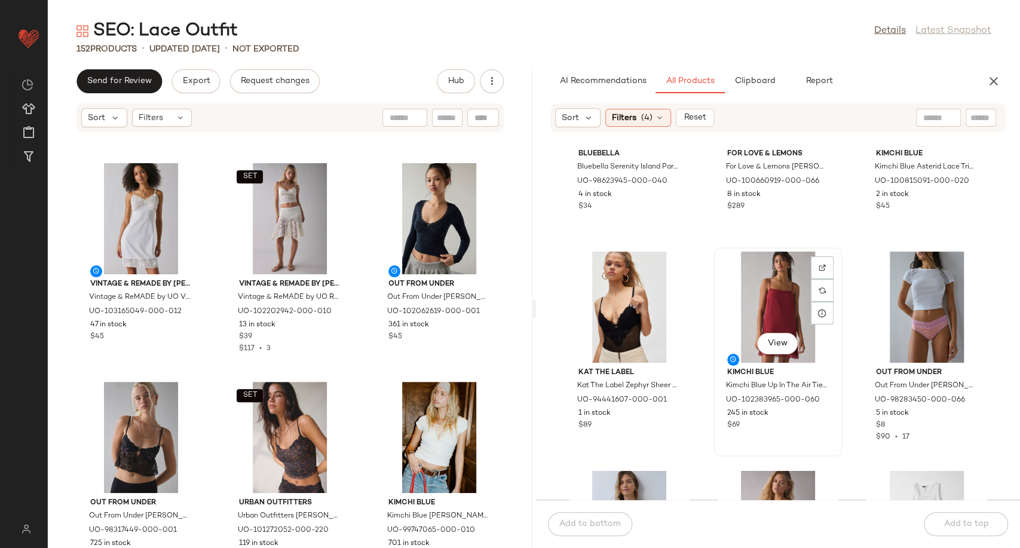
click at [786, 297] on div "View" at bounding box center [778, 307] width 121 height 111
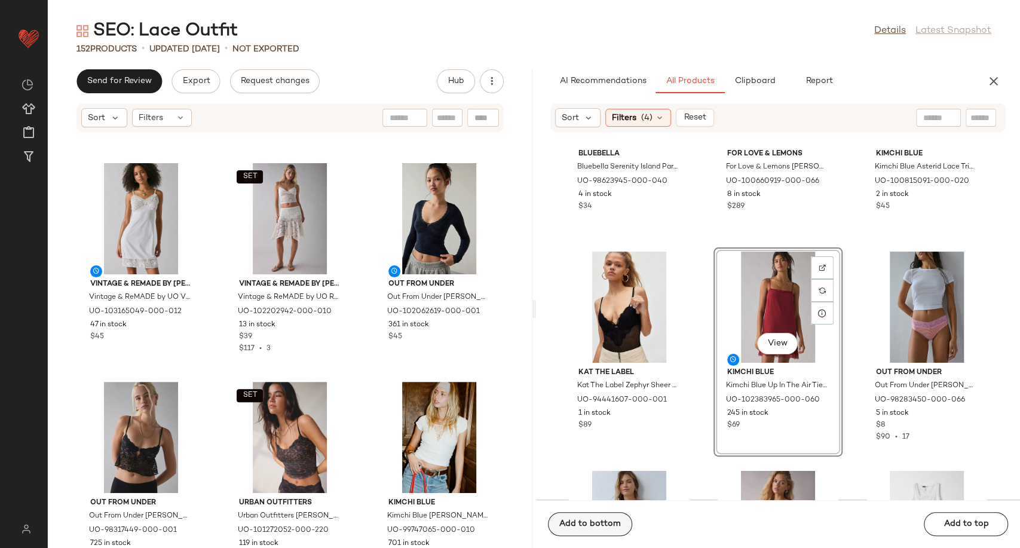
click at [594, 522] on span "Add to bottom" at bounding box center [590, 524] width 62 height 10
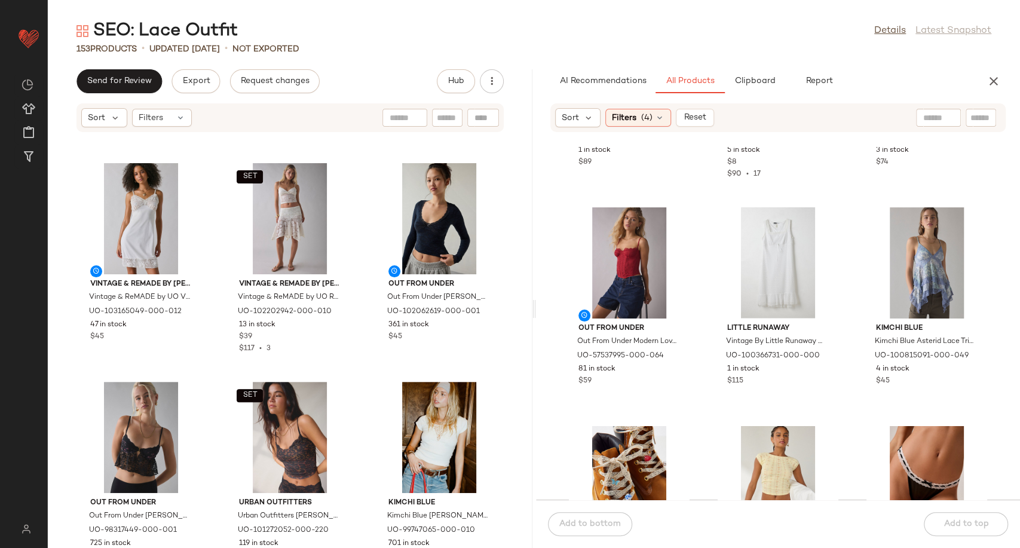
scroll to position [4988, 0]
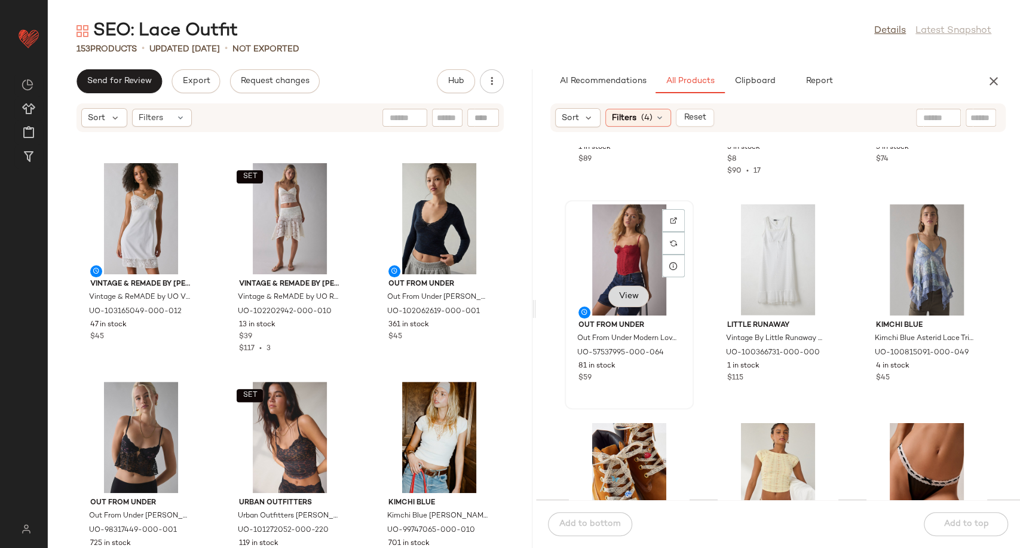
click at [633, 297] on span "View" at bounding box center [628, 297] width 20 height 10
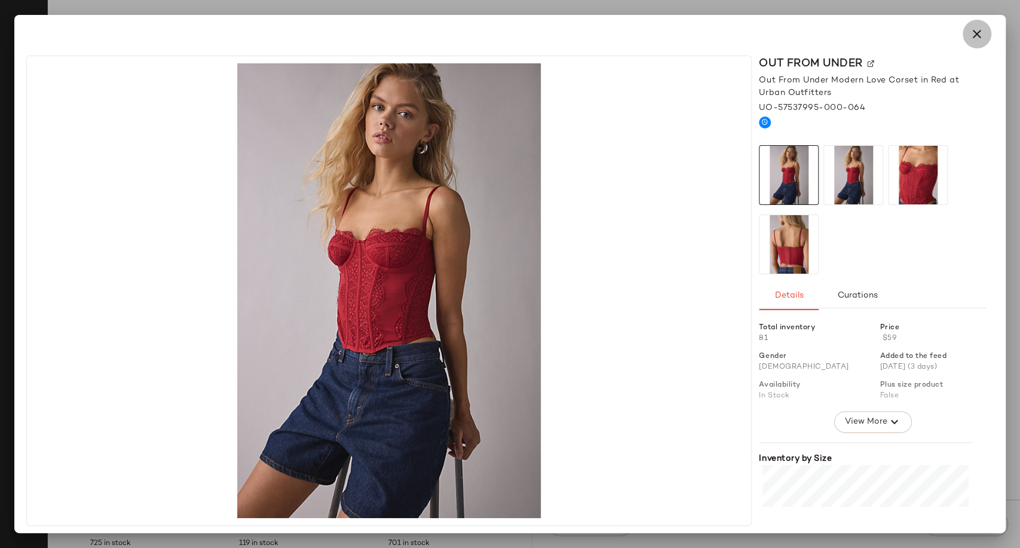
click at [976, 39] on icon "button" at bounding box center [977, 34] width 14 height 14
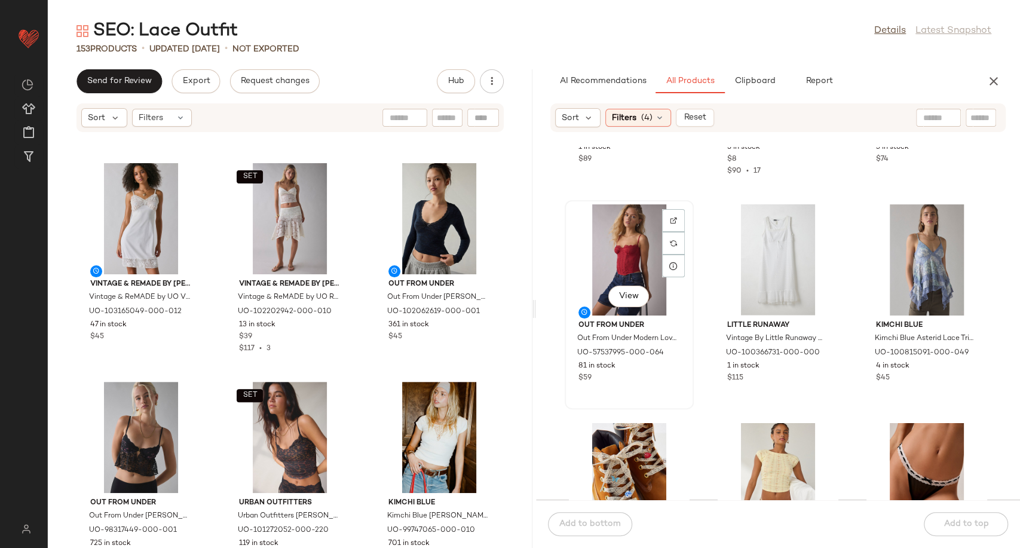
click at [609, 256] on div "View" at bounding box center [629, 259] width 121 height 111
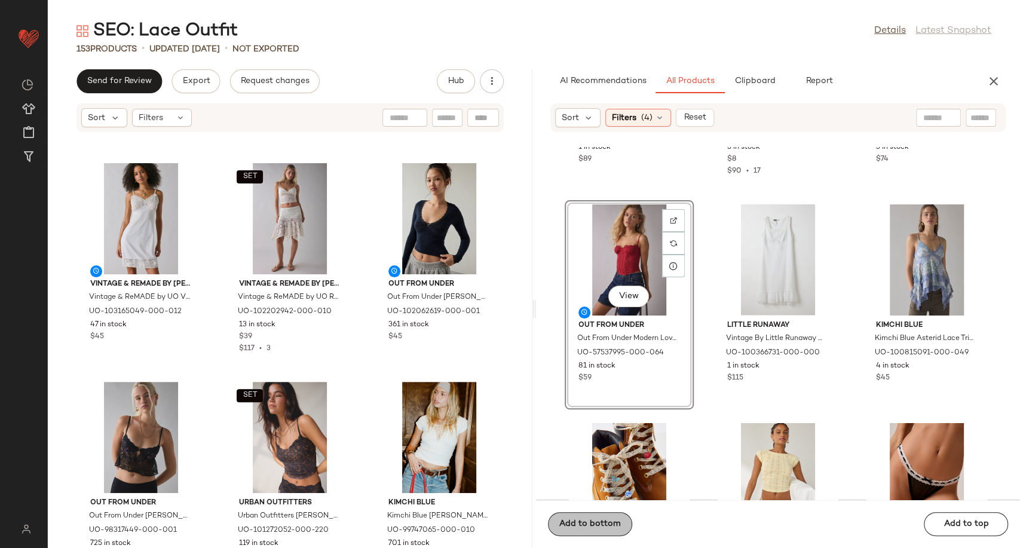
click at [609, 534] on button "Add to bottom" at bounding box center [590, 524] width 84 height 24
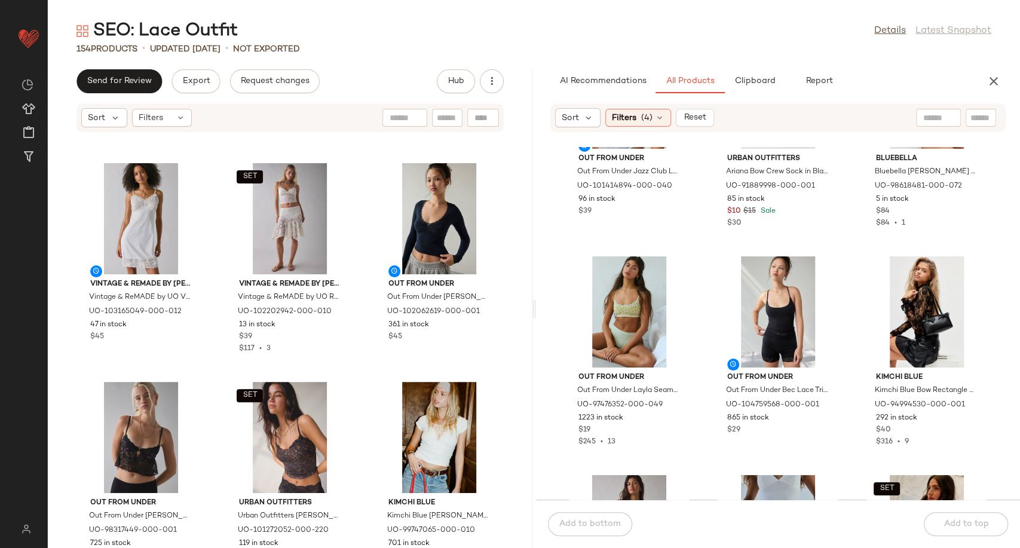
scroll to position [6050, 0]
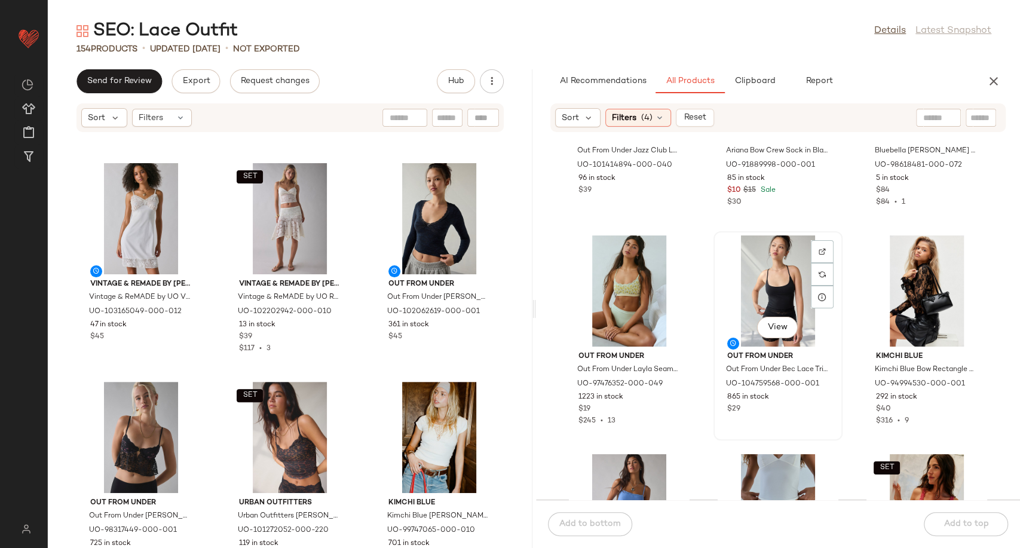
click at [773, 272] on div "View" at bounding box center [778, 290] width 121 height 111
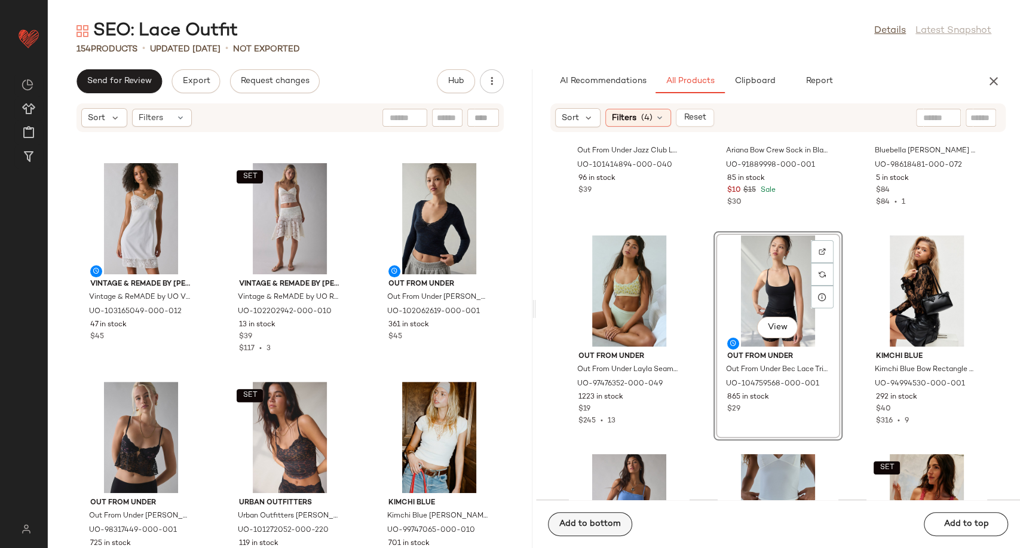
click at [577, 527] on span "Add to bottom" at bounding box center [590, 524] width 62 height 10
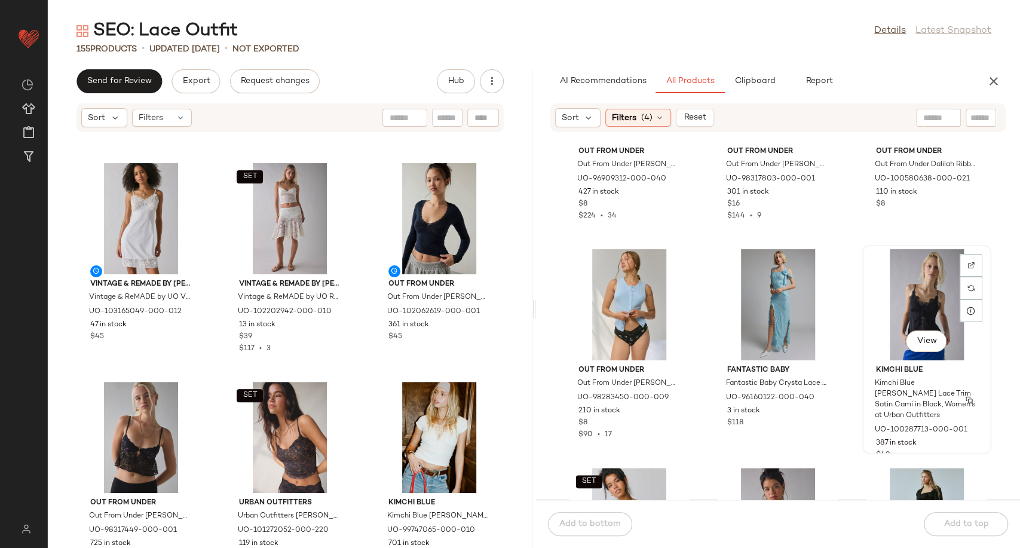
scroll to position [6913, 0]
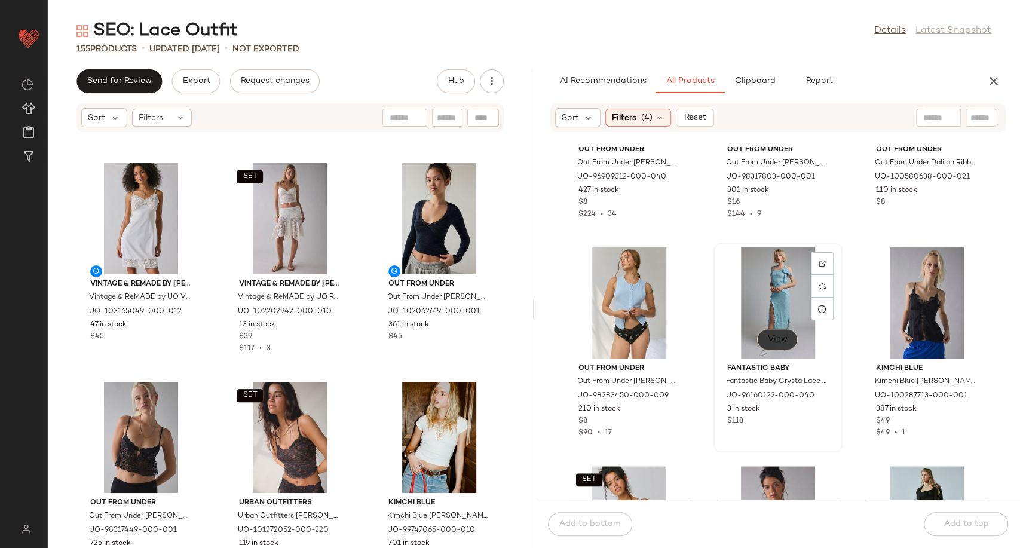
click at [767, 341] on span "View" at bounding box center [777, 340] width 20 height 10
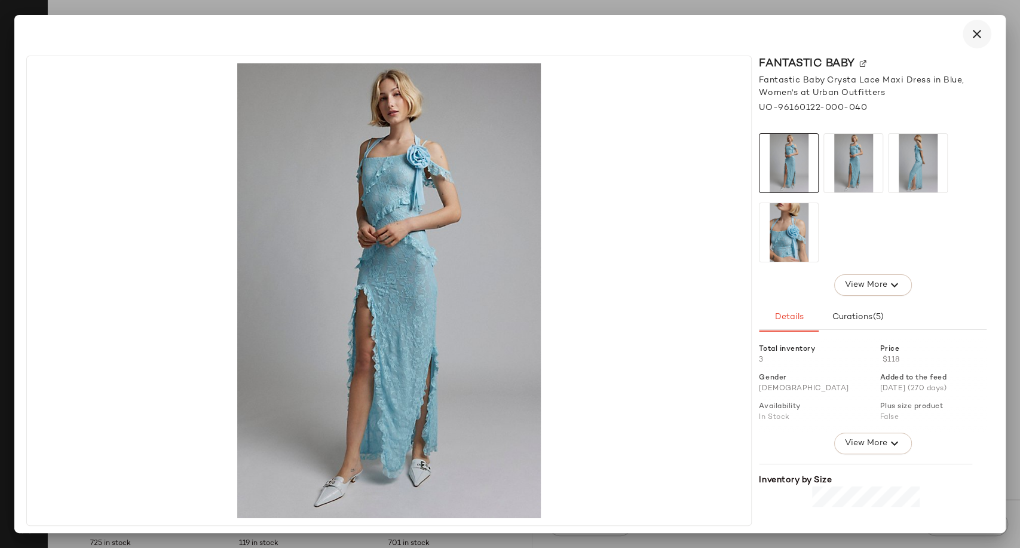
click at [975, 38] on icon "button" at bounding box center [977, 34] width 14 height 14
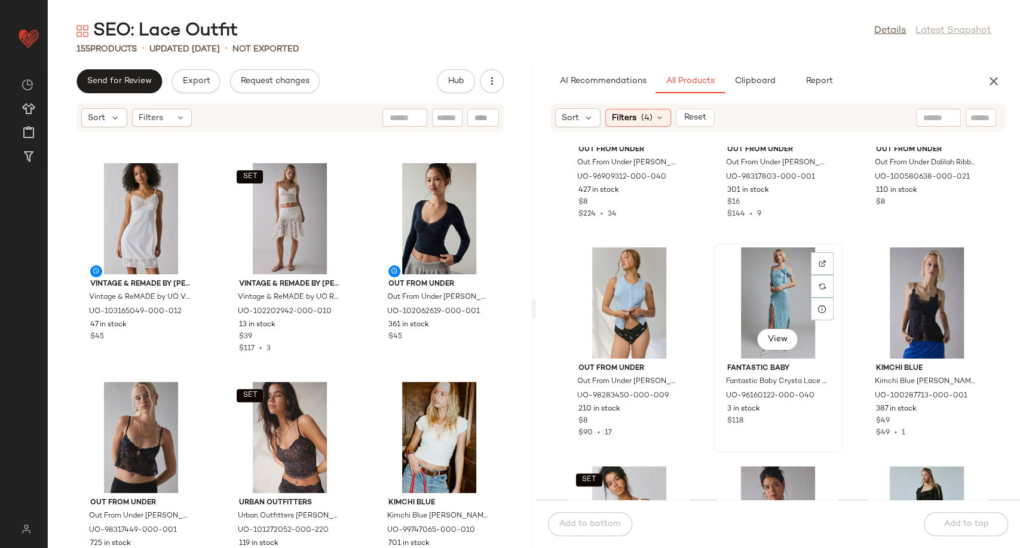
click at [761, 309] on div "View" at bounding box center [778, 302] width 121 height 111
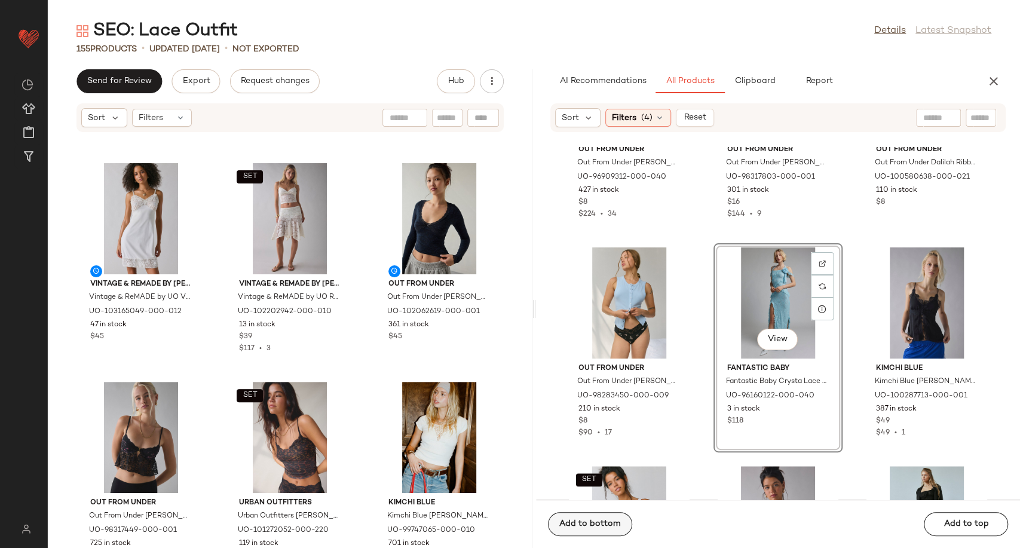
click at [563, 524] on span "Add to bottom" at bounding box center [590, 524] width 62 height 10
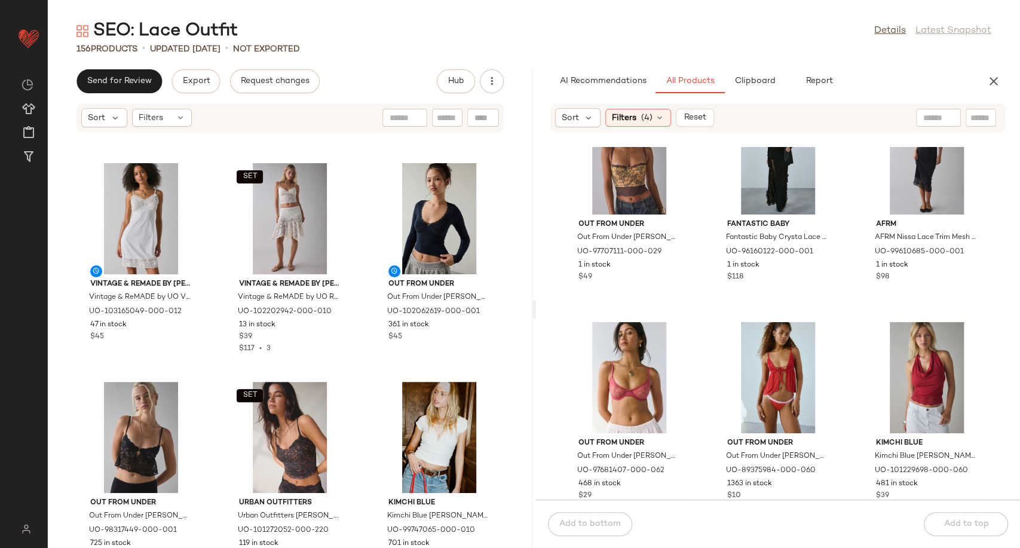
scroll to position [7444, 0]
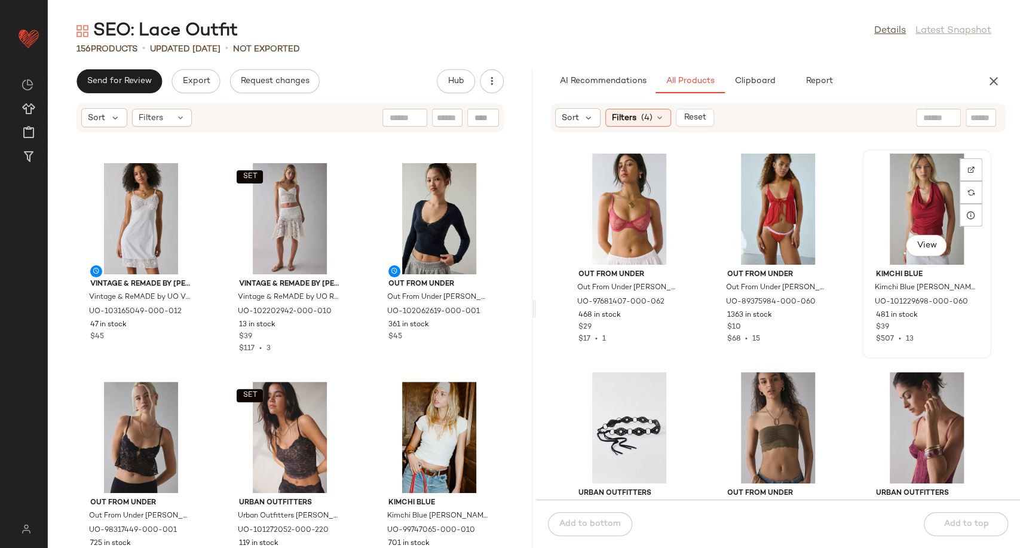
click at [912, 207] on div "View" at bounding box center [926, 209] width 121 height 111
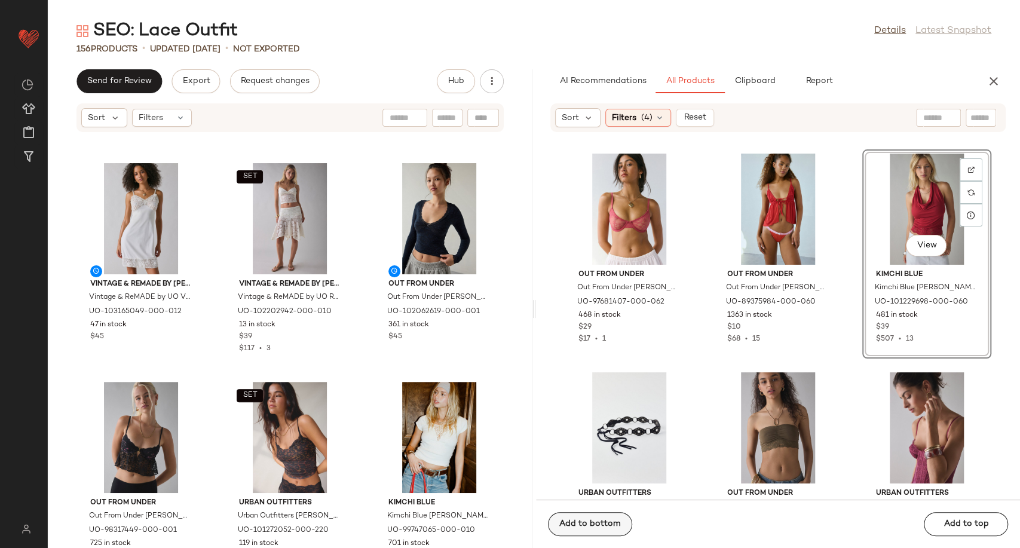
click at [591, 529] on span "Add to bottom" at bounding box center [590, 524] width 62 height 10
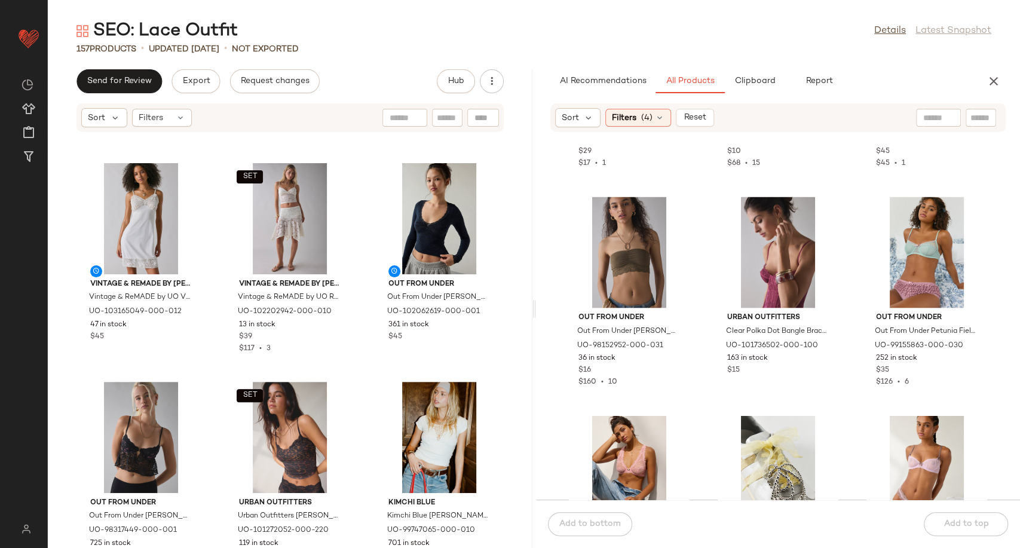
scroll to position [7643, 0]
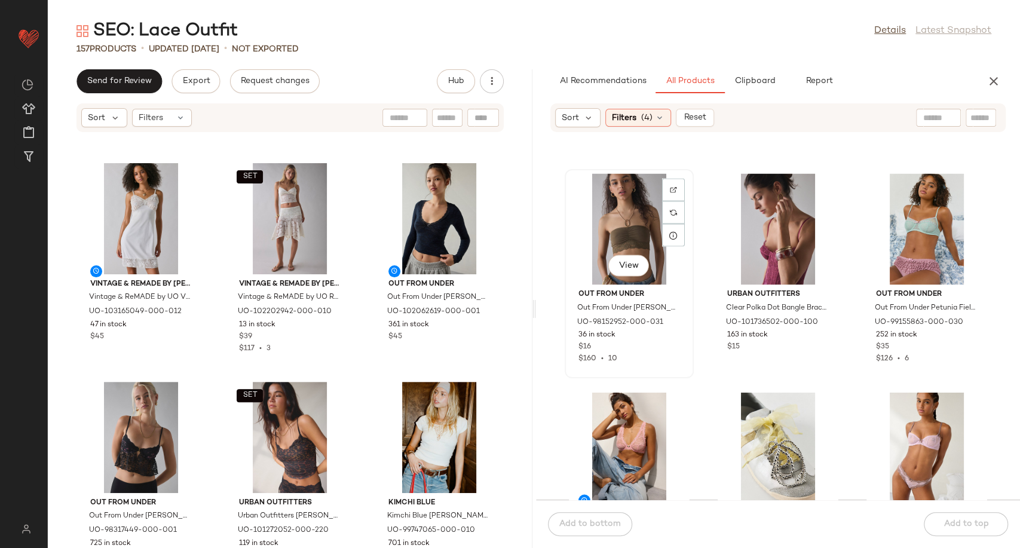
click at [621, 238] on div "View" at bounding box center [629, 228] width 121 height 111
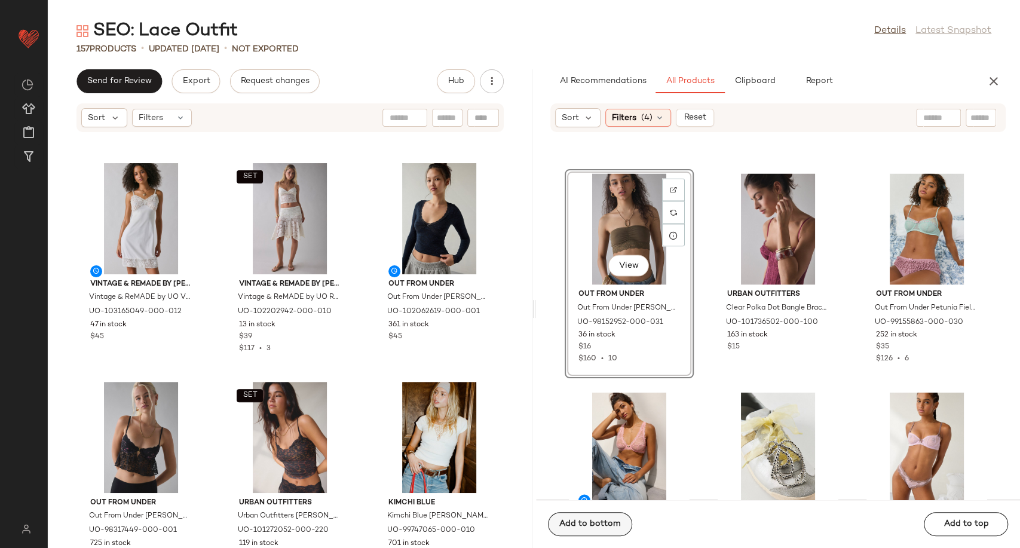
click at [612, 526] on span "Add to bottom" at bounding box center [590, 524] width 62 height 10
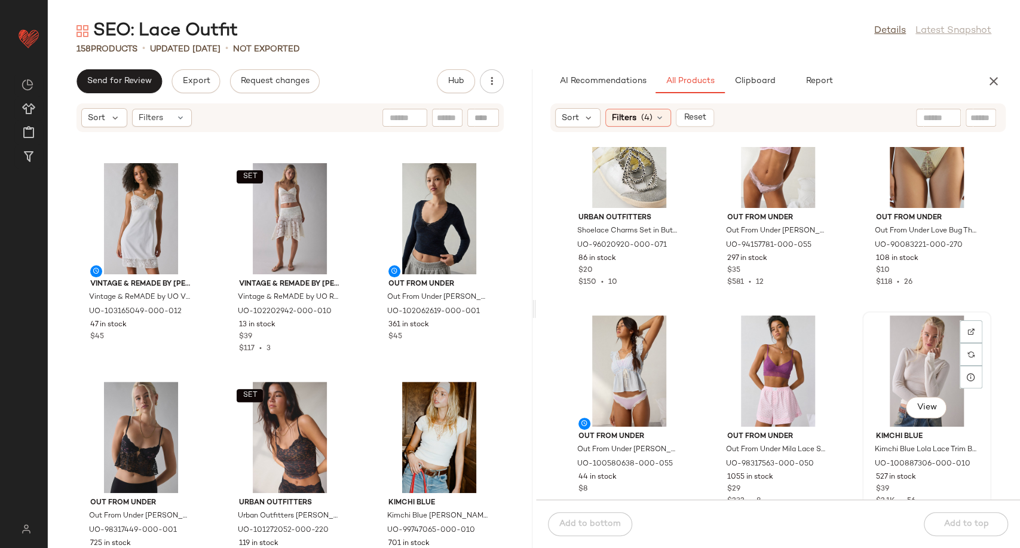
scroll to position [8042, 0]
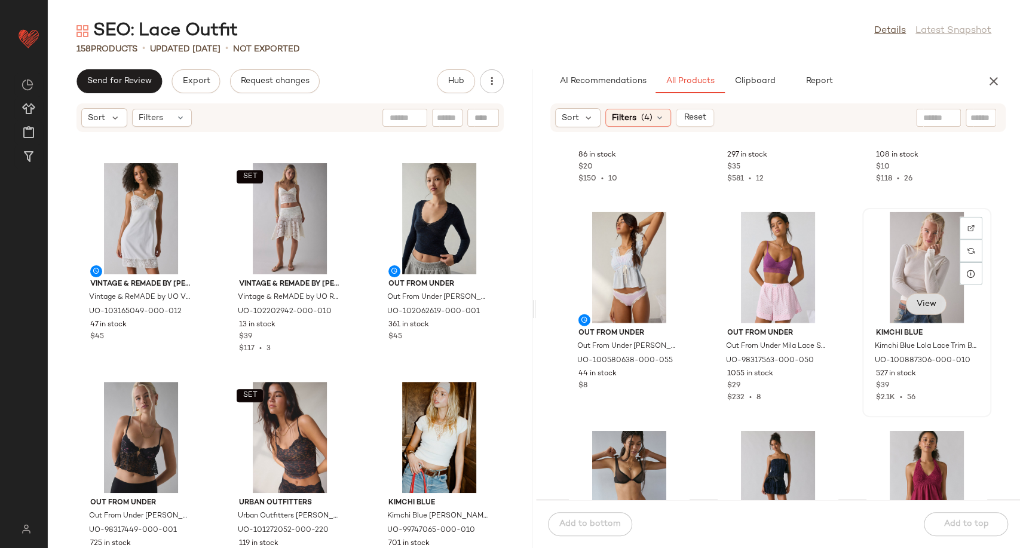
click at [925, 305] on span "View" at bounding box center [926, 304] width 20 height 10
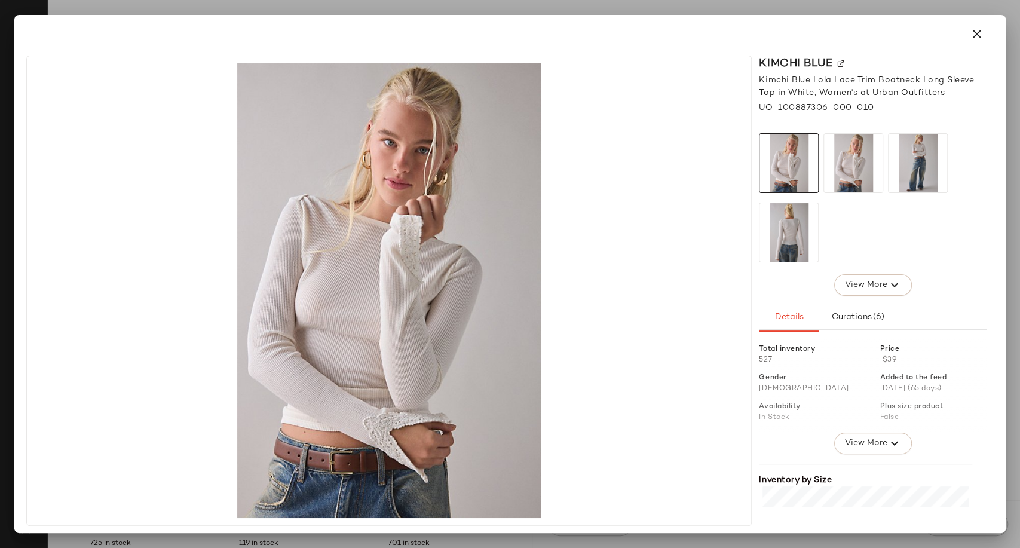
click at [979, 37] on icon "button" at bounding box center [977, 34] width 14 height 14
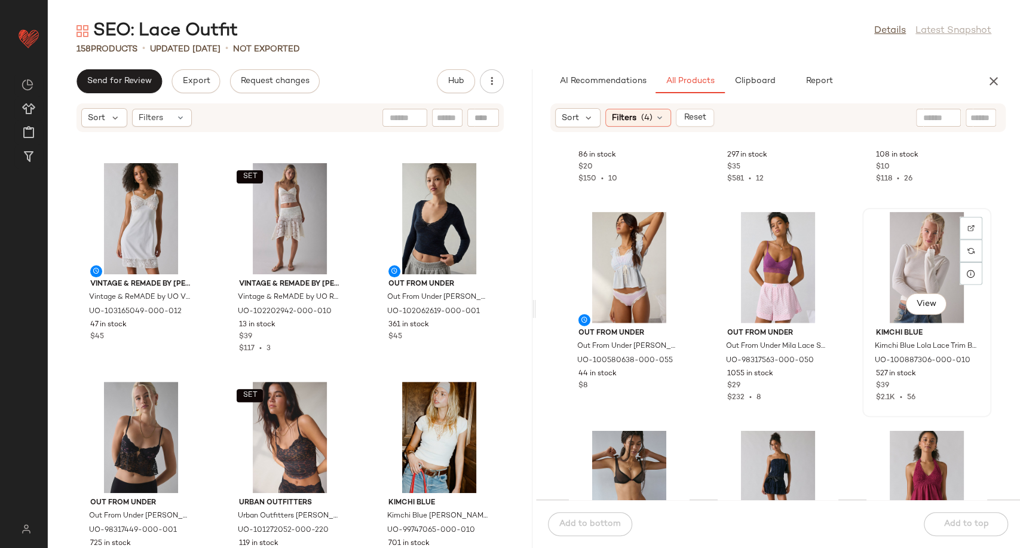
click at [904, 269] on div "View" at bounding box center [926, 267] width 121 height 111
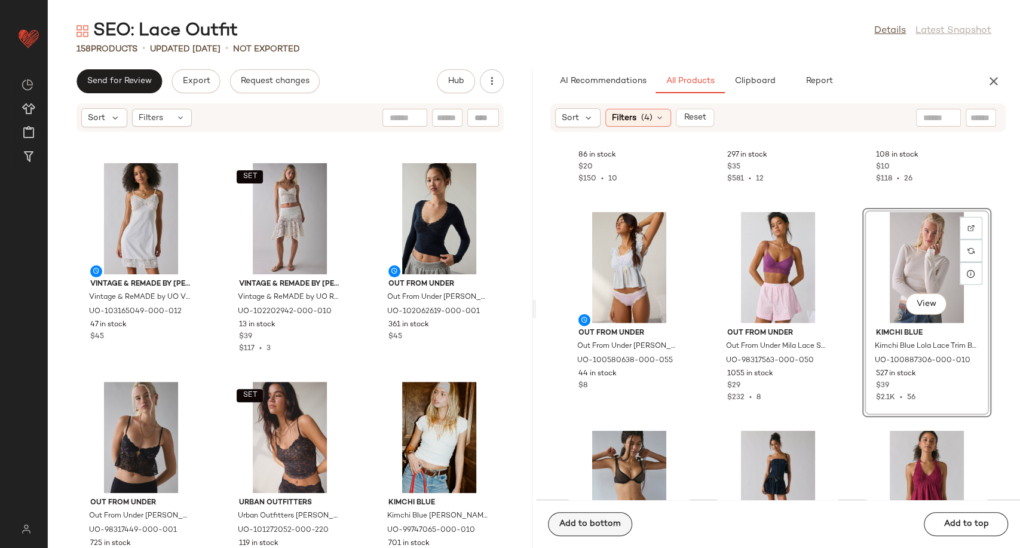
click at [589, 522] on span "Add to bottom" at bounding box center [590, 524] width 62 height 10
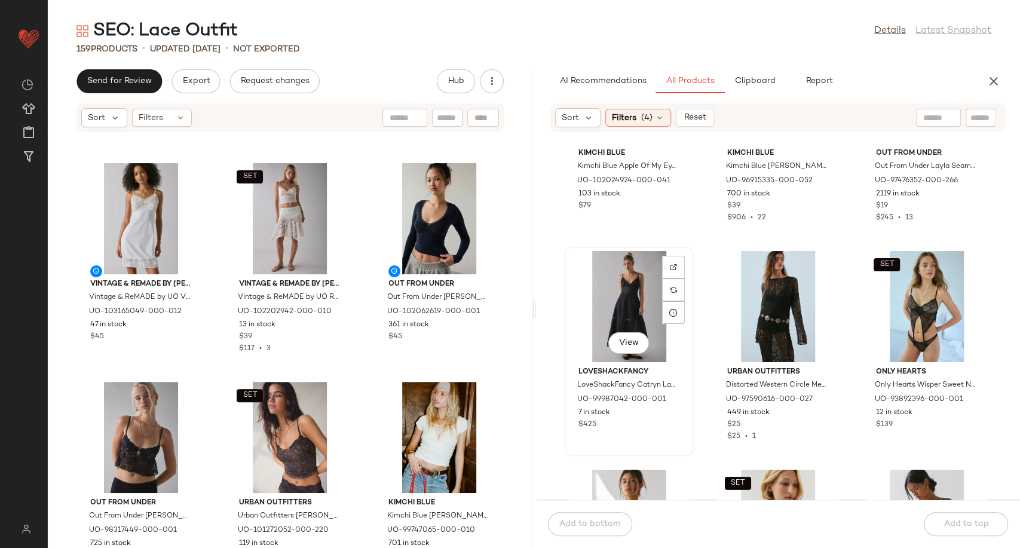
scroll to position [8639, 0]
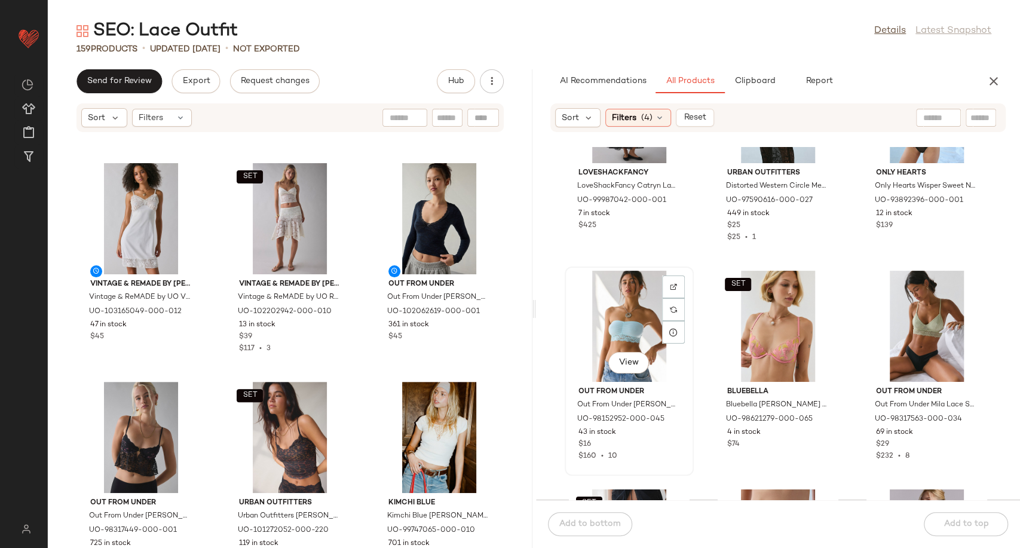
drag, startPoint x: 611, startPoint y: 327, endPoint x: 608, endPoint y: 342, distance: 15.2
click at [611, 327] on div "View" at bounding box center [629, 326] width 121 height 111
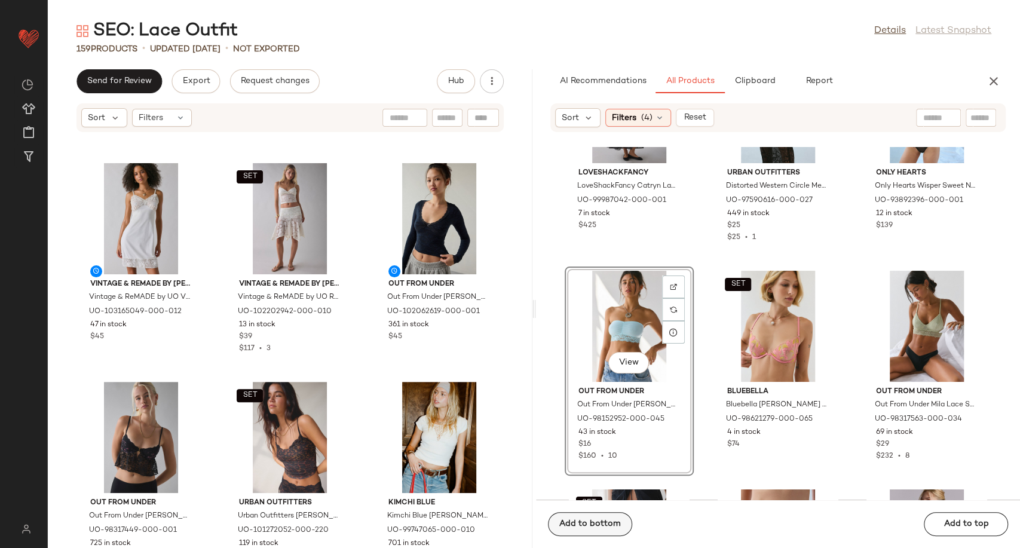
click at [595, 520] on span "Add to bottom" at bounding box center [590, 524] width 62 height 10
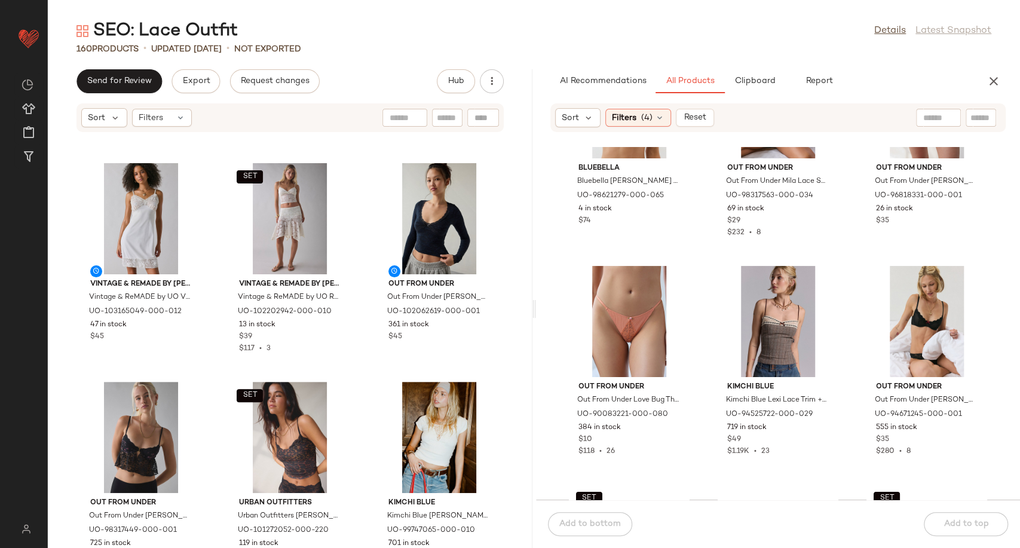
scroll to position [8904, 0]
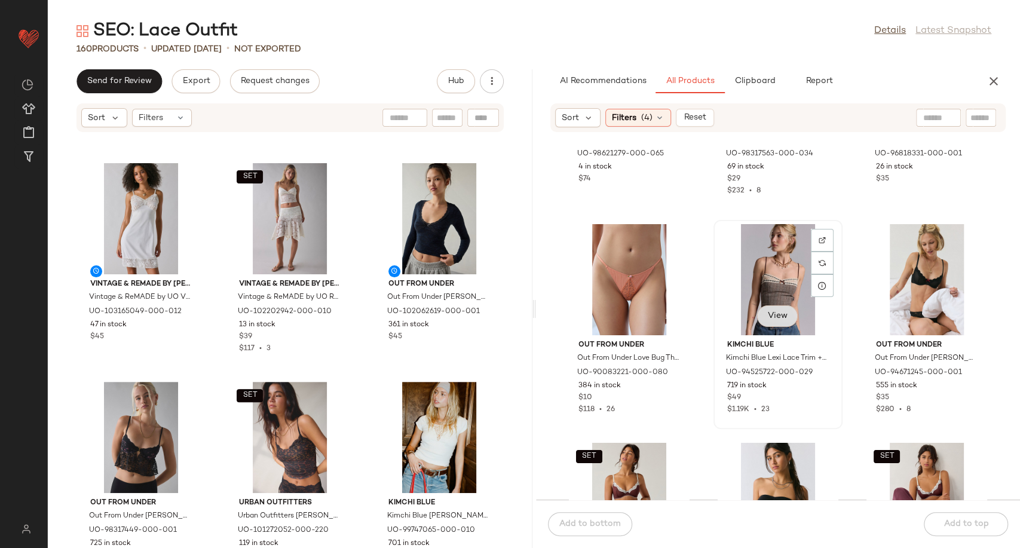
click at [767, 317] on span "View" at bounding box center [777, 316] width 20 height 10
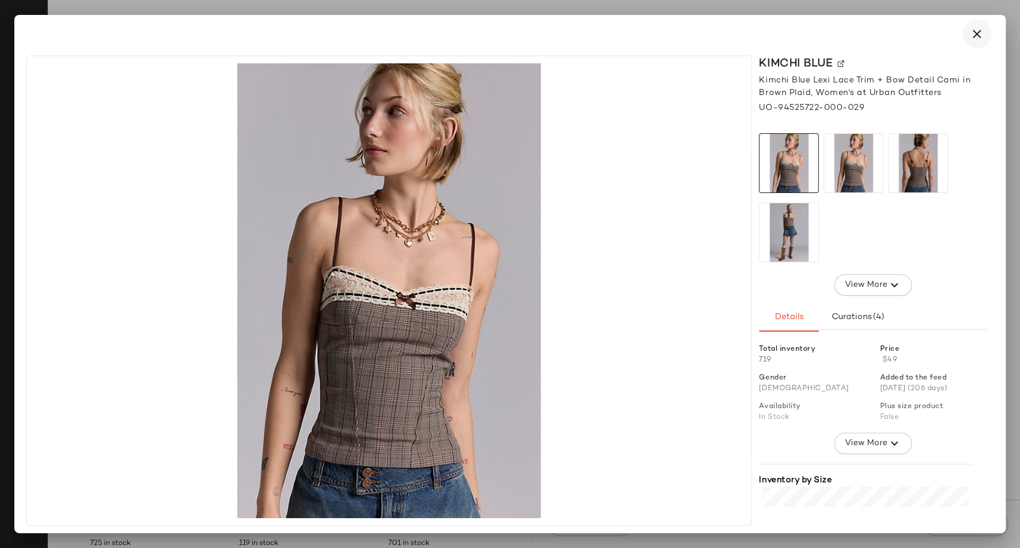
click at [971, 36] on icon "button" at bounding box center [977, 34] width 14 height 14
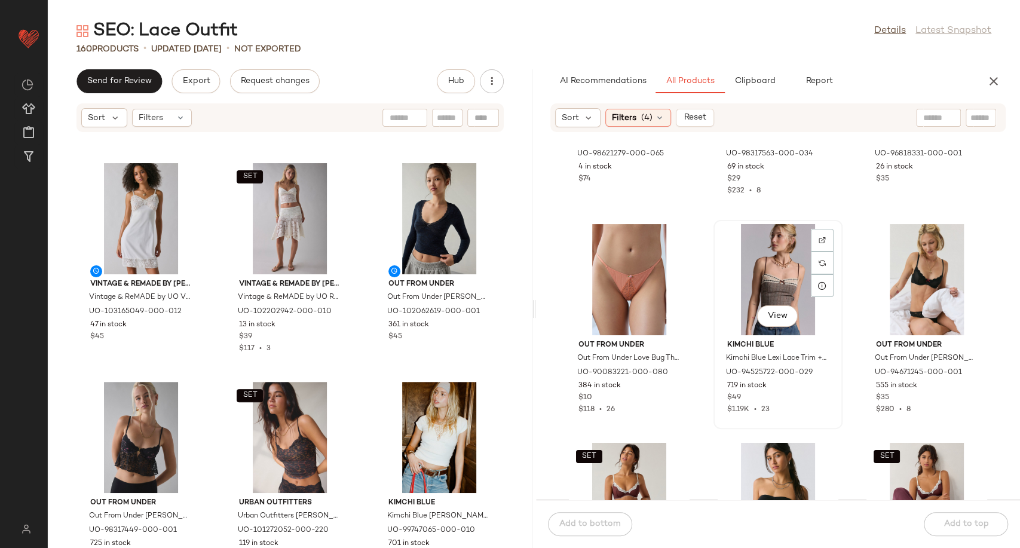
click at [787, 275] on div "View" at bounding box center [778, 279] width 121 height 111
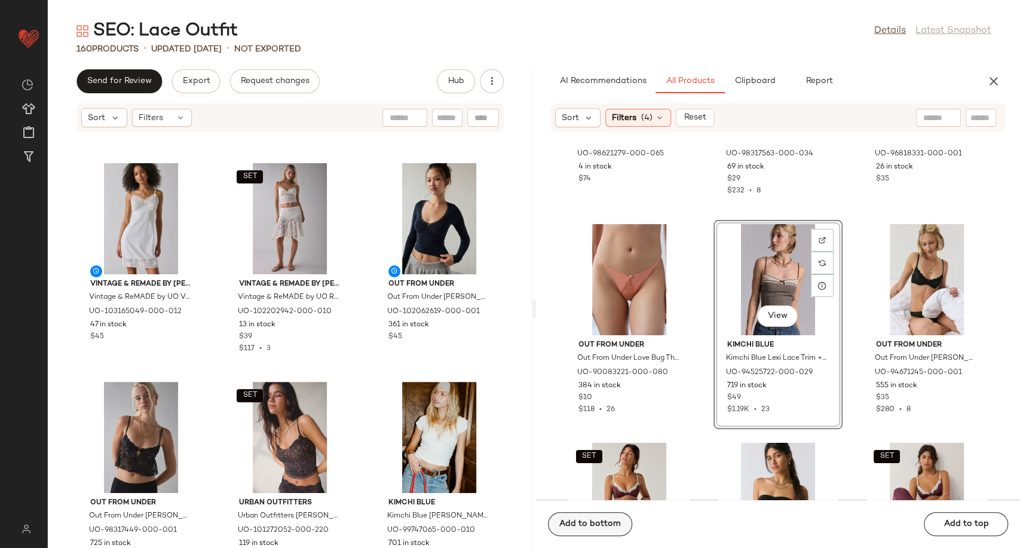
click at [617, 527] on span "Add to bottom" at bounding box center [590, 524] width 62 height 10
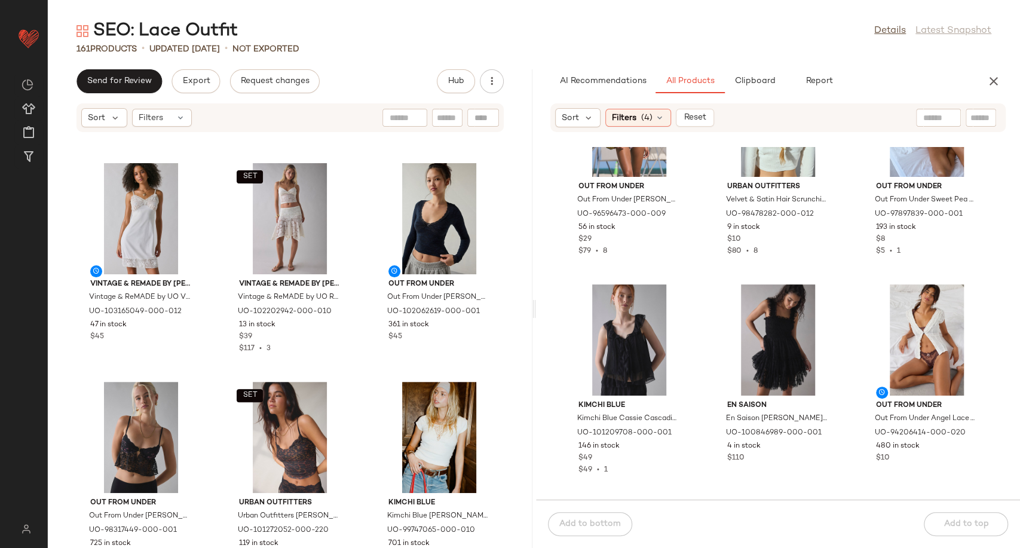
scroll to position [9569, 0]
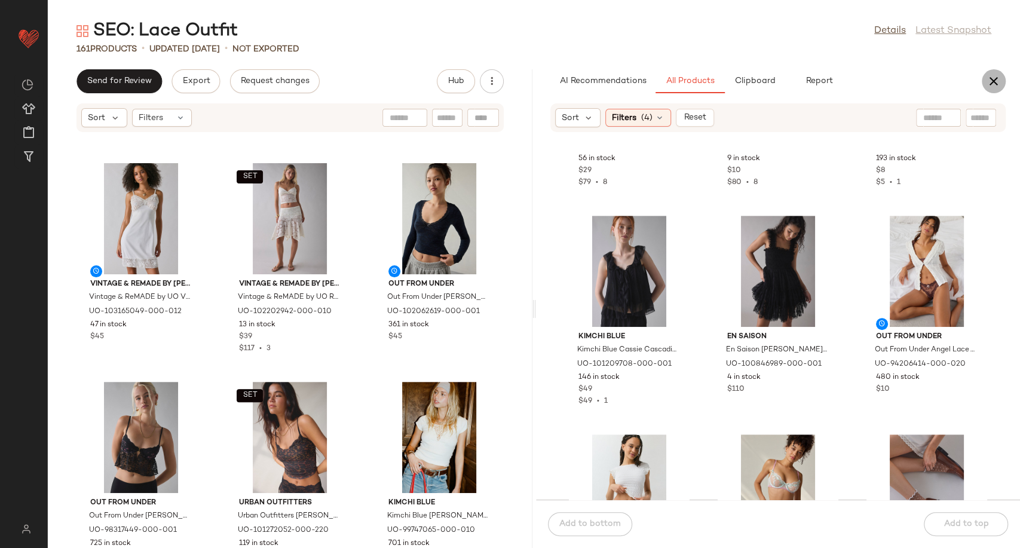
click at [987, 86] on icon "button" at bounding box center [993, 81] width 14 height 14
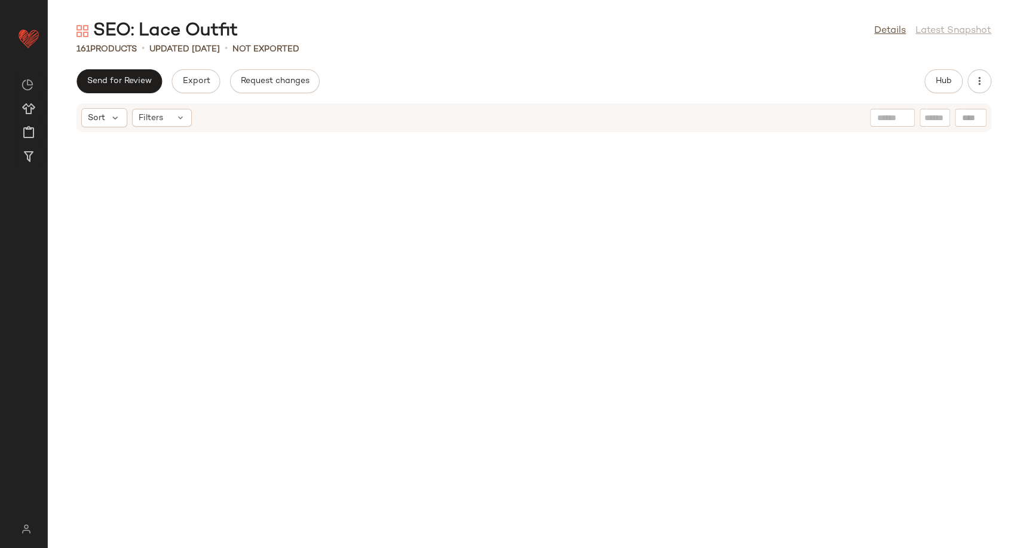
scroll to position [0, 0]
